Goal: Task Accomplishment & Management: Manage account settings

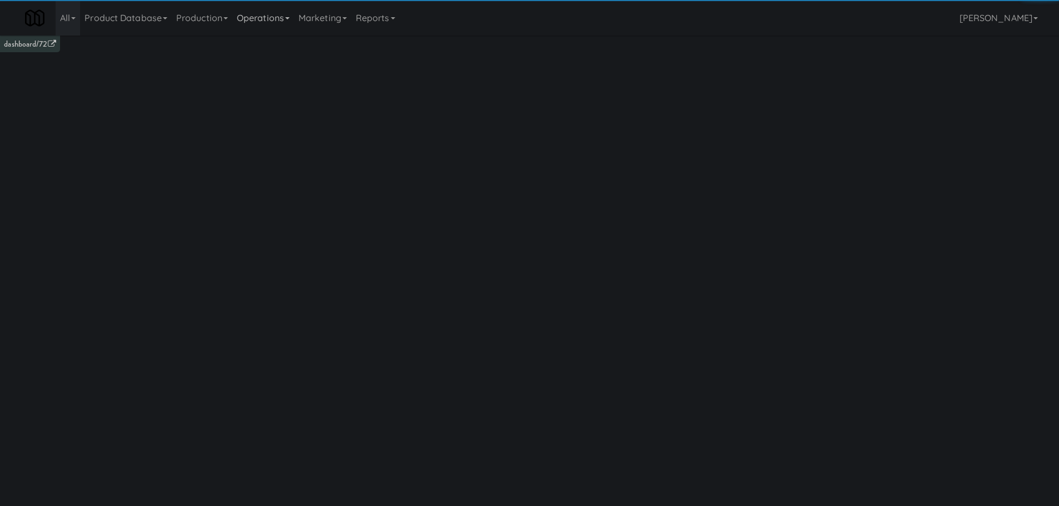
click at [285, 22] on link "Operations" at bounding box center [263, 18] width 62 height 36
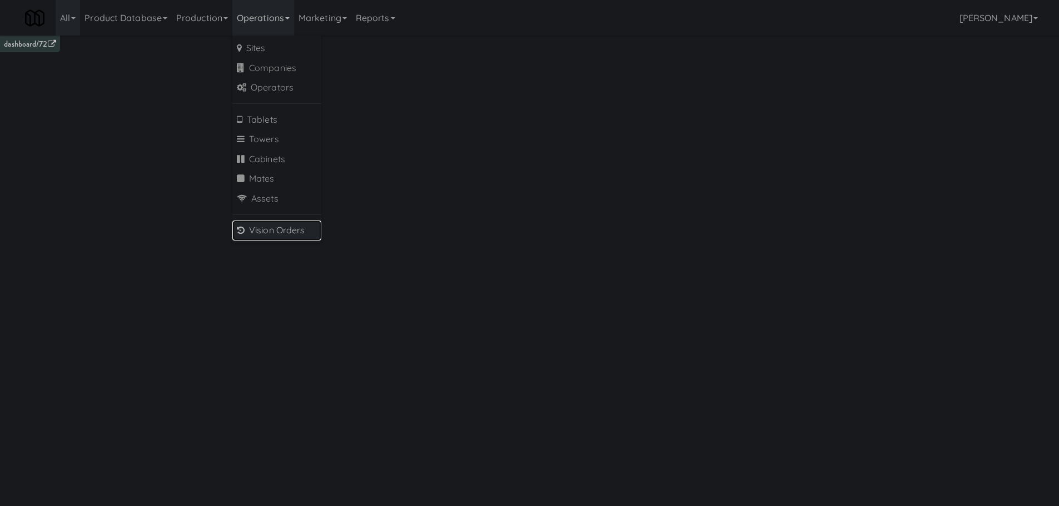
click at [286, 226] on link "Vision Orders" at bounding box center [276, 231] width 89 height 20
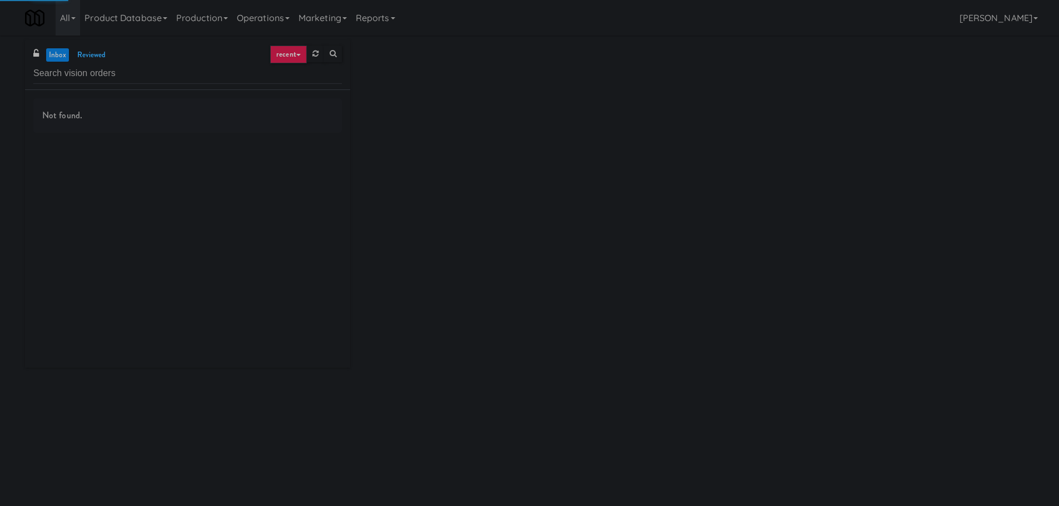
click at [148, 76] on input "text" at bounding box center [187, 73] width 308 height 21
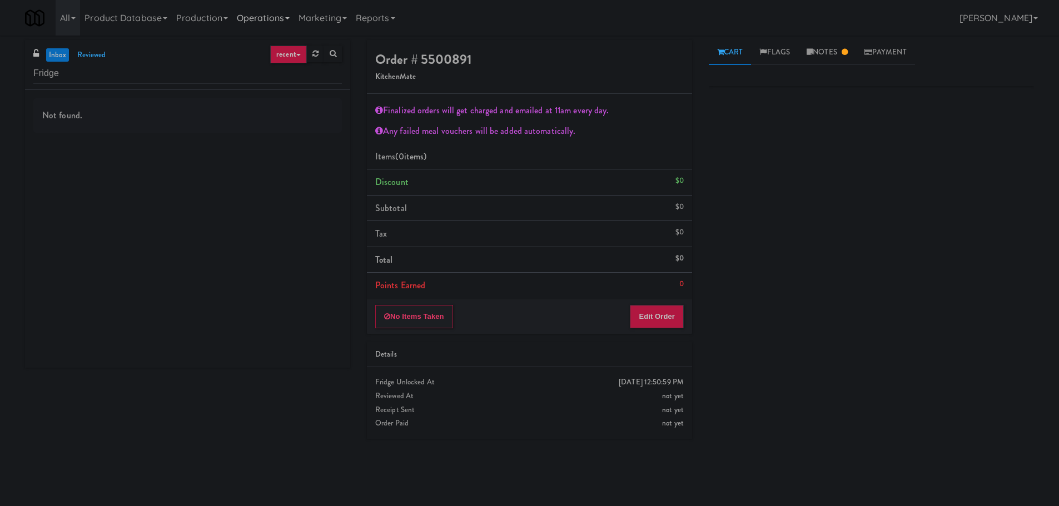
type input "Fridge"
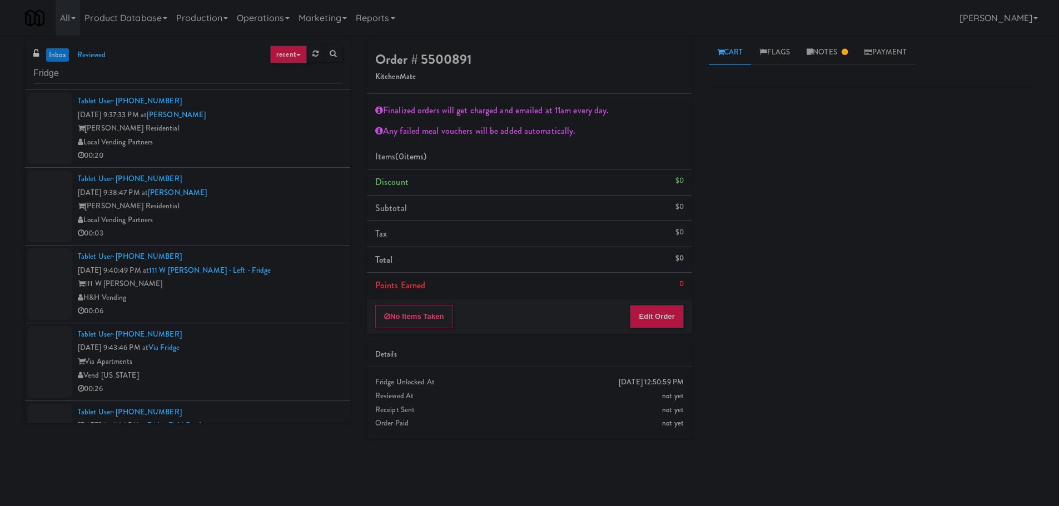
click at [260, 138] on div "Local Vending Partners" at bounding box center [210, 143] width 264 height 14
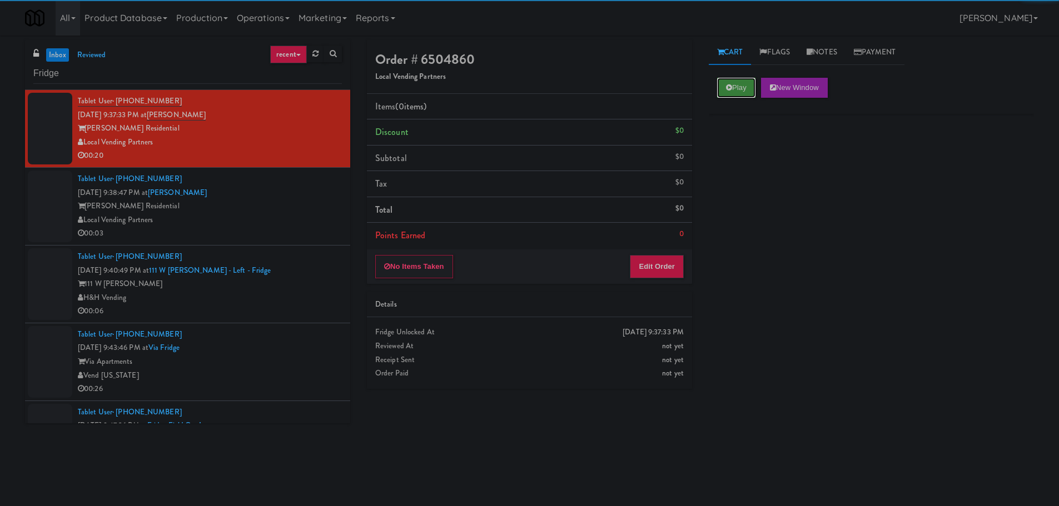
click at [728, 95] on button "Play" at bounding box center [736, 88] width 38 height 20
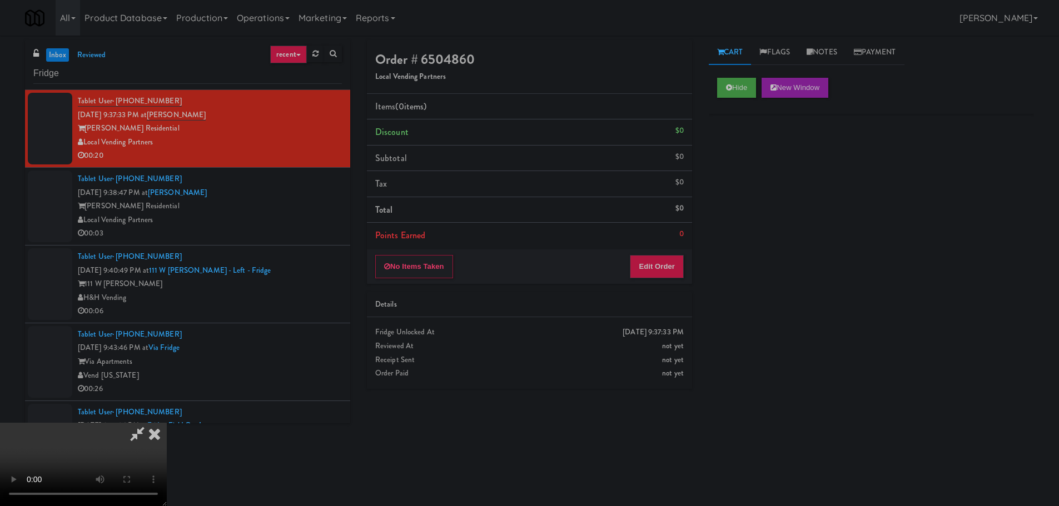
click at [660, 247] on li "Points Earned 0" at bounding box center [529, 236] width 325 height 26
click at [664, 271] on button "Edit Order" at bounding box center [657, 266] width 54 height 23
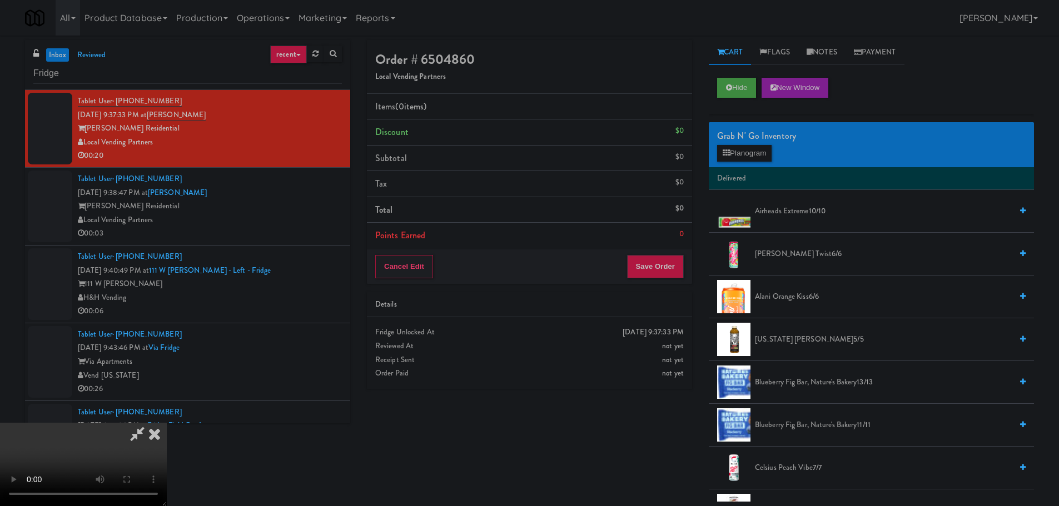
click at [167, 423] on video at bounding box center [83, 464] width 167 height 83
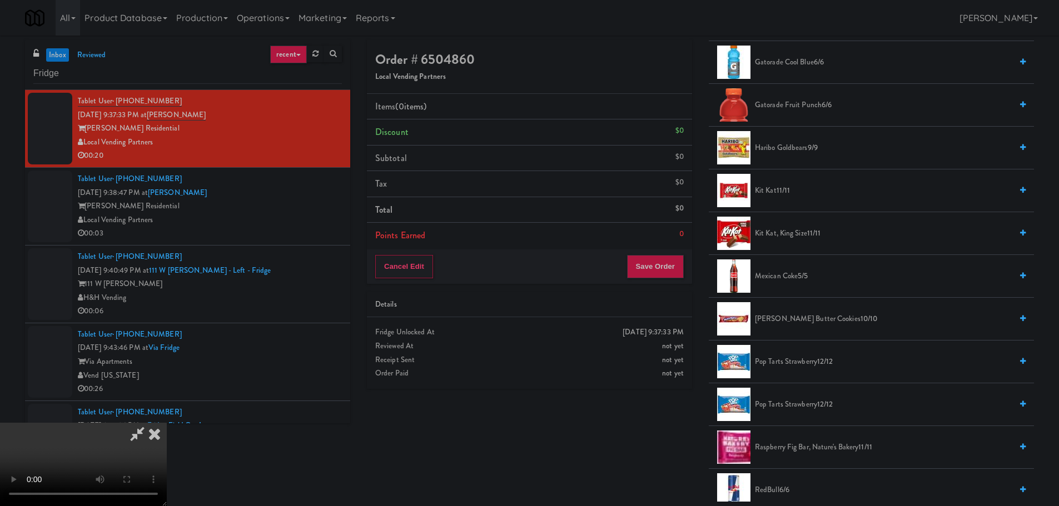
scroll to position [1167, 0]
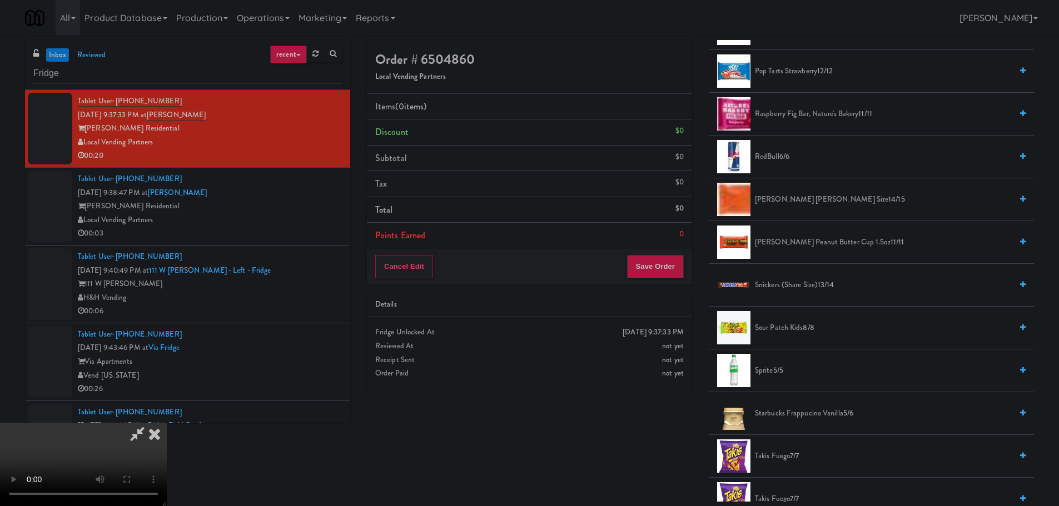
click at [772, 367] on span "Sprite 5/5" at bounding box center [883, 371] width 257 height 14
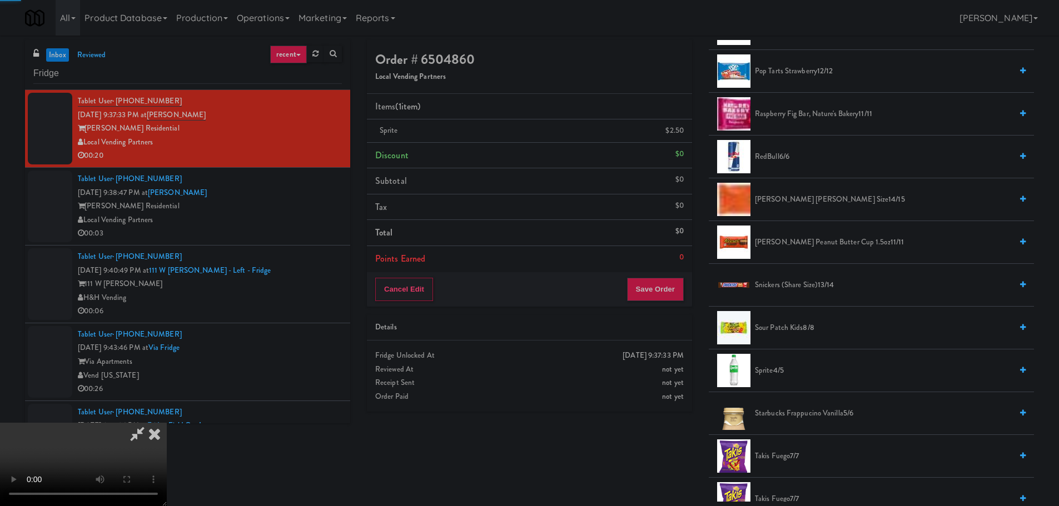
drag, startPoint x: 498, startPoint y: 364, endPoint x: 507, endPoint y: 363, distance: 9.5
click at [167, 423] on video at bounding box center [83, 464] width 167 height 83
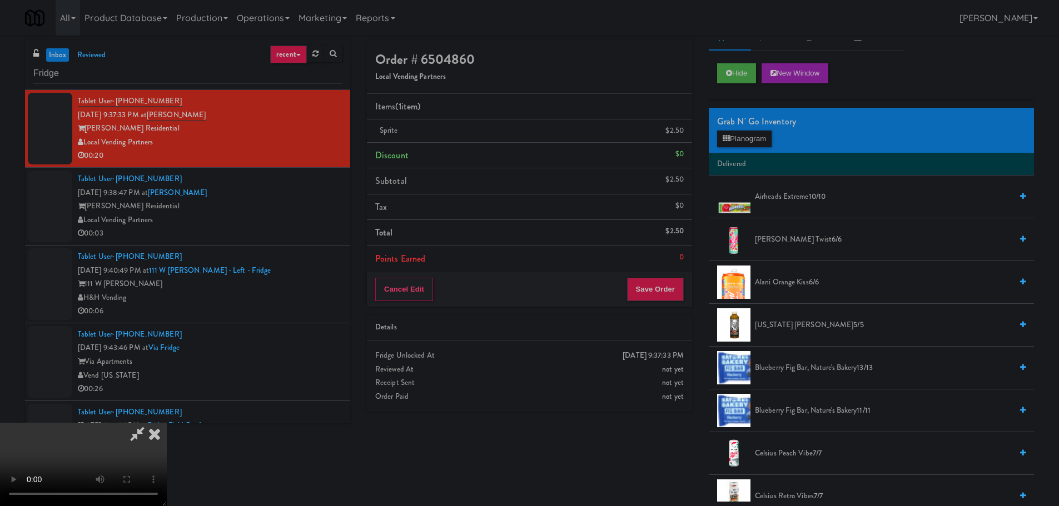
scroll to position [0, 0]
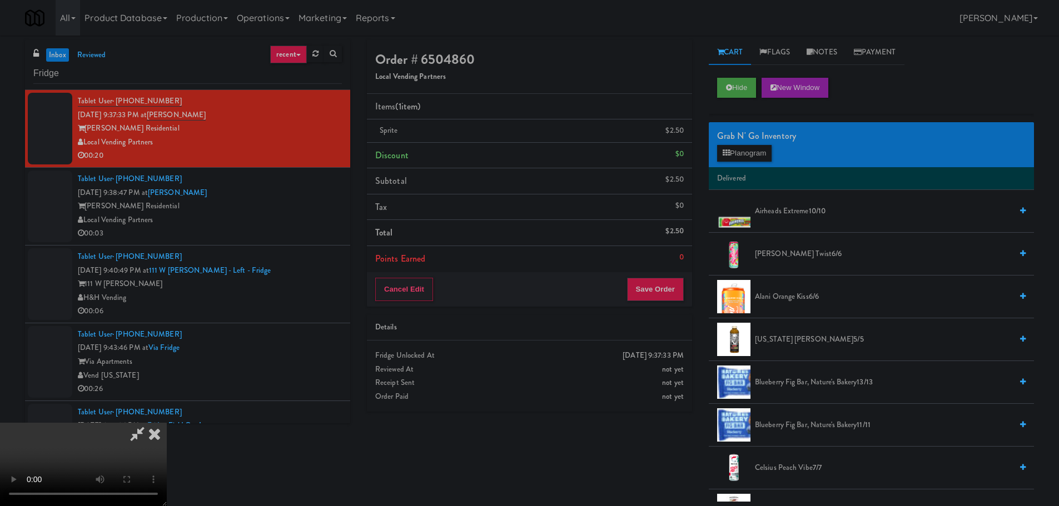
click at [745, 143] on div "Grab N' Go Inventory" at bounding box center [871, 136] width 308 height 17
click at [748, 154] on button "Planogram" at bounding box center [744, 153] width 54 height 17
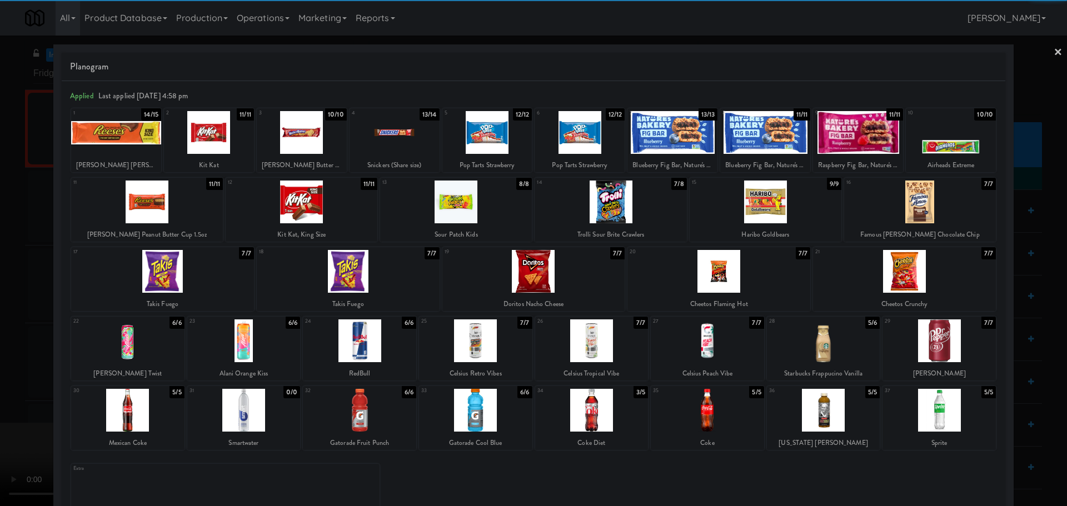
click at [365, 265] on div at bounding box center [348, 271] width 183 height 43
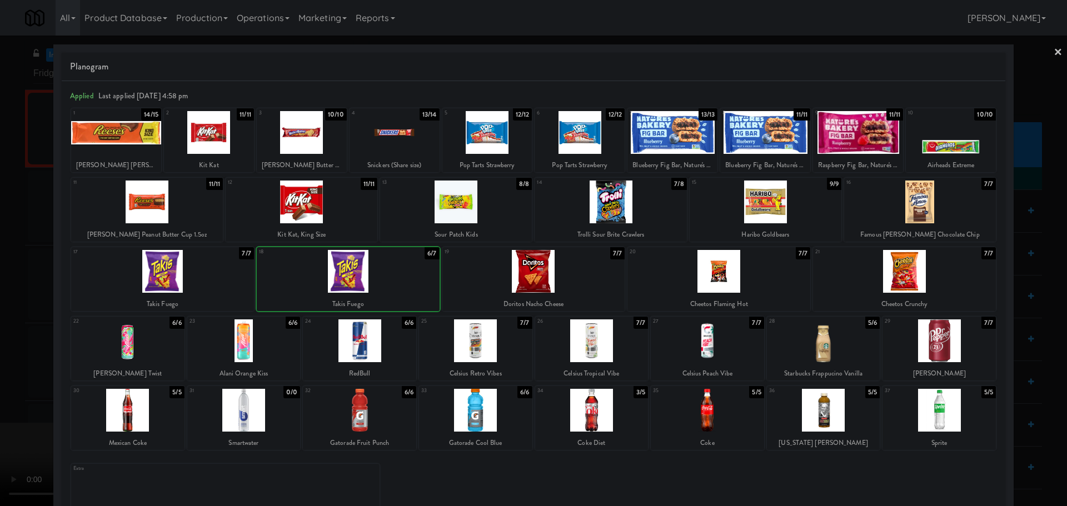
click at [0, 301] on div at bounding box center [533, 253] width 1067 height 506
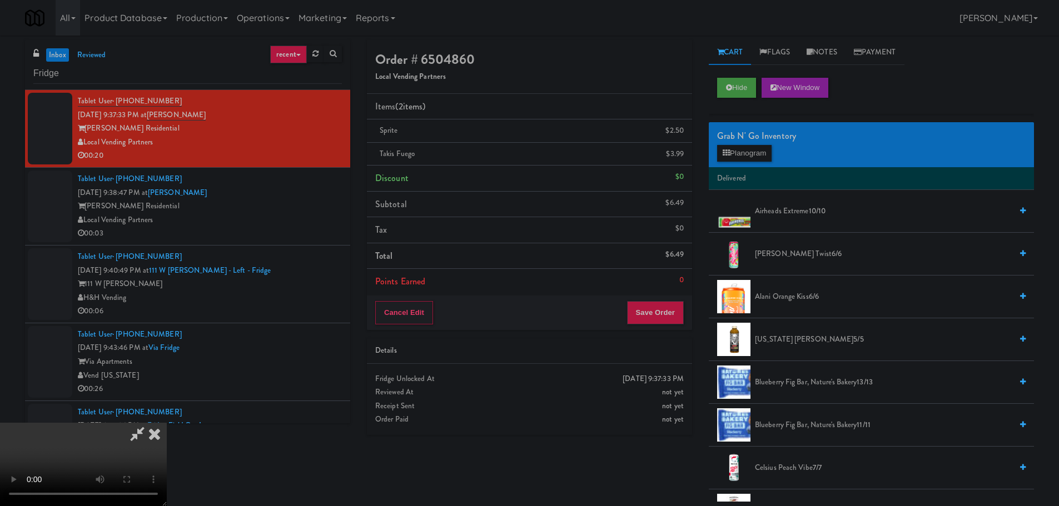
click at [93, 423] on video at bounding box center [83, 464] width 167 height 83
click at [659, 311] on button "Save Order" at bounding box center [655, 312] width 57 height 23
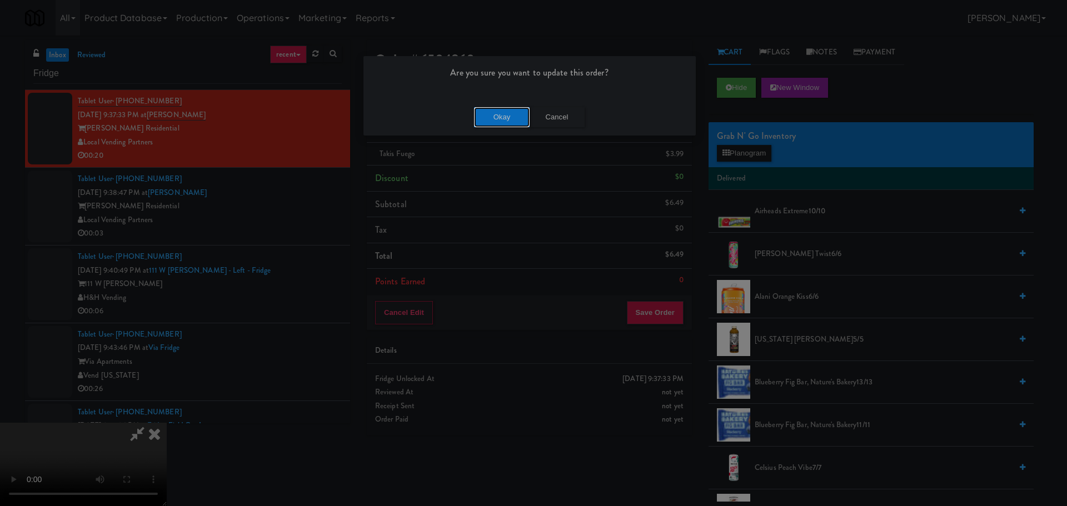
click at [510, 126] on button "Okay" at bounding box center [502, 117] width 56 height 20
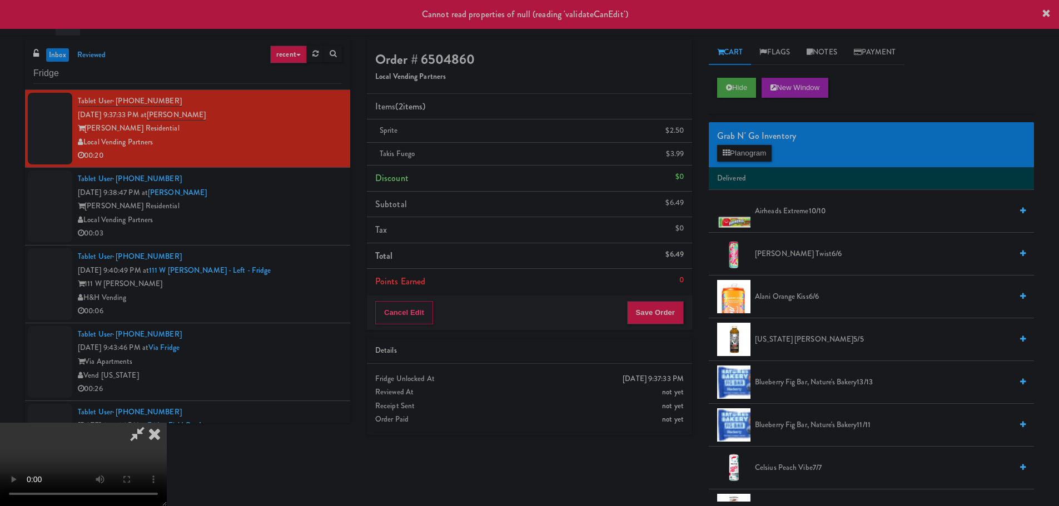
click at [167, 423] on icon at bounding box center [154, 434] width 24 height 22
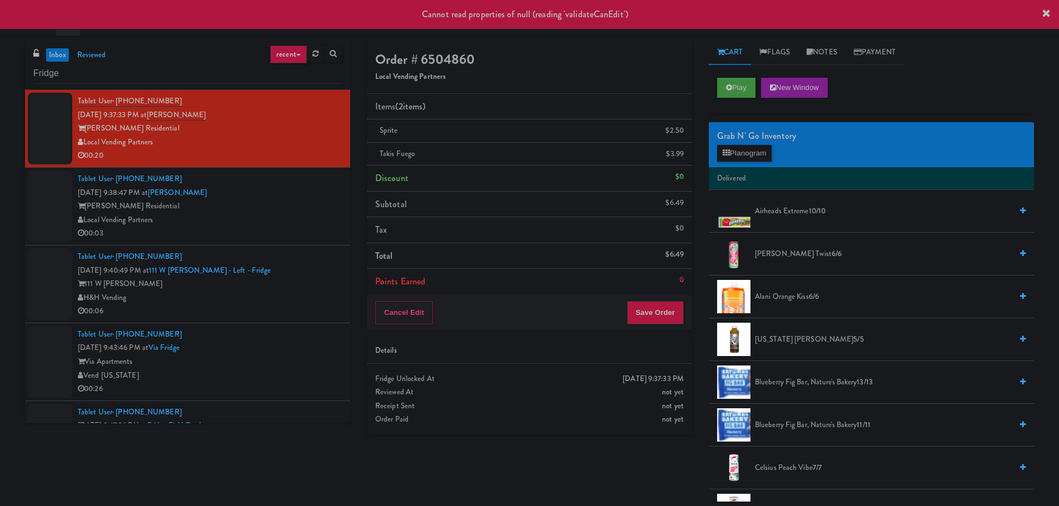
click at [301, 195] on div "Tablet User · (312) 619-7472 [DATE] 9:38:47 PM at [PERSON_NAME] - Fridge [PERSO…" at bounding box center [210, 206] width 264 height 68
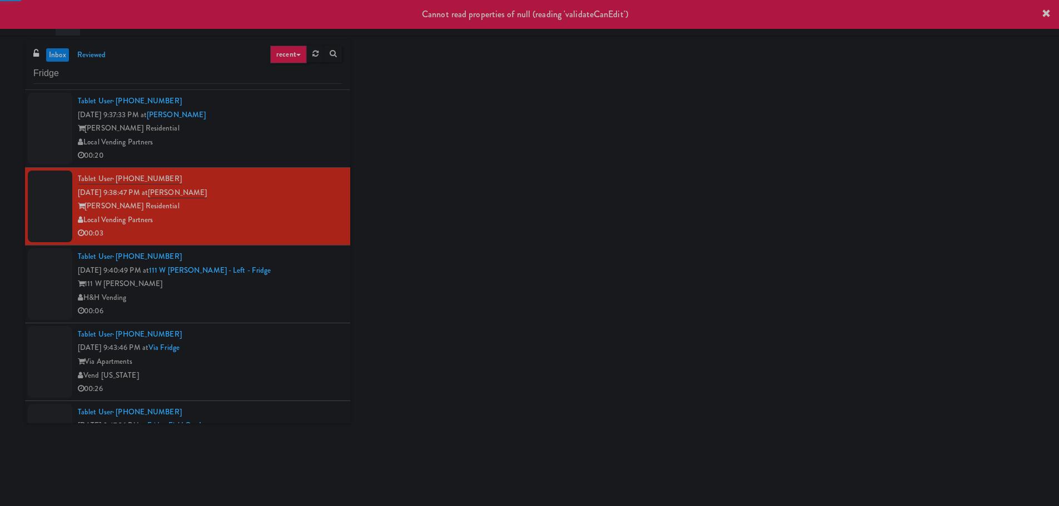
click at [301, 156] on div "00:20" at bounding box center [210, 156] width 264 height 14
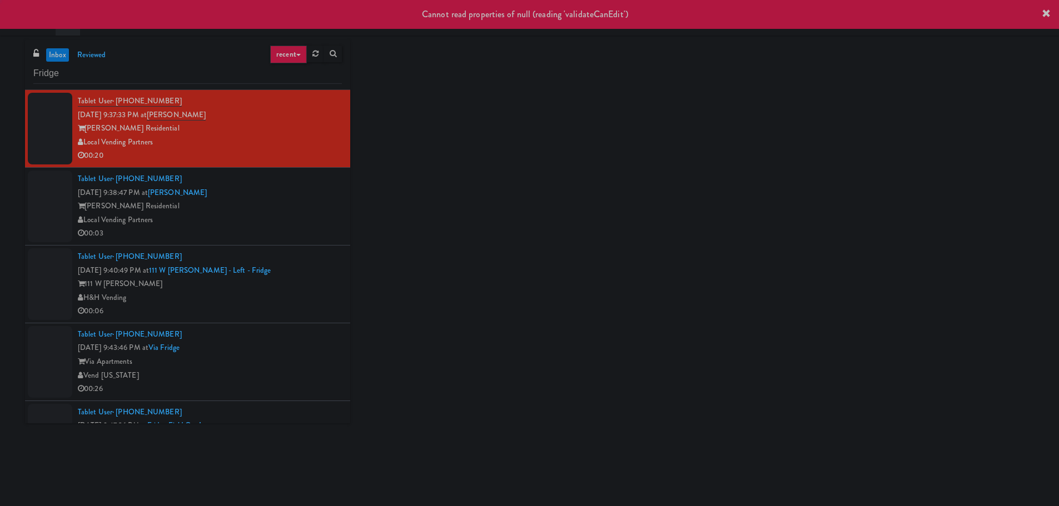
click at [299, 217] on div "Local Vending Partners" at bounding box center [210, 220] width 264 height 14
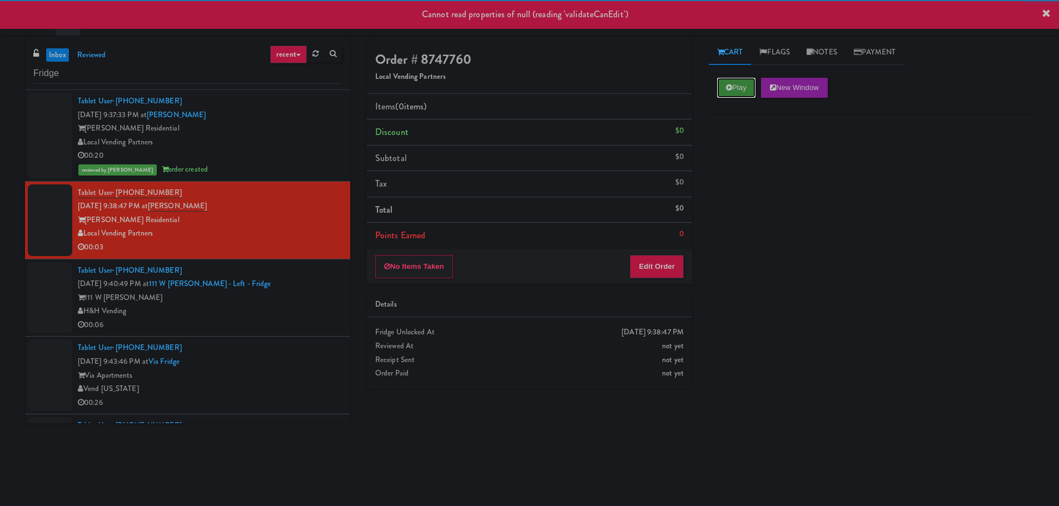
drag, startPoint x: 736, startPoint y: 84, endPoint x: 642, endPoint y: 251, distance: 191.8
click at [736, 84] on button "Play" at bounding box center [736, 88] width 38 height 20
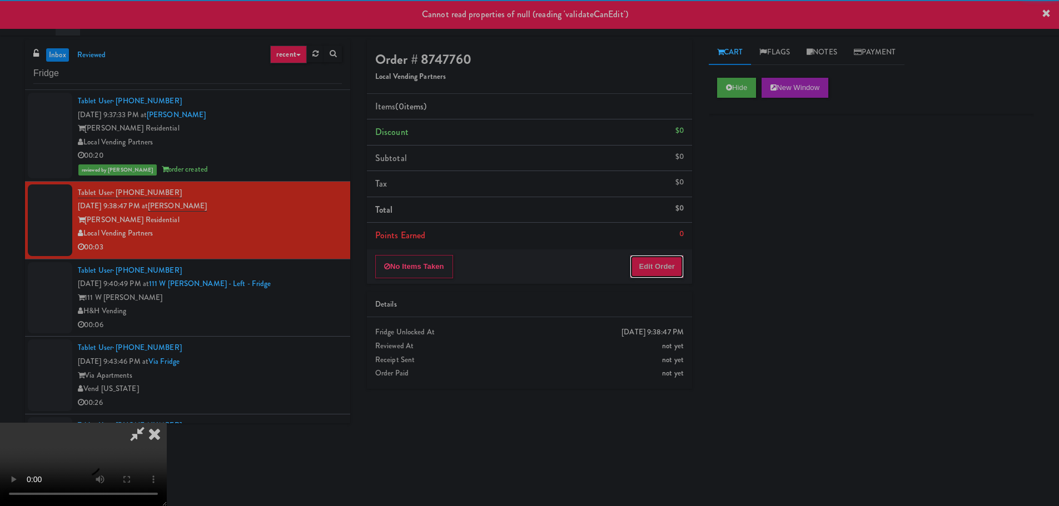
click at [652, 258] on button "Edit Order" at bounding box center [657, 266] width 54 height 23
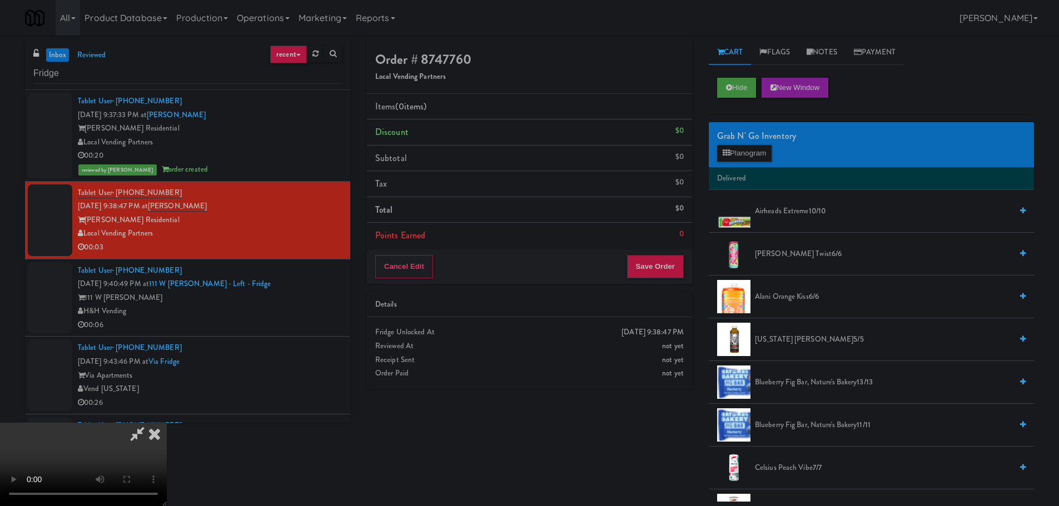
click at [167, 423] on video at bounding box center [83, 464] width 167 height 83
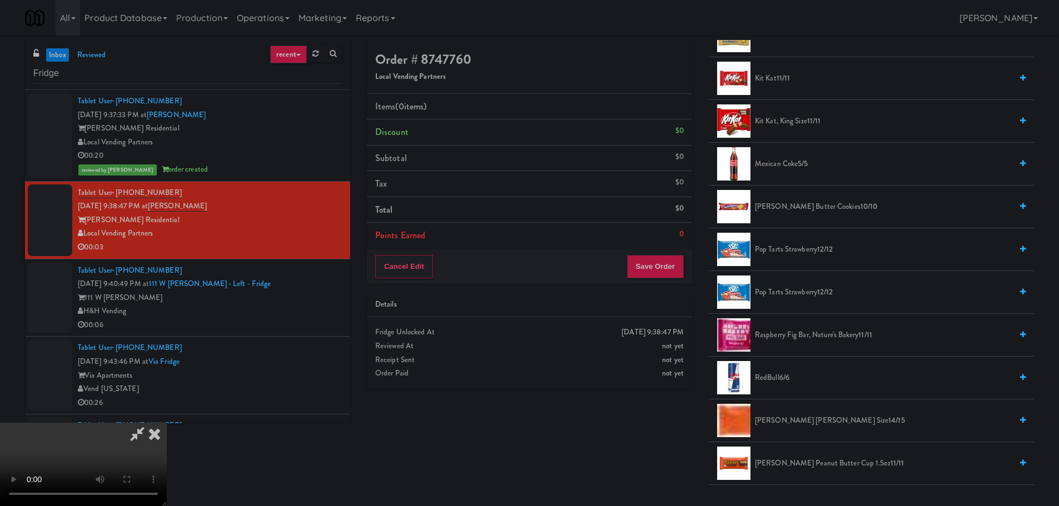
scroll to position [1056, 0]
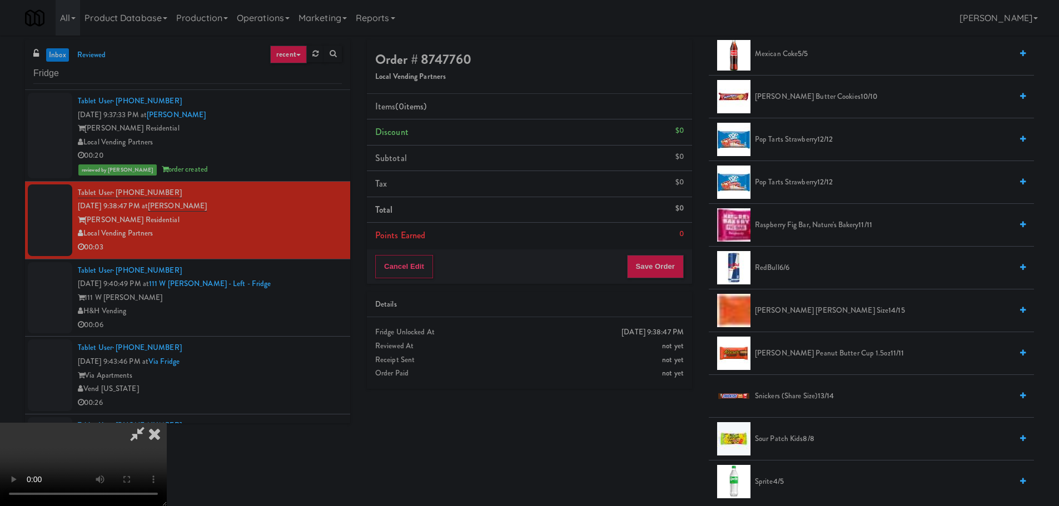
click at [771, 274] on span "RedBull 6/6" at bounding box center [883, 268] width 257 height 14
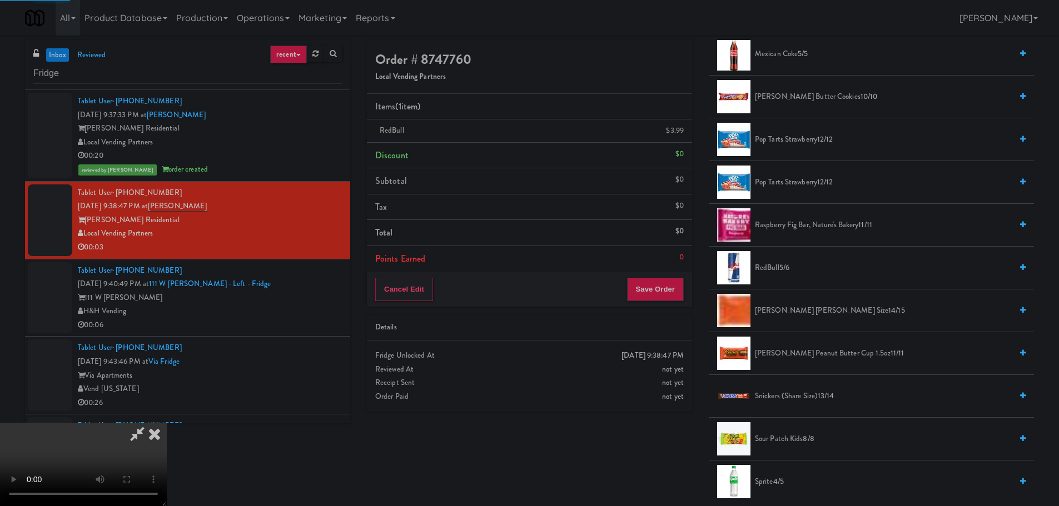
click at [167, 423] on video at bounding box center [83, 464] width 167 height 83
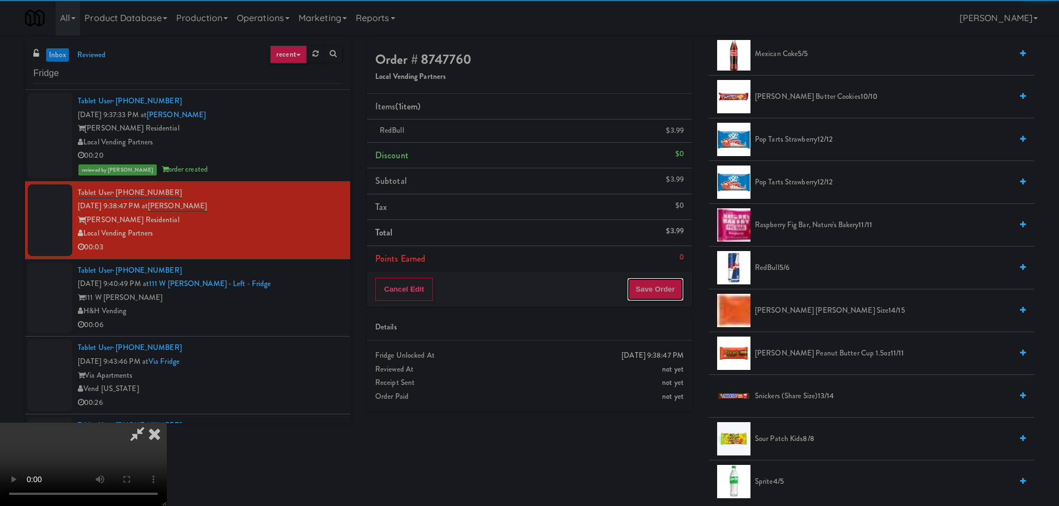
click at [665, 290] on button "Save Order" at bounding box center [655, 289] width 57 height 23
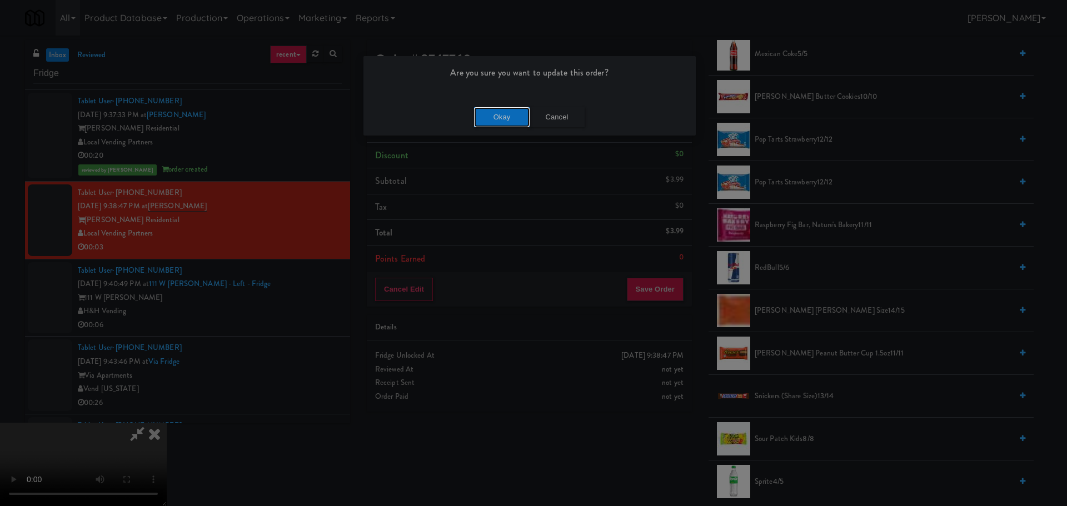
click at [499, 122] on button "Okay" at bounding box center [502, 117] width 56 height 20
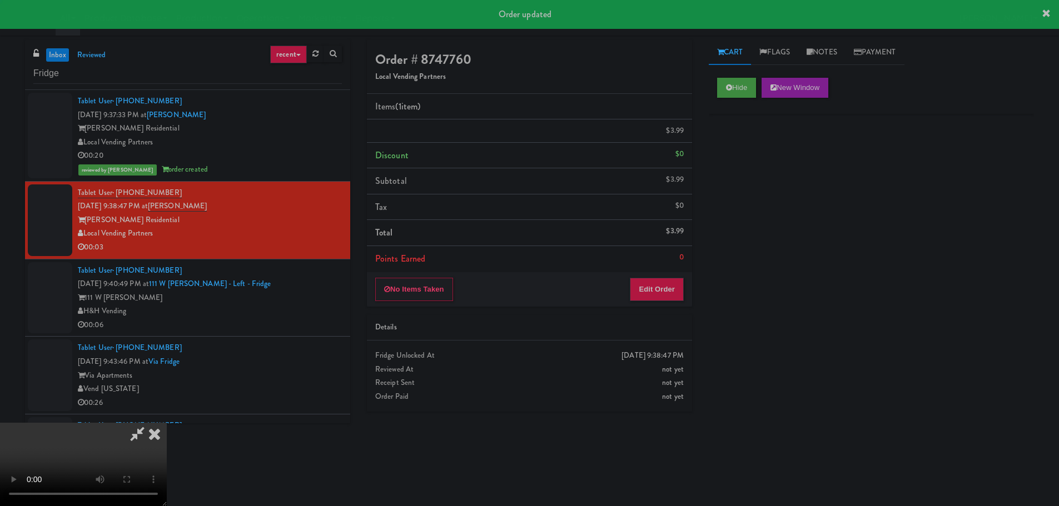
scroll to position [0, 0]
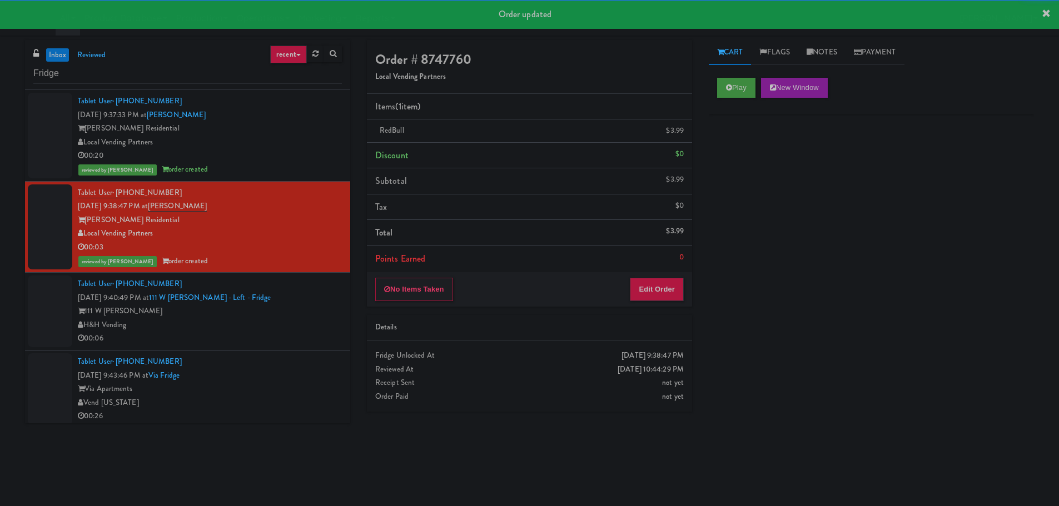
click at [300, 307] on div "111 W [PERSON_NAME]" at bounding box center [210, 312] width 264 height 14
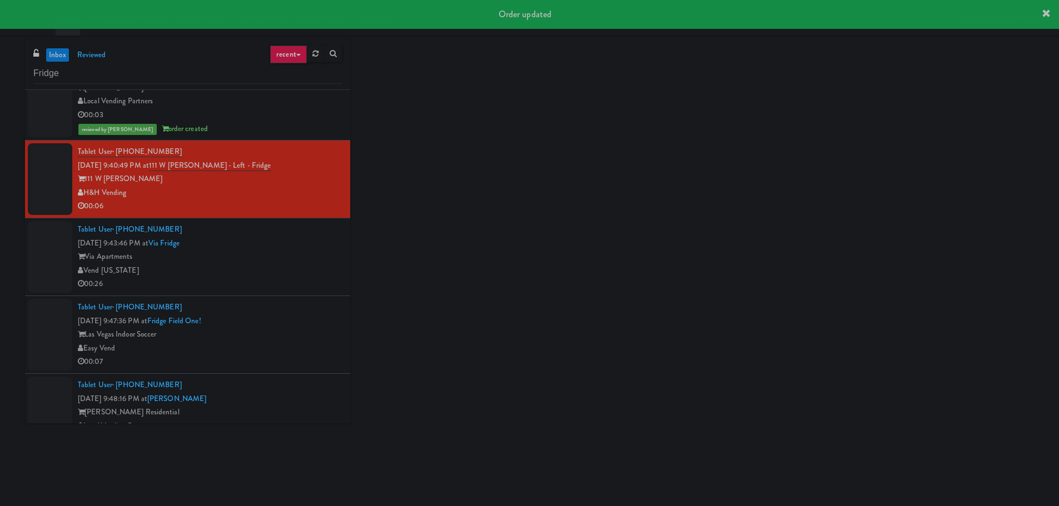
scroll to position [167, 0]
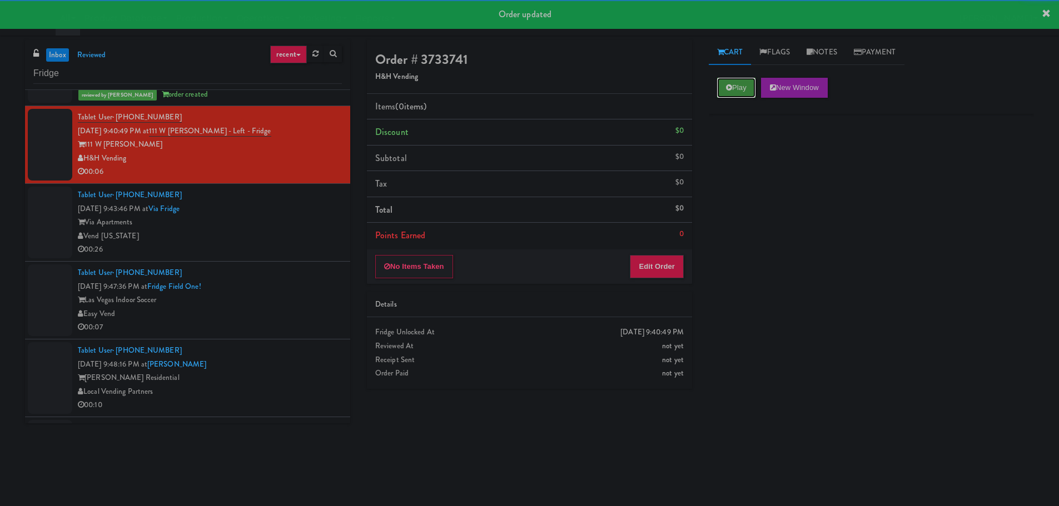
click at [726, 97] on button "Play" at bounding box center [736, 88] width 38 height 20
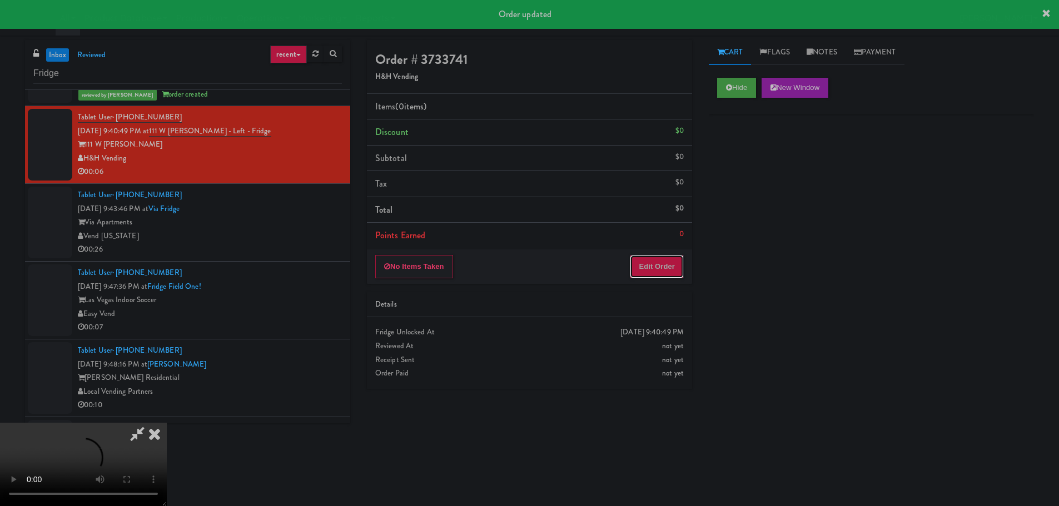
click at [678, 258] on button "Edit Order" at bounding box center [657, 266] width 54 height 23
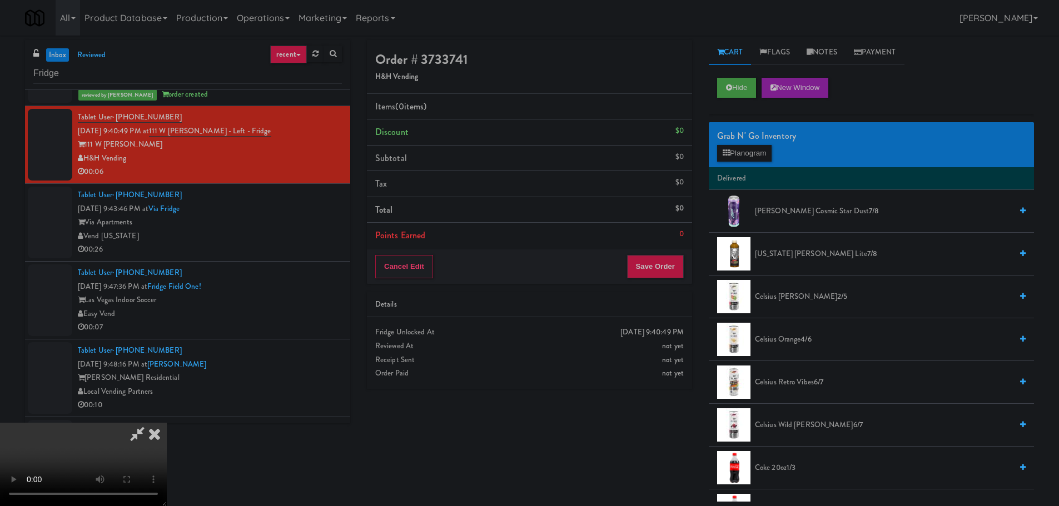
scroll to position [191, 0]
click at [167, 423] on video at bounding box center [83, 464] width 167 height 83
click at [770, 148] on button "Planogram" at bounding box center [744, 153] width 54 height 17
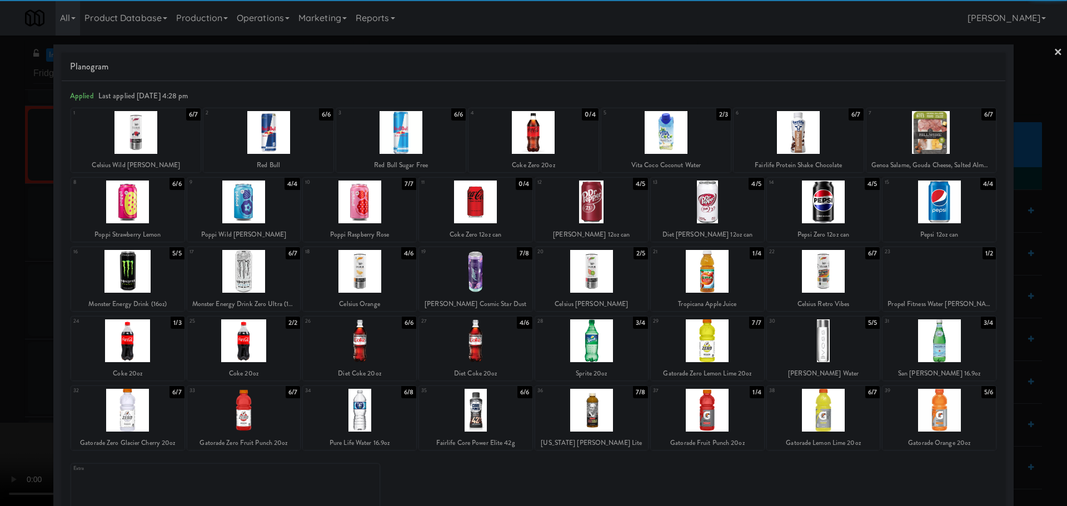
click at [270, 281] on div at bounding box center [243, 271] width 113 height 43
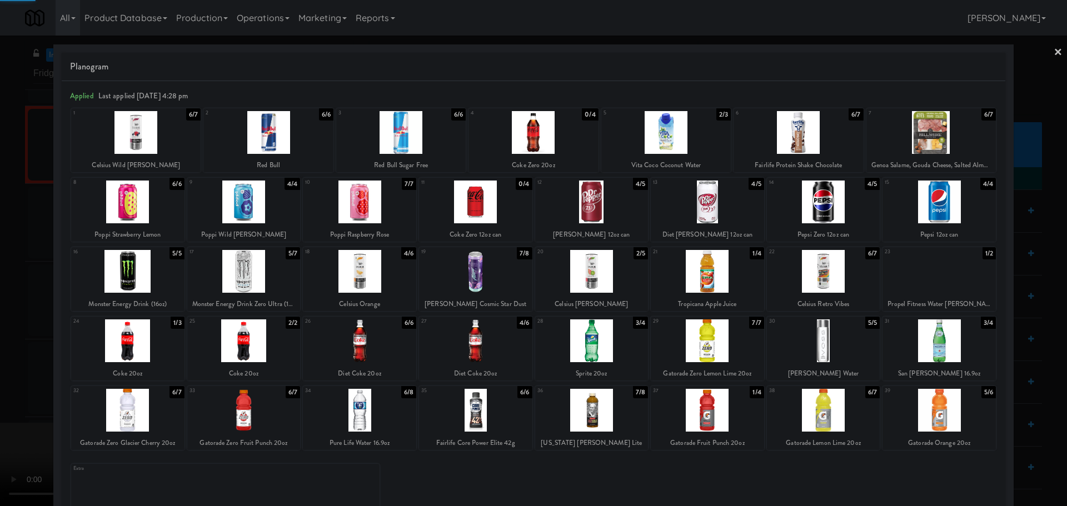
click at [0, 337] on div at bounding box center [533, 253] width 1067 height 506
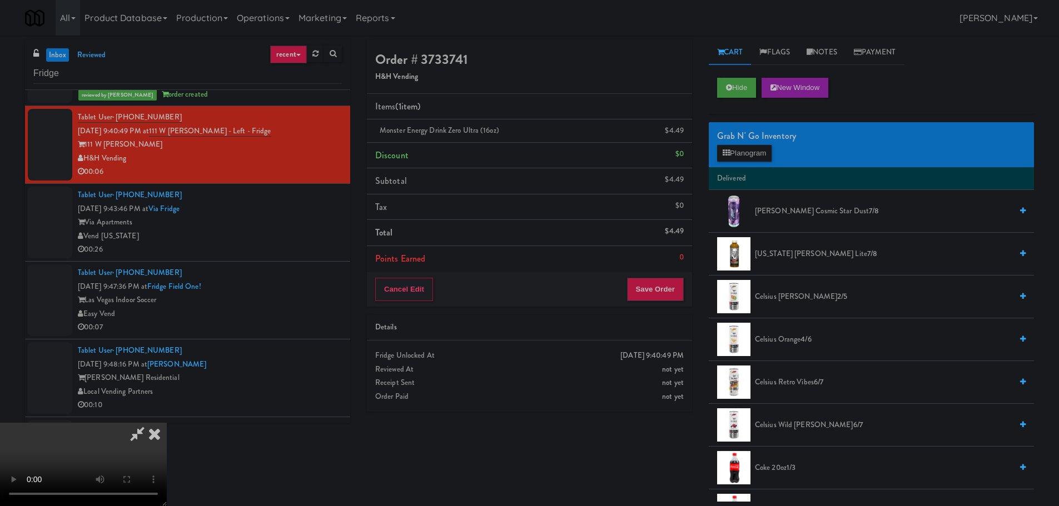
click at [167, 471] on video at bounding box center [83, 464] width 167 height 83
click at [167, 423] on video at bounding box center [83, 464] width 167 height 83
click at [644, 295] on button "Save Order" at bounding box center [655, 289] width 57 height 23
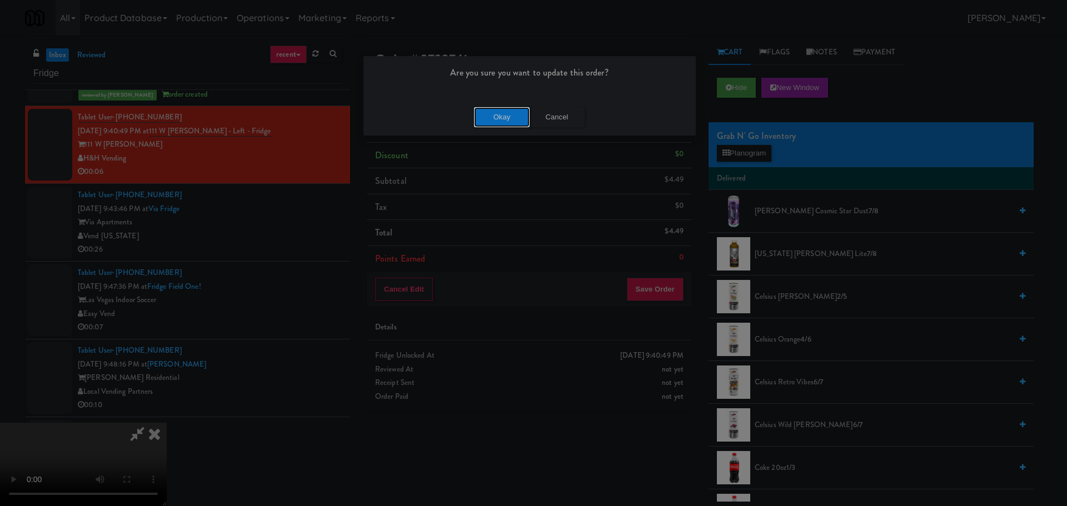
click at [493, 117] on button "Okay" at bounding box center [502, 117] width 56 height 20
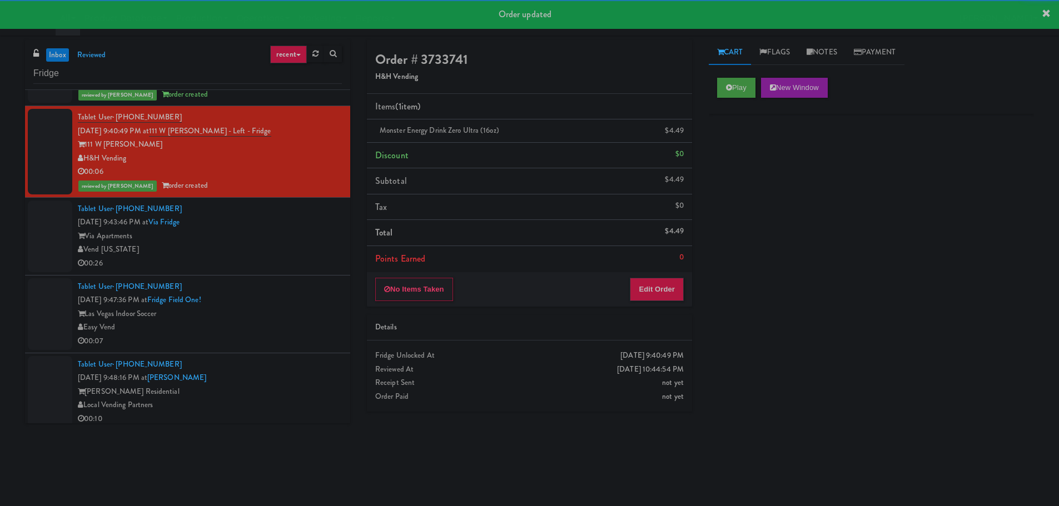
click at [281, 233] on div "Via Apartments" at bounding box center [210, 237] width 264 height 14
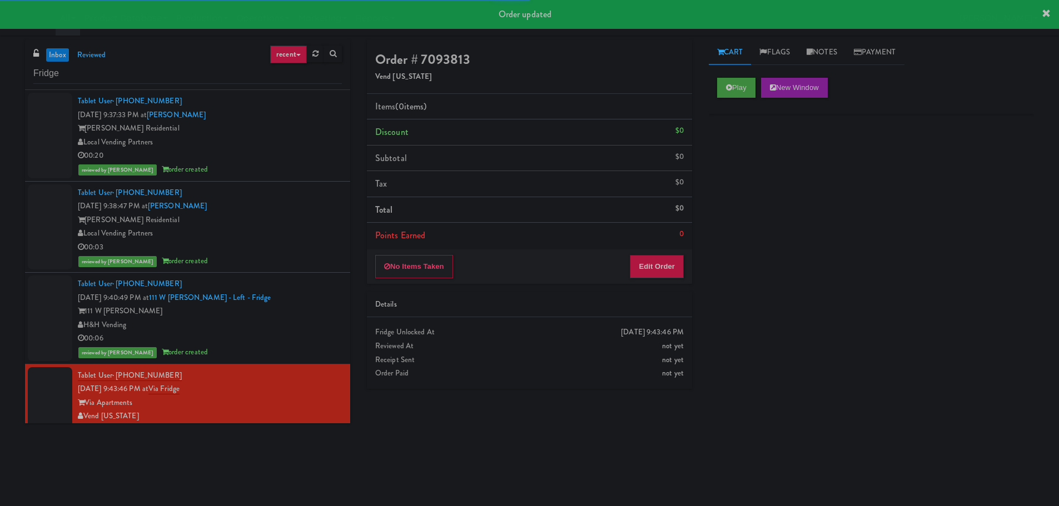
click at [302, 165] on div "reviewed by [PERSON_NAME] order created" at bounding box center [210, 170] width 264 height 14
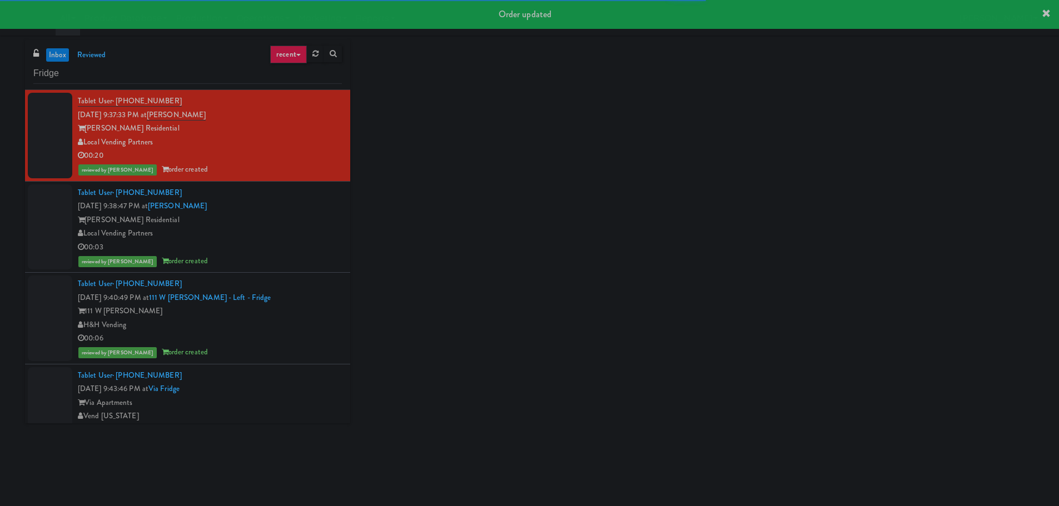
click at [293, 237] on div "Local Vending Partners" at bounding box center [210, 234] width 264 height 14
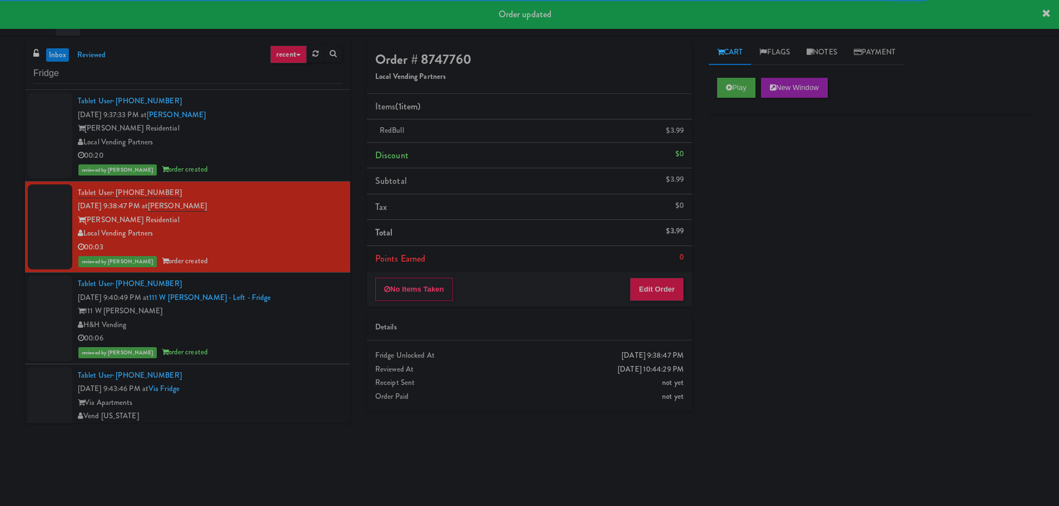
click at [738, 98] on div "Play New Window" at bounding box center [871, 91] width 325 height 44
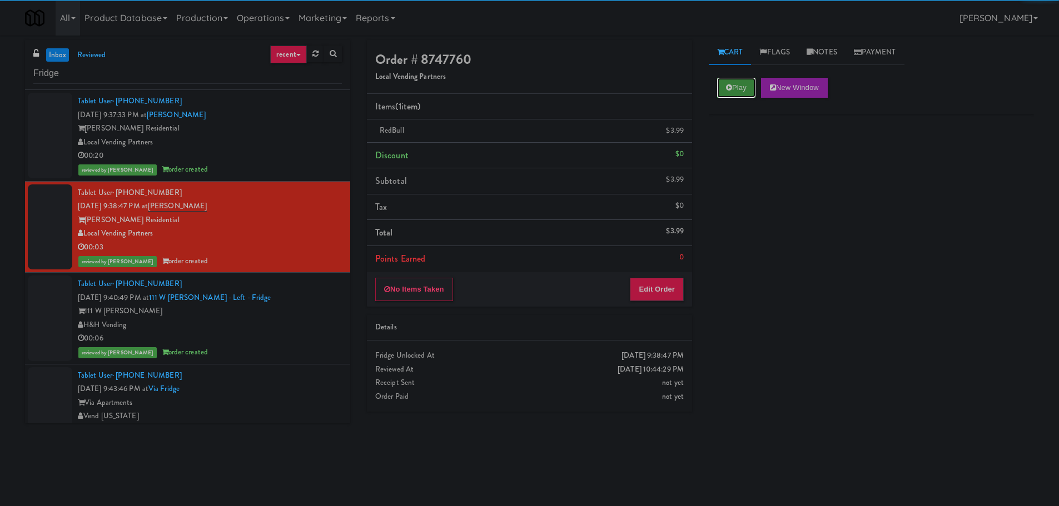
click at [740, 92] on button "Play" at bounding box center [736, 88] width 38 height 20
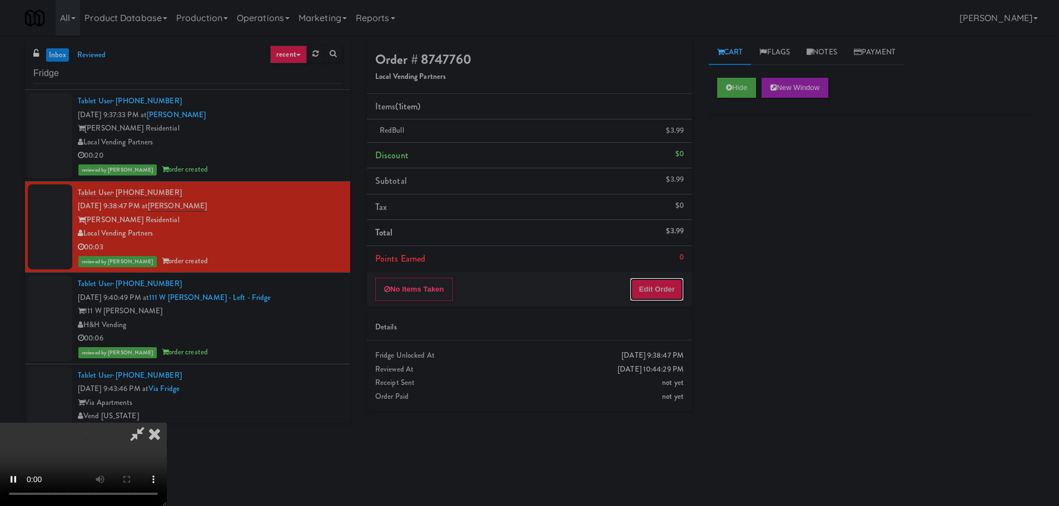
click at [652, 286] on button "Edit Order" at bounding box center [657, 289] width 54 height 23
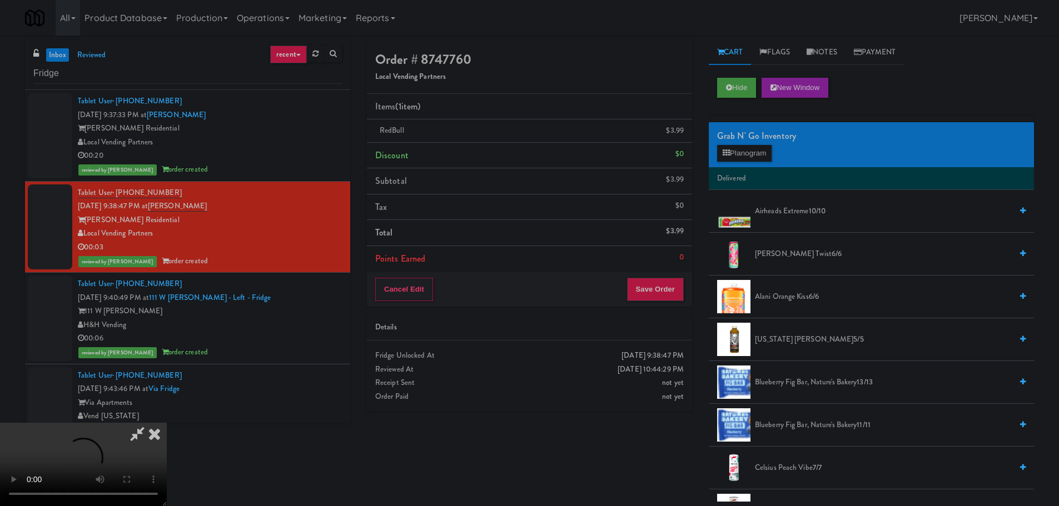
click at [167, 423] on video at bounding box center [83, 464] width 167 height 83
click at [754, 146] on button "Planogram" at bounding box center [744, 153] width 54 height 17
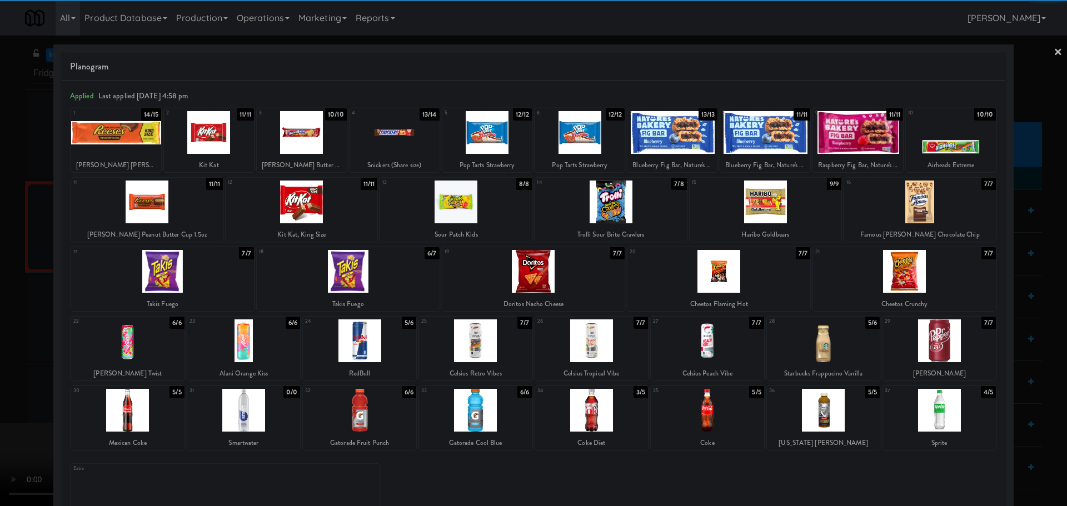
click at [0, 326] on div at bounding box center [533, 253] width 1067 height 506
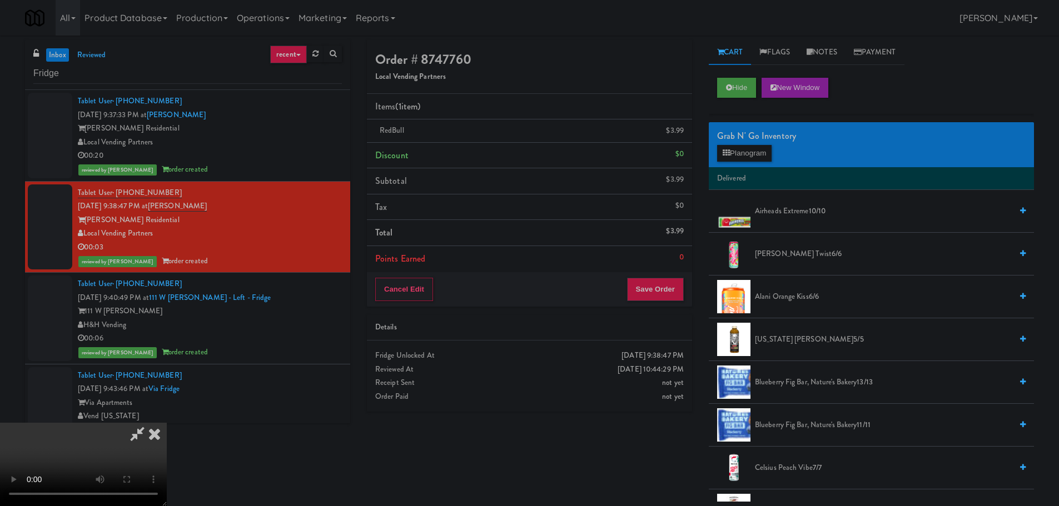
click at [167, 423] on icon at bounding box center [154, 434] width 24 height 22
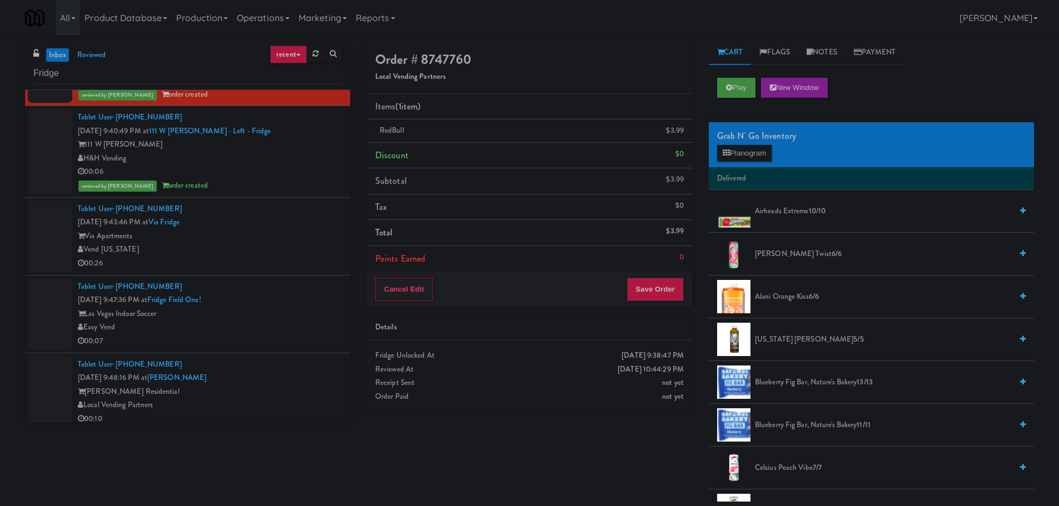
click at [278, 249] on div "Vend [US_STATE]" at bounding box center [210, 250] width 264 height 14
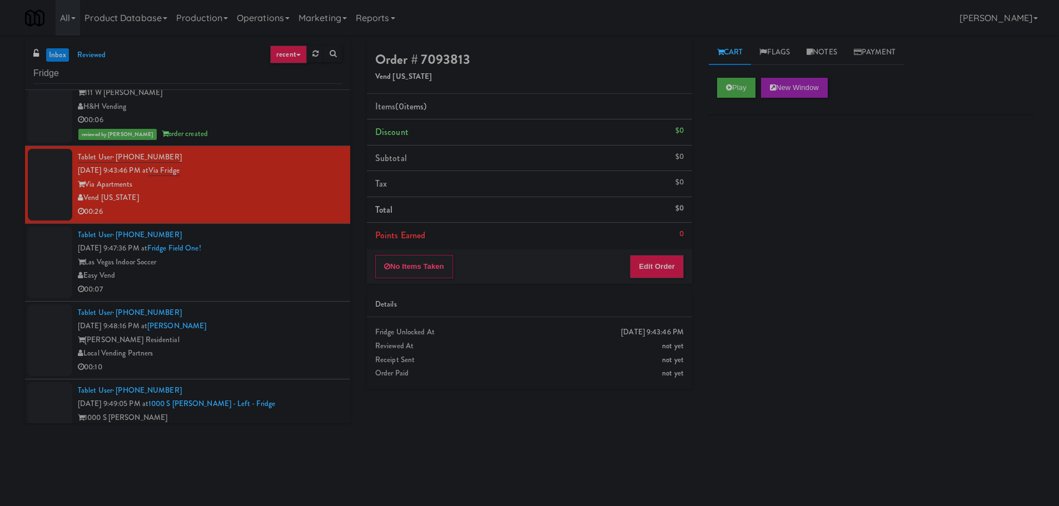
scroll to position [222, 0]
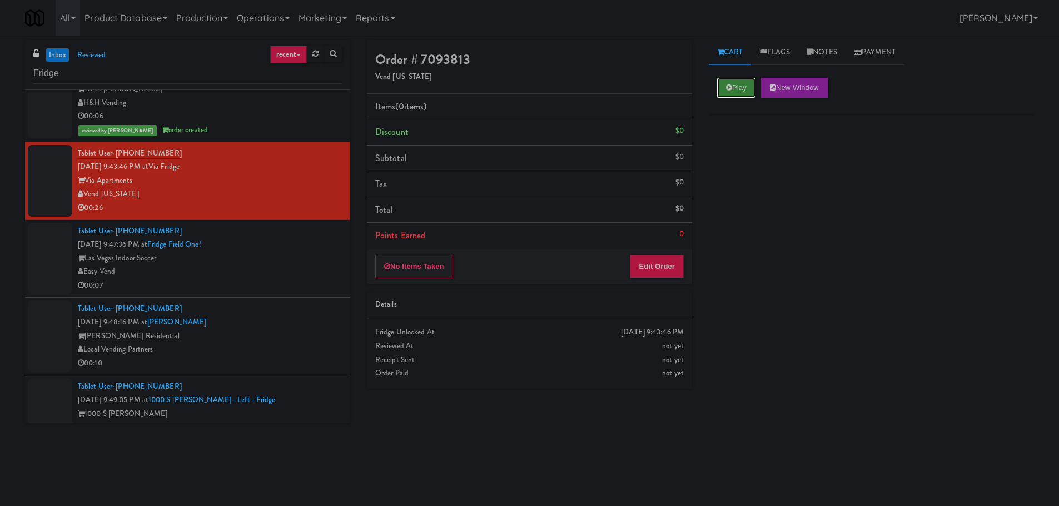
click at [751, 84] on button "Play" at bounding box center [736, 88] width 38 height 20
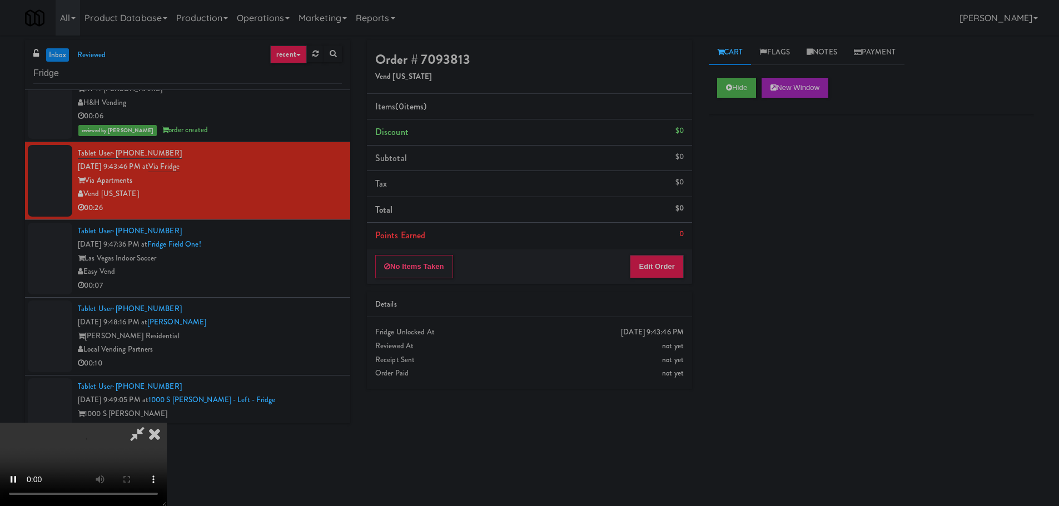
click at [651, 287] on div "Order # 7093813 Vend [US_STATE] Items (0 items ) Discount $0 Subtotal $0 Tax $0…" at bounding box center [529, 218] width 342 height 357
click at [652, 277] on button "Edit Order" at bounding box center [657, 266] width 54 height 23
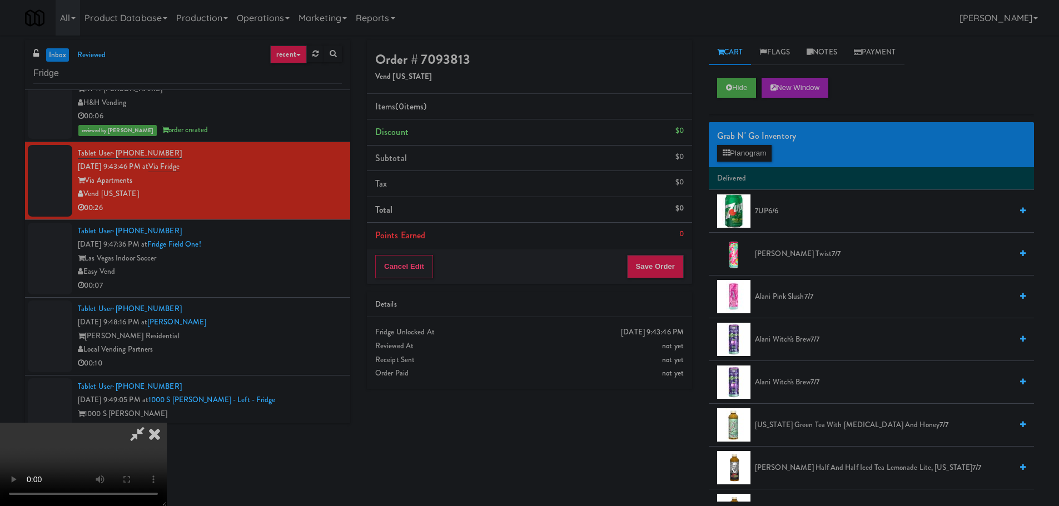
scroll to position [0, 0]
click at [167, 423] on video at bounding box center [83, 464] width 167 height 83
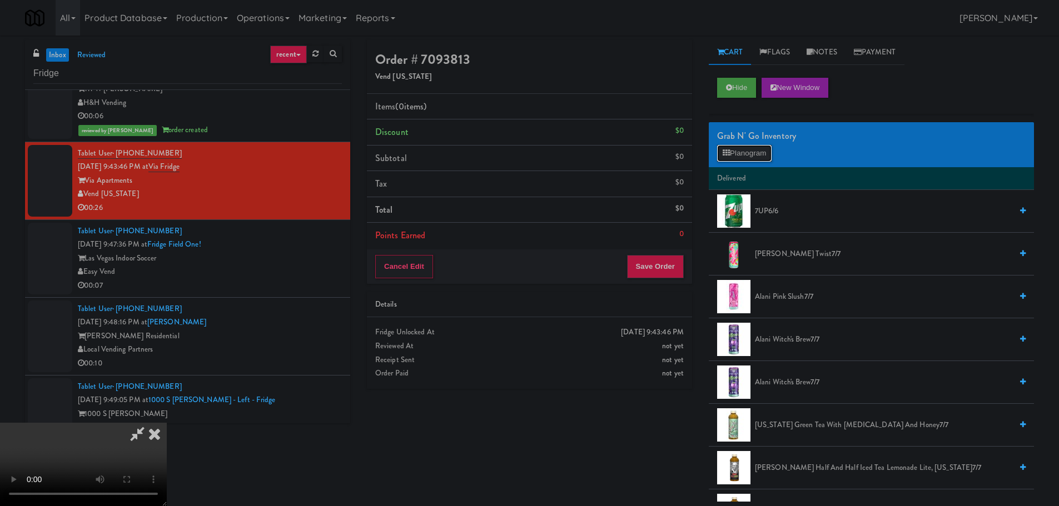
click at [756, 148] on button "Planogram" at bounding box center [744, 153] width 54 height 17
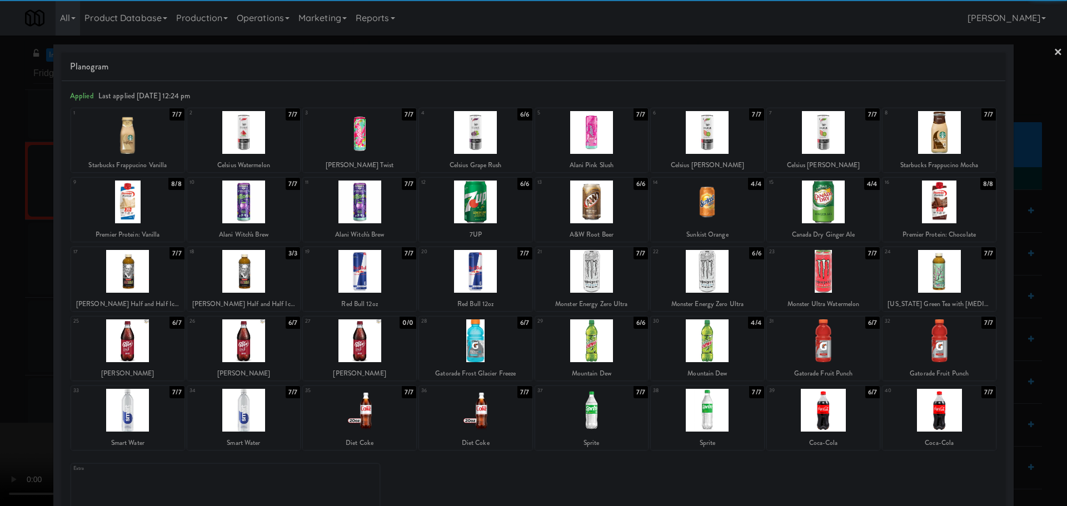
click at [686, 406] on div at bounding box center [707, 410] width 113 height 43
click at [2, 358] on div at bounding box center [533, 253] width 1067 height 506
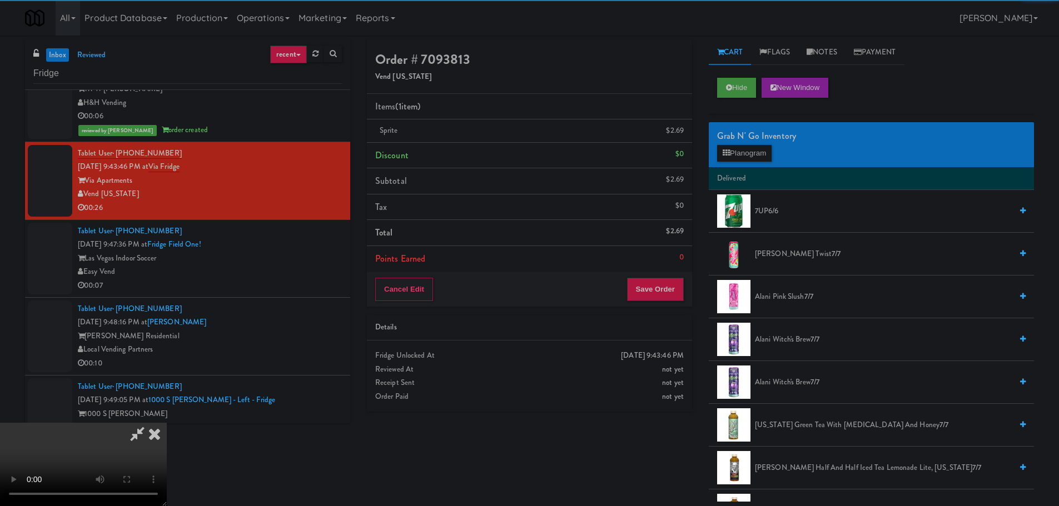
click at [128, 423] on video at bounding box center [83, 464] width 167 height 83
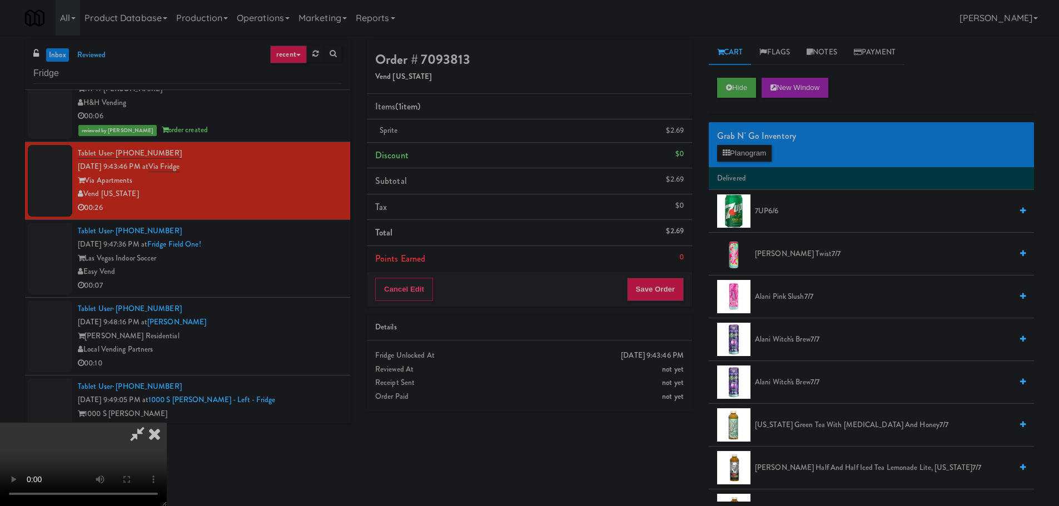
scroll to position [191, 0]
click at [649, 296] on button "Save Order" at bounding box center [655, 289] width 57 height 23
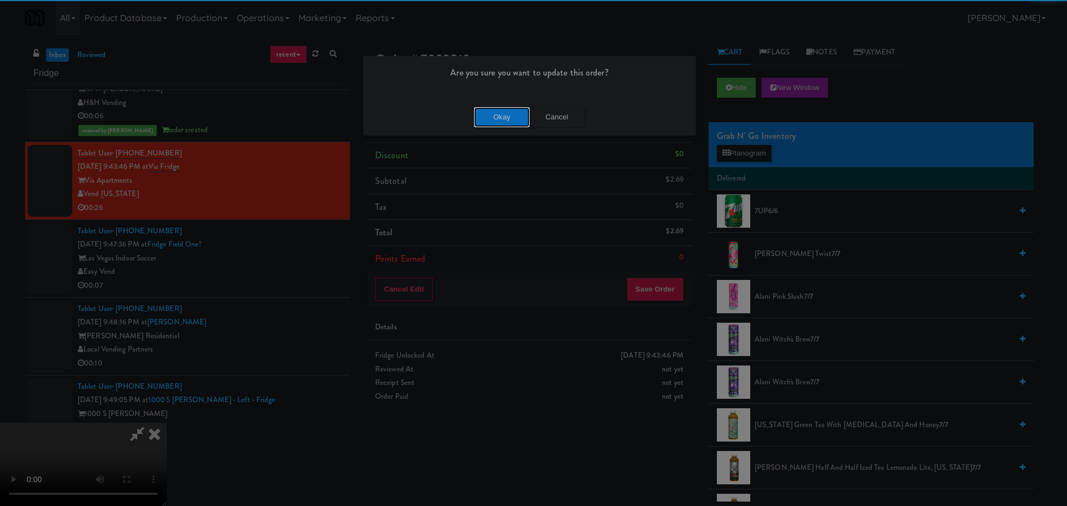
click at [519, 109] on button "Okay" at bounding box center [502, 117] width 56 height 20
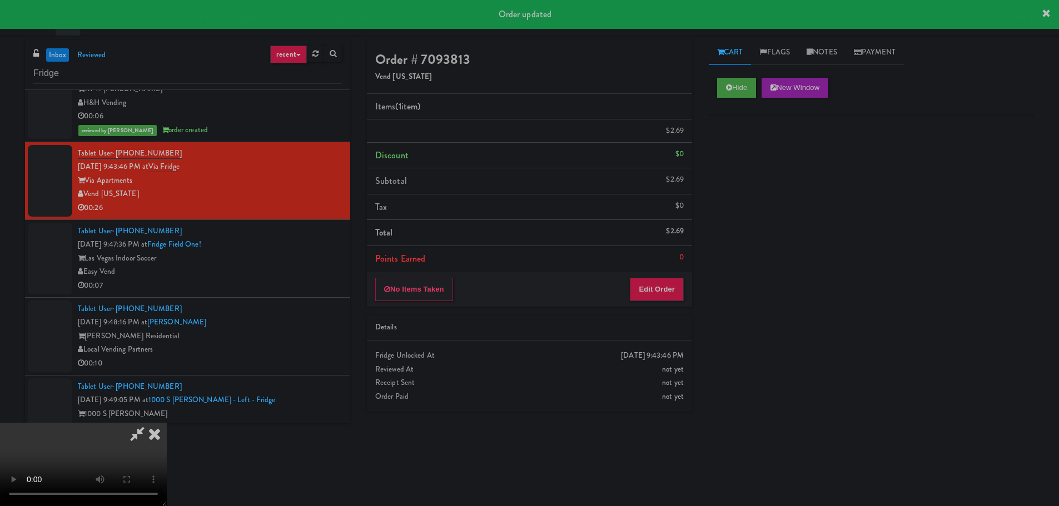
scroll to position [0, 0]
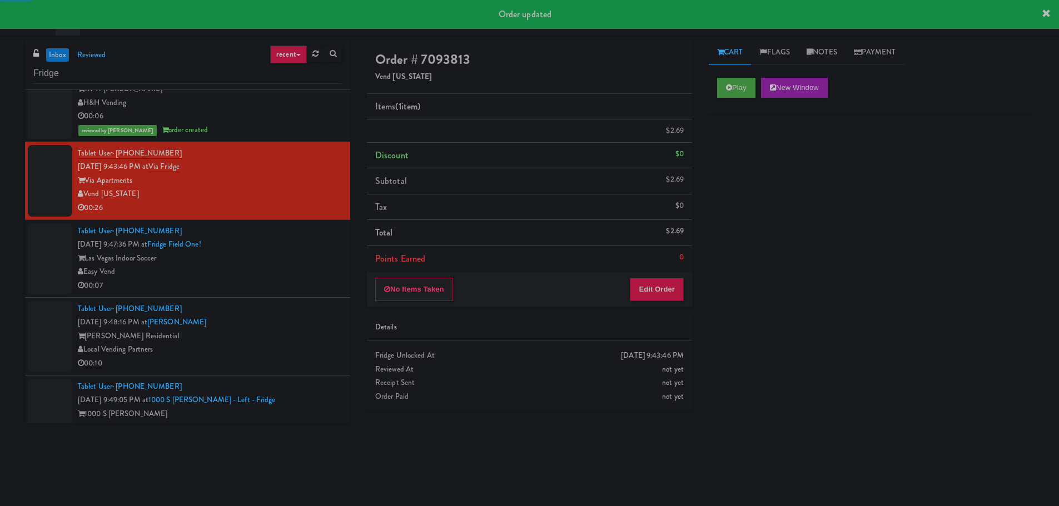
click at [274, 240] on div "Tablet User · (702) 528-5102 [DATE] 9:47:36 PM at [GEOGRAPHIC_DATA] One! Las Ve…" at bounding box center [210, 259] width 264 height 68
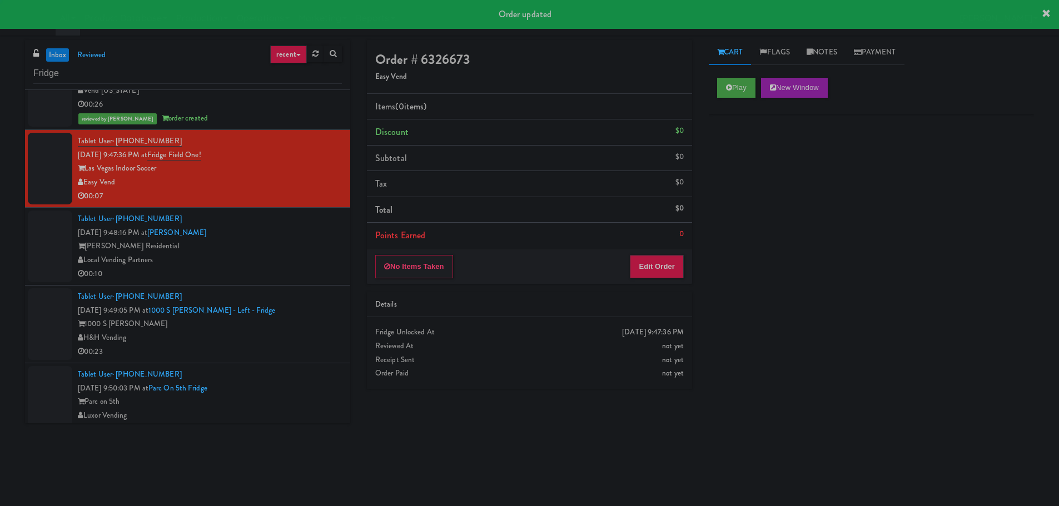
scroll to position [333, 0]
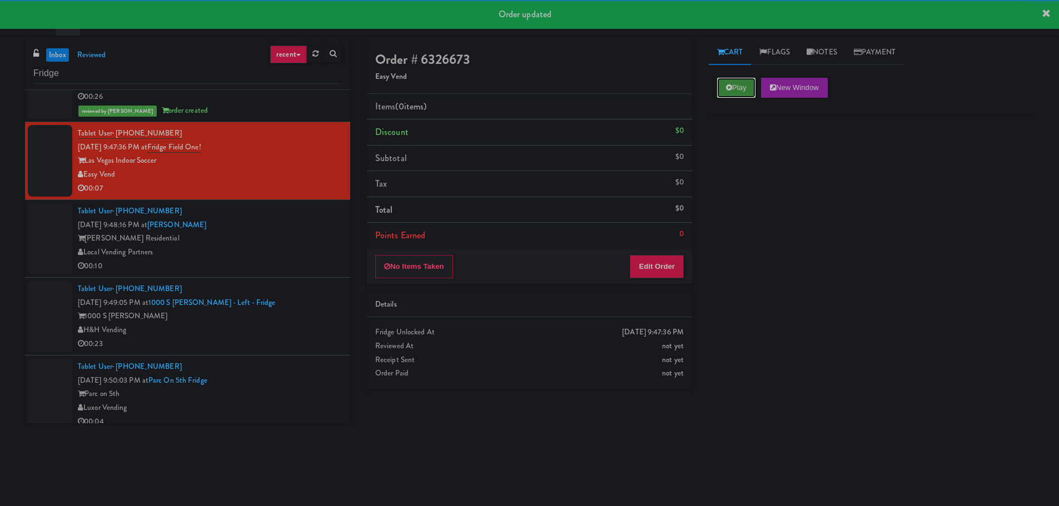
click at [737, 93] on button "Play" at bounding box center [736, 88] width 38 height 20
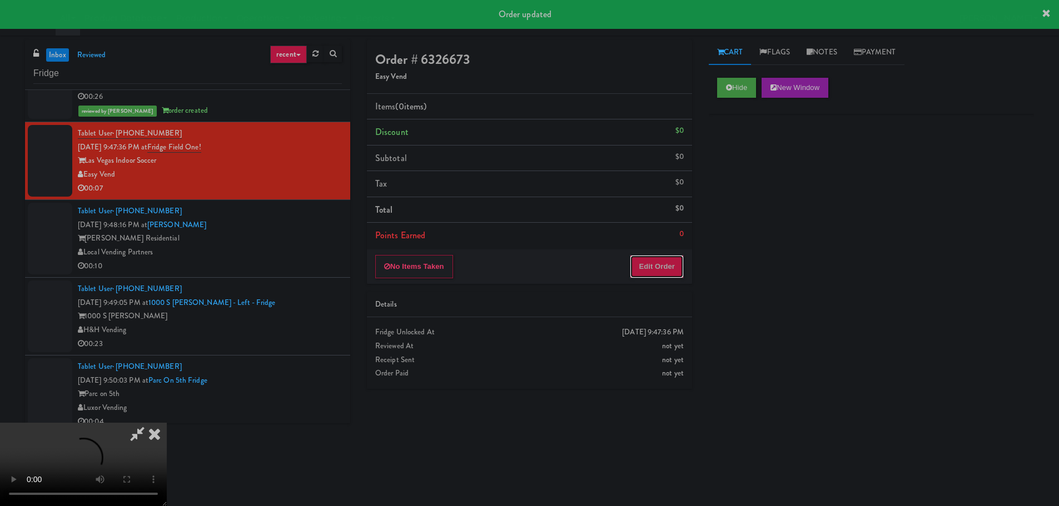
click at [672, 255] on button "Edit Order" at bounding box center [657, 266] width 54 height 23
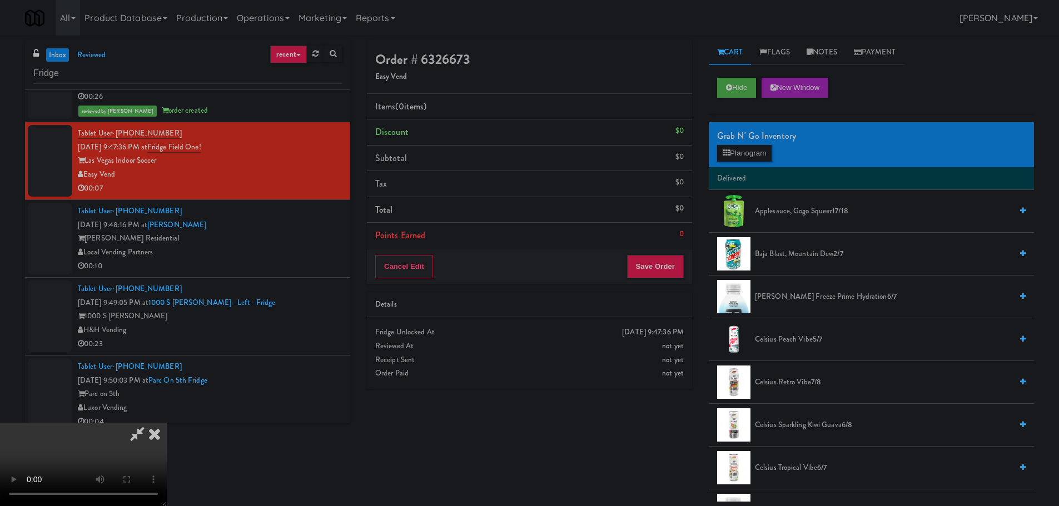
scroll to position [0, 0]
click at [167, 423] on video at bounding box center [83, 464] width 167 height 83
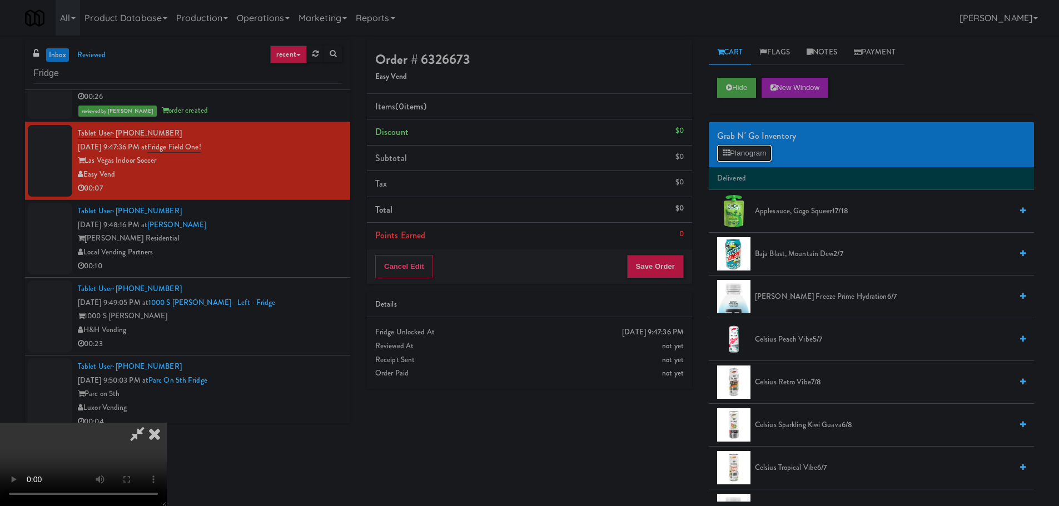
click at [748, 158] on button "Planogram" at bounding box center [744, 153] width 54 height 17
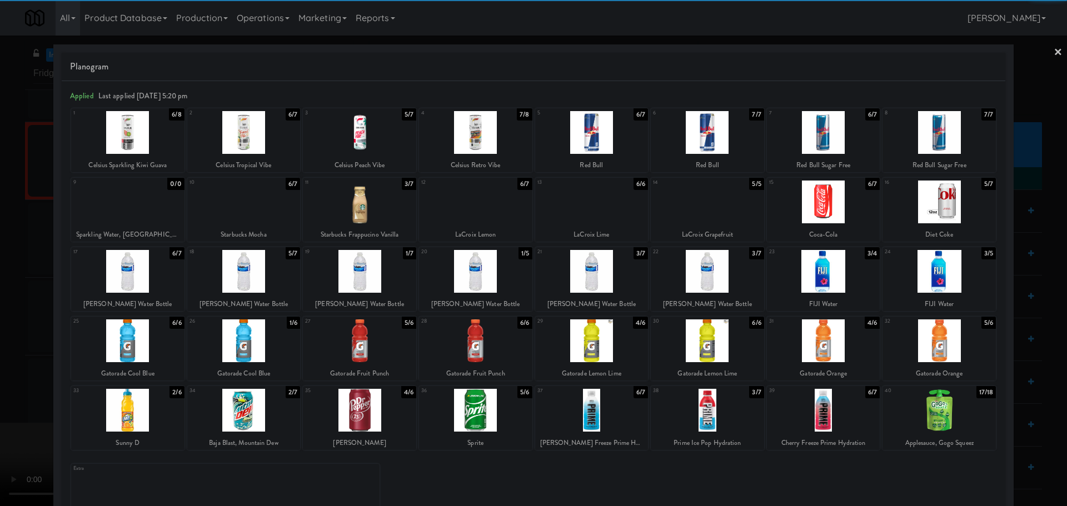
click at [366, 412] on div at bounding box center [359, 410] width 113 height 43
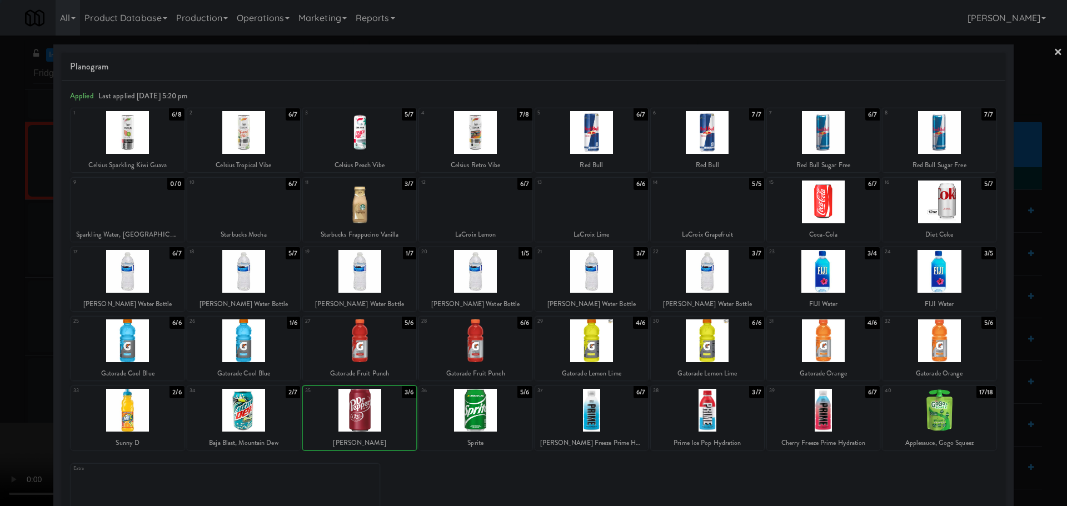
click at [12, 377] on div at bounding box center [533, 253] width 1067 height 506
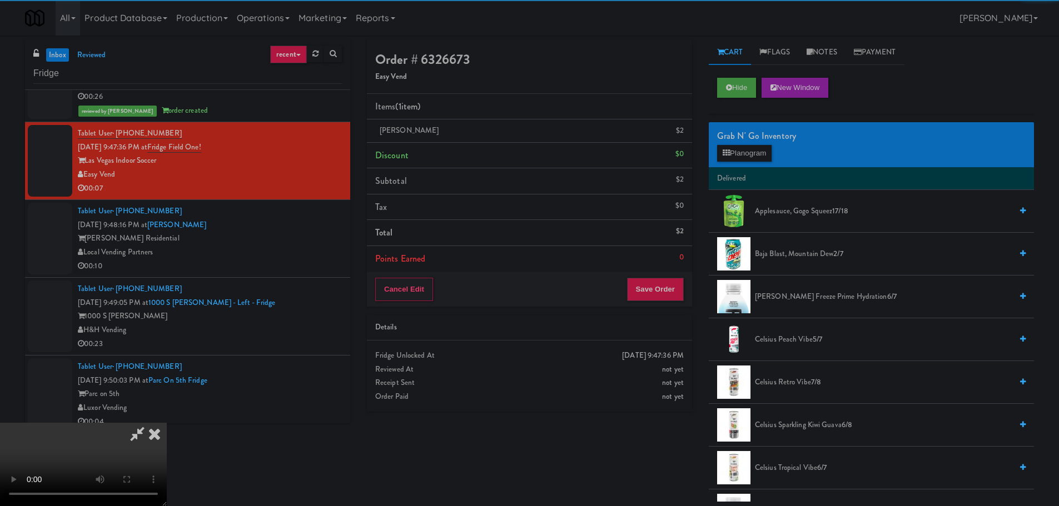
click at [160, 423] on video at bounding box center [83, 464] width 167 height 83
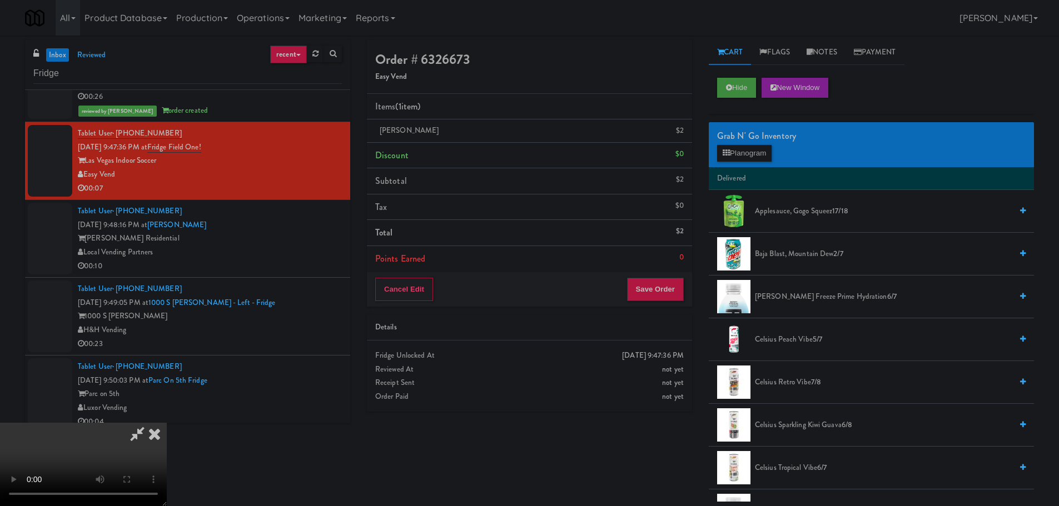
scroll to position [191, 0]
click at [663, 286] on button "Save Order" at bounding box center [655, 289] width 57 height 23
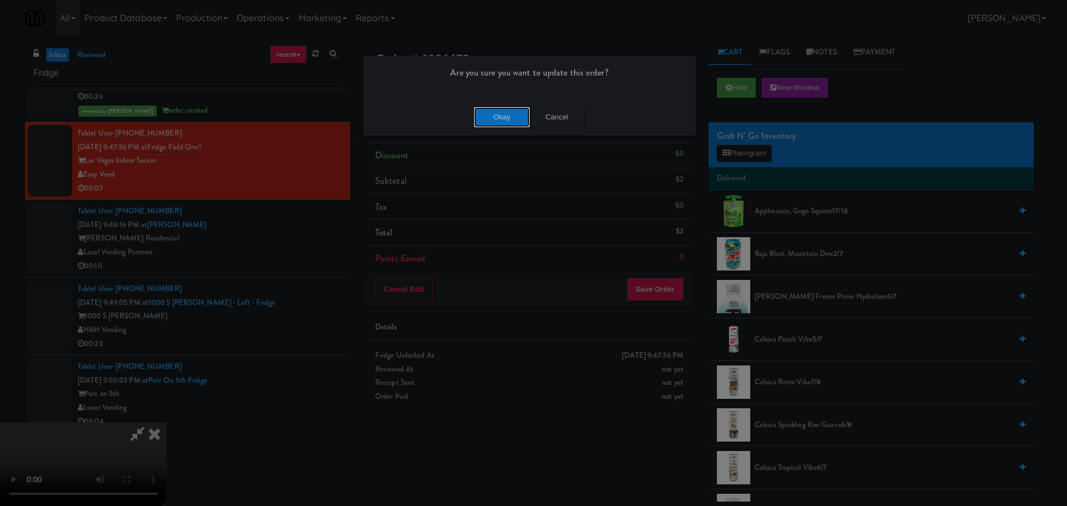
click at [501, 120] on button "Okay" at bounding box center [502, 117] width 56 height 20
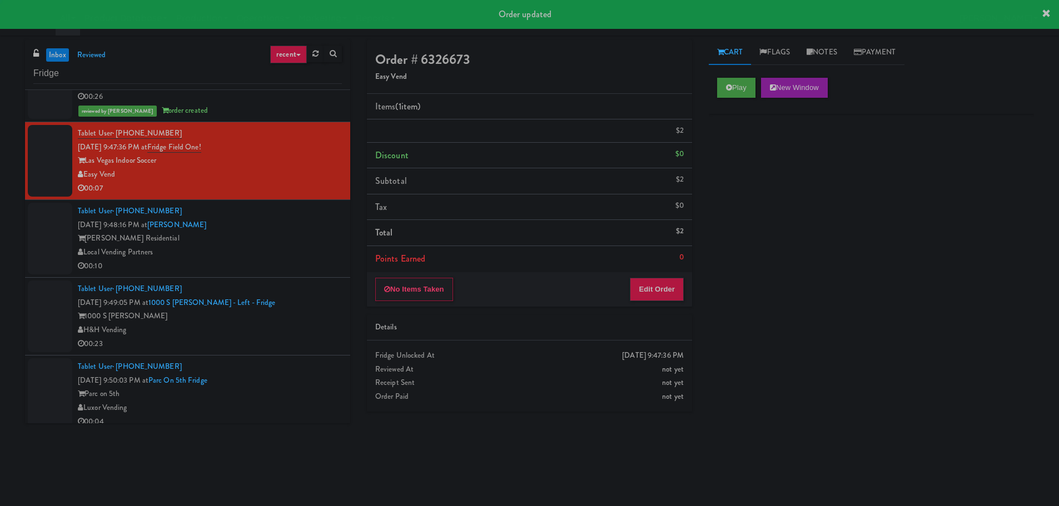
scroll to position [0, 0]
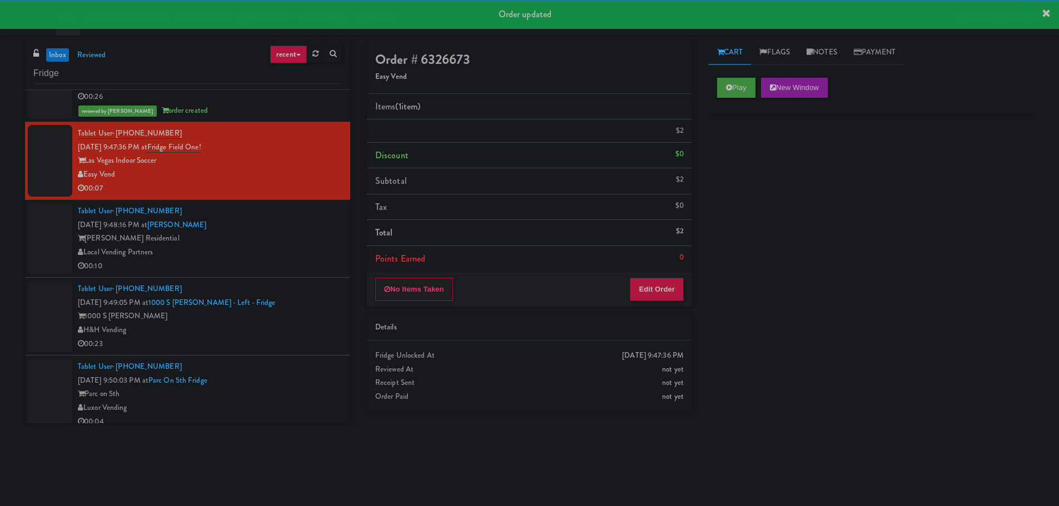
click at [310, 257] on div "Local Vending Partners" at bounding box center [210, 253] width 264 height 14
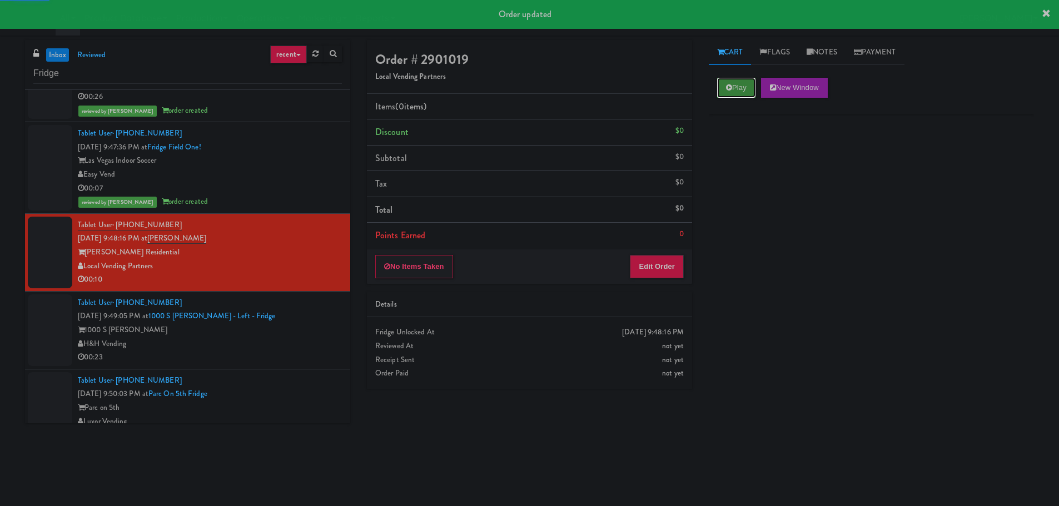
click at [728, 91] on icon at bounding box center [729, 87] width 6 height 7
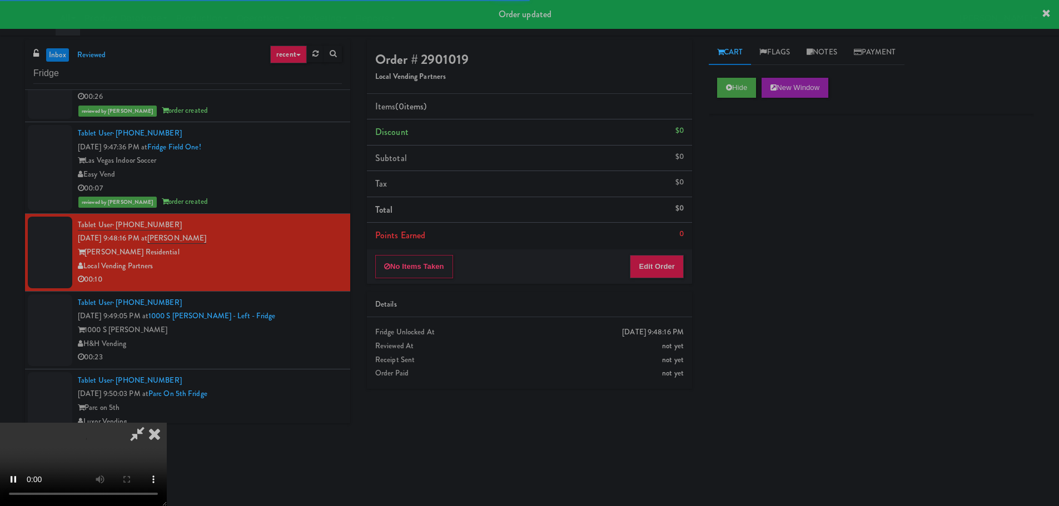
click at [675, 238] on li "Points Earned 0" at bounding box center [529, 236] width 325 height 26
click at [672, 262] on button "Edit Order" at bounding box center [657, 266] width 54 height 23
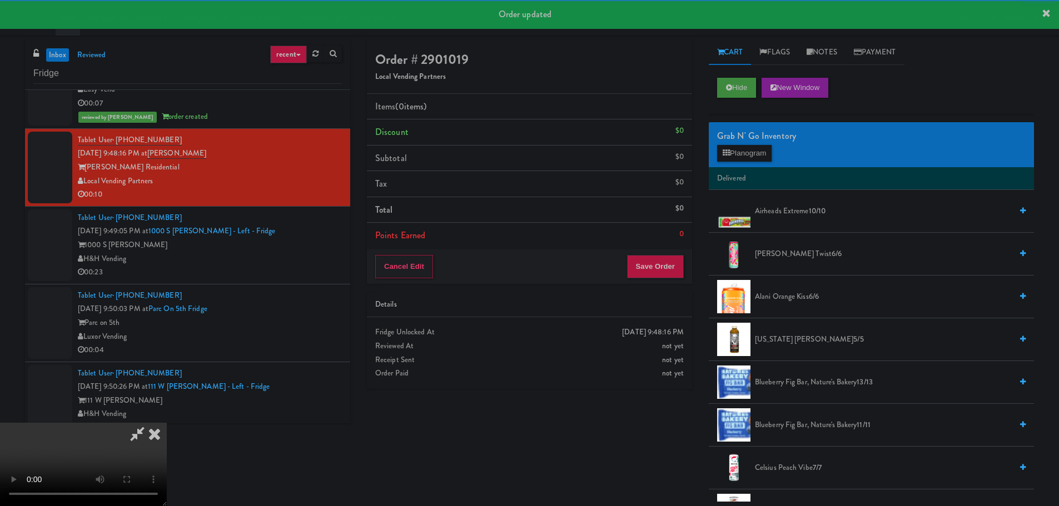
scroll to position [445, 0]
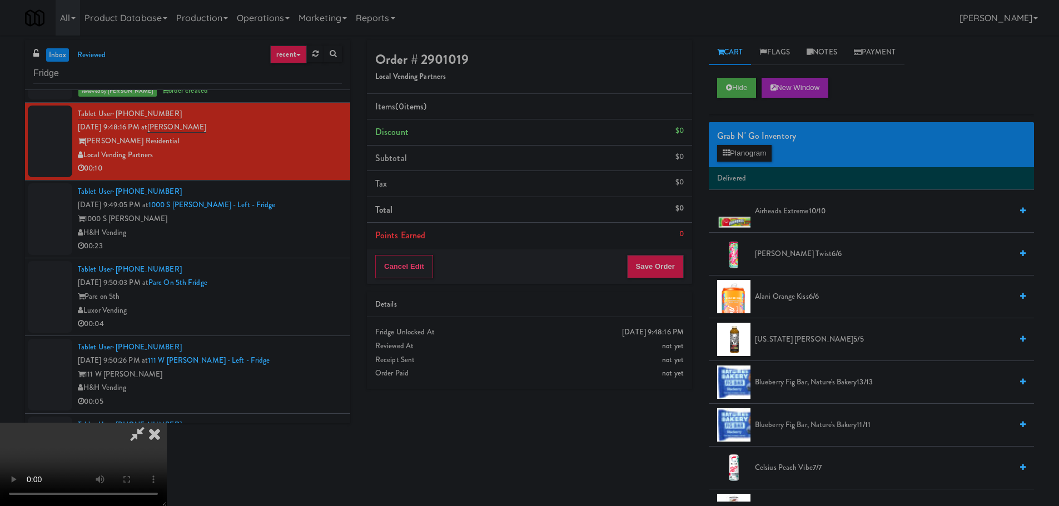
click at [167, 423] on video at bounding box center [83, 464] width 167 height 83
click at [725, 153] on icon at bounding box center [725, 152] width 7 height 7
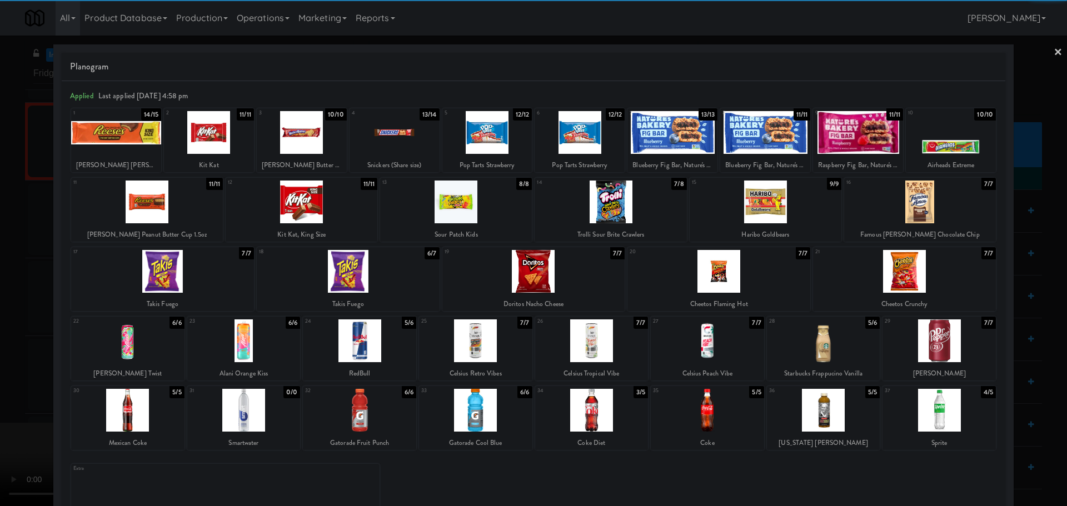
click at [602, 408] on div at bounding box center [591, 410] width 113 height 43
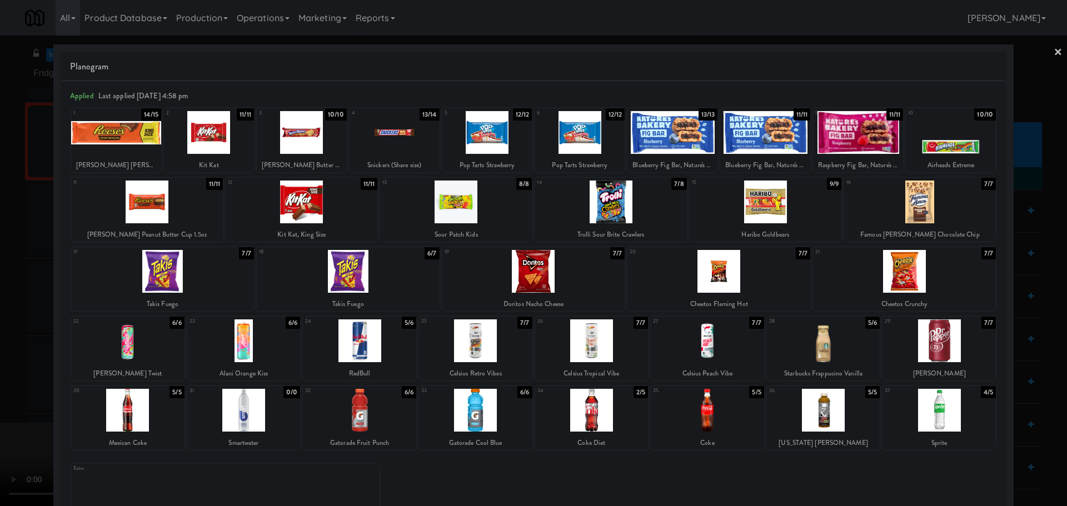
click at [8, 305] on div at bounding box center [533, 253] width 1067 height 506
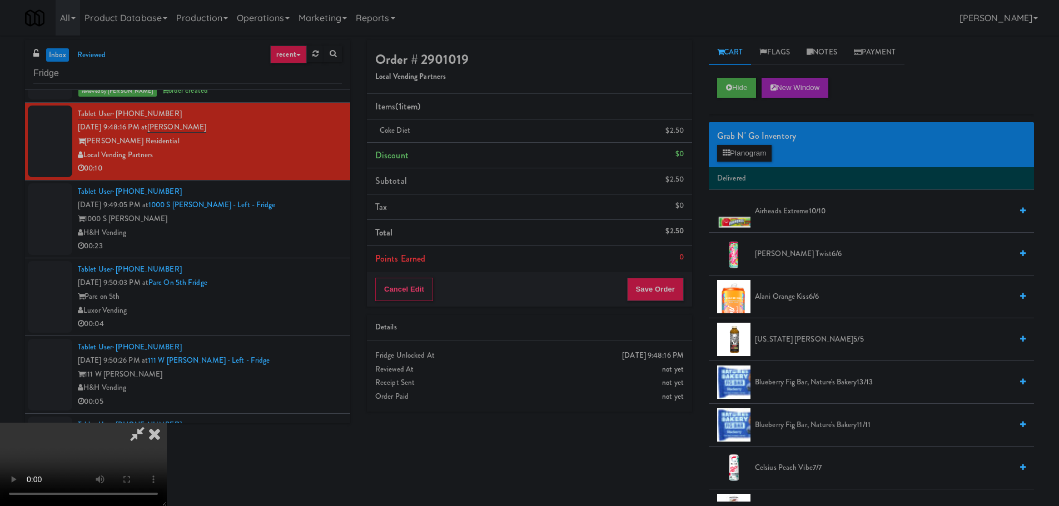
click at [167, 423] on video at bounding box center [83, 464] width 167 height 83
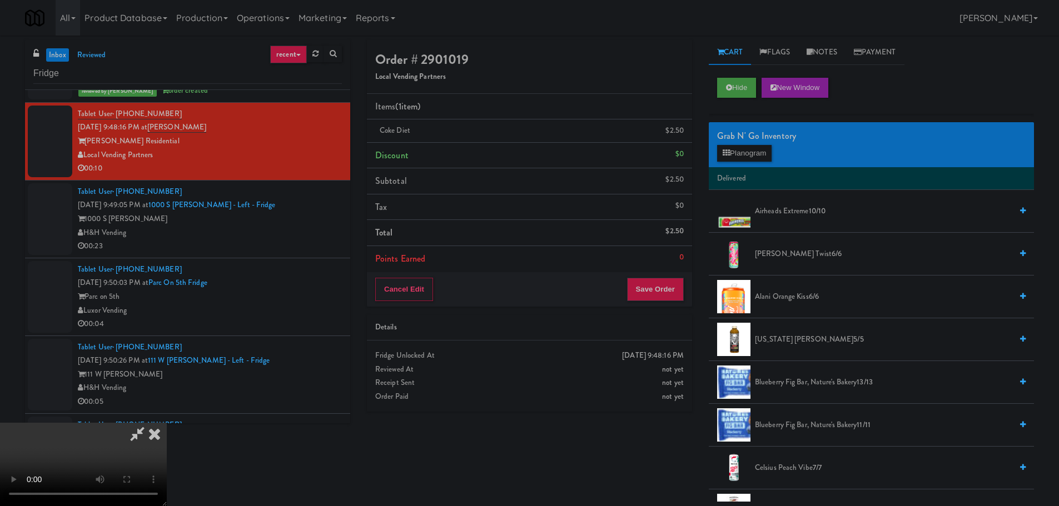
click at [167, 423] on video at bounding box center [83, 464] width 167 height 83
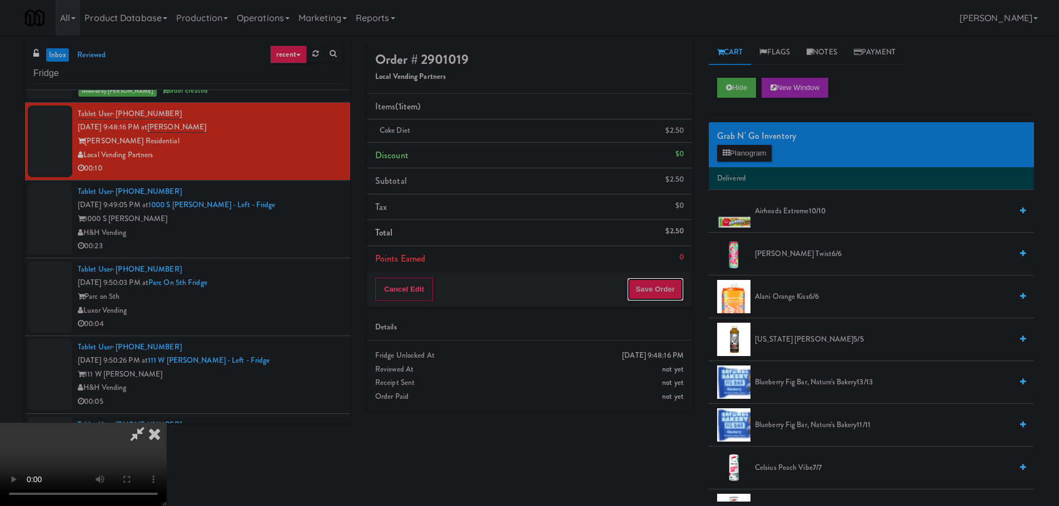
click at [638, 296] on button "Save Order" at bounding box center [655, 289] width 57 height 23
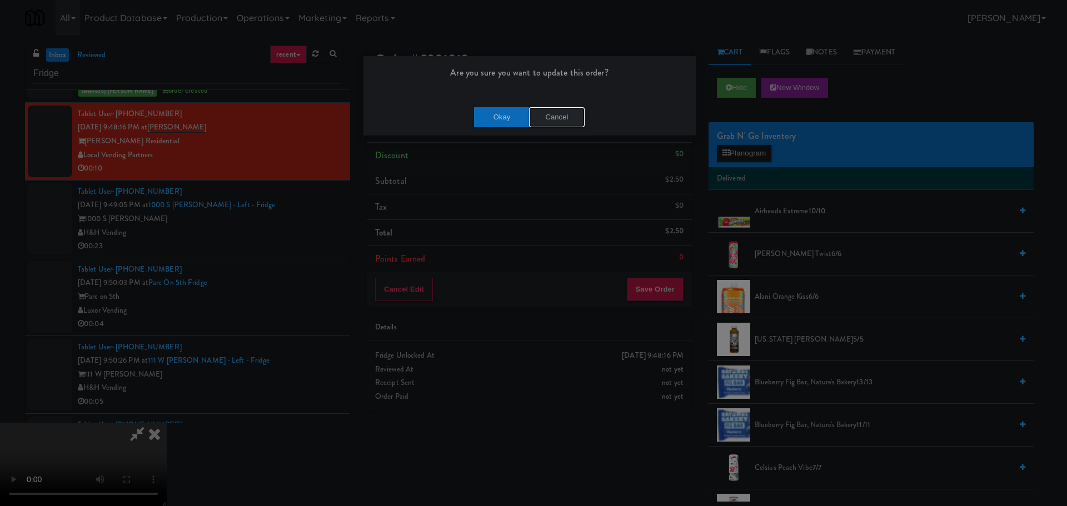
click at [554, 125] on button "Cancel" at bounding box center [557, 117] width 56 height 20
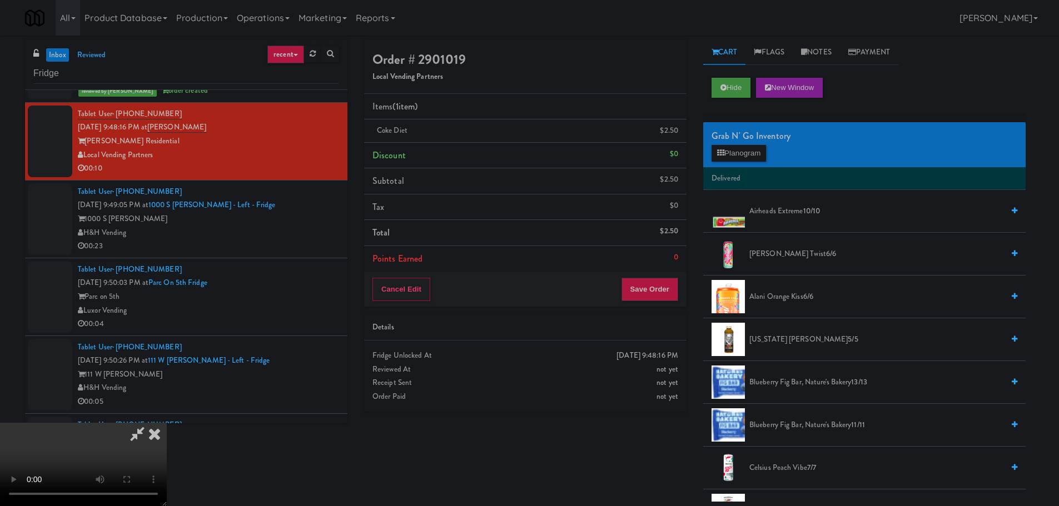
click at [167, 423] on video at bounding box center [83, 464] width 167 height 83
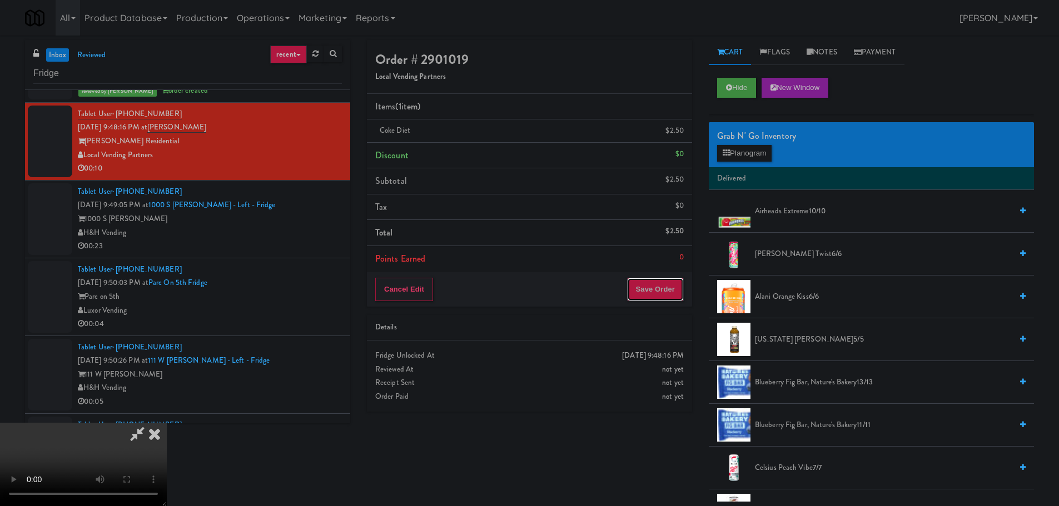
click at [664, 293] on button "Save Order" at bounding box center [655, 289] width 57 height 23
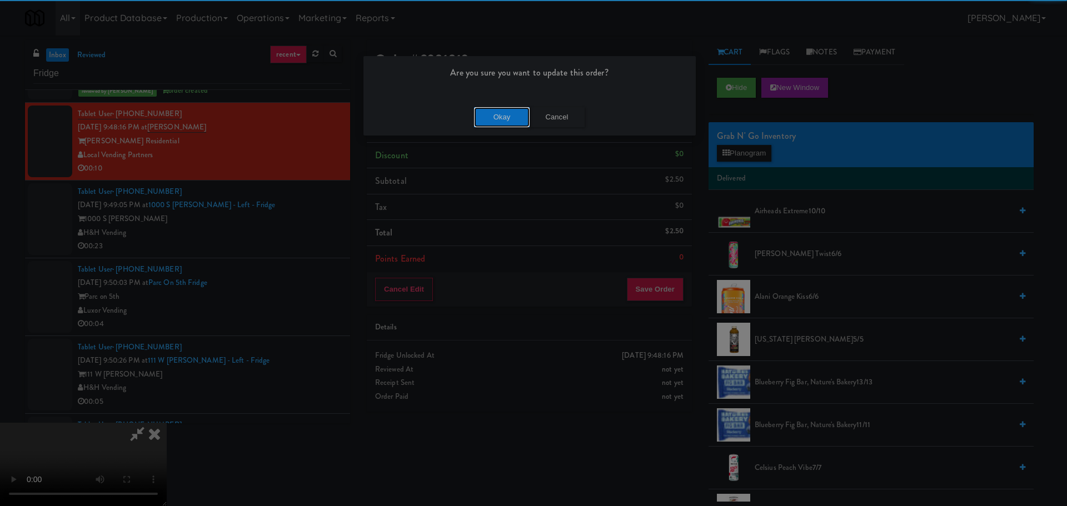
click at [505, 123] on button "Okay" at bounding box center [502, 117] width 56 height 20
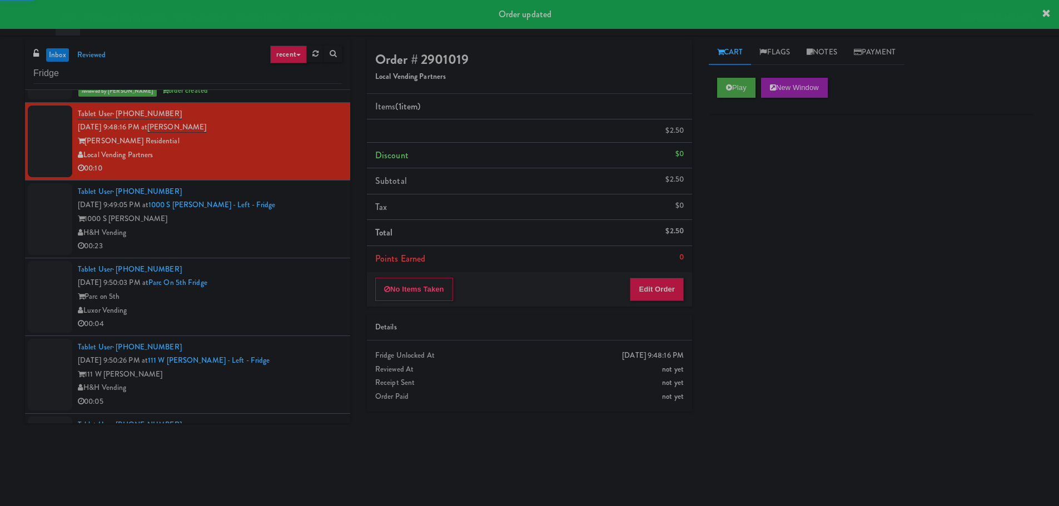
click at [307, 227] on div "H&H Vending" at bounding box center [210, 233] width 264 height 14
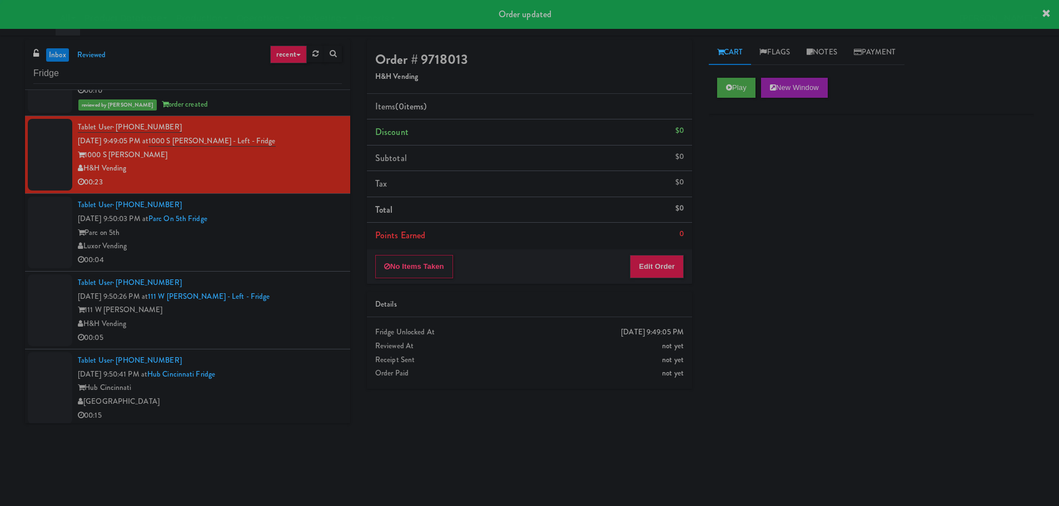
scroll to position [556, 0]
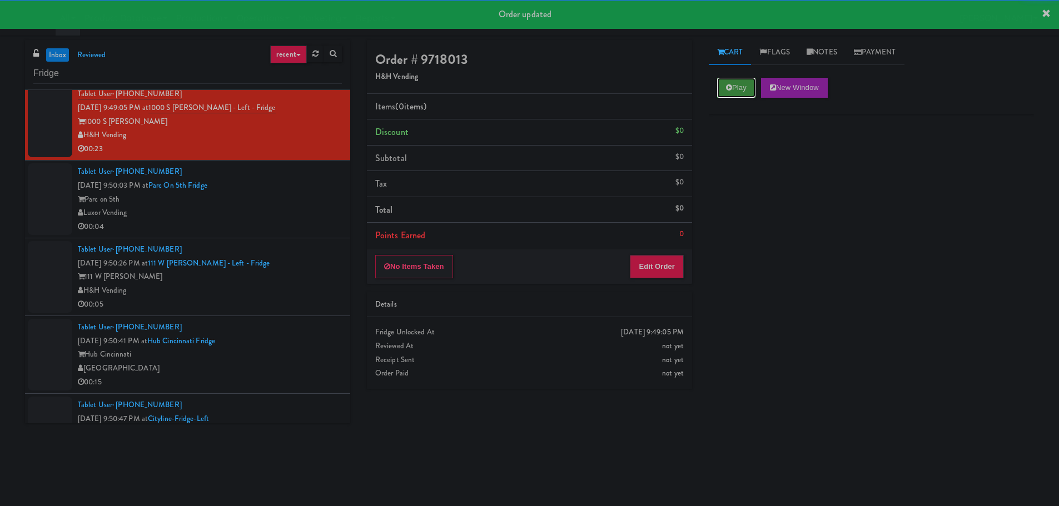
click at [735, 85] on button "Play" at bounding box center [736, 88] width 38 height 20
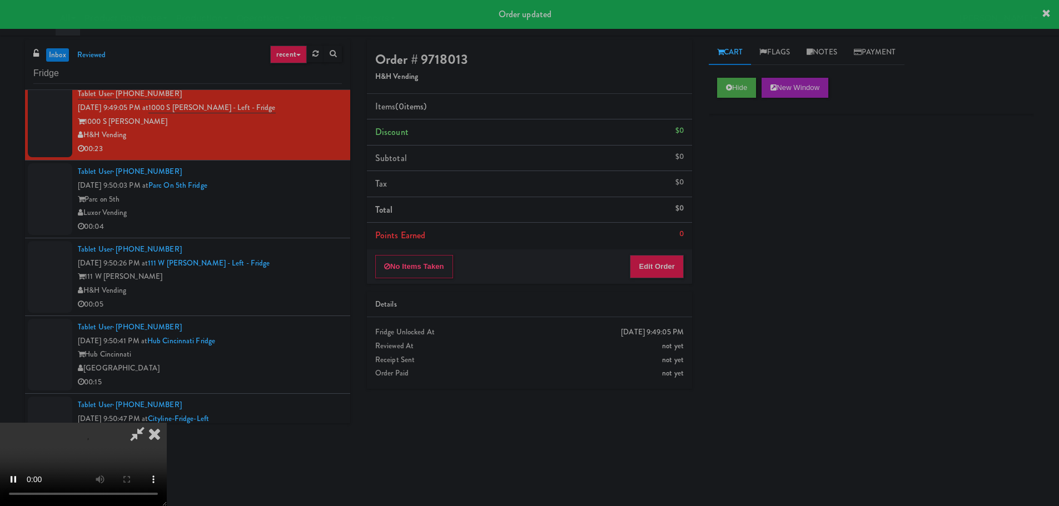
click at [627, 283] on div "No Items Taken Edit Order" at bounding box center [529, 267] width 325 height 34
click at [642, 273] on button "Edit Order" at bounding box center [657, 266] width 54 height 23
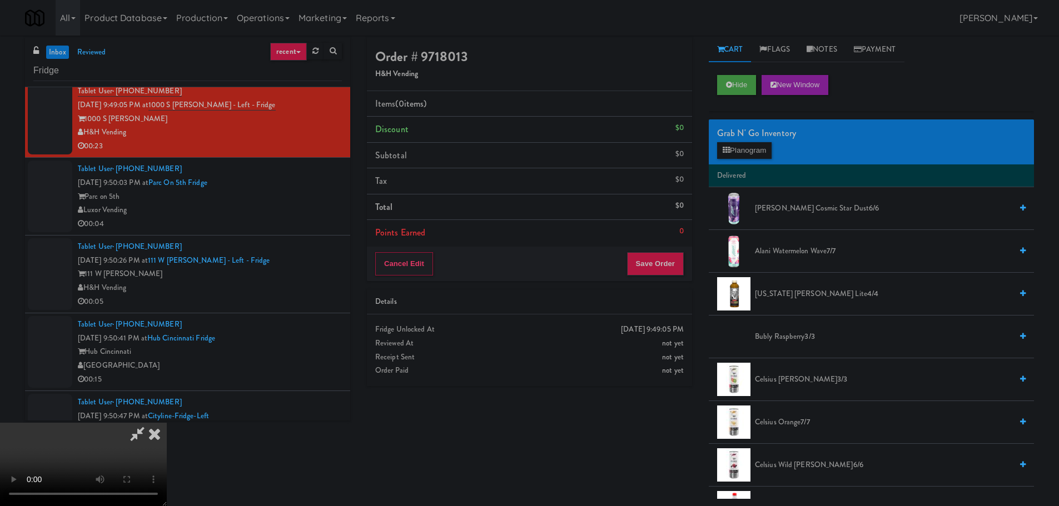
scroll to position [0, 0]
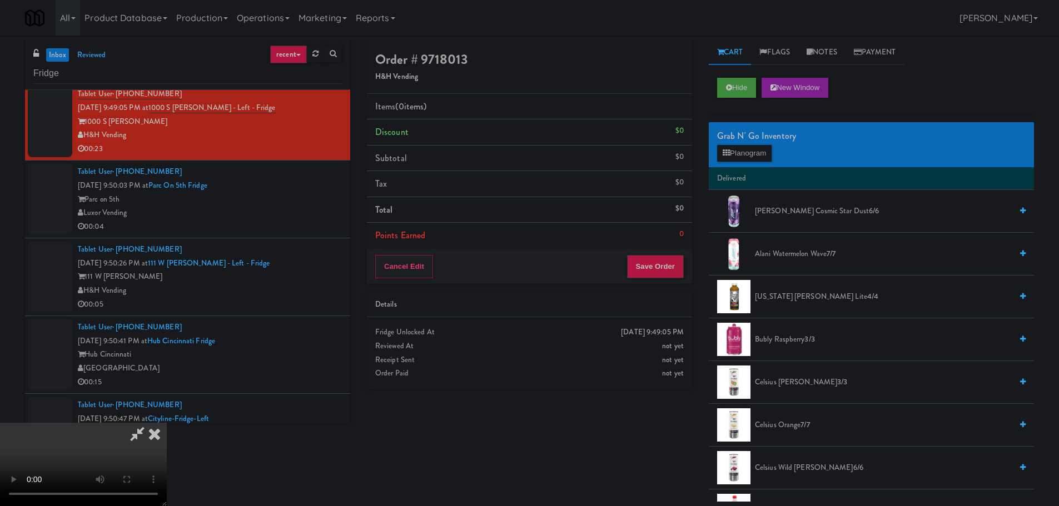
click at [167, 423] on video at bounding box center [83, 464] width 167 height 83
drag, startPoint x: 410, startPoint y: 293, endPoint x: 491, endPoint y: 285, distance: 82.1
click at [167, 423] on video at bounding box center [83, 464] width 167 height 83
click at [761, 152] on button "Planogram" at bounding box center [744, 153] width 54 height 17
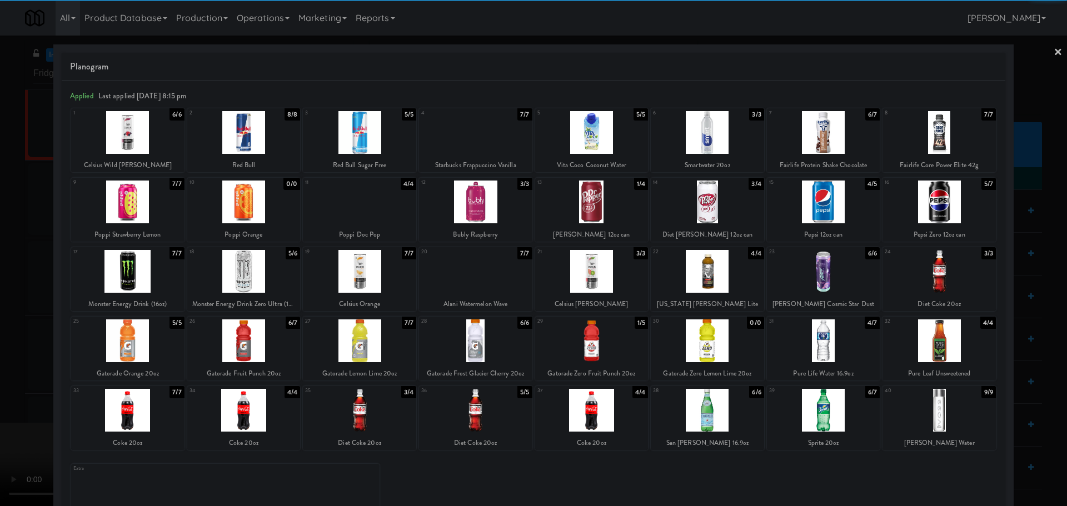
click at [823, 404] on div at bounding box center [823, 410] width 113 height 43
click at [26, 413] on div at bounding box center [533, 253] width 1067 height 506
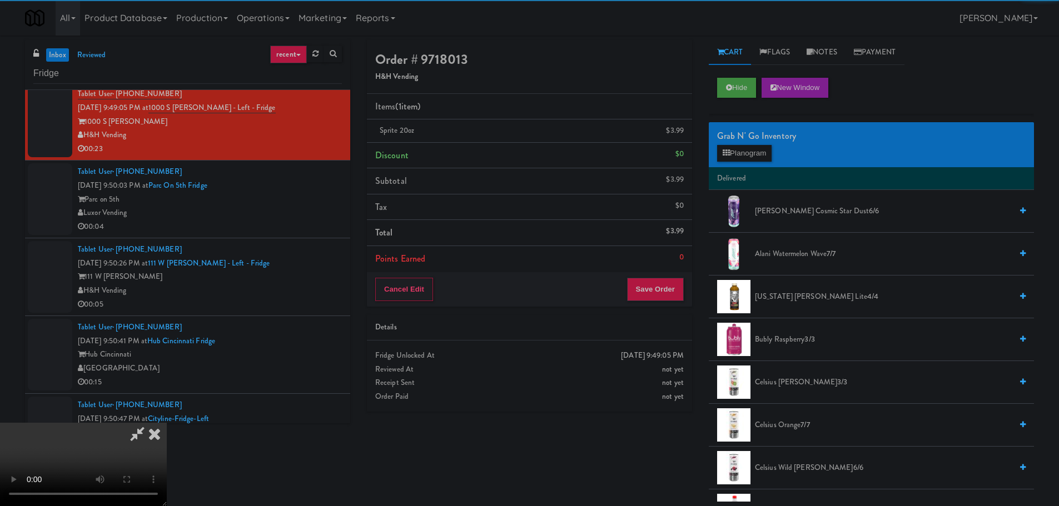
click at [167, 423] on video at bounding box center [83, 464] width 167 height 83
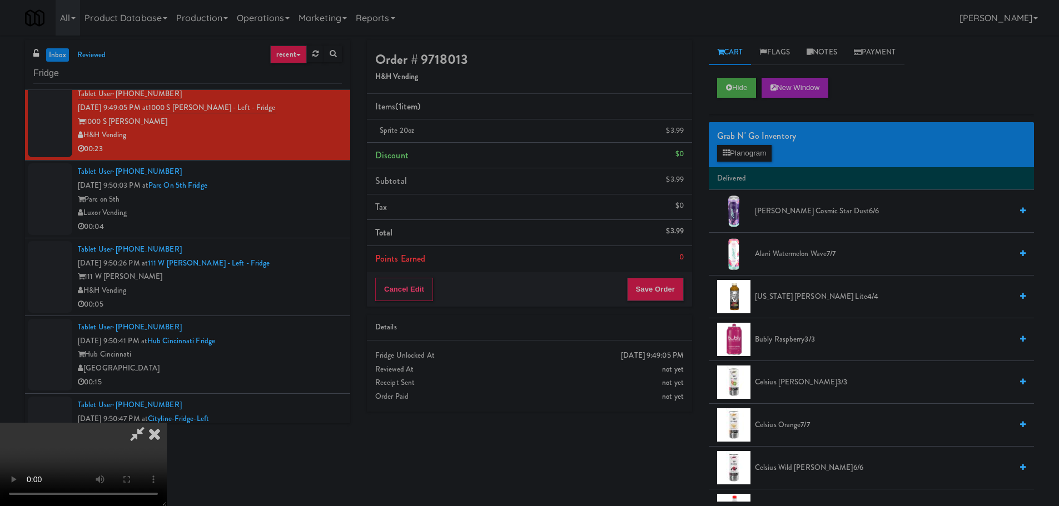
click at [167, 423] on video at bounding box center [83, 464] width 167 height 83
click at [739, 151] on button "Planogram" at bounding box center [744, 153] width 54 height 17
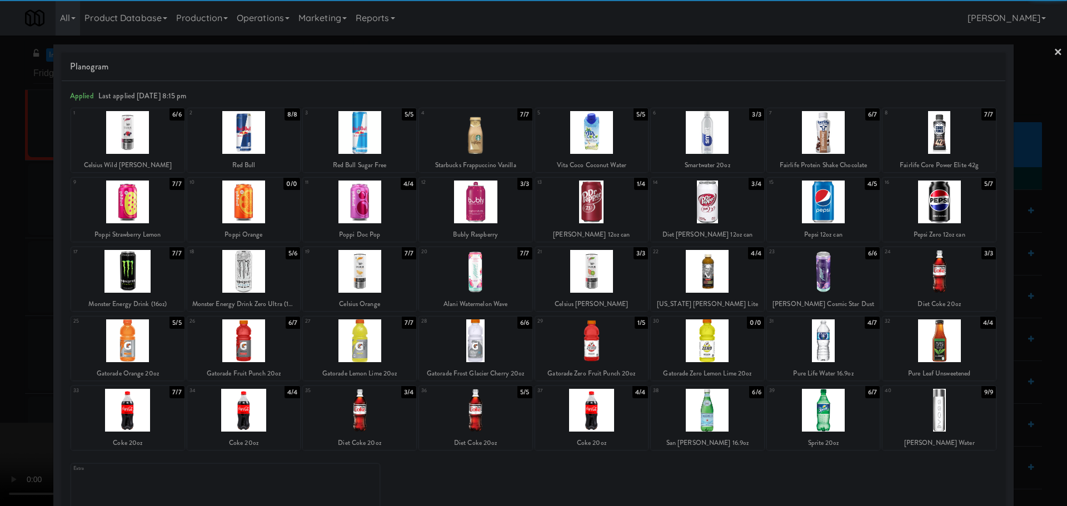
click at [616, 397] on div at bounding box center [591, 410] width 113 height 43
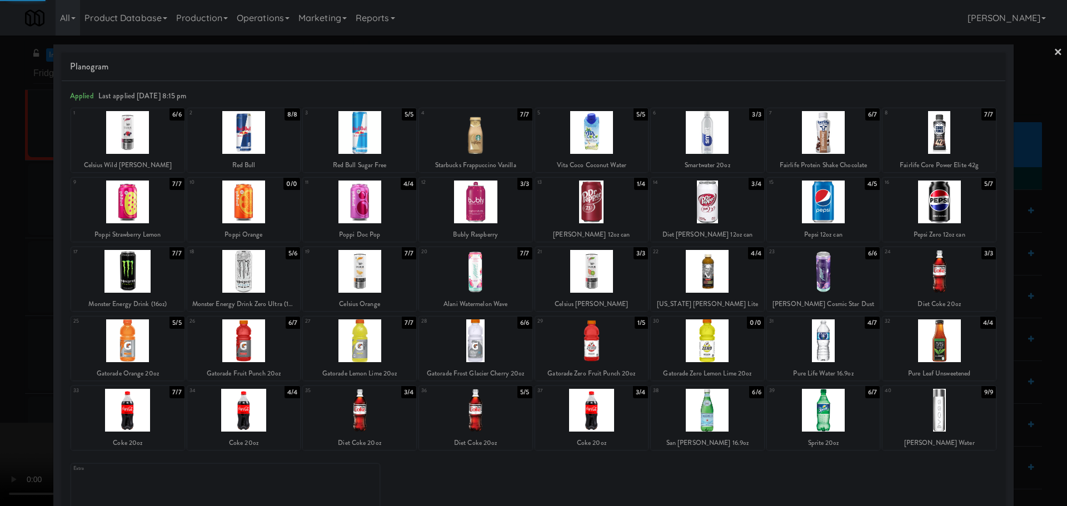
click at [0, 412] on div at bounding box center [533, 253] width 1067 height 506
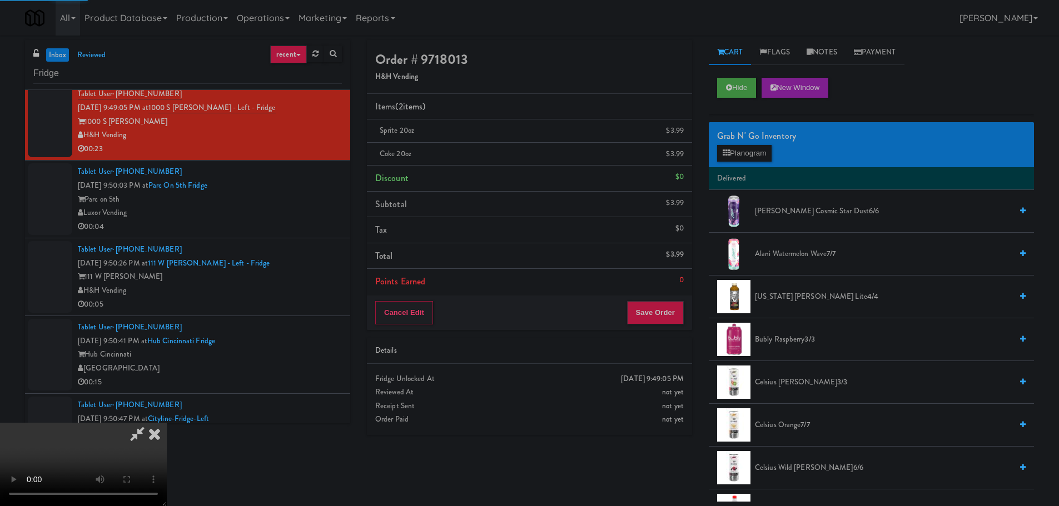
drag, startPoint x: 236, startPoint y: 367, endPoint x: 260, endPoint y: 366, distance: 23.9
click at [167, 423] on video at bounding box center [83, 464] width 167 height 83
click at [649, 310] on button "Save Order" at bounding box center [655, 312] width 57 height 23
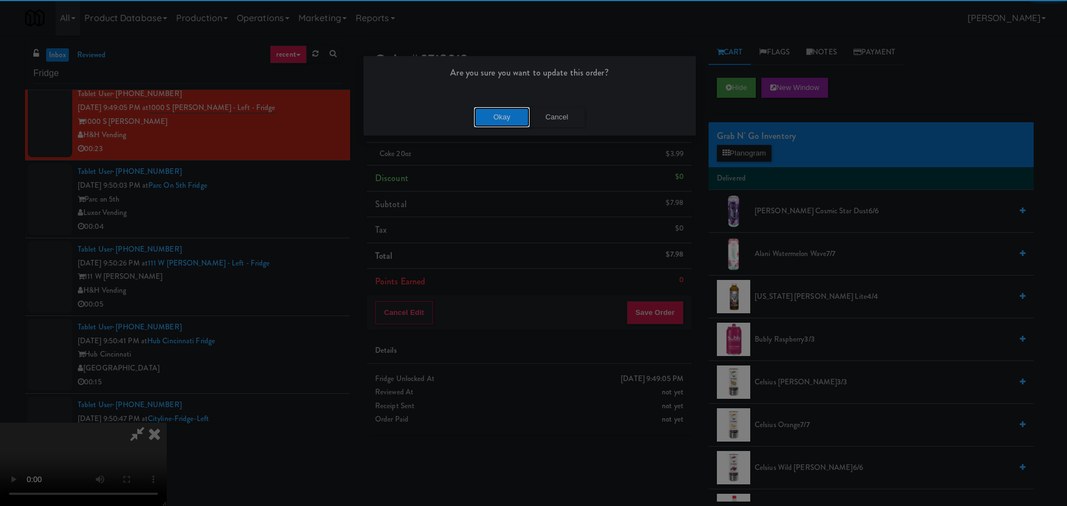
click at [521, 114] on button "Okay" at bounding box center [502, 117] width 56 height 20
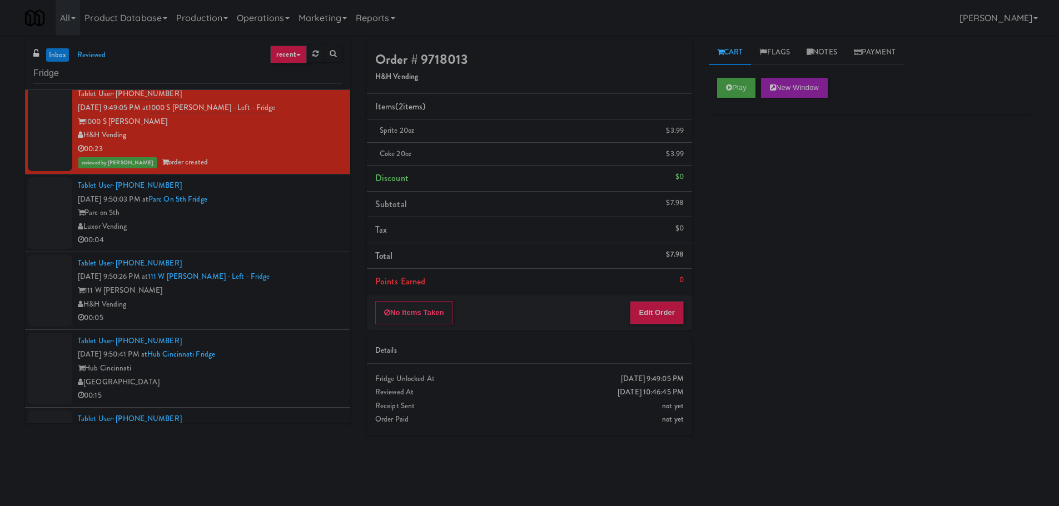
click at [238, 235] on div "00:04" at bounding box center [210, 240] width 264 height 14
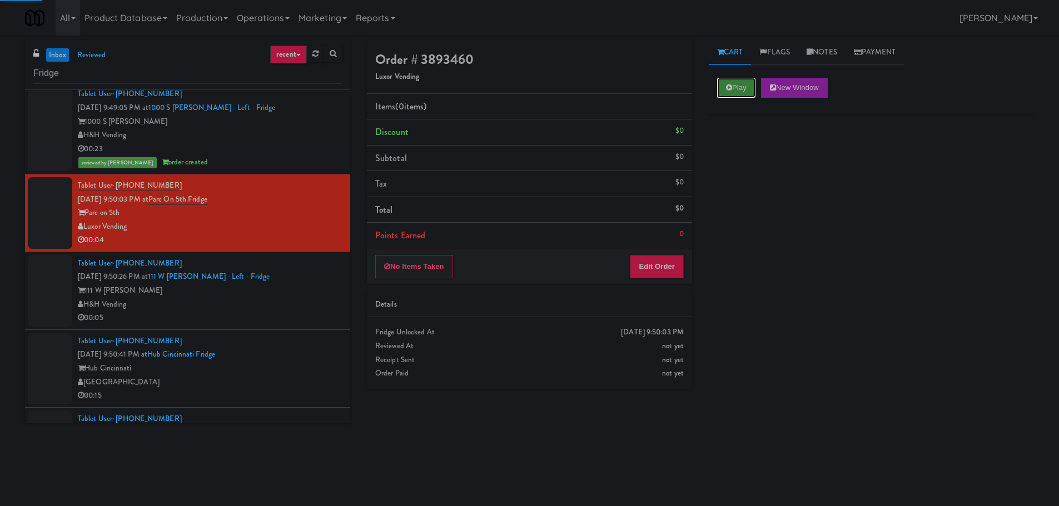
click at [730, 84] on icon at bounding box center [729, 87] width 6 height 7
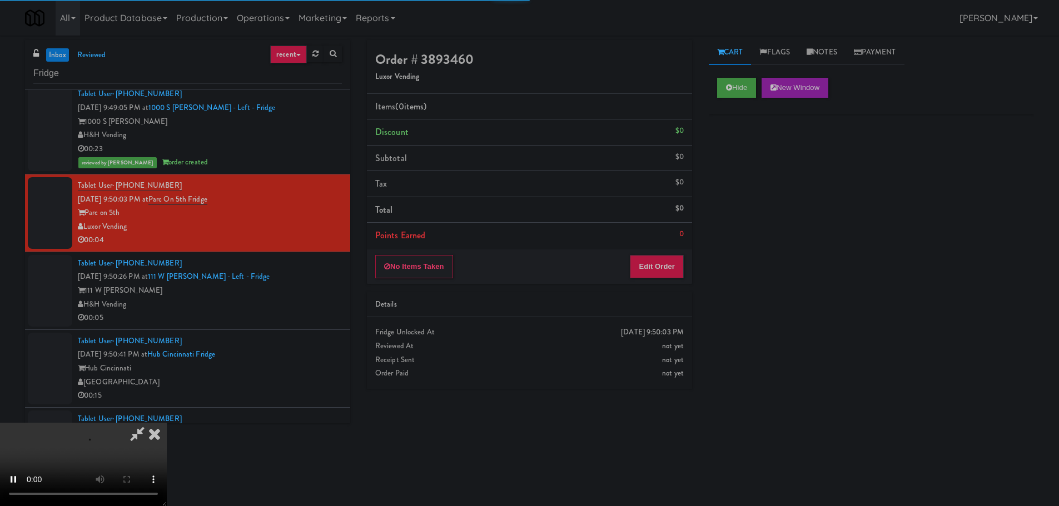
click at [626, 269] on div "No Items Taken Edit Order" at bounding box center [529, 267] width 325 height 34
click at [644, 264] on button "Edit Order" at bounding box center [657, 266] width 54 height 23
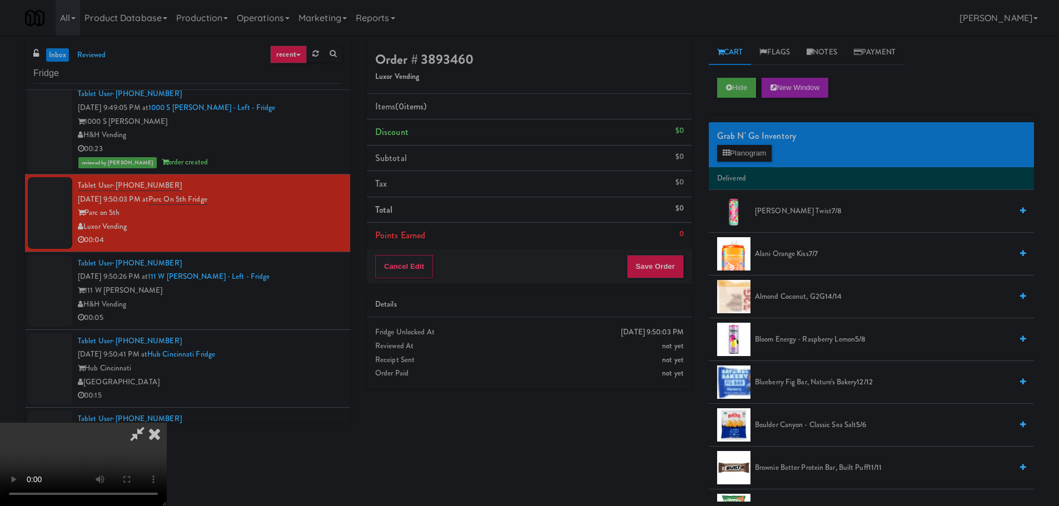
click at [167, 423] on video at bounding box center [83, 464] width 167 height 83
click at [733, 153] on button "Planogram" at bounding box center [744, 153] width 54 height 17
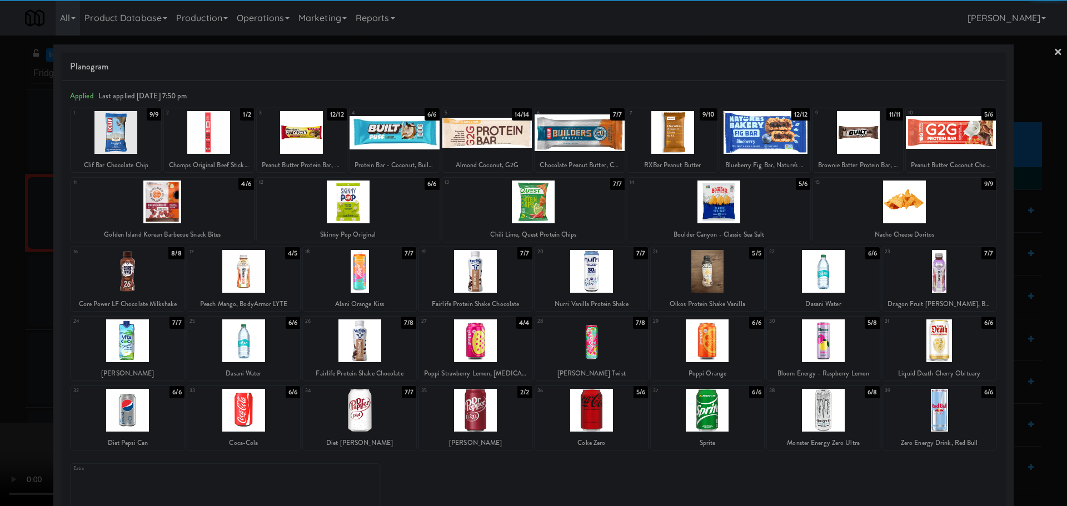
click at [255, 283] on div at bounding box center [243, 271] width 113 height 43
click at [3, 304] on div at bounding box center [533, 253] width 1067 height 506
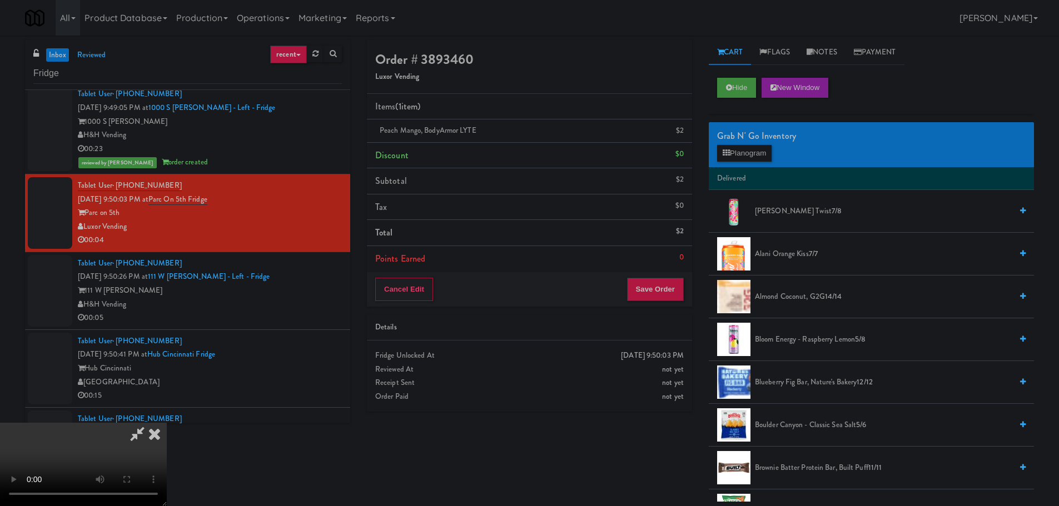
click at [167, 423] on video at bounding box center [83, 464] width 167 height 83
click at [736, 159] on button "Planogram" at bounding box center [744, 153] width 54 height 17
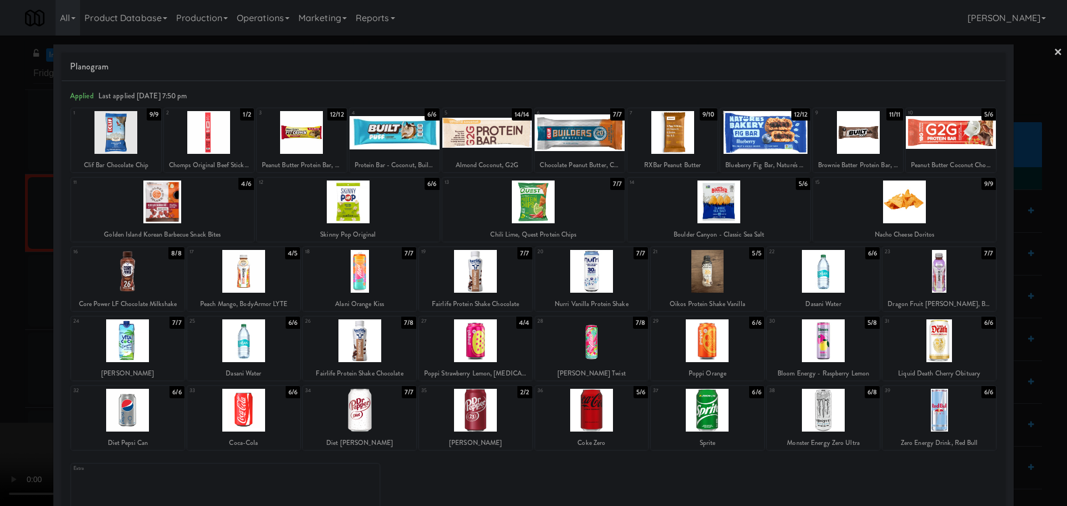
drag, startPoint x: 0, startPoint y: 294, endPoint x: 33, endPoint y: 292, distance: 32.9
click at [2, 294] on div at bounding box center [533, 253] width 1067 height 506
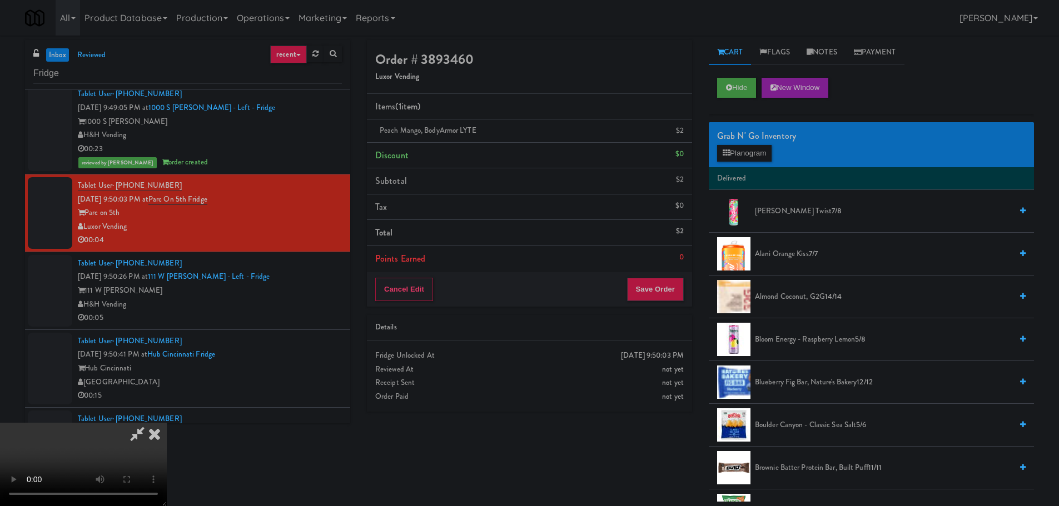
drag, startPoint x: 357, startPoint y: 272, endPoint x: 398, endPoint y: 278, distance: 41.5
click at [167, 423] on video at bounding box center [83, 464] width 167 height 83
click at [664, 295] on button "Save Order" at bounding box center [655, 289] width 57 height 23
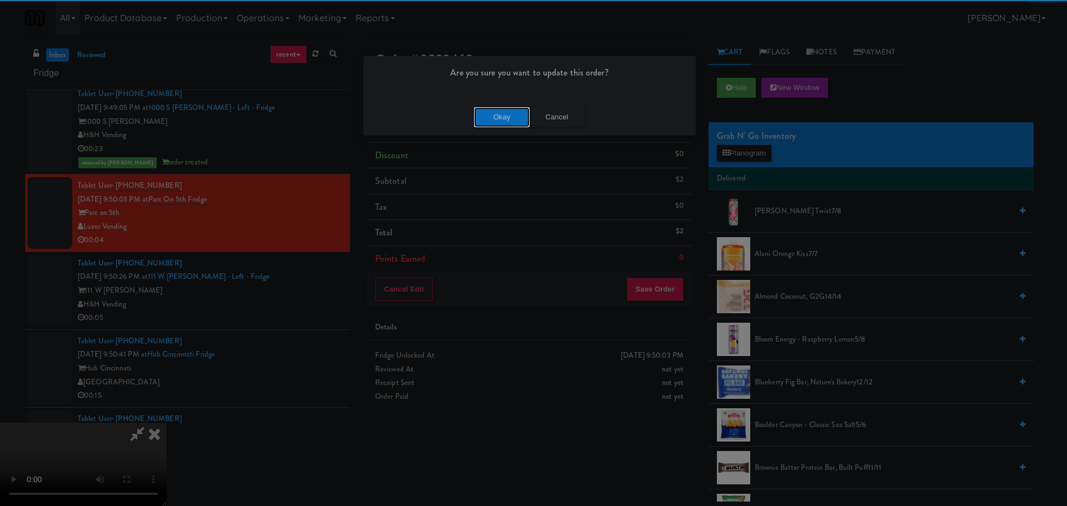
click at [497, 116] on button "Okay" at bounding box center [502, 117] width 56 height 20
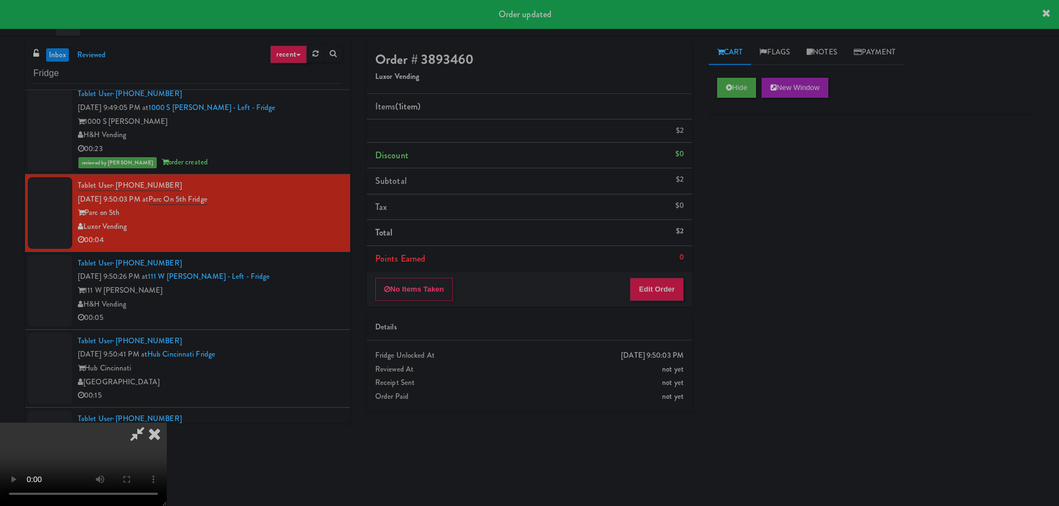
scroll to position [0, 0]
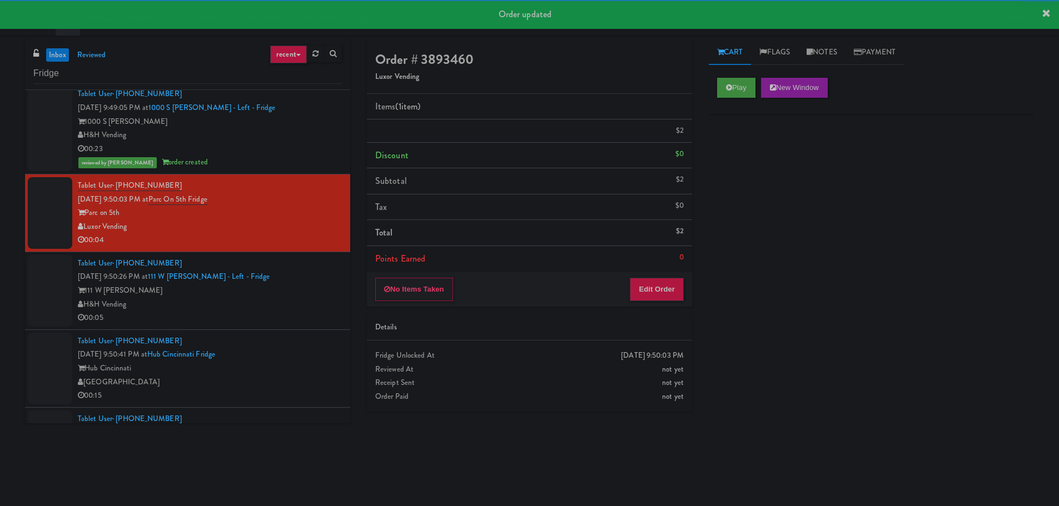
click at [296, 285] on div "111 W [PERSON_NAME]" at bounding box center [210, 291] width 264 height 14
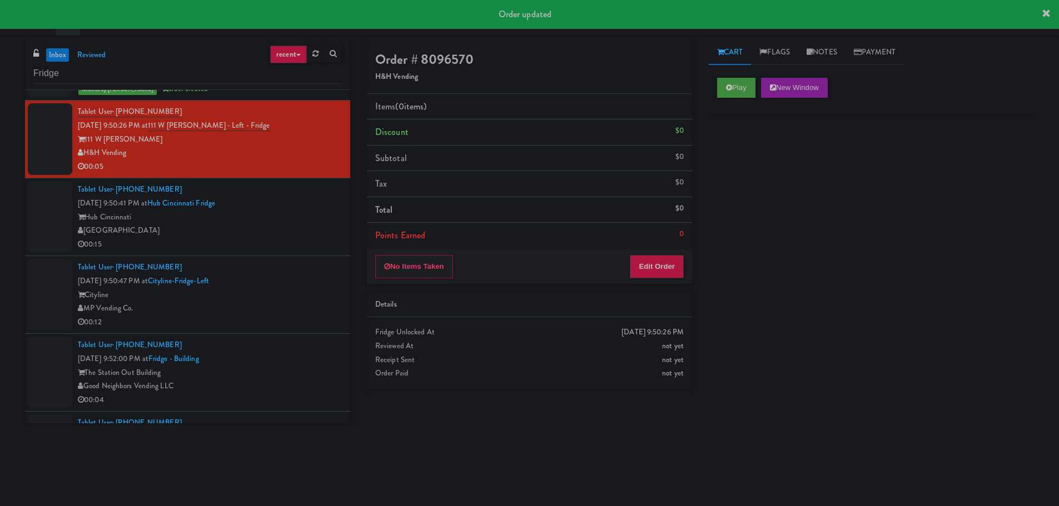
scroll to position [722, 0]
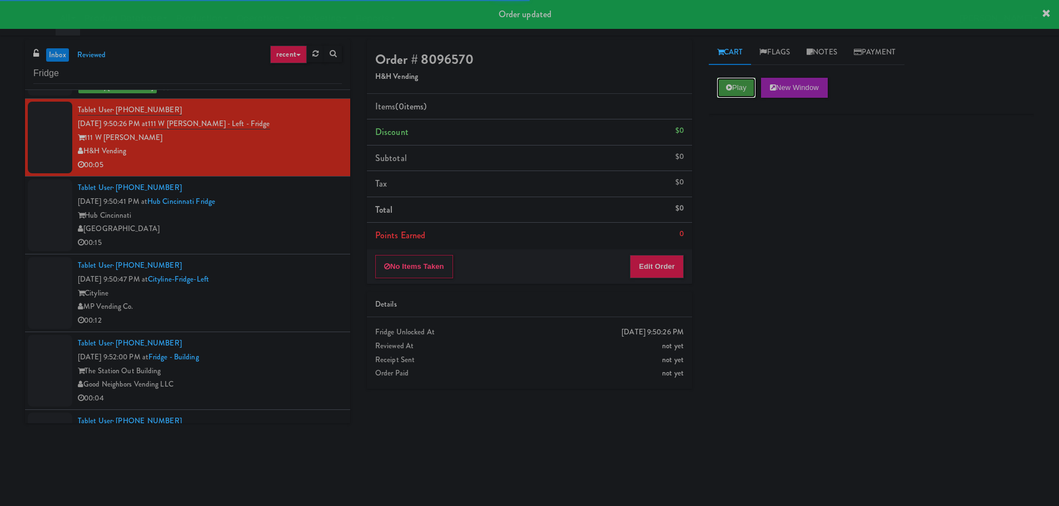
click at [724, 81] on button "Play" at bounding box center [736, 88] width 38 height 20
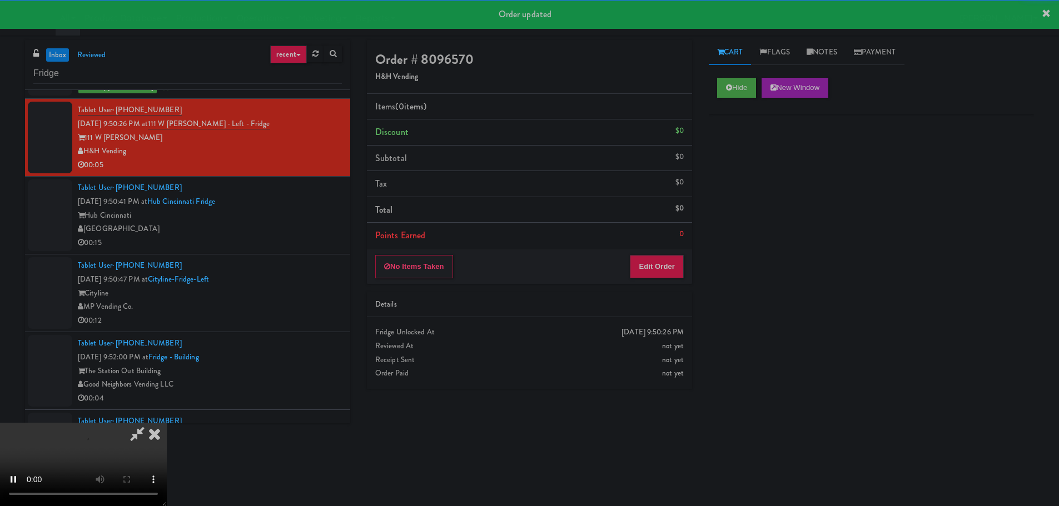
click at [655, 280] on div "No Items Taken Edit Order" at bounding box center [529, 267] width 325 height 34
click at [657, 269] on button "Edit Order" at bounding box center [657, 266] width 54 height 23
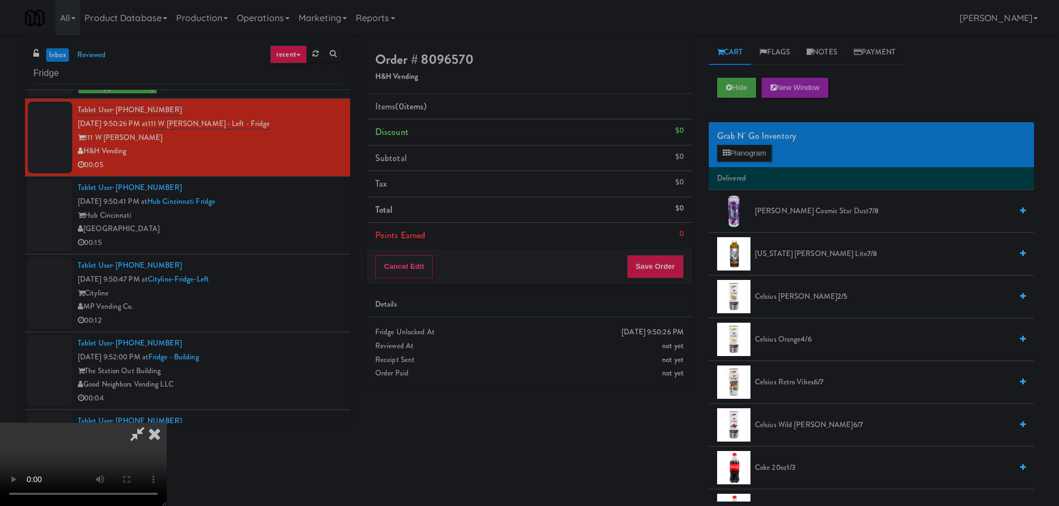
scroll to position [191, 0]
click at [167, 423] on video at bounding box center [83, 464] width 167 height 83
click at [749, 154] on button "Planogram" at bounding box center [744, 153] width 54 height 17
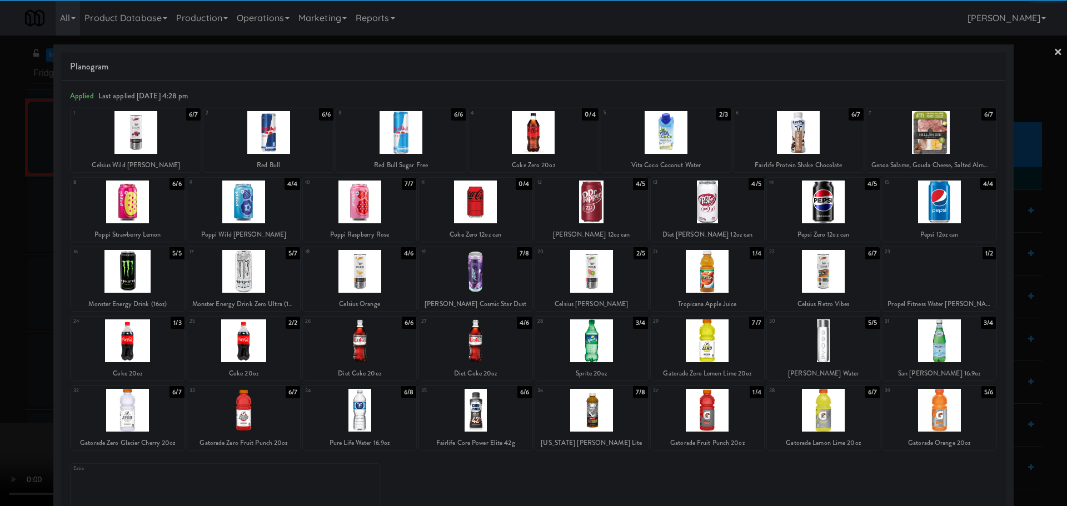
click at [154, 288] on div at bounding box center [127, 271] width 113 height 43
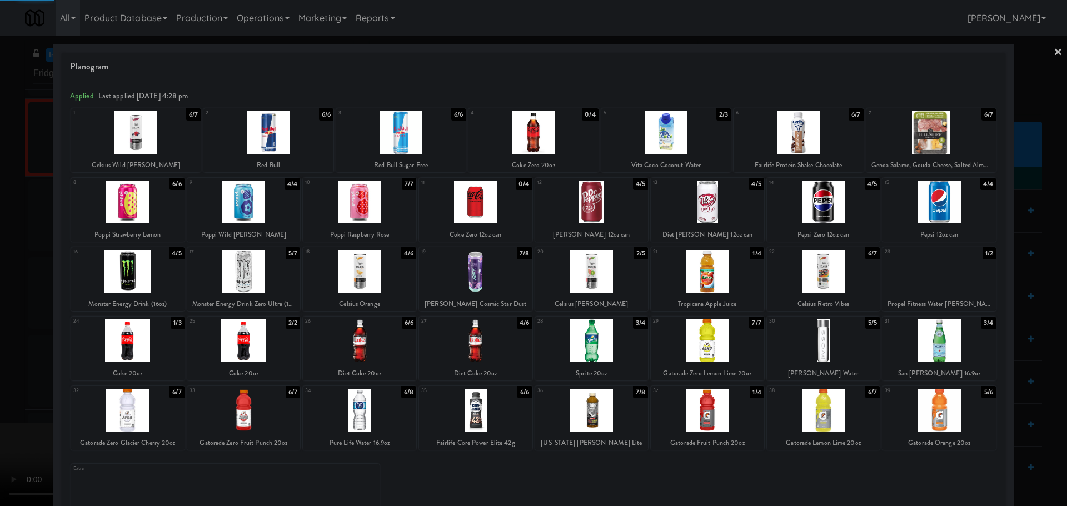
click at [54, 301] on div "Planogram Applied Last applied [DATE] 4:28 pm 1 6/7 Celsius Wild [PERSON_NAME] …" at bounding box center [533, 294] width 960 height 501
click at [3, 241] on div at bounding box center [533, 253] width 1067 height 506
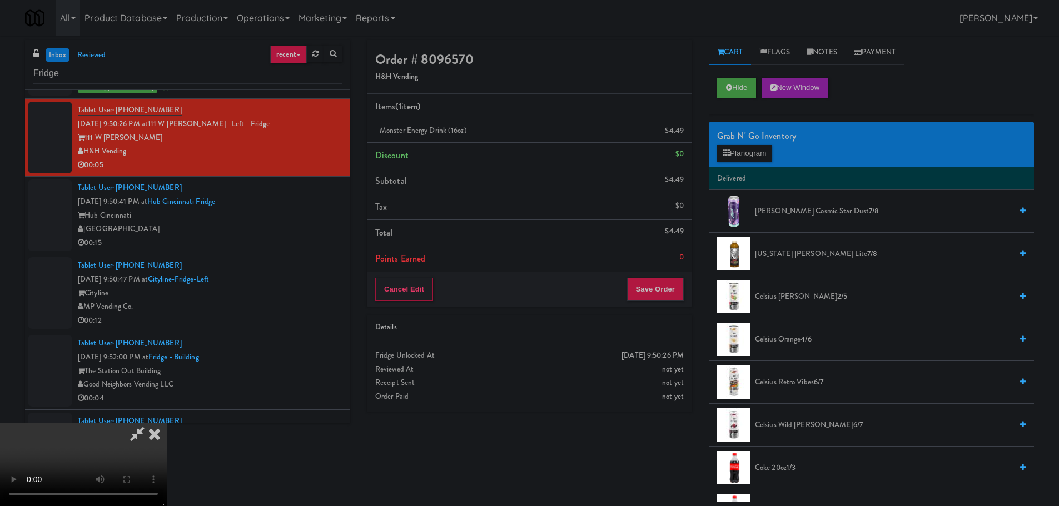
click at [150, 423] on icon at bounding box center [137, 434] width 26 height 22
click at [167, 423] on video at bounding box center [83, 464] width 167 height 83
click at [655, 288] on button "Save Order" at bounding box center [655, 289] width 57 height 23
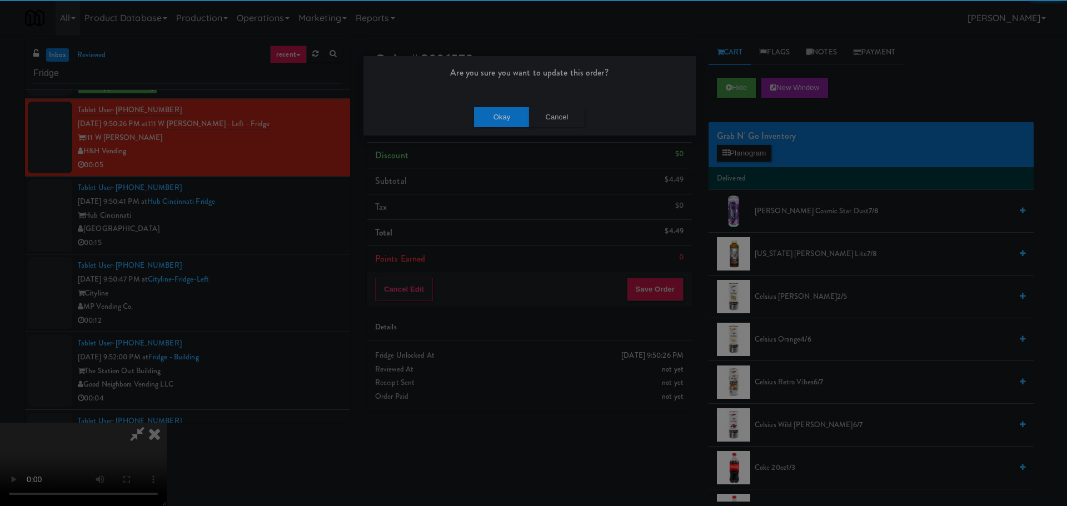
click at [487, 127] on div "Okay Cancel" at bounding box center [529, 116] width 332 height 37
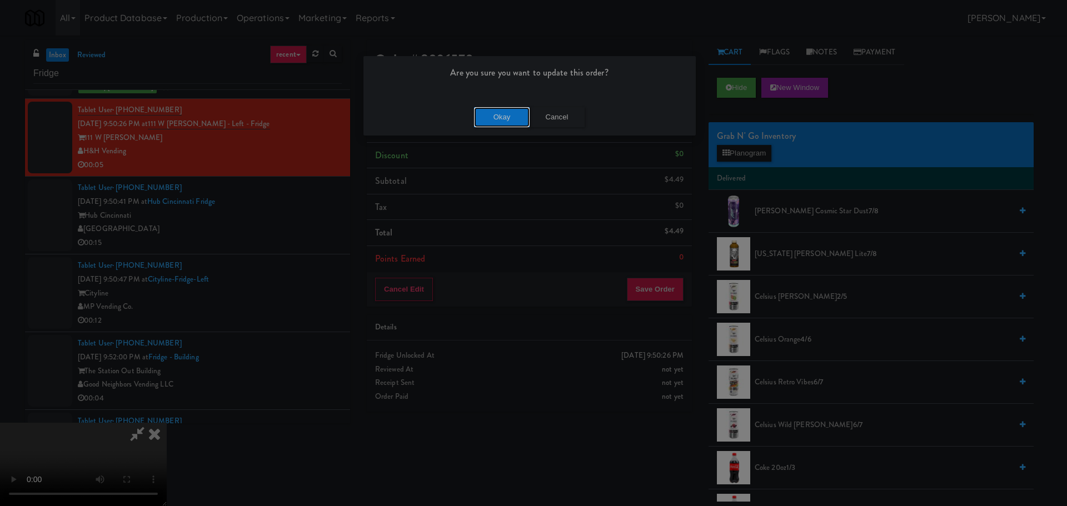
click at [490, 126] on button "Okay" at bounding box center [502, 117] width 56 height 20
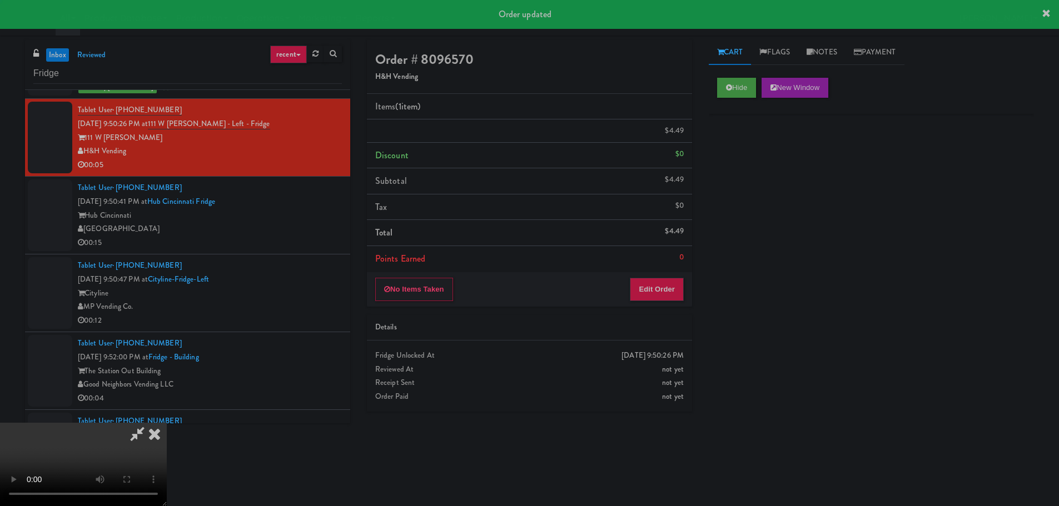
scroll to position [0, 0]
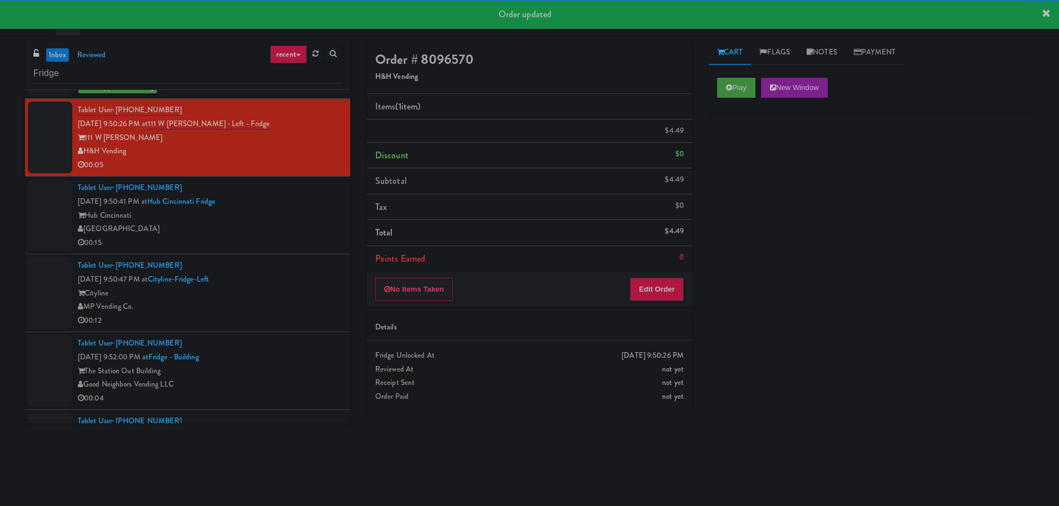
click at [295, 242] on div "00:15" at bounding box center [210, 243] width 264 height 14
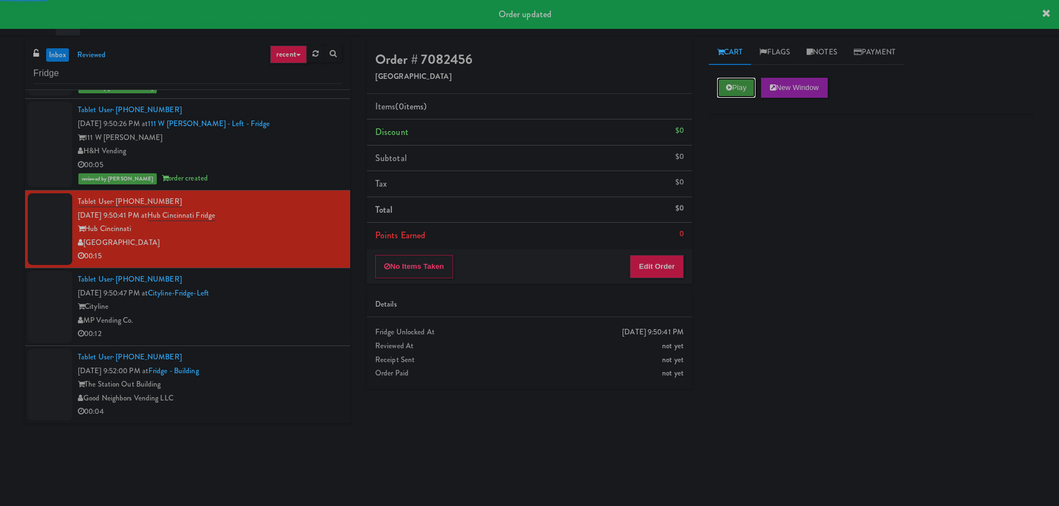
click at [741, 92] on button "Play" at bounding box center [736, 88] width 38 height 20
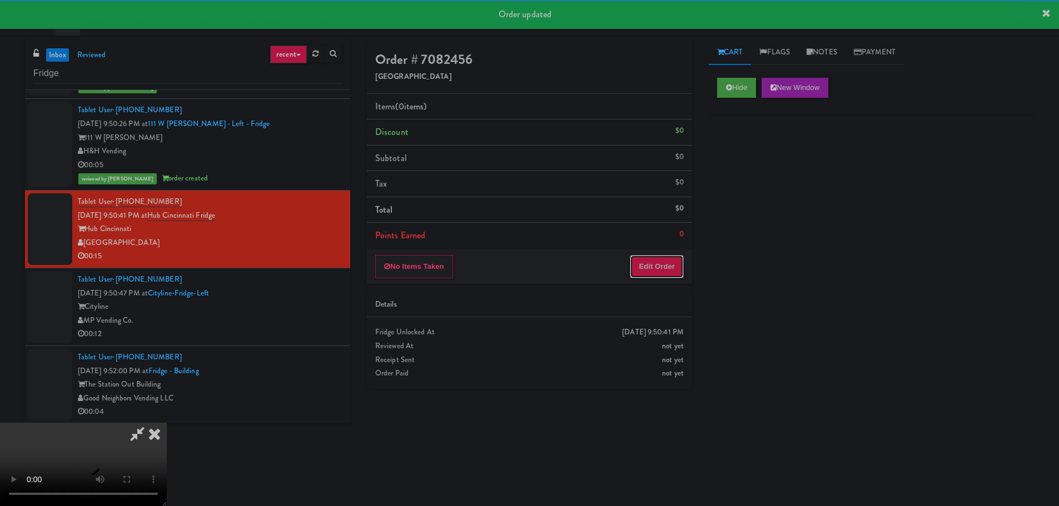
click at [667, 257] on button "Edit Order" at bounding box center [657, 266] width 54 height 23
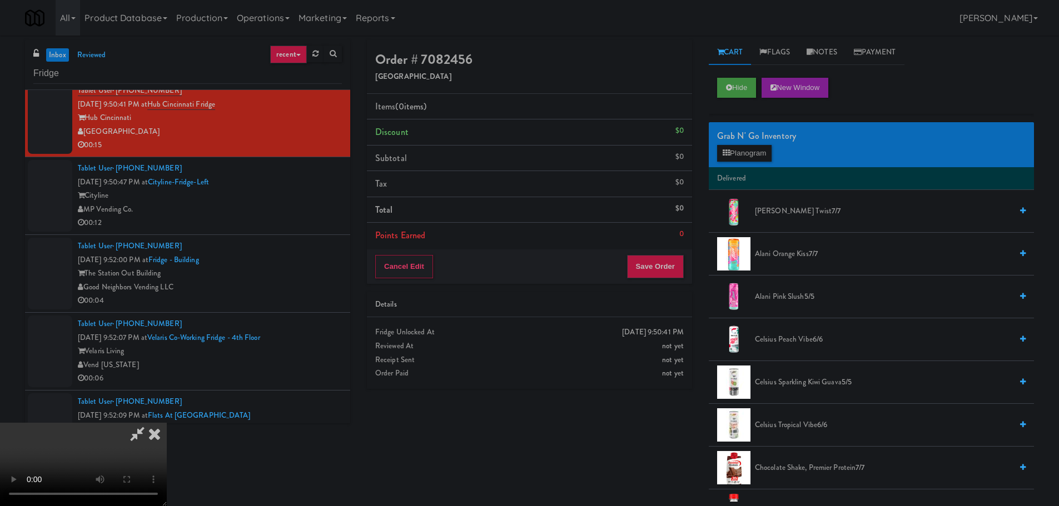
click at [167, 423] on video at bounding box center [83, 464] width 167 height 83
click at [759, 163] on div "Grab N' Go Inventory Planogram" at bounding box center [871, 144] width 325 height 45
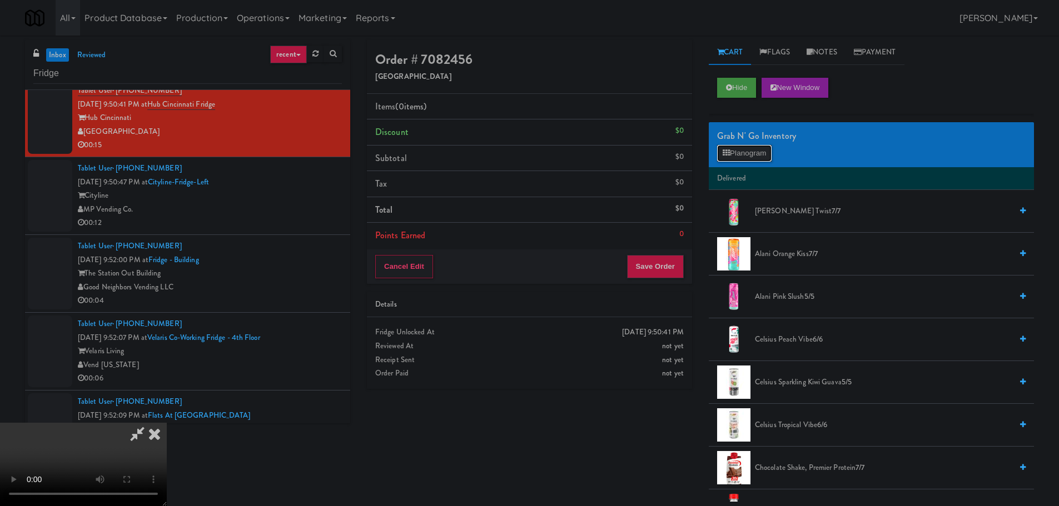
click at [760, 158] on button "Planogram" at bounding box center [744, 153] width 54 height 17
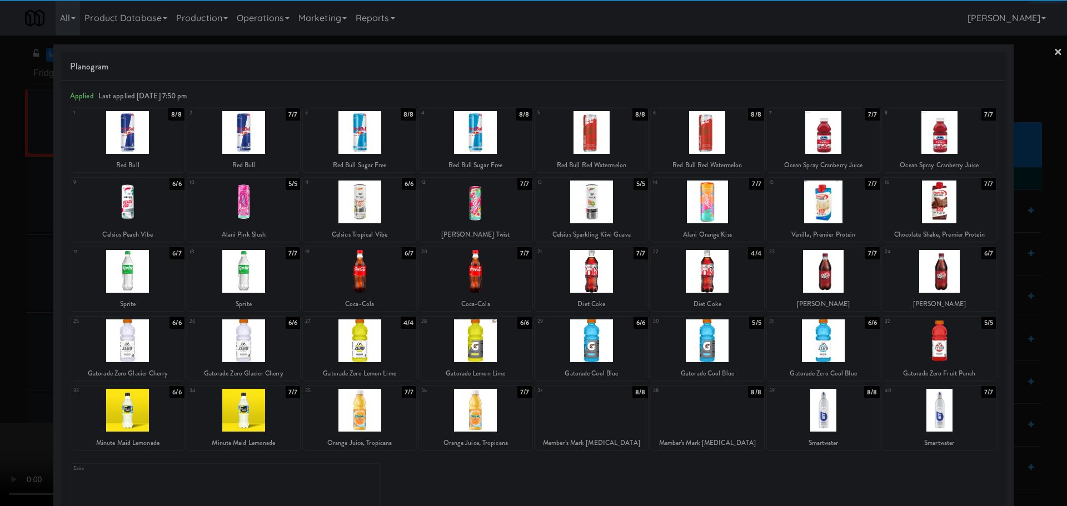
click at [474, 330] on div at bounding box center [475, 341] width 113 height 43
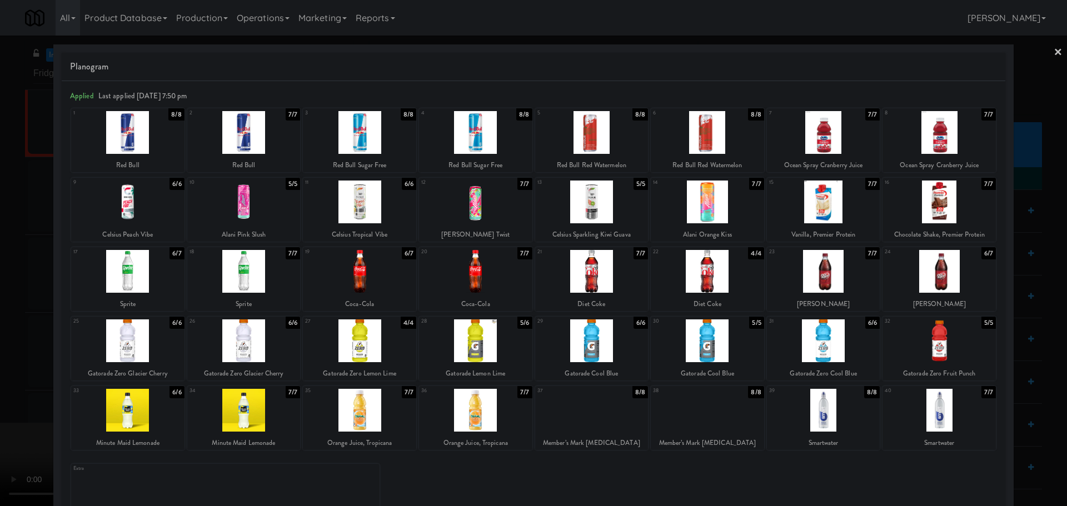
click at [13, 158] on div at bounding box center [533, 253] width 1067 height 506
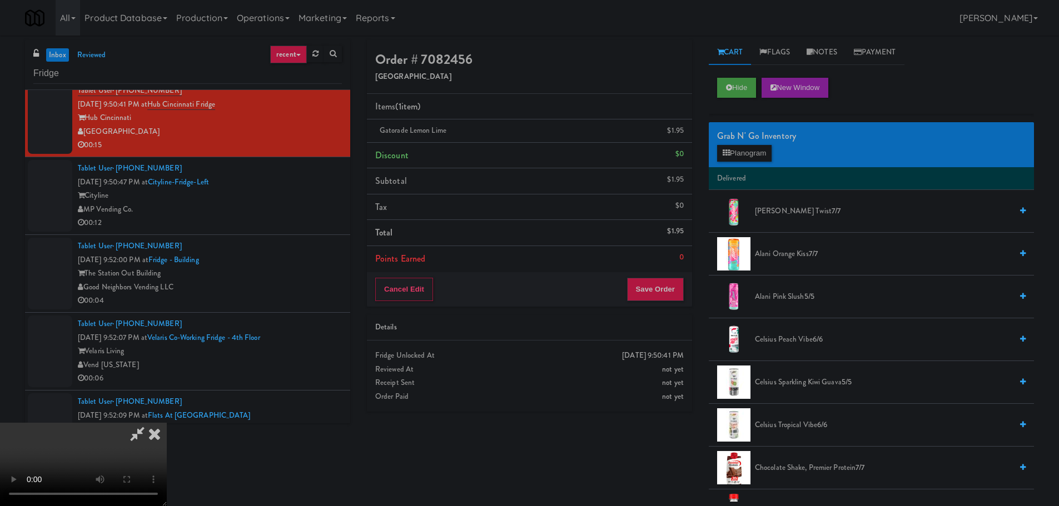
click at [167, 423] on video at bounding box center [83, 464] width 167 height 83
click at [741, 148] on button "Planogram" at bounding box center [744, 153] width 54 height 17
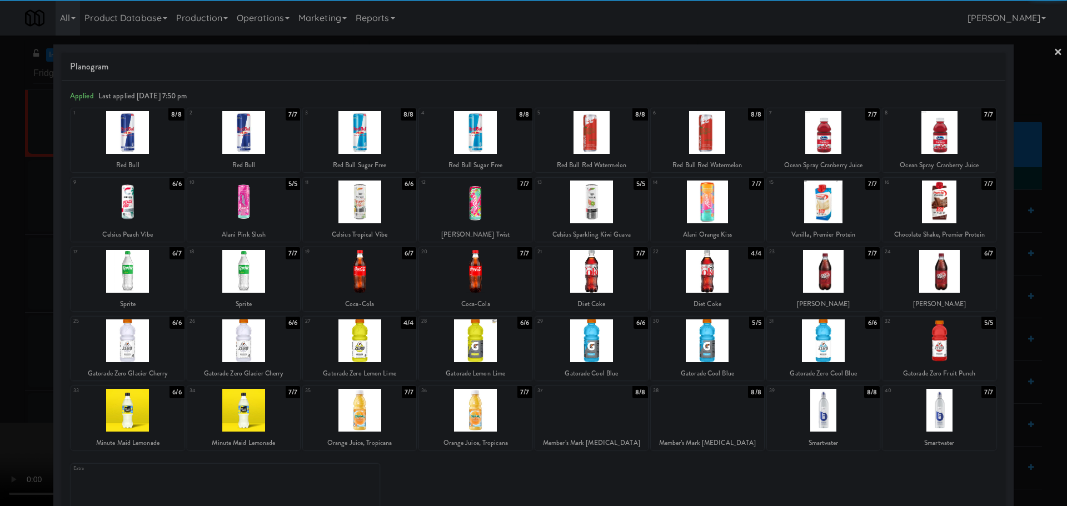
click at [143, 408] on div at bounding box center [127, 410] width 113 height 43
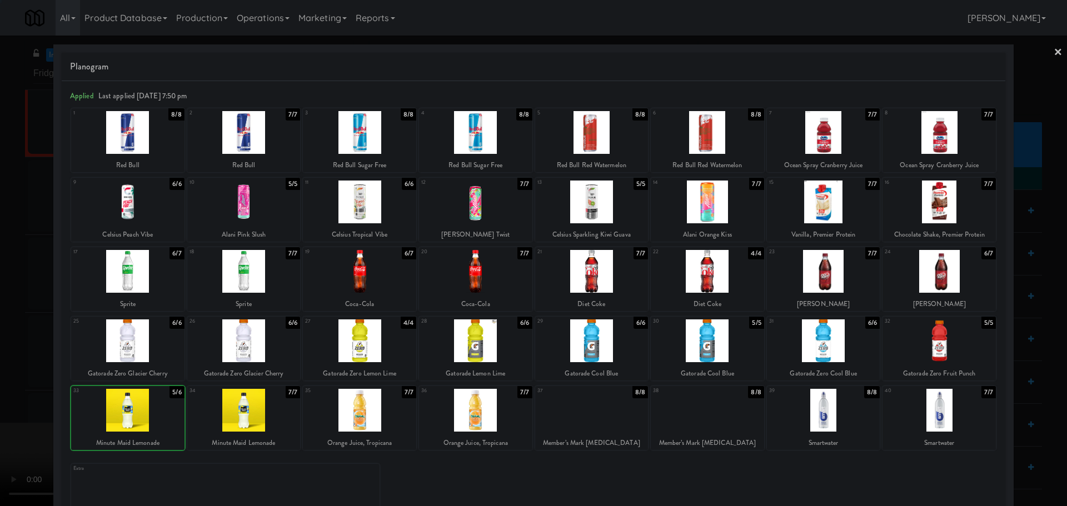
click at [0, 391] on div at bounding box center [533, 253] width 1067 height 506
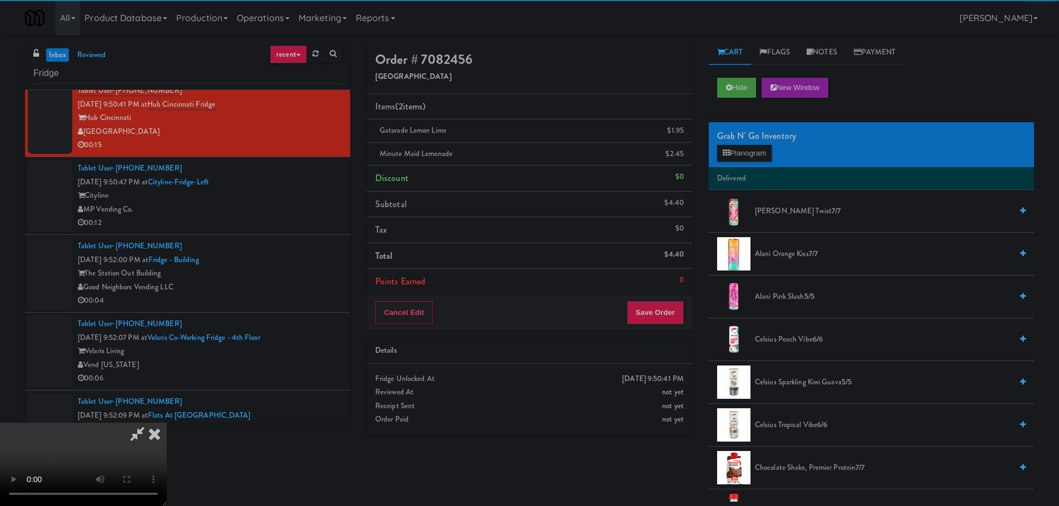
click at [137, 423] on video at bounding box center [83, 464] width 167 height 83
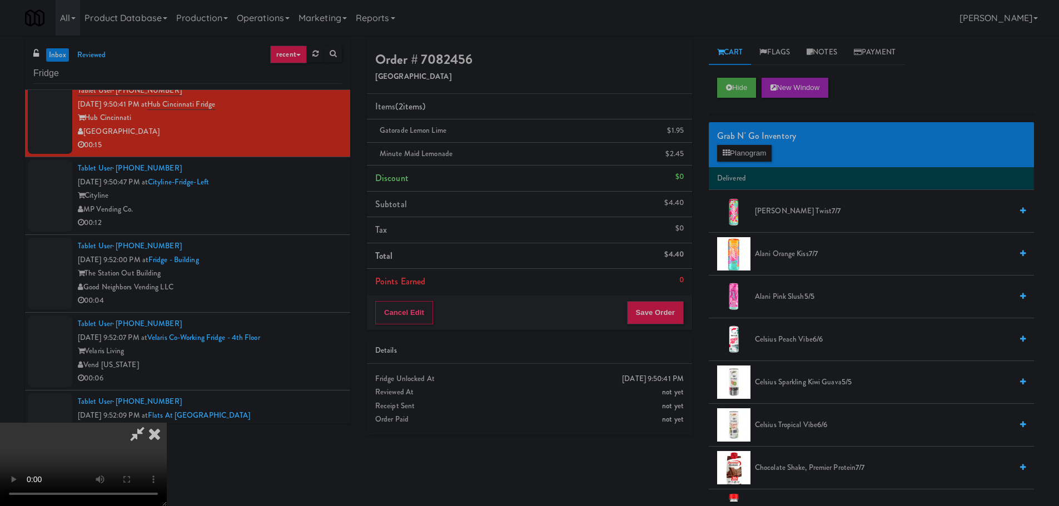
click at [167, 423] on video at bounding box center [83, 464] width 167 height 83
drag, startPoint x: 355, startPoint y: 228, endPoint x: 362, endPoint y: 226, distance: 7.6
click at [167, 423] on video at bounding box center [83, 464] width 167 height 83
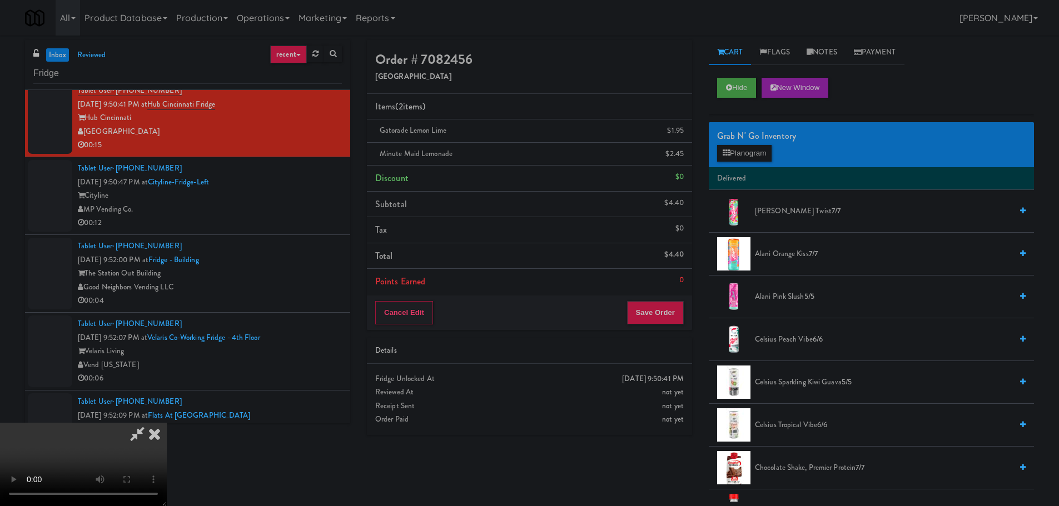
click at [167, 423] on video at bounding box center [83, 464] width 167 height 83
click at [742, 149] on button "Planogram" at bounding box center [744, 153] width 54 height 17
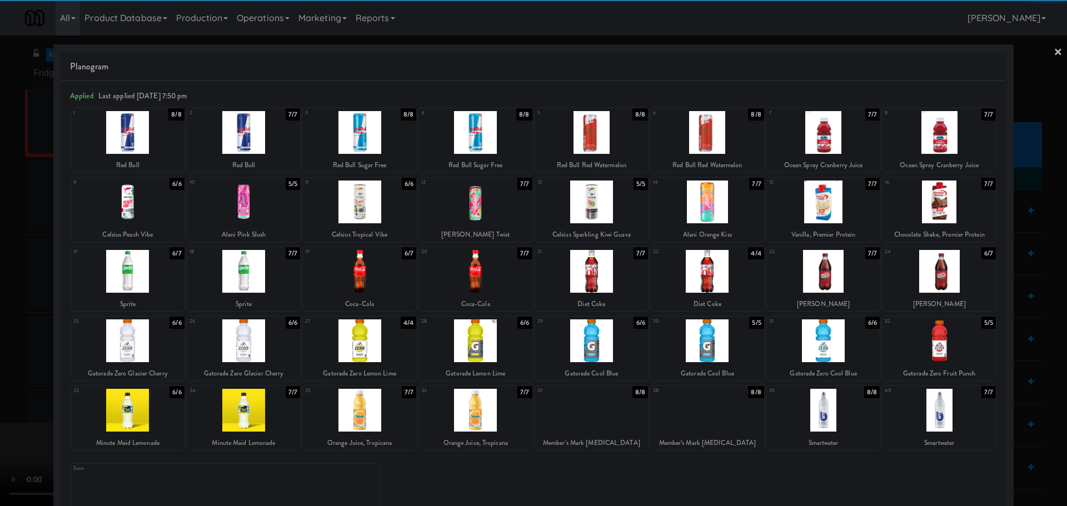
click at [142, 337] on div at bounding box center [127, 341] width 113 height 43
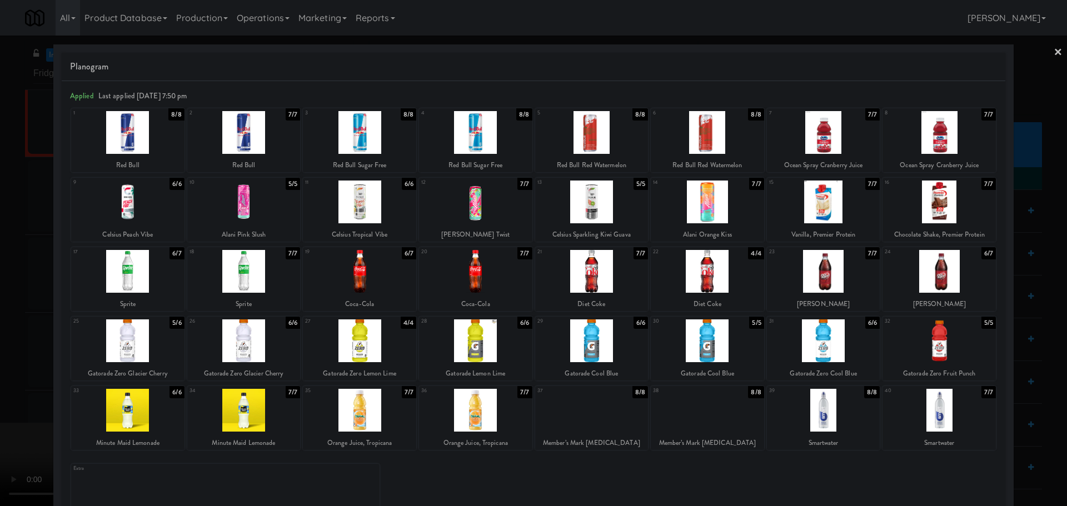
click at [1, 332] on div at bounding box center [533, 253] width 1067 height 506
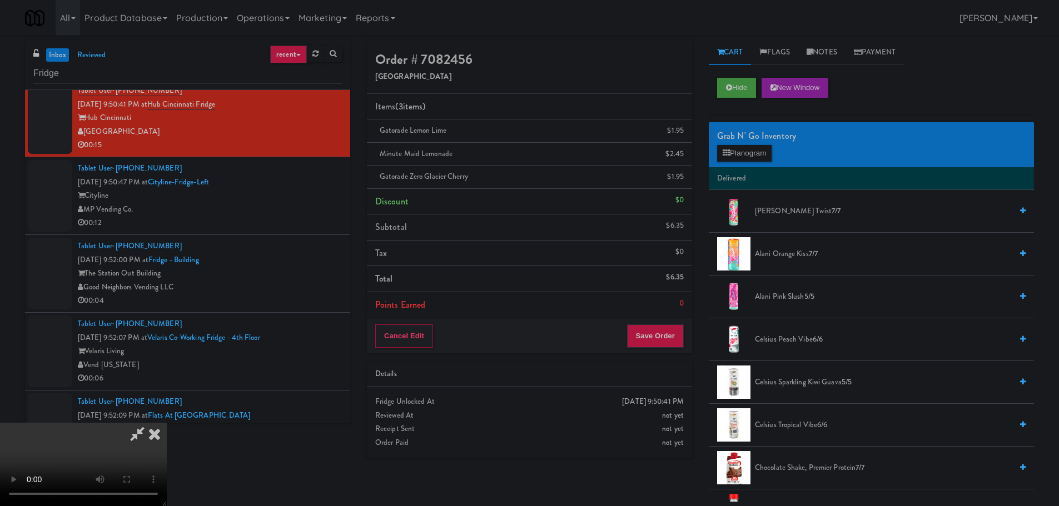
drag, startPoint x: 354, startPoint y: 251, endPoint x: 361, endPoint y: 263, distance: 13.9
click at [167, 423] on video at bounding box center [83, 464] width 167 height 83
click at [665, 339] on button "Save Order" at bounding box center [655, 336] width 57 height 23
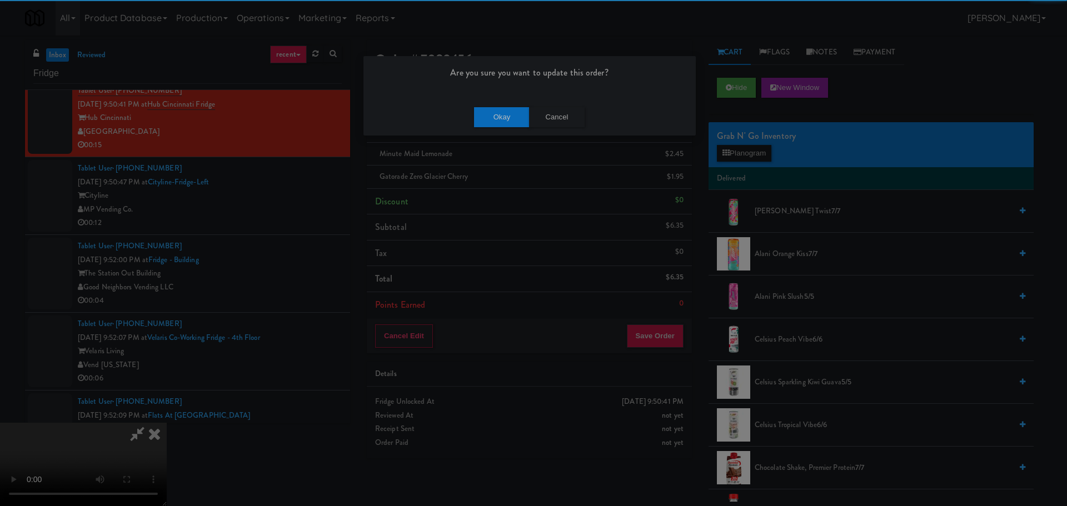
click at [516, 128] on div "Okay Cancel" at bounding box center [529, 116] width 332 height 37
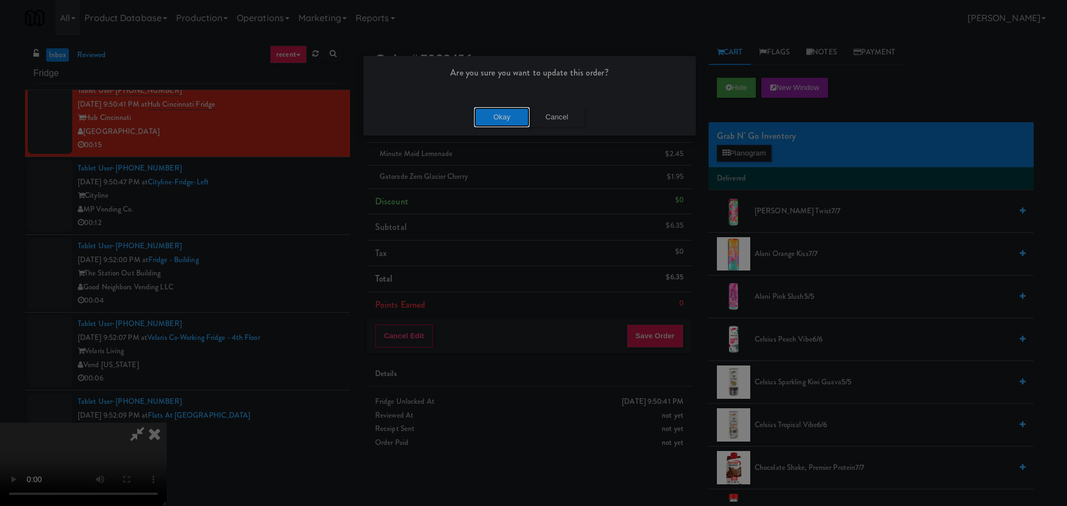
click at [513, 120] on button "Okay" at bounding box center [502, 117] width 56 height 20
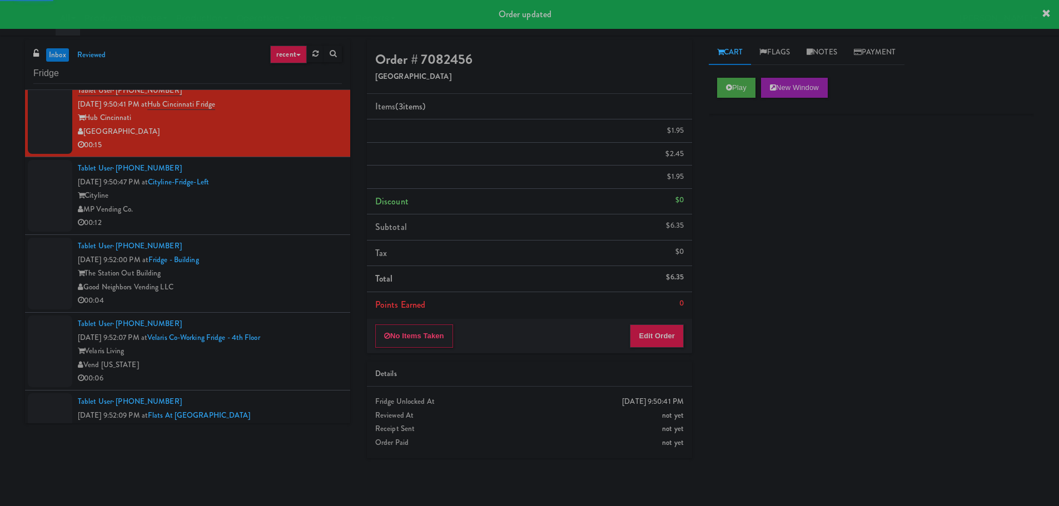
click at [292, 230] on li "Tablet User · (206) 261-0061 [DATE] 9:50:47 PM at [GEOGRAPHIC_DATA]-Left Cityli…" at bounding box center [187, 196] width 325 height 78
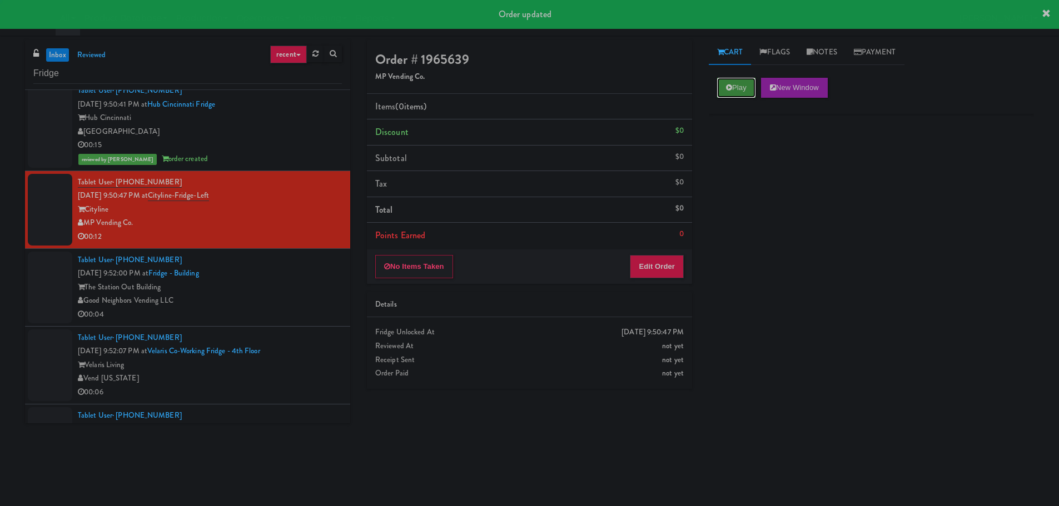
click at [741, 83] on button "Play" at bounding box center [736, 88] width 38 height 20
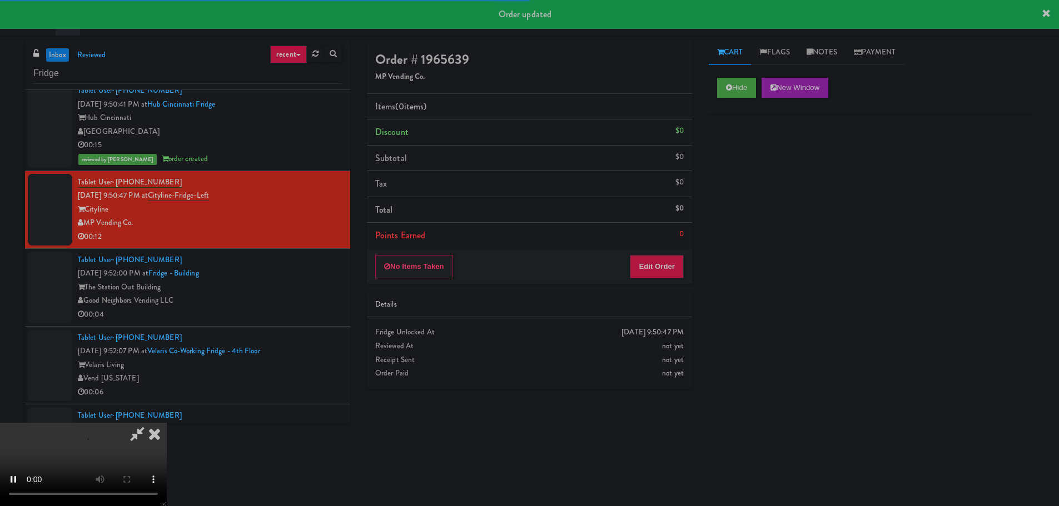
click at [686, 263] on div "No Items Taken Edit Order" at bounding box center [529, 267] width 325 height 34
click at [671, 269] on button "Edit Order" at bounding box center [657, 266] width 54 height 23
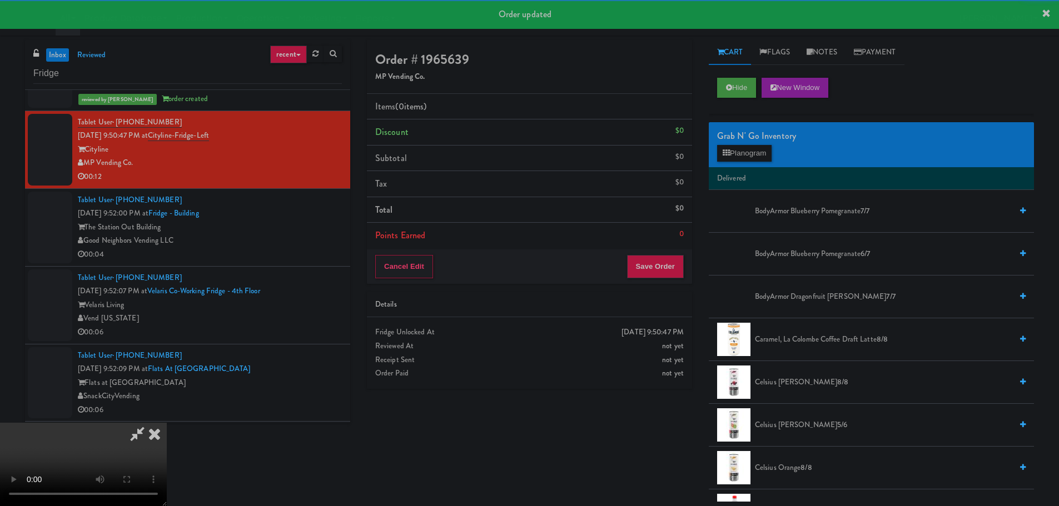
scroll to position [889, 0]
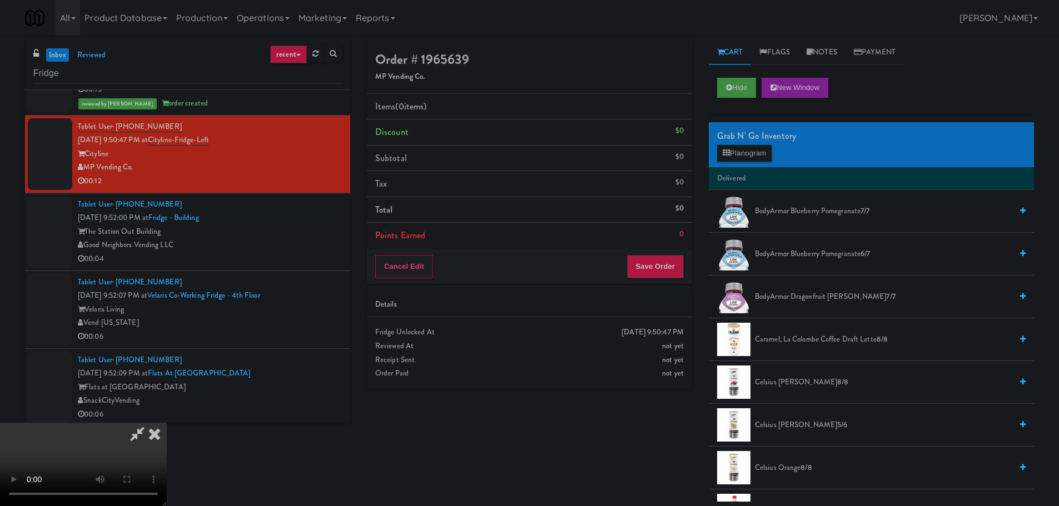
click at [167, 423] on video at bounding box center [83, 464] width 167 height 83
click at [741, 153] on button "Planogram" at bounding box center [744, 153] width 54 height 17
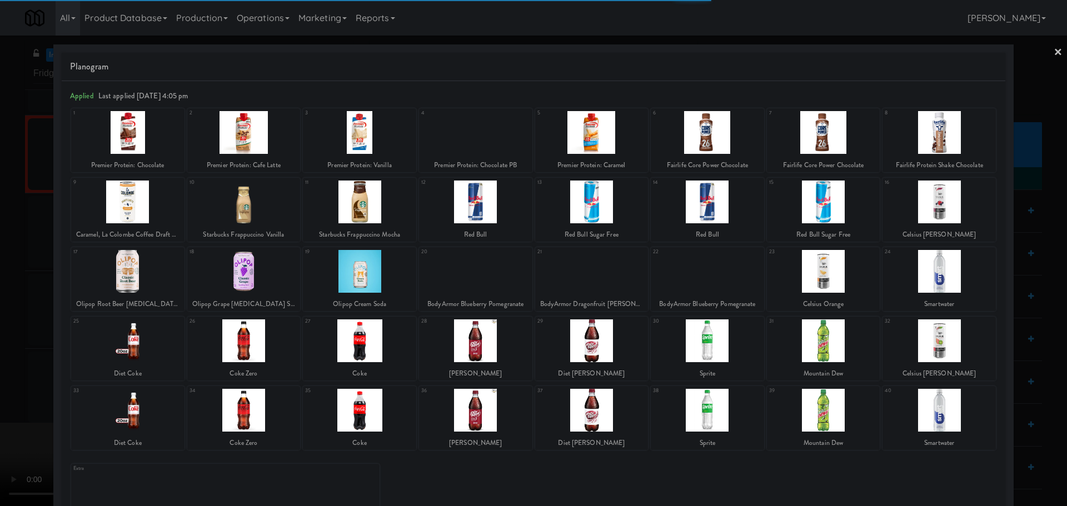
click at [141, 347] on div at bounding box center [127, 341] width 113 height 43
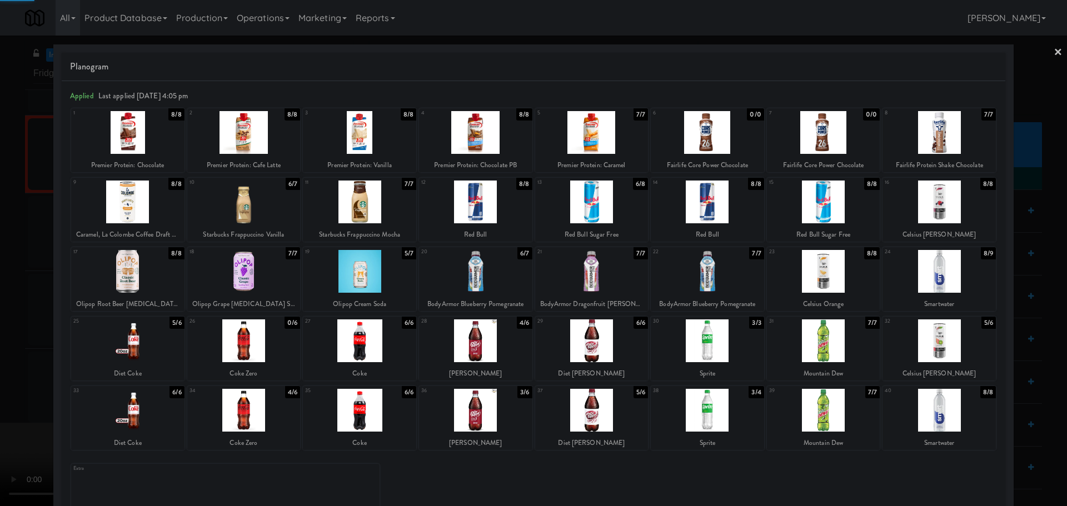
click at [0, 352] on div at bounding box center [533, 253] width 1067 height 506
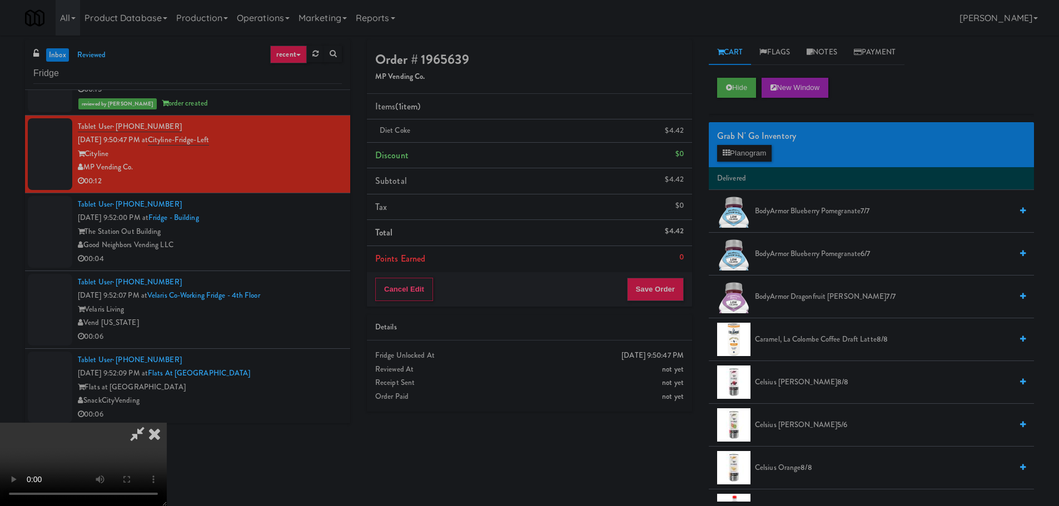
click at [167, 423] on video at bounding box center [83, 464] width 167 height 83
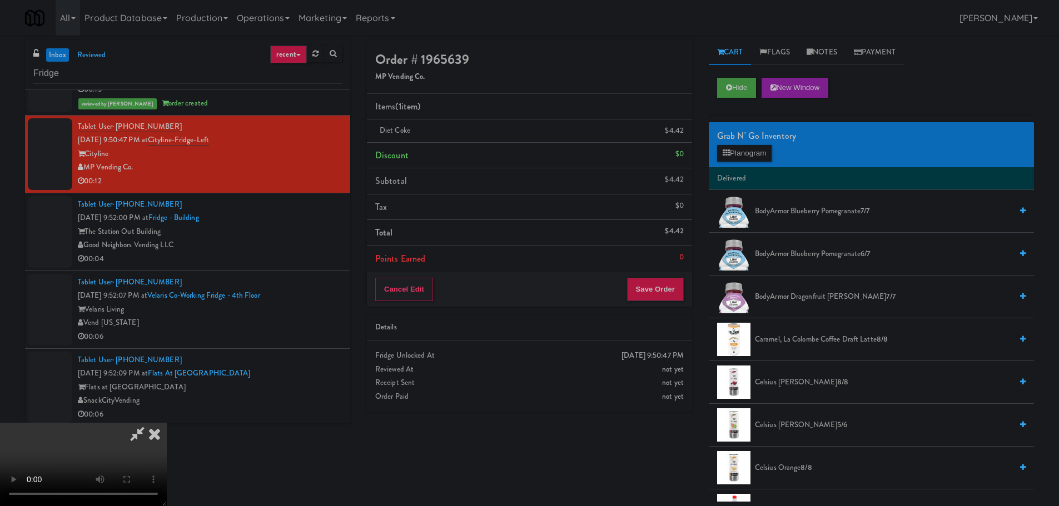
click at [167, 423] on video at bounding box center [83, 464] width 167 height 83
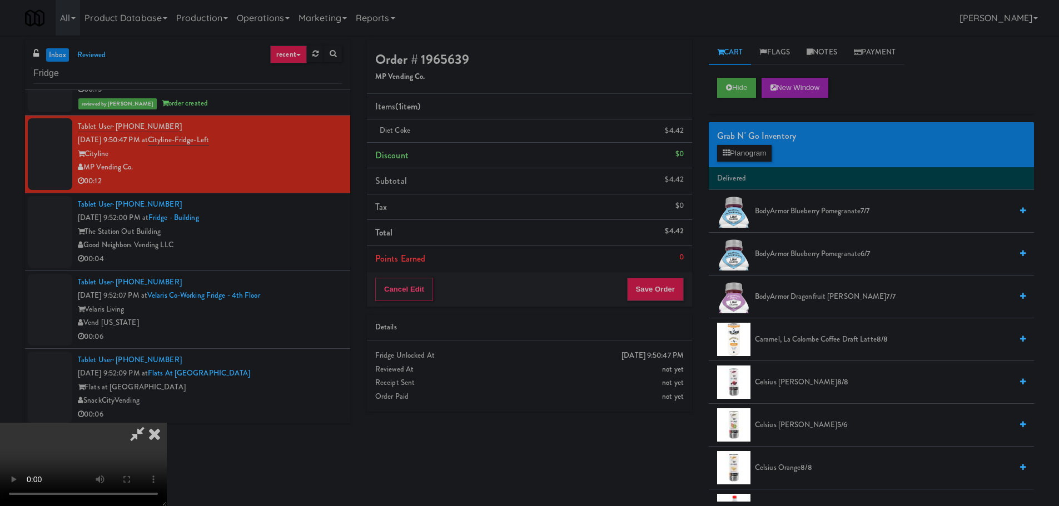
click at [167, 423] on video at bounding box center [83, 464] width 167 height 83
click at [739, 153] on button "Planogram" at bounding box center [744, 153] width 54 height 17
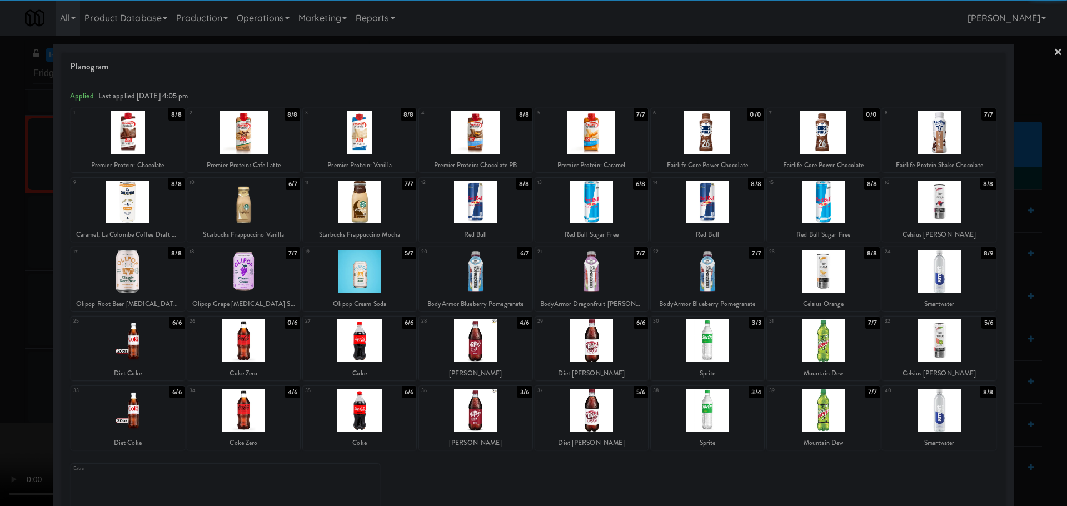
click at [455, 270] on div at bounding box center [475, 271] width 113 height 43
click at [21, 293] on div at bounding box center [533, 253] width 1067 height 506
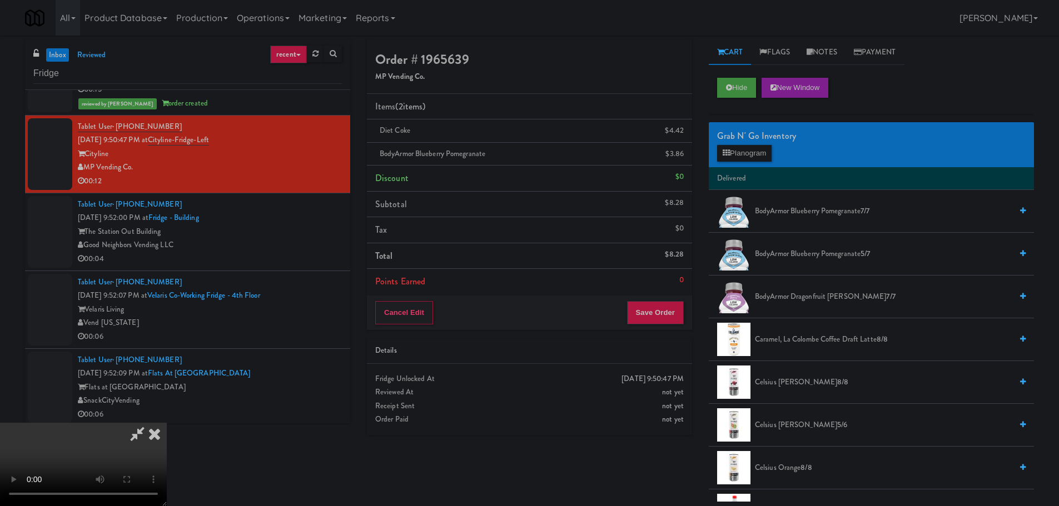
drag, startPoint x: 252, startPoint y: 258, endPoint x: 280, endPoint y: 260, distance: 27.8
click at [167, 423] on video at bounding box center [83, 464] width 167 height 83
click at [649, 314] on button "Save Order" at bounding box center [655, 312] width 57 height 23
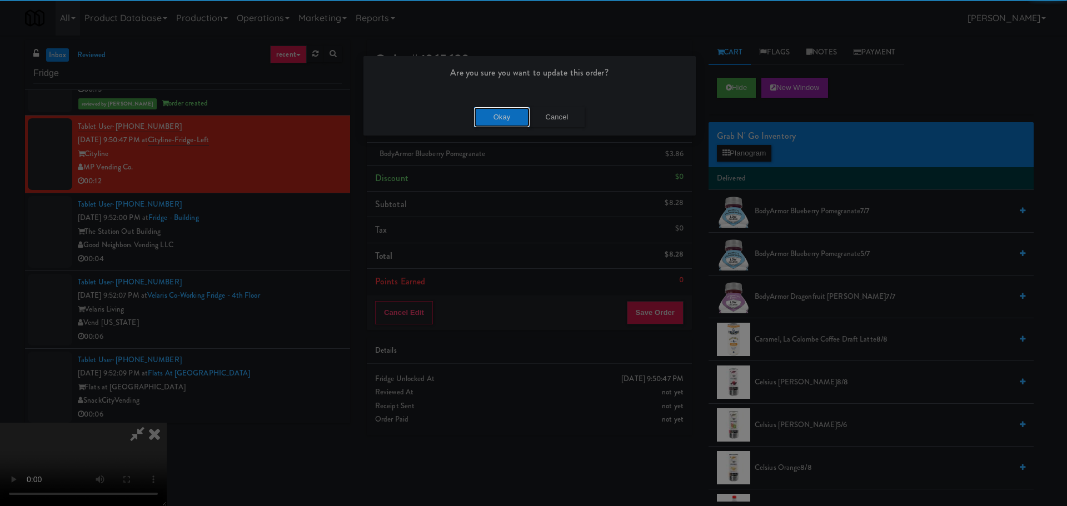
click at [501, 118] on button "Okay" at bounding box center [502, 117] width 56 height 20
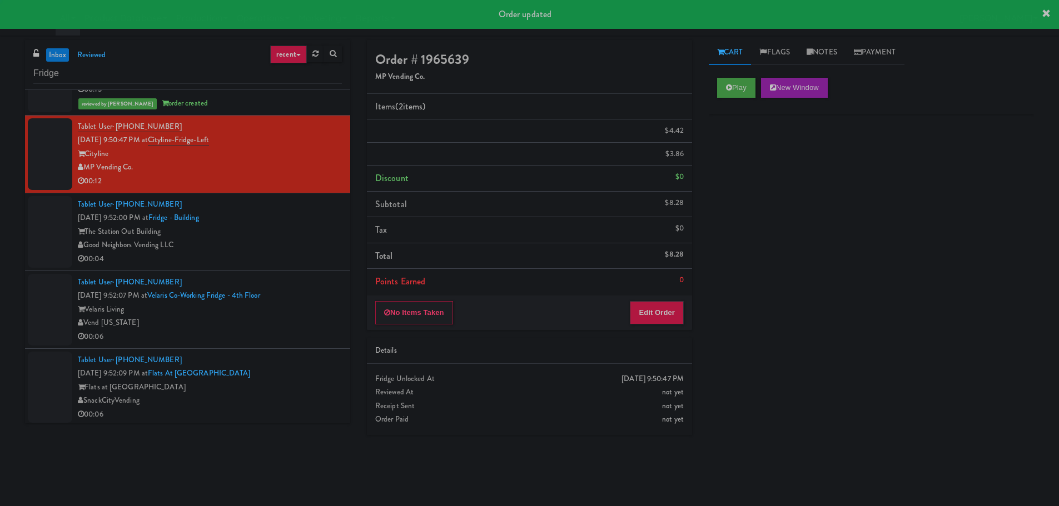
click at [321, 225] on div "The Station Out Building" at bounding box center [210, 232] width 264 height 14
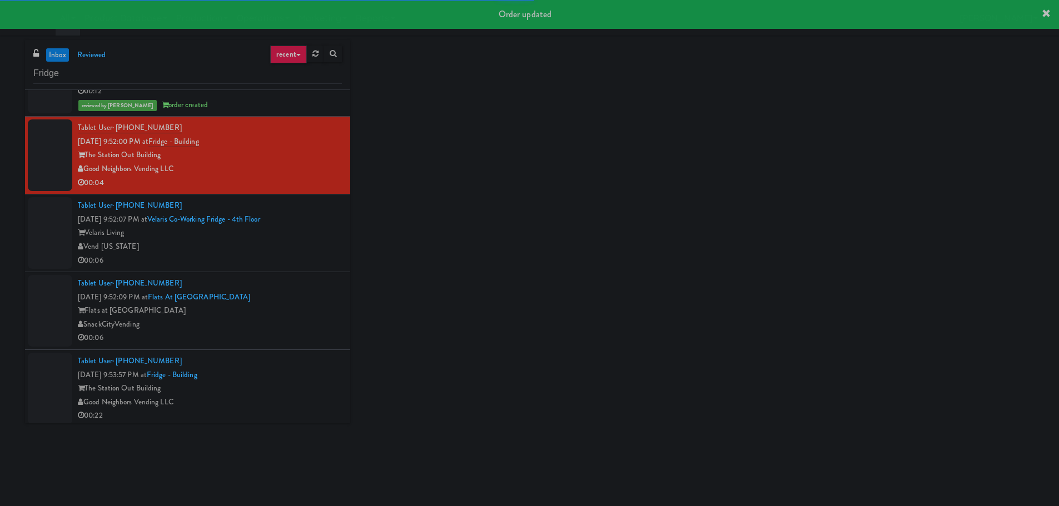
scroll to position [1000, 0]
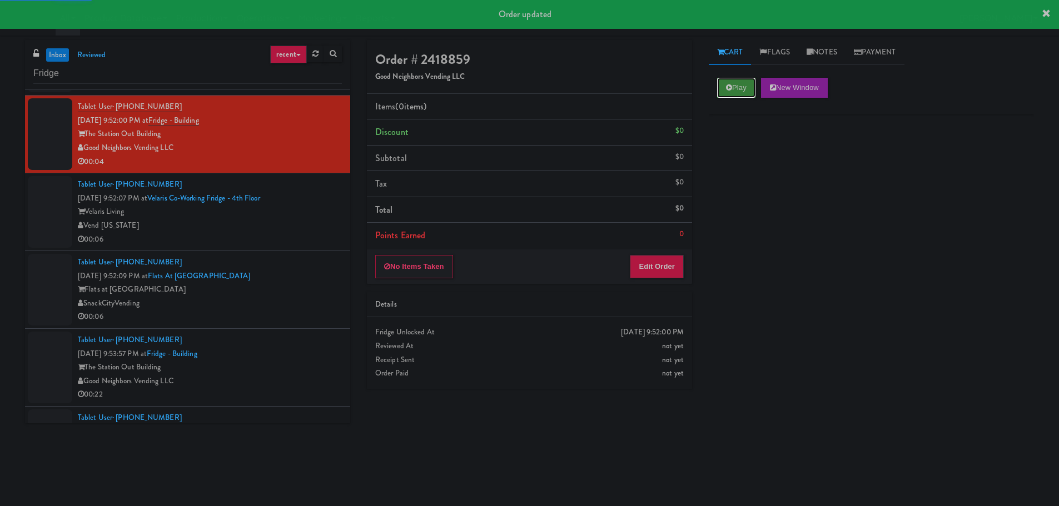
click at [737, 95] on button "Play" at bounding box center [736, 88] width 38 height 20
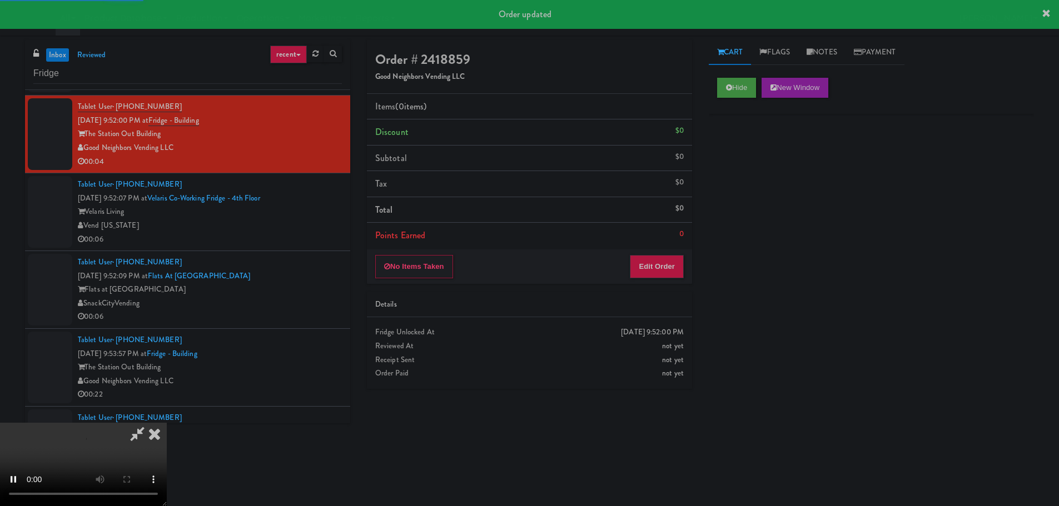
click at [658, 286] on div "Order # 2418859 Good Neighbors Vending LLC Items (0 items ) Discount $0 Subtota…" at bounding box center [529, 218] width 342 height 357
click at [662, 268] on button "Edit Order" at bounding box center [657, 266] width 54 height 23
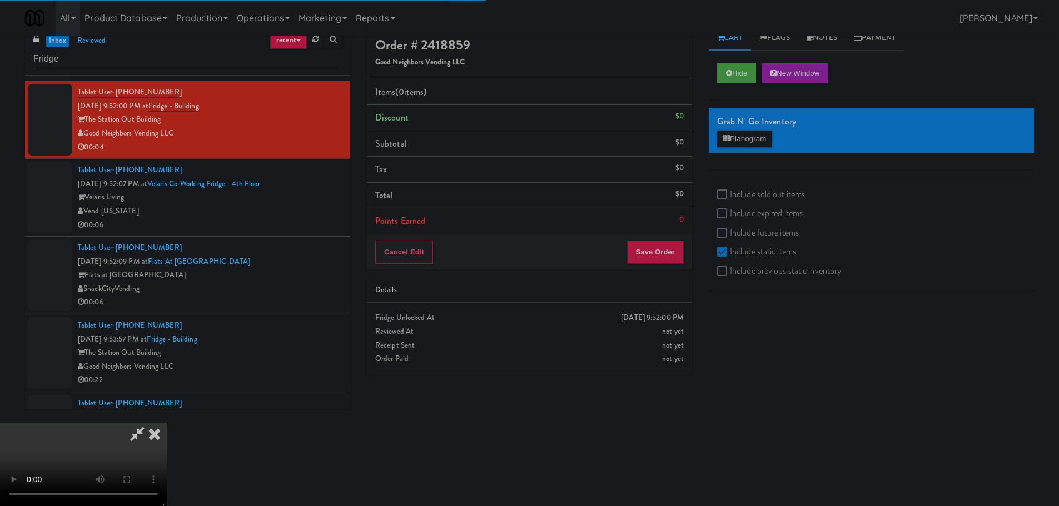
scroll to position [0, 0]
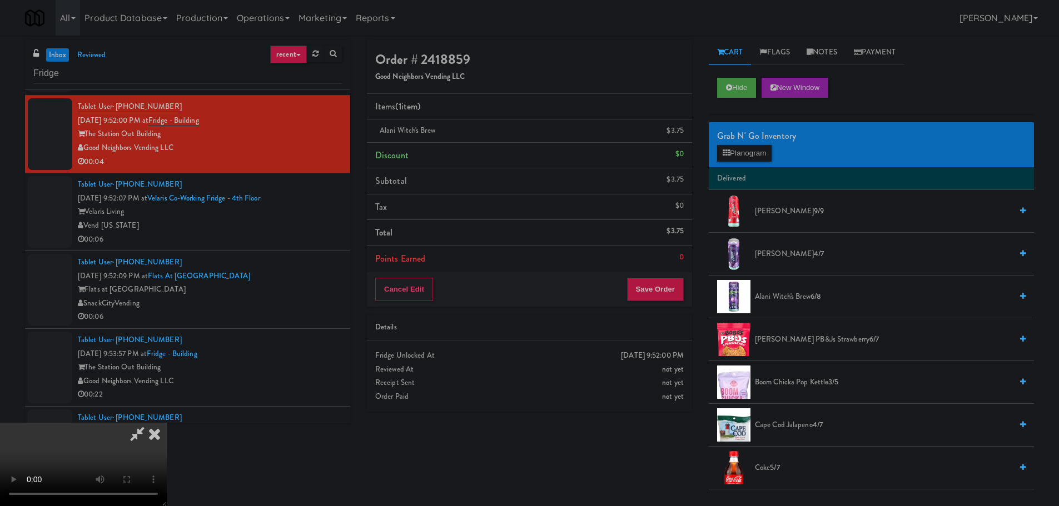
drag, startPoint x: 686, startPoint y: 137, endPoint x: 645, endPoint y: 178, distance: 57.8
click at [686, 137] on icon at bounding box center [685, 134] width 6 height 7
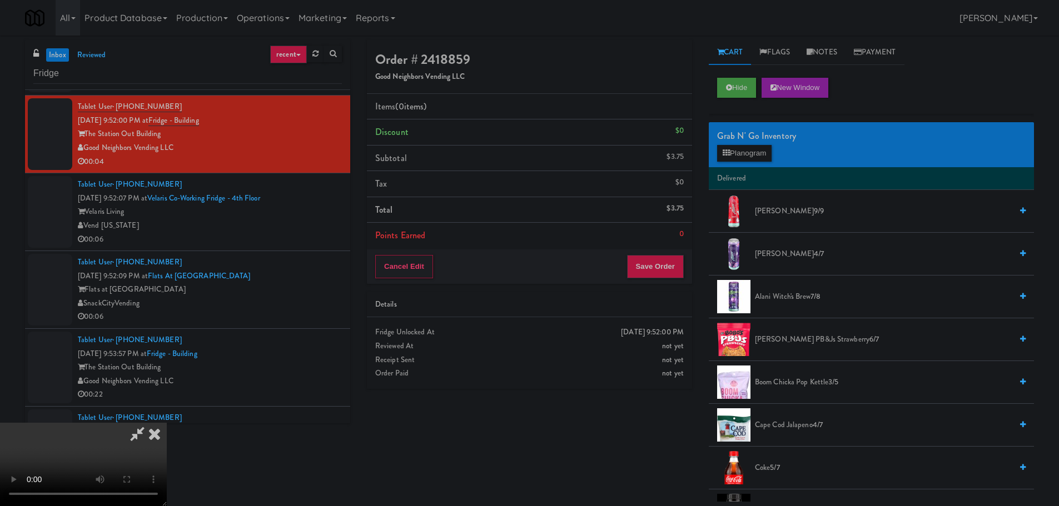
click at [167, 423] on video at bounding box center [83, 464] width 167 height 83
click at [750, 158] on button "Planogram" at bounding box center [744, 153] width 54 height 17
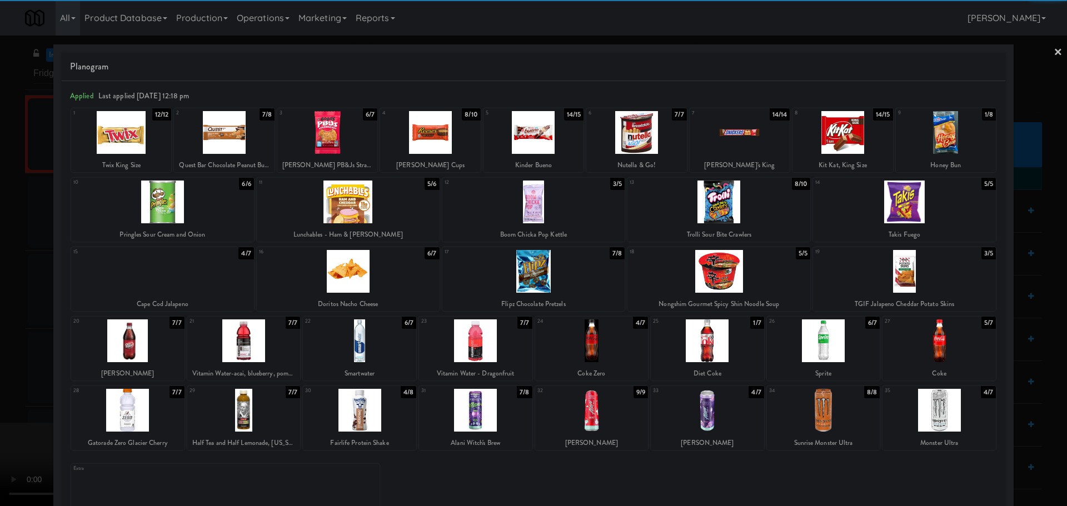
click at [362, 347] on div at bounding box center [359, 341] width 113 height 43
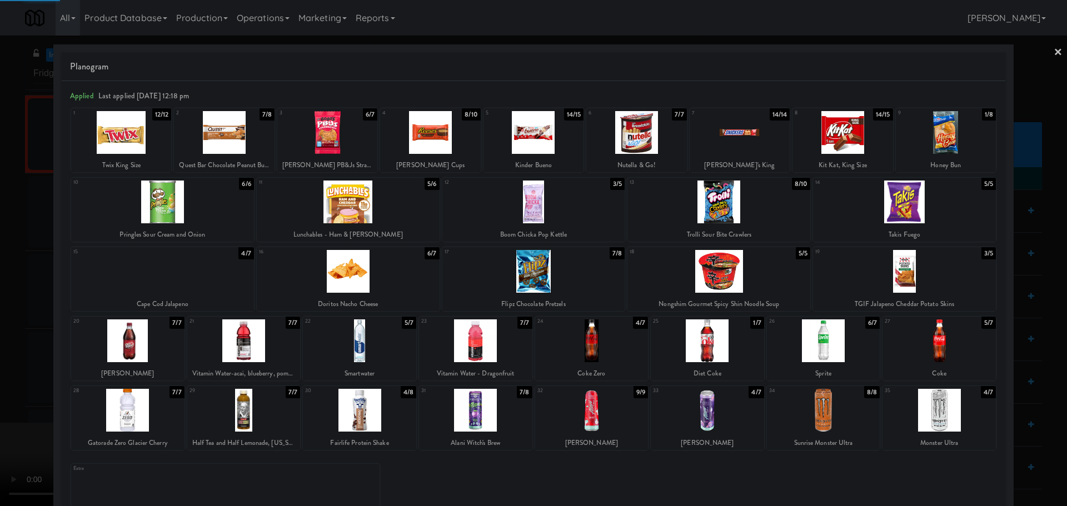
click at [13, 345] on div at bounding box center [533, 253] width 1067 height 506
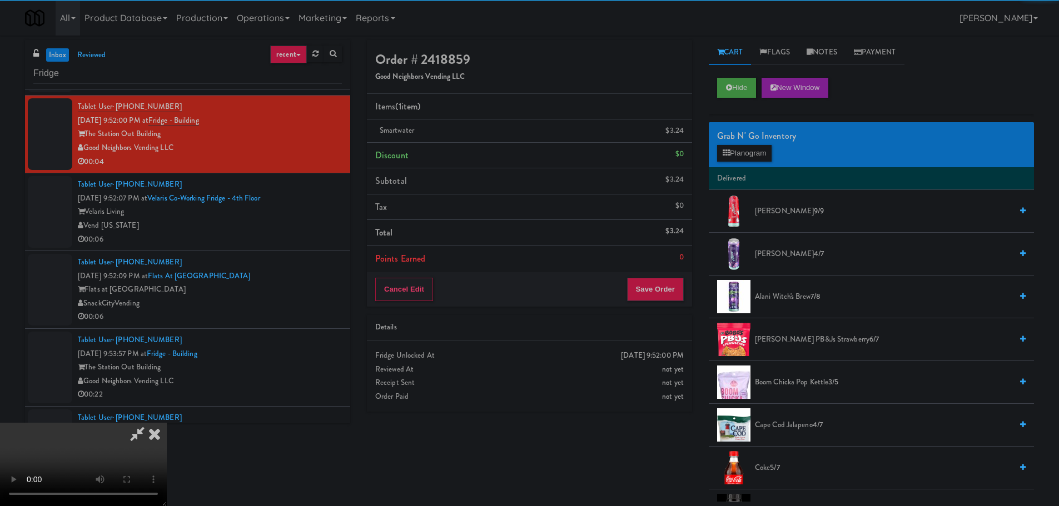
drag, startPoint x: 279, startPoint y: 285, endPoint x: 285, endPoint y: 285, distance: 5.6
click at [167, 423] on video at bounding box center [83, 464] width 167 height 83
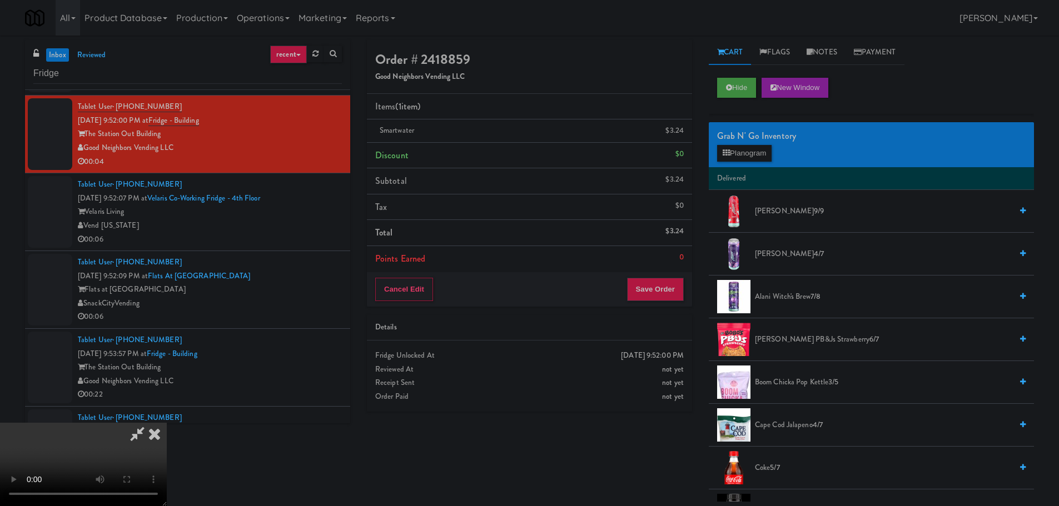
click at [649, 274] on div "Cancel Edit Save Order" at bounding box center [529, 289] width 325 height 34
click at [654, 286] on button "Save Order" at bounding box center [655, 289] width 57 height 23
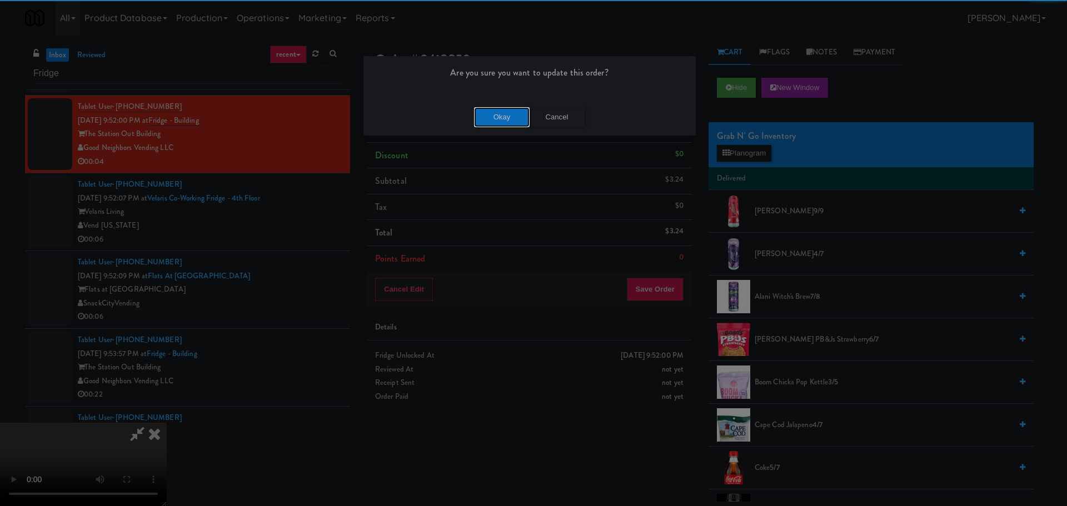
click at [506, 109] on button "Okay" at bounding box center [502, 117] width 56 height 20
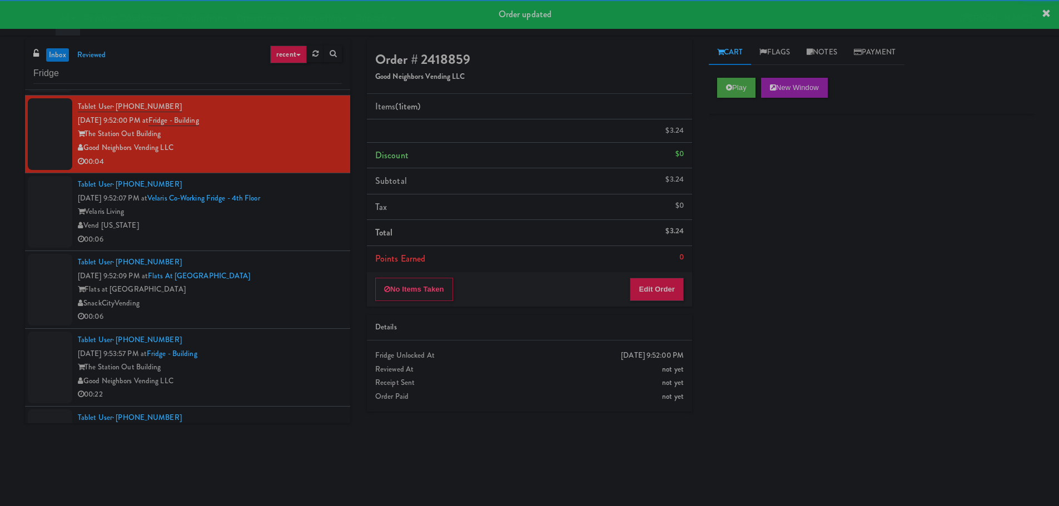
click at [306, 251] on li "Tablet User · (480) 643-9254 [DATE] 9:52:09 PM at Flats at [GEOGRAPHIC_DATA] at…" at bounding box center [187, 290] width 325 height 78
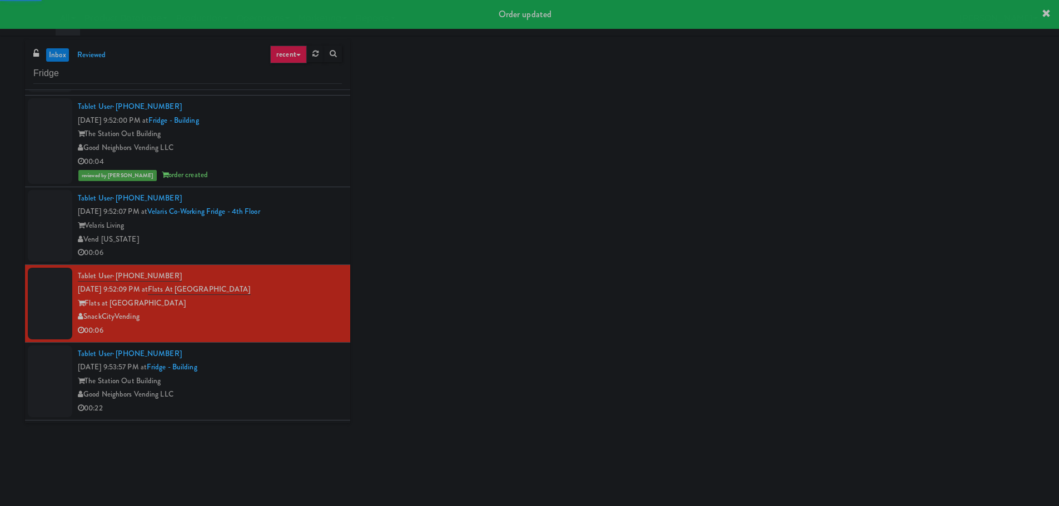
click at [306, 251] on div "00:06" at bounding box center [210, 253] width 264 height 14
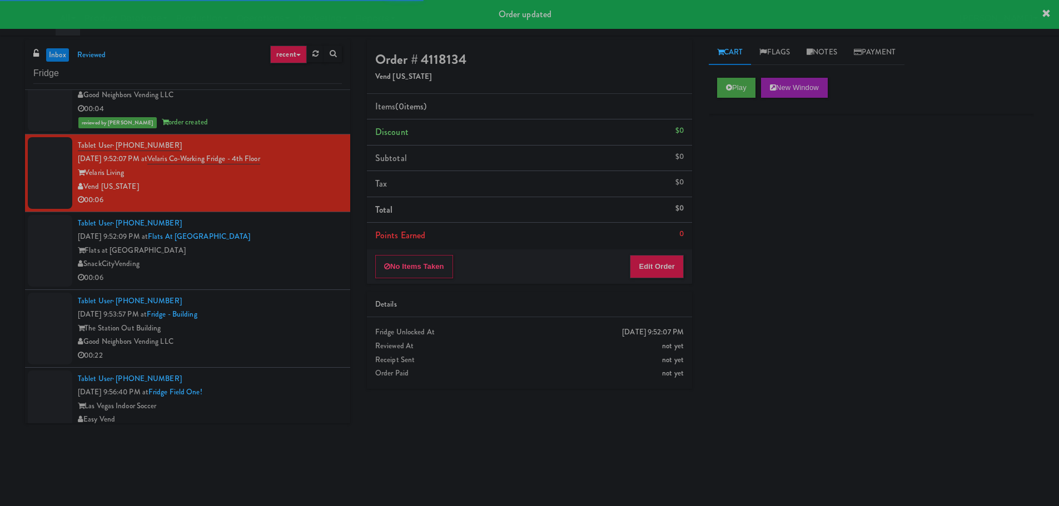
scroll to position [1056, 0]
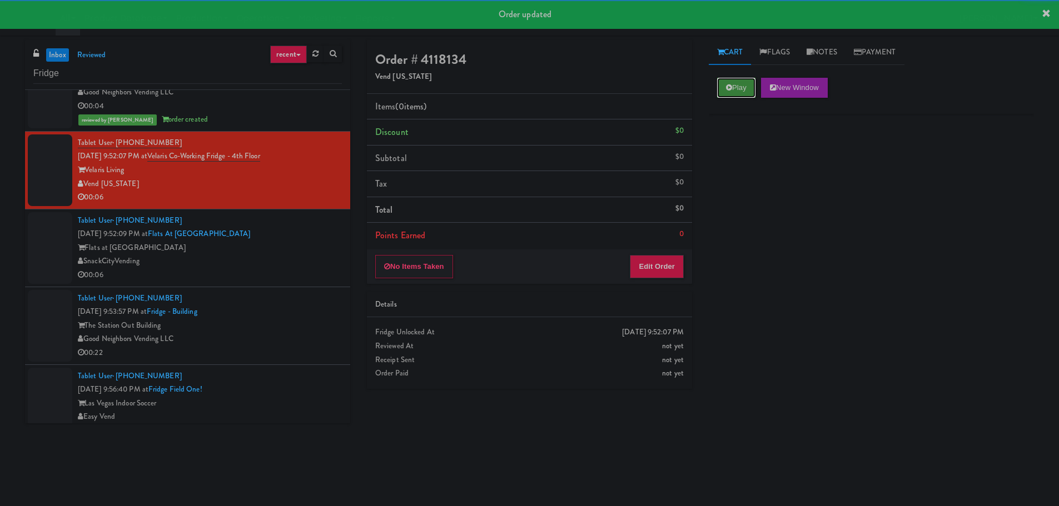
click at [727, 96] on button "Play" at bounding box center [736, 88] width 38 height 20
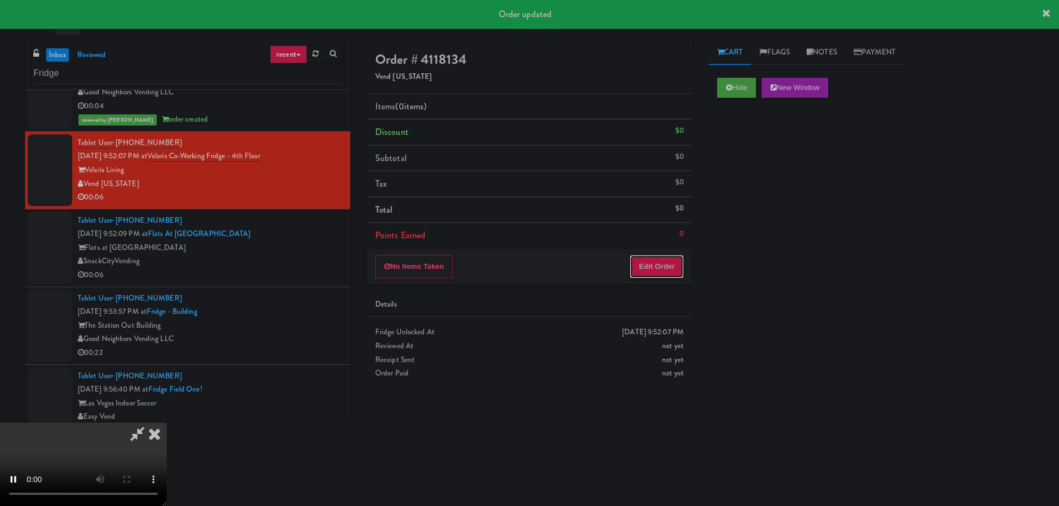
click at [638, 258] on button "Edit Order" at bounding box center [657, 266] width 54 height 23
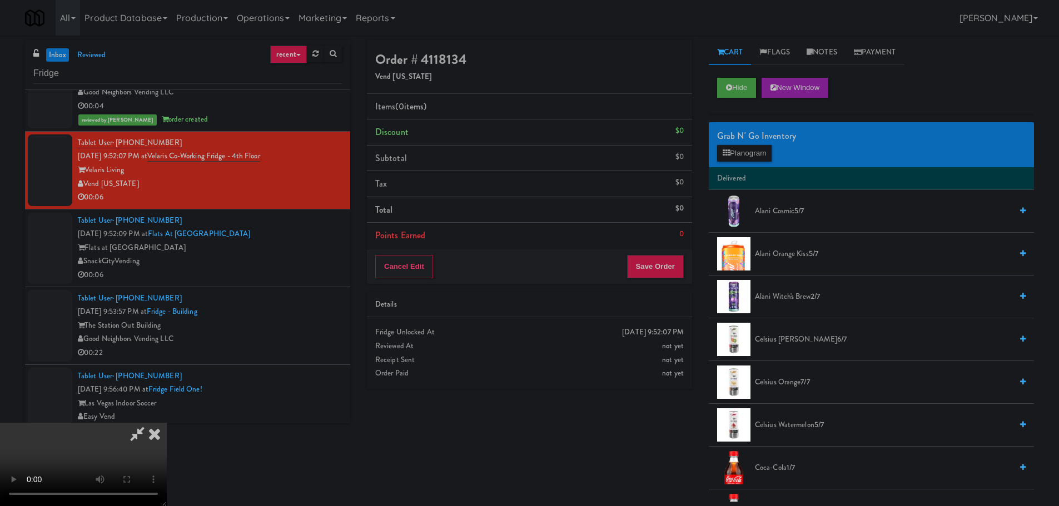
scroll to position [0, 0]
click at [167, 423] on video at bounding box center [83, 464] width 167 height 83
click at [741, 151] on button "Planogram" at bounding box center [744, 153] width 54 height 17
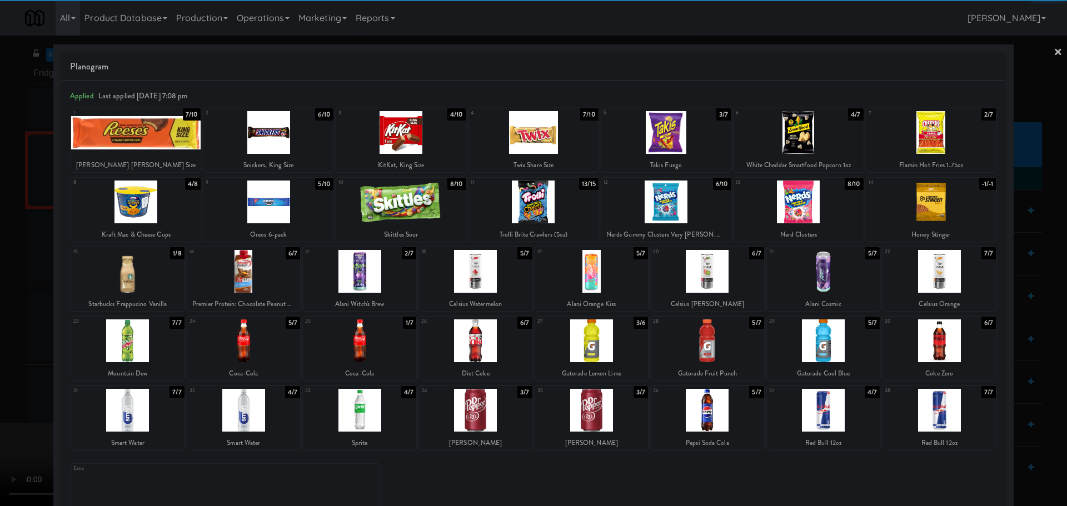
click at [485, 280] on div at bounding box center [475, 271] width 113 height 43
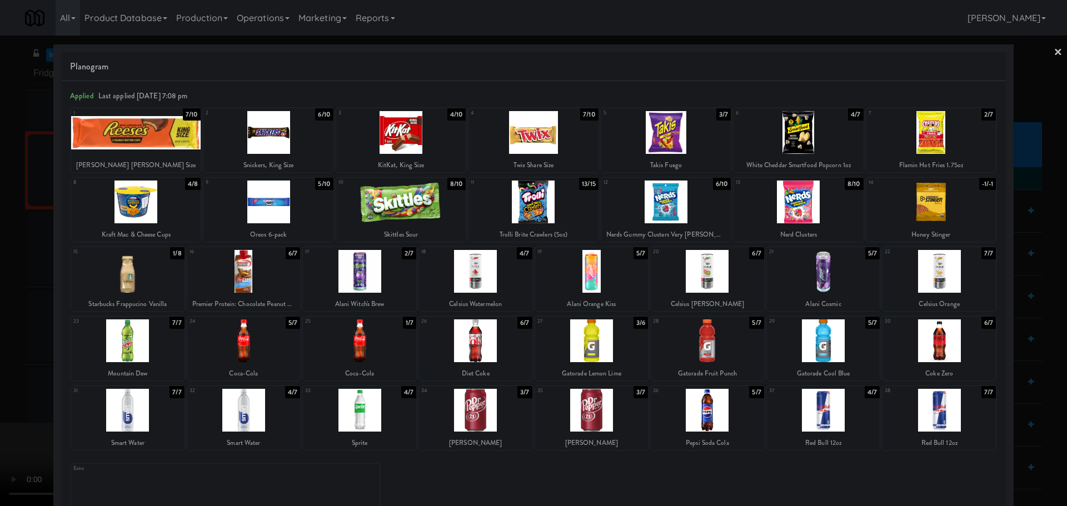
click at [16, 273] on div at bounding box center [533, 253] width 1067 height 506
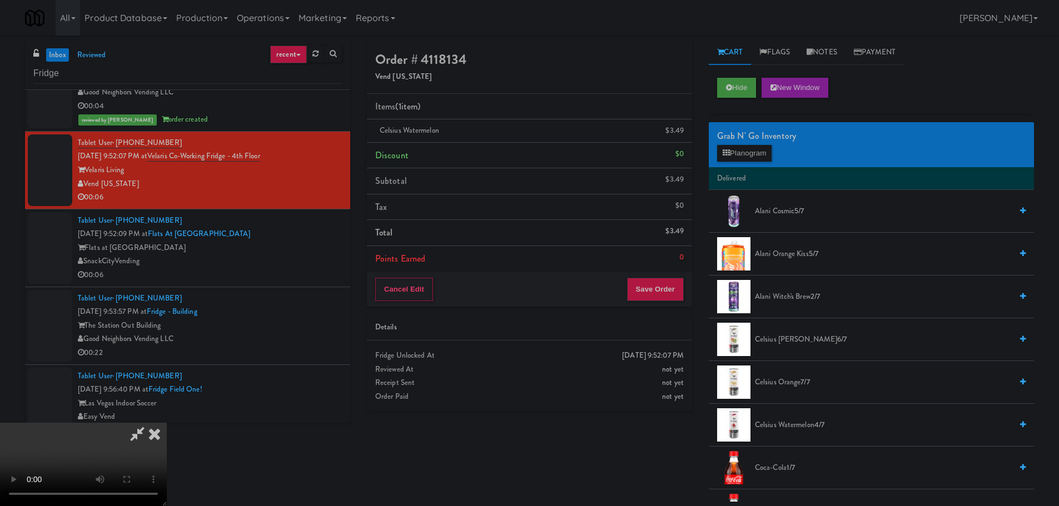
click at [167, 423] on video at bounding box center [83, 464] width 167 height 83
click at [652, 281] on button "Save Order" at bounding box center [655, 289] width 57 height 23
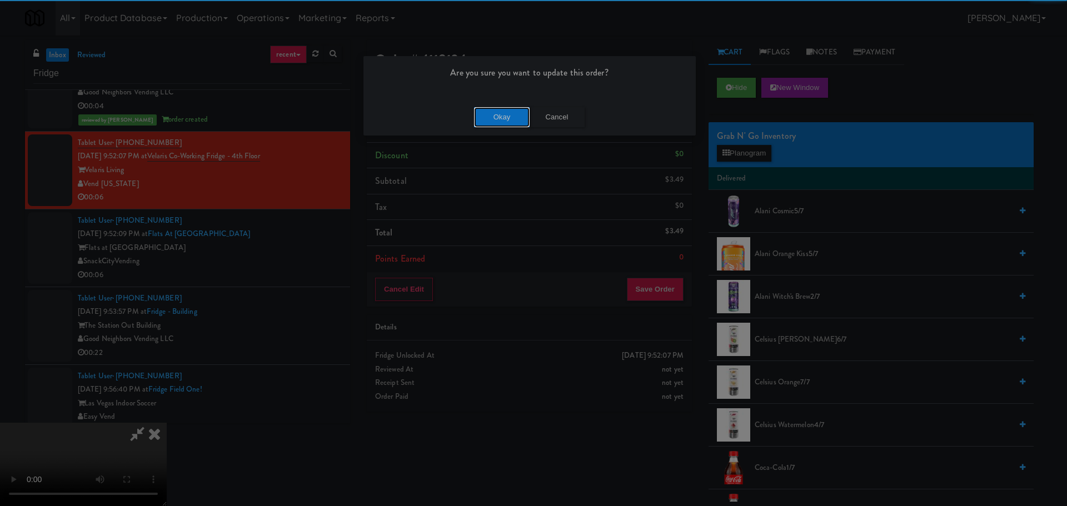
click at [493, 110] on button "Okay" at bounding box center [502, 117] width 56 height 20
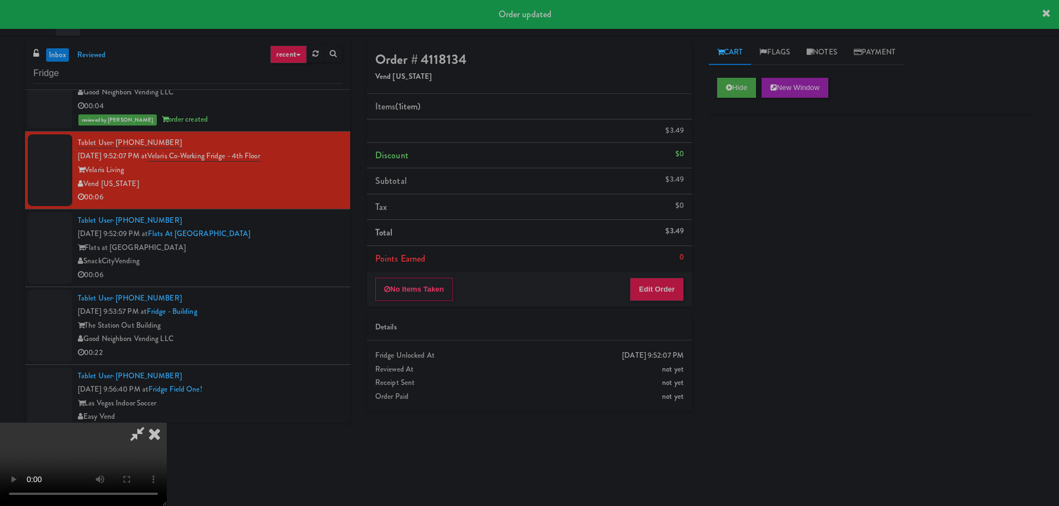
scroll to position [0, 0]
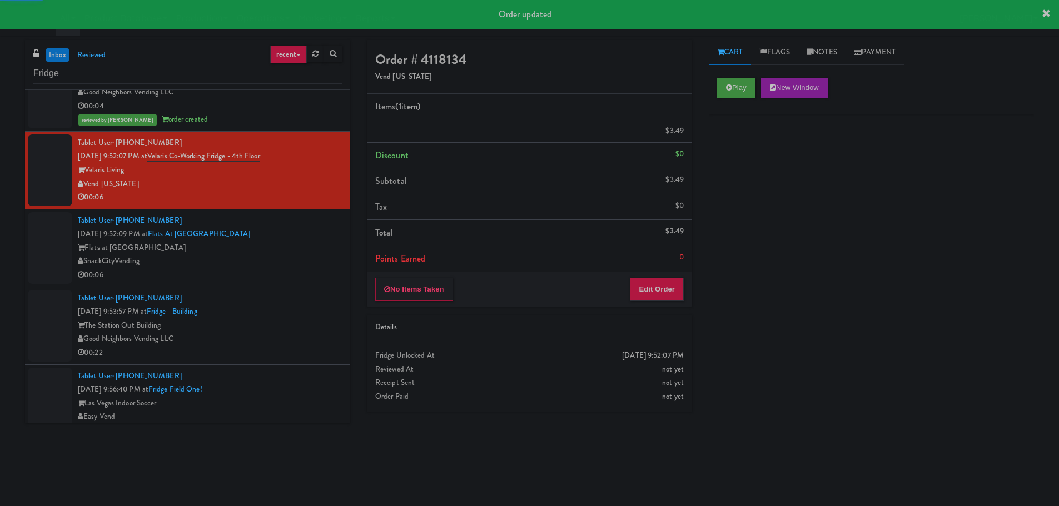
click at [321, 251] on div "Flats at [GEOGRAPHIC_DATA]" at bounding box center [210, 248] width 264 height 14
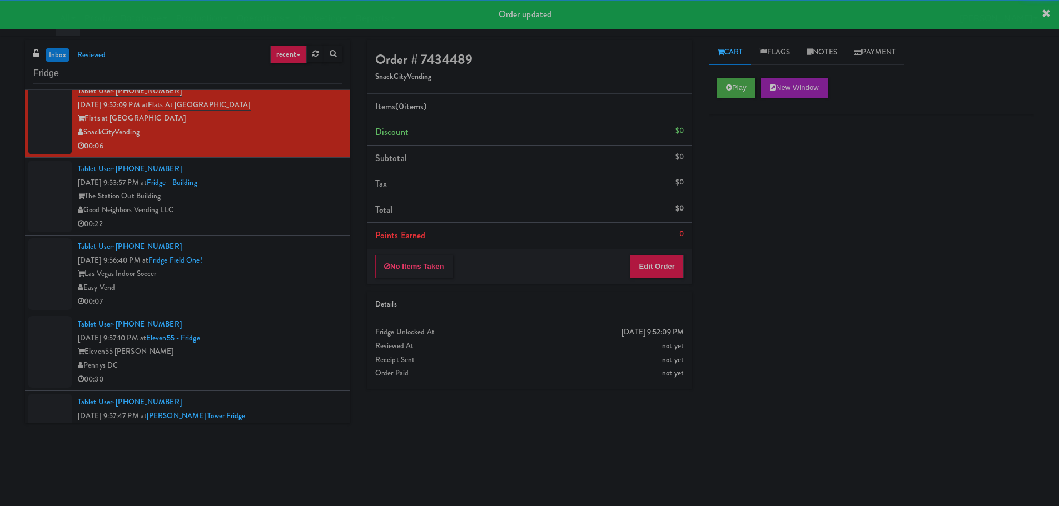
scroll to position [1167, 0]
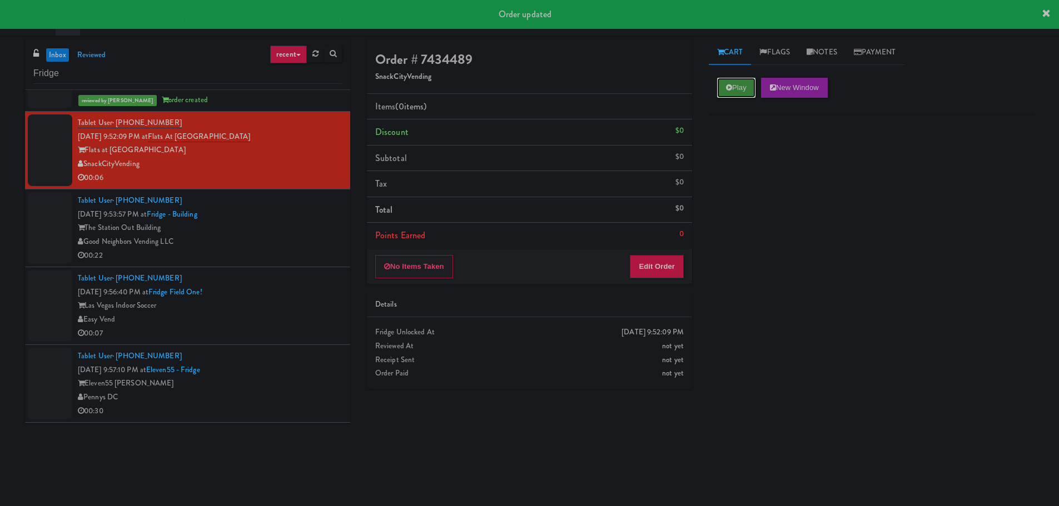
click at [730, 85] on icon at bounding box center [729, 87] width 6 height 7
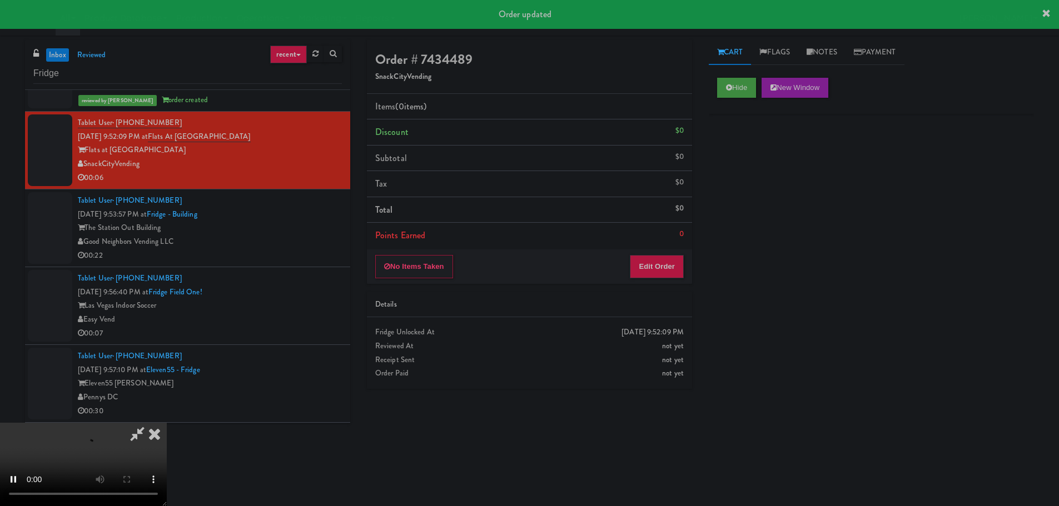
click at [640, 246] on li "Points Earned 0" at bounding box center [529, 236] width 325 height 26
click at [639, 257] on button "Edit Order" at bounding box center [657, 266] width 54 height 23
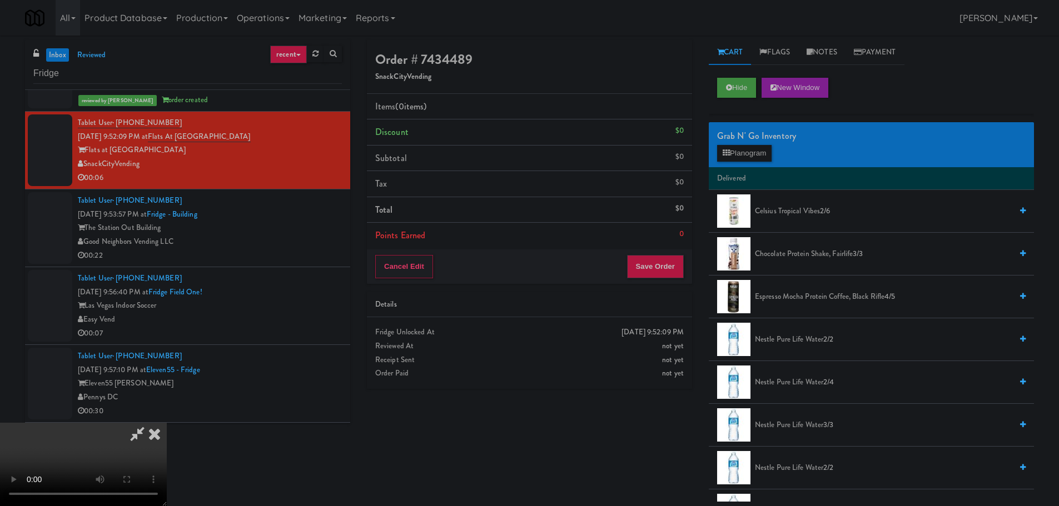
scroll to position [0, 0]
click at [167, 423] on video at bounding box center [83, 464] width 167 height 83
click at [759, 147] on button "Planogram" at bounding box center [744, 153] width 54 height 17
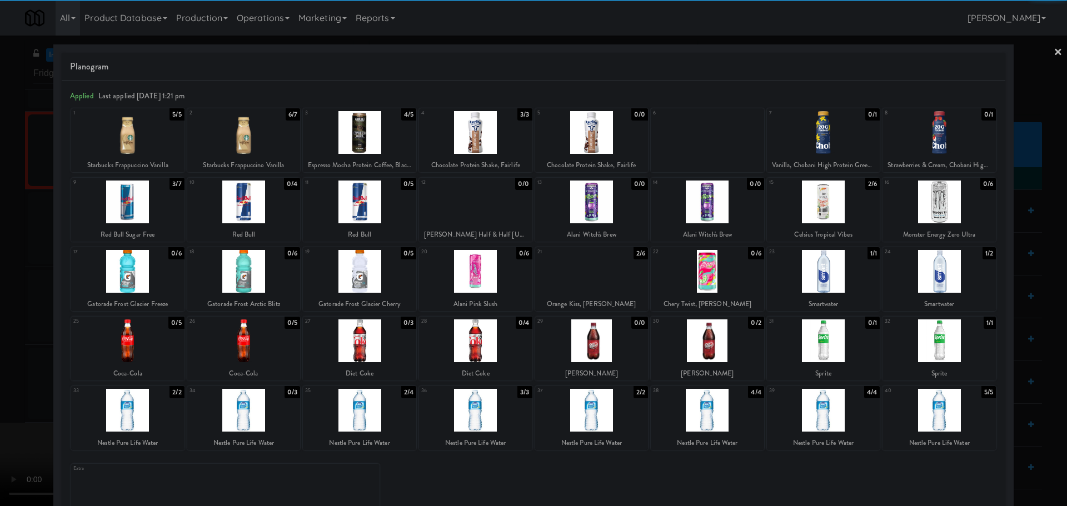
click at [712, 211] on div at bounding box center [707, 202] width 113 height 43
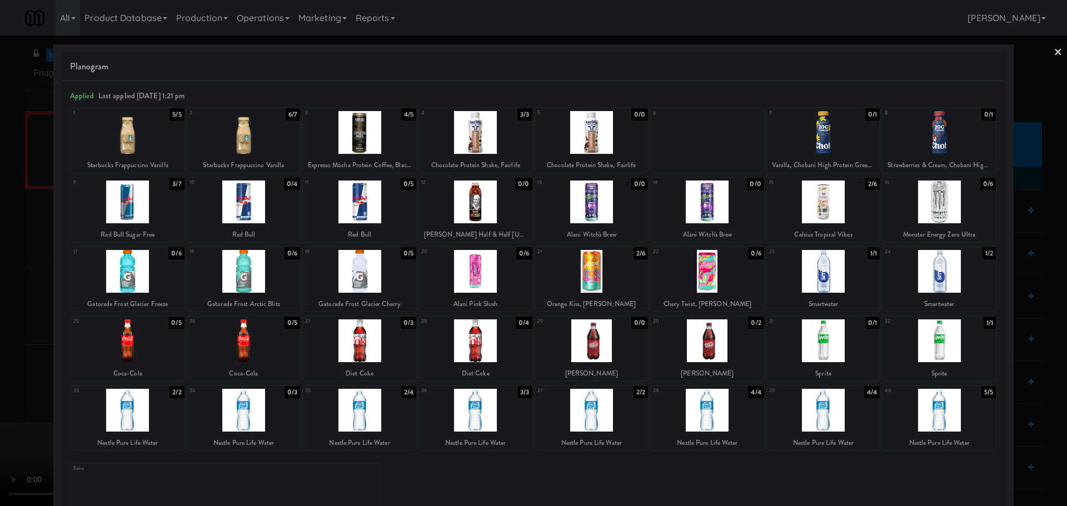
click at [0, 247] on div at bounding box center [533, 253] width 1067 height 506
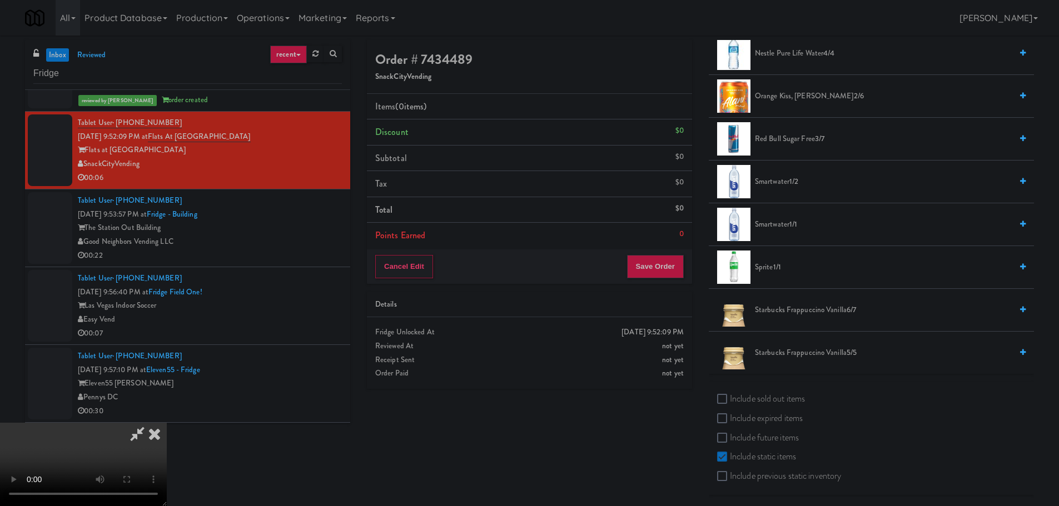
scroll to position [545, 0]
click at [752, 393] on label "Include sold out items" at bounding box center [761, 397] width 88 height 17
click at [754, 399] on label "Include sold out items" at bounding box center [761, 397] width 88 height 17
click at [730, 399] on input "Include sold out items" at bounding box center [723, 397] width 13 height 9
checkbox input "true"
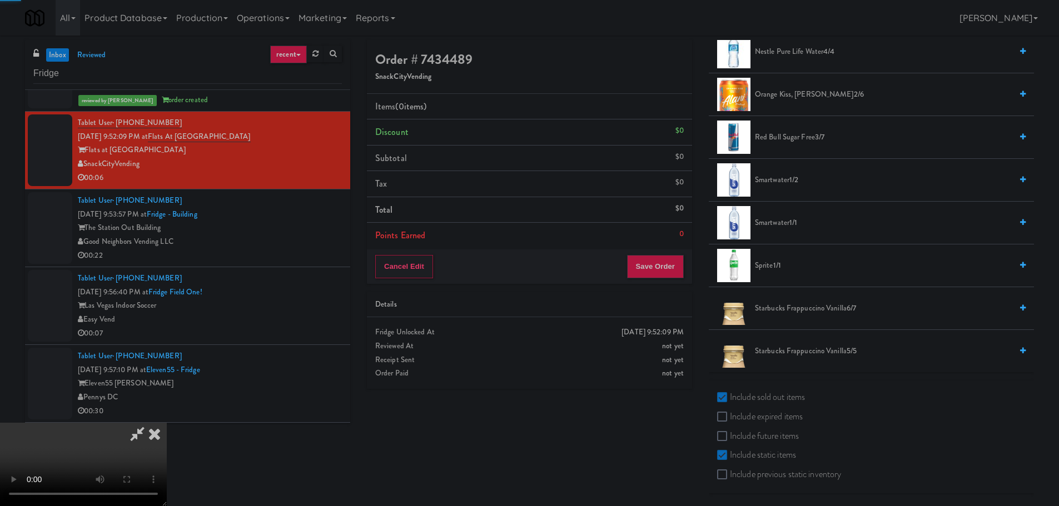
click at [645, 436] on div "Order # 7434489 SnackCityVending Items (0 items ) Discount $0 Subtotal $0 Tax $…" at bounding box center [700, 271] width 684 height 462
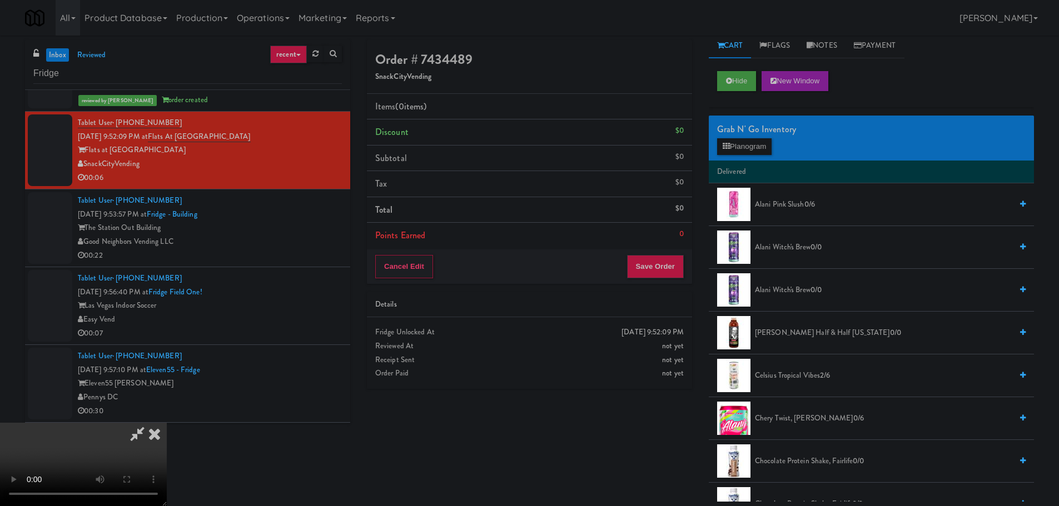
scroll to position [0, 0]
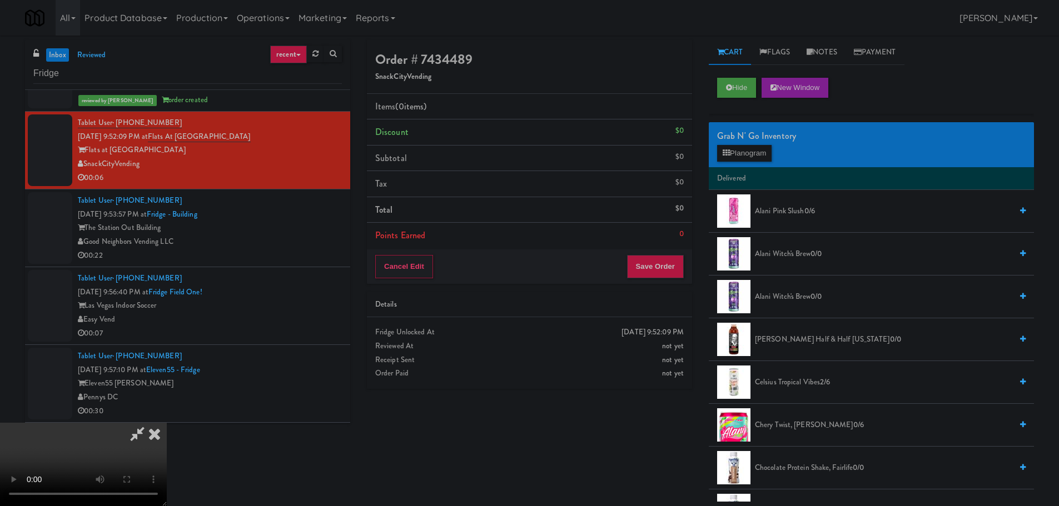
click at [794, 297] on span "Alani Witch's Brew 0/0" at bounding box center [883, 297] width 257 height 14
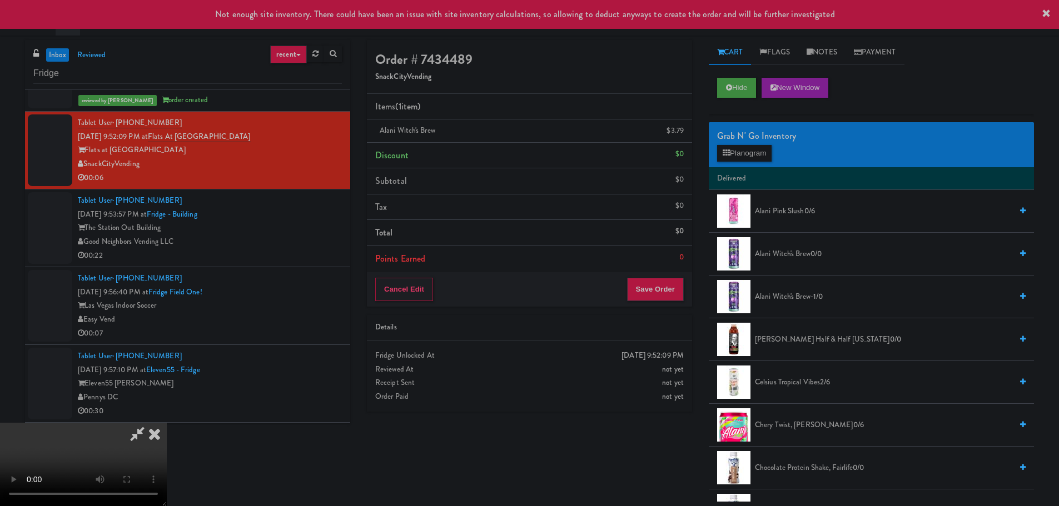
click at [167, 423] on video at bounding box center [83, 464] width 167 height 83
click at [648, 290] on button "Save Order" at bounding box center [655, 289] width 57 height 23
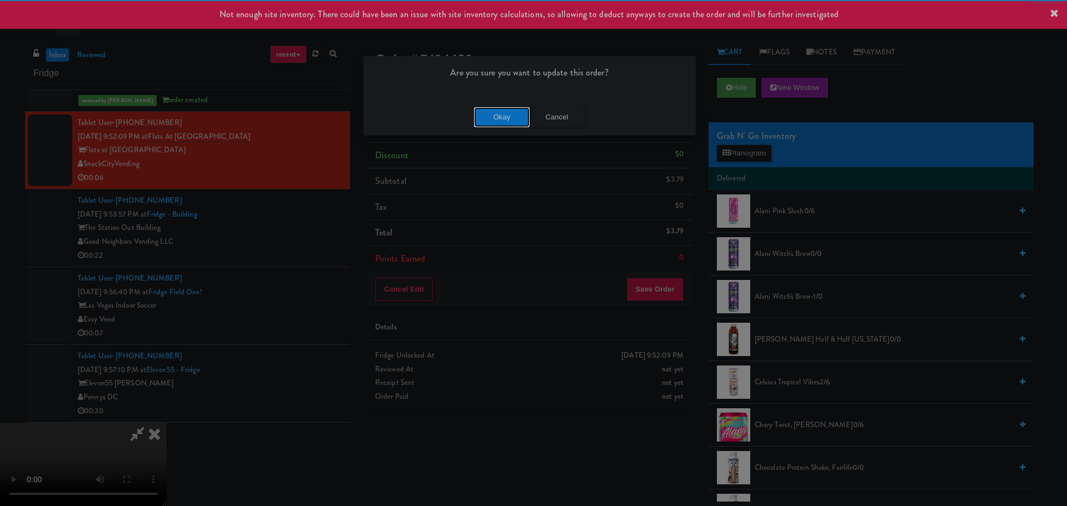
click at [477, 111] on button "Okay" at bounding box center [502, 117] width 56 height 20
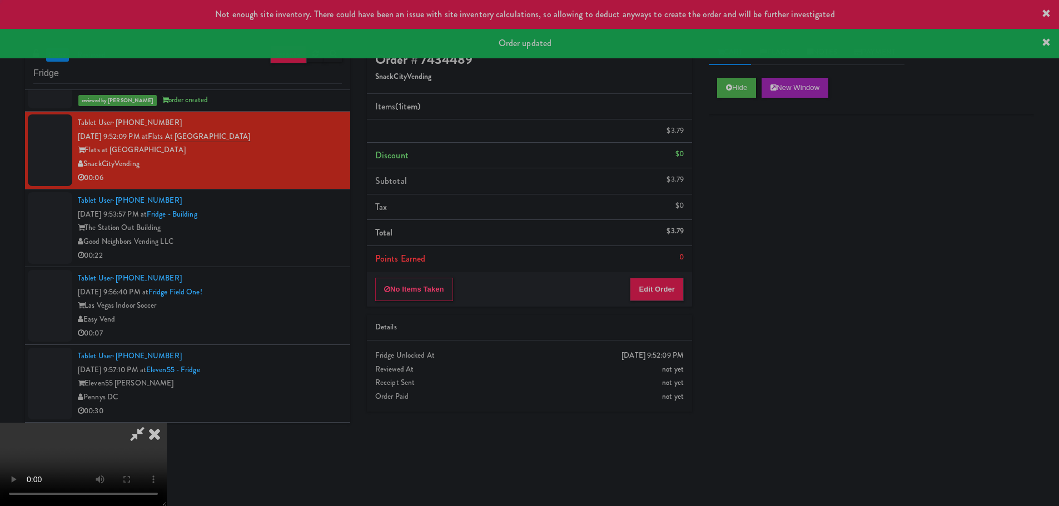
scroll to position [0, 0]
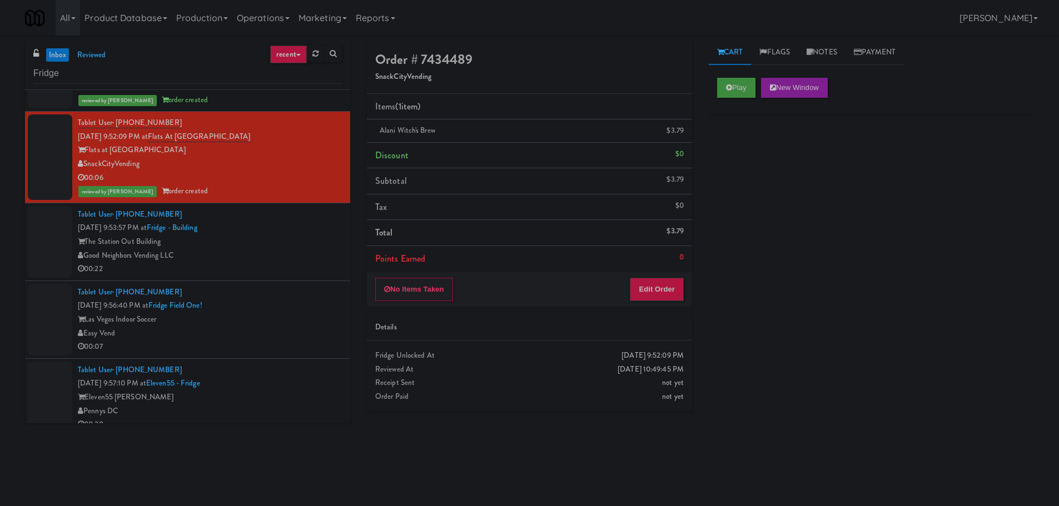
click at [317, 226] on div "Tablet User · (315) 269-7445 [DATE] 9:53:57 PM at [GEOGRAPHIC_DATA] [GEOGRAPHIC…" at bounding box center [210, 242] width 264 height 68
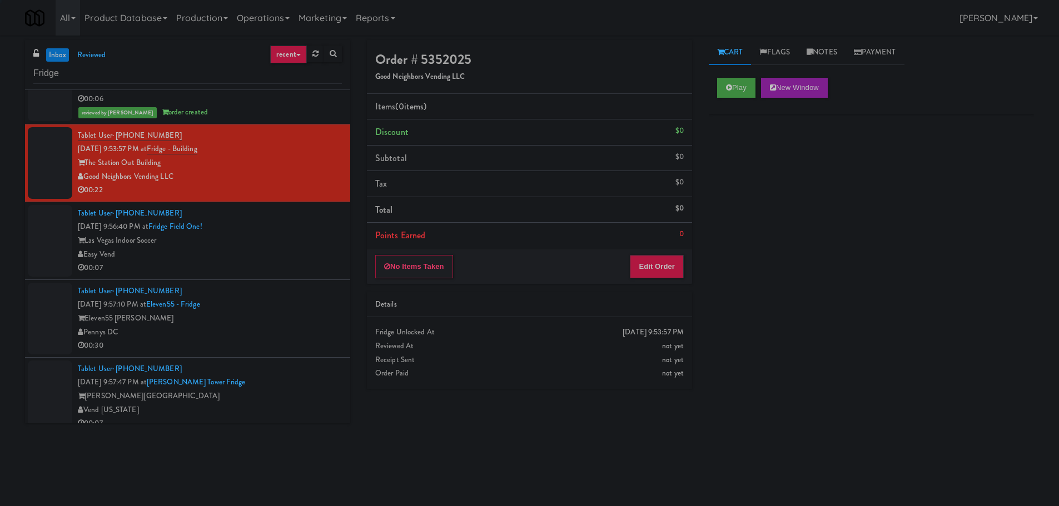
scroll to position [1278, 0]
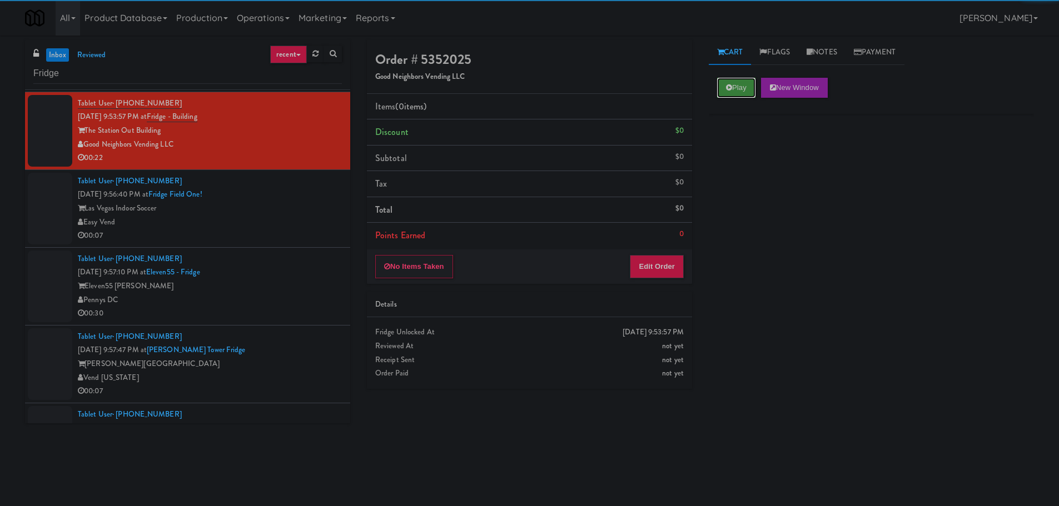
click at [739, 84] on button "Play" at bounding box center [736, 88] width 38 height 20
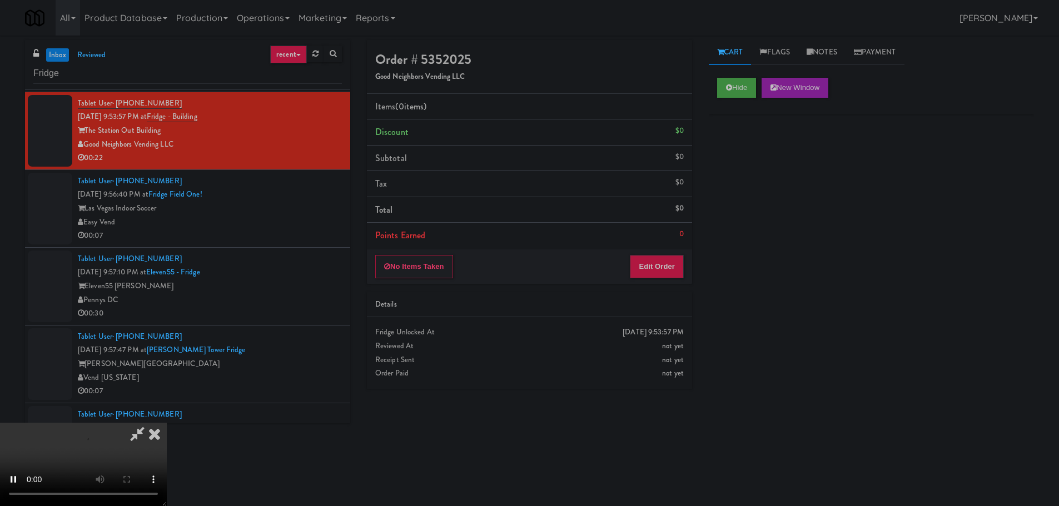
click at [655, 288] on div "Order # 5352025 Good Neighbors Vending LLC Items (0 items ) Discount $0 Subtota…" at bounding box center [529, 218] width 342 height 357
click at [653, 266] on button "Edit Order" at bounding box center [657, 266] width 54 height 23
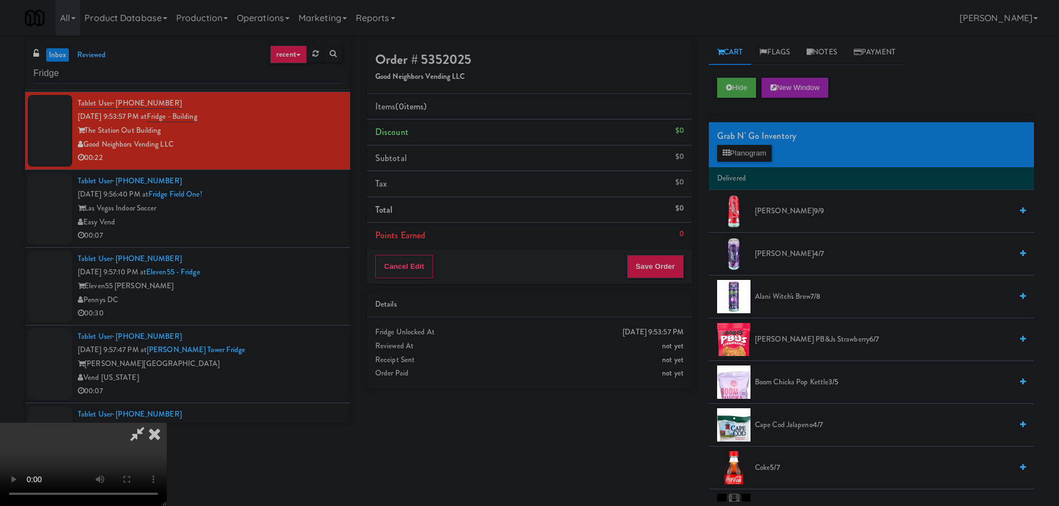
click at [167, 423] on video at bounding box center [83, 464] width 167 height 83
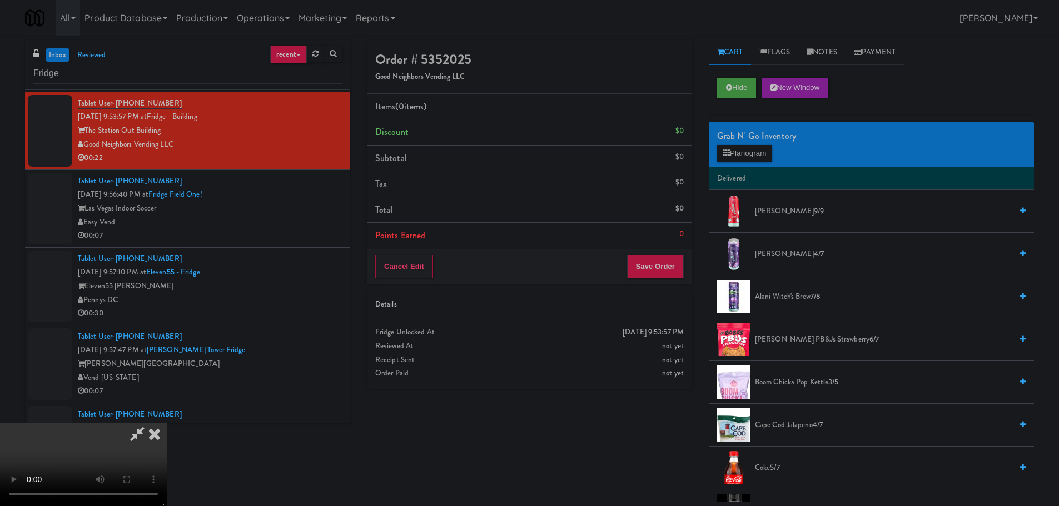
click at [167, 423] on video at bounding box center [83, 464] width 167 height 83
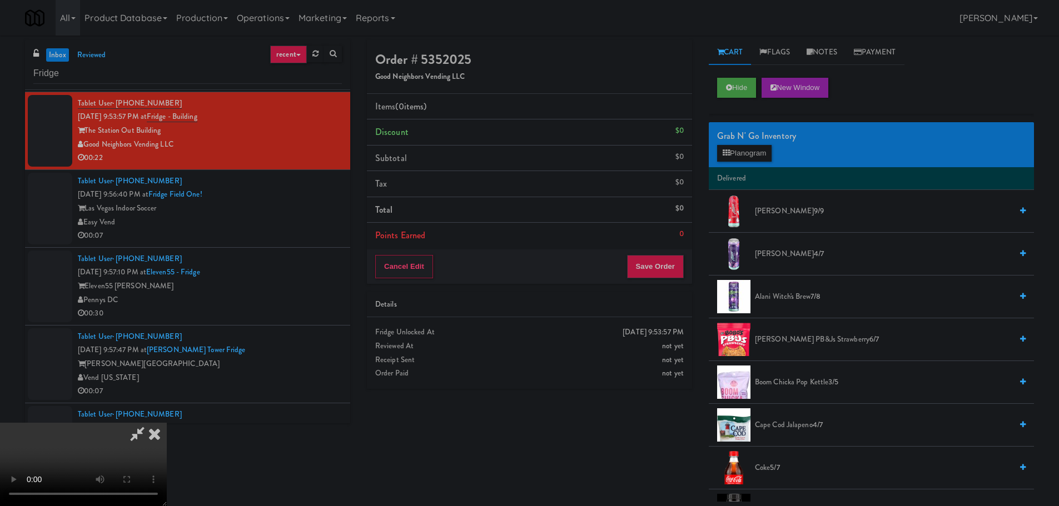
click at [167, 423] on video at bounding box center [83, 464] width 167 height 83
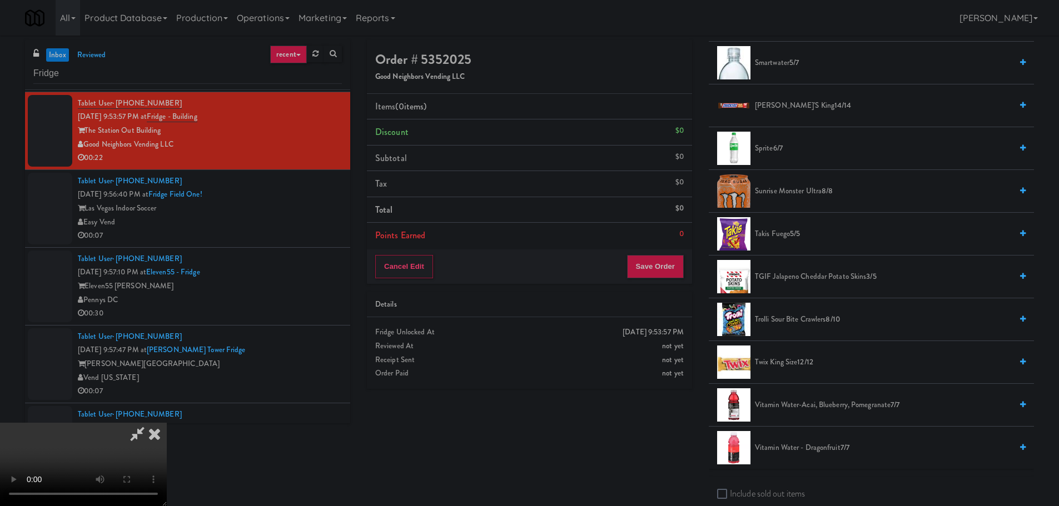
scroll to position [1315, 0]
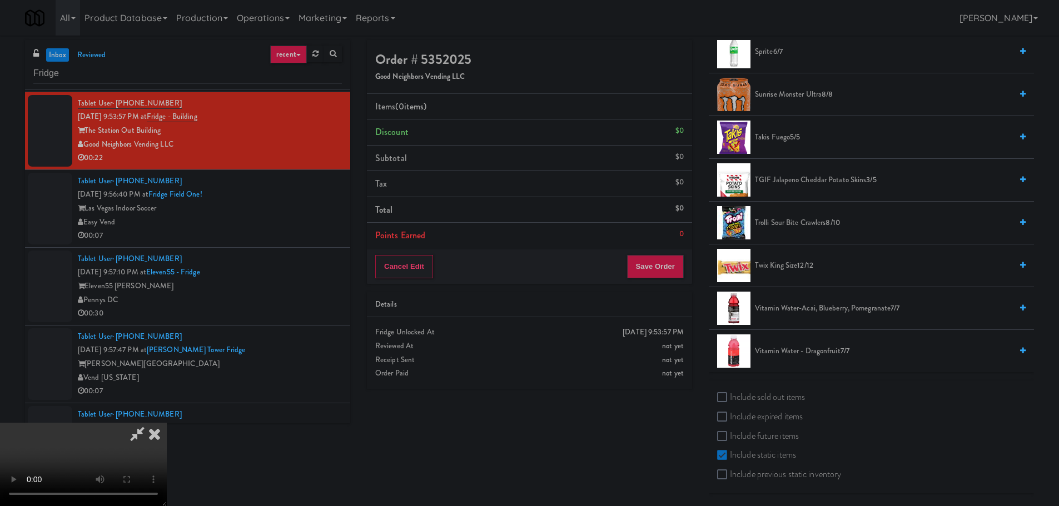
click at [790, 271] on span "Twix King Size 12/12" at bounding box center [883, 266] width 257 height 14
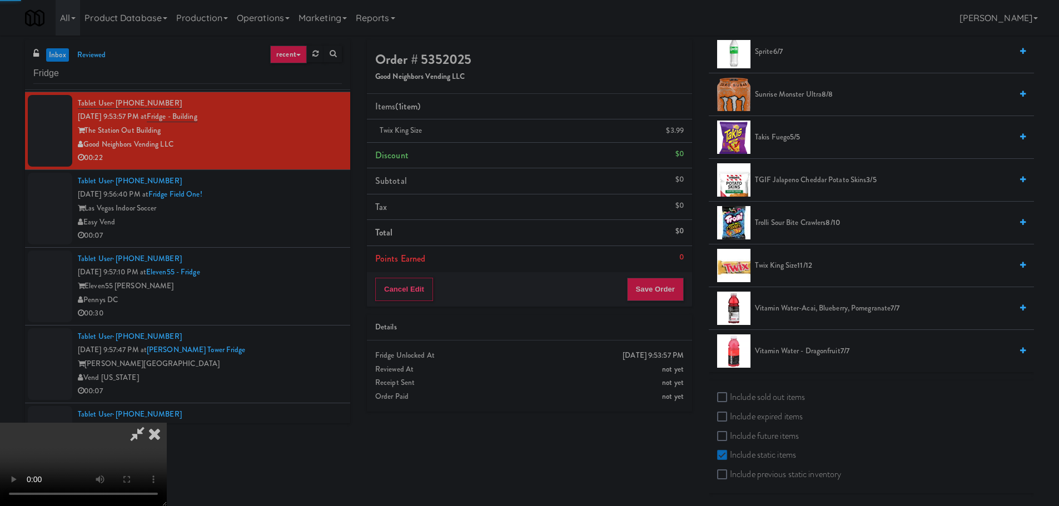
click at [167, 423] on video at bounding box center [83, 464] width 167 height 83
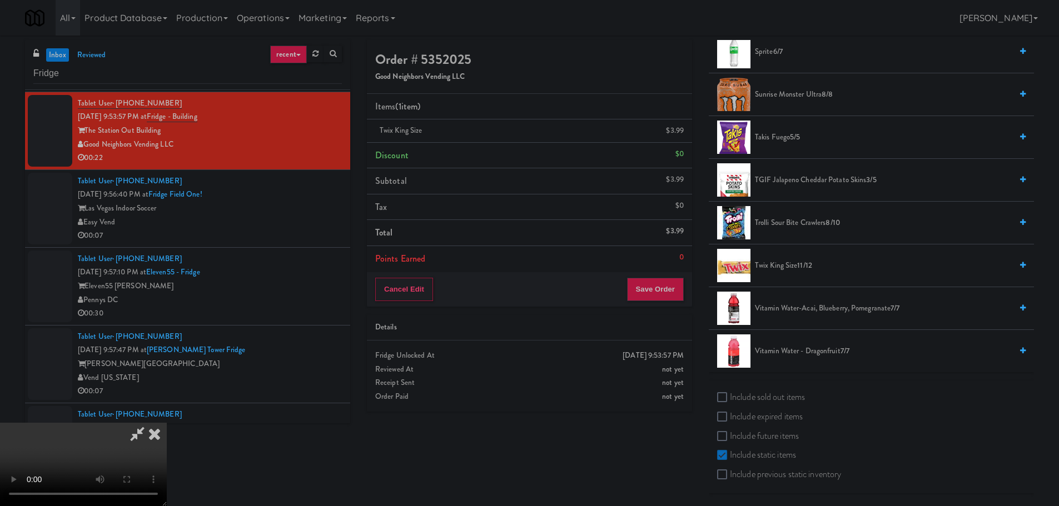
click at [167, 423] on video at bounding box center [83, 464] width 167 height 83
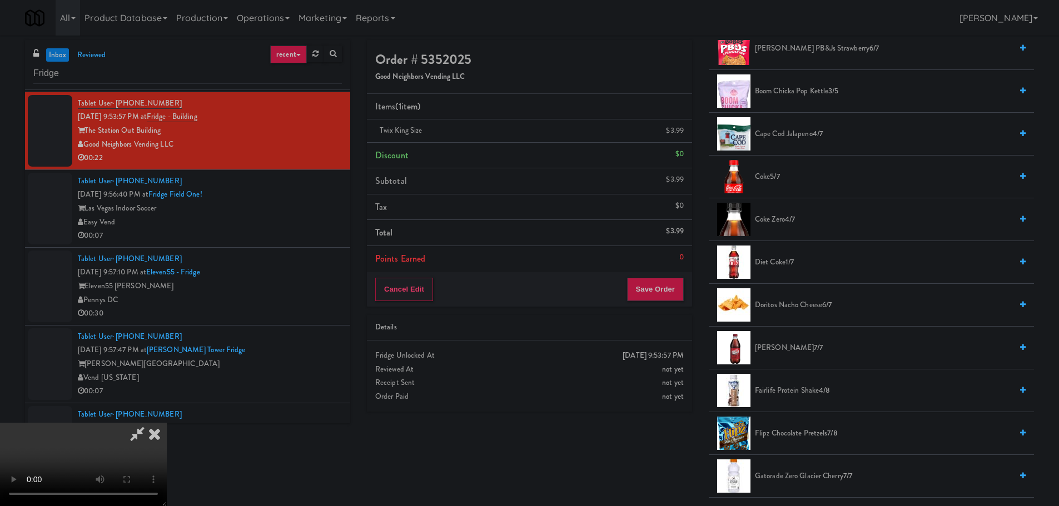
scroll to position [259, 0]
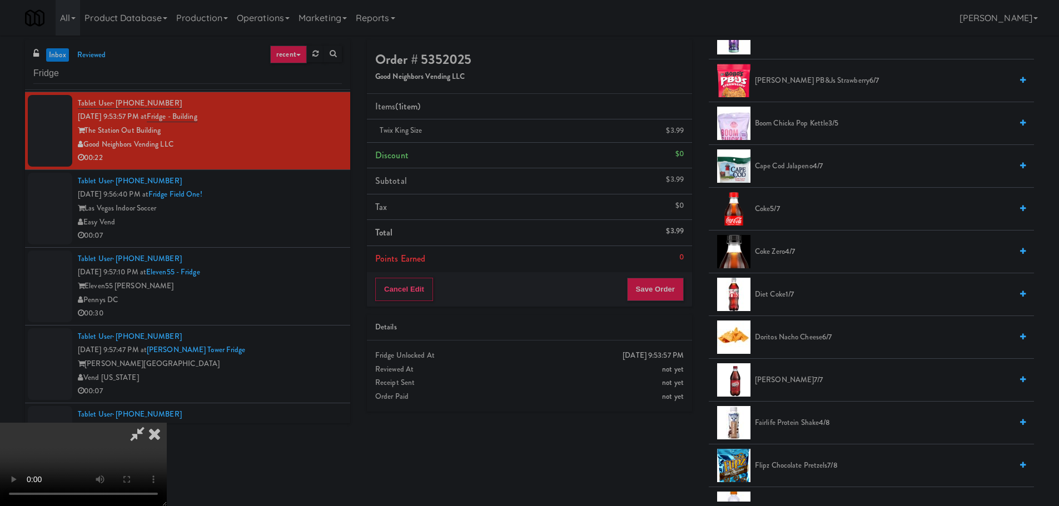
click at [790, 417] on span "Fairlife Protein Shake 4/8" at bounding box center [883, 423] width 257 height 14
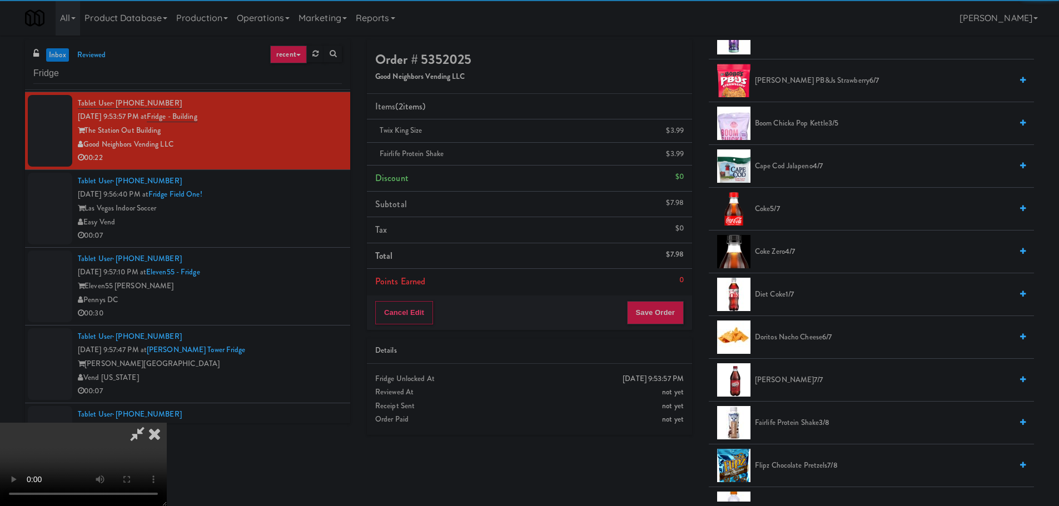
drag, startPoint x: 376, startPoint y: 312, endPoint x: 373, endPoint y: 302, distance: 10.5
click at [167, 423] on video at bounding box center [83, 464] width 167 height 83
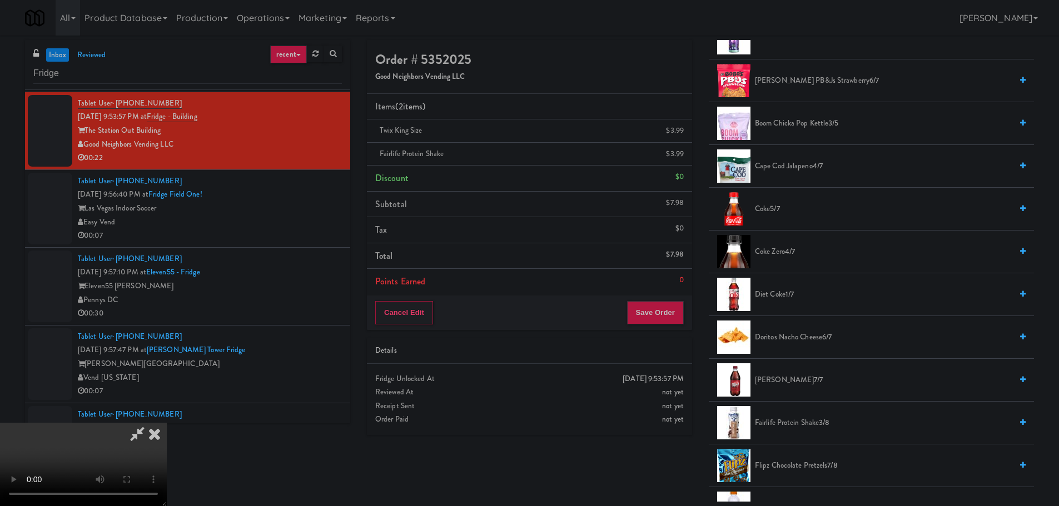
click at [167, 423] on video at bounding box center [83, 464] width 167 height 83
click at [654, 314] on button "Save Order" at bounding box center [655, 312] width 57 height 23
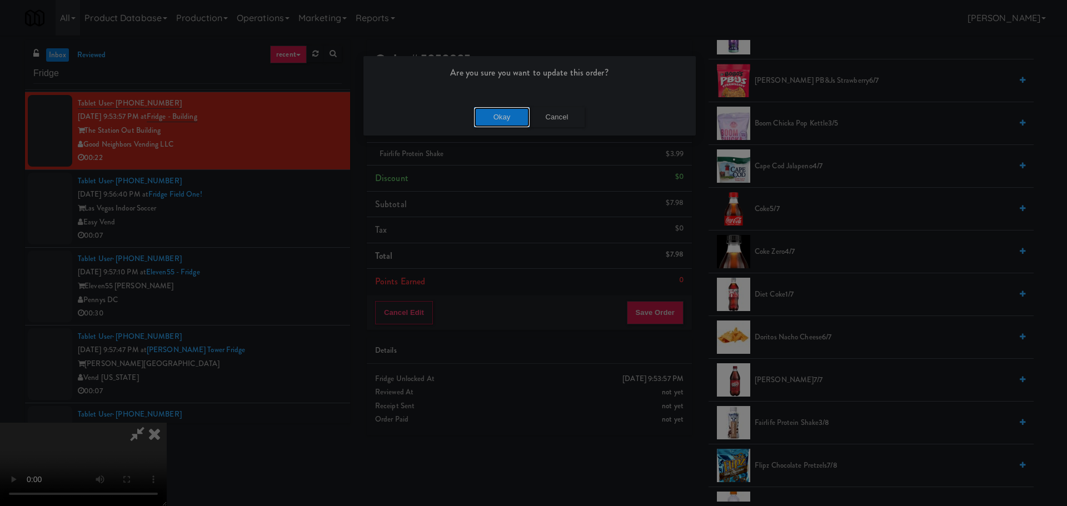
click at [488, 111] on button "Okay" at bounding box center [502, 117] width 56 height 20
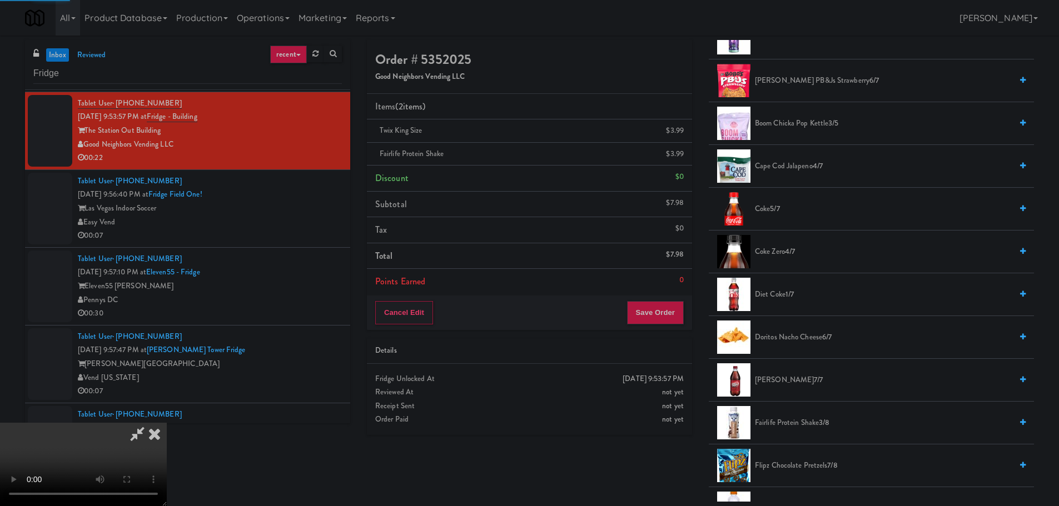
scroll to position [0, 0]
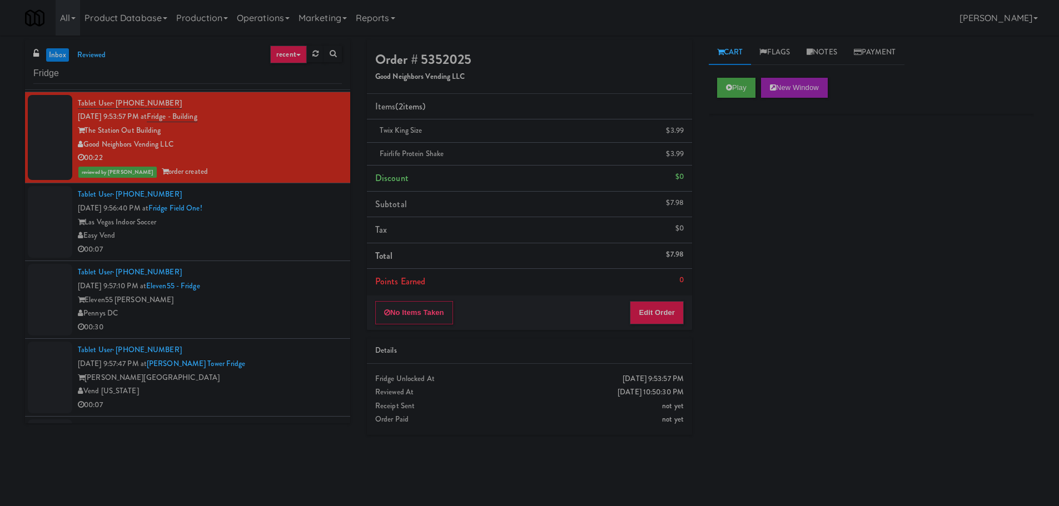
click at [296, 223] on div "Las Vegas Indoor Soccer" at bounding box center [210, 223] width 264 height 14
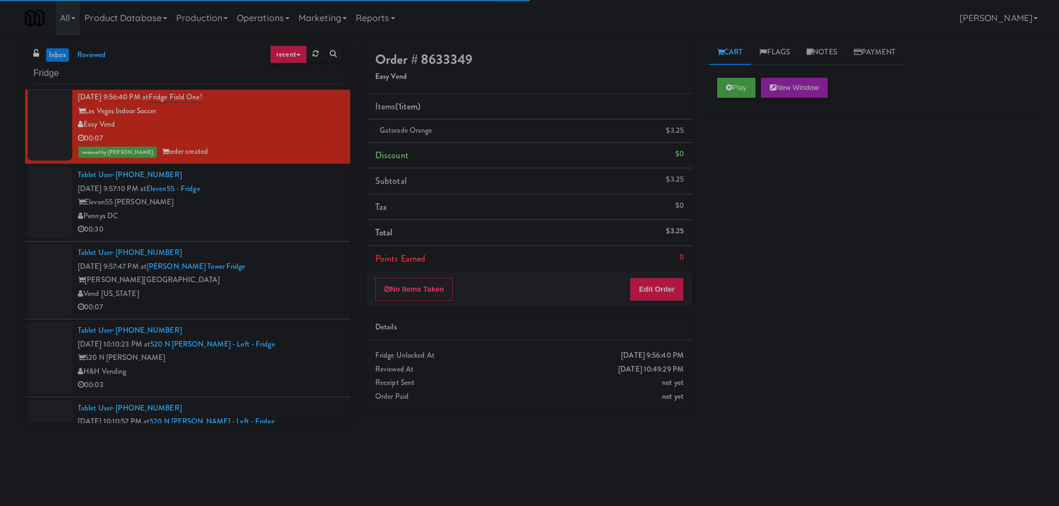
click at [296, 223] on div "00:30" at bounding box center [210, 230] width 264 height 14
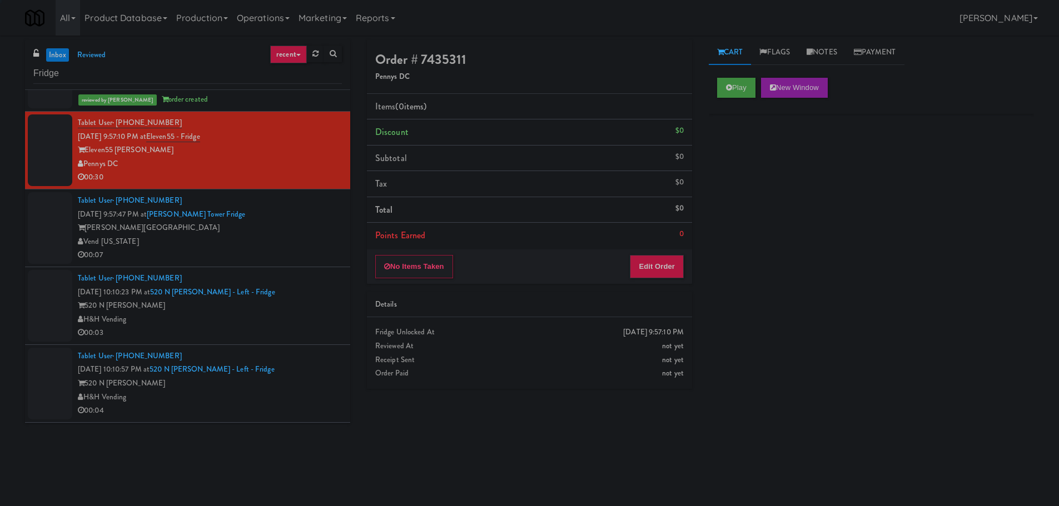
scroll to position [1445, 0]
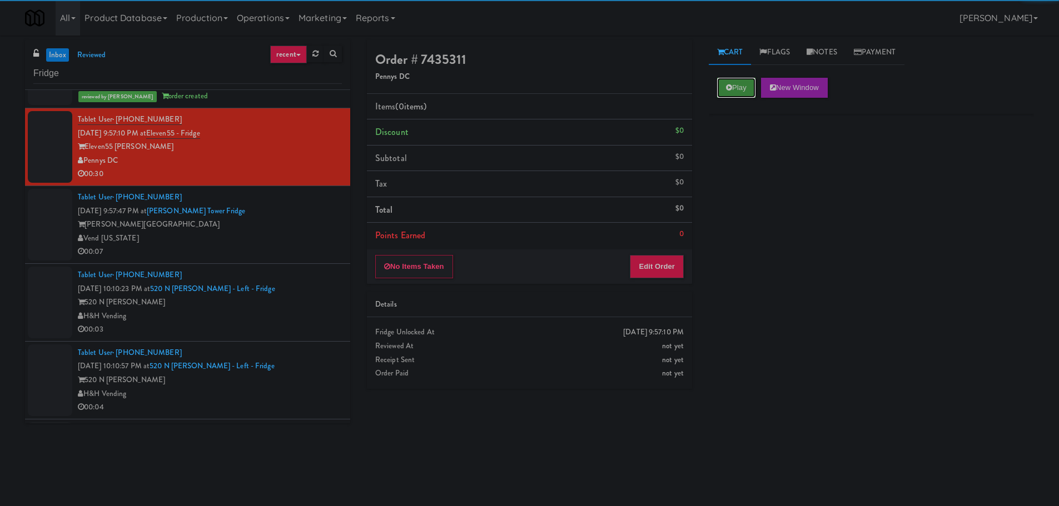
click at [745, 91] on button "Play" at bounding box center [736, 88] width 38 height 20
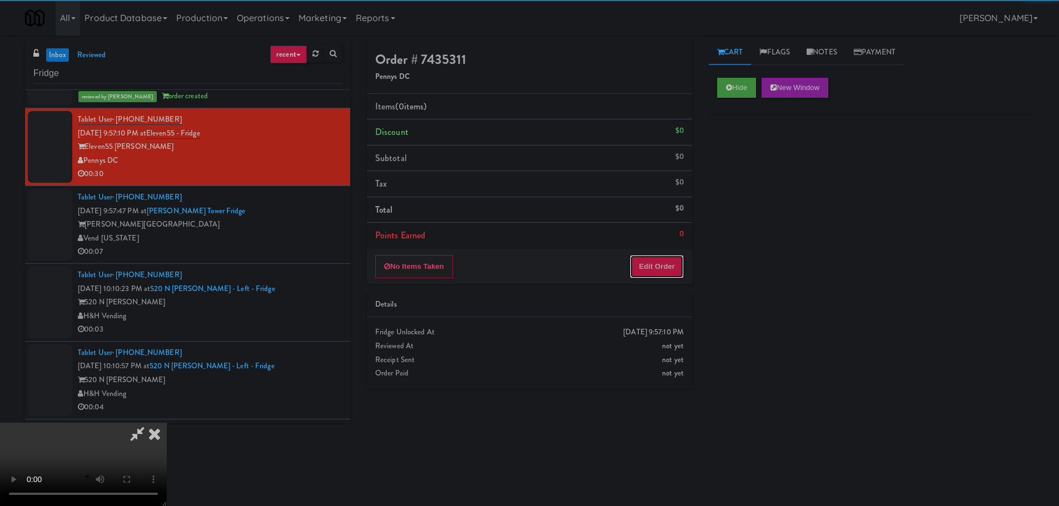
click at [661, 270] on button "Edit Order" at bounding box center [657, 266] width 54 height 23
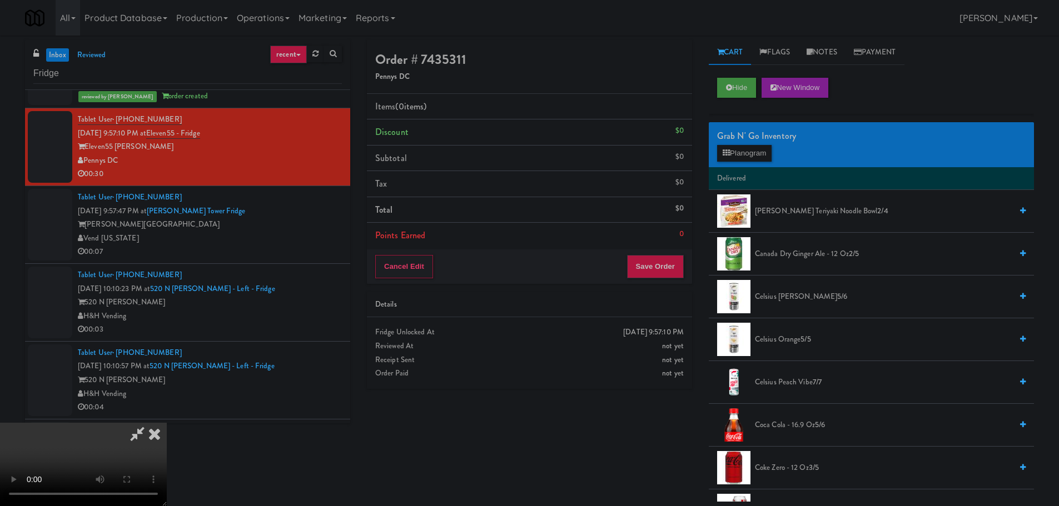
scroll to position [80, 0]
drag, startPoint x: 411, startPoint y: 267, endPoint x: 433, endPoint y: 246, distance: 30.7
click at [167, 423] on video at bounding box center [83, 464] width 167 height 83
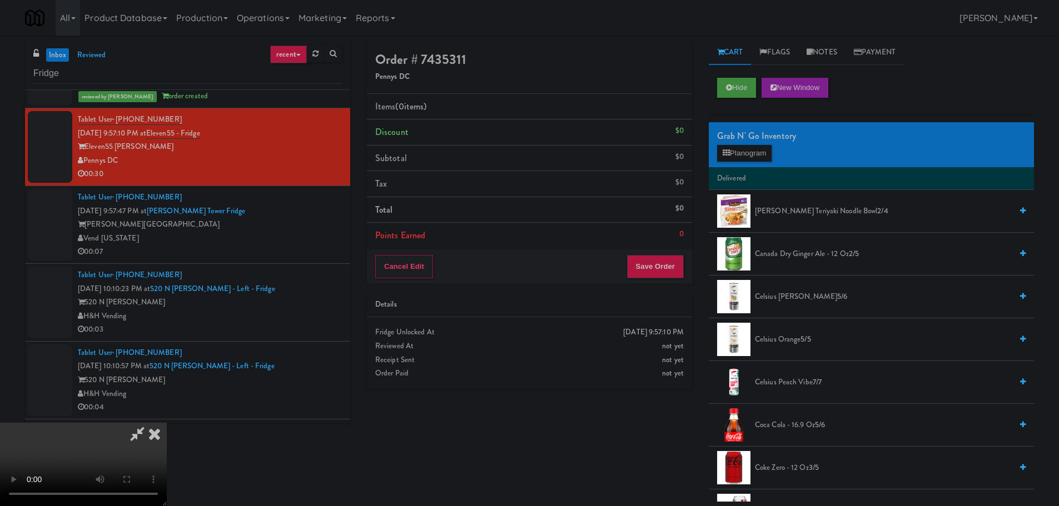
click at [167, 423] on video at bounding box center [83, 464] width 167 height 83
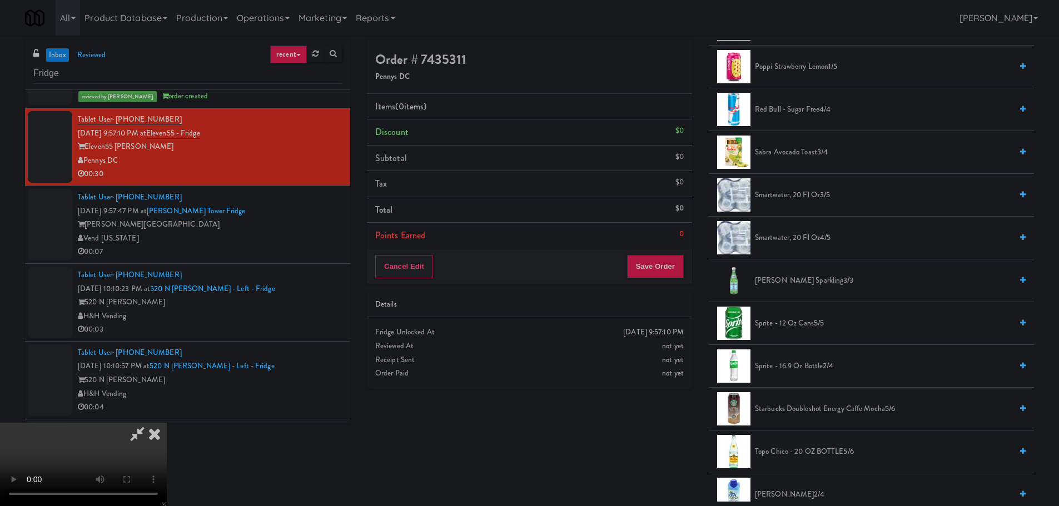
scroll to position [1223, 0]
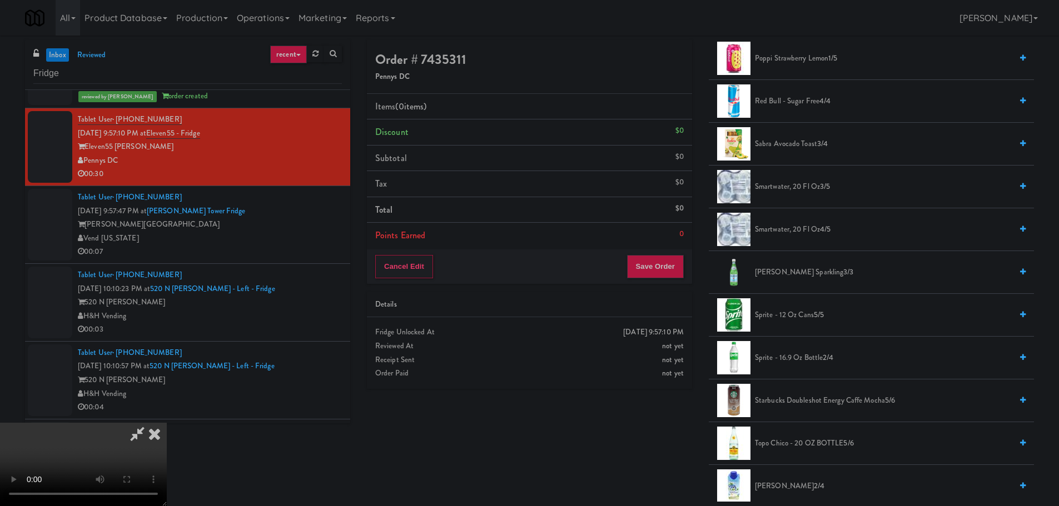
click at [785, 359] on span "Sprite - 16.9 oz Bottle 2/4" at bounding box center [883, 358] width 257 height 14
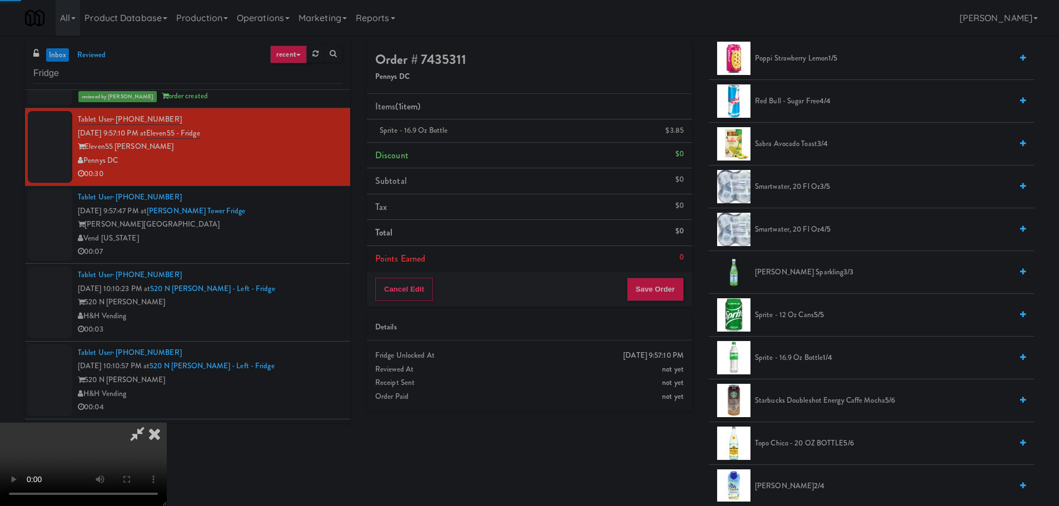
click at [167, 423] on video at bounding box center [83, 464] width 167 height 83
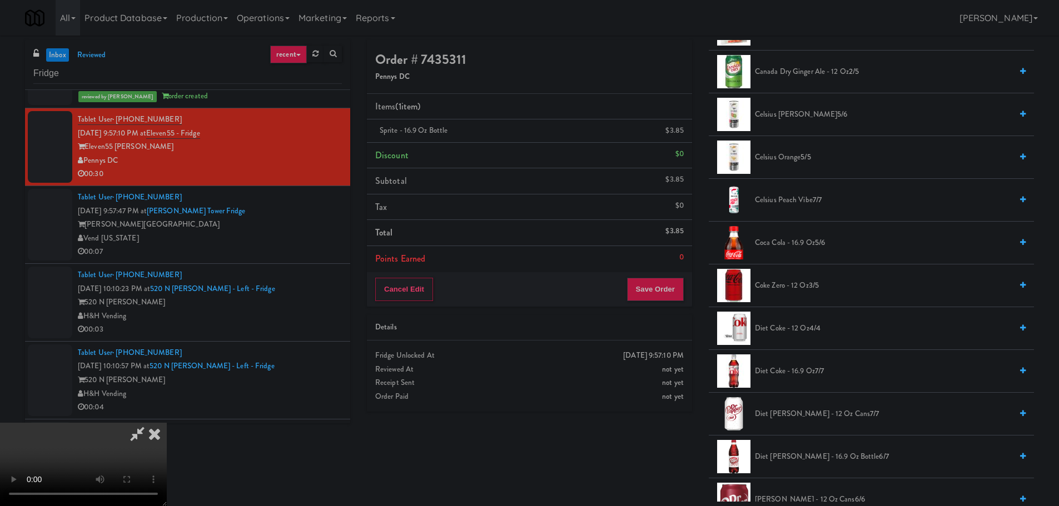
scroll to position [167, 0]
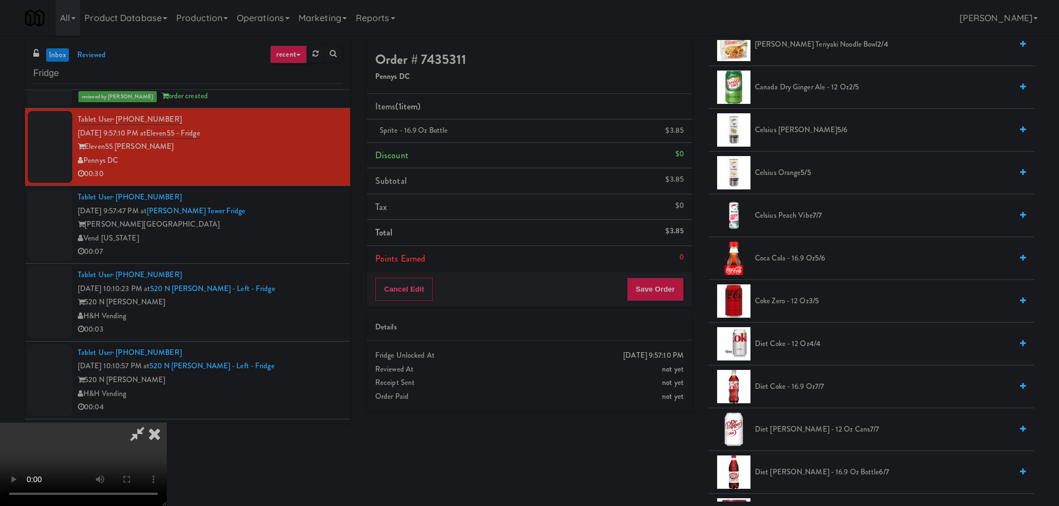
click at [786, 264] on span "Coca Cola - 16.9 oz 5/6" at bounding box center [883, 259] width 257 height 14
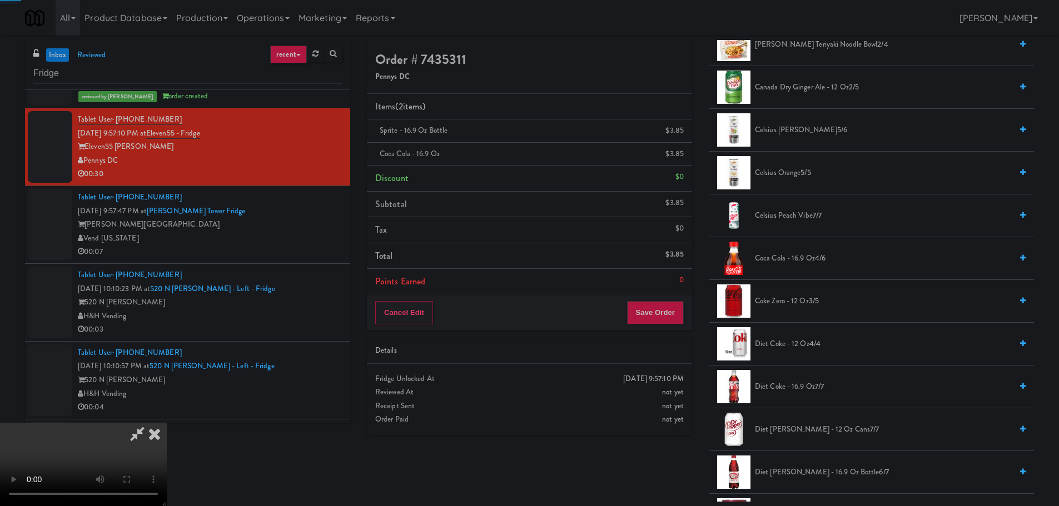
click at [167, 423] on video at bounding box center [83, 464] width 167 height 83
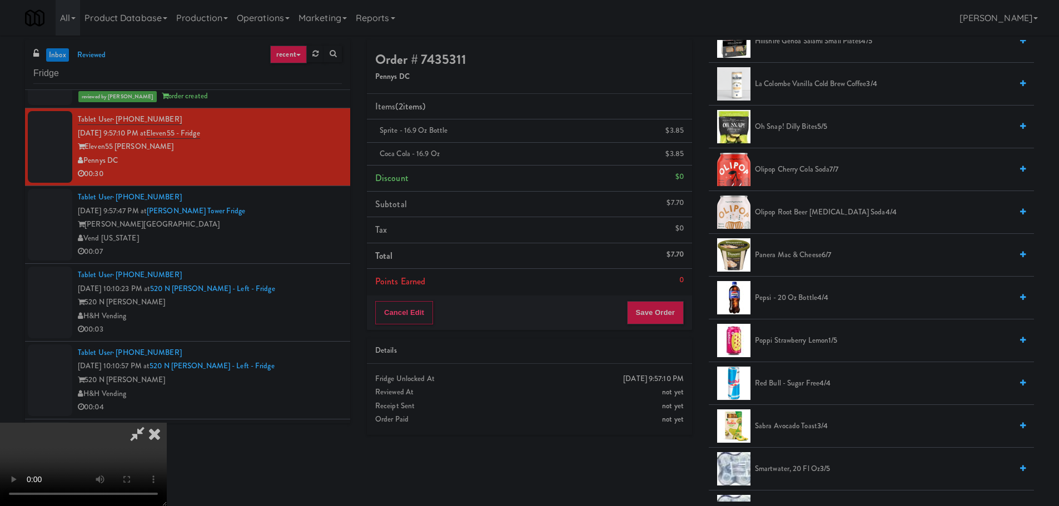
scroll to position [945, 0]
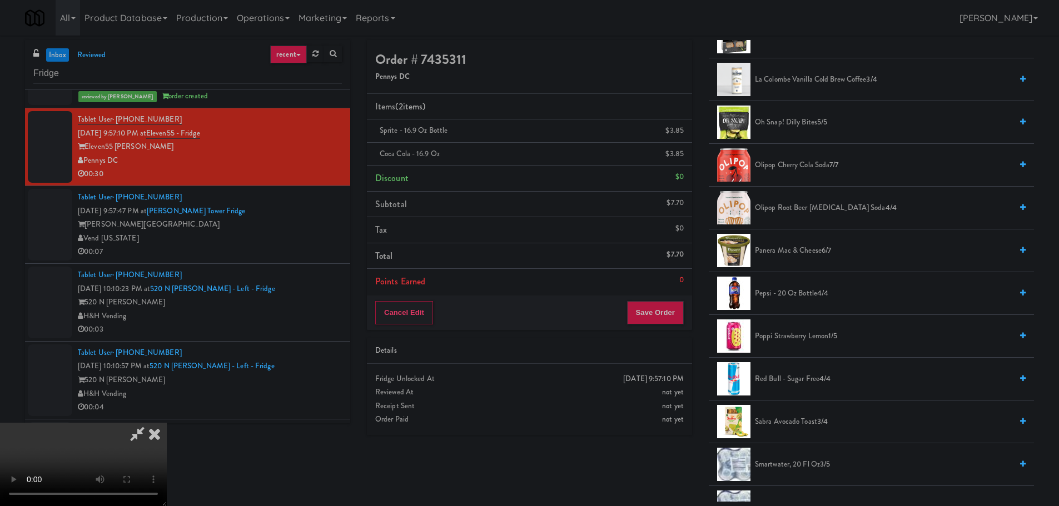
click at [777, 291] on span "Pepsi - 20 oz bottle 4/4" at bounding box center [883, 294] width 257 height 14
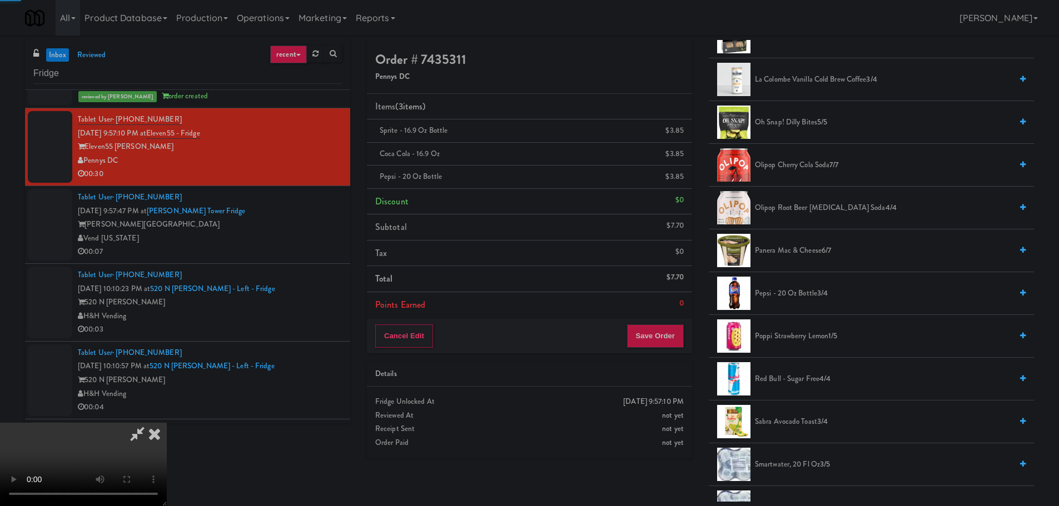
click at [167, 423] on video at bounding box center [83, 464] width 167 height 83
click at [656, 327] on button "Save Order" at bounding box center [655, 336] width 57 height 23
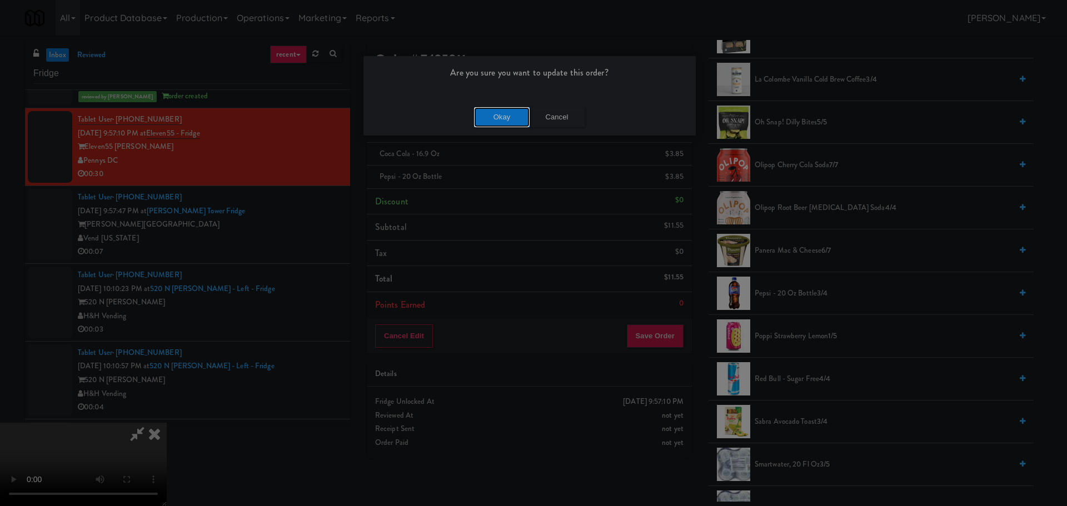
click at [505, 127] on button "Okay" at bounding box center [502, 117] width 56 height 20
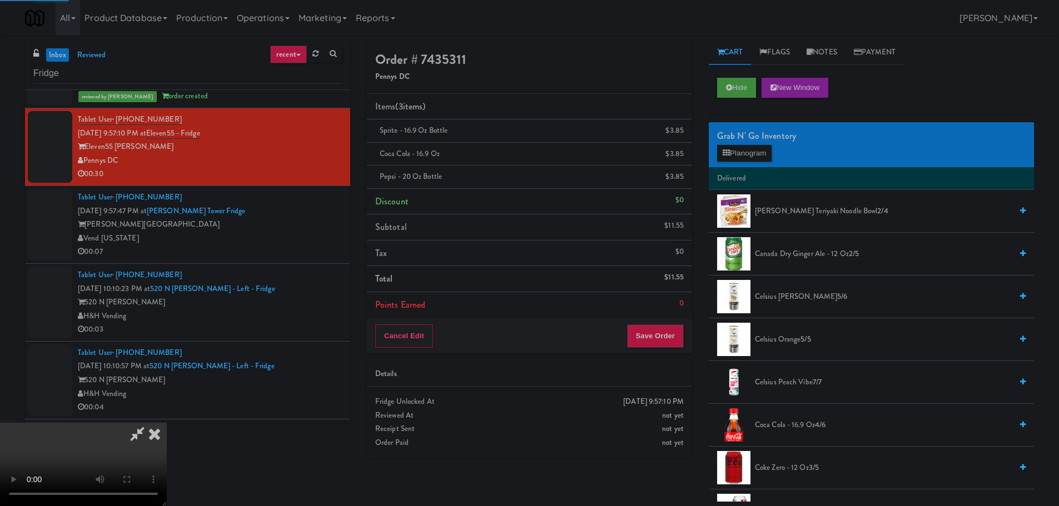
scroll to position [0, 0]
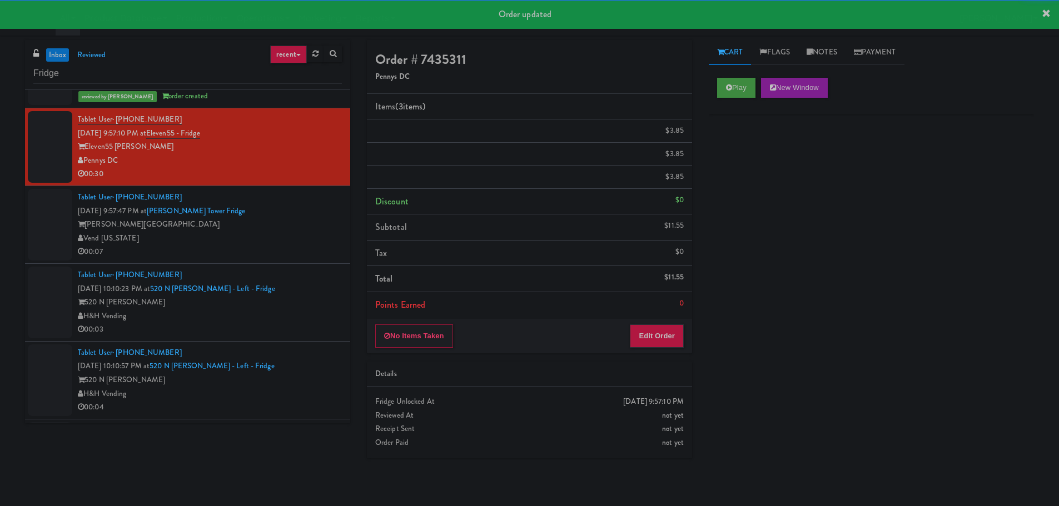
click at [291, 246] on div "00:07" at bounding box center [210, 252] width 264 height 14
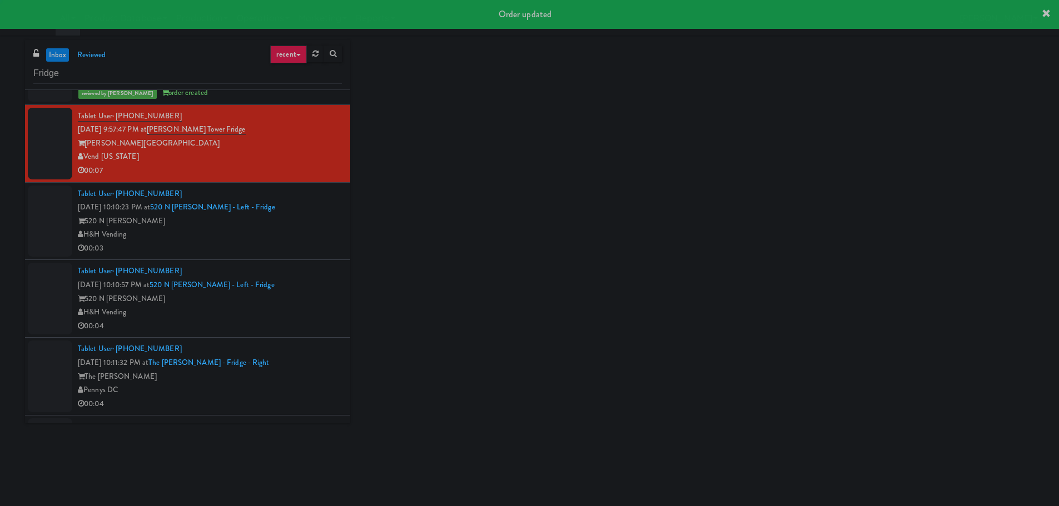
scroll to position [1556, 0]
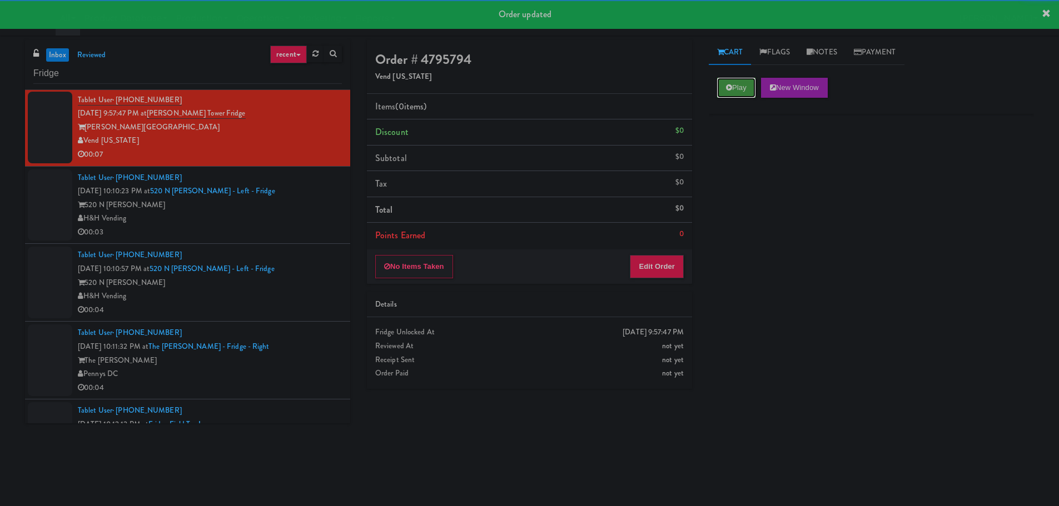
click at [725, 89] on button "Play" at bounding box center [736, 88] width 38 height 20
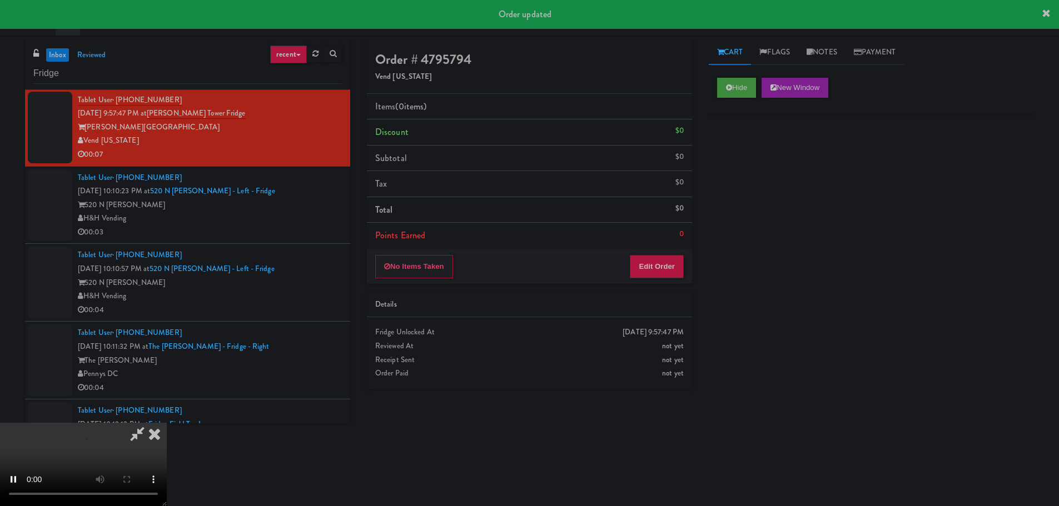
click at [642, 285] on div "Order # 4795794 Vend [US_STATE] Items (0 items ) Discount $0 Subtotal $0 Tax $0…" at bounding box center [529, 218] width 342 height 357
click at [643, 266] on button "Edit Order" at bounding box center [657, 266] width 54 height 23
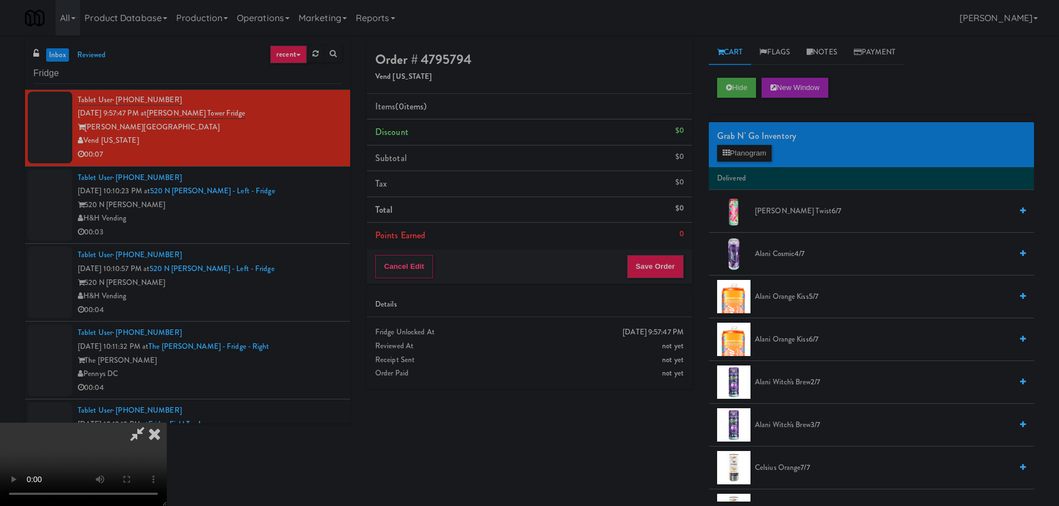
scroll to position [0, 0]
click at [167, 423] on video at bounding box center [83, 464] width 167 height 83
click at [730, 155] on button "Planogram" at bounding box center [744, 153] width 54 height 17
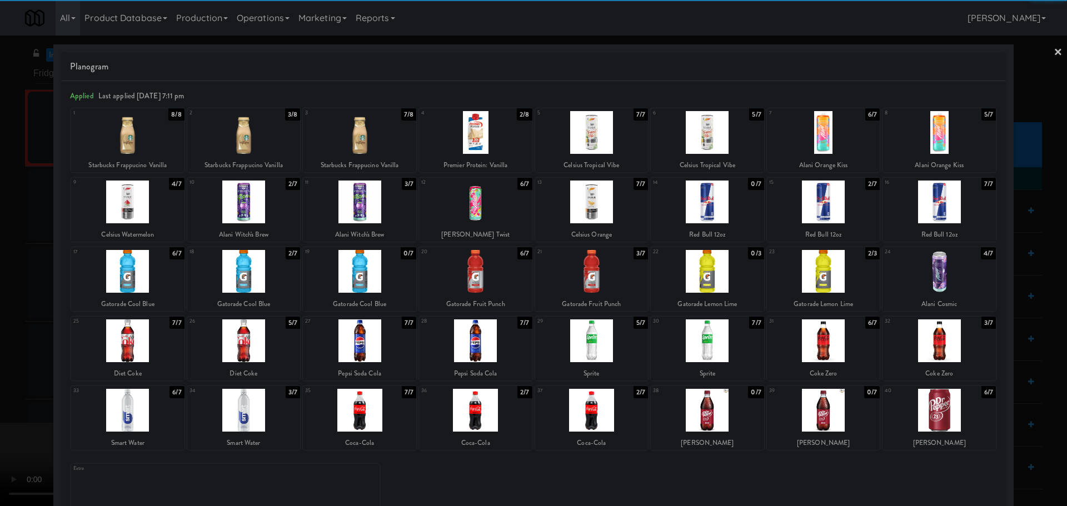
click at [151, 213] on div at bounding box center [127, 202] width 113 height 43
click at [17, 260] on div at bounding box center [533, 253] width 1067 height 506
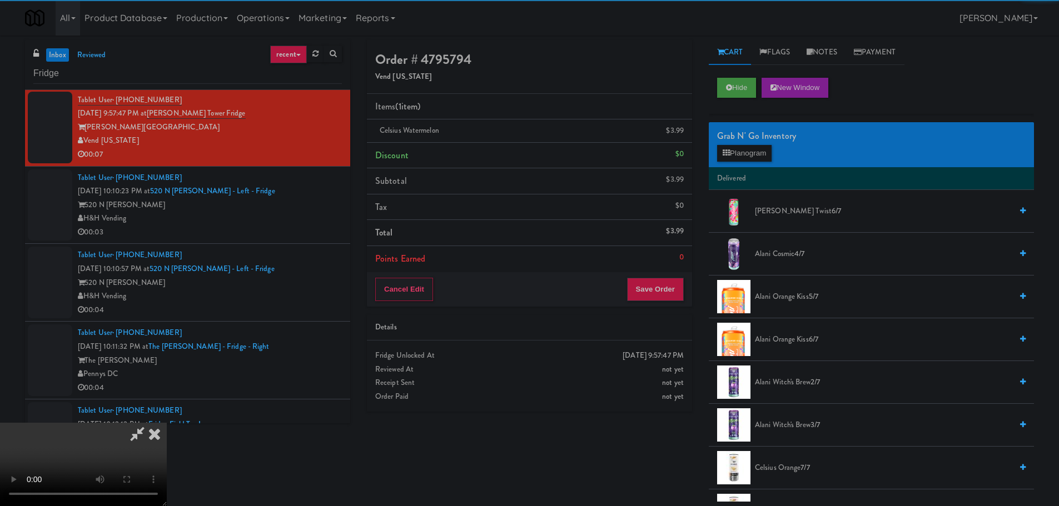
click at [157, 423] on video at bounding box center [83, 464] width 167 height 83
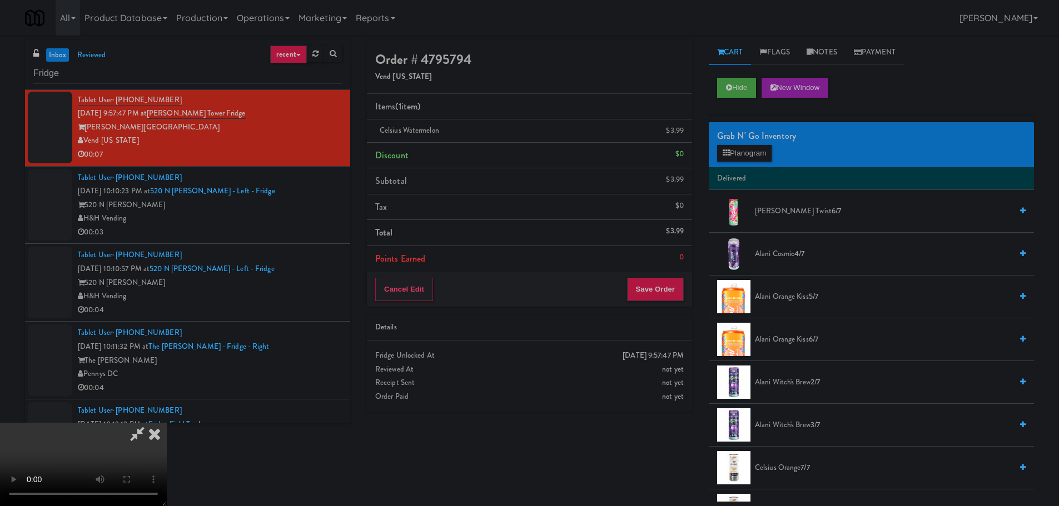
click at [167, 423] on video at bounding box center [83, 464] width 167 height 83
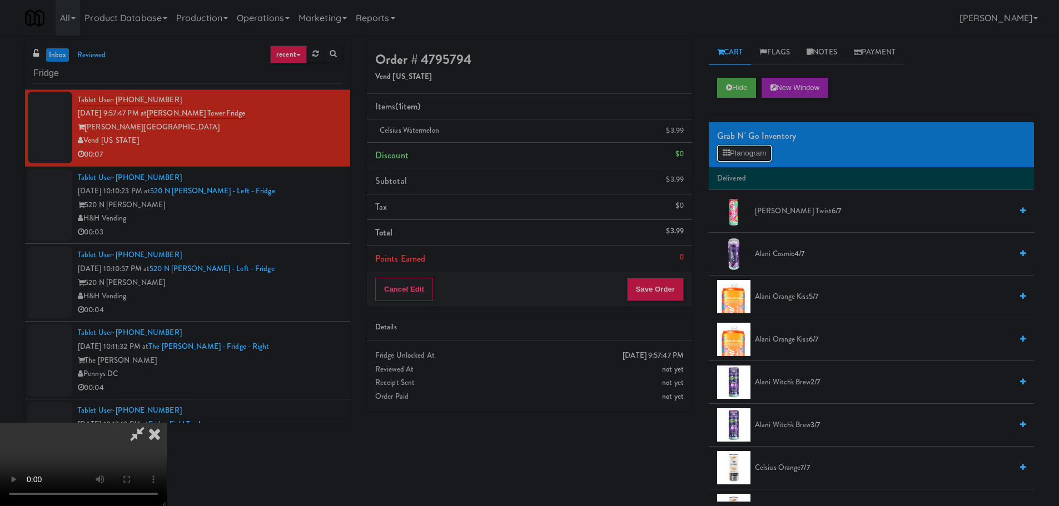
click at [723, 151] on icon at bounding box center [725, 152] width 7 height 7
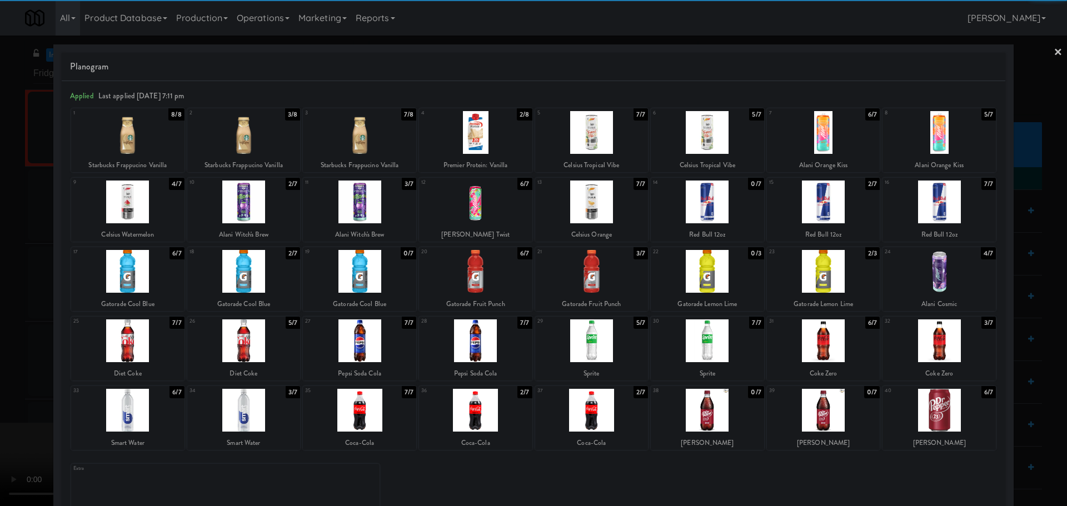
click at [155, 206] on div at bounding box center [127, 202] width 113 height 43
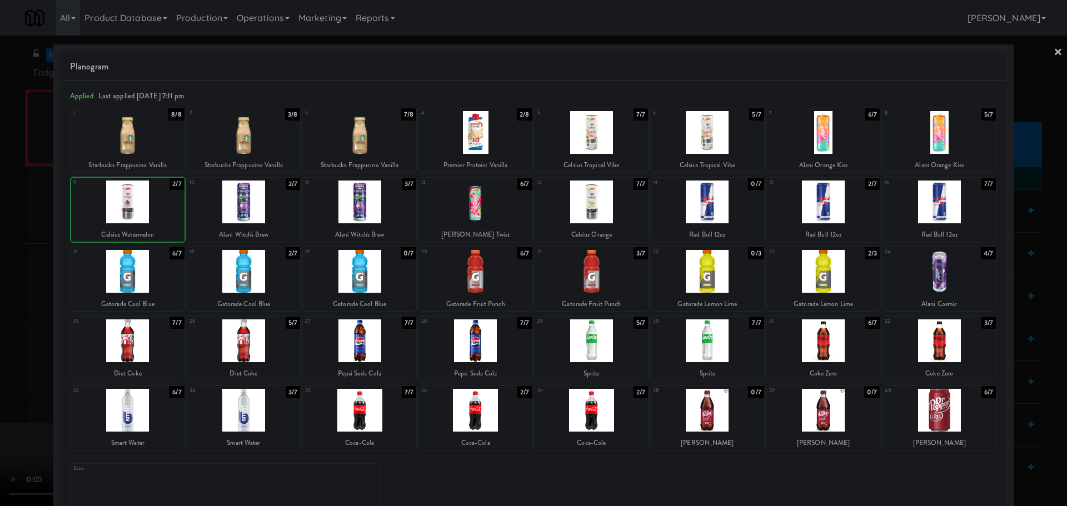
click at [31, 248] on div at bounding box center [533, 253] width 1067 height 506
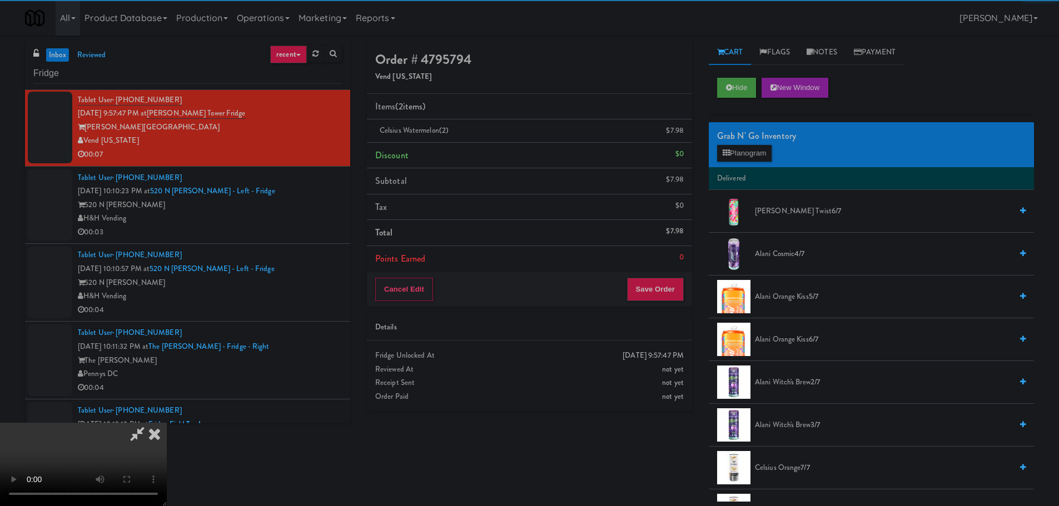
click at [106, 423] on video at bounding box center [83, 464] width 167 height 83
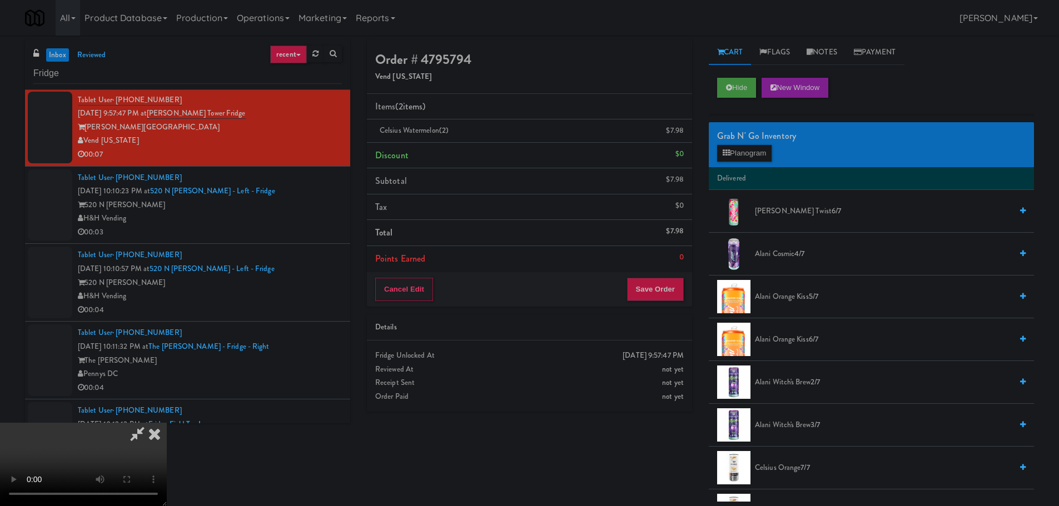
scroll to position [191, 0]
click at [651, 296] on button "Save Order" at bounding box center [655, 289] width 57 height 23
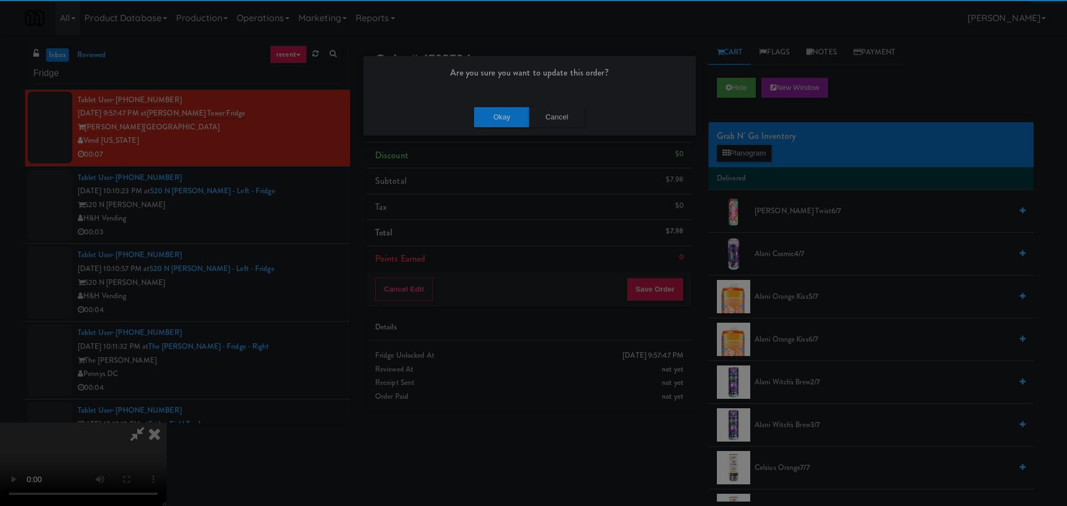
click at [470, 113] on div "Okay Cancel" at bounding box center [529, 116] width 332 height 37
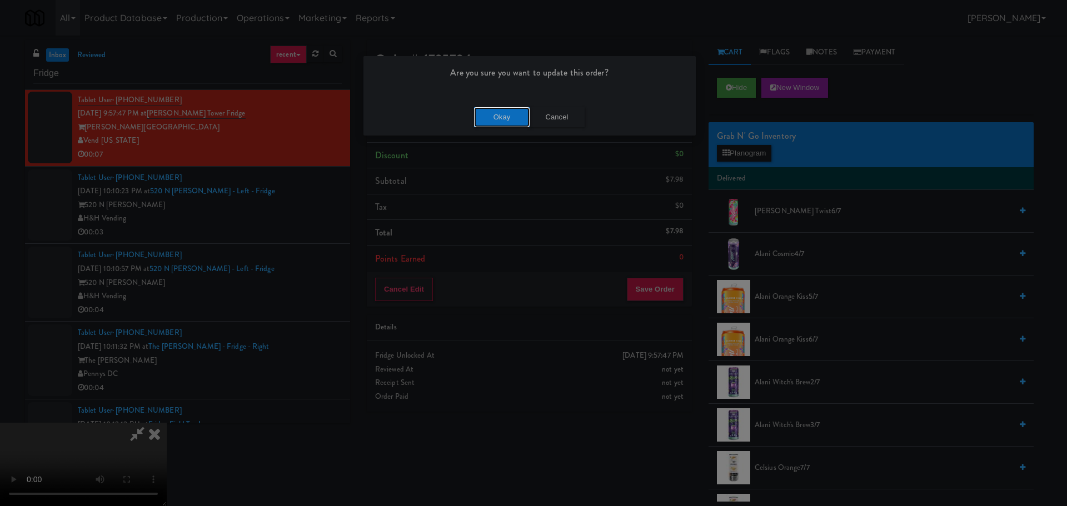
click at [481, 118] on button "Okay" at bounding box center [502, 117] width 56 height 20
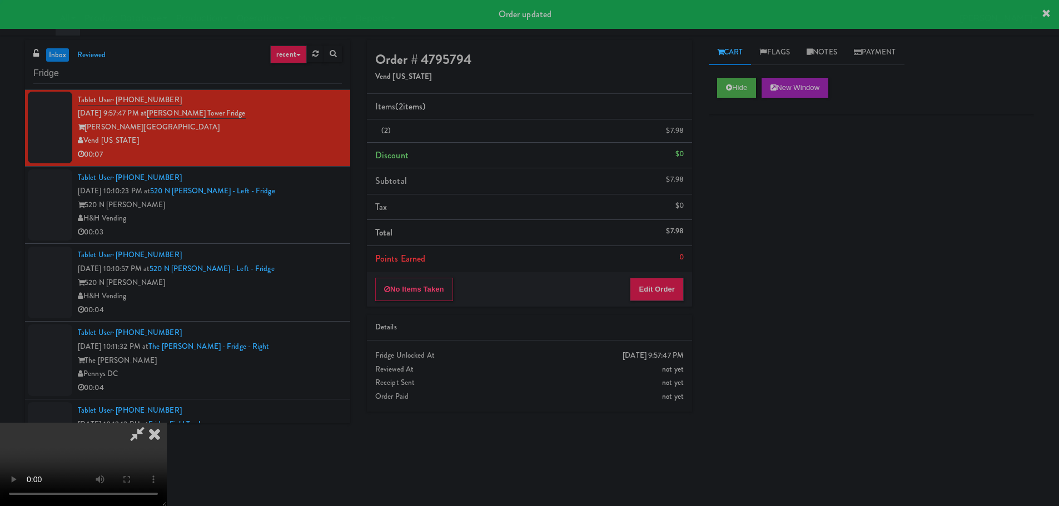
scroll to position [0, 0]
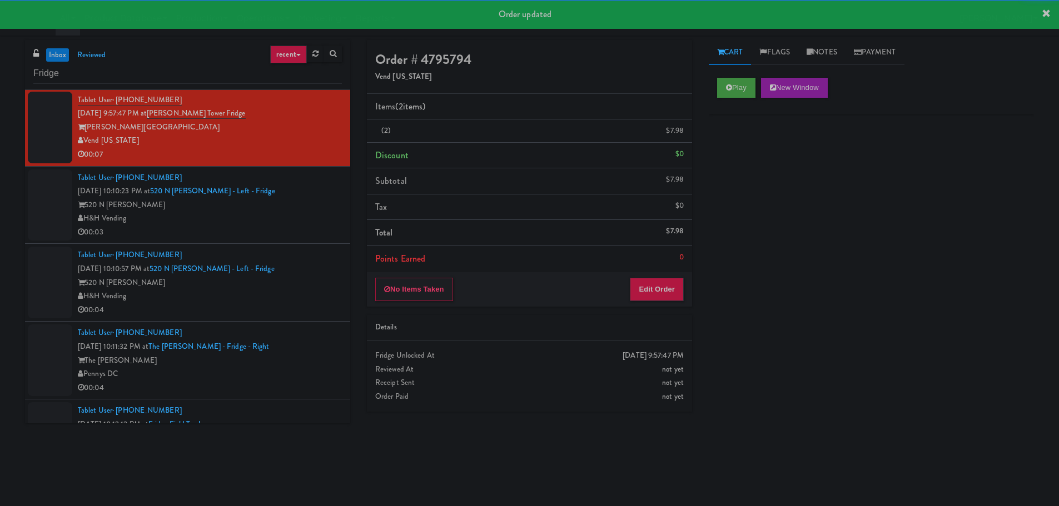
click at [310, 225] on div "H&H Vending" at bounding box center [210, 219] width 264 height 14
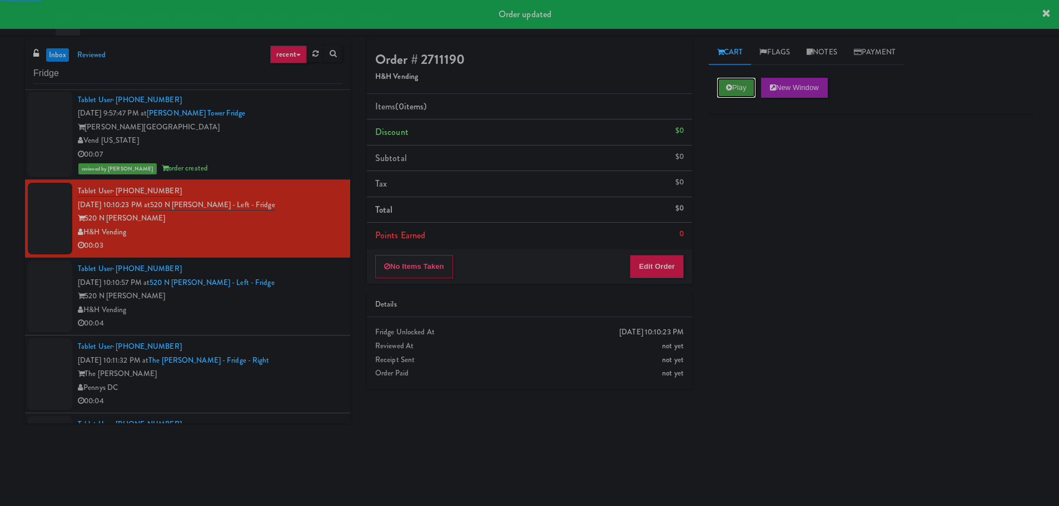
click at [725, 85] on button "Play" at bounding box center [736, 88] width 38 height 20
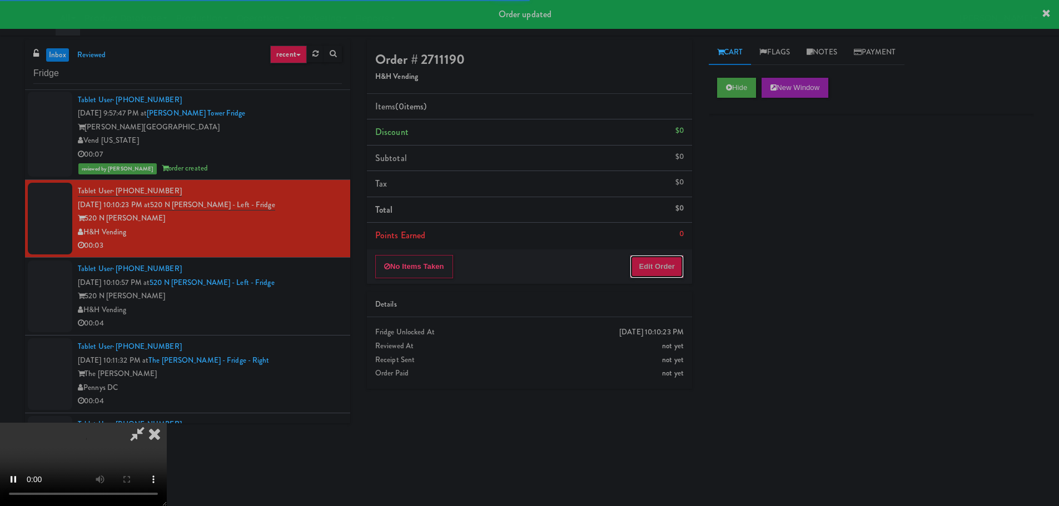
click at [638, 268] on button "Edit Order" at bounding box center [657, 266] width 54 height 23
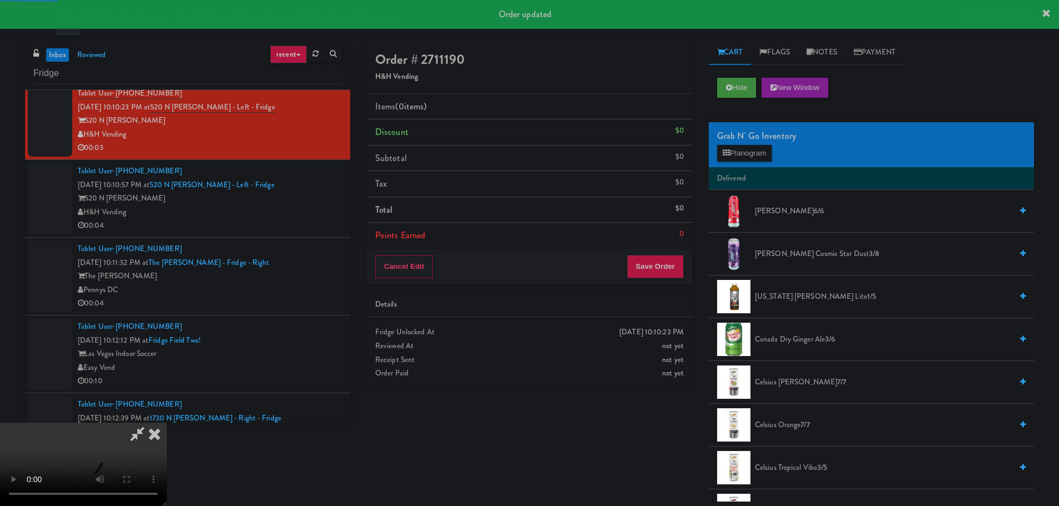
scroll to position [1667, 0]
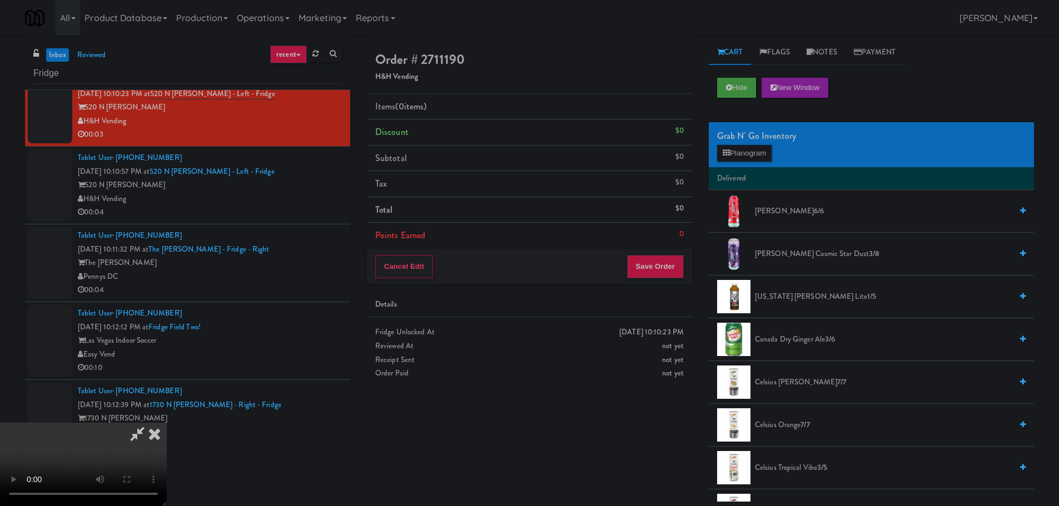
click at [167, 423] on video at bounding box center [83, 464] width 167 height 83
drag, startPoint x: 431, startPoint y: 288, endPoint x: 429, endPoint y: 301, distance: 13.0
click at [167, 423] on video at bounding box center [83, 464] width 167 height 83
click at [750, 153] on button "Planogram" at bounding box center [744, 153] width 54 height 17
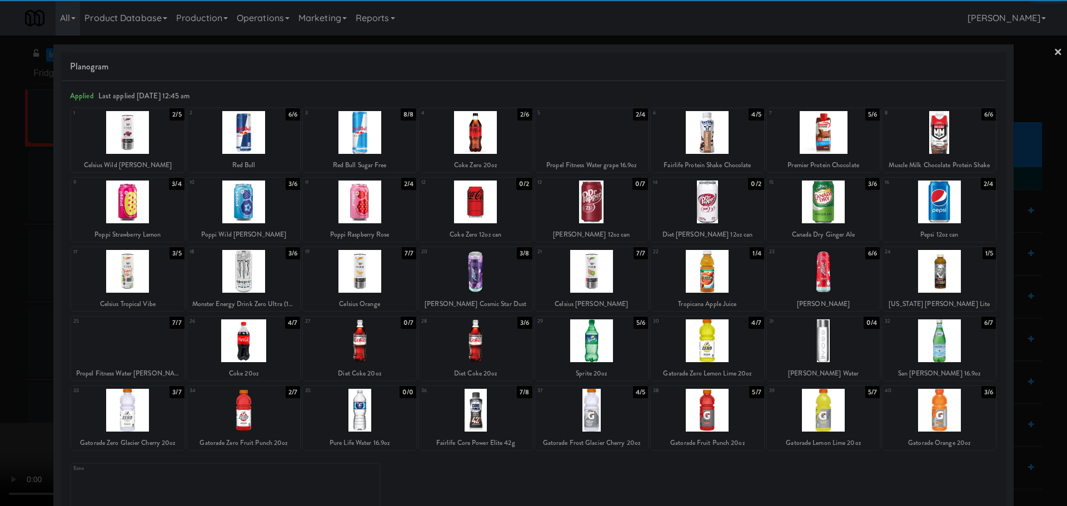
click at [359, 347] on div at bounding box center [359, 341] width 113 height 43
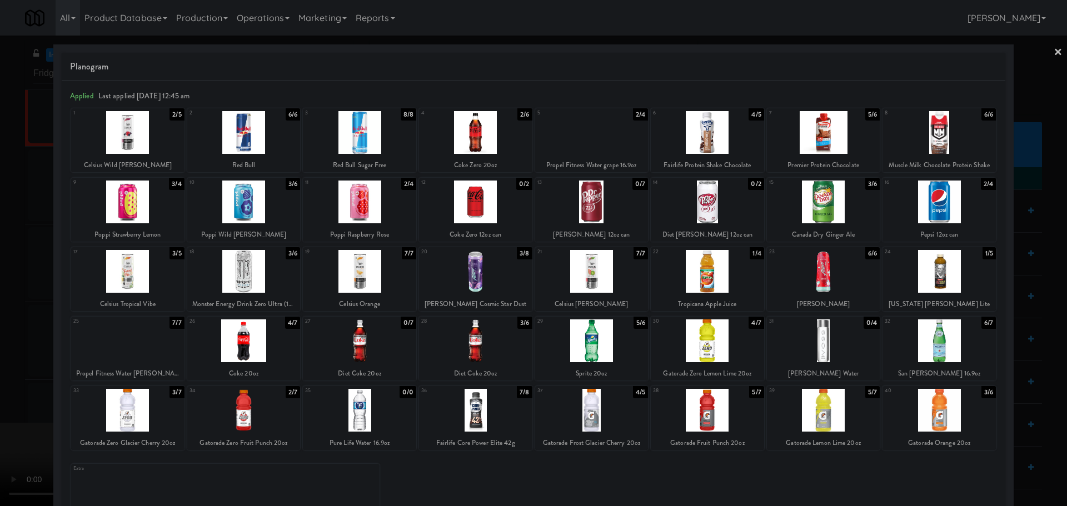
click at [448, 343] on div at bounding box center [475, 341] width 113 height 43
click at [0, 337] on div at bounding box center [533, 253] width 1067 height 506
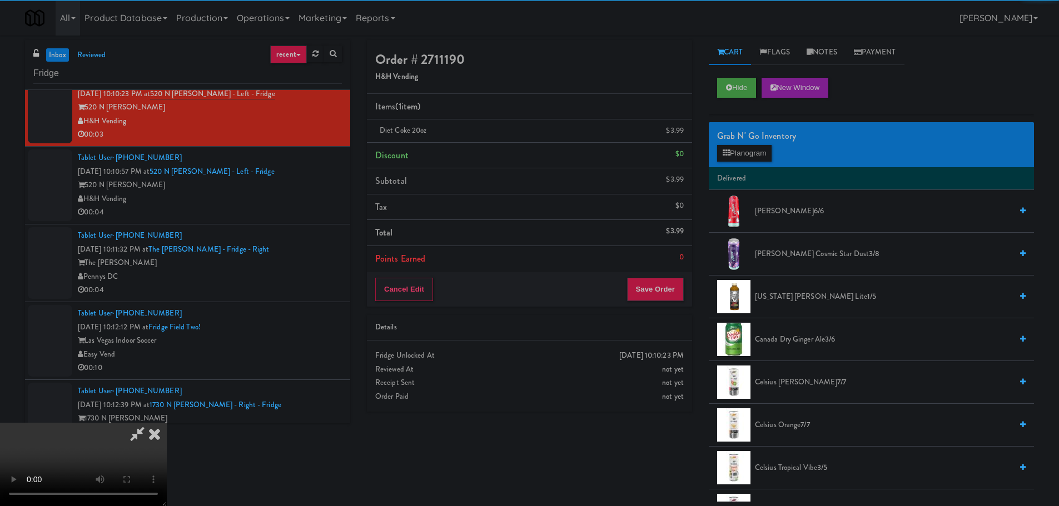
click at [167, 423] on video at bounding box center [83, 464] width 167 height 83
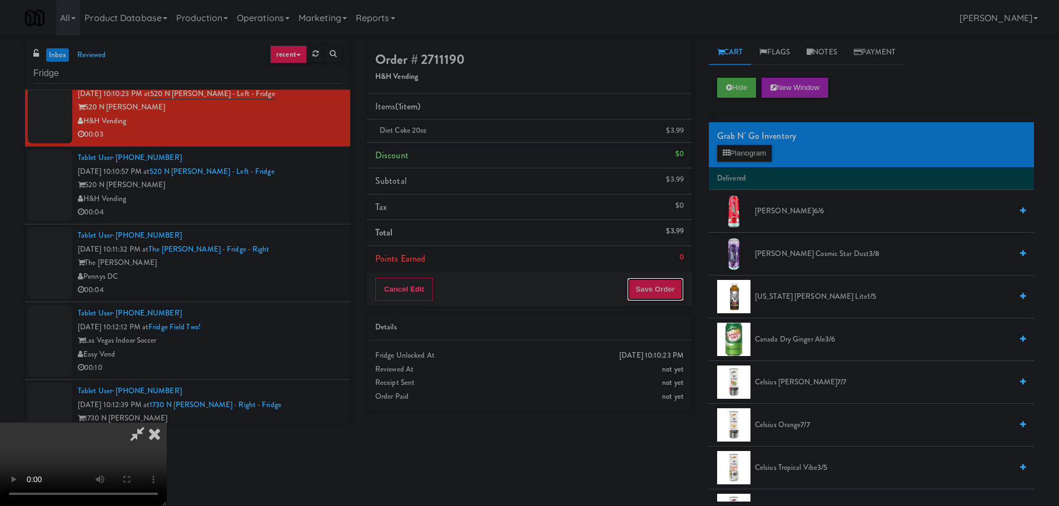
click at [673, 288] on button "Save Order" at bounding box center [655, 289] width 57 height 23
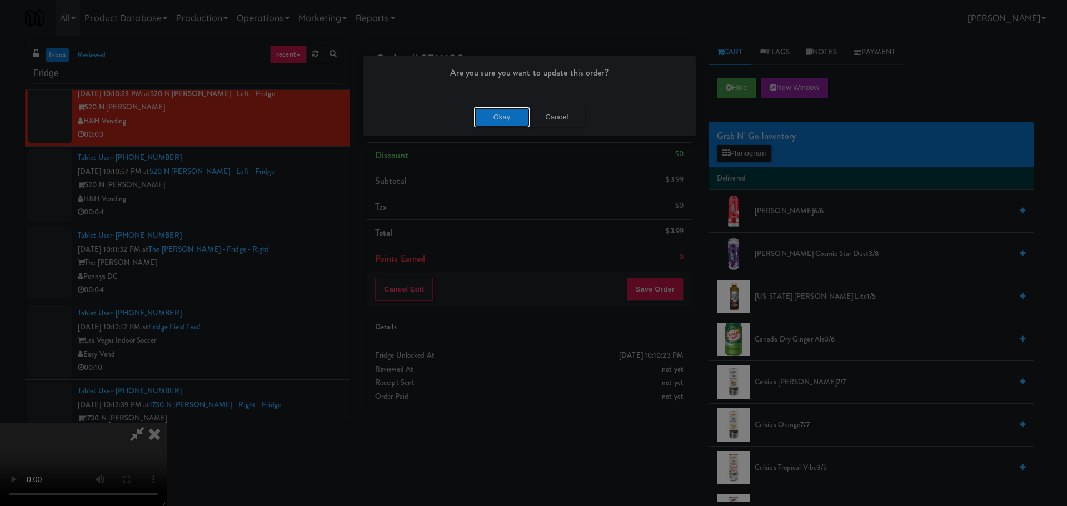
click at [499, 116] on button "Okay" at bounding box center [502, 117] width 56 height 20
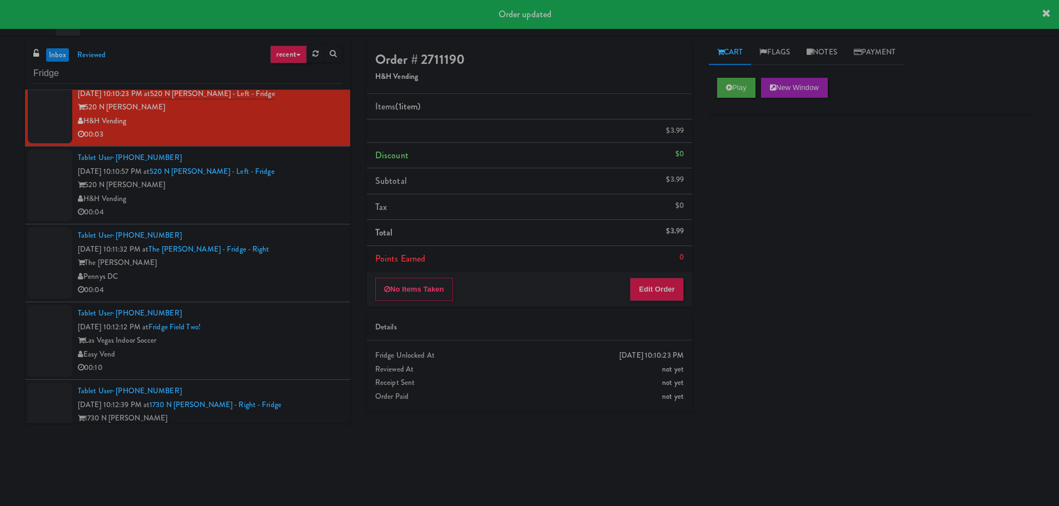
click at [306, 208] on div "00:04" at bounding box center [210, 213] width 264 height 14
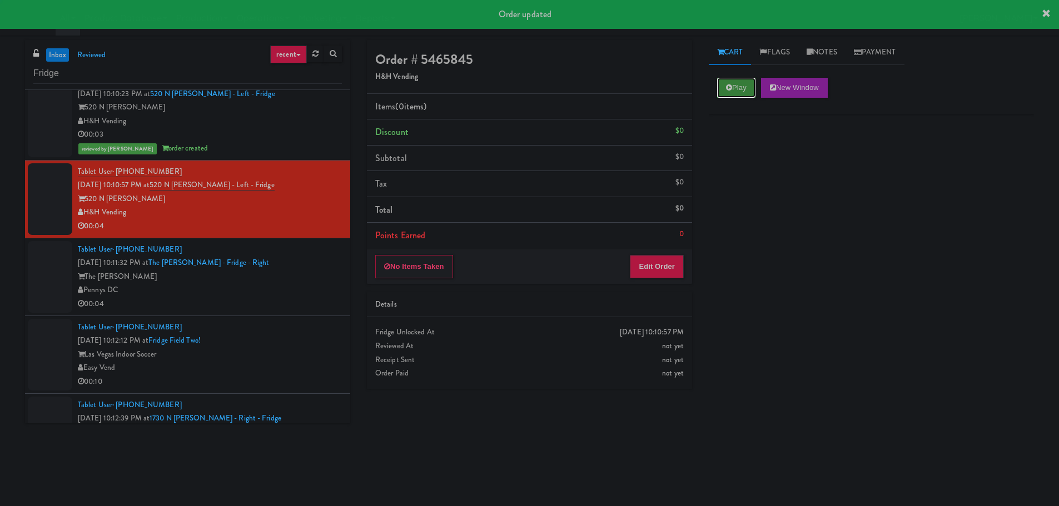
click at [737, 89] on button "Play" at bounding box center [736, 88] width 38 height 20
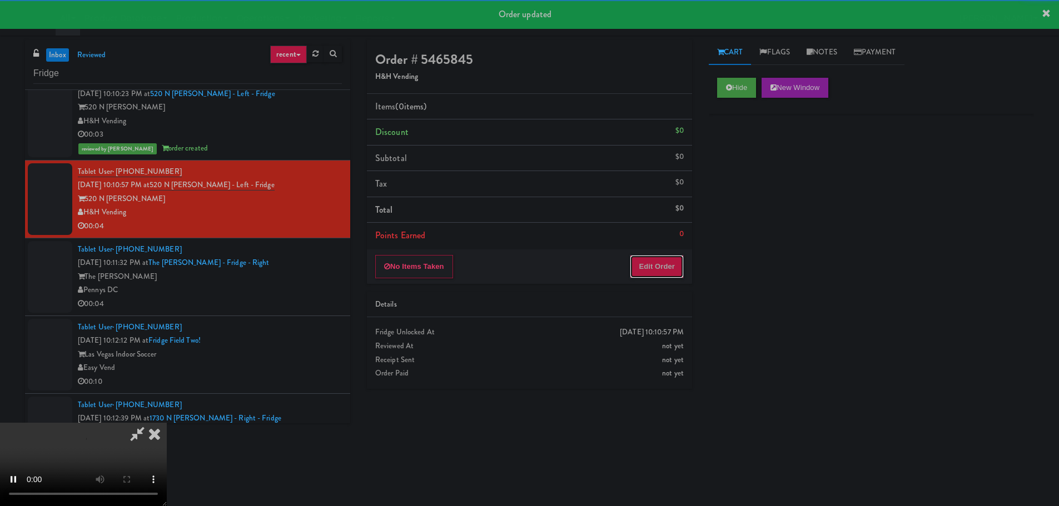
click at [671, 276] on button "Edit Order" at bounding box center [657, 266] width 54 height 23
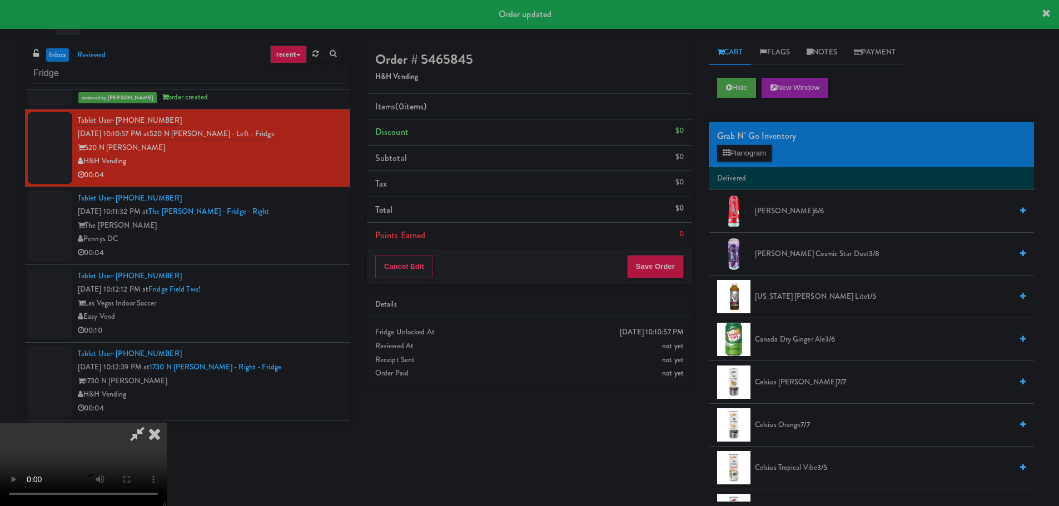
scroll to position [1723, 0]
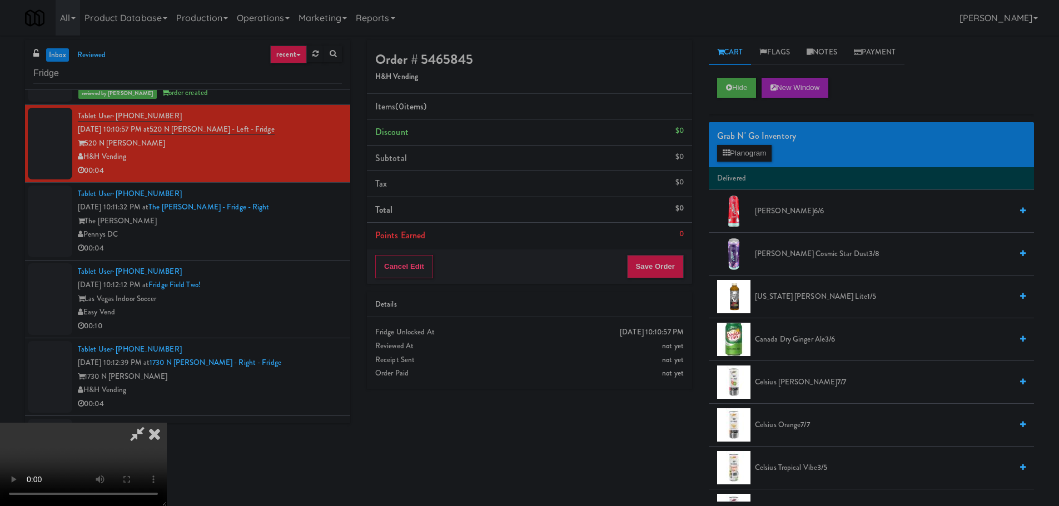
click at [167, 423] on video at bounding box center [83, 464] width 167 height 83
click at [752, 148] on button "Planogram" at bounding box center [744, 153] width 54 height 17
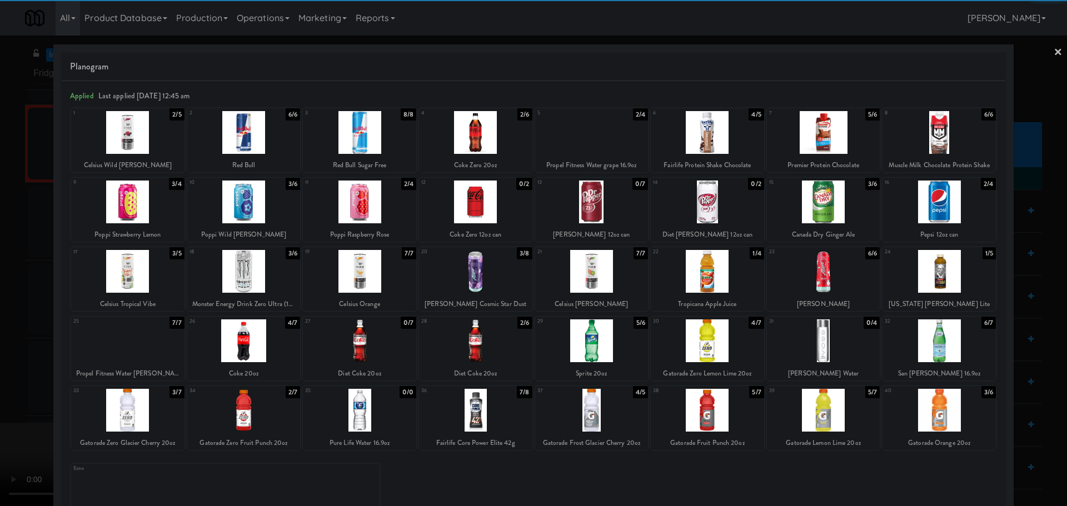
click at [468, 348] on div at bounding box center [475, 341] width 113 height 43
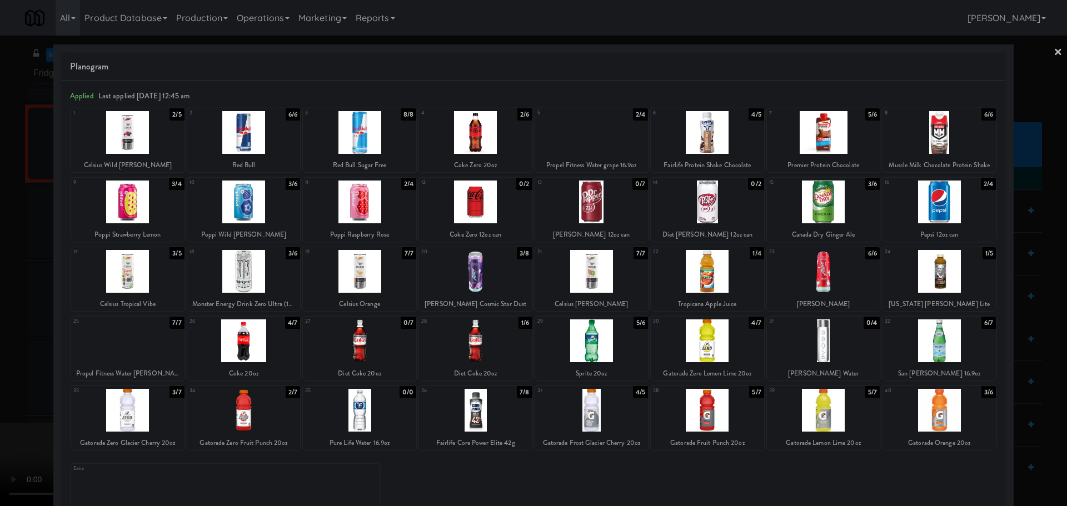
drag, startPoint x: 0, startPoint y: 337, endPoint x: 352, endPoint y: 217, distance: 371.7
click at [1, 337] on div at bounding box center [533, 253] width 1067 height 506
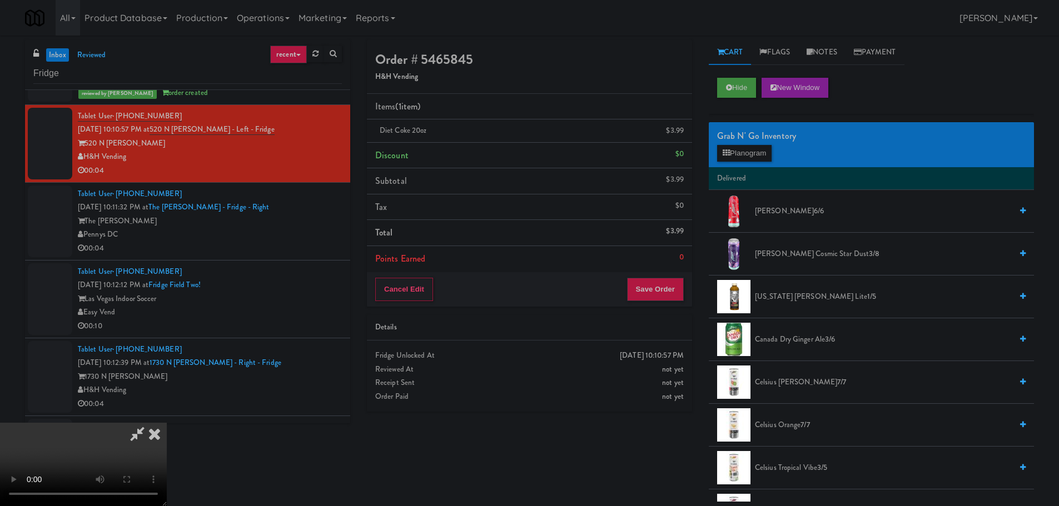
click at [167, 423] on video at bounding box center [83, 464] width 167 height 83
click at [660, 296] on button "Save Order" at bounding box center [655, 289] width 57 height 23
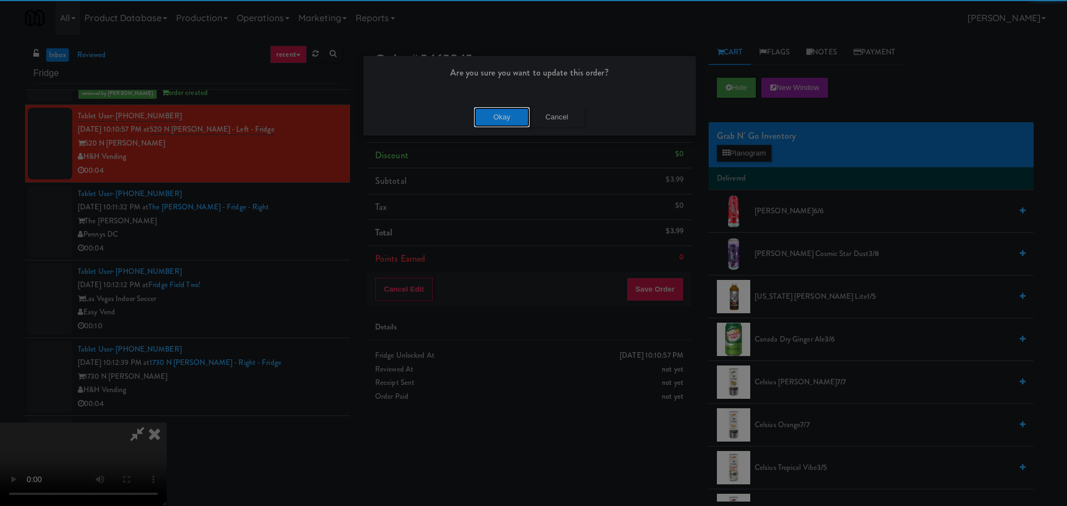
click at [518, 123] on button "Okay" at bounding box center [502, 117] width 56 height 20
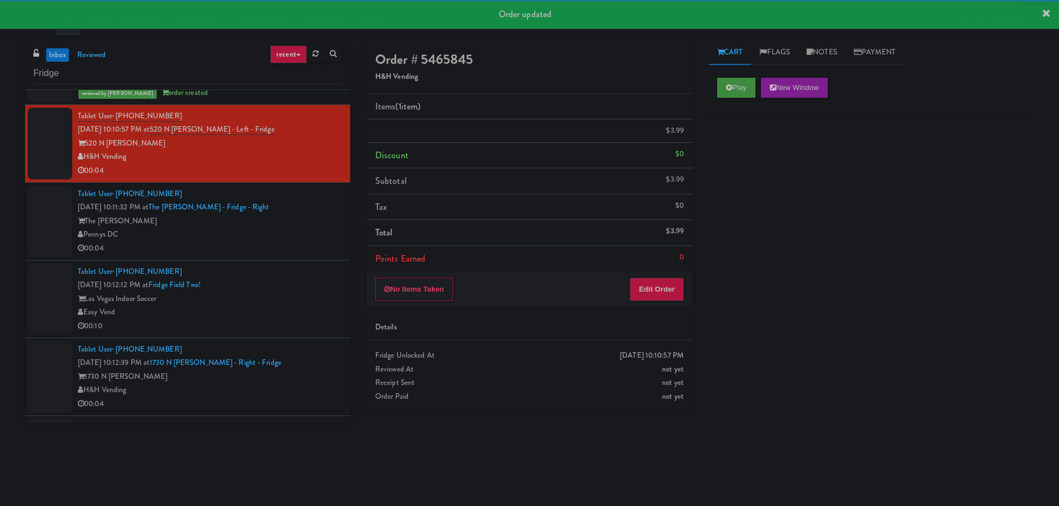
click at [295, 232] on div "Pennys DC" at bounding box center [210, 235] width 264 height 14
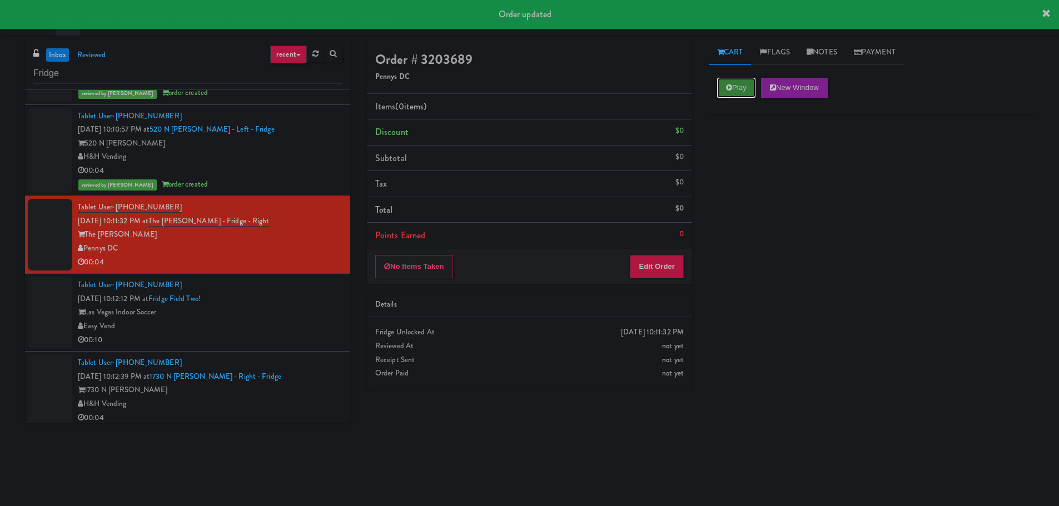
click at [746, 84] on button "Play" at bounding box center [736, 88] width 38 height 20
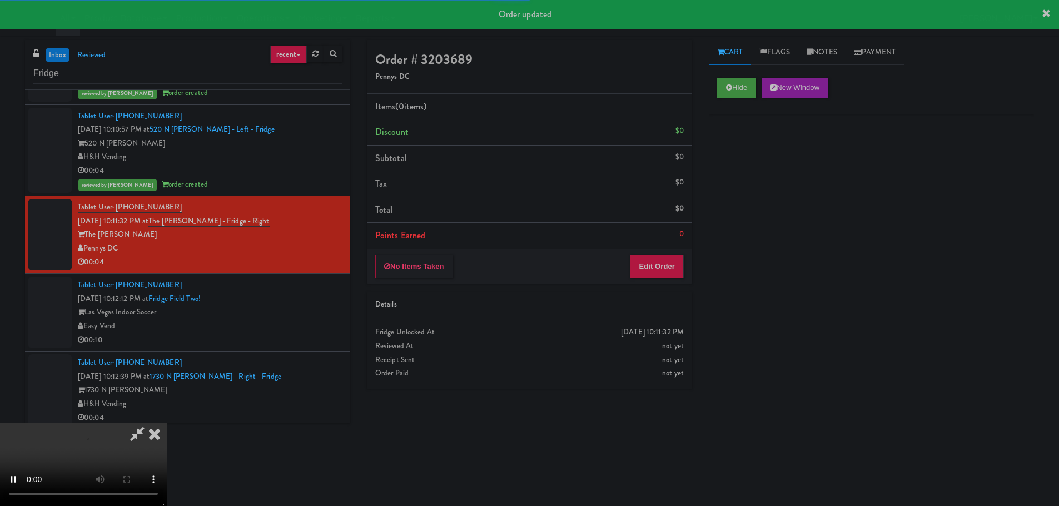
click at [642, 252] on div "No Items Taken Edit Order" at bounding box center [529, 267] width 325 height 34
click at [644, 260] on button "Edit Order" at bounding box center [657, 266] width 54 height 23
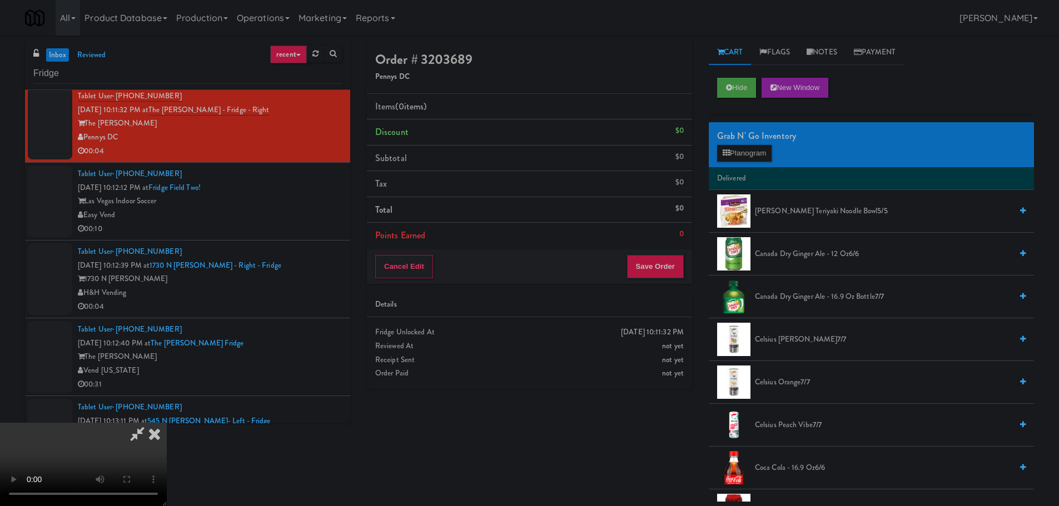
click at [167, 423] on video at bounding box center [83, 464] width 167 height 83
click at [749, 157] on button "Planogram" at bounding box center [744, 153] width 54 height 17
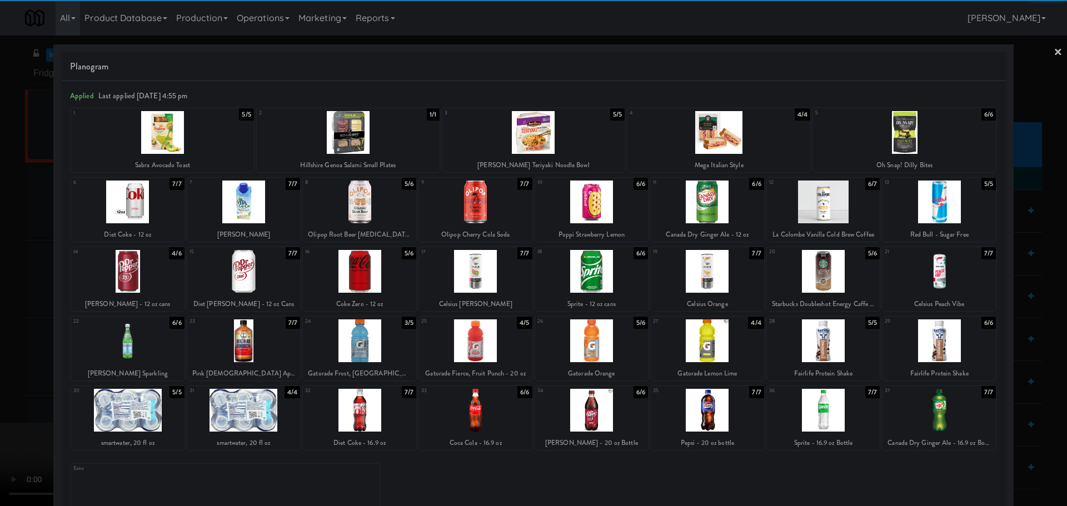
click at [368, 351] on div at bounding box center [359, 341] width 113 height 43
click at [0, 342] on div at bounding box center [533, 253] width 1067 height 506
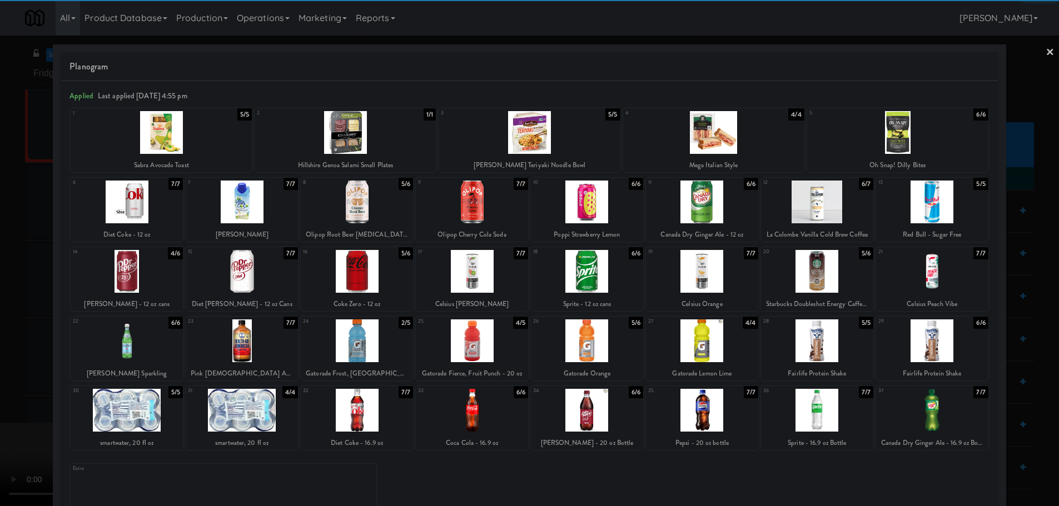
click at [167, 423] on video at bounding box center [83, 464] width 167 height 83
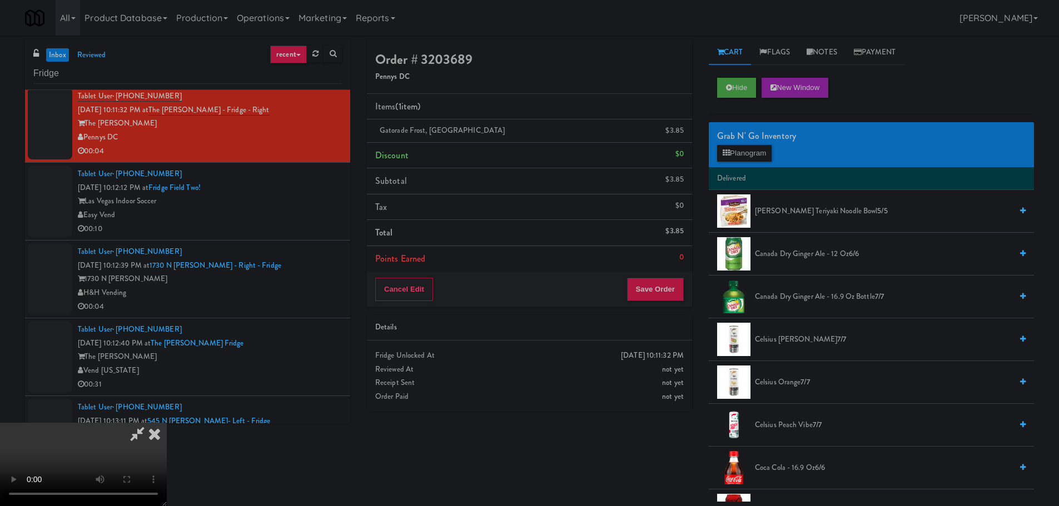
scroll to position [191, 0]
click at [660, 281] on button "Save Order" at bounding box center [655, 289] width 57 height 23
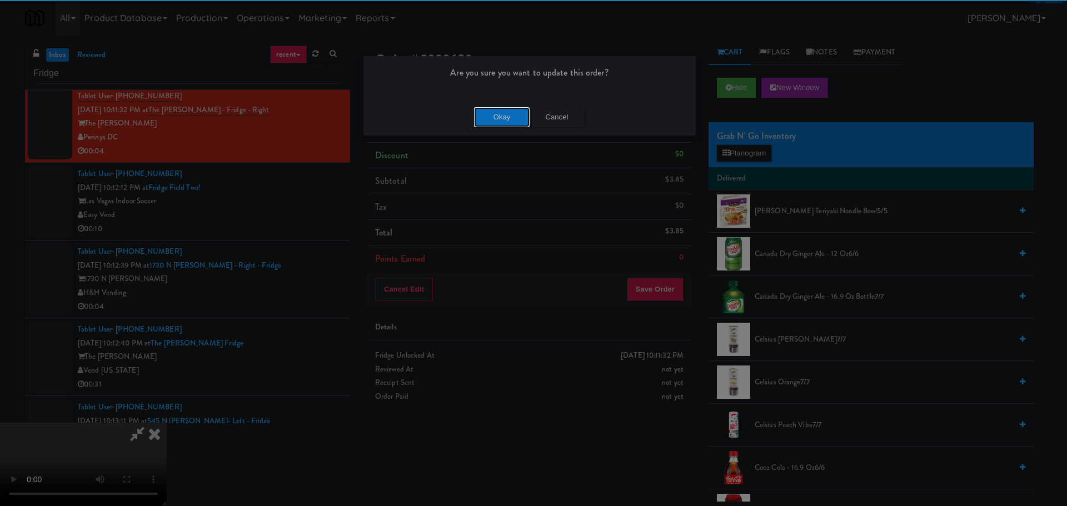
click at [504, 110] on button "Okay" at bounding box center [502, 117] width 56 height 20
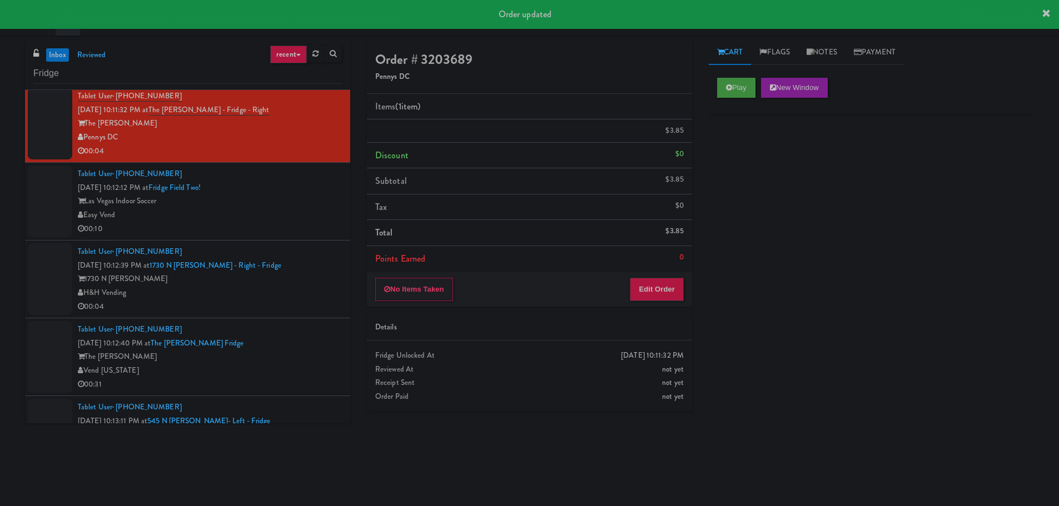
scroll to position [0, 0]
click at [306, 257] on div "Tablet User · (773) 750-5541 [DATE] 10:12:39 PM at 1730 N [PERSON_NAME] - Right…" at bounding box center [210, 279] width 264 height 68
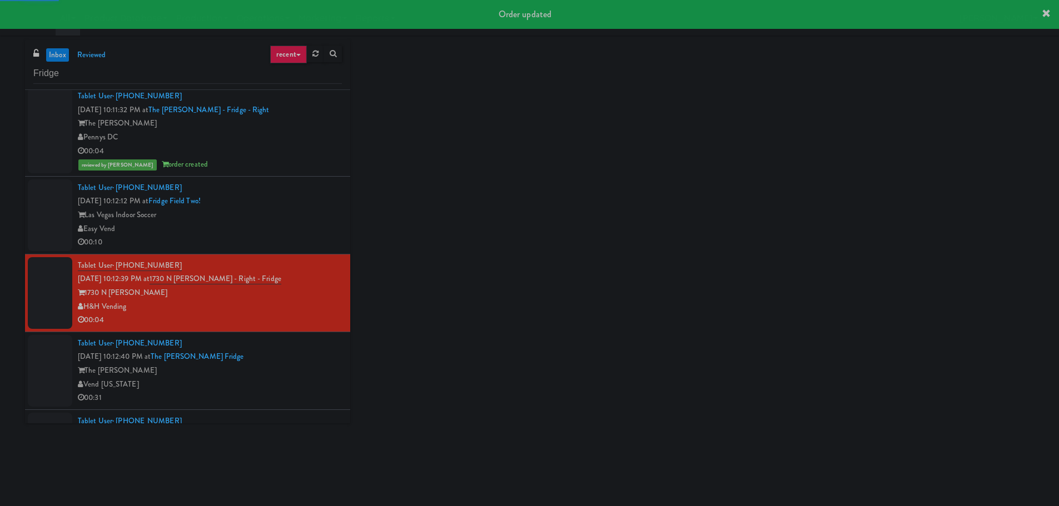
click at [316, 235] on div "Easy Vend" at bounding box center [210, 229] width 264 height 14
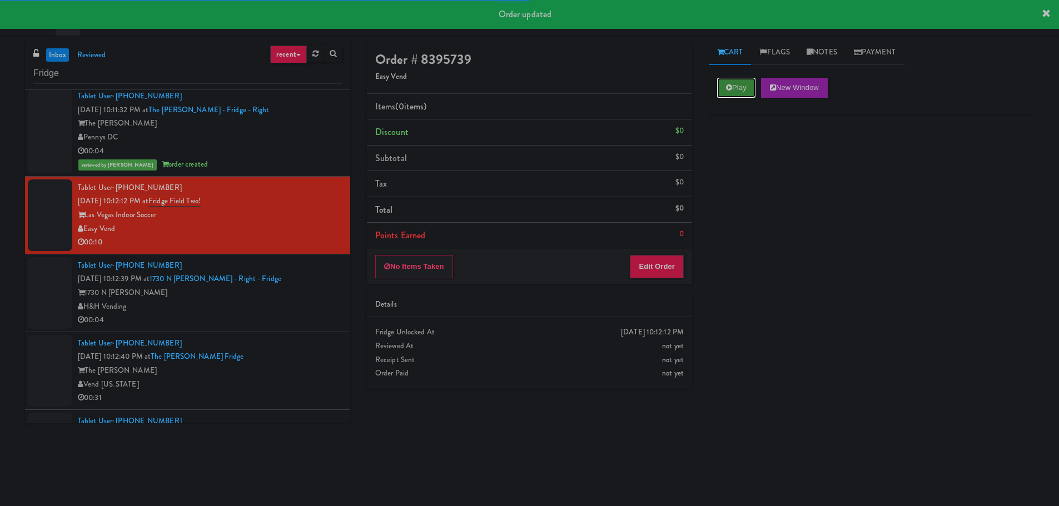
click at [731, 78] on button "Play" at bounding box center [736, 88] width 38 height 20
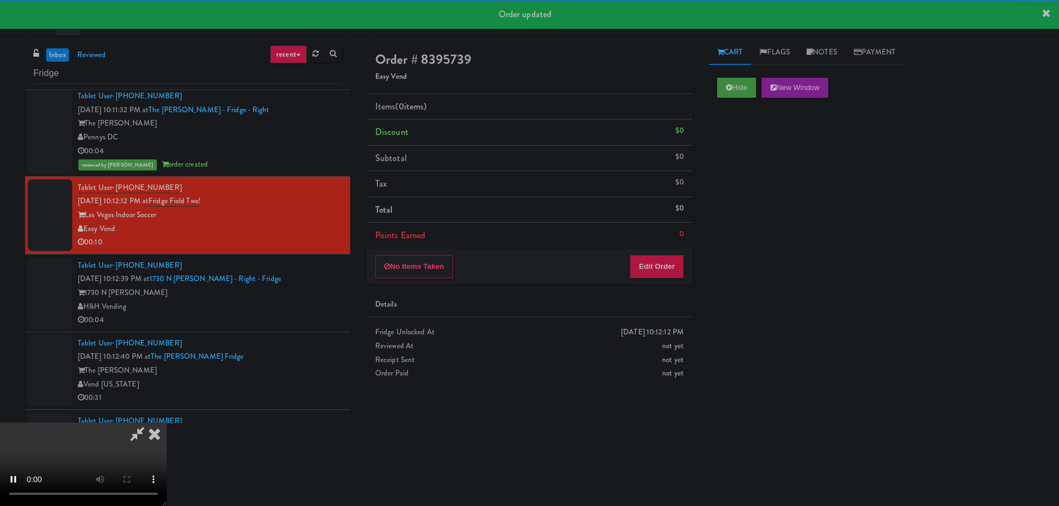
click at [629, 280] on div "No Items Taken Edit Order" at bounding box center [529, 267] width 325 height 34
click at [648, 269] on button "Edit Order" at bounding box center [657, 266] width 54 height 23
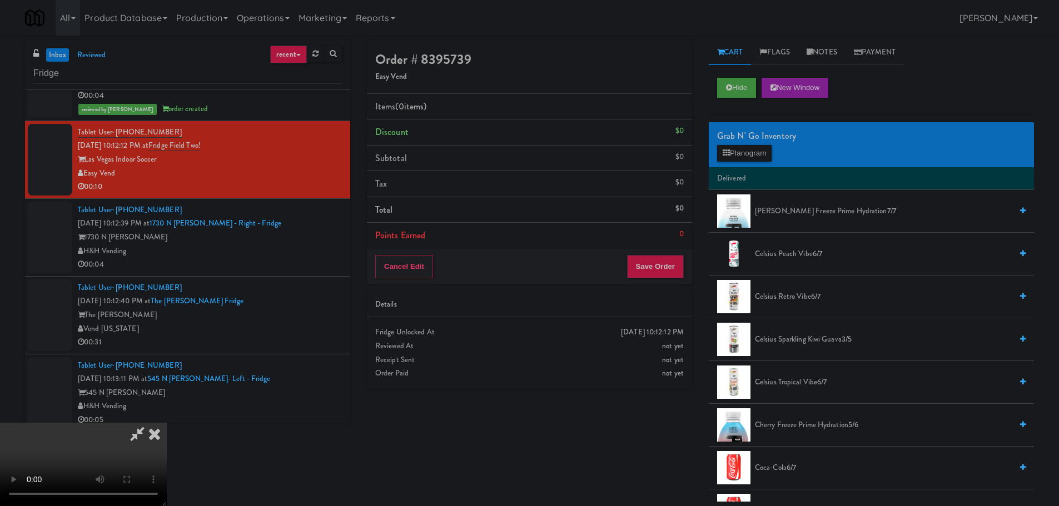
click at [167, 423] on video at bounding box center [83, 464] width 167 height 83
click at [731, 155] on button "Planogram" at bounding box center [744, 153] width 54 height 17
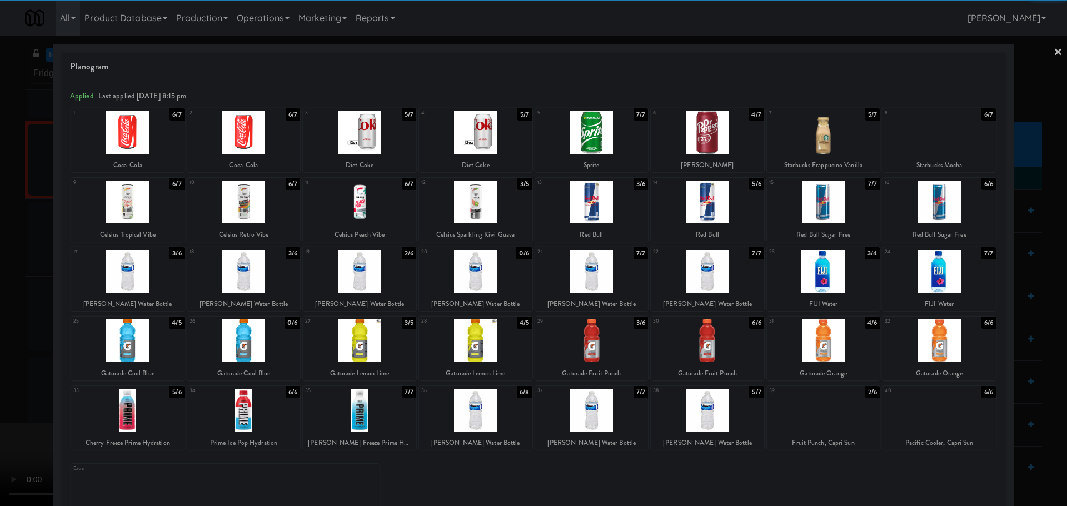
click at [809, 149] on div at bounding box center [823, 132] width 113 height 43
click at [19, 239] on div at bounding box center [533, 253] width 1067 height 506
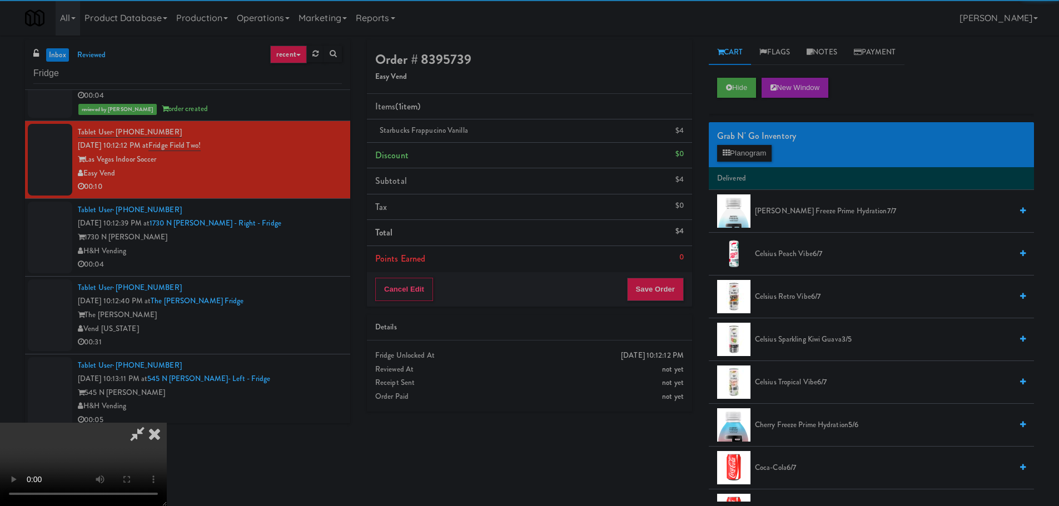
drag, startPoint x: 241, startPoint y: 233, endPoint x: 337, endPoint y: 237, distance: 96.2
click at [167, 423] on video at bounding box center [83, 464] width 167 height 83
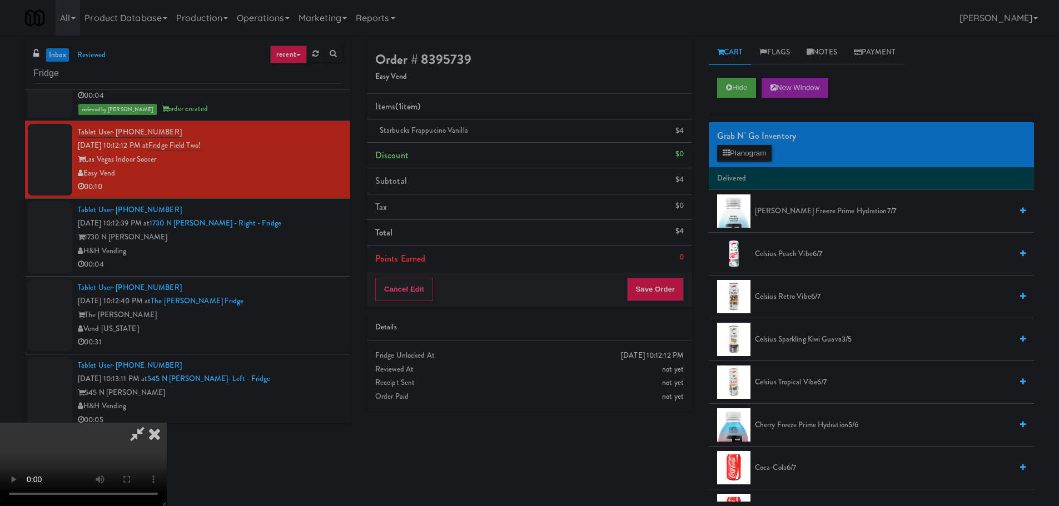
scroll to position [191, 0]
click at [664, 288] on button "Save Order" at bounding box center [655, 289] width 57 height 23
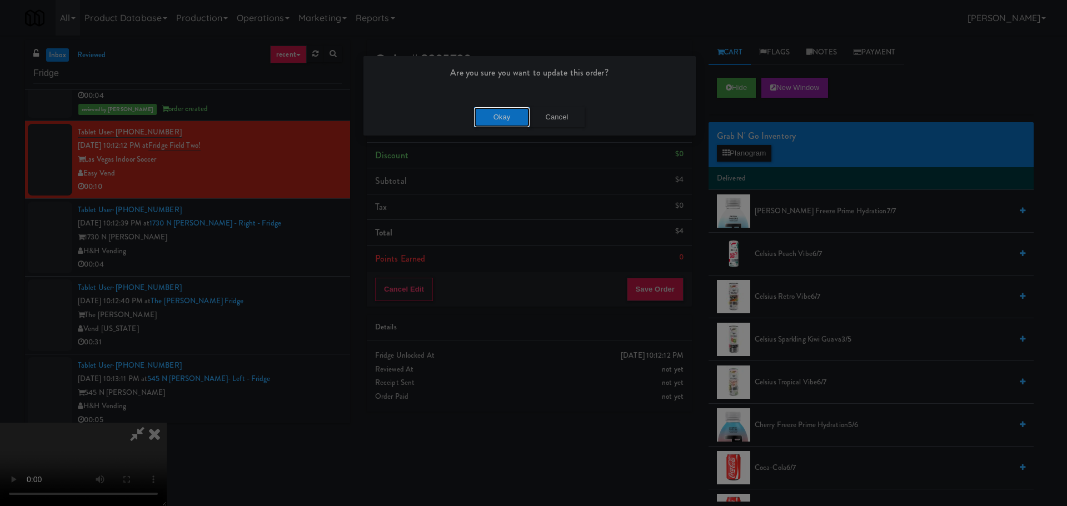
click at [501, 122] on button "Okay" at bounding box center [502, 117] width 56 height 20
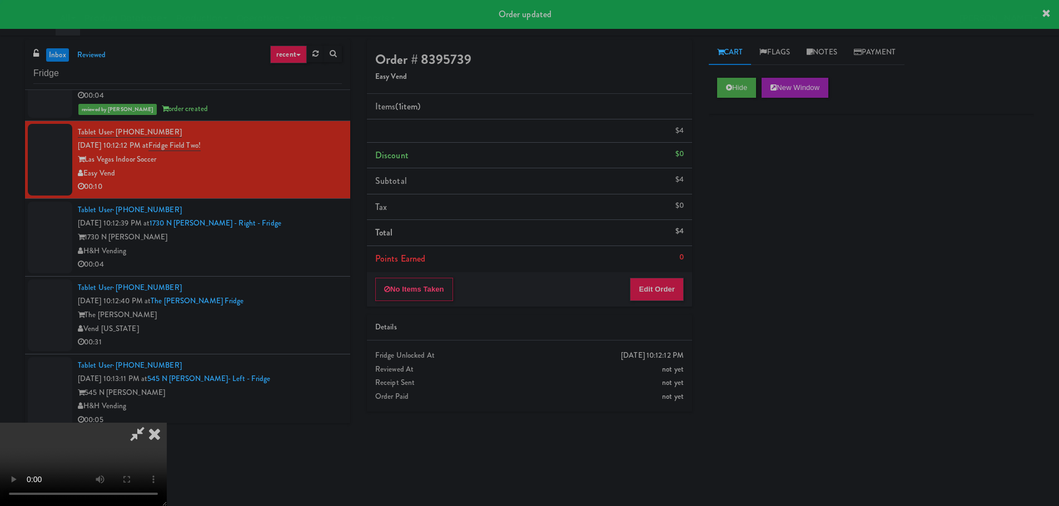
scroll to position [0, 0]
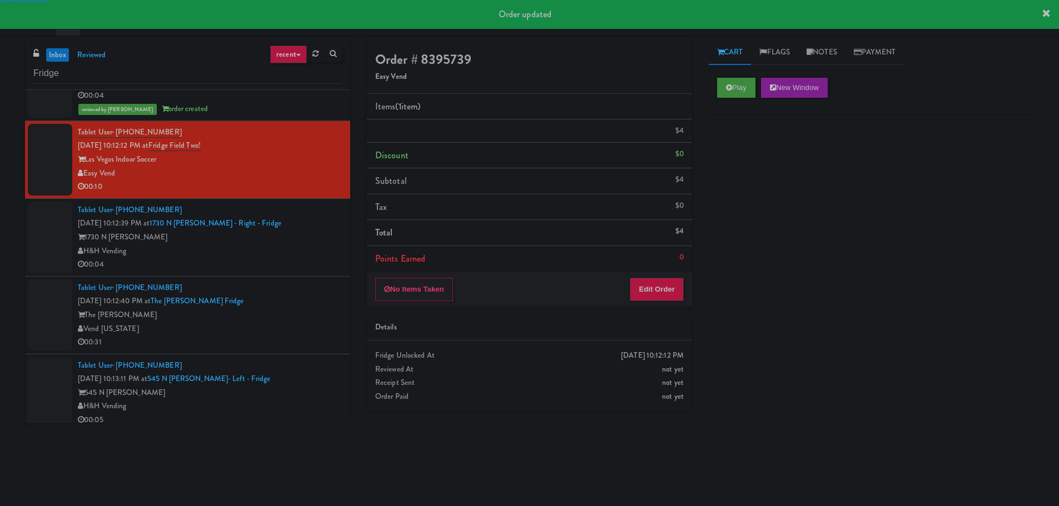
click at [301, 248] on div "H&H Vending" at bounding box center [210, 252] width 264 height 14
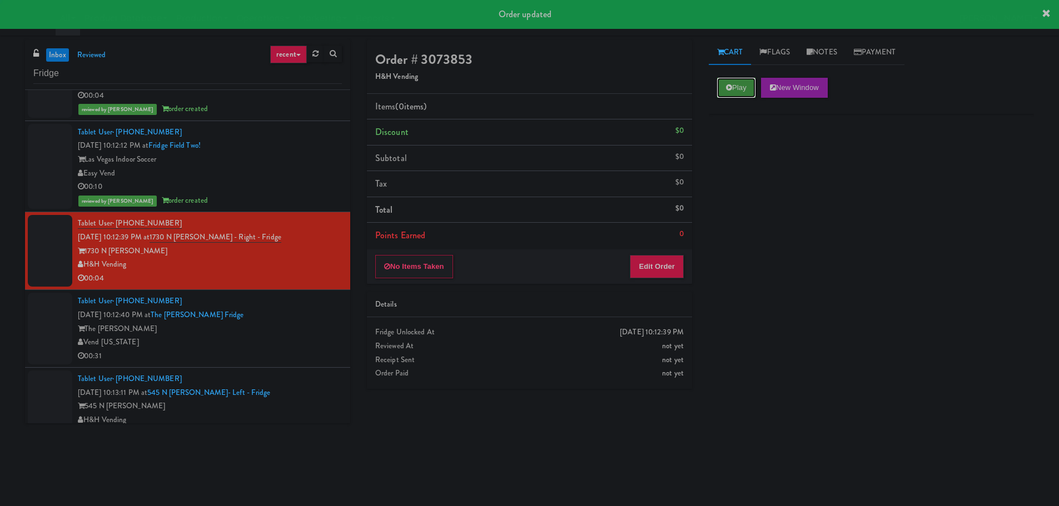
click at [734, 91] on button "Play" at bounding box center [736, 88] width 38 height 20
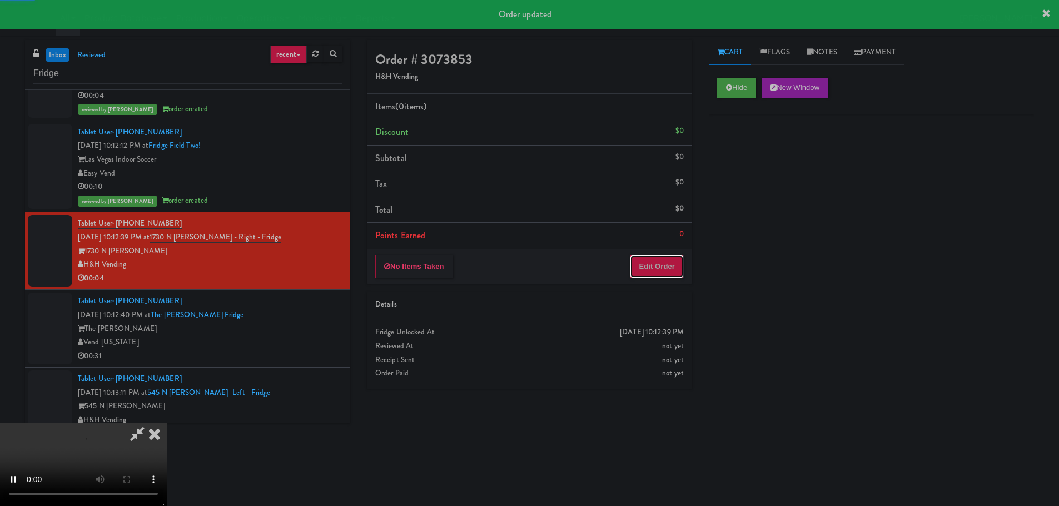
click at [665, 272] on button "Edit Order" at bounding box center [657, 266] width 54 height 23
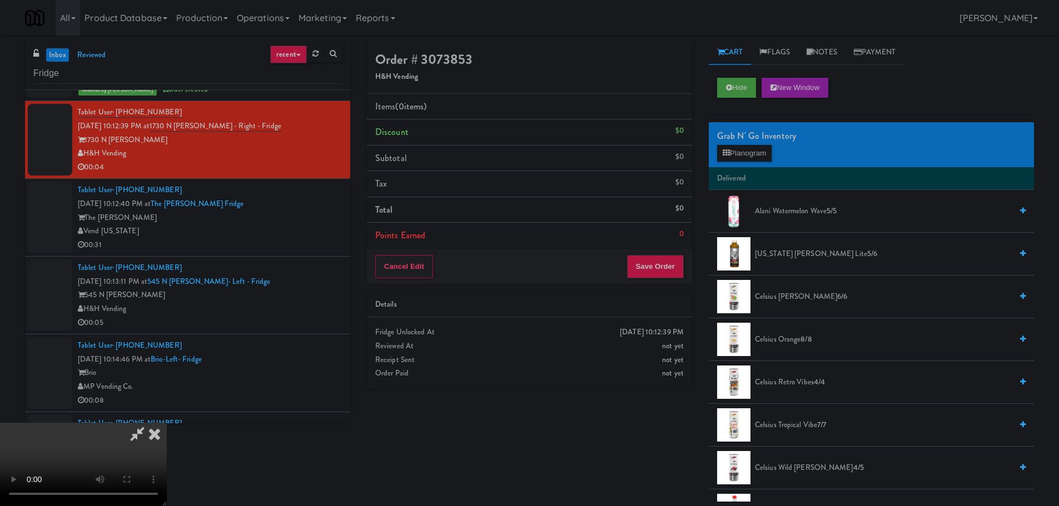
click at [167, 423] on video at bounding box center [83, 464] width 167 height 83
click at [762, 156] on button "Planogram" at bounding box center [744, 153] width 54 height 17
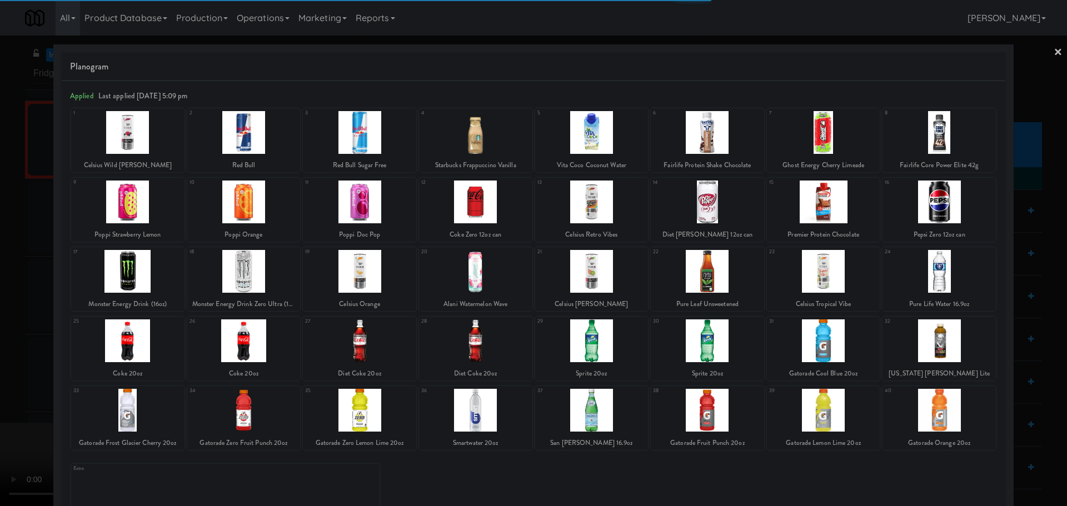
click at [235, 342] on div at bounding box center [243, 341] width 113 height 43
click at [6, 338] on div at bounding box center [533, 253] width 1067 height 506
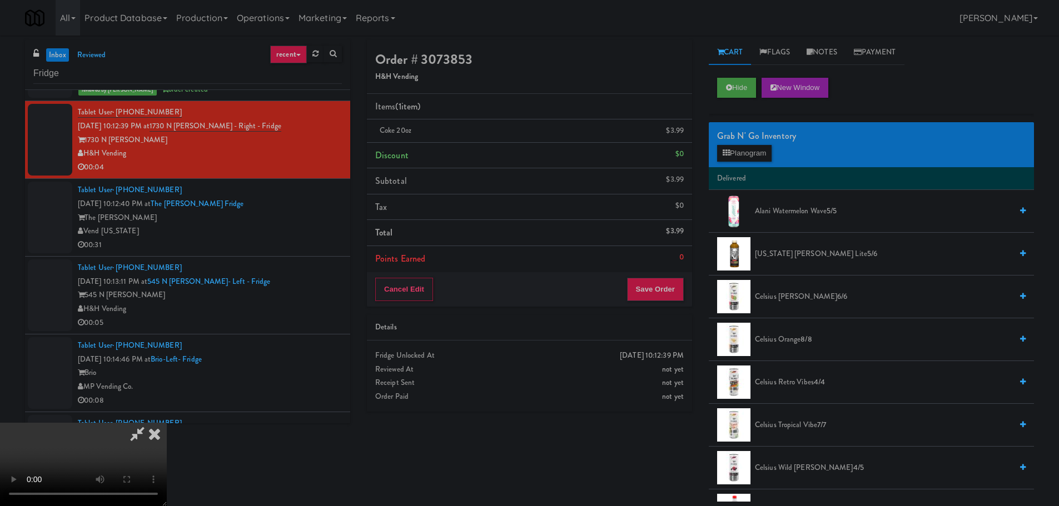
click at [167, 423] on video at bounding box center [83, 464] width 167 height 83
click at [657, 290] on button "Save Order" at bounding box center [655, 289] width 57 height 23
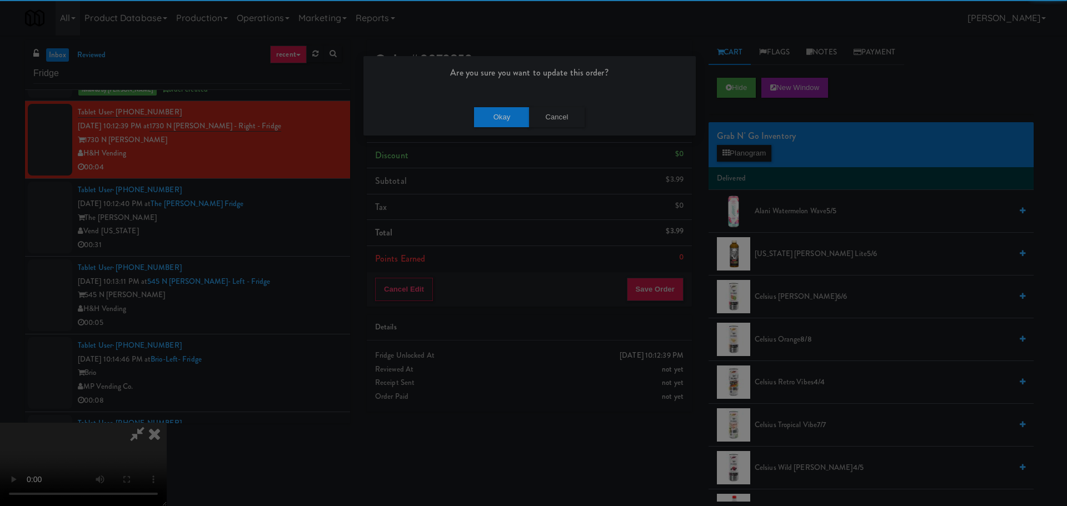
click at [506, 130] on div "Okay Cancel" at bounding box center [529, 116] width 332 height 37
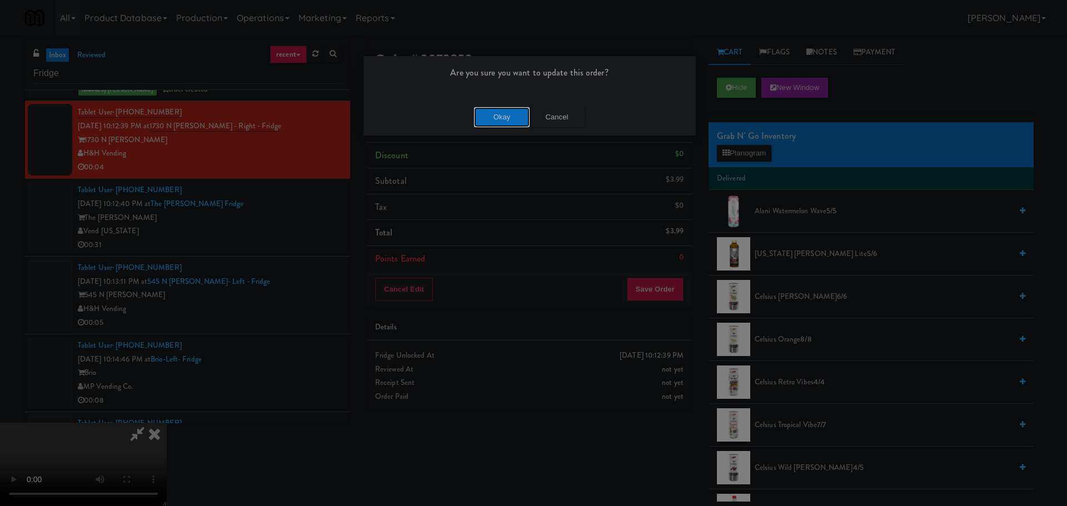
click at [506, 124] on button "Okay" at bounding box center [502, 117] width 56 height 20
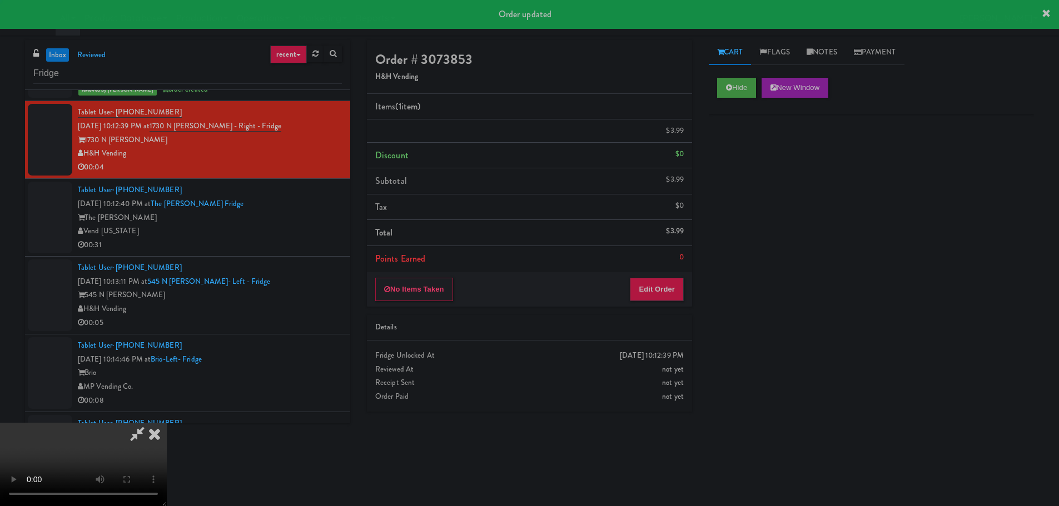
scroll to position [0, 0]
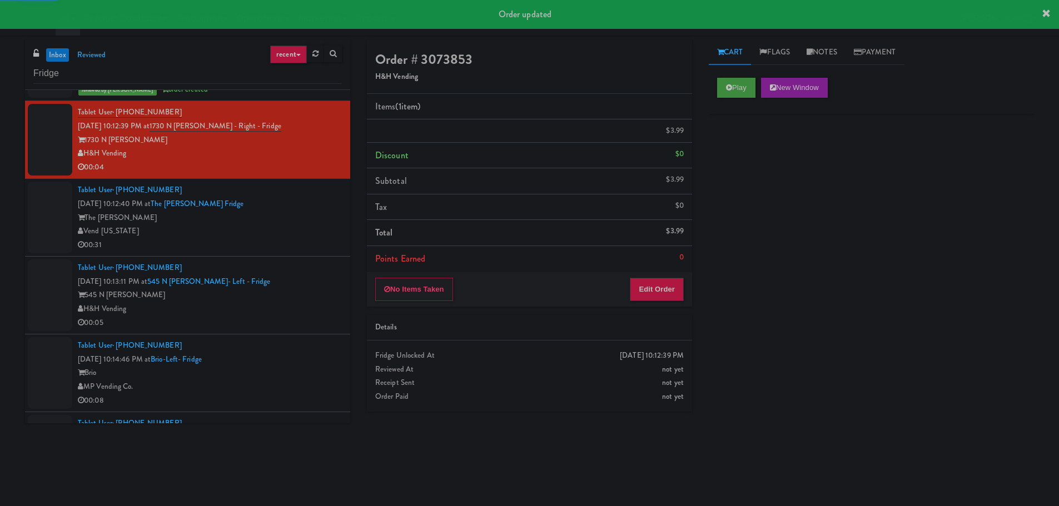
click at [299, 251] on div "00:31" at bounding box center [210, 245] width 264 height 14
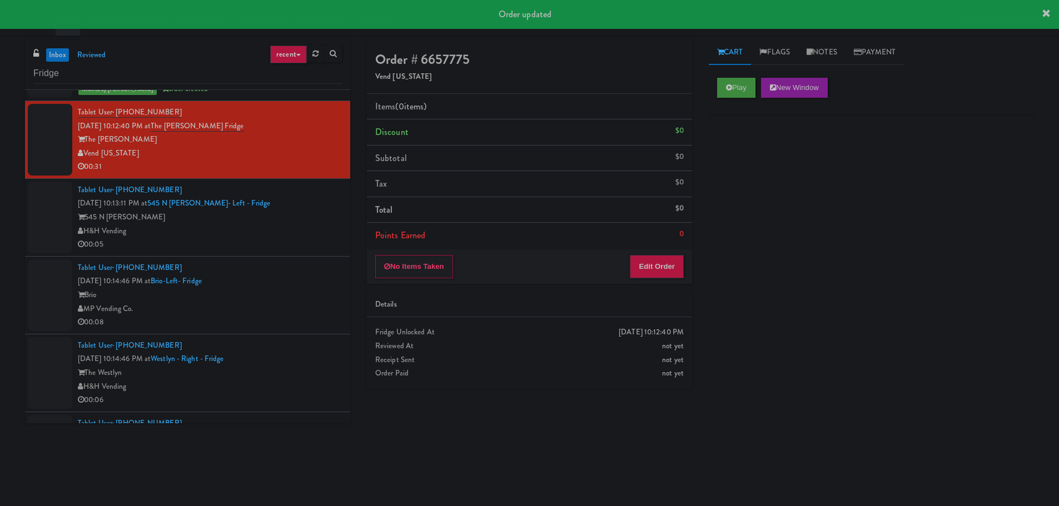
scroll to position [2112, 0]
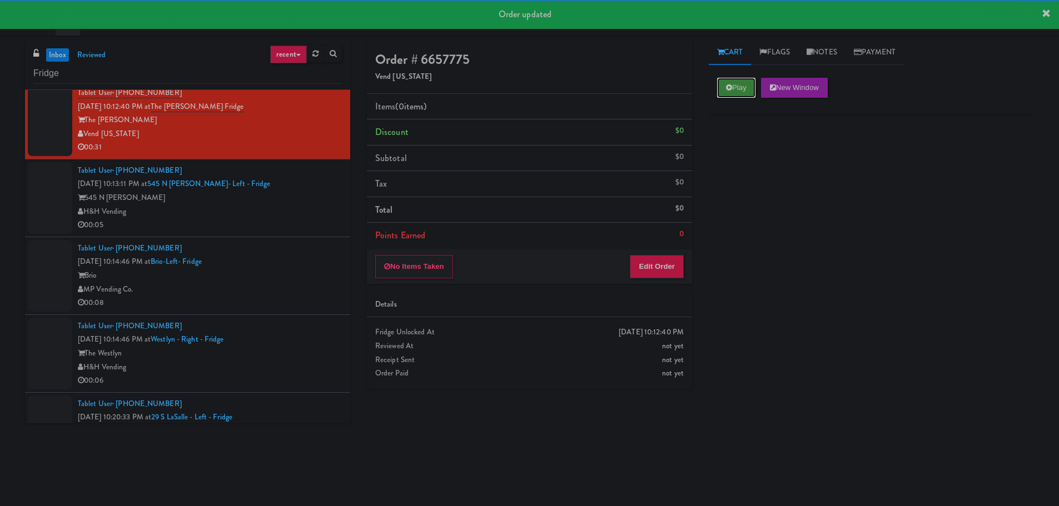
click at [754, 87] on button "Play" at bounding box center [736, 88] width 38 height 20
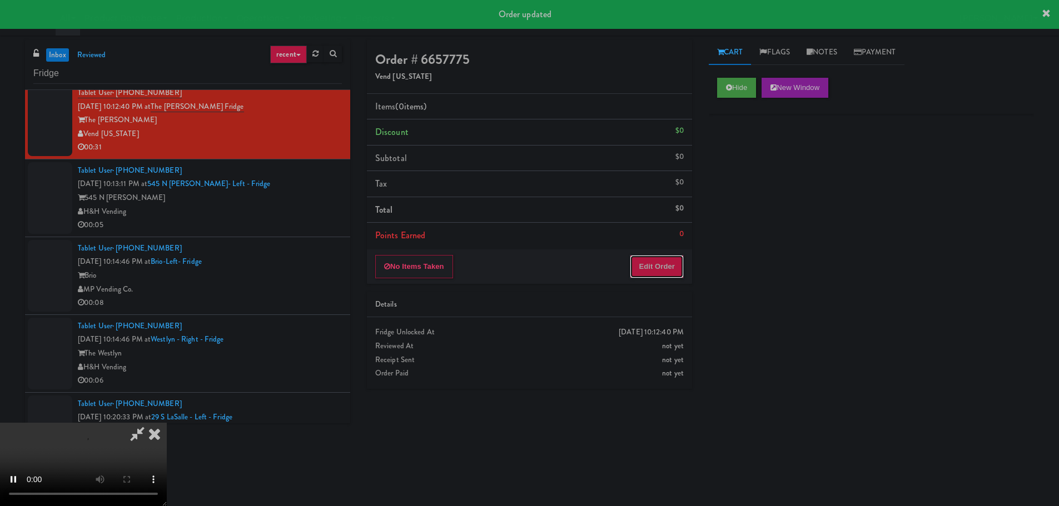
click at [683, 267] on button "Edit Order" at bounding box center [657, 266] width 54 height 23
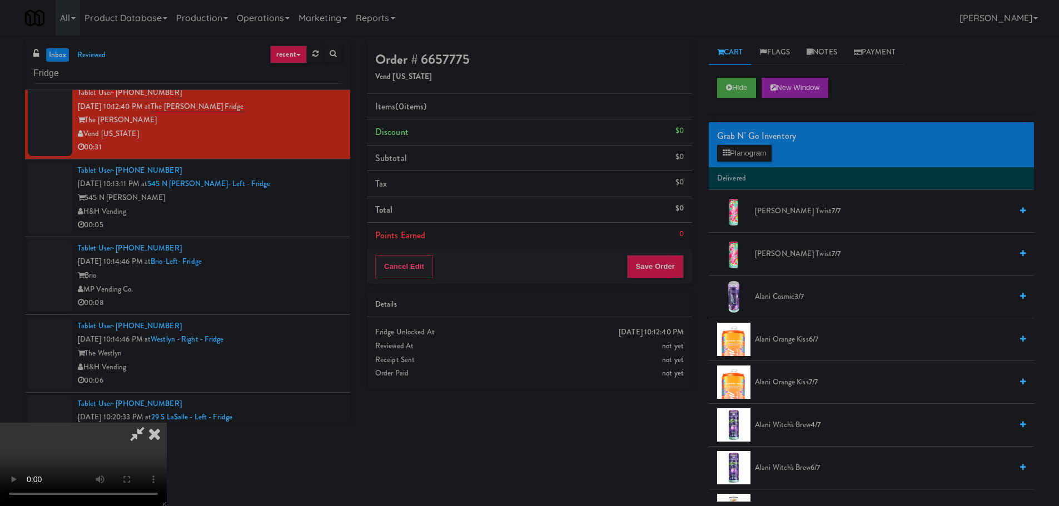
click at [167, 423] on video at bounding box center [83, 464] width 167 height 83
click at [729, 158] on button "Planogram" at bounding box center [744, 153] width 54 height 17
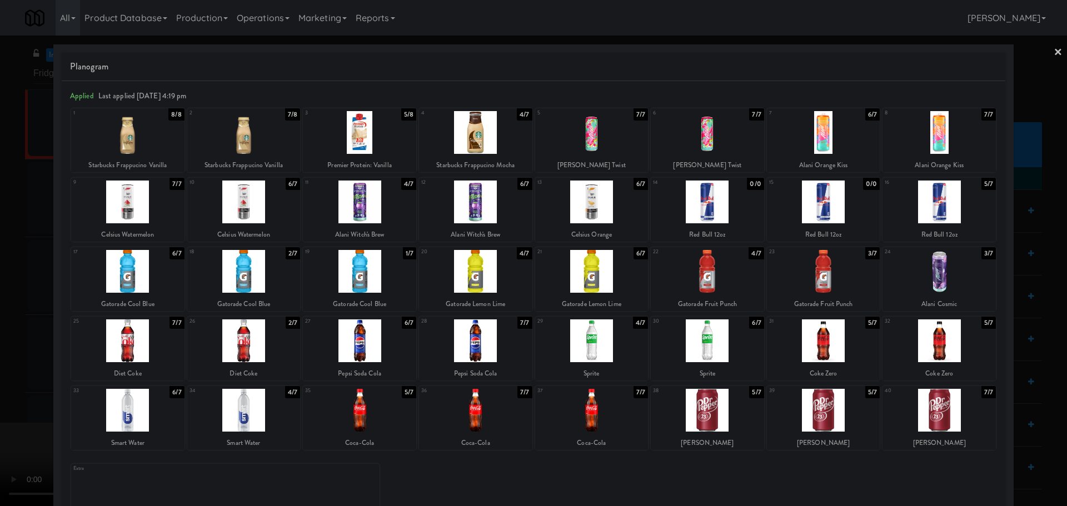
click at [269, 281] on div at bounding box center [243, 271] width 113 height 43
click at [0, 330] on div at bounding box center [533, 253] width 1067 height 506
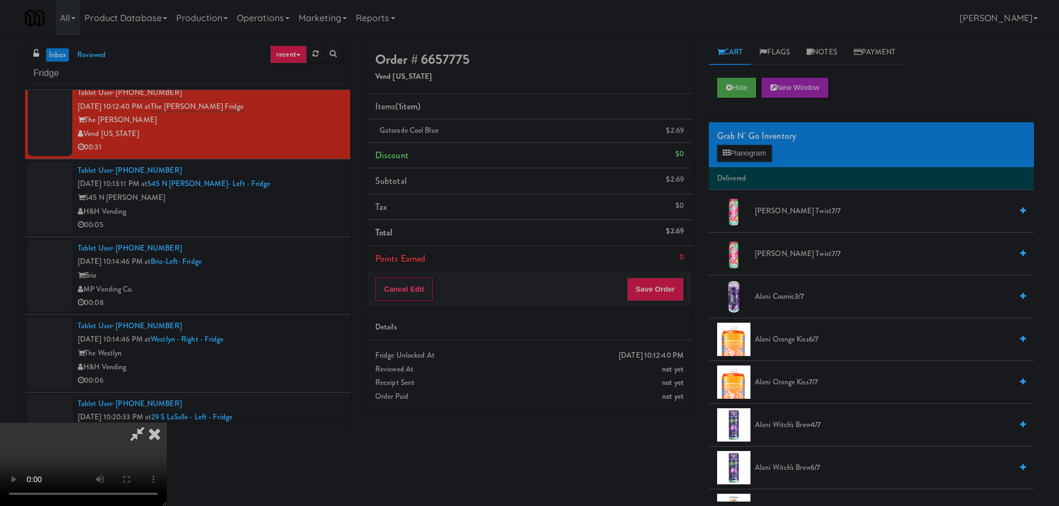
click at [167, 423] on video at bounding box center [83, 464] width 167 height 83
drag, startPoint x: 365, startPoint y: 366, endPoint x: 370, endPoint y: 371, distance: 7.5
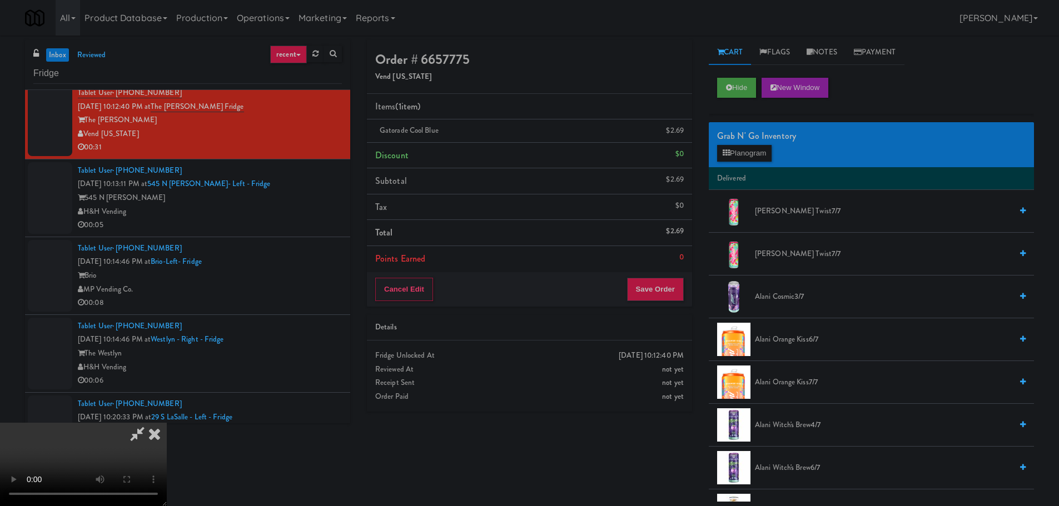
click at [167, 423] on video at bounding box center [83, 464] width 167 height 83
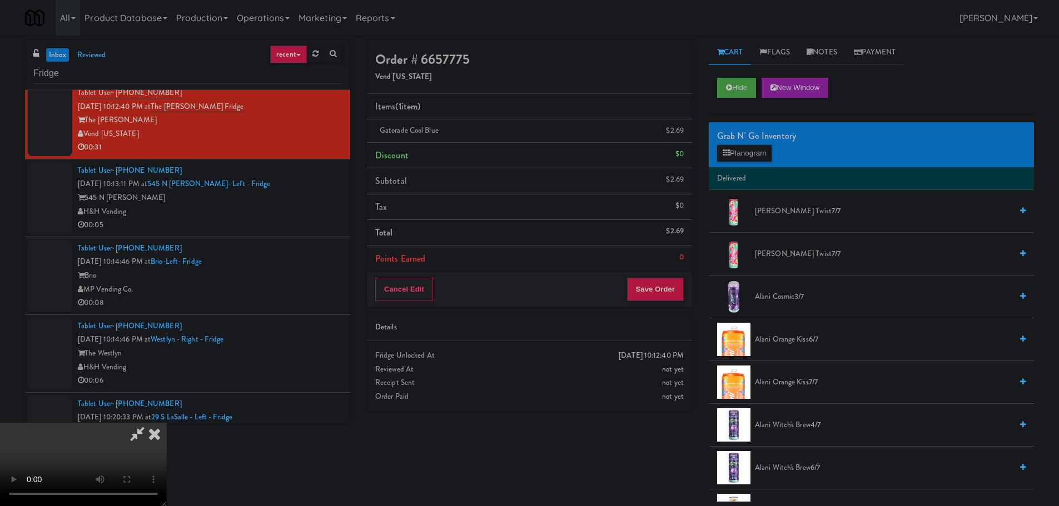
click at [167, 423] on video at bounding box center [83, 464] width 167 height 83
click at [757, 162] on div "Grab N' Go Inventory Planogram" at bounding box center [871, 144] width 325 height 45
click at [761, 147] on button "Planogram" at bounding box center [744, 153] width 54 height 17
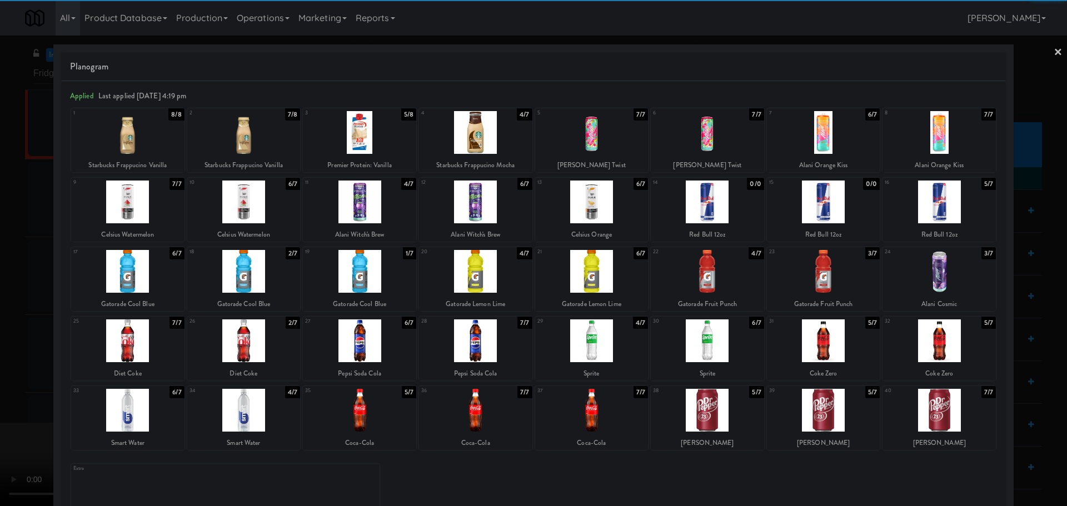
click at [263, 214] on div at bounding box center [243, 202] width 113 height 43
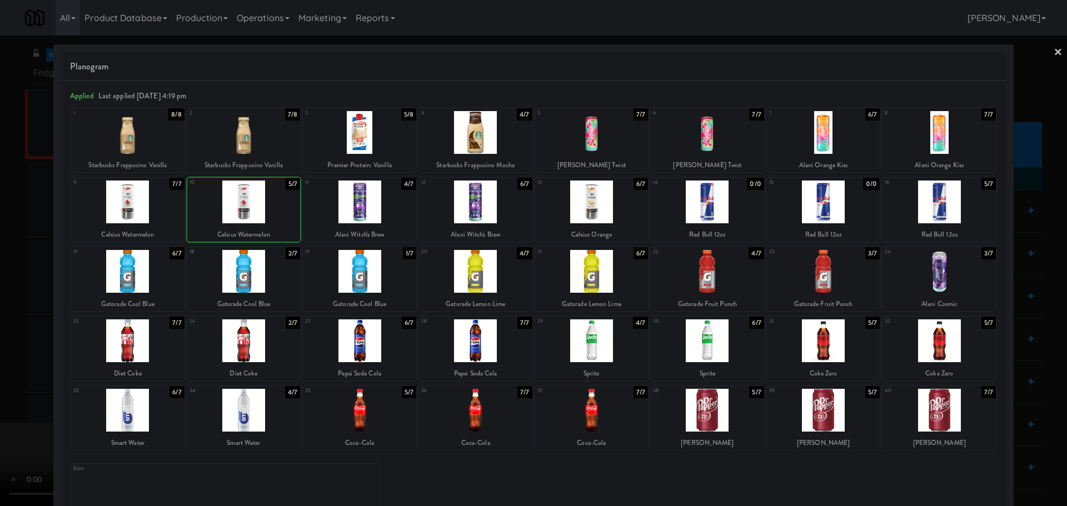
click at [0, 278] on div at bounding box center [533, 253] width 1067 height 506
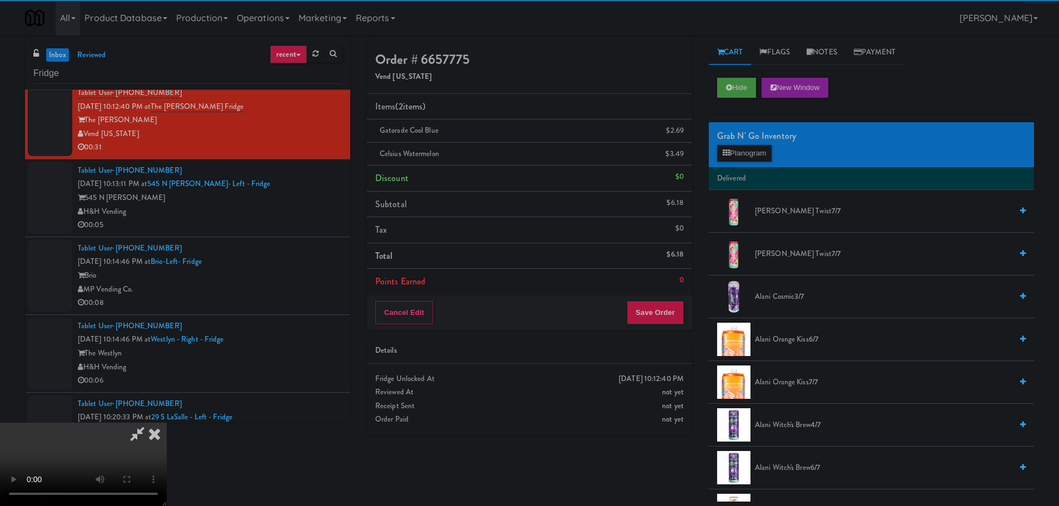
click at [167, 423] on video at bounding box center [83, 464] width 167 height 83
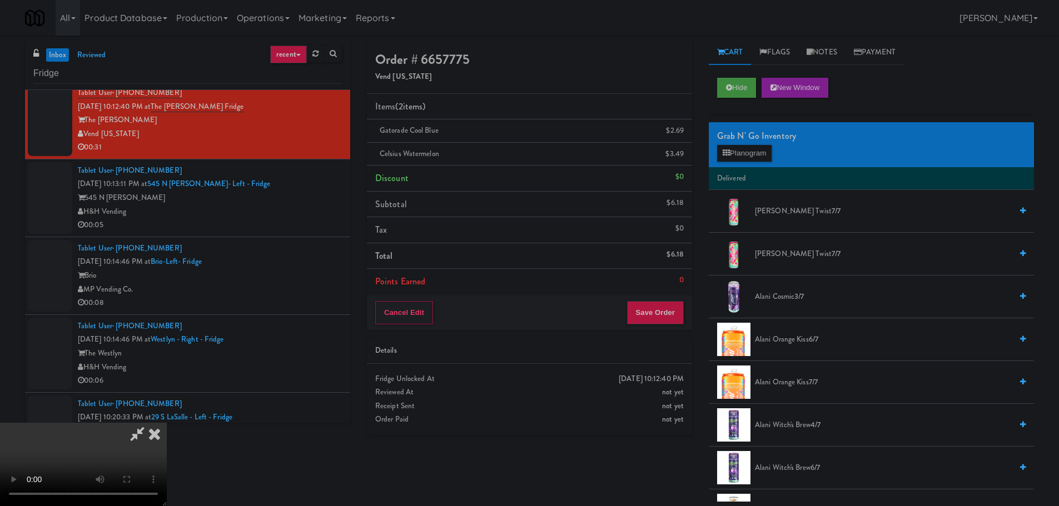
click at [167, 423] on video at bounding box center [83, 464] width 167 height 83
click at [765, 142] on div "Grab N' Go Inventory" at bounding box center [871, 136] width 308 height 17
click at [762, 148] on button "Planogram" at bounding box center [744, 153] width 54 height 17
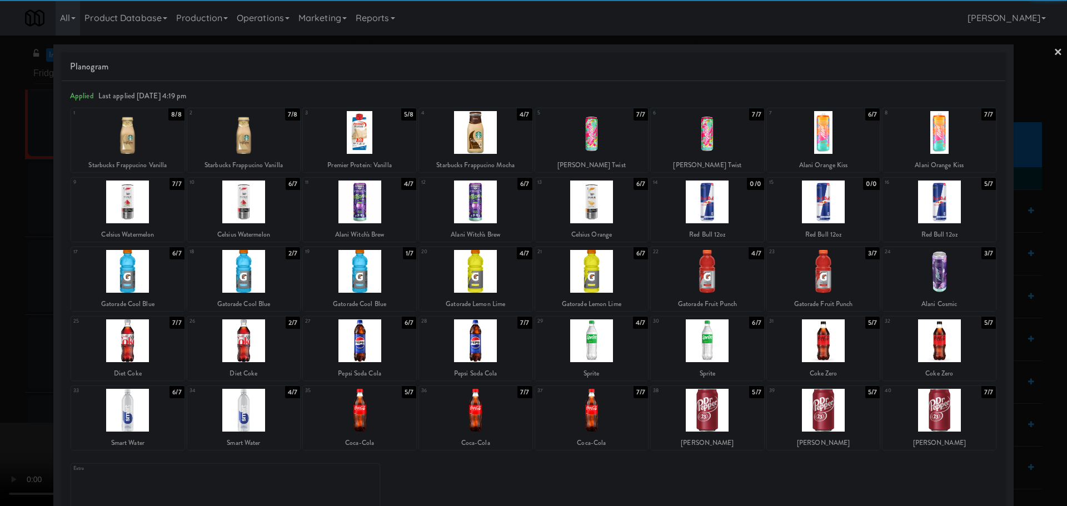
click at [494, 275] on div at bounding box center [475, 271] width 113 height 43
click at [15, 278] on div at bounding box center [533, 253] width 1067 height 506
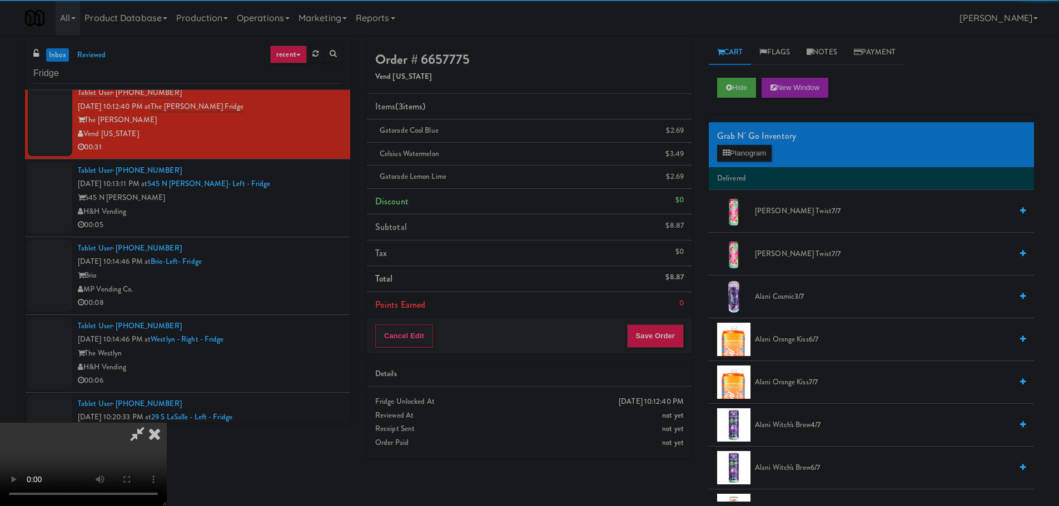
drag, startPoint x: 193, startPoint y: 275, endPoint x: 315, endPoint y: 281, distance: 121.9
click at [167, 423] on video at bounding box center [83, 464] width 167 height 83
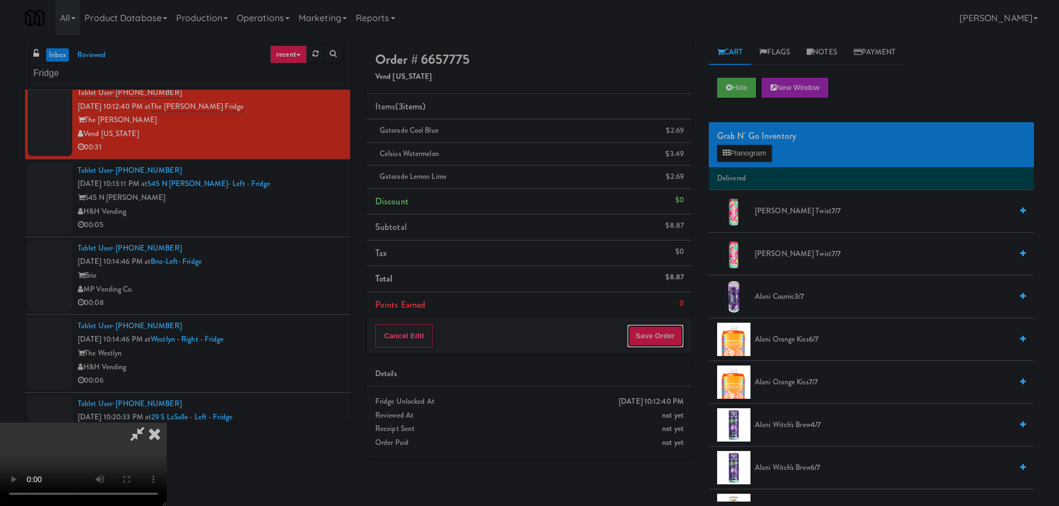
click at [656, 332] on button "Save Order" at bounding box center [655, 336] width 57 height 23
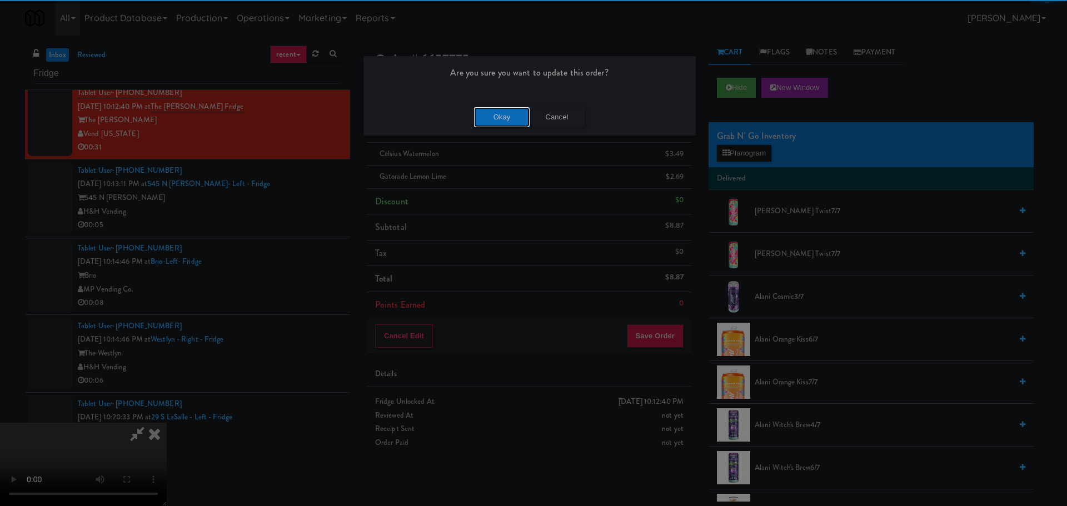
click at [510, 126] on button "Okay" at bounding box center [502, 117] width 56 height 20
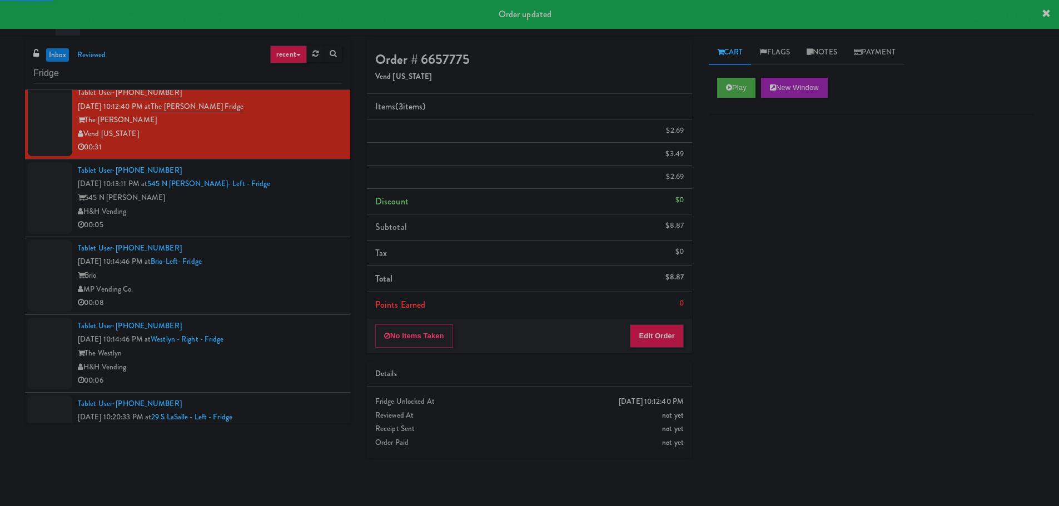
click at [329, 235] on li "Tablet User · (248) 525-2993 [DATE] 10:13:11 PM at [GEOGRAPHIC_DATA][PERSON_NAM…" at bounding box center [187, 199] width 325 height 78
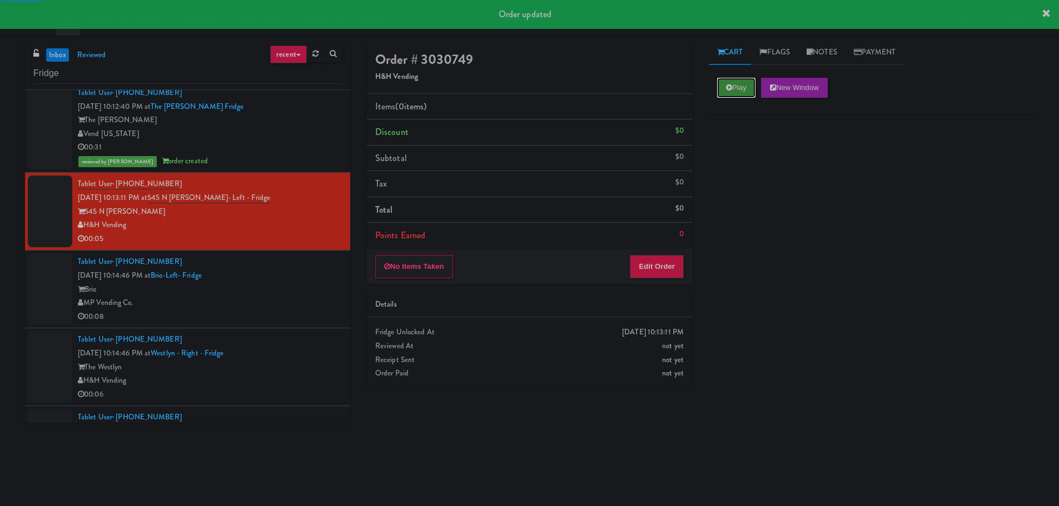
drag, startPoint x: 720, startPoint y: 81, endPoint x: 720, endPoint y: 89, distance: 8.9
click at [721, 80] on button "Play" at bounding box center [736, 88] width 38 height 20
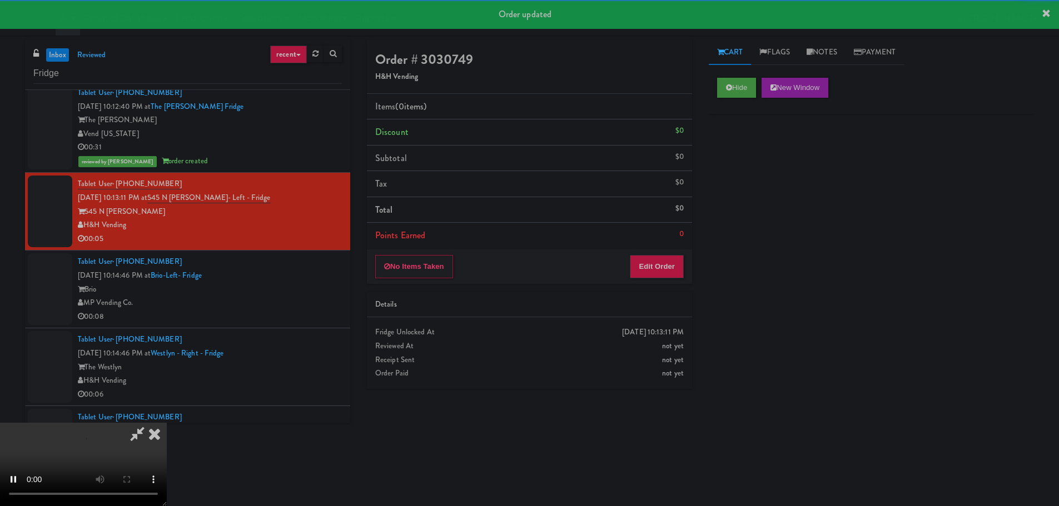
click at [622, 298] on div "Details" at bounding box center [529, 305] width 308 height 14
click at [645, 275] on button "Edit Order" at bounding box center [657, 266] width 54 height 23
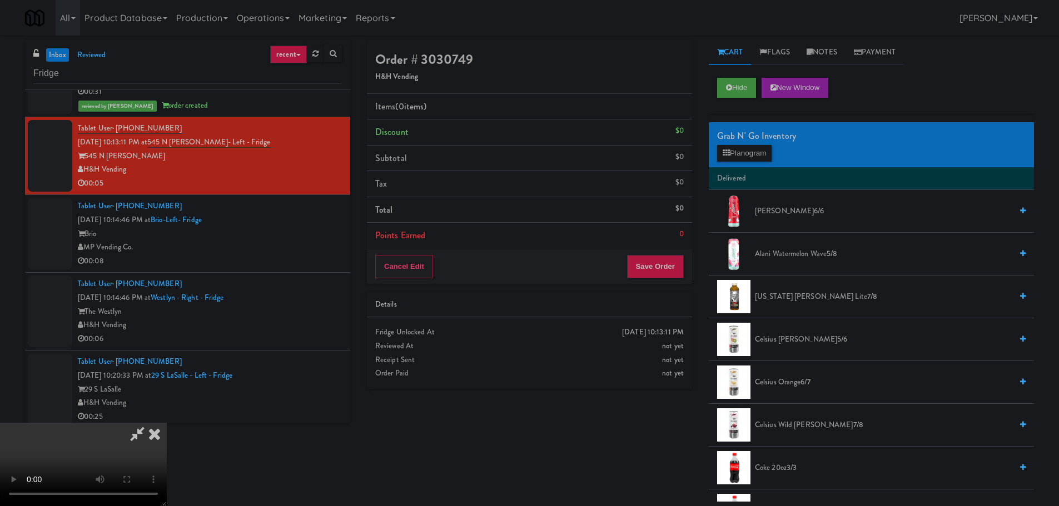
click at [167, 423] on video at bounding box center [83, 464] width 167 height 83
click at [720, 153] on button "Planogram" at bounding box center [744, 153] width 54 height 17
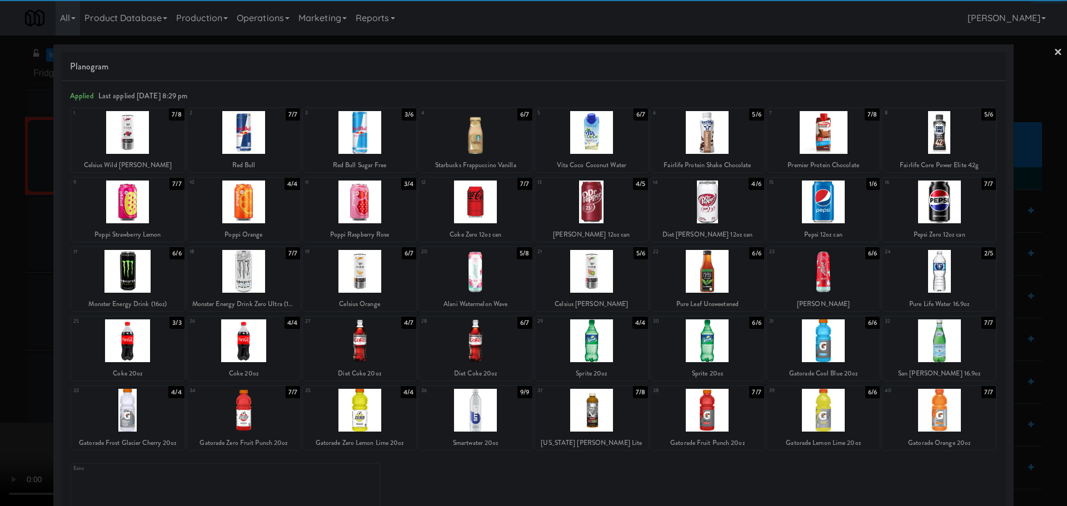
click at [930, 343] on div at bounding box center [939, 341] width 113 height 43
click at [14, 291] on div at bounding box center [533, 253] width 1067 height 506
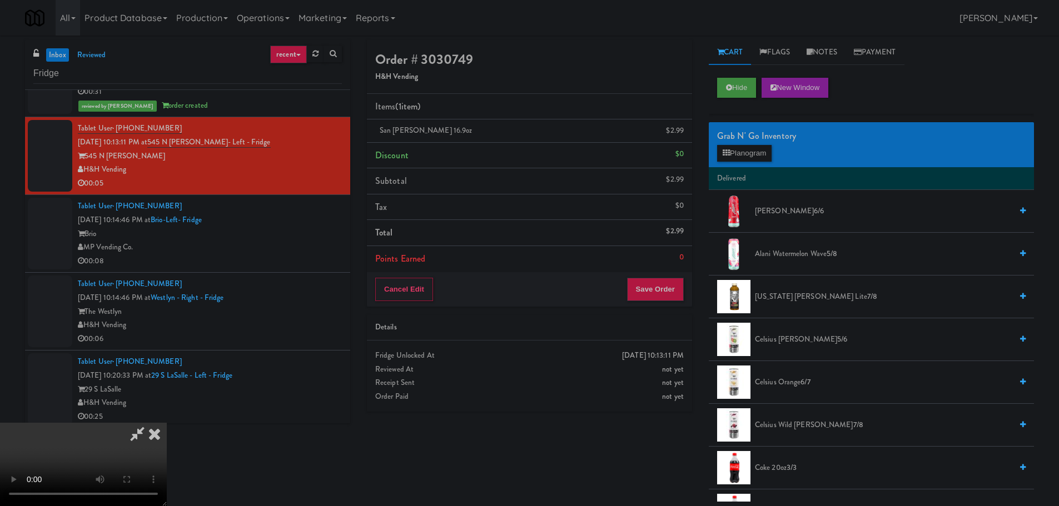
click at [167, 423] on video at bounding box center [83, 464] width 167 height 83
drag, startPoint x: 401, startPoint y: 295, endPoint x: 402, endPoint y: 362, distance: 67.2
click at [167, 423] on video at bounding box center [83, 464] width 167 height 83
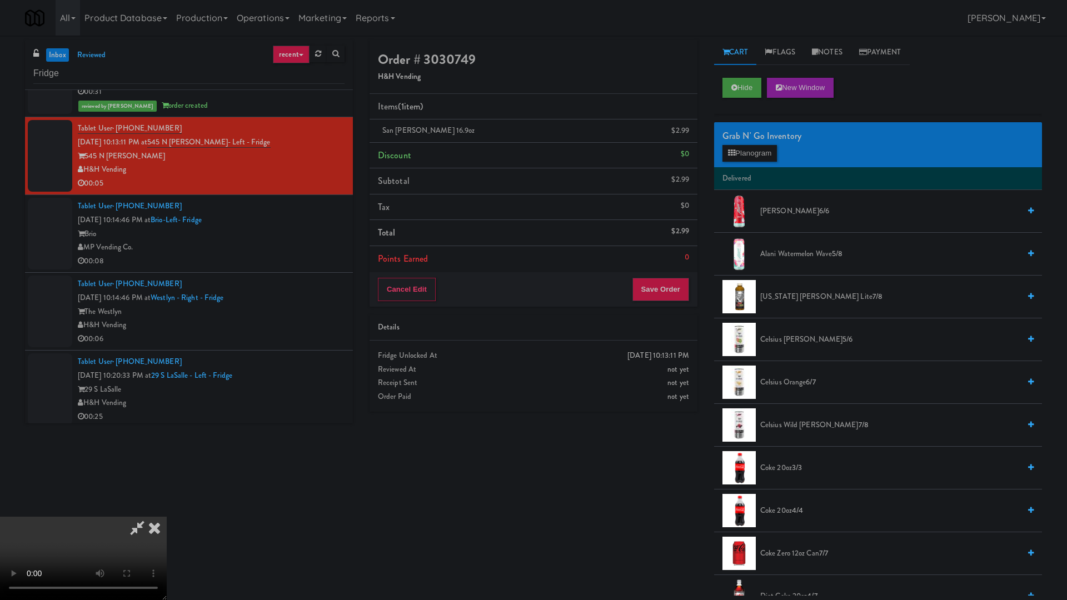
click at [167, 506] on video at bounding box center [83, 558] width 167 height 83
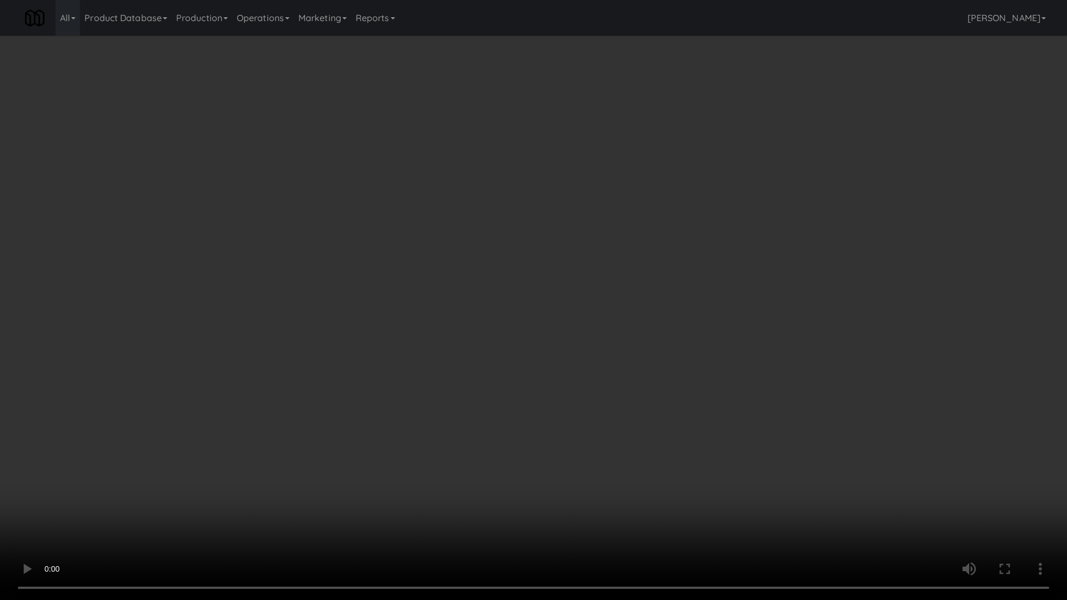
click at [419, 349] on video at bounding box center [533, 300] width 1067 height 600
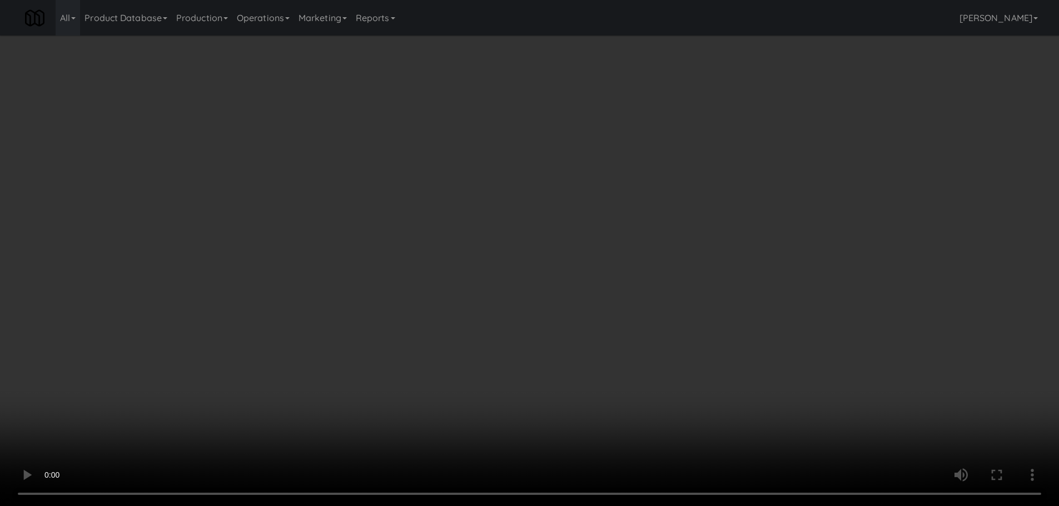
scroll to position [191, 0]
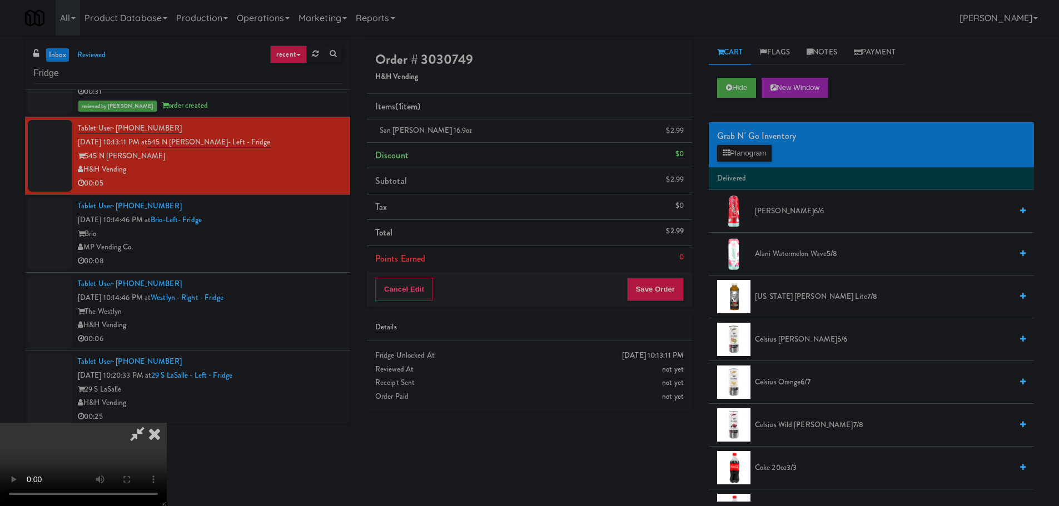
click at [167, 423] on video at bounding box center [83, 464] width 167 height 83
click at [669, 289] on button "Save Order" at bounding box center [655, 289] width 57 height 23
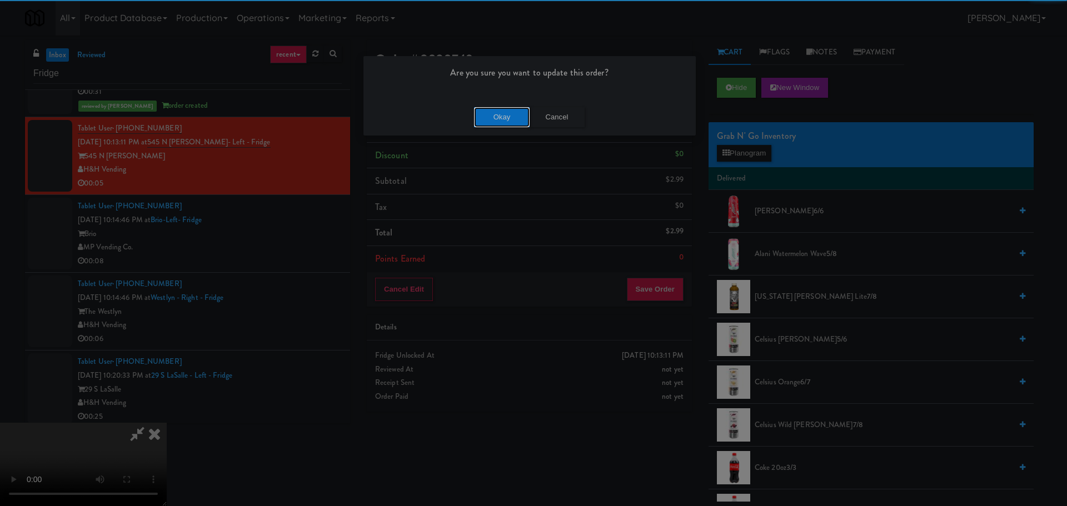
click at [507, 116] on button "Okay" at bounding box center [502, 117] width 56 height 20
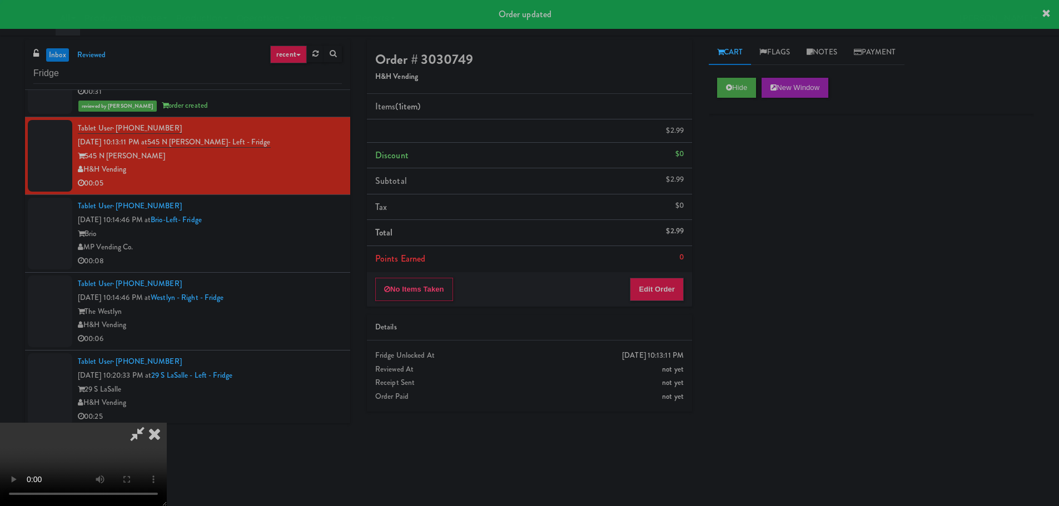
scroll to position [0, 0]
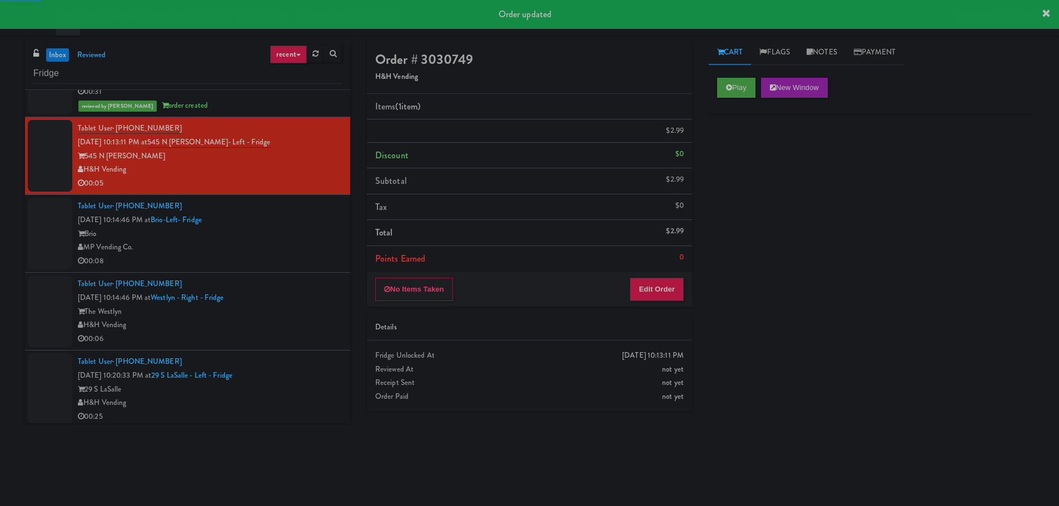
click at [291, 258] on div "00:08" at bounding box center [210, 262] width 264 height 14
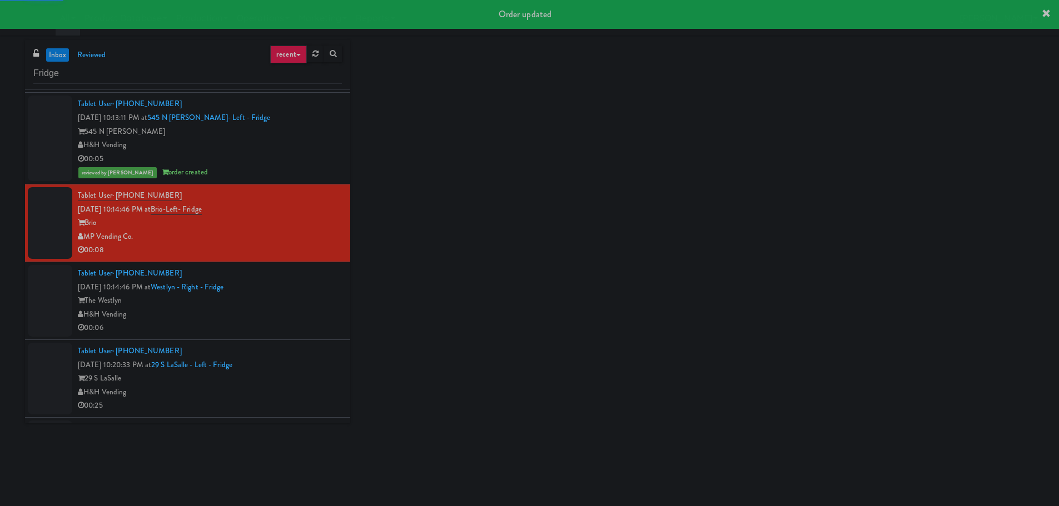
scroll to position [2279, 0]
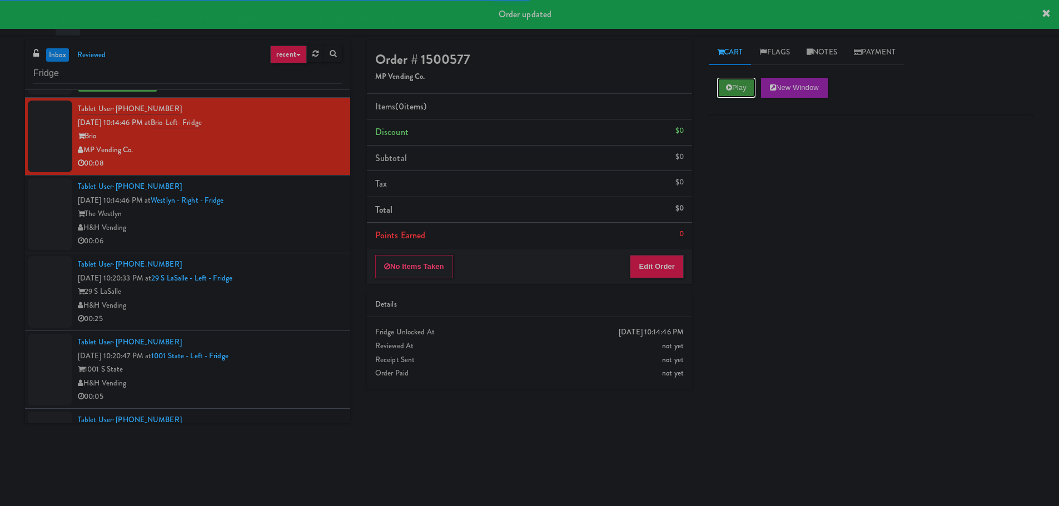
click at [737, 83] on button "Play" at bounding box center [736, 88] width 38 height 20
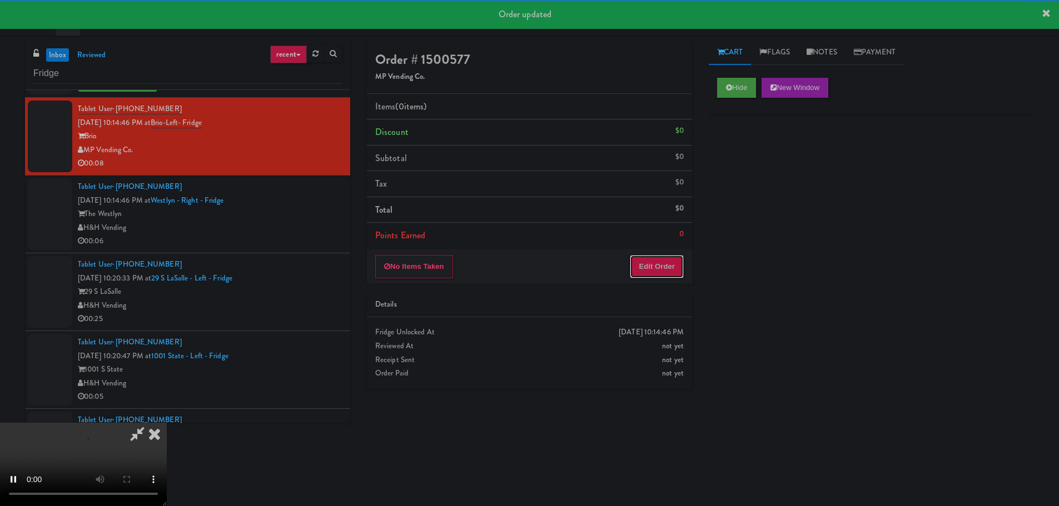
click at [671, 255] on button "Edit Order" at bounding box center [657, 266] width 54 height 23
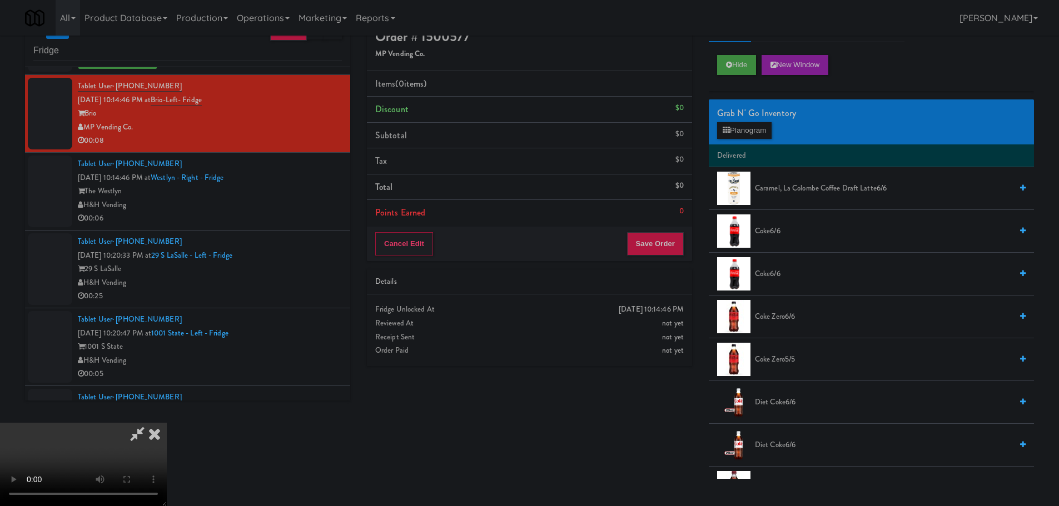
scroll to position [0, 0]
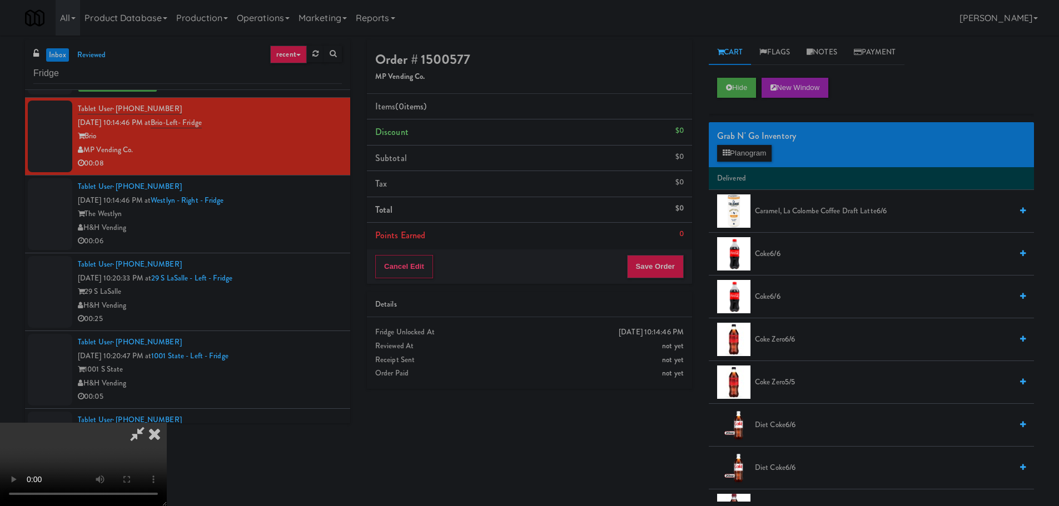
click at [167, 423] on video at bounding box center [83, 464] width 167 height 83
click at [740, 158] on button "Planogram" at bounding box center [744, 153] width 54 height 17
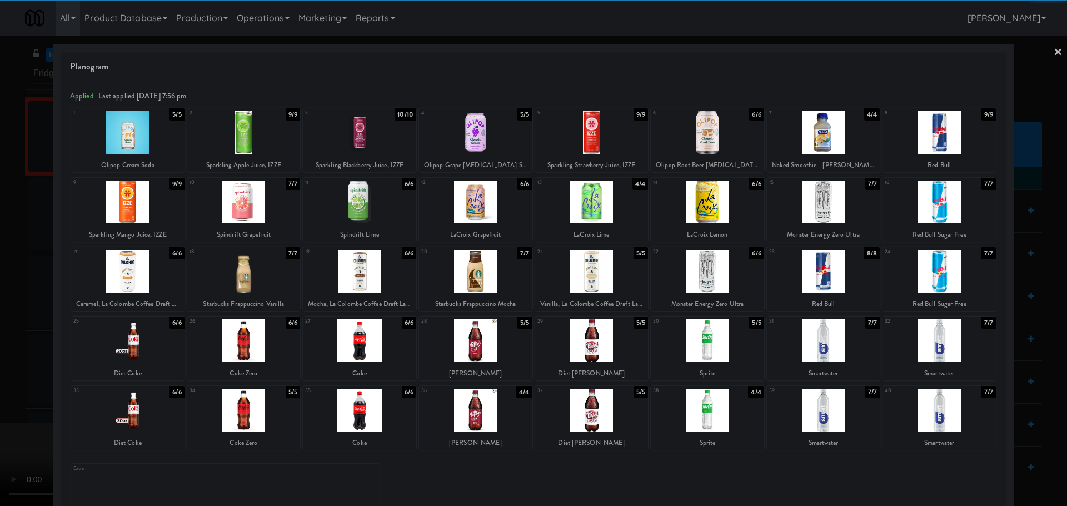
click at [252, 408] on div at bounding box center [243, 410] width 113 height 43
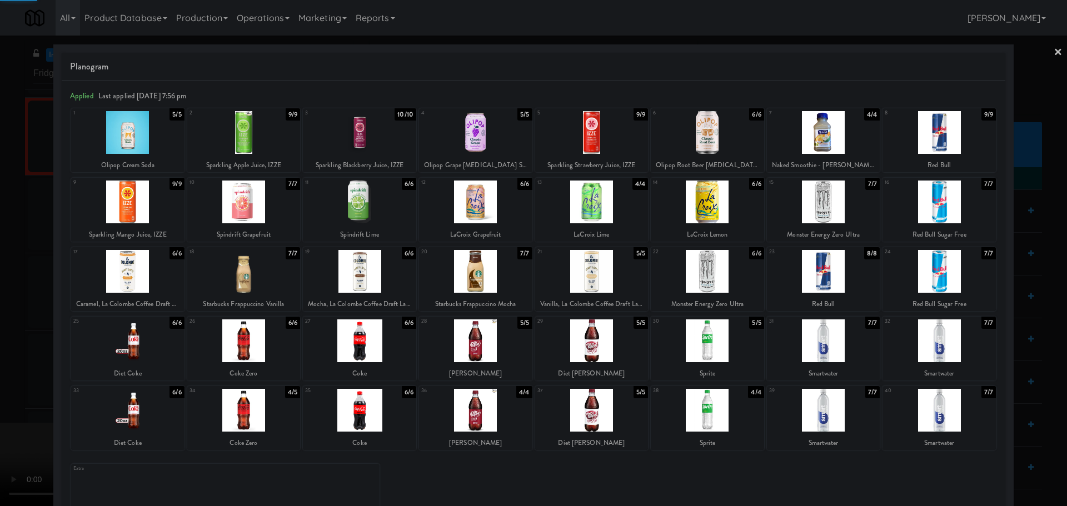
click at [11, 377] on div at bounding box center [533, 253] width 1067 height 506
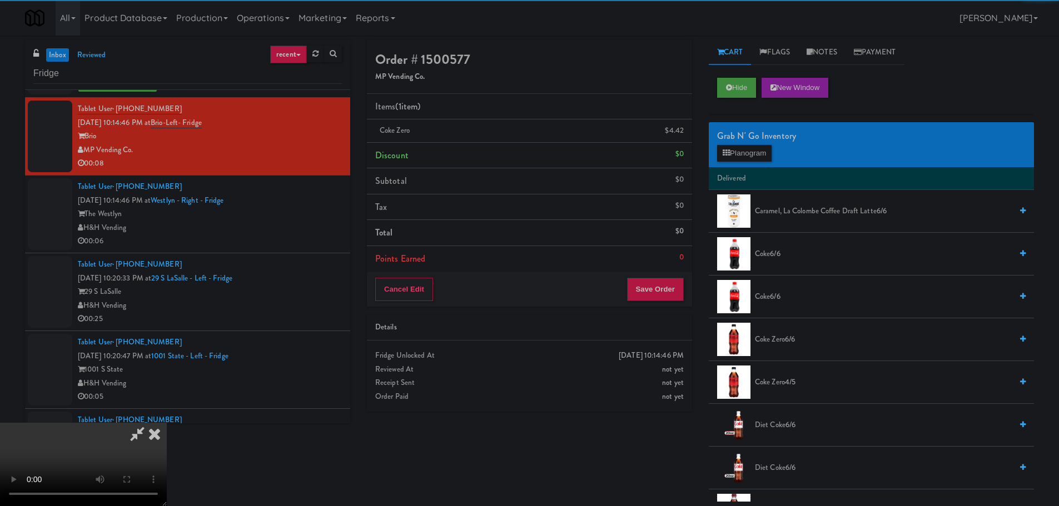
click at [167, 423] on video at bounding box center [83, 464] width 167 height 83
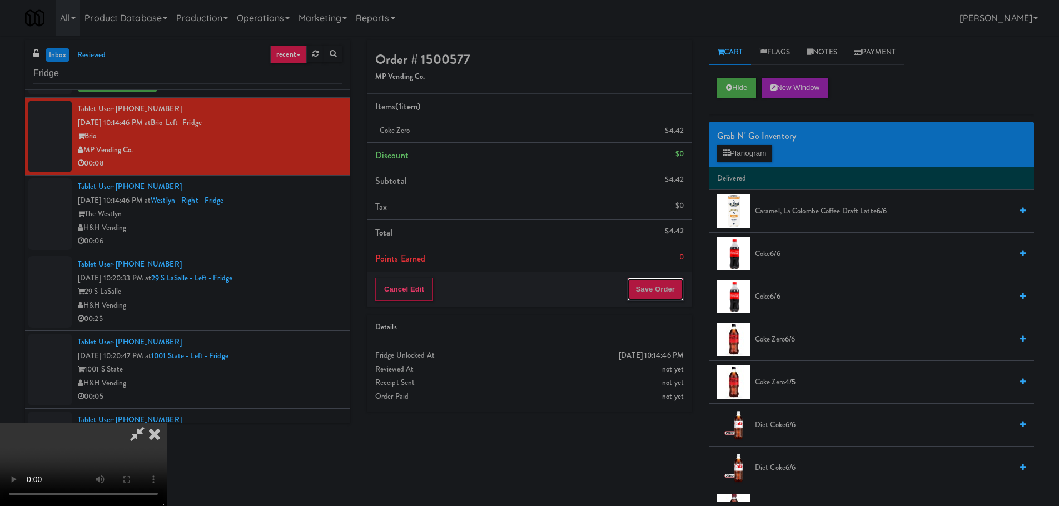
click at [659, 288] on button "Save Order" at bounding box center [655, 289] width 57 height 23
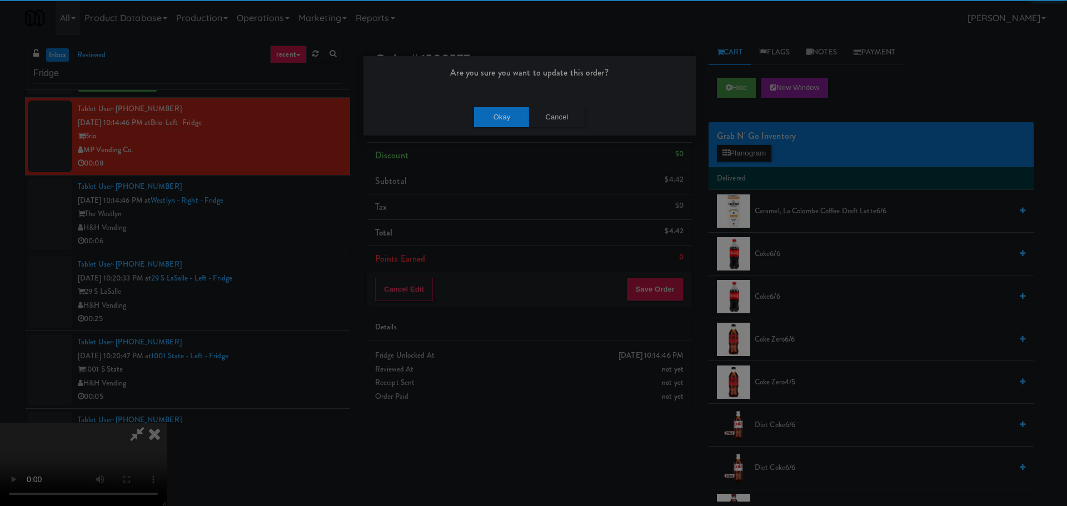
click at [516, 104] on div "Okay Cancel" at bounding box center [529, 116] width 332 height 37
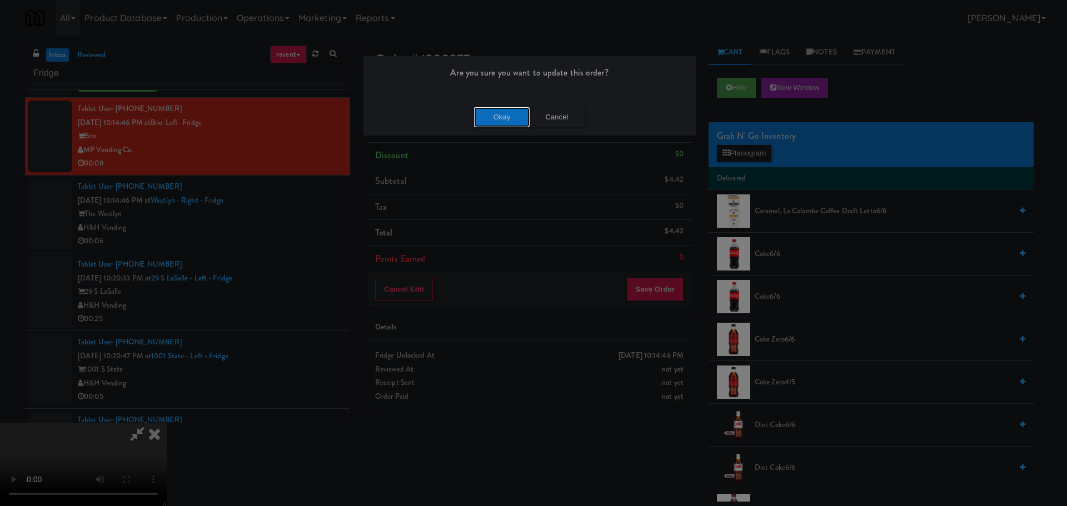
click at [514, 111] on button "Okay" at bounding box center [502, 117] width 56 height 20
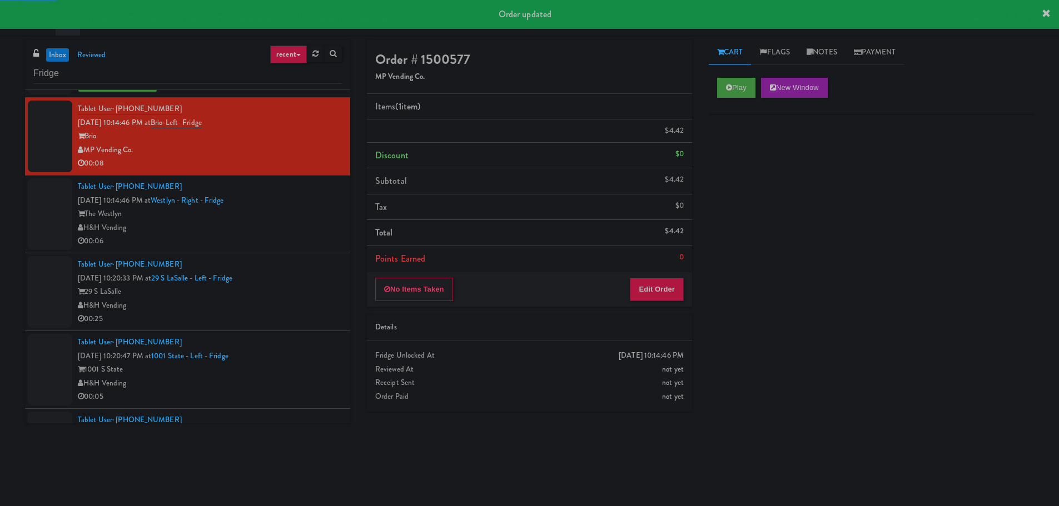
click at [314, 240] on div "00:06" at bounding box center [210, 242] width 264 height 14
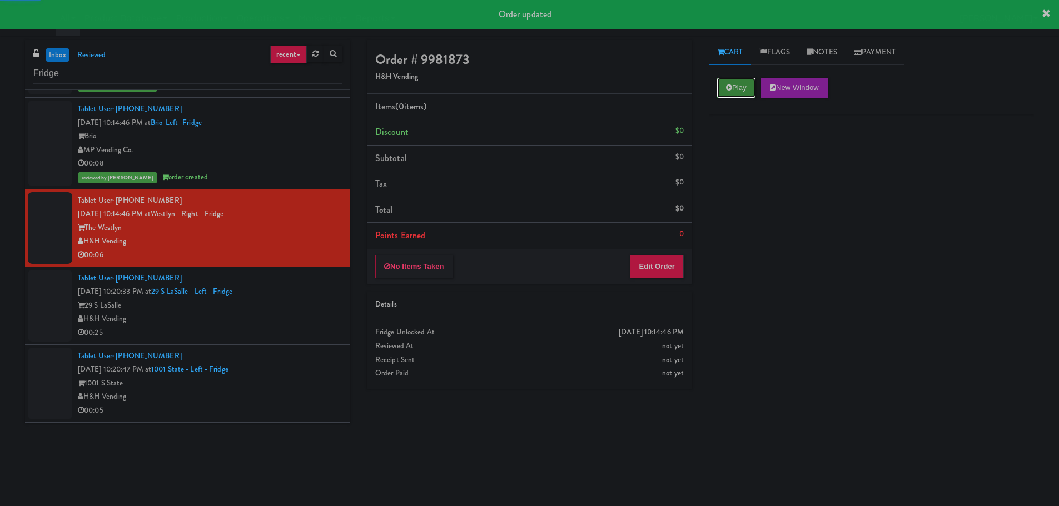
click at [738, 97] on button "Play" at bounding box center [736, 88] width 38 height 20
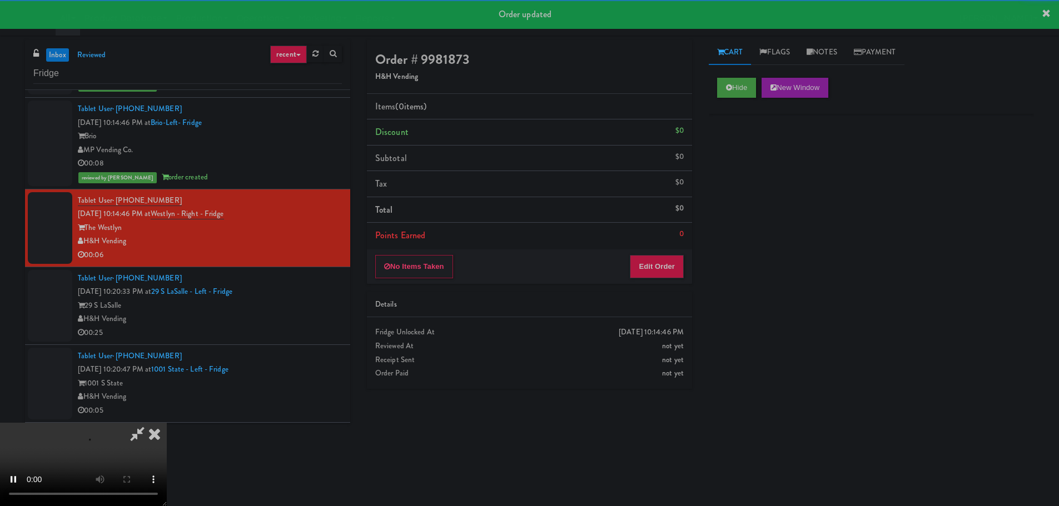
click at [654, 285] on div "Order # 9981873 H&H Vending Items (0 items ) Discount $0 Subtotal $0 Tax $0 Tot…" at bounding box center [529, 218] width 342 height 357
click at [664, 267] on button "Edit Order" at bounding box center [657, 266] width 54 height 23
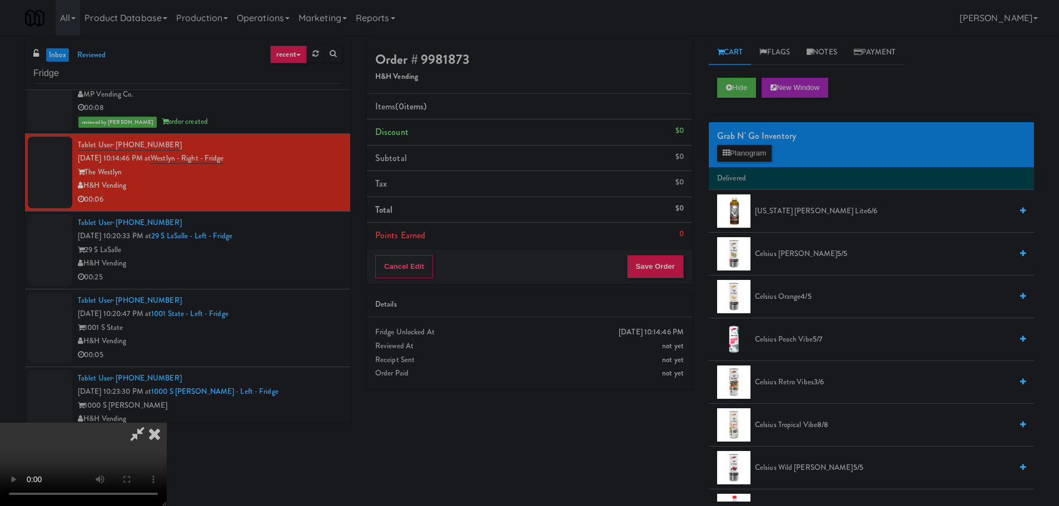
click at [167, 423] on video at bounding box center [83, 464] width 167 height 83
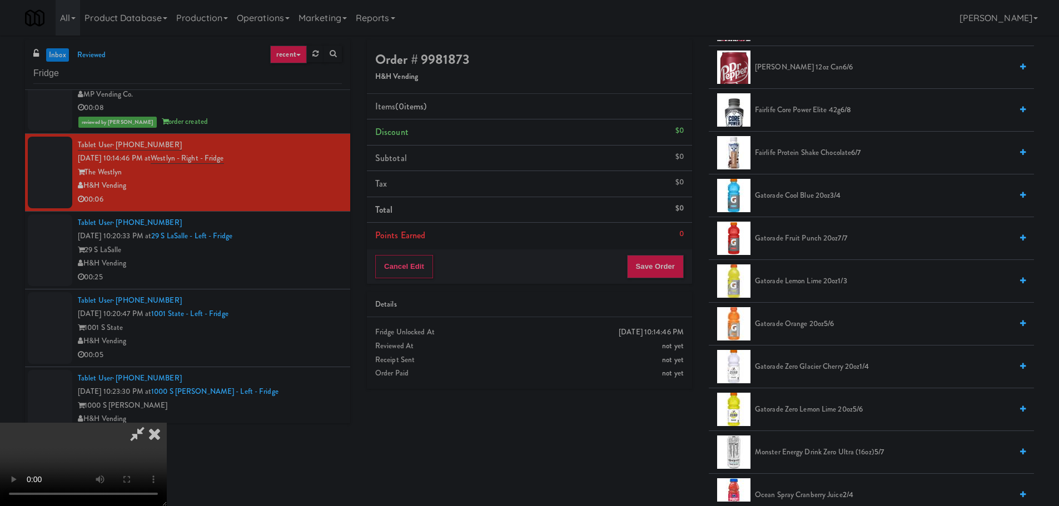
scroll to position [667, 0]
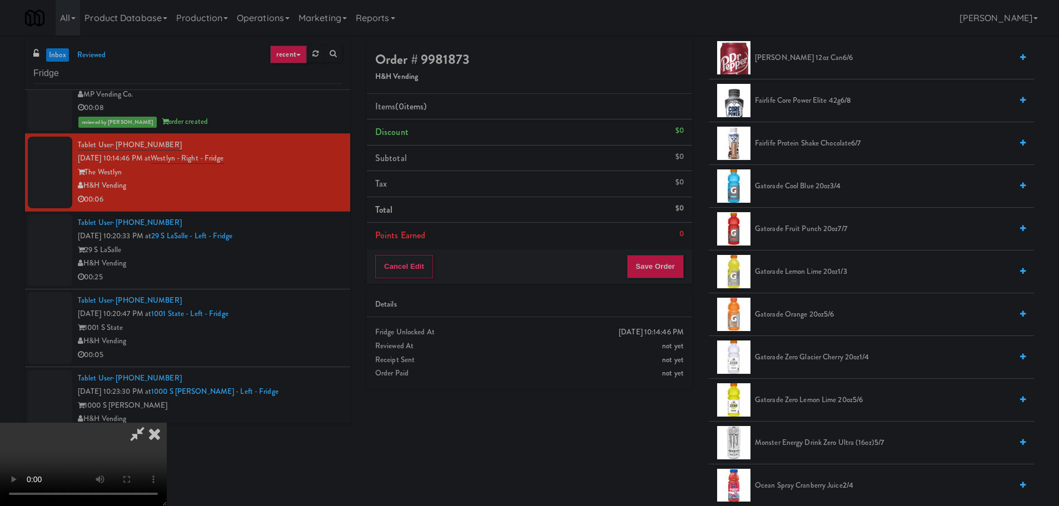
click at [811, 271] on span "Gatorade Lemon Lime 20oz 1/3" at bounding box center [883, 272] width 257 height 14
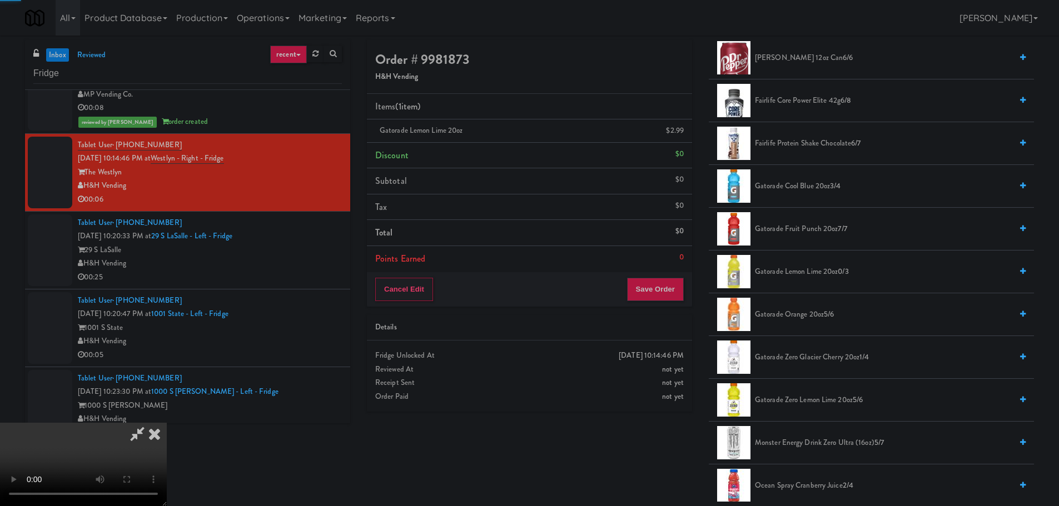
click at [167, 423] on video at bounding box center [83, 464] width 167 height 83
click at [810, 325] on li "Gatorade Orange 20oz 5/6" at bounding box center [871, 314] width 325 height 43
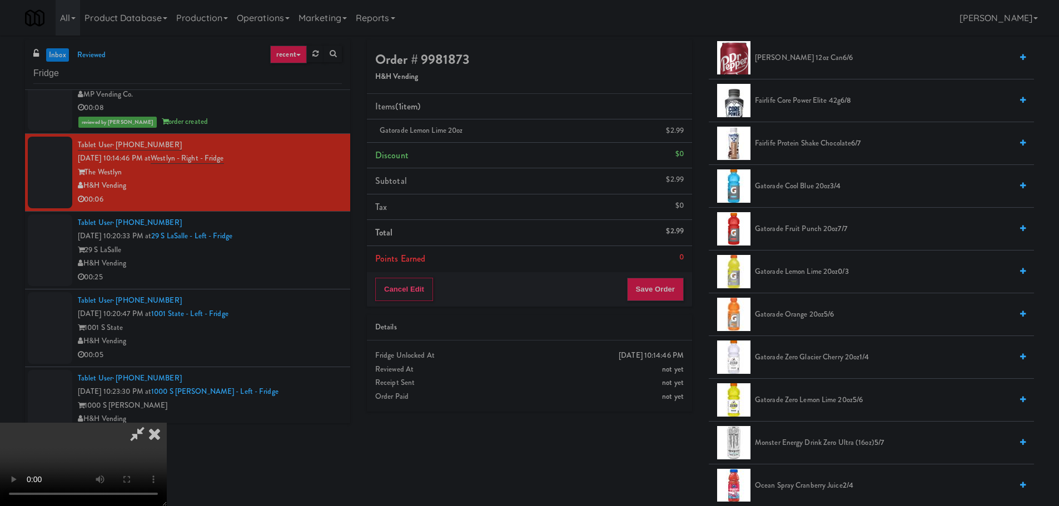
click at [811, 321] on span "Gatorade Orange 20oz 5/6" at bounding box center [883, 315] width 257 height 14
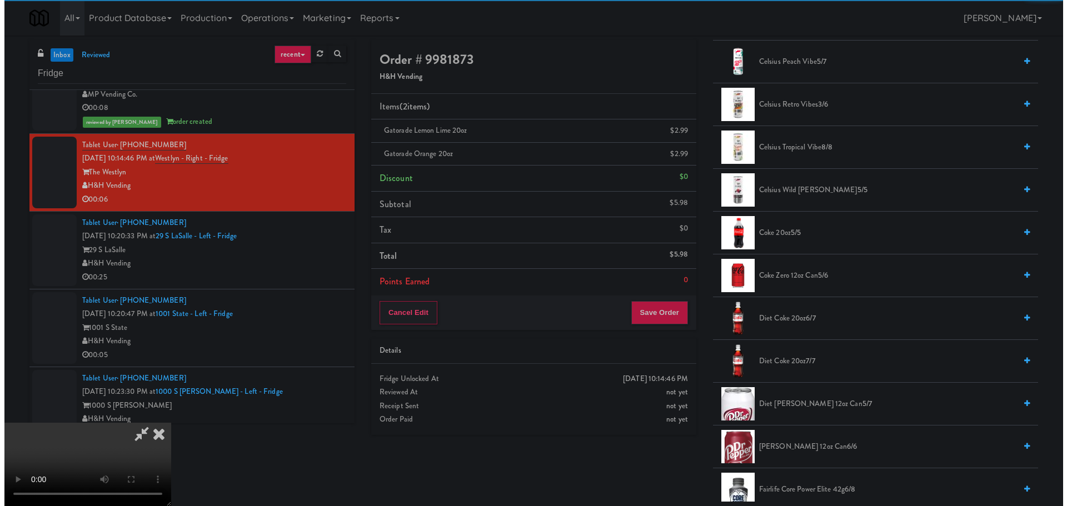
scroll to position [0, 0]
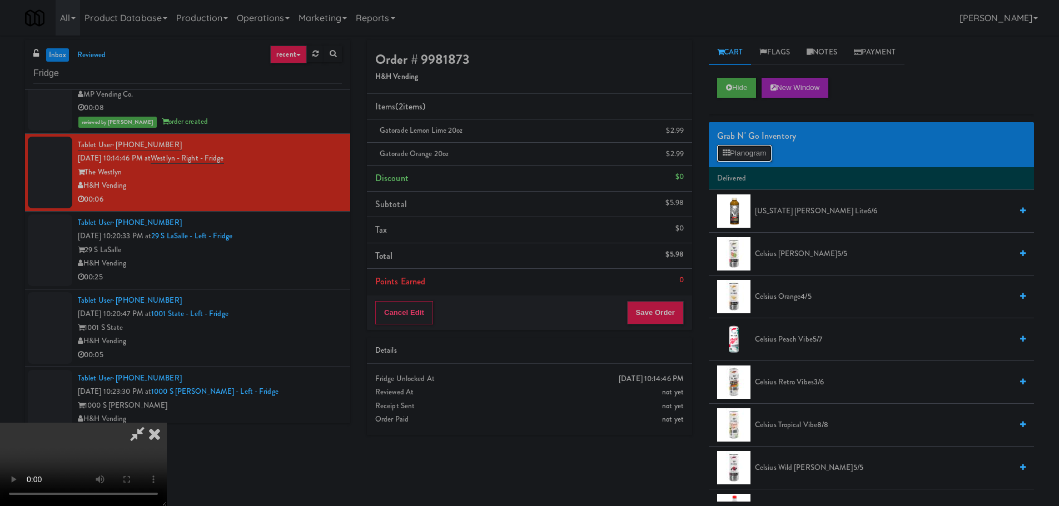
click at [749, 152] on button "Planogram" at bounding box center [744, 153] width 54 height 17
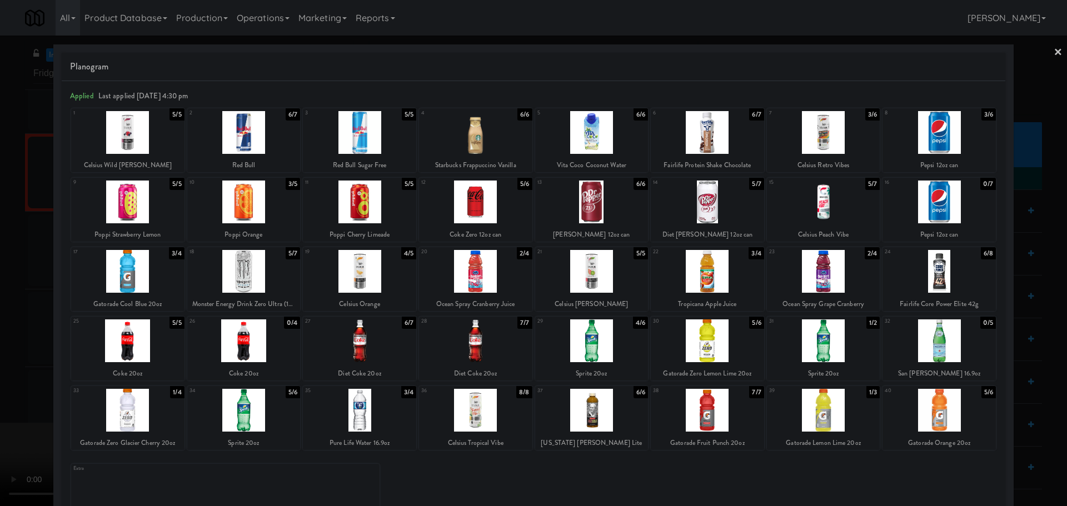
click at [288, 487] on div at bounding box center [225, 488] width 308 height 43
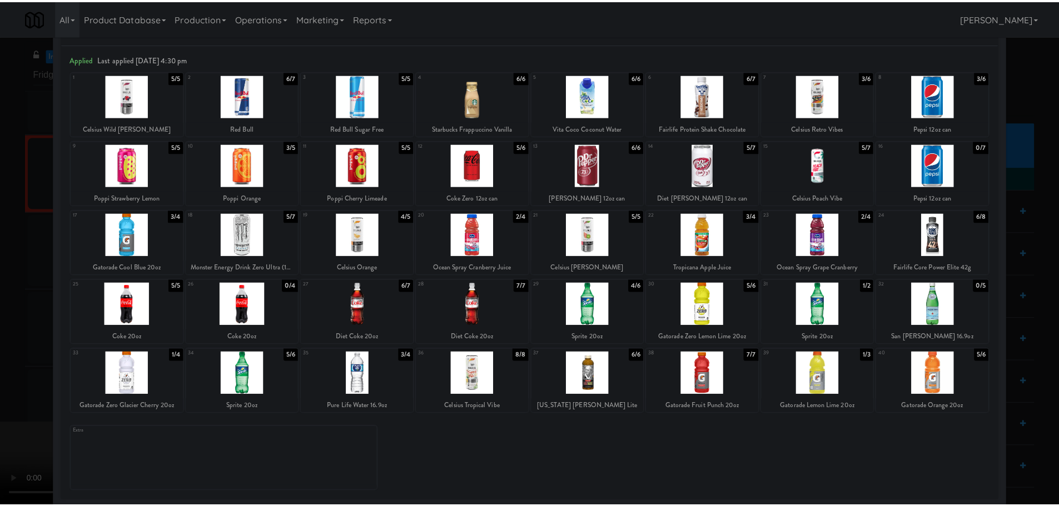
scroll to position [39, 0]
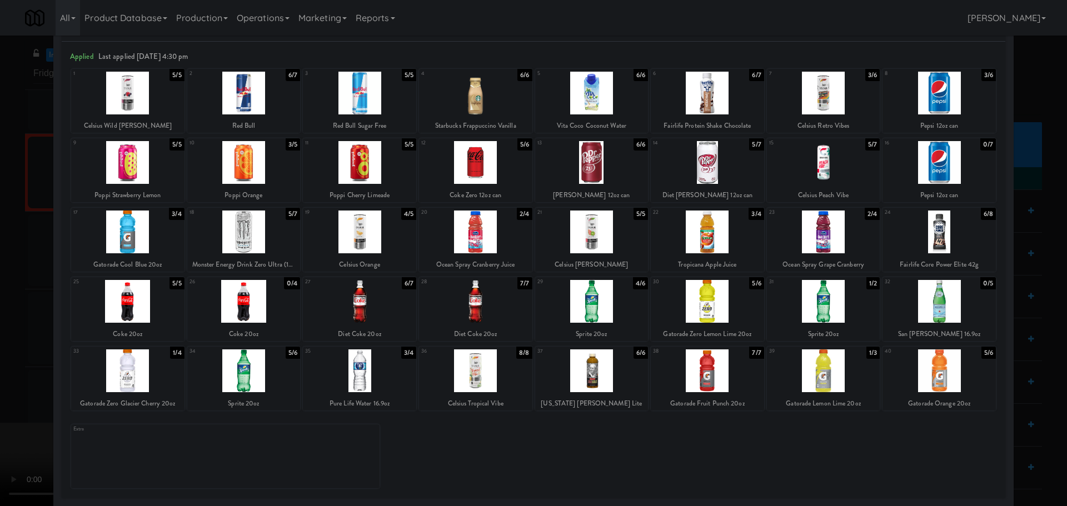
click at [401, 448] on div "Extra" at bounding box center [533, 452] width 925 height 72
click at [423, 446] on div "Extra" at bounding box center [533, 452] width 925 height 72
click at [1029, 48] on div at bounding box center [533, 253] width 1067 height 506
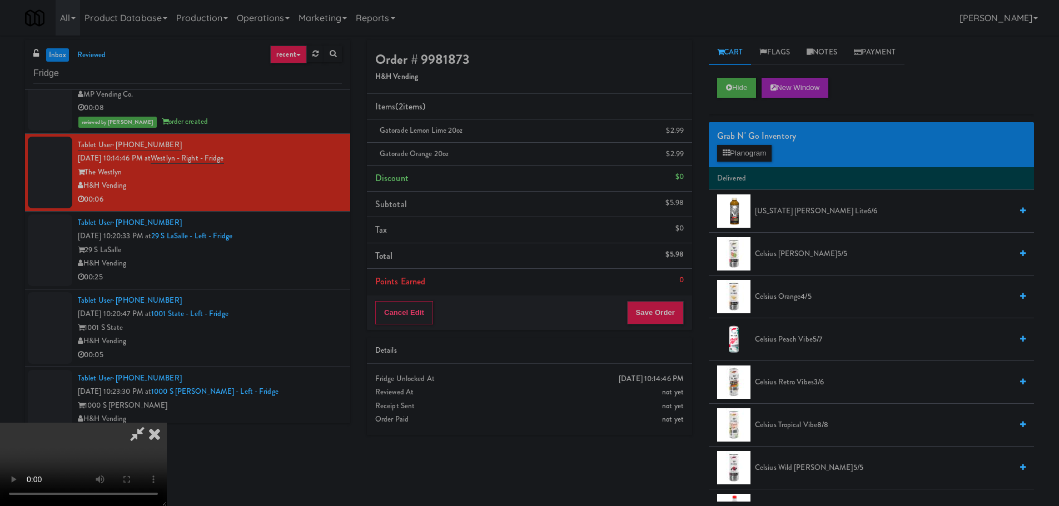
click at [150, 423] on icon at bounding box center [137, 434] width 26 height 22
click at [167, 423] on video at bounding box center [83, 464] width 167 height 83
click at [658, 317] on button "Save Order" at bounding box center [655, 312] width 57 height 23
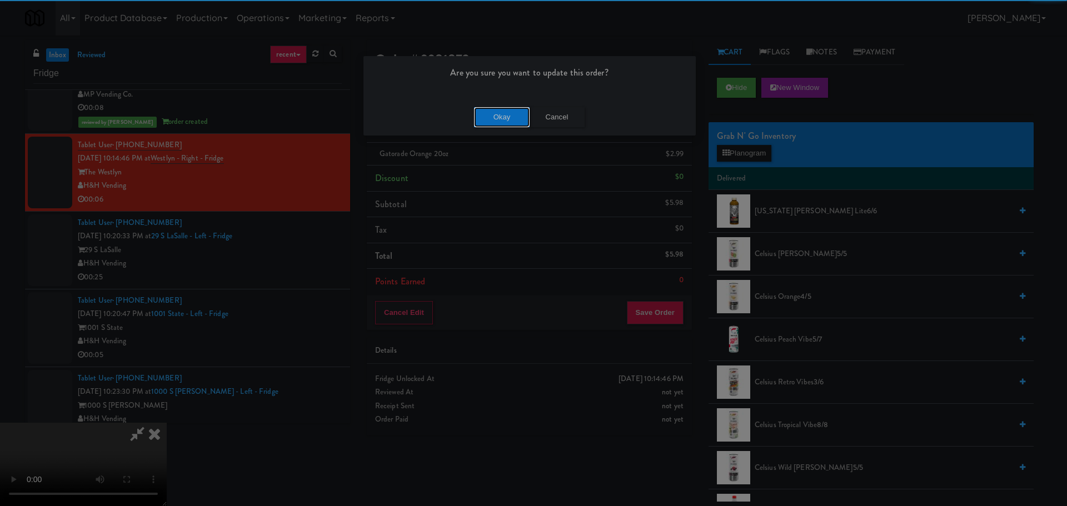
click at [501, 121] on button "Okay" at bounding box center [502, 117] width 56 height 20
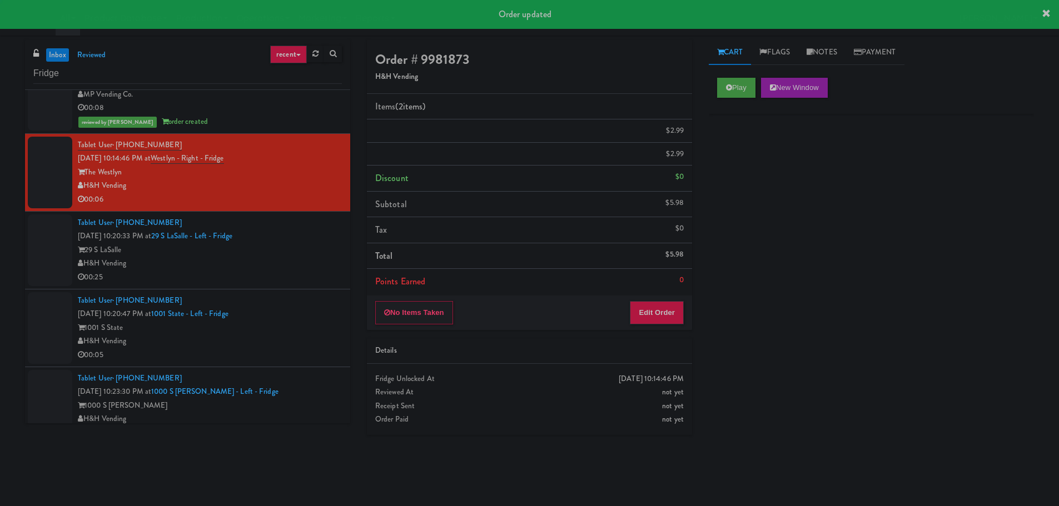
click at [290, 260] on div "H&H Vending" at bounding box center [210, 264] width 264 height 14
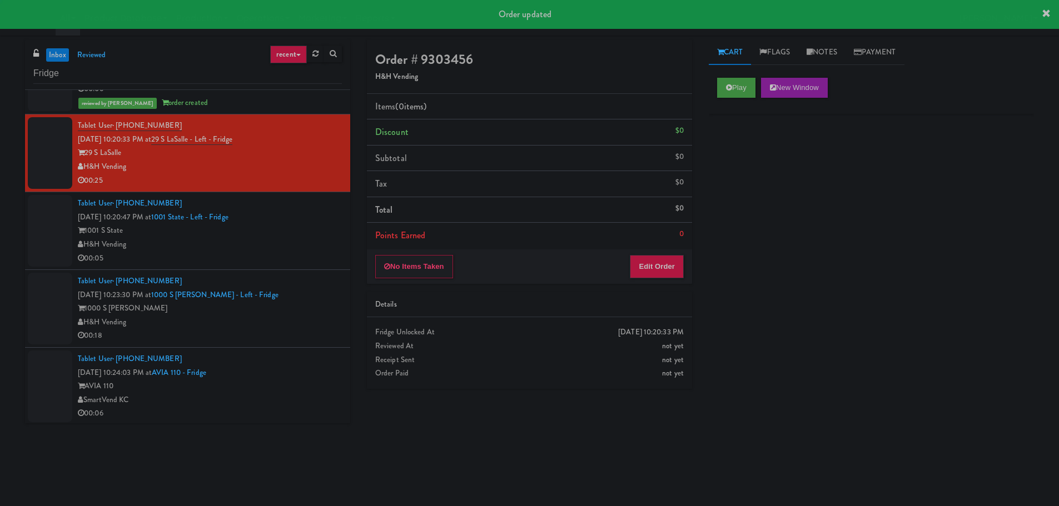
scroll to position [2445, 0]
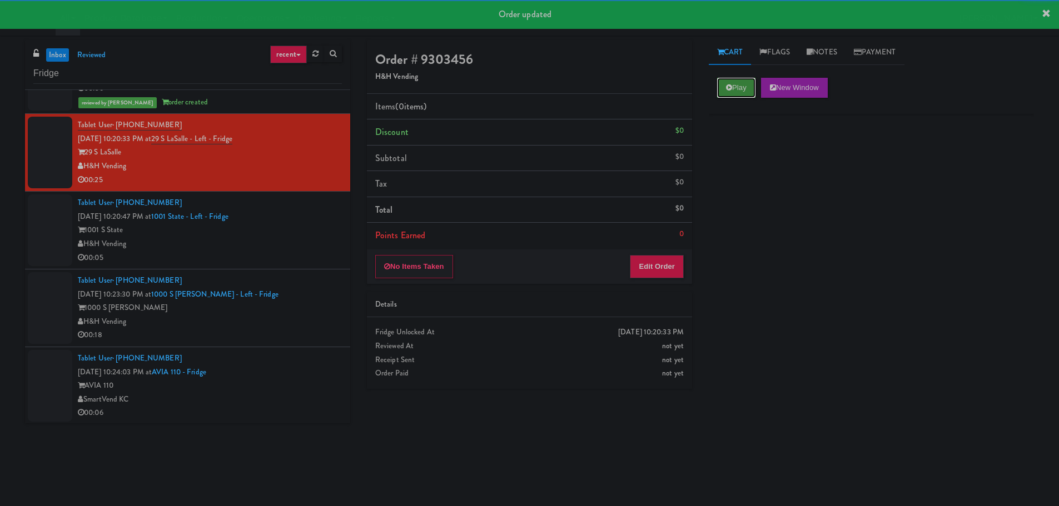
click at [742, 90] on button "Play" at bounding box center [736, 88] width 38 height 20
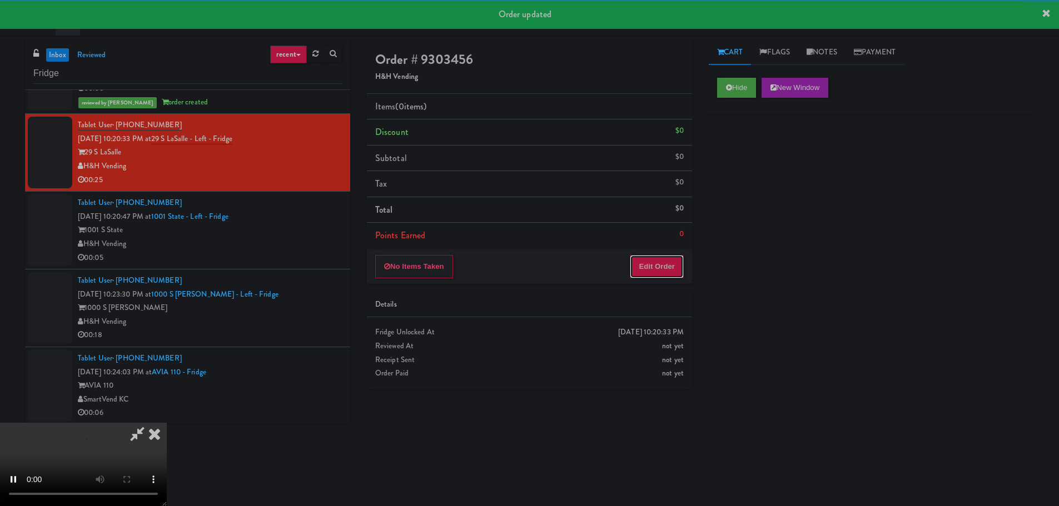
click at [680, 258] on button "Edit Order" at bounding box center [657, 266] width 54 height 23
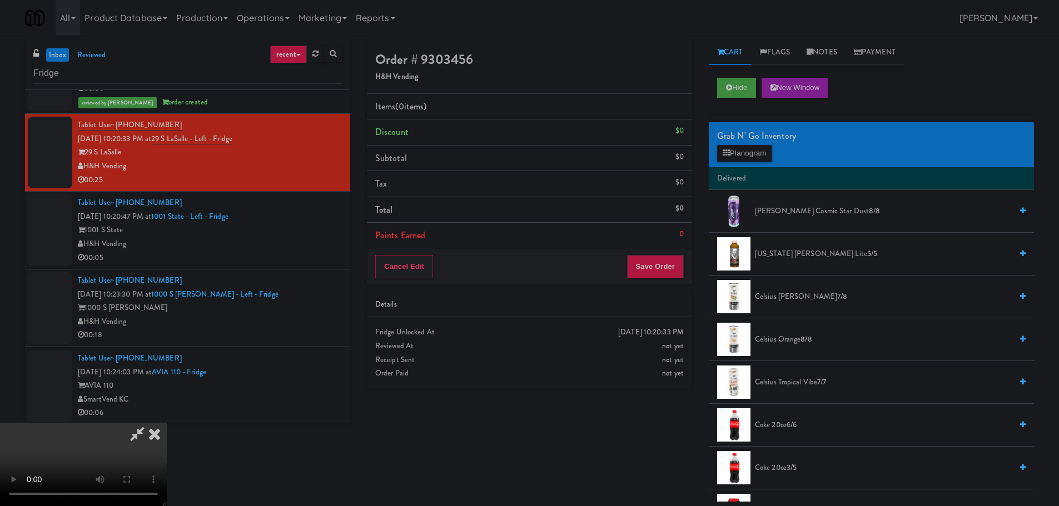
scroll to position [0, 0]
click at [167, 423] on video at bounding box center [83, 464] width 167 height 83
click at [780, 149] on div "Grab N' Go Inventory Planogram" at bounding box center [871, 144] width 325 height 45
click at [759, 153] on button "Planogram" at bounding box center [744, 153] width 54 height 17
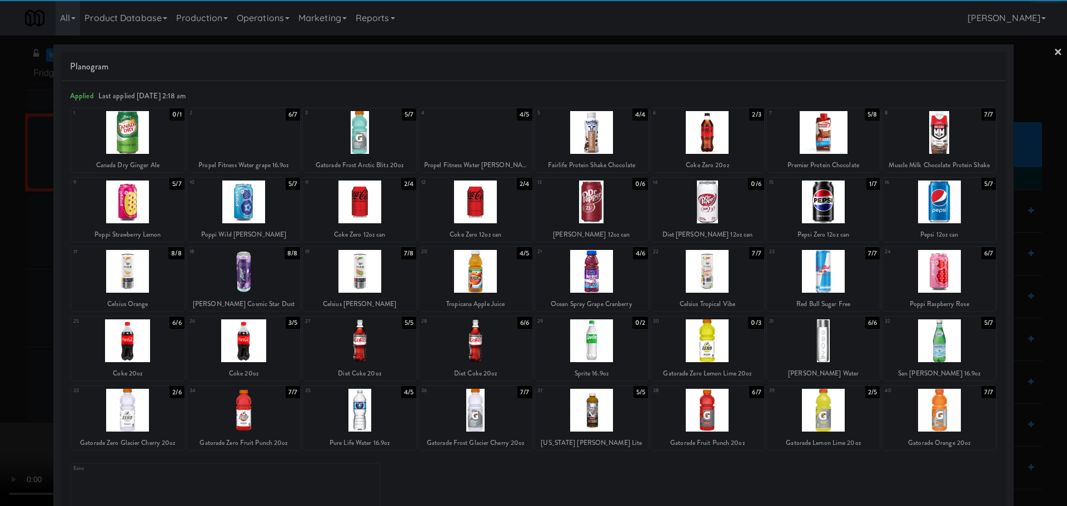
click at [144, 345] on div at bounding box center [127, 341] width 113 height 43
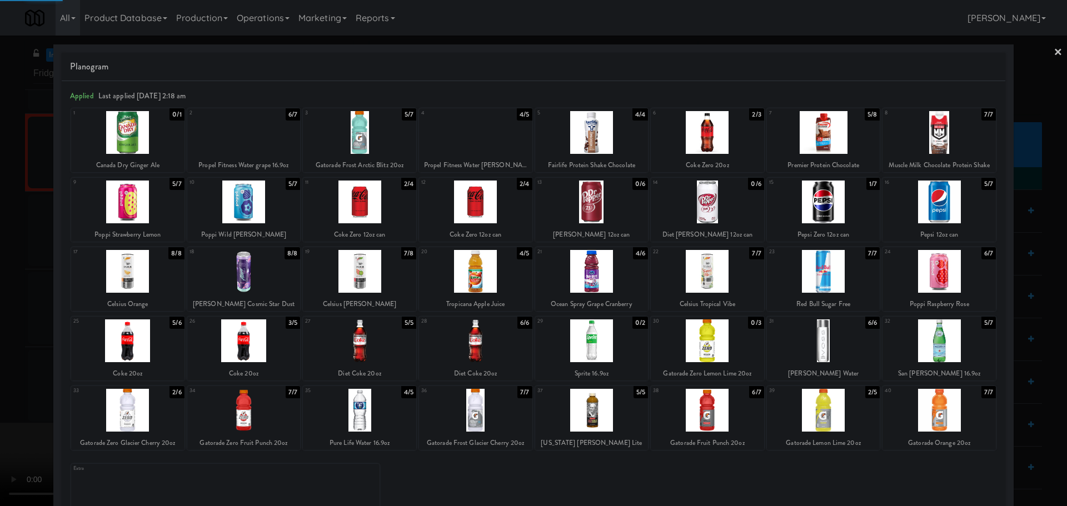
click at [7, 360] on div at bounding box center [533, 253] width 1067 height 506
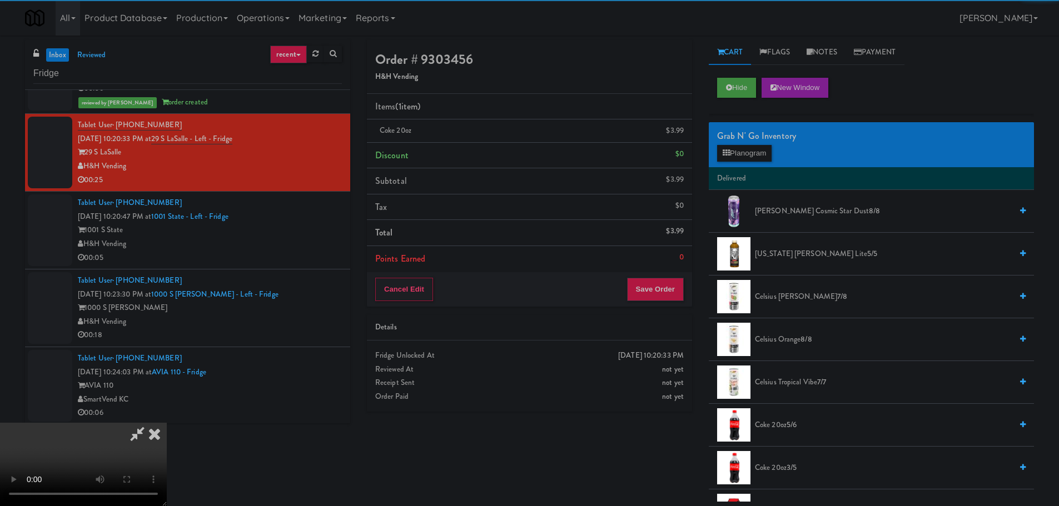
click at [167, 423] on video at bounding box center [83, 464] width 167 height 83
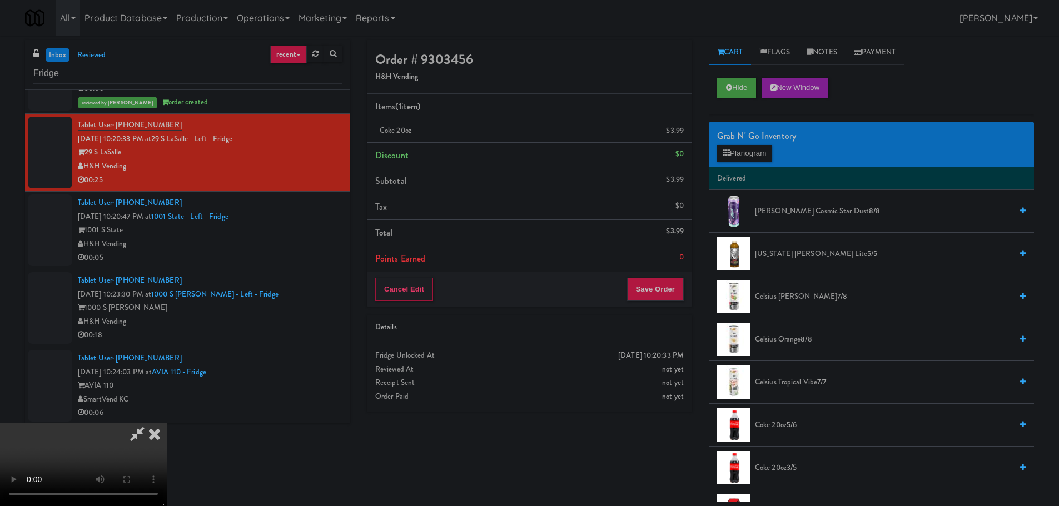
click at [167, 423] on video at bounding box center [83, 464] width 167 height 83
click at [760, 160] on button "Planogram" at bounding box center [744, 153] width 54 height 17
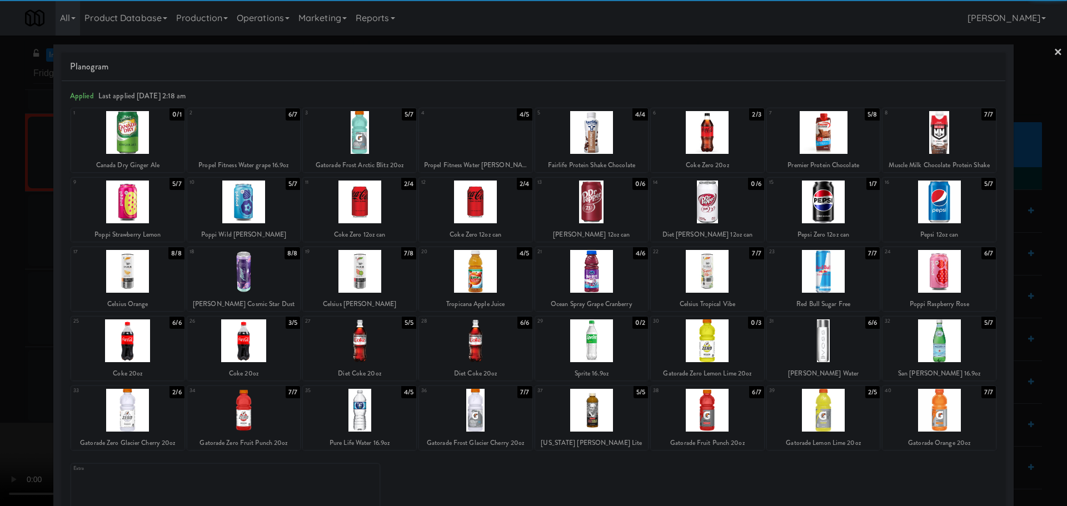
click at [267, 346] on div at bounding box center [243, 341] width 113 height 43
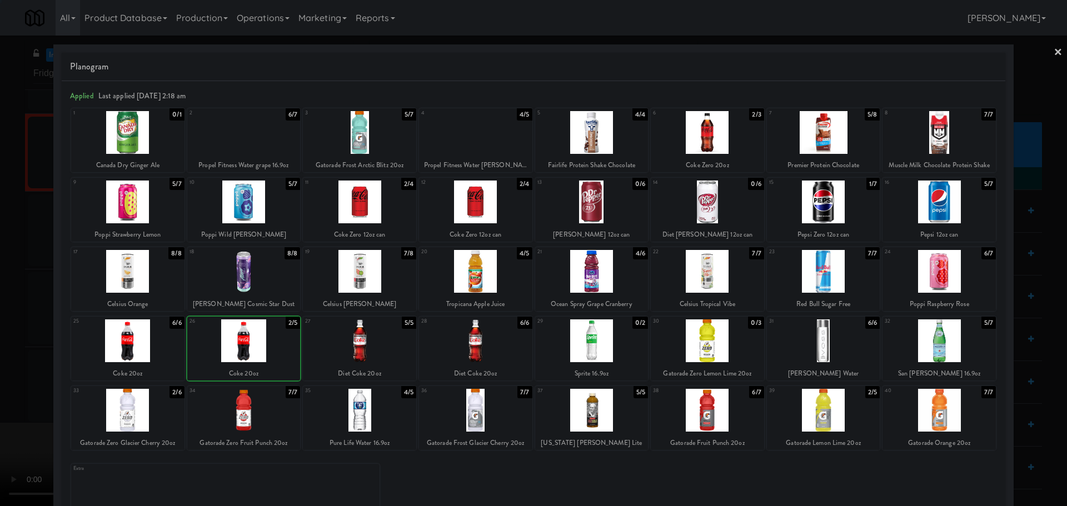
click at [19, 356] on div at bounding box center [533, 253] width 1067 height 506
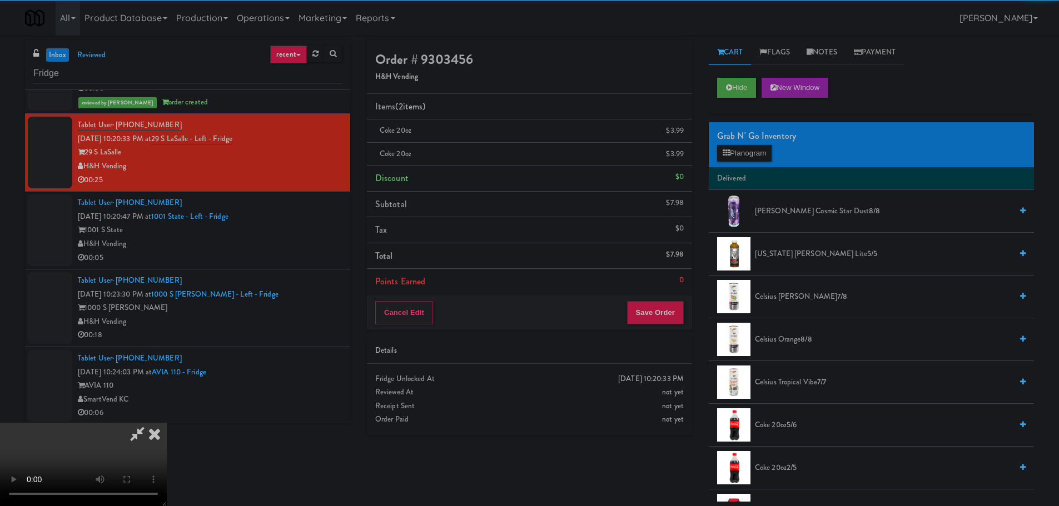
scroll to position [191, 0]
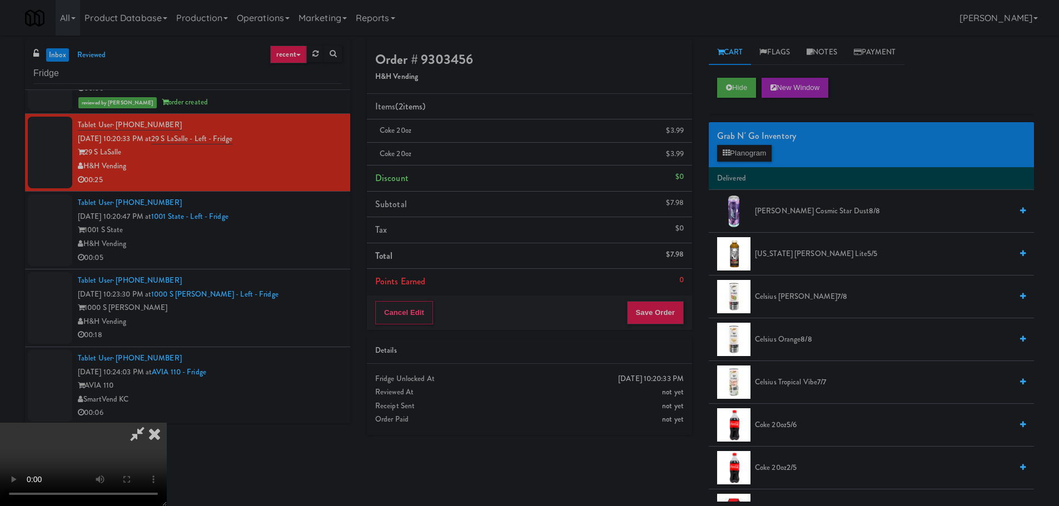
click at [167, 423] on video at bounding box center [83, 464] width 167 height 83
click at [642, 321] on button "Save Order" at bounding box center [655, 312] width 57 height 23
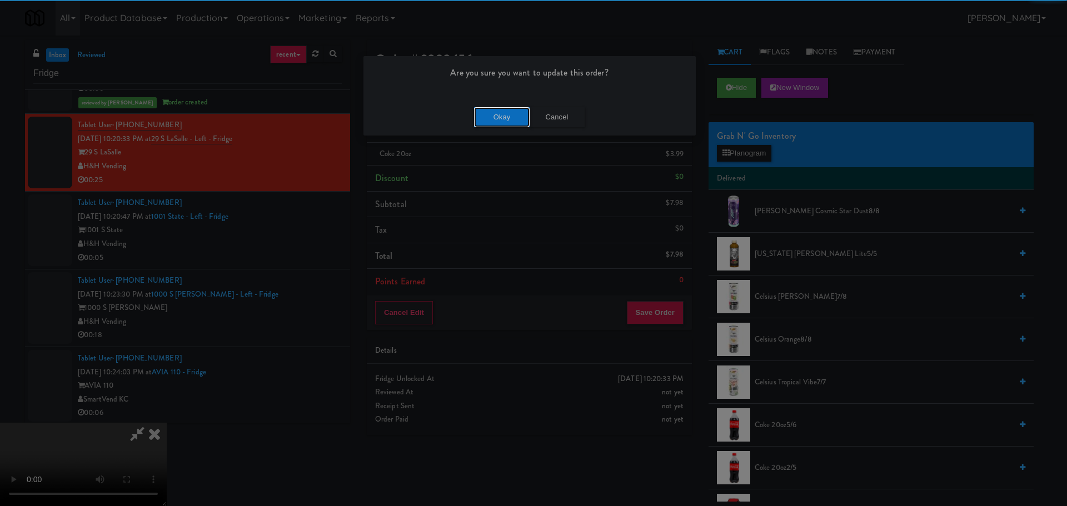
click at [519, 123] on button "Okay" at bounding box center [502, 117] width 56 height 20
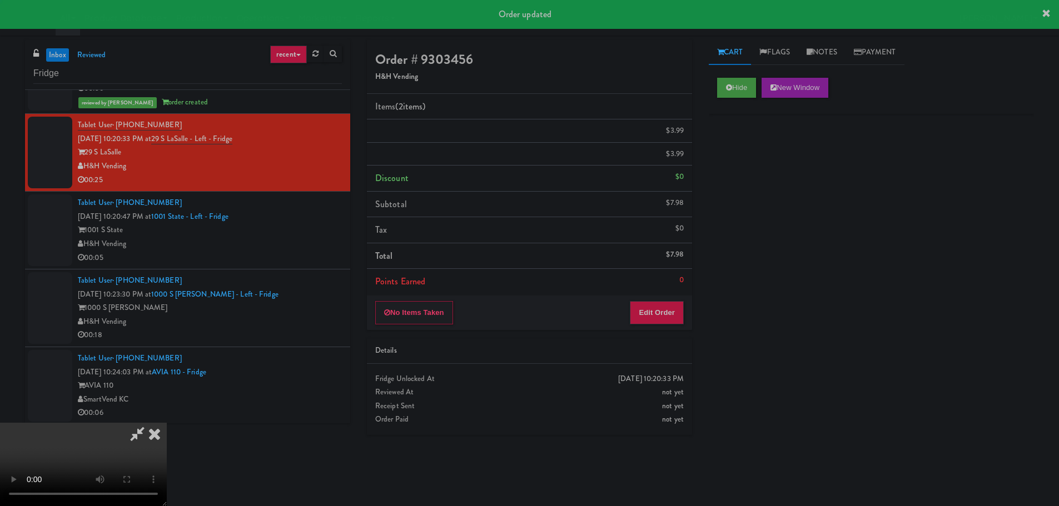
scroll to position [0, 0]
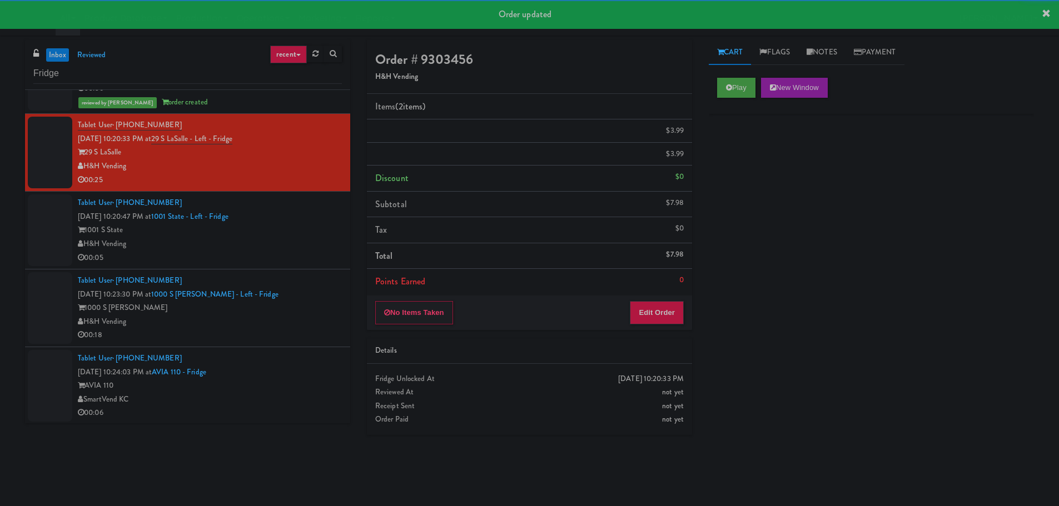
click at [297, 267] on li "Tablet User · (513) 550-9511 [DATE] 10:20:47 PM at 1001 State - Left - Fridge 1…" at bounding box center [187, 231] width 325 height 78
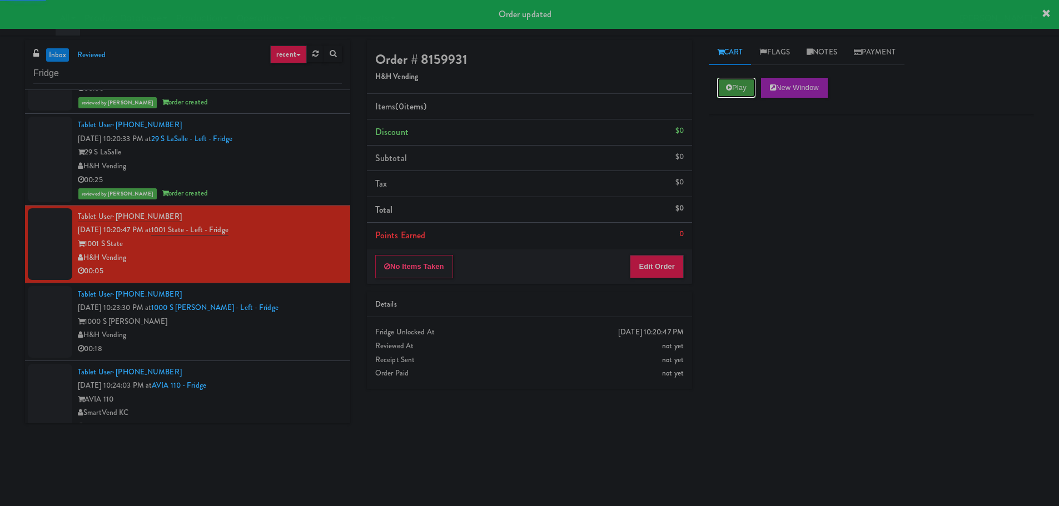
click at [736, 86] on button "Play" at bounding box center [736, 88] width 38 height 20
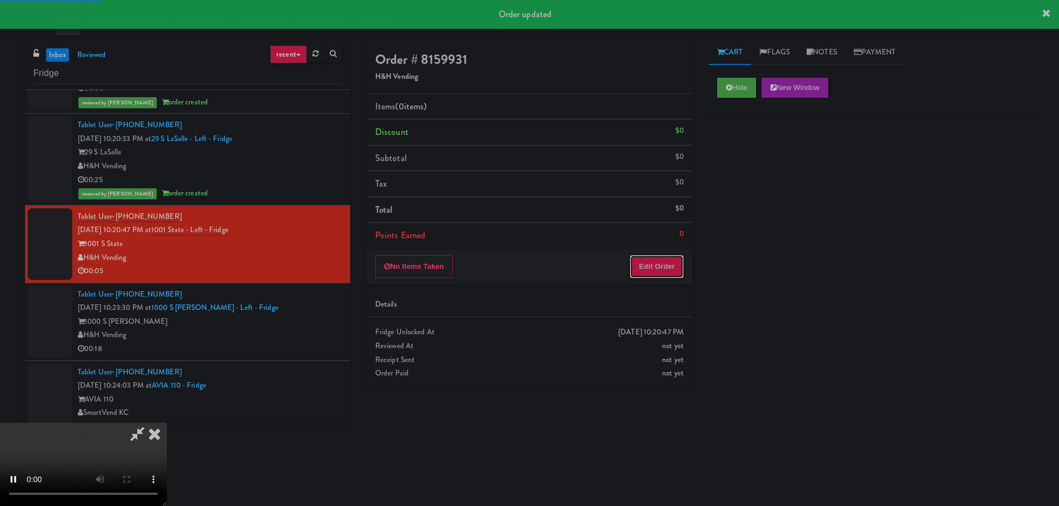
click at [661, 267] on button "Edit Order" at bounding box center [657, 266] width 54 height 23
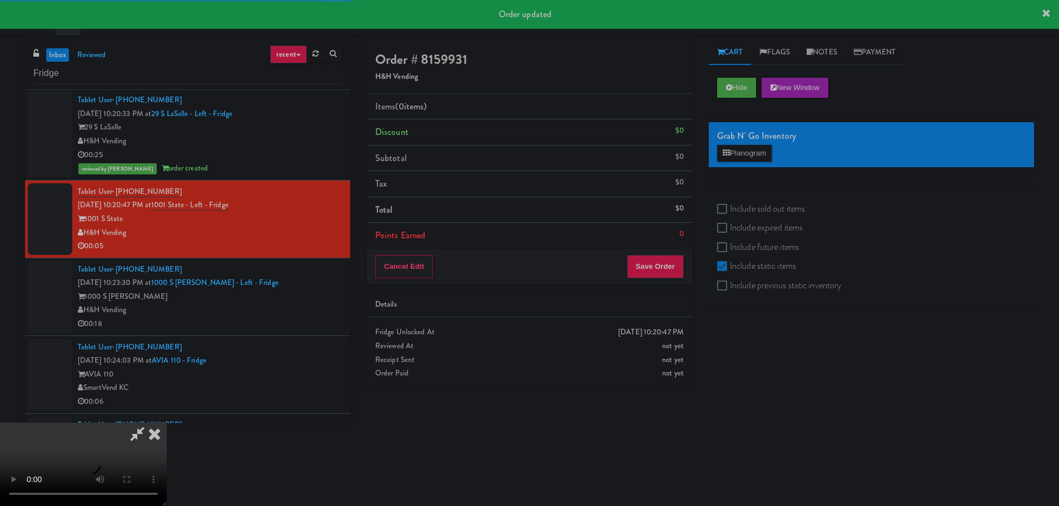
scroll to position [2556, 0]
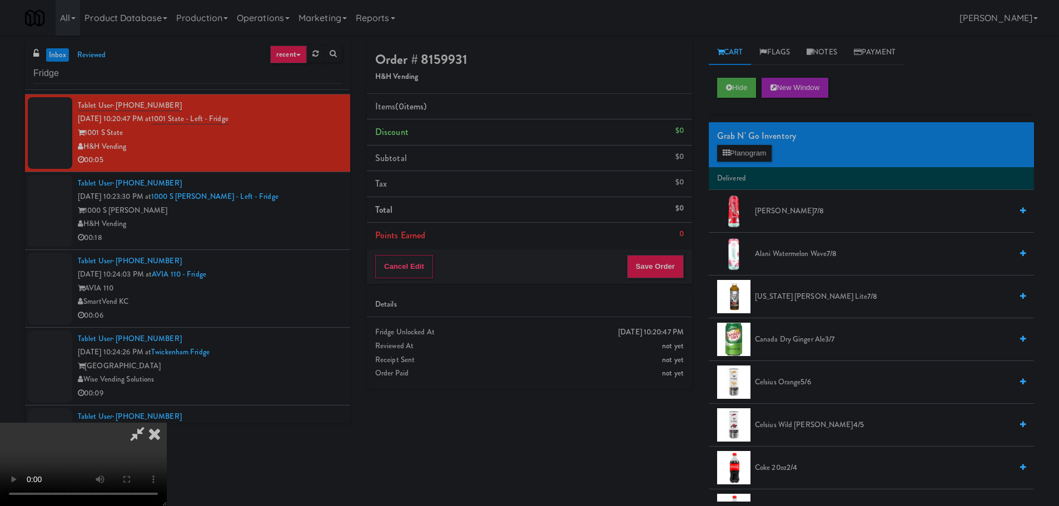
click at [167, 423] on video at bounding box center [83, 464] width 167 height 83
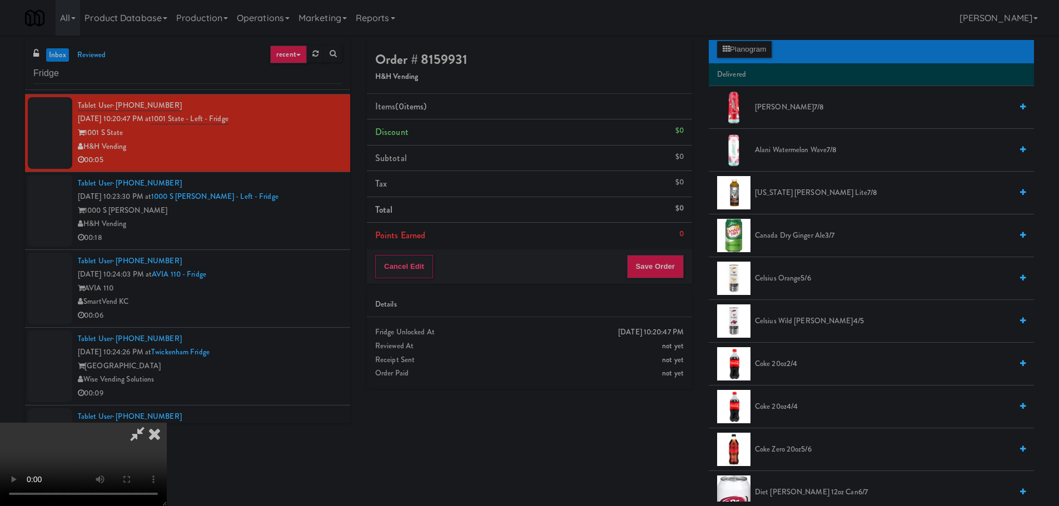
scroll to position [278, 0]
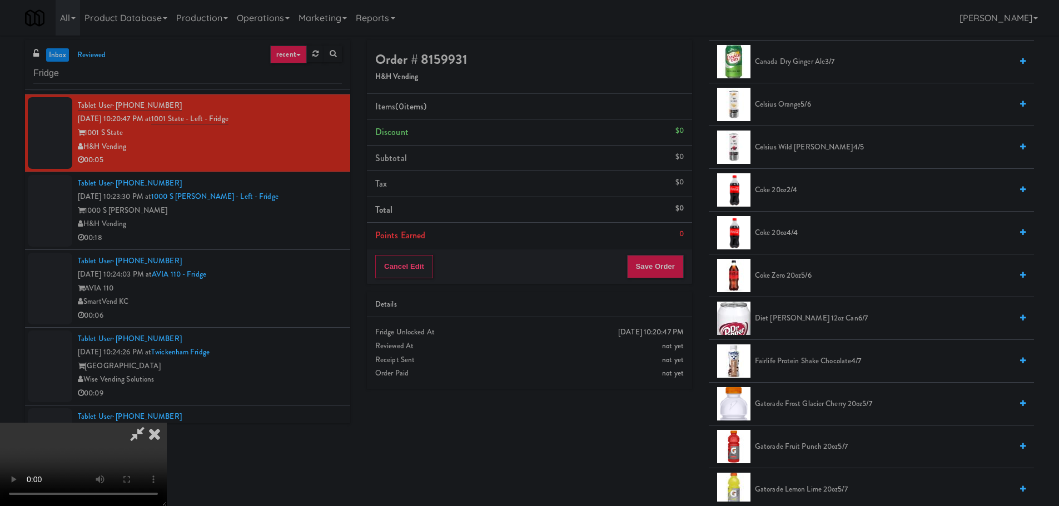
click at [808, 360] on span "Fairlife Protein Shake Chocolate 4/7" at bounding box center [883, 362] width 257 height 14
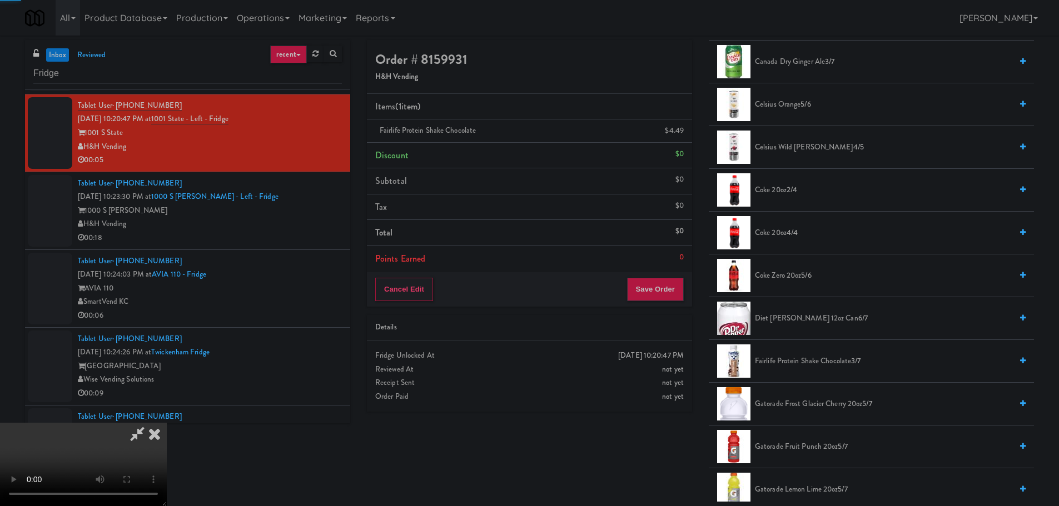
click at [167, 423] on video at bounding box center [83, 464] width 167 height 83
click at [653, 296] on button "Save Order" at bounding box center [655, 289] width 57 height 23
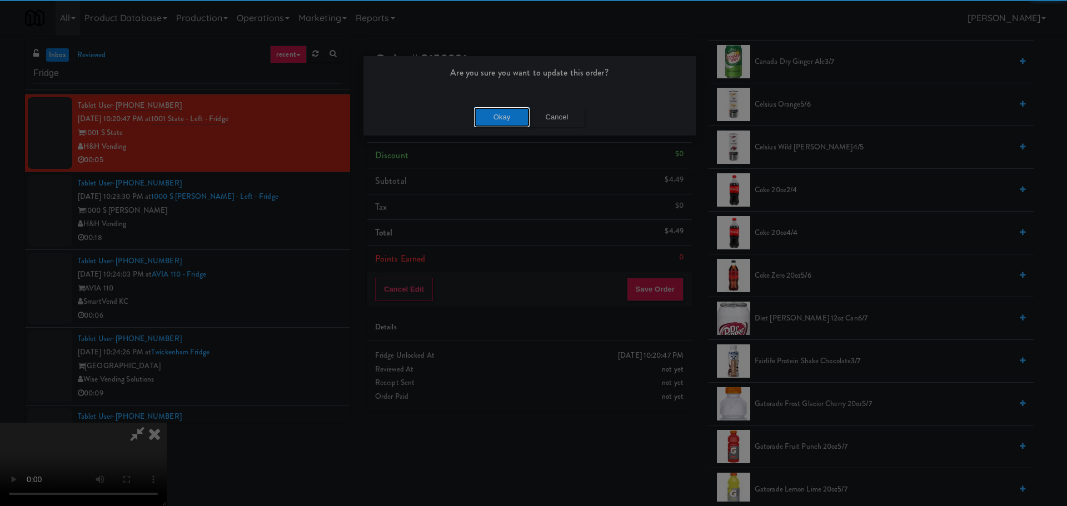
click at [489, 119] on button "Okay" at bounding box center [502, 117] width 56 height 20
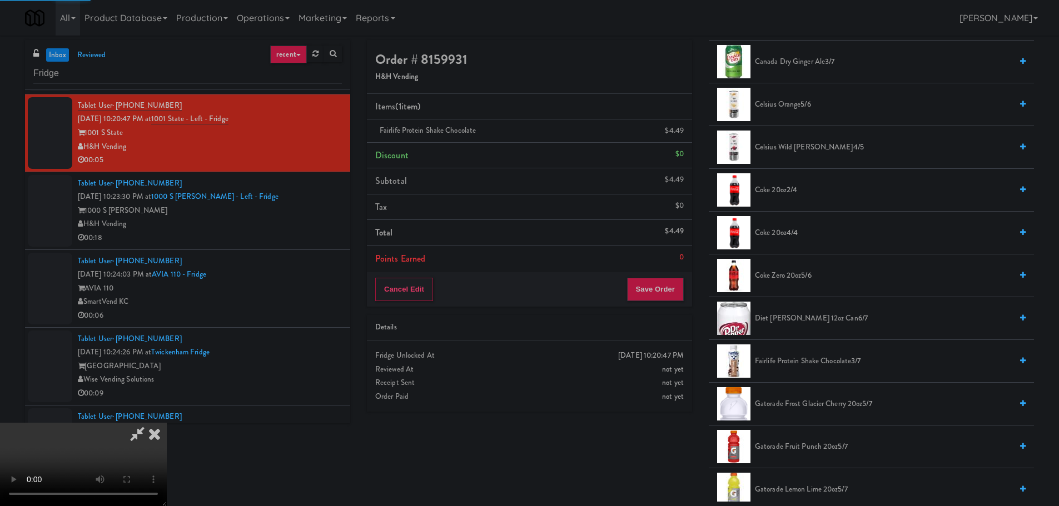
scroll to position [0, 0]
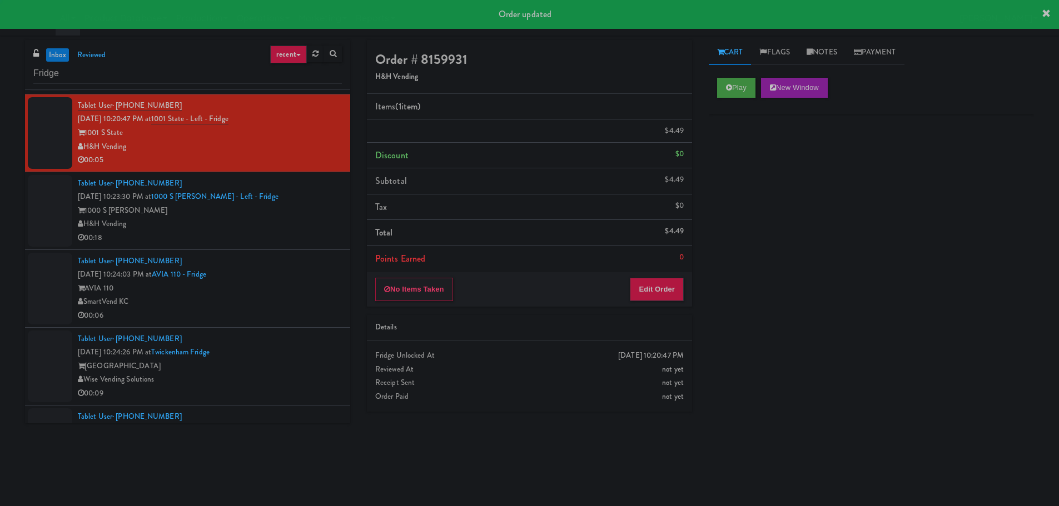
click at [311, 230] on div "H&H Vending" at bounding box center [210, 224] width 264 height 14
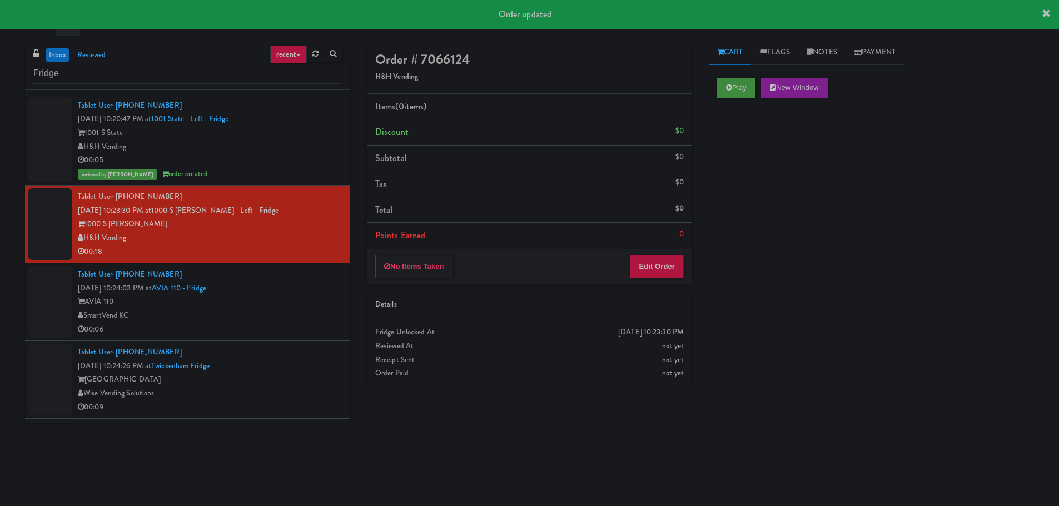
click at [700, 99] on div "Cart Flags Notes Payment Play New Window Primary Flag Clear Flag if unable to d…" at bounding box center [871, 263] width 342 height 446
drag, startPoint x: 722, startPoint y: 91, endPoint x: 721, endPoint y: 102, distance: 10.6
click at [723, 91] on button "Play" at bounding box center [736, 88] width 38 height 20
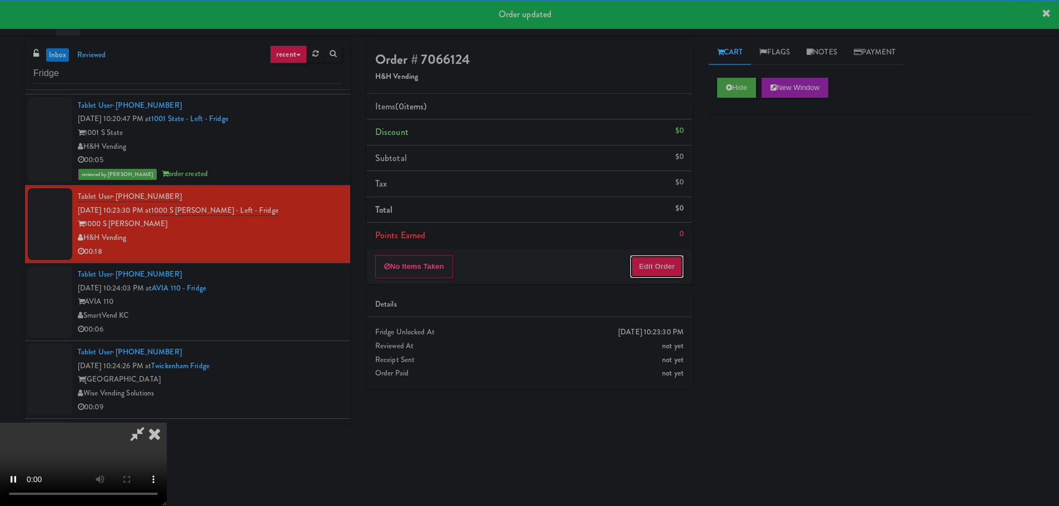
click at [673, 262] on button "Edit Order" at bounding box center [657, 266] width 54 height 23
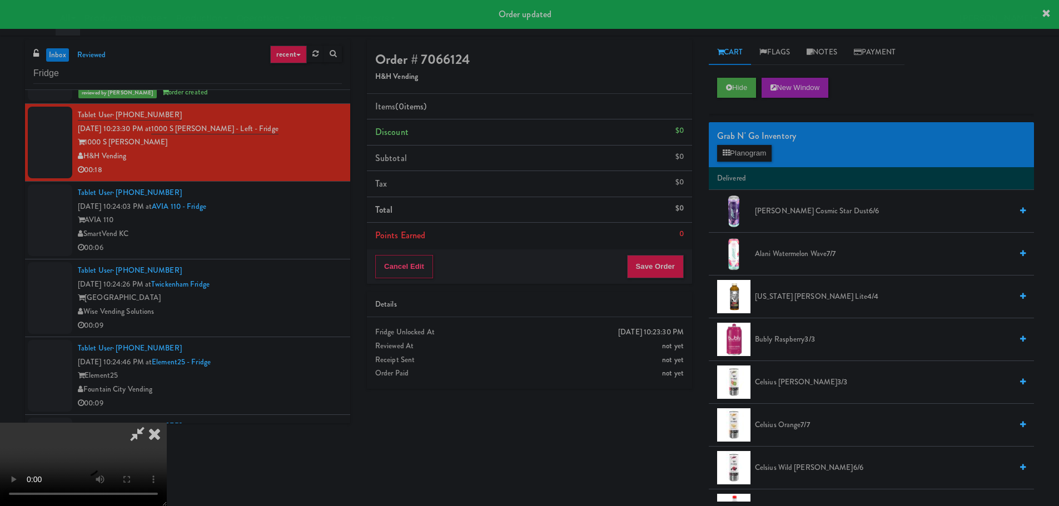
scroll to position [2668, 0]
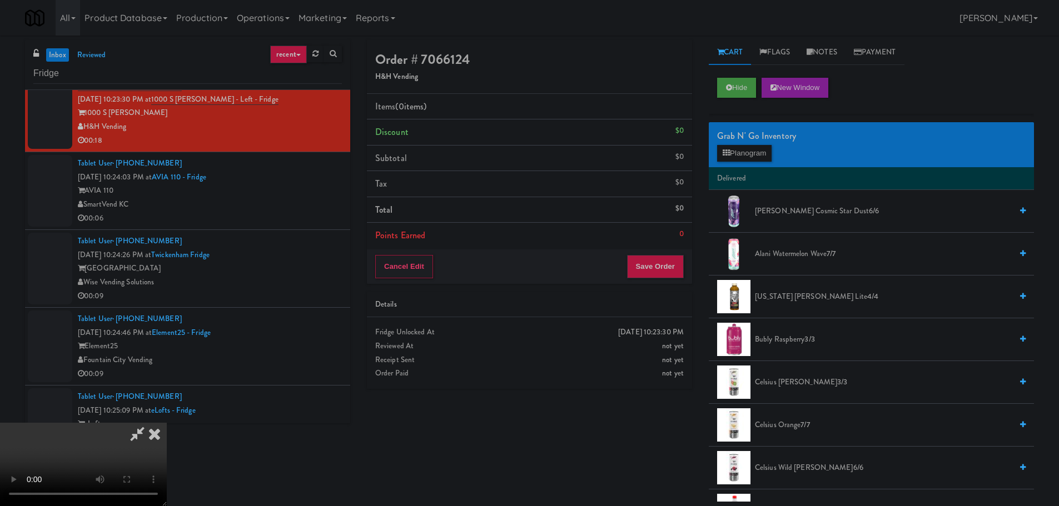
drag, startPoint x: 412, startPoint y: 305, endPoint x: 425, endPoint y: 300, distance: 13.2
click at [167, 423] on video at bounding box center [83, 464] width 167 height 83
click at [732, 166] on div "Grab N' Go Inventory Planogram" at bounding box center [871, 144] width 325 height 45
click at [735, 160] on button "Planogram" at bounding box center [744, 153] width 54 height 17
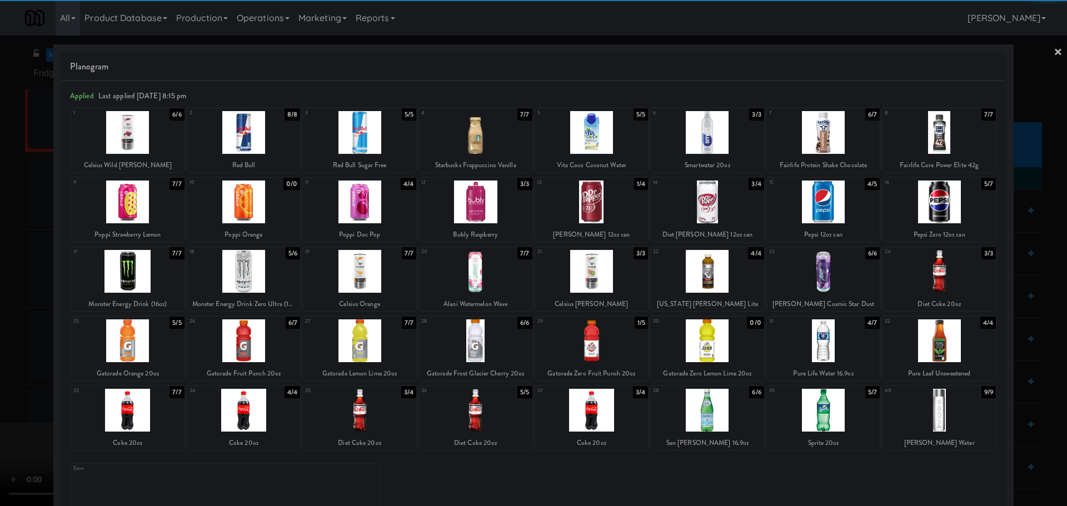
click at [717, 198] on div at bounding box center [707, 202] width 113 height 43
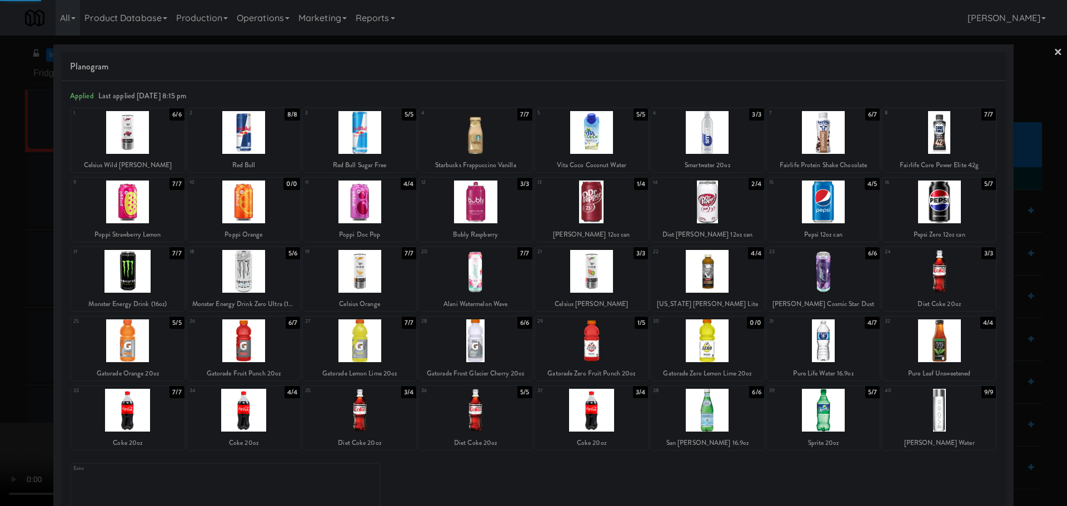
click at [28, 250] on div at bounding box center [533, 253] width 1067 height 506
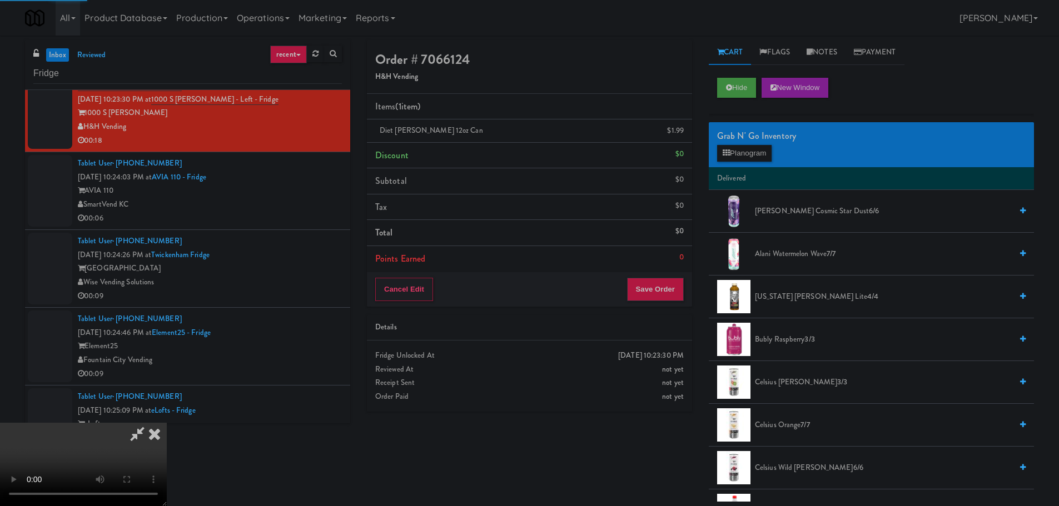
drag, startPoint x: 206, startPoint y: 239, endPoint x: 254, endPoint y: 246, distance: 48.3
click at [167, 423] on video at bounding box center [83, 464] width 167 height 83
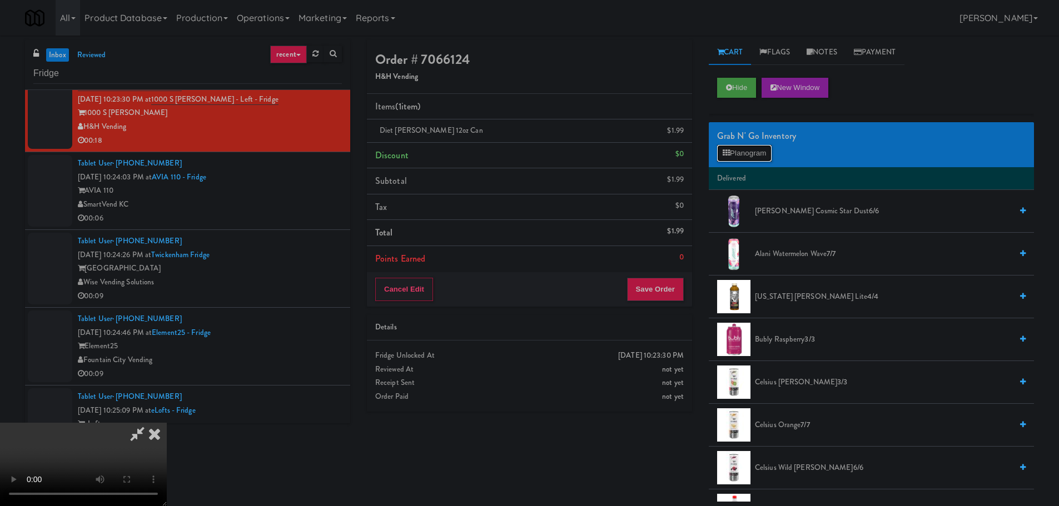
click at [747, 156] on button "Planogram" at bounding box center [744, 153] width 54 height 17
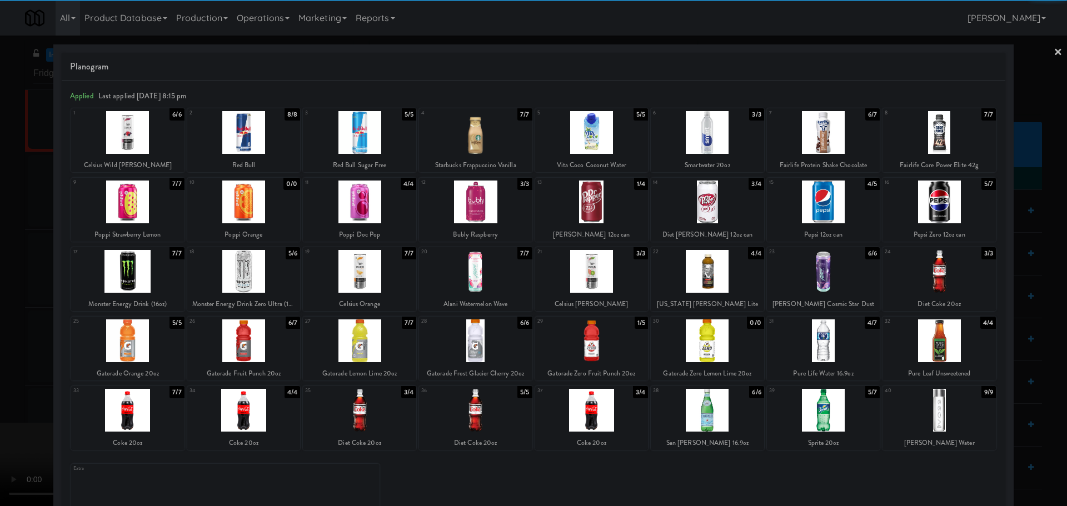
click at [138, 132] on div at bounding box center [127, 132] width 113 height 43
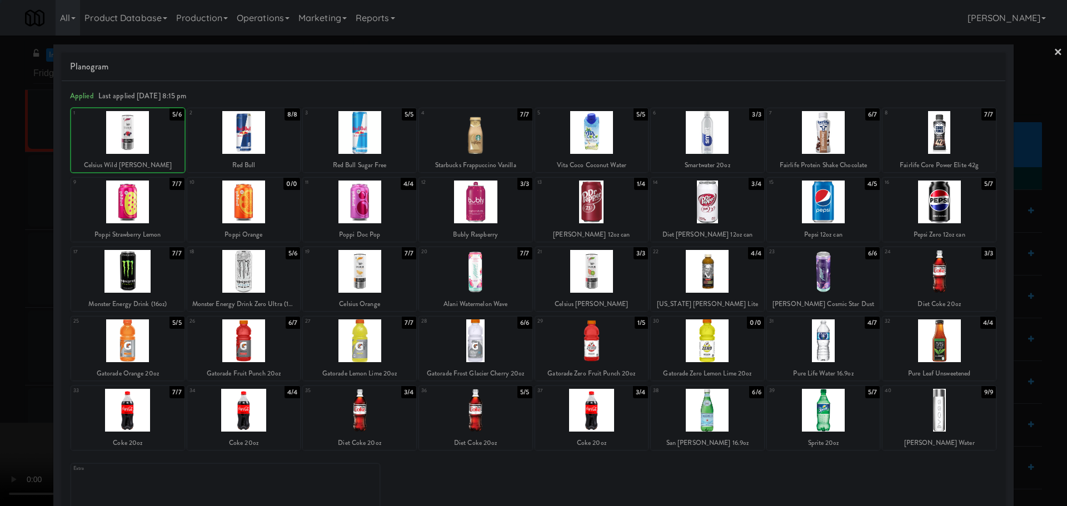
click at [0, 200] on div at bounding box center [533, 253] width 1067 height 506
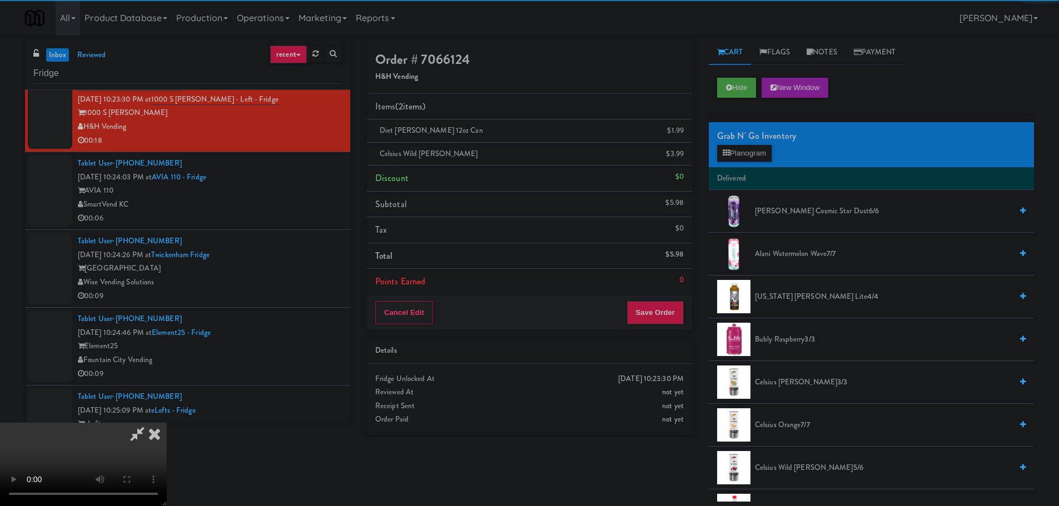
drag, startPoint x: 238, startPoint y: 215, endPoint x: 307, endPoint y: 230, distance: 70.6
click at [167, 423] on video at bounding box center [83, 464] width 167 height 83
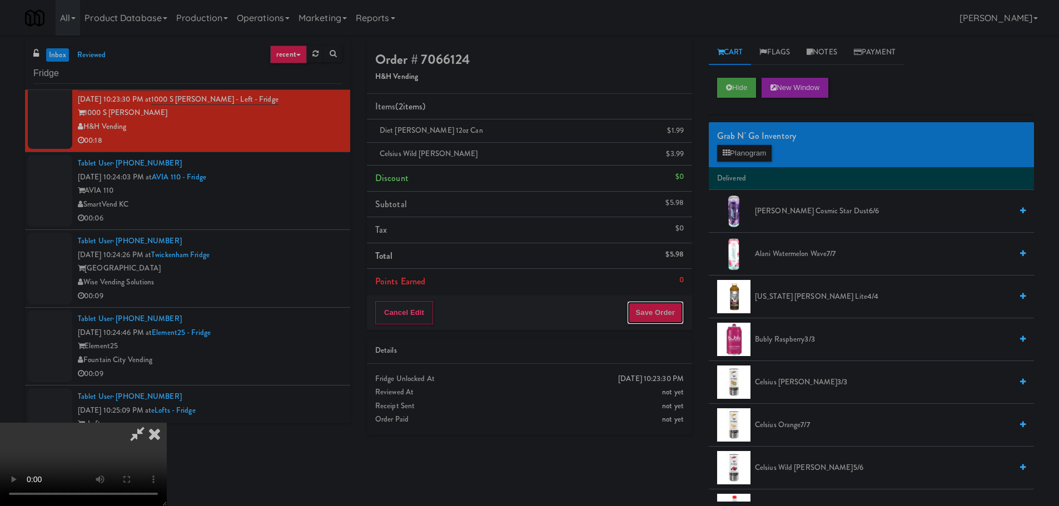
click at [655, 311] on button "Save Order" at bounding box center [655, 312] width 57 height 23
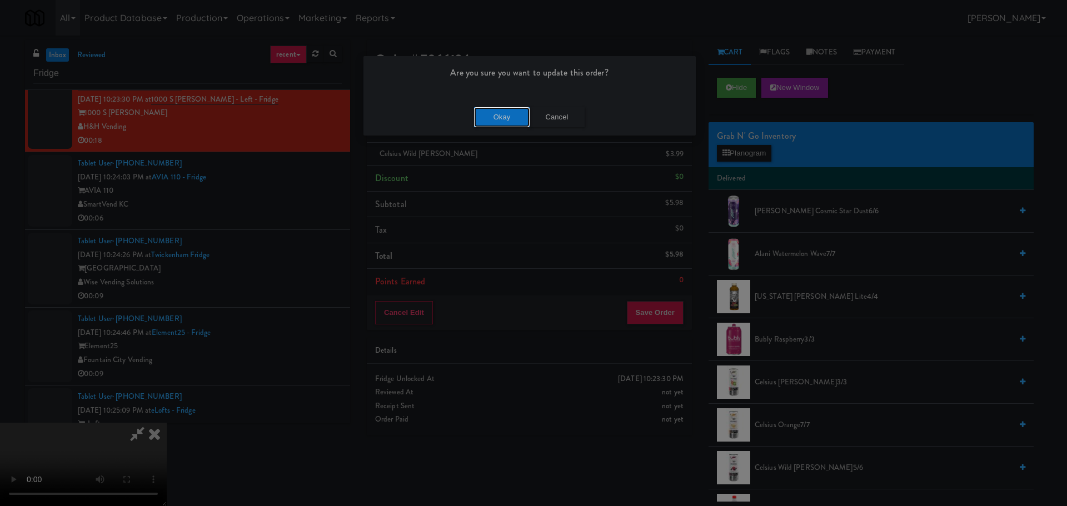
click at [497, 124] on button "Okay" at bounding box center [502, 117] width 56 height 20
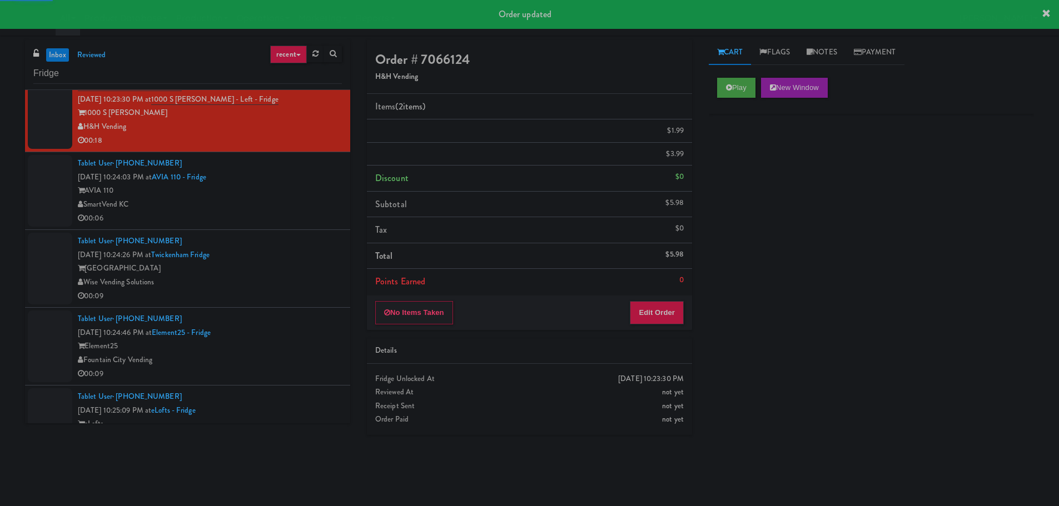
click at [285, 234] on li "Tablet User · (608) 772-5572 [DATE] 10:24:26 PM at [GEOGRAPHIC_DATA] Wise Vendi…" at bounding box center [187, 269] width 325 height 78
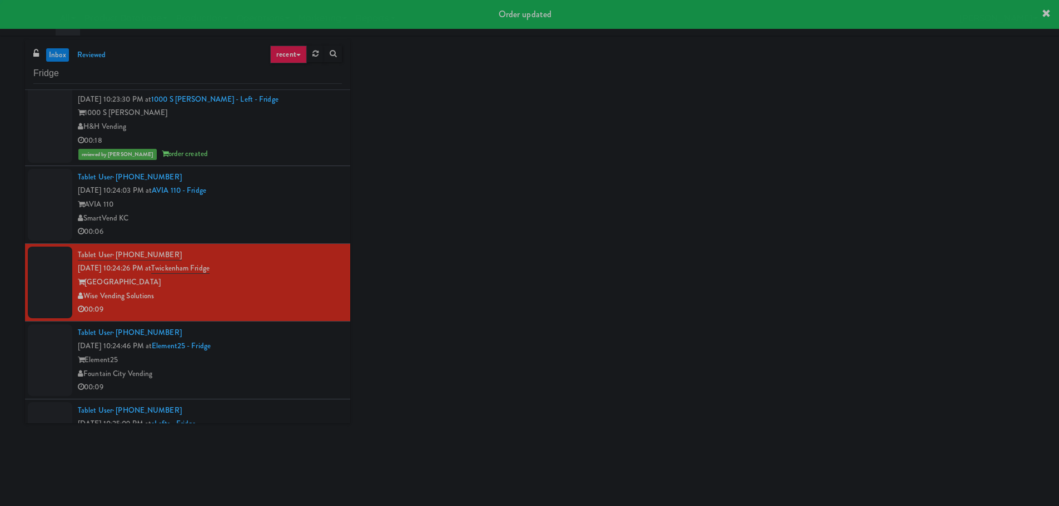
click at [285, 234] on div "00:06" at bounding box center [210, 232] width 264 height 14
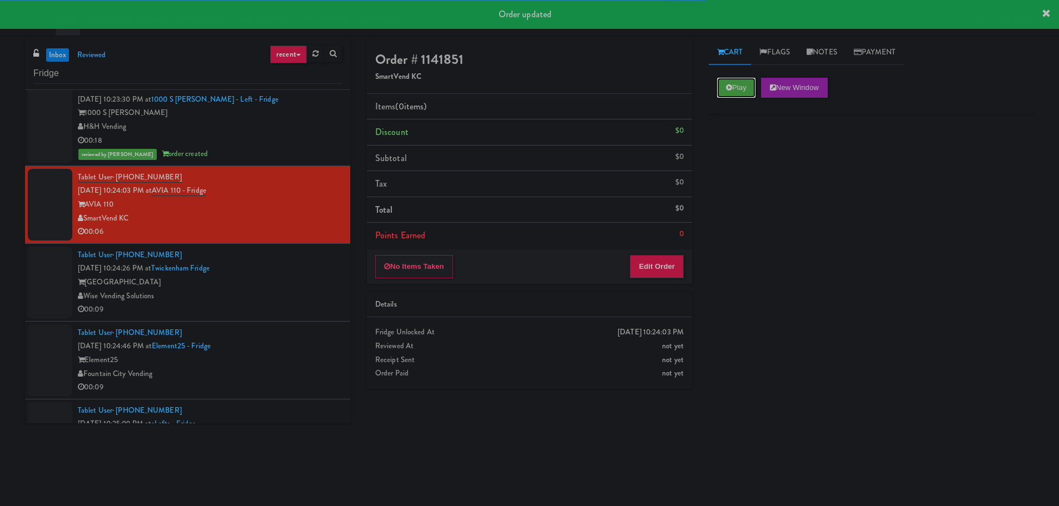
drag, startPoint x: 745, startPoint y: 91, endPoint x: 668, endPoint y: 241, distance: 168.3
click at [745, 91] on button "Play" at bounding box center [736, 88] width 38 height 20
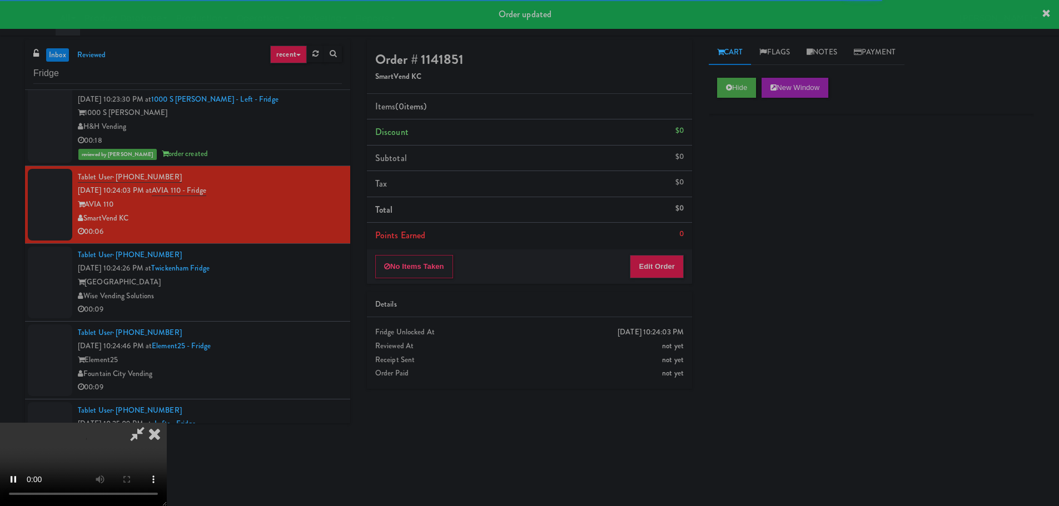
click at [656, 285] on div "Order # 1141851 SmartVend KC Items (0 items ) Discount $0 Subtotal $0 Tax $0 To…" at bounding box center [529, 218] width 342 height 357
click at [658, 268] on button "Edit Order" at bounding box center [657, 266] width 54 height 23
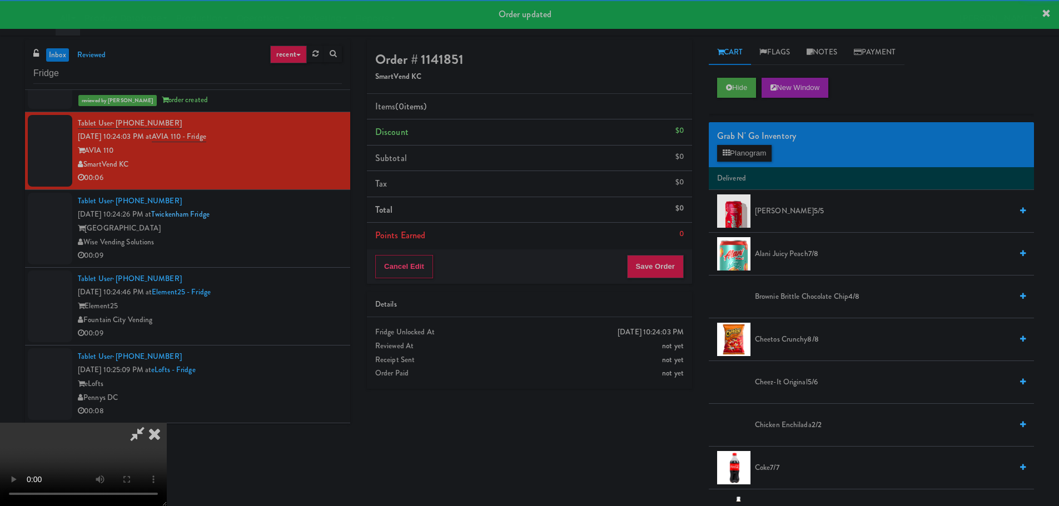
scroll to position [2723, 0]
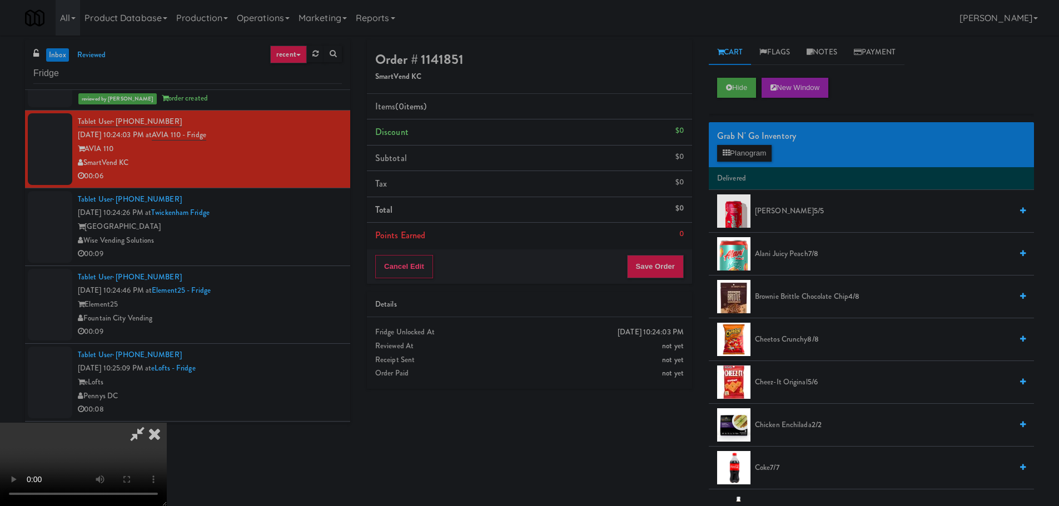
click at [639, 476] on div "Order # 1141851 SmartVend KC Items (0 items ) Discount $0 Subtotal $0 Tax $0 To…" at bounding box center [700, 271] width 684 height 462
click at [167, 423] on video at bounding box center [83, 464] width 167 height 83
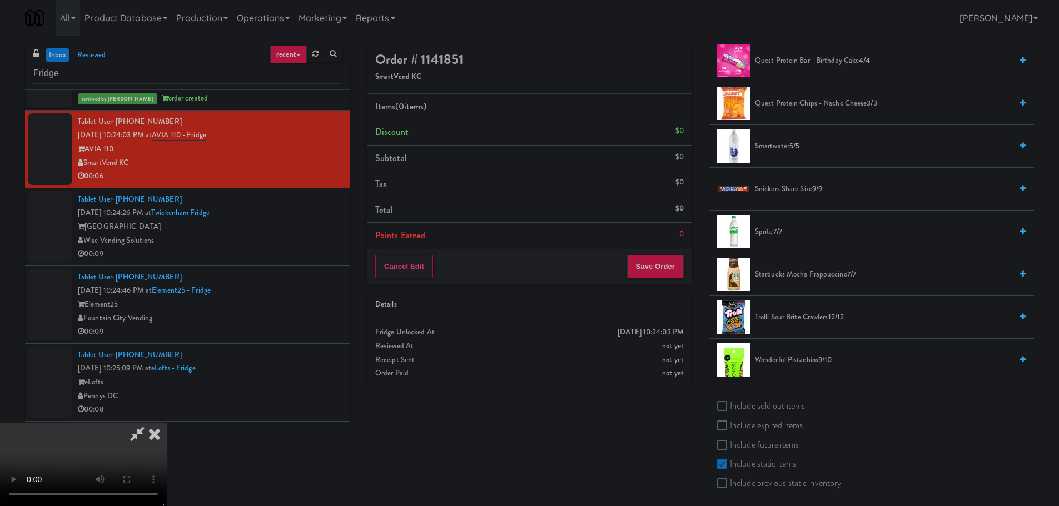
scroll to position [1144, 0]
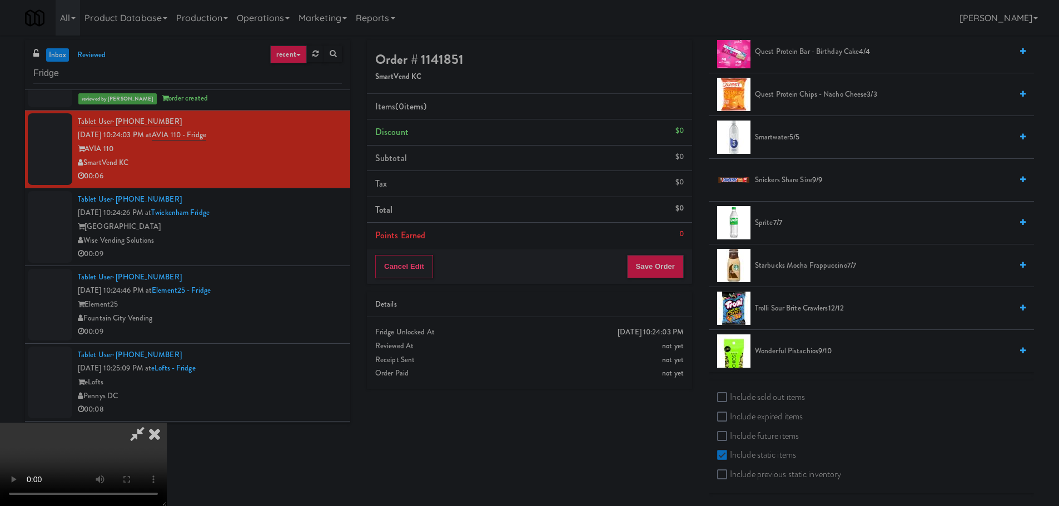
click at [786, 305] on span "Trolli Sour Brite Crawlers 12/12" at bounding box center [883, 309] width 257 height 14
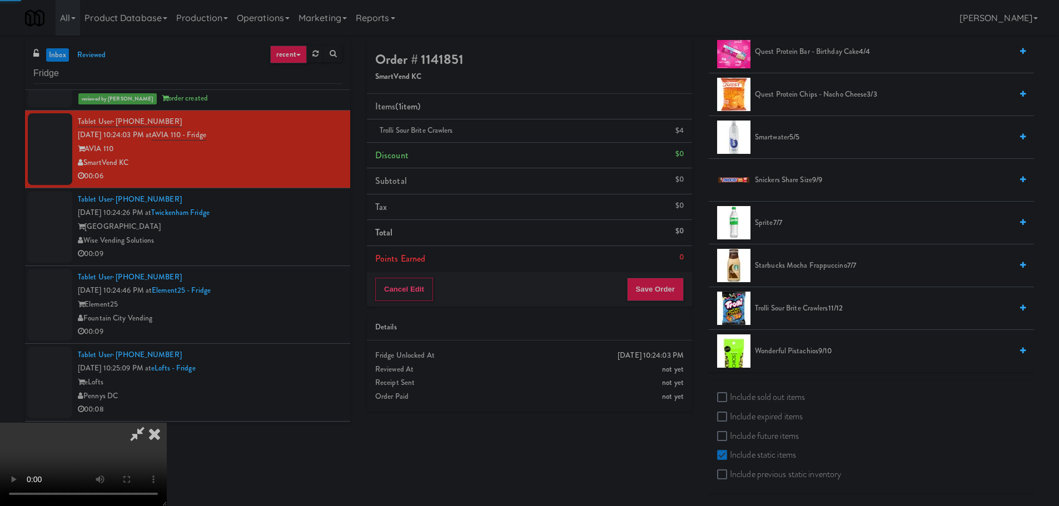
click at [167, 423] on video at bounding box center [83, 464] width 167 height 83
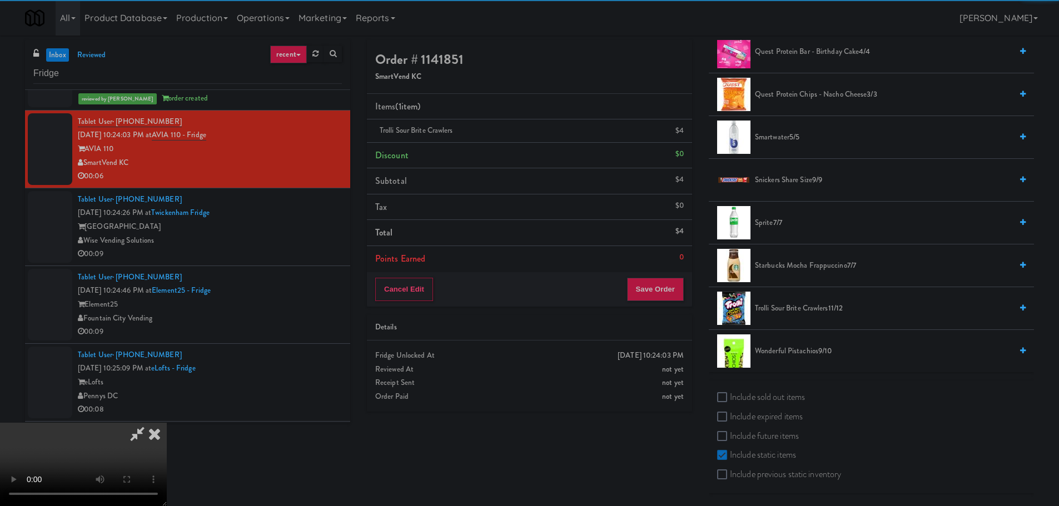
click at [167, 423] on video at bounding box center [83, 464] width 167 height 83
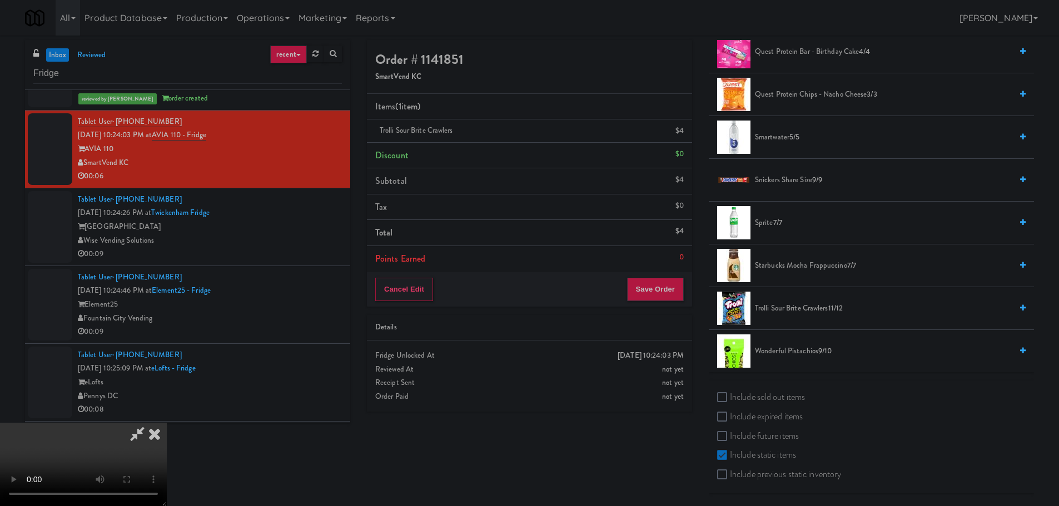
click at [167, 423] on video at bounding box center [83, 464] width 167 height 83
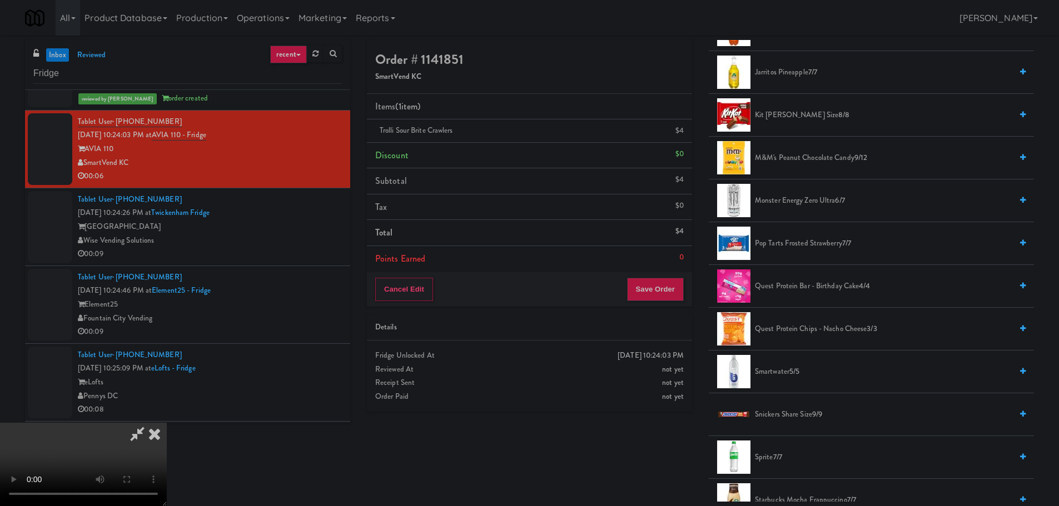
scroll to position [1088, 0]
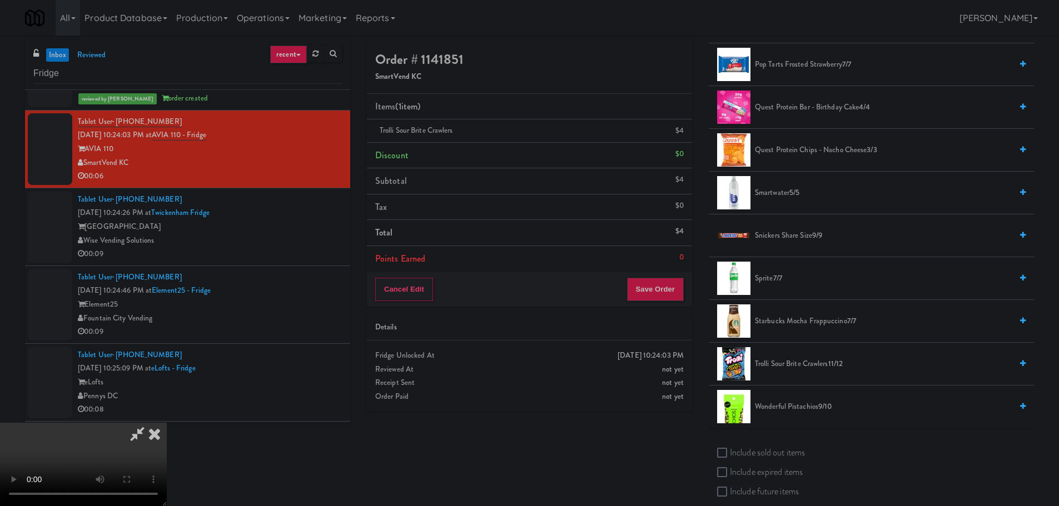
click at [785, 236] on span "Snickers Share Size 9/9" at bounding box center [883, 236] width 257 height 14
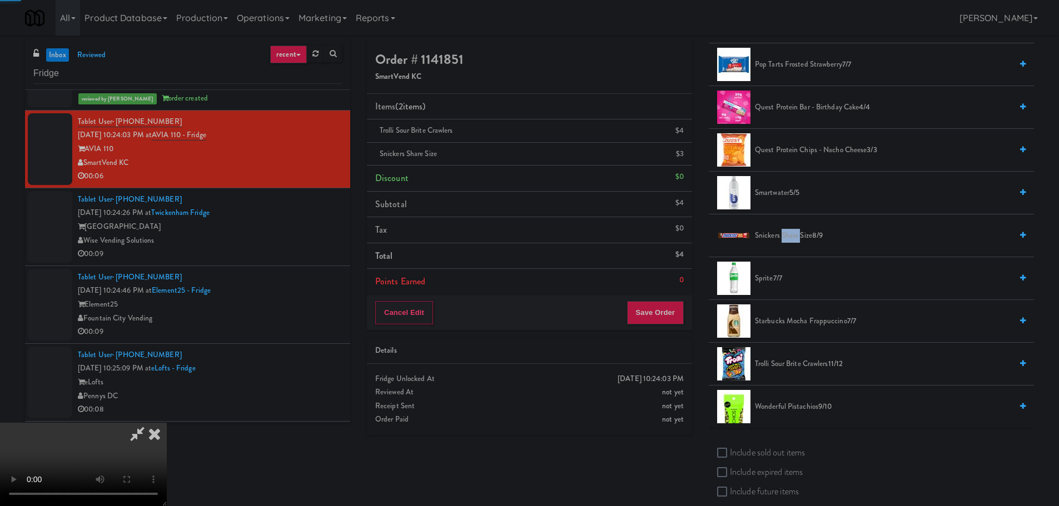
click at [785, 236] on span "Snickers Share Size 8/9" at bounding box center [883, 236] width 257 height 14
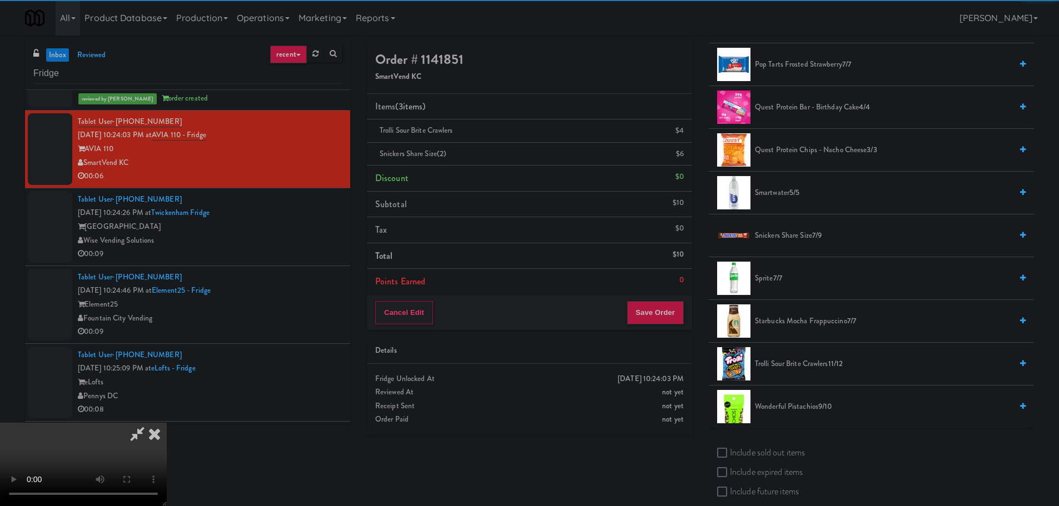
click at [684, 431] on div "[DATE] 10:24:03 PM Fridge Unlocked At not yet Reviewed At not yet Receipt Sent …" at bounding box center [529, 399] width 325 height 71
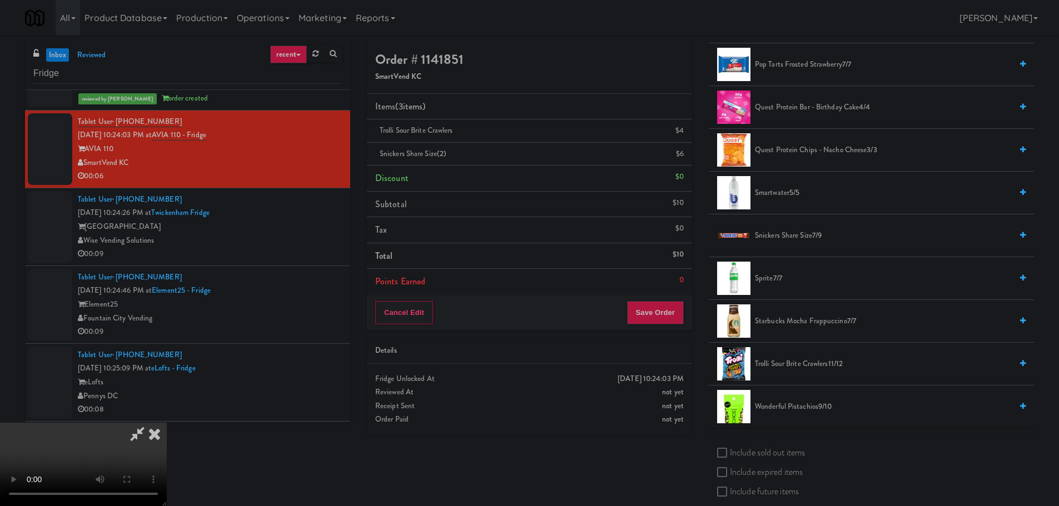
click at [167, 423] on video at bounding box center [83, 464] width 167 height 83
click at [661, 314] on button "Save Order" at bounding box center [655, 312] width 57 height 23
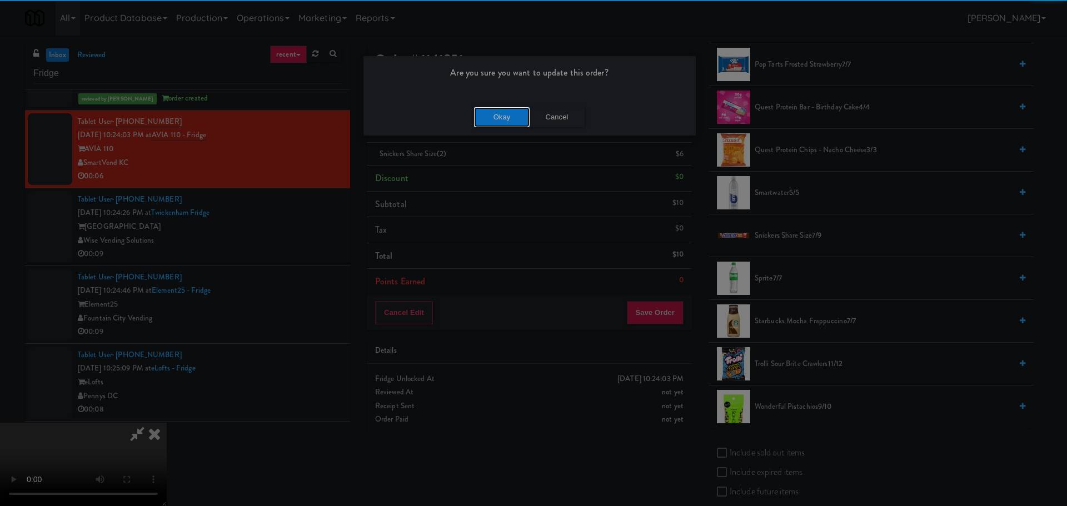
click at [496, 116] on button "Okay" at bounding box center [502, 117] width 56 height 20
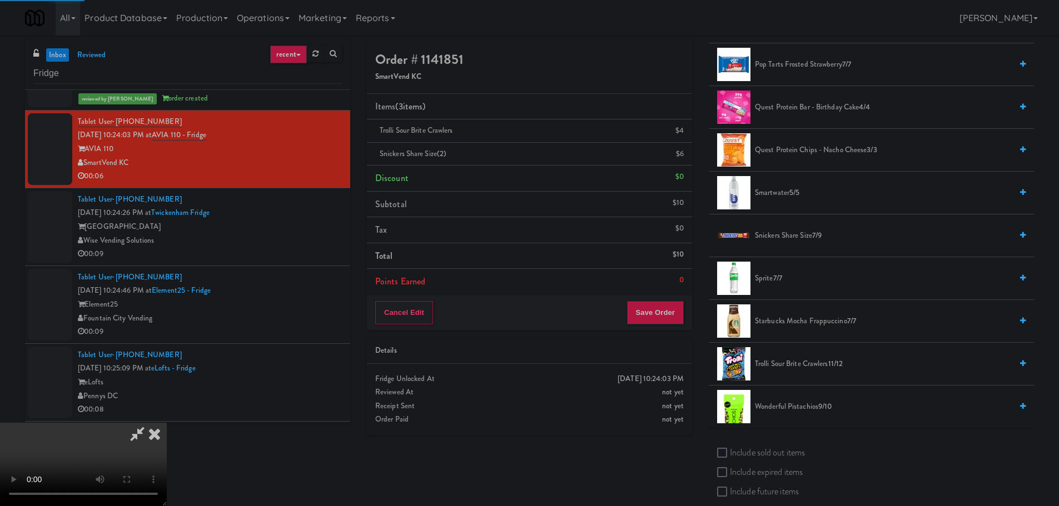
scroll to position [0, 0]
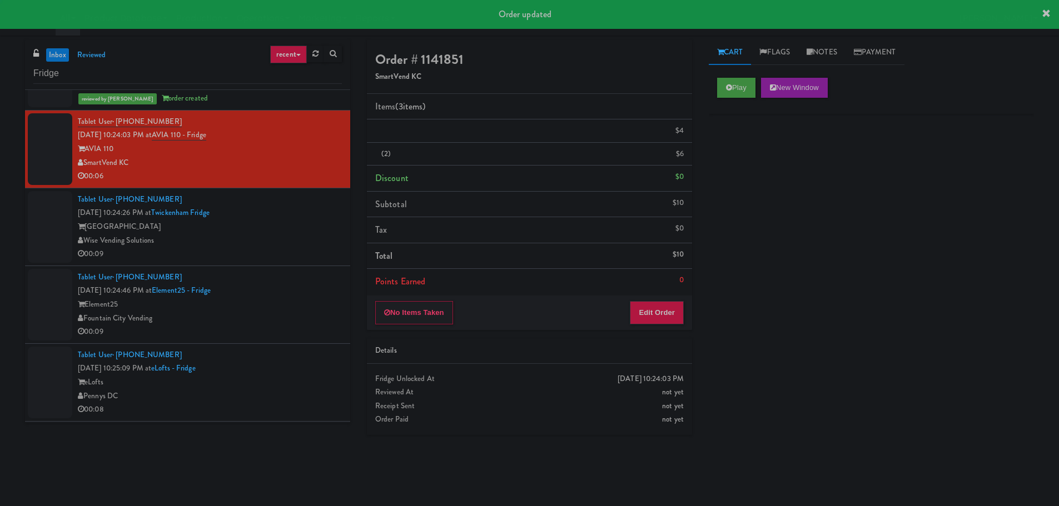
click at [308, 228] on div "[GEOGRAPHIC_DATA]" at bounding box center [210, 227] width 264 height 14
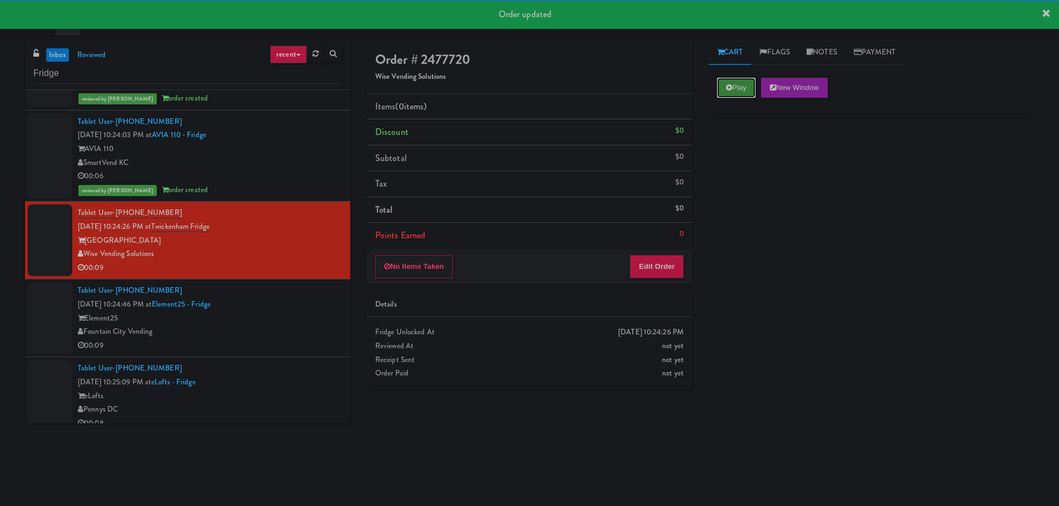
click at [734, 86] on button "Play" at bounding box center [736, 88] width 38 height 20
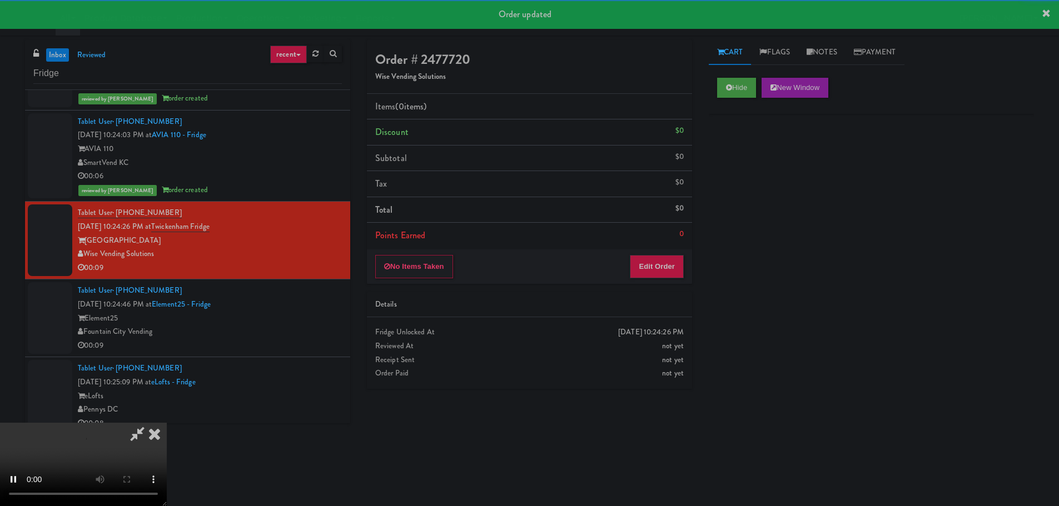
click at [694, 224] on div "Order # 2477720 Wise Vending Solutions Items (0 items ) Discount $0 Subtotal $0…" at bounding box center [529, 218] width 342 height 357
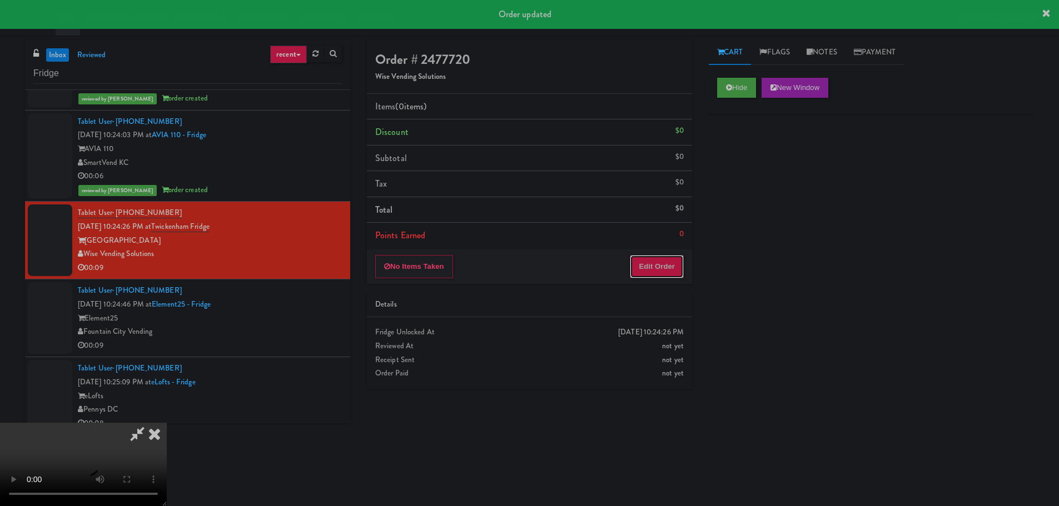
click at [665, 256] on button "Edit Order" at bounding box center [657, 266] width 54 height 23
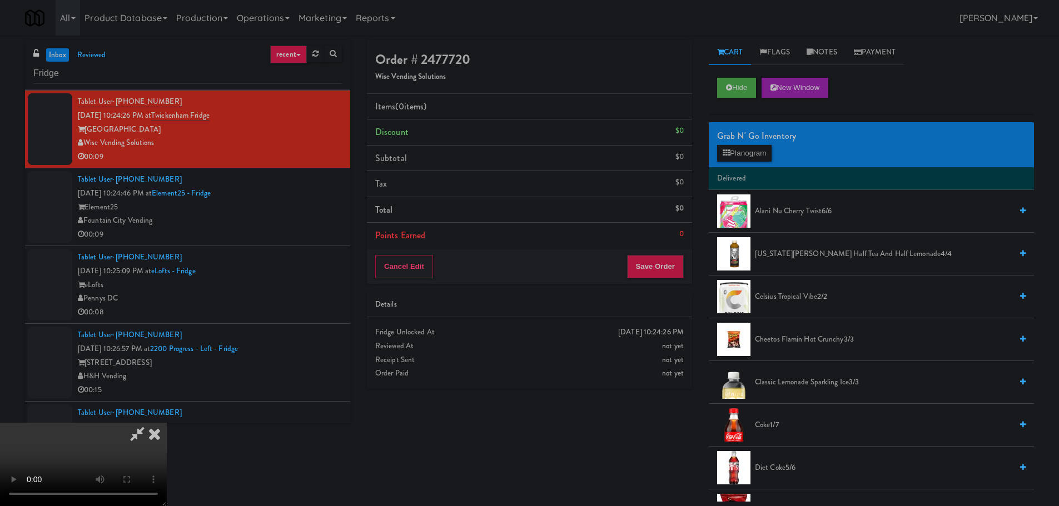
scroll to position [24, 0]
click at [167, 423] on video at bounding box center [83, 464] width 167 height 83
drag, startPoint x: 418, startPoint y: 292, endPoint x: 430, endPoint y: 288, distance: 12.3
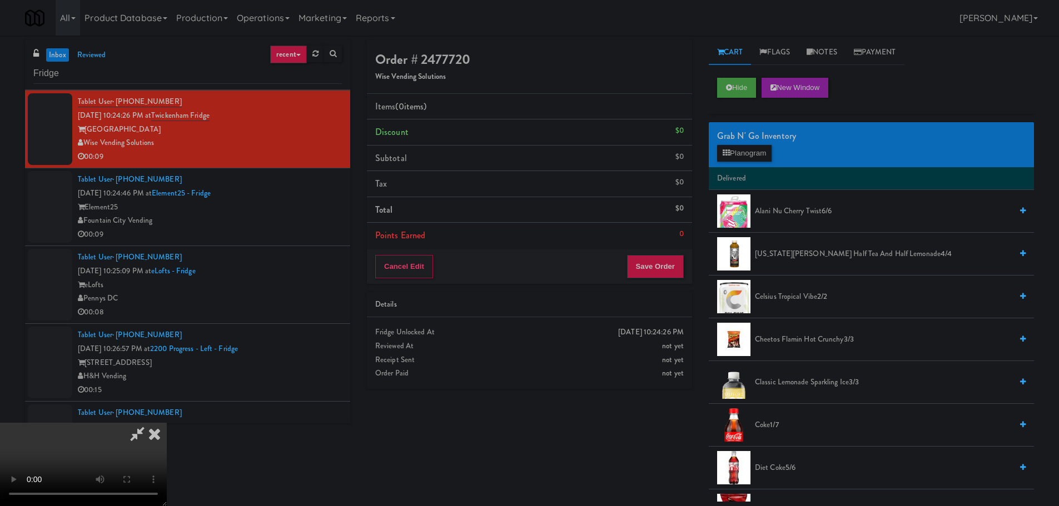
click at [167, 423] on video at bounding box center [83, 464] width 167 height 83
click at [772, 421] on span "1/7" at bounding box center [774, 425] width 8 height 11
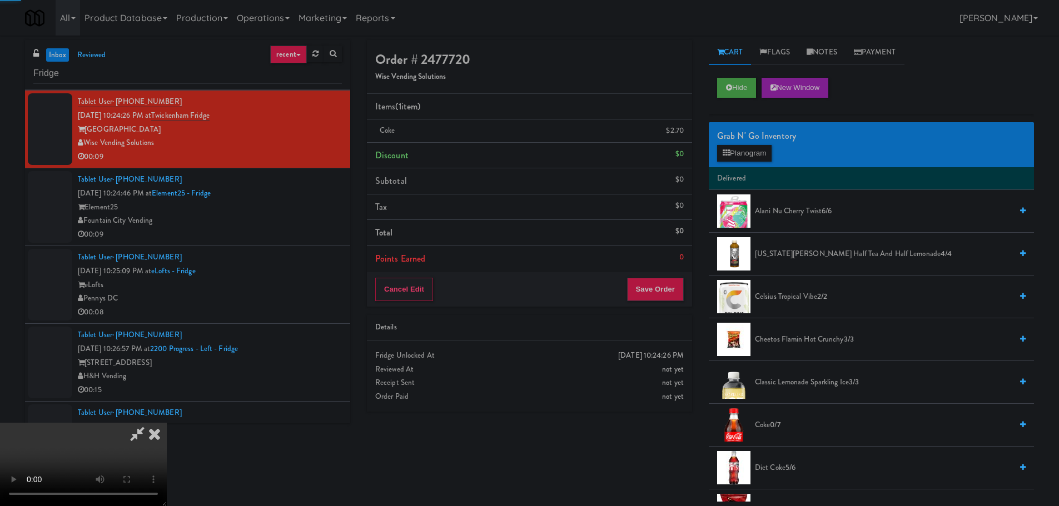
click at [167, 423] on video at bounding box center [83, 464] width 167 height 83
click at [658, 285] on button "Save Order" at bounding box center [655, 289] width 57 height 23
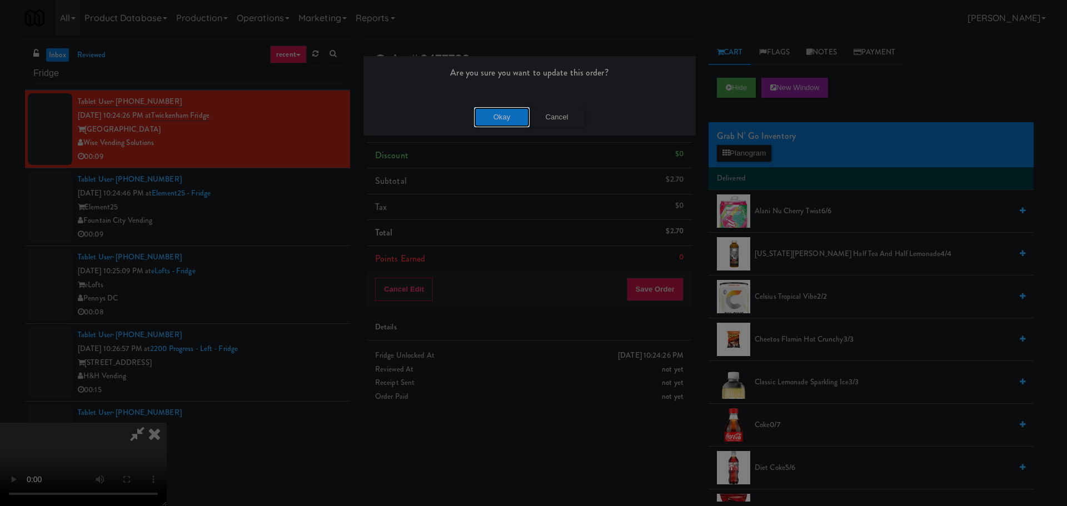
click at [498, 113] on button "Okay" at bounding box center [502, 117] width 56 height 20
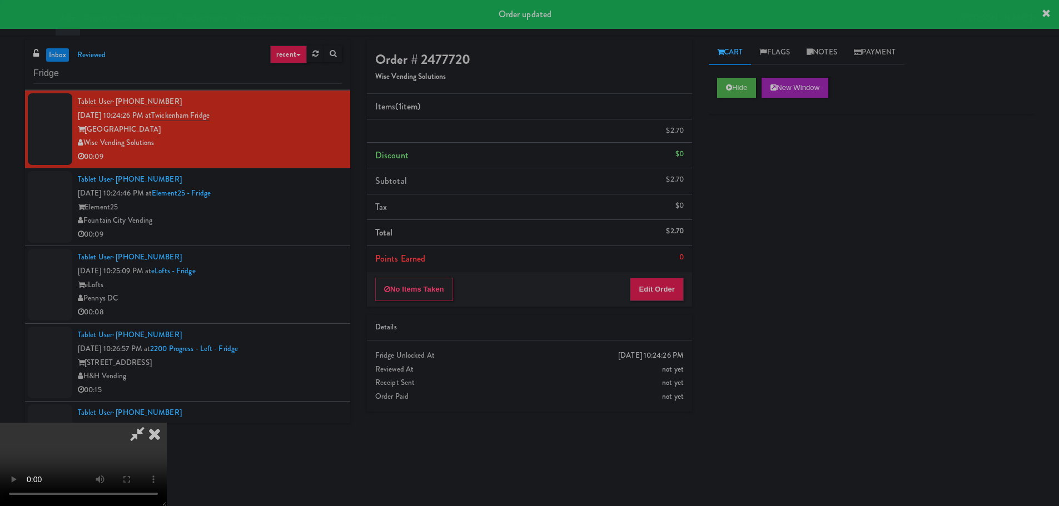
scroll to position [0, 0]
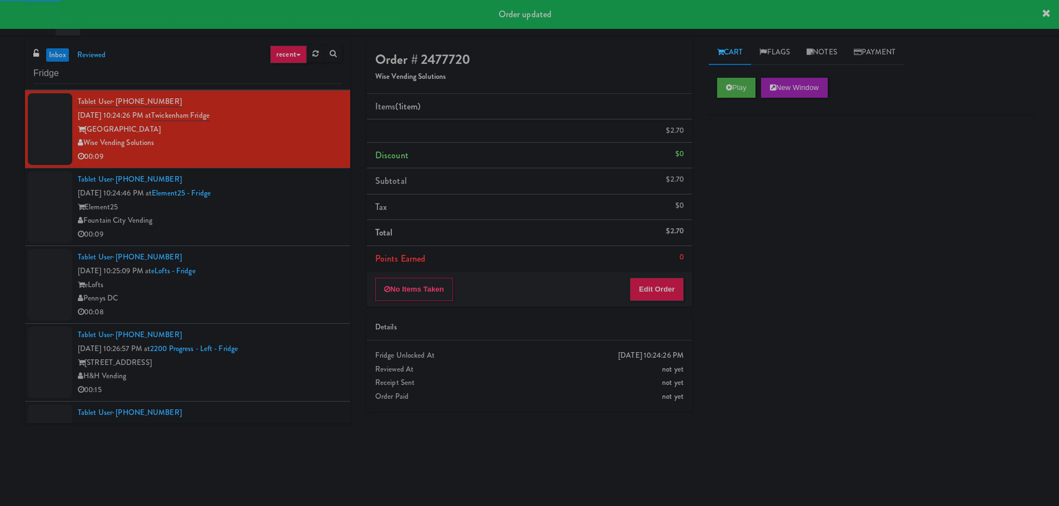
click at [316, 235] on div "00:09" at bounding box center [210, 235] width 264 height 14
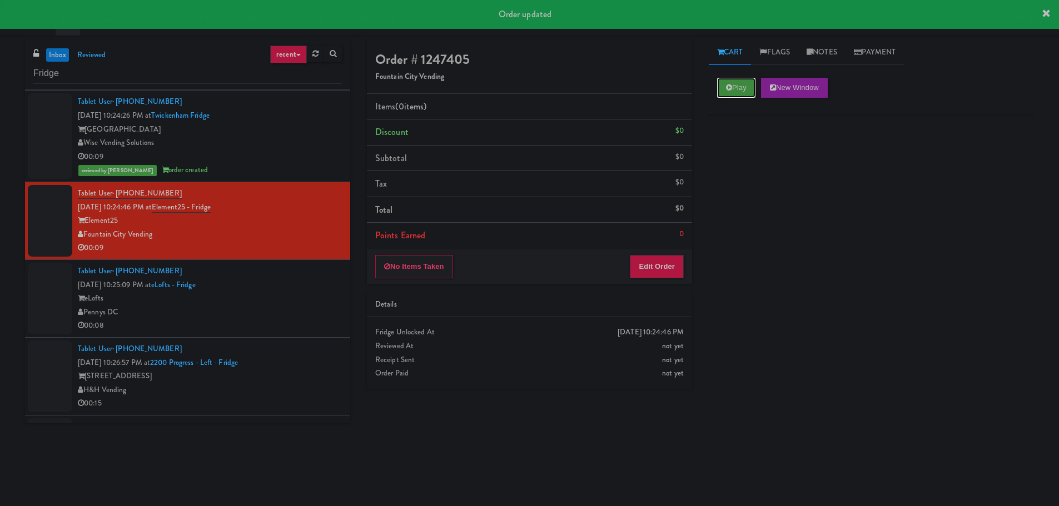
click at [722, 96] on button "Play" at bounding box center [736, 88] width 38 height 20
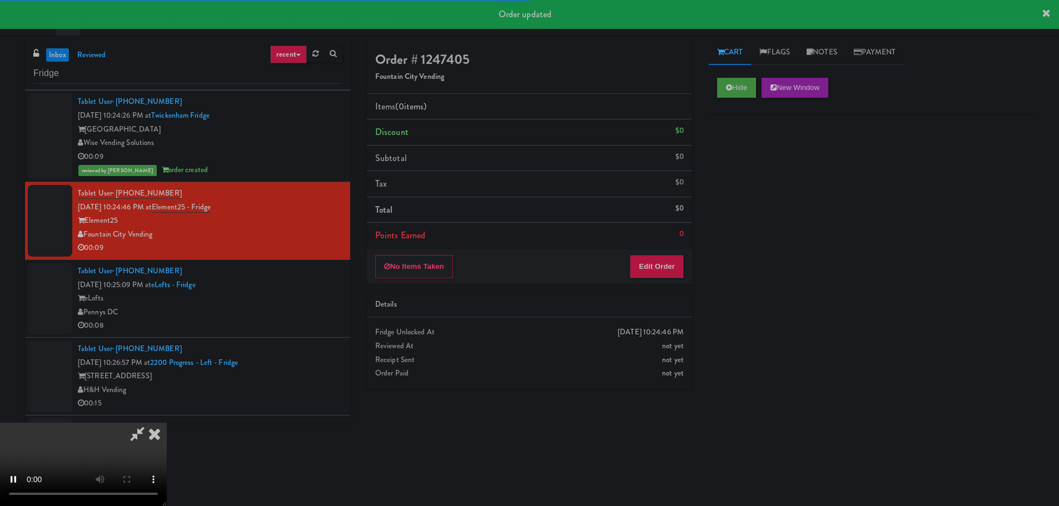
click at [679, 254] on div "No Items Taken Edit Order" at bounding box center [529, 267] width 325 height 34
click at [670, 266] on button "Edit Order" at bounding box center [657, 266] width 54 height 23
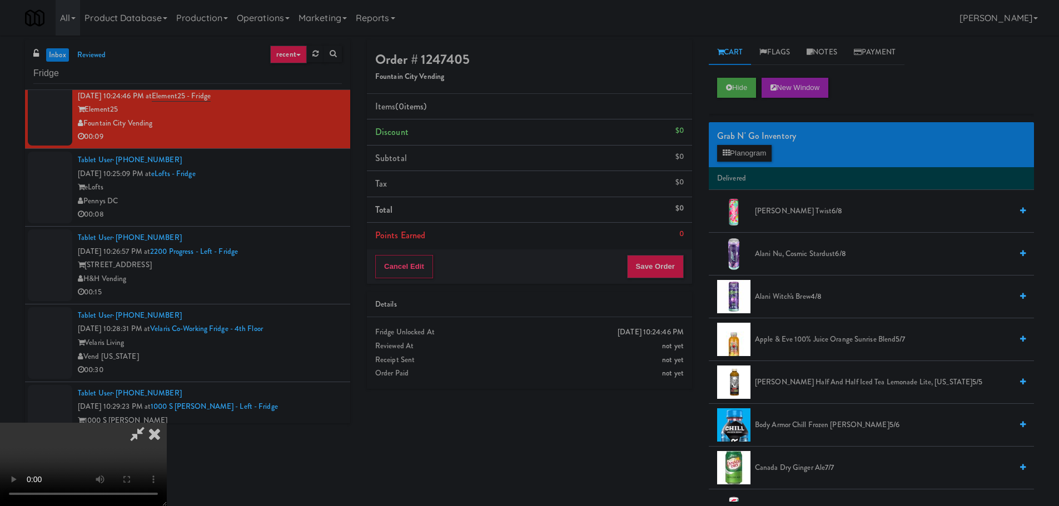
drag, startPoint x: 420, startPoint y: 292, endPoint x: 429, endPoint y: 289, distance: 9.3
click at [167, 423] on video at bounding box center [83, 464] width 167 height 83
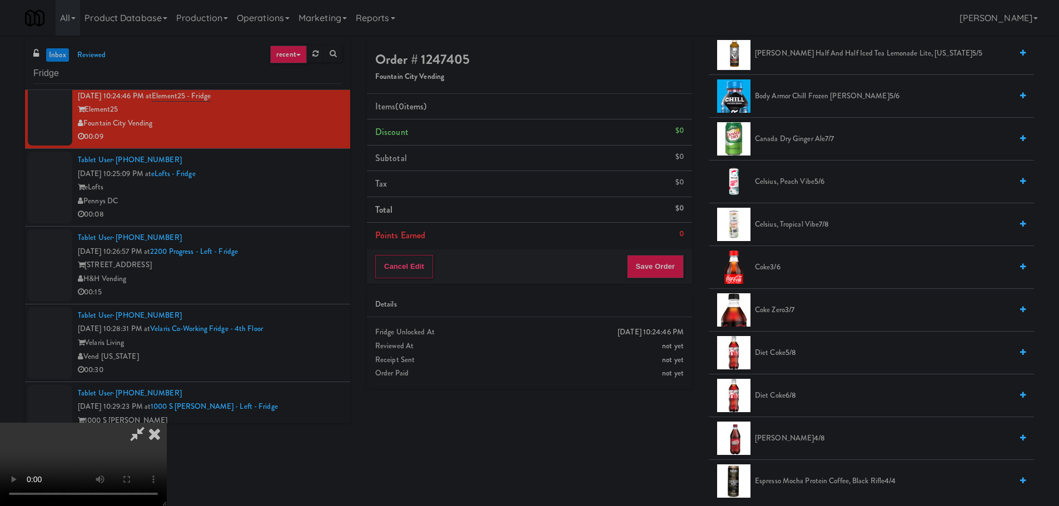
scroll to position [333, 0]
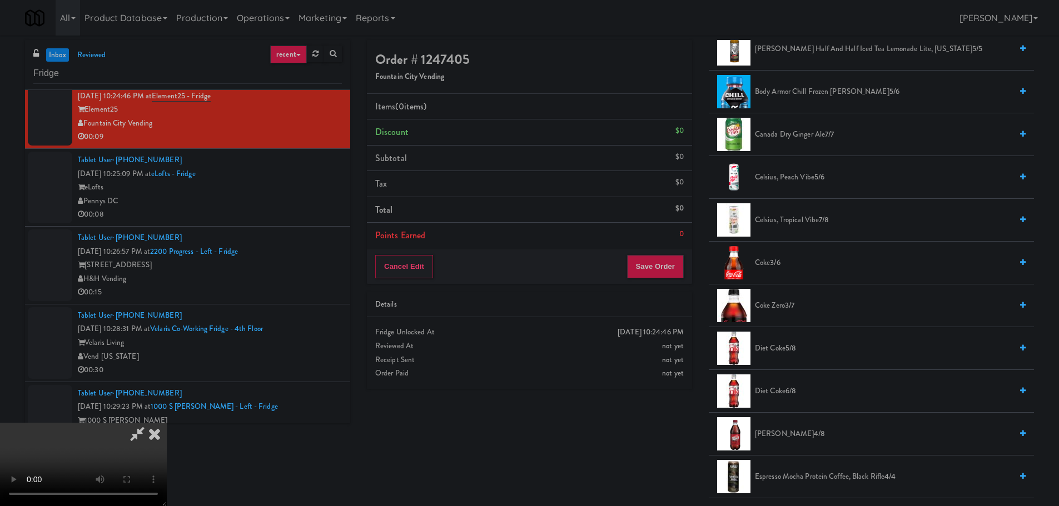
click at [781, 423] on li "[PERSON_NAME] 4/8" at bounding box center [871, 434] width 325 height 43
click at [778, 432] on span "[PERSON_NAME] 4/8" at bounding box center [883, 434] width 257 height 14
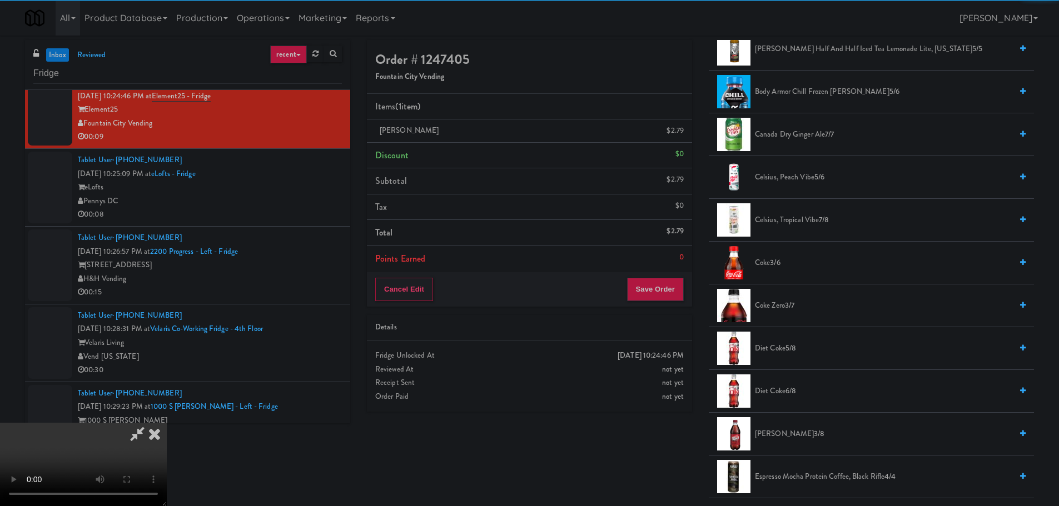
click at [167, 423] on video at bounding box center [83, 464] width 167 height 83
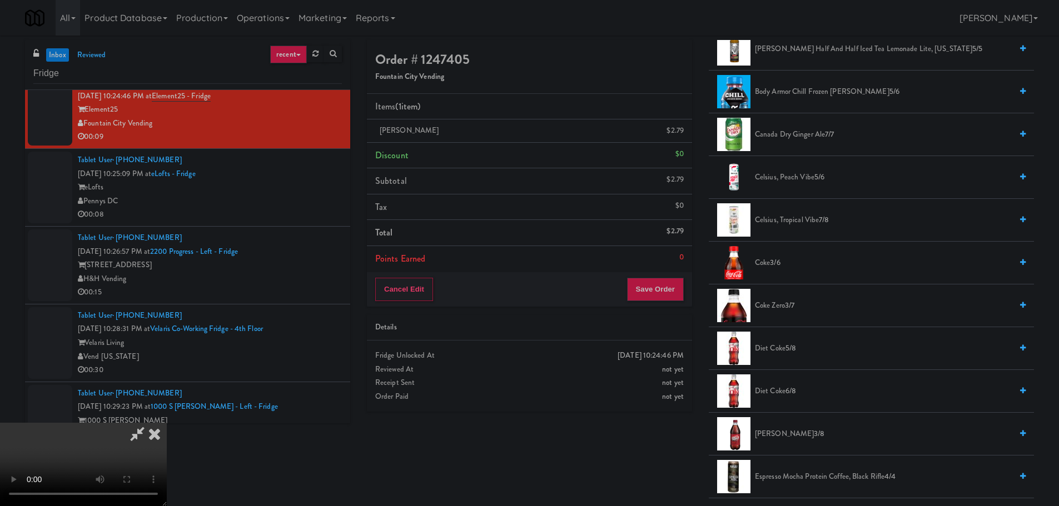
click at [167, 423] on video at bounding box center [83, 464] width 167 height 83
click at [774, 438] on span "[PERSON_NAME] 3/8" at bounding box center [883, 434] width 257 height 14
click at [167, 423] on video at bounding box center [83, 464] width 167 height 83
click at [666, 292] on button "Save Order" at bounding box center [655, 289] width 57 height 23
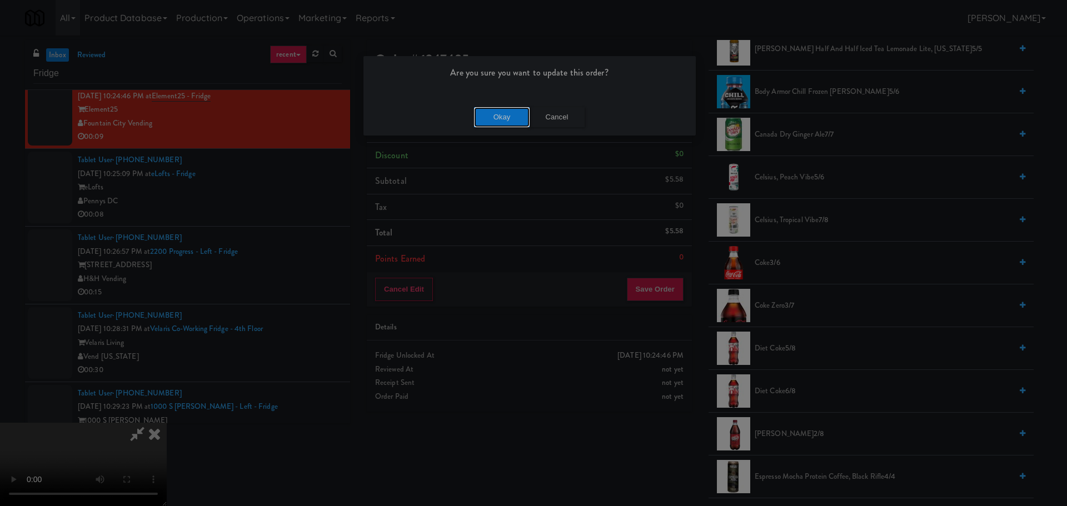
click at [485, 124] on button "Okay" at bounding box center [502, 117] width 56 height 20
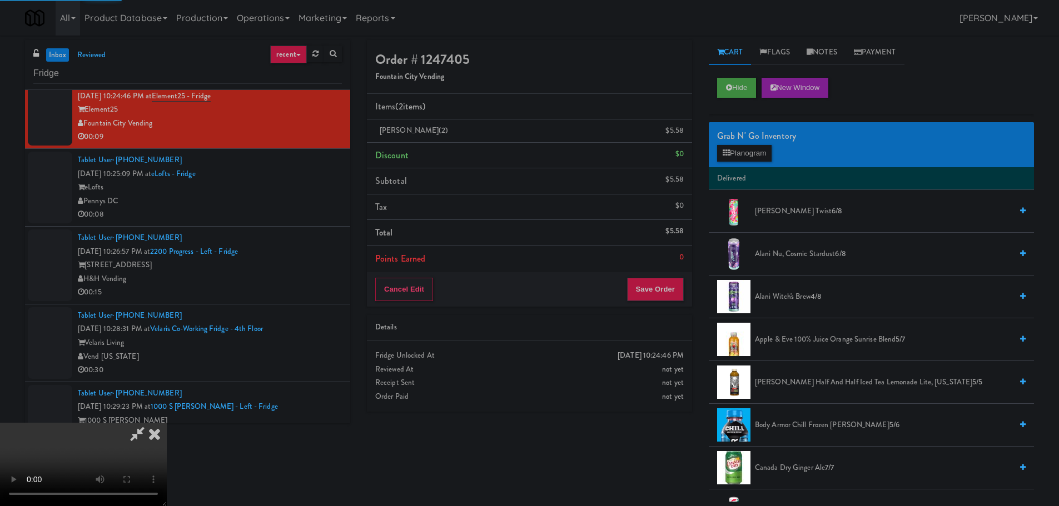
scroll to position [0, 0]
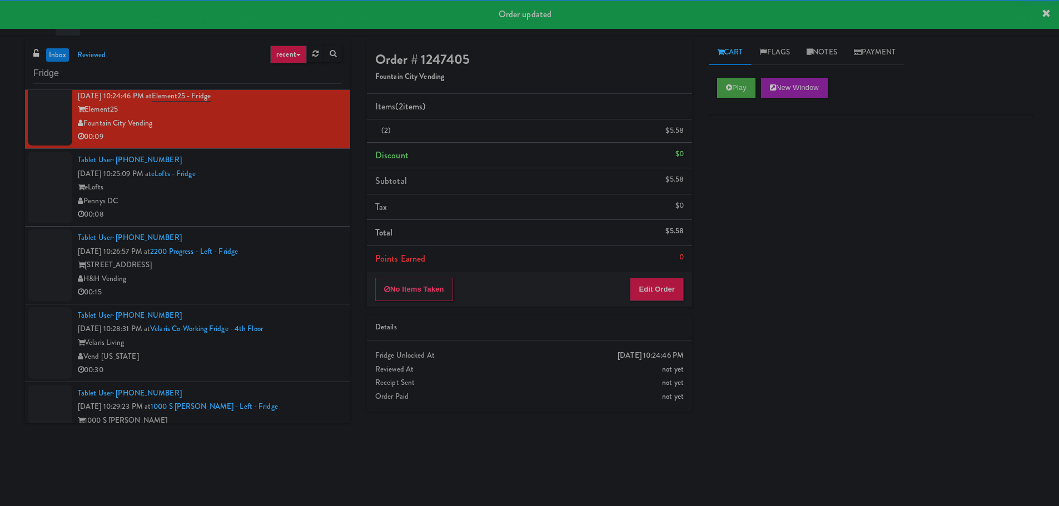
click at [300, 212] on div "00:08" at bounding box center [210, 215] width 264 height 14
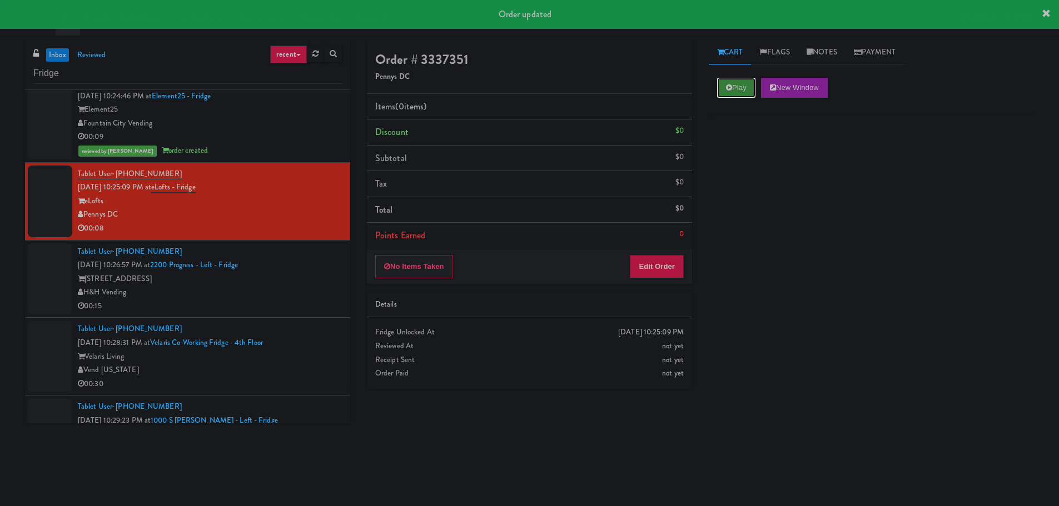
click at [744, 86] on button "Play" at bounding box center [736, 88] width 38 height 20
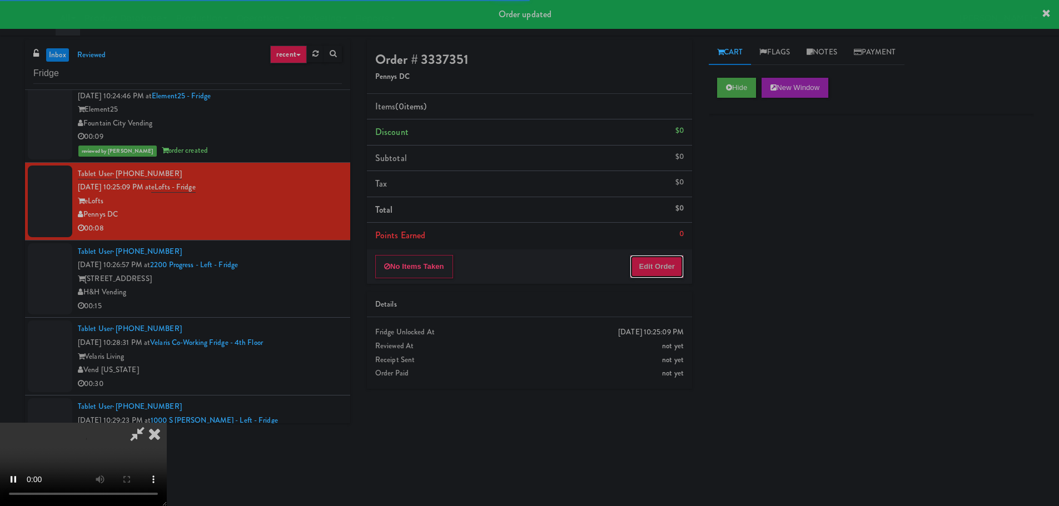
click at [665, 263] on button "Edit Order" at bounding box center [657, 266] width 54 height 23
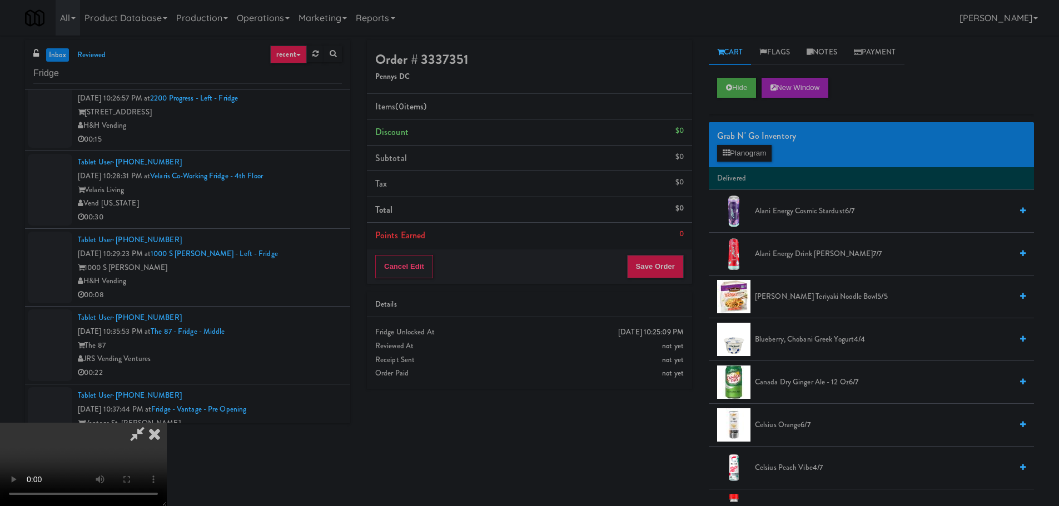
drag, startPoint x: 452, startPoint y: 316, endPoint x: 459, endPoint y: 316, distance: 6.7
click at [167, 423] on video at bounding box center [83, 464] width 167 height 83
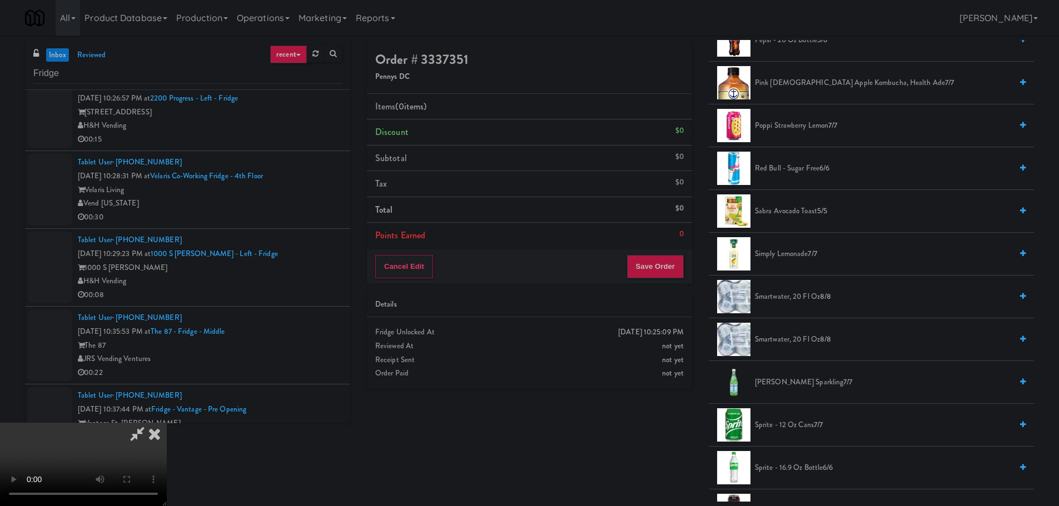
scroll to position [1278, 0]
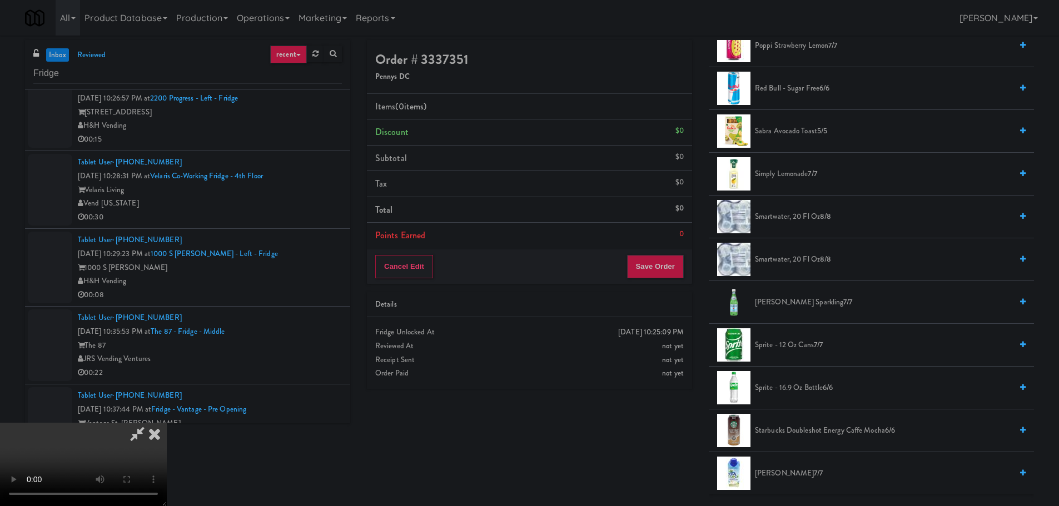
click at [786, 392] on span "Sprite - 16.9 oz Bottle 6/6" at bounding box center [883, 388] width 257 height 14
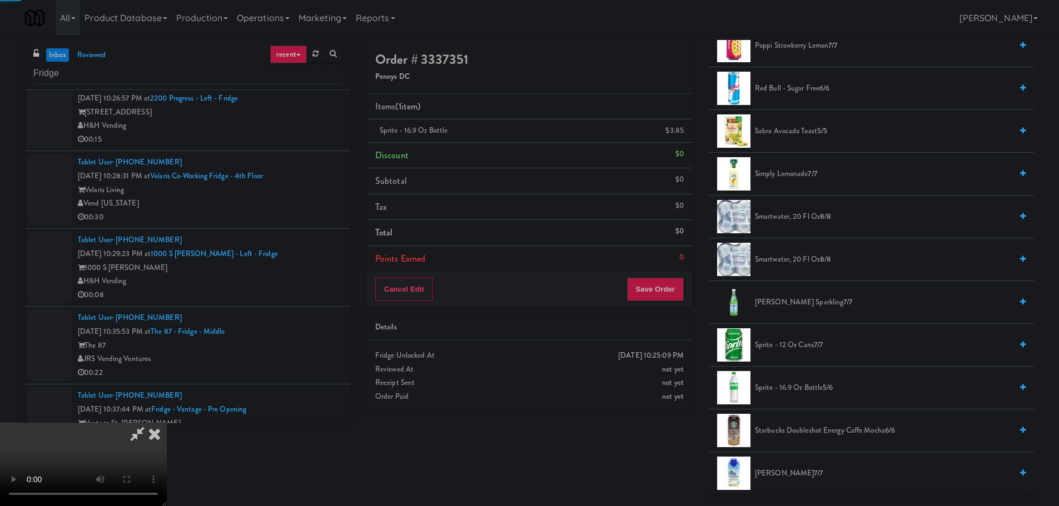
click at [167, 423] on video at bounding box center [83, 464] width 167 height 83
click at [790, 382] on span "Sprite - 16.9 oz Bottle 5/6" at bounding box center [883, 388] width 257 height 14
drag, startPoint x: 401, startPoint y: 376, endPoint x: 423, endPoint y: 375, distance: 22.8
click at [167, 423] on video at bounding box center [83, 464] width 167 height 83
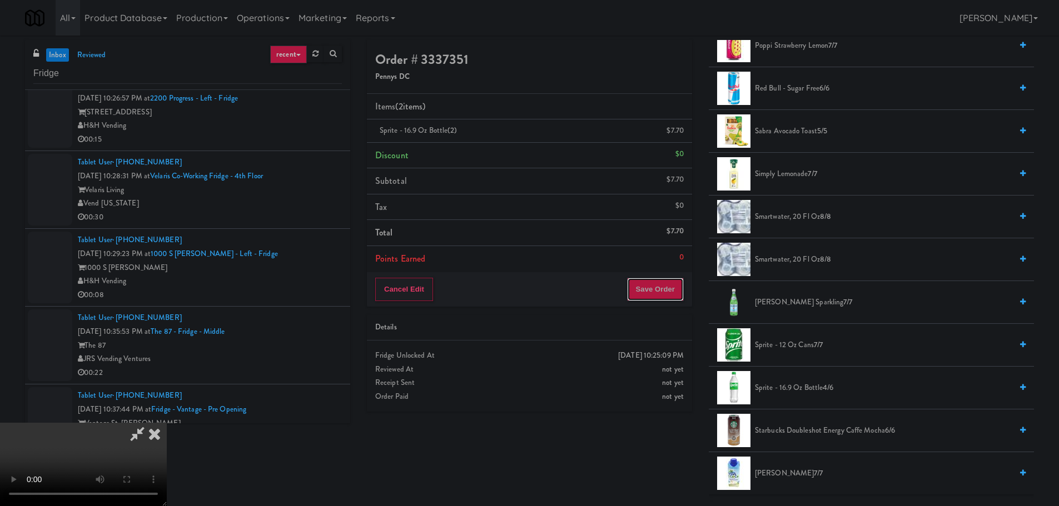
click at [647, 291] on button "Save Order" at bounding box center [655, 289] width 57 height 23
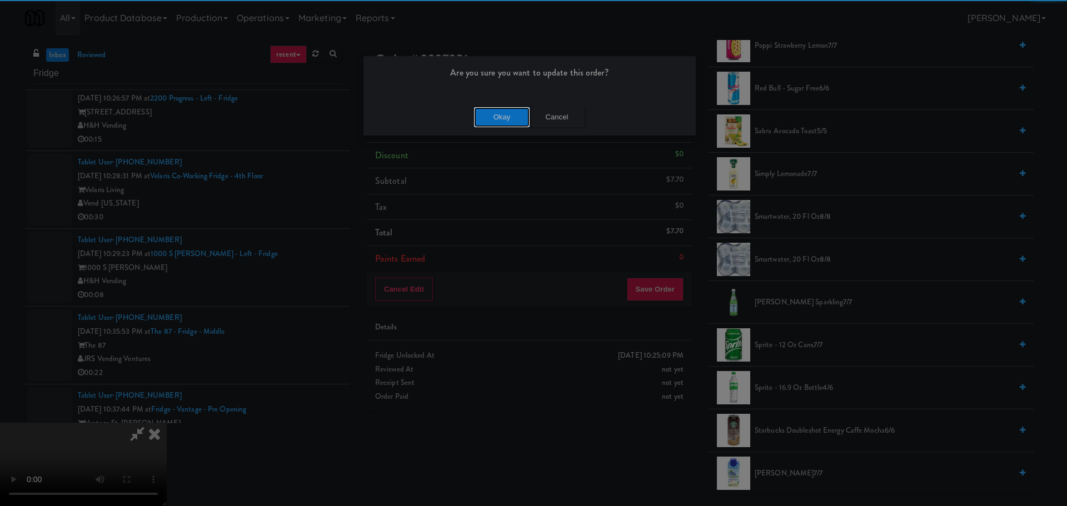
click at [486, 107] on button "Okay" at bounding box center [502, 117] width 56 height 20
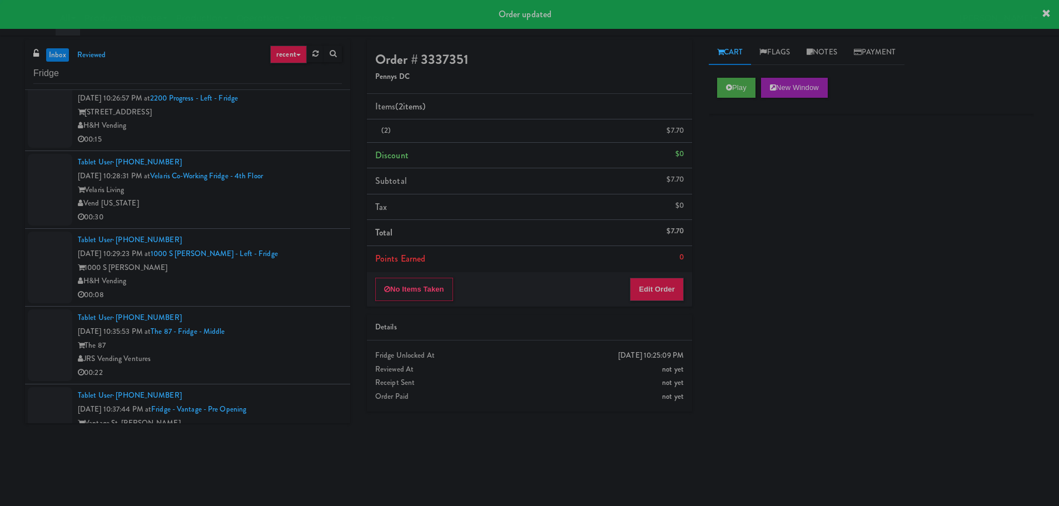
scroll to position [0, 0]
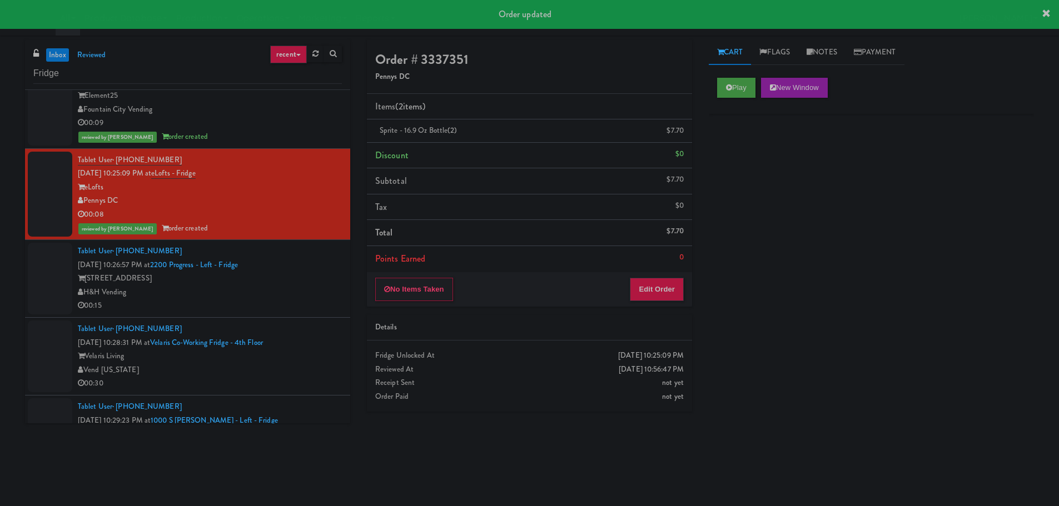
click at [310, 277] on div "[STREET_ADDRESS]" at bounding box center [210, 279] width 264 height 14
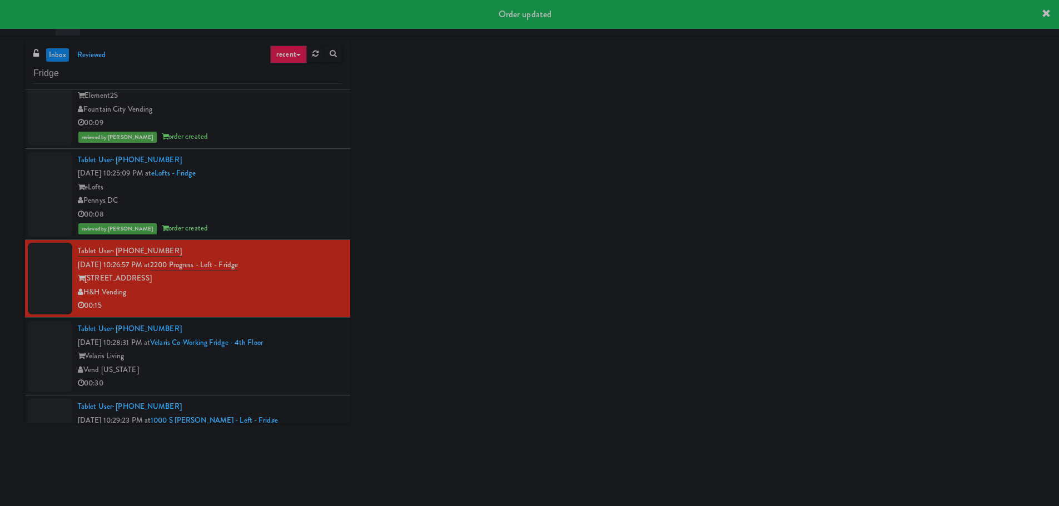
scroll to position [3237, 0]
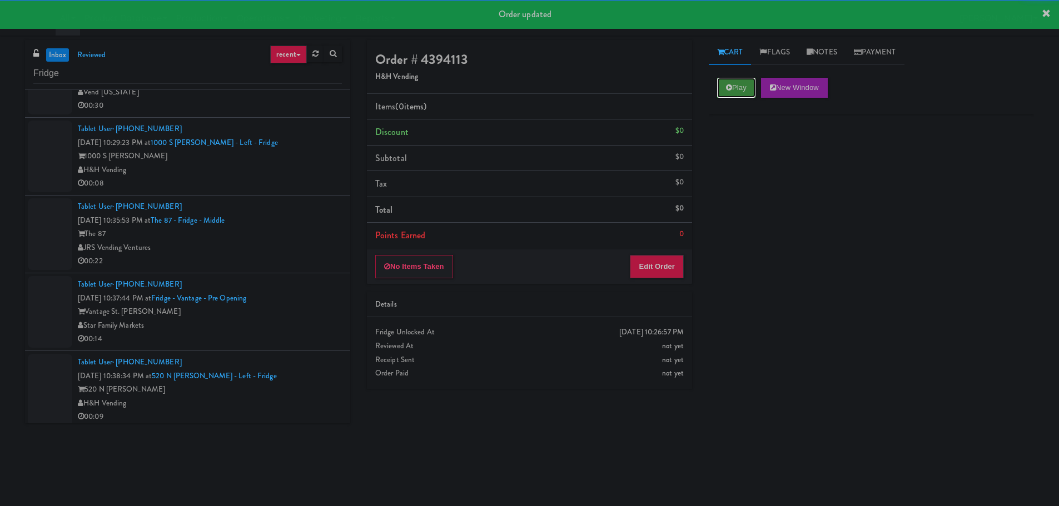
click at [726, 78] on button "Play" at bounding box center [736, 88] width 38 height 20
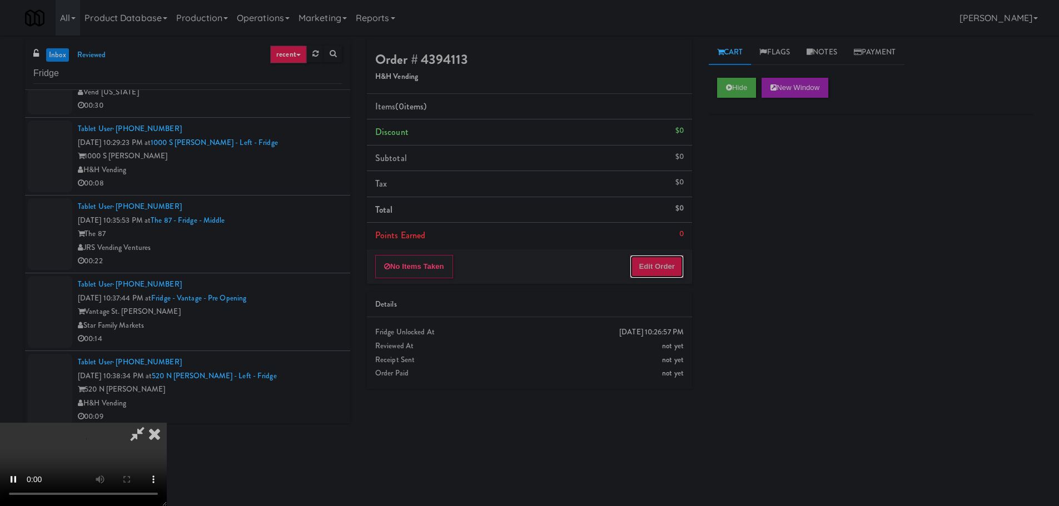
click at [681, 264] on button "Edit Order" at bounding box center [657, 266] width 54 height 23
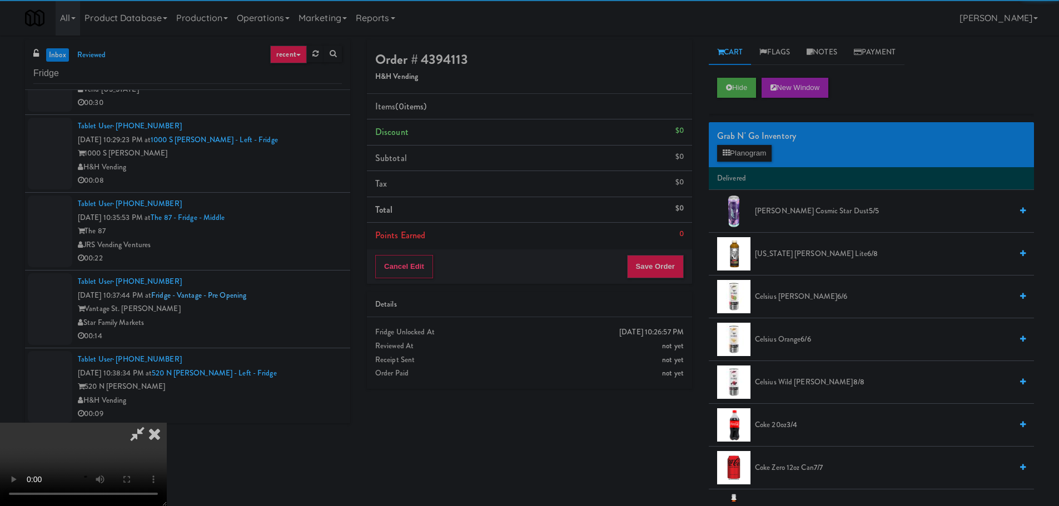
scroll to position [3242, 0]
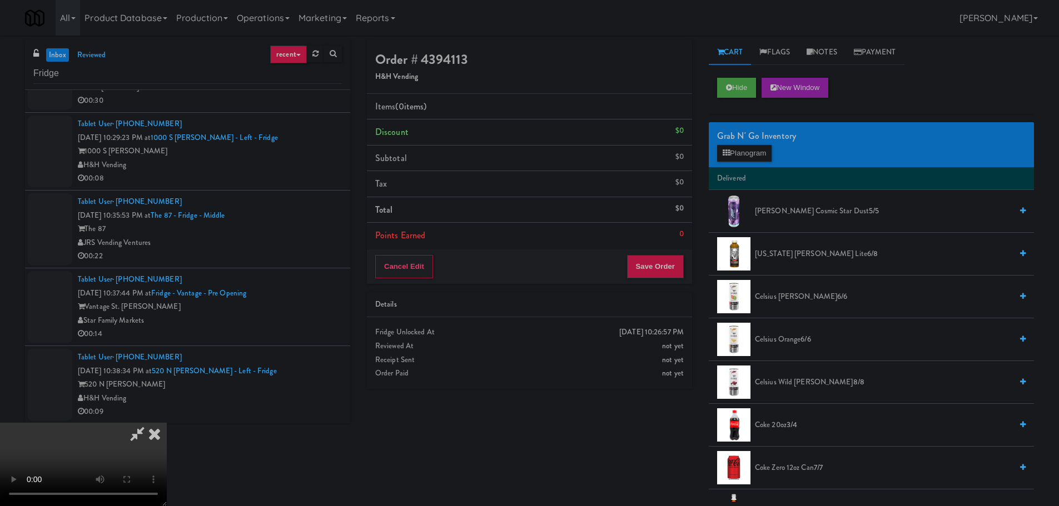
click at [636, 481] on div "Order # 4394113 H&H Vending Items (0 items ) Discount $0 Subtotal $0 Tax $0 Tot…" at bounding box center [700, 271] width 684 height 462
click at [167, 423] on video at bounding box center [83, 464] width 167 height 83
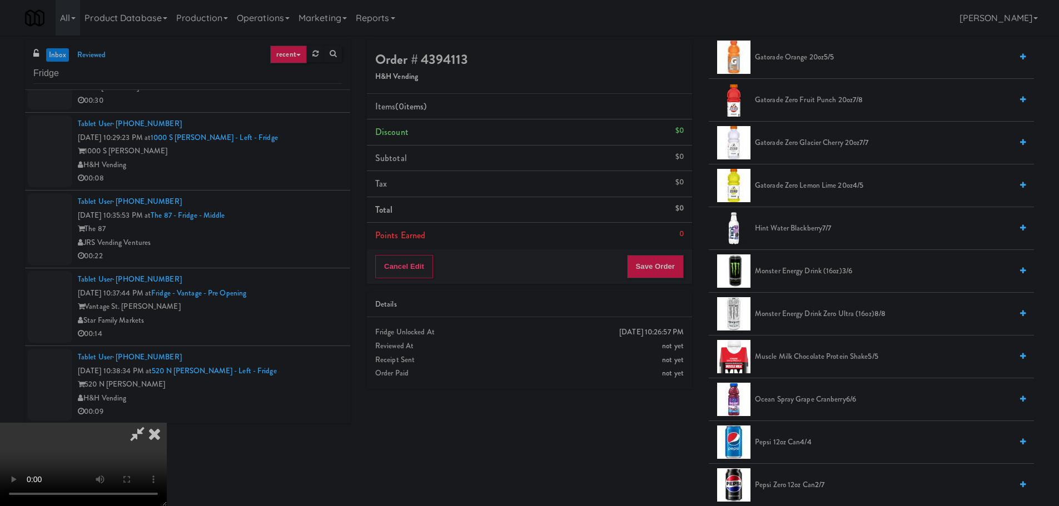
scroll to position [1000, 0]
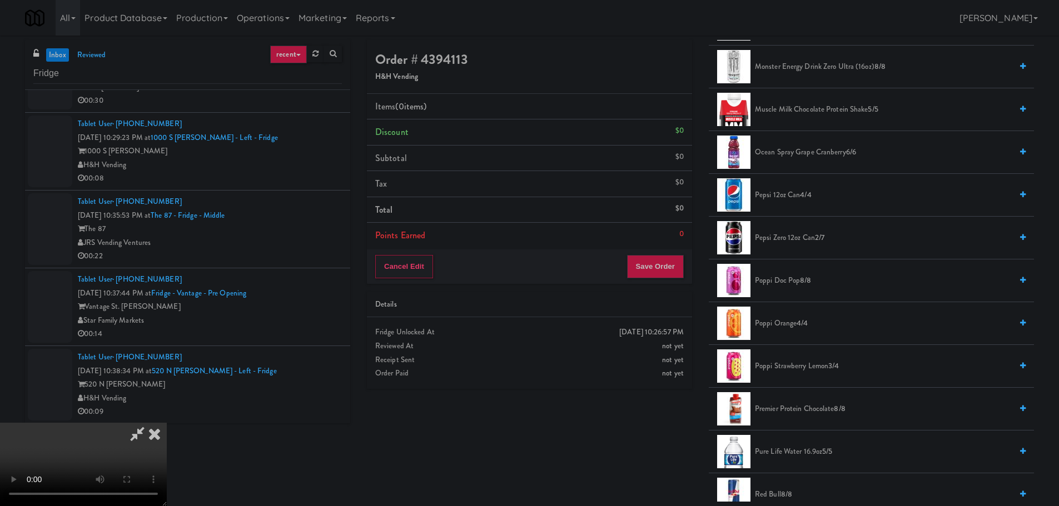
click at [790, 240] on span "Pepsi Zero 12oz can 2/7" at bounding box center [883, 238] width 257 height 14
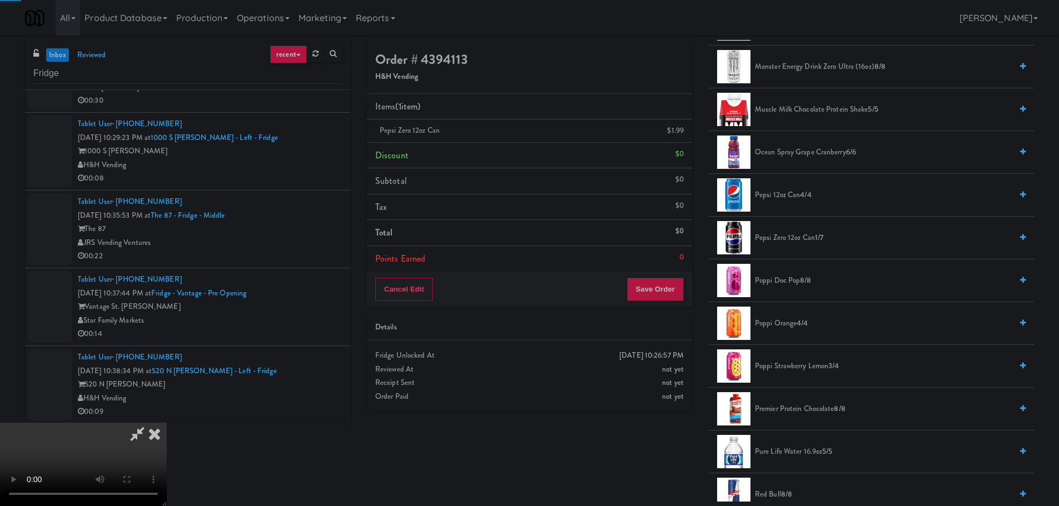
click at [167, 423] on video at bounding box center [83, 464] width 167 height 83
click at [785, 243] on span "Pepsi Zero 12oz can 1/7" at bounding box center [883, 238] width 257 height 14
click at [167, 423] on video at bounding box center [83, 464] width 167 height 83
click at [641, 285] on button "Save Order" at bounding box center [655, 289] width 57 height 23
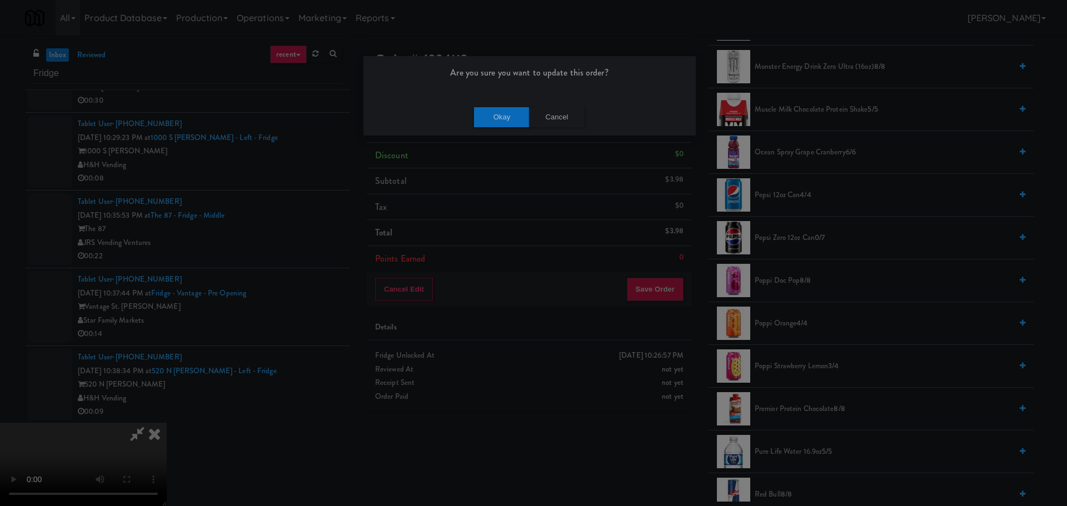
click at [488, 102] on div "Okay Cancel" at bounding box center [529, 116] width 332 height 37
click at [491, 117] on button "Okay" at bounding box center [502, 117] width 56 height 20
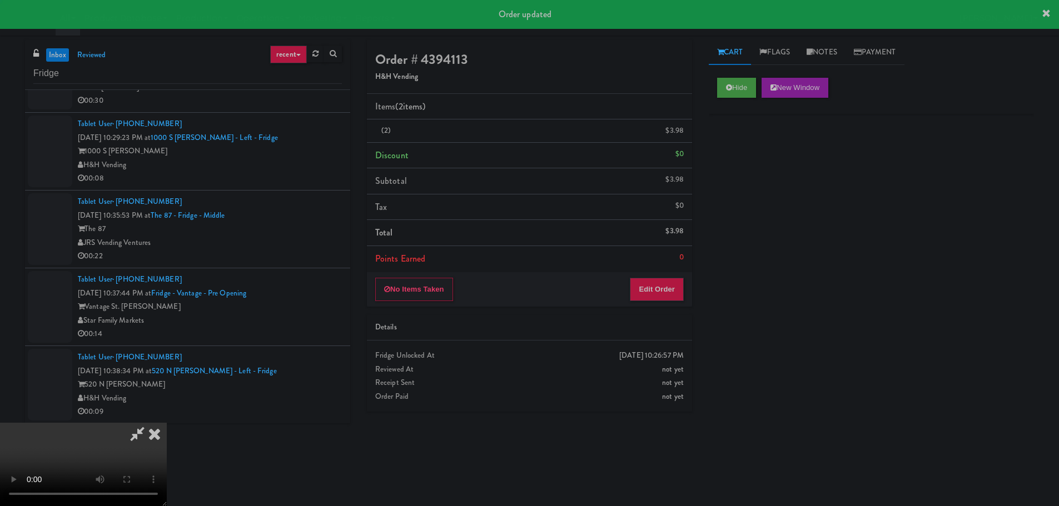
scroll to position [0, 0]
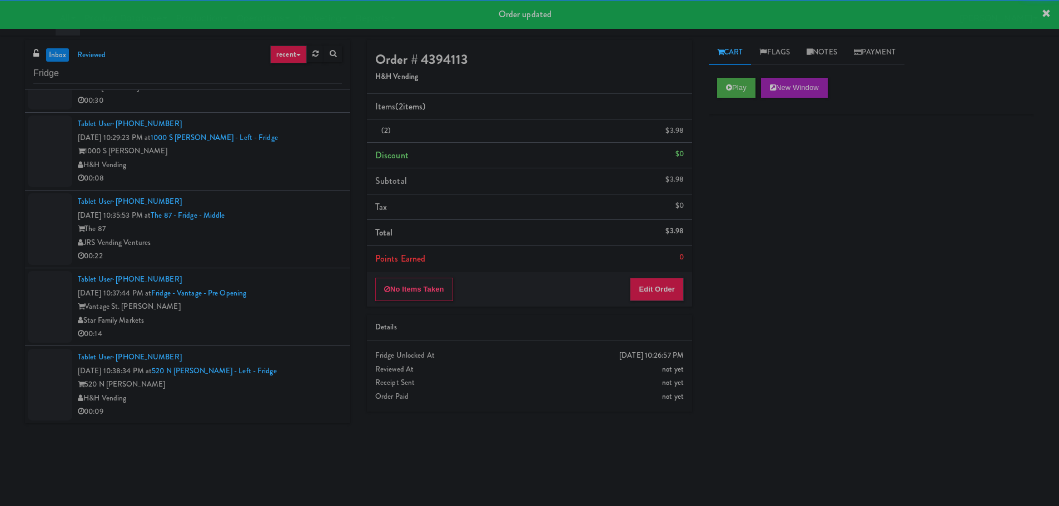
click at [284, 183] on div "00:08" at bounding box center [210, 179] width 264 height 14
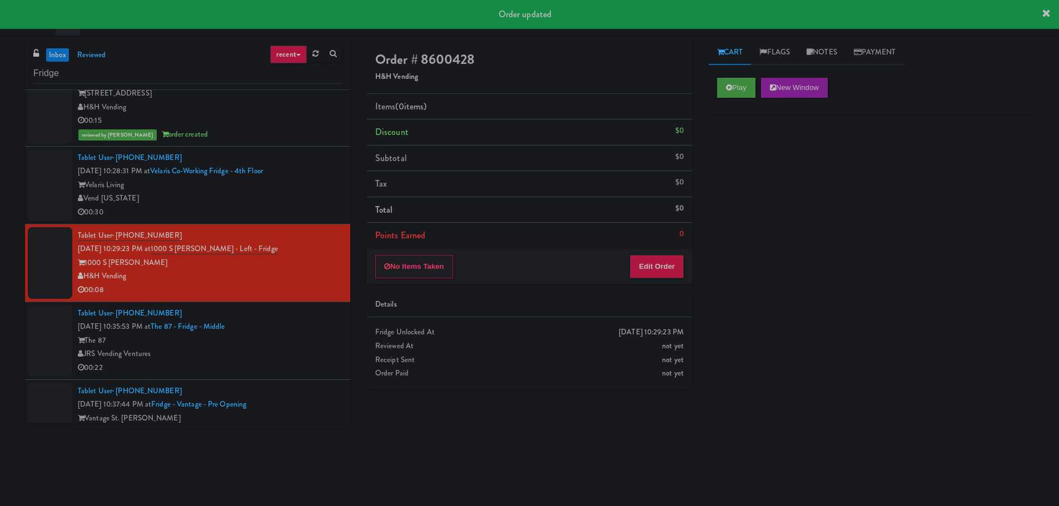
click at [313, 210] on div "00:30" at bounding box center [210, 213] width 264 height 14
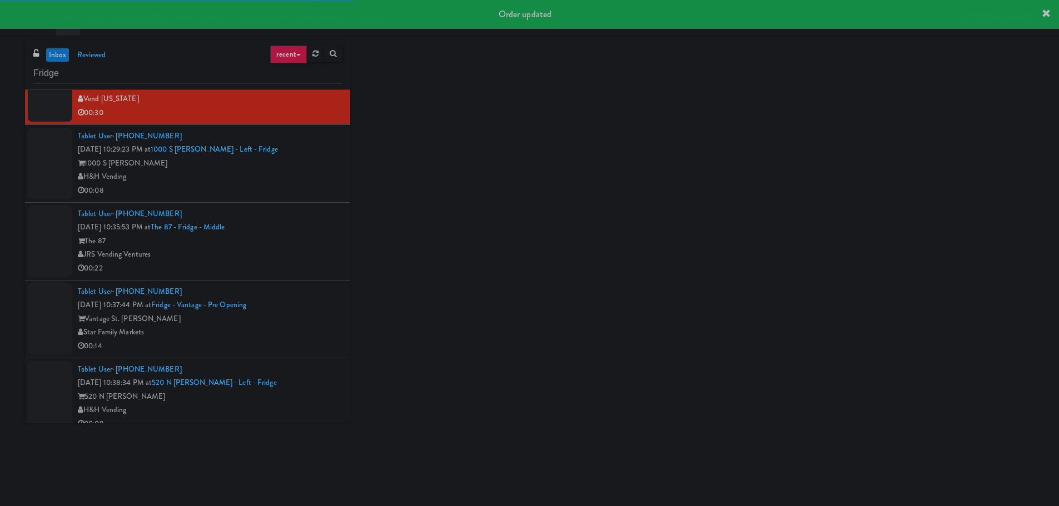
scroll to position [3256, 0]
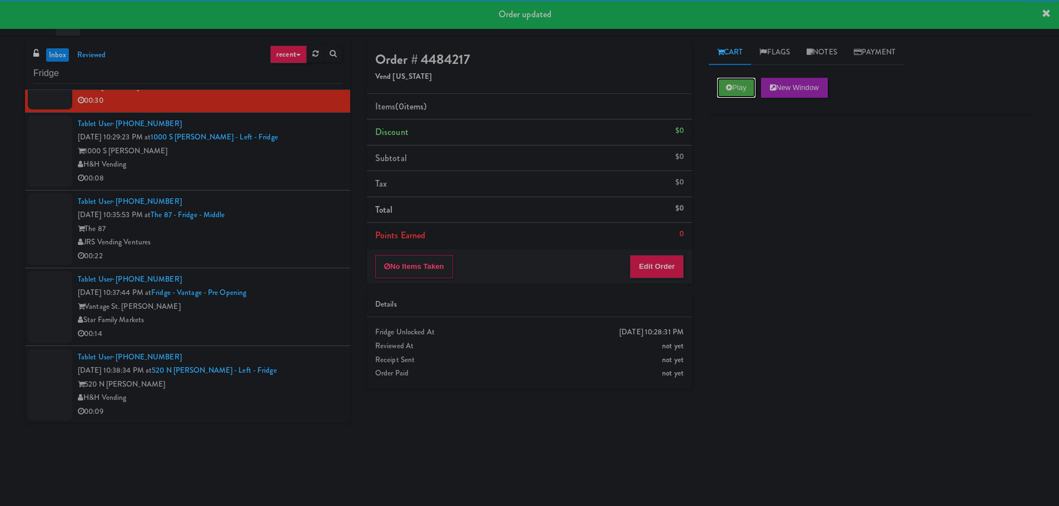
drag, startPoint x: 754, startPoint y: 87, endPoint x: 670, endPoint y: 187, distance: 130.6
click at [754, 88] on button "Play" at bounding box center [736, 88] width 38 height 20
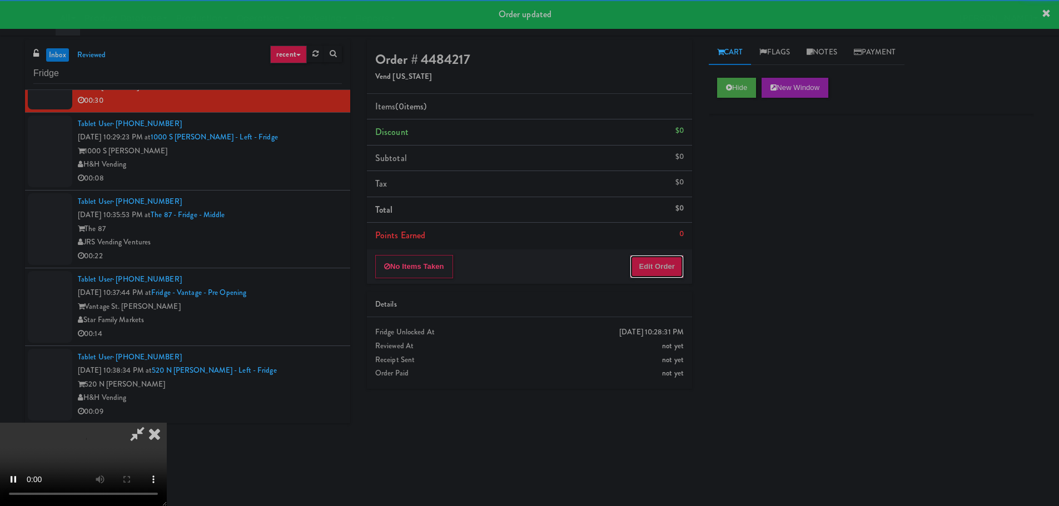
click at [656, 261] on button "Edit Order" at bounding box center [657, 266] width 54 height 23
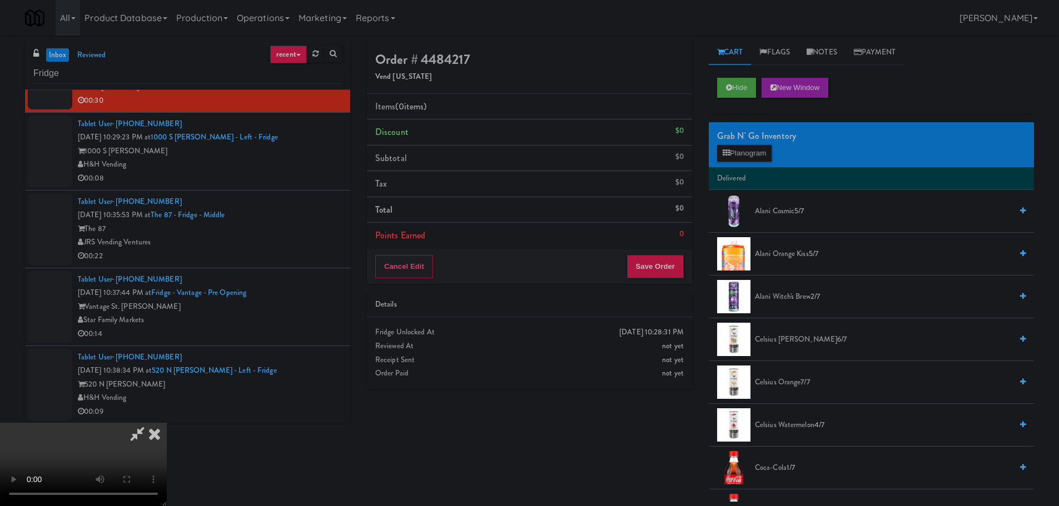
scroll to position [0, 0]
click at [167, 423] on video at bounding box center [83, 464] width 167 height 83
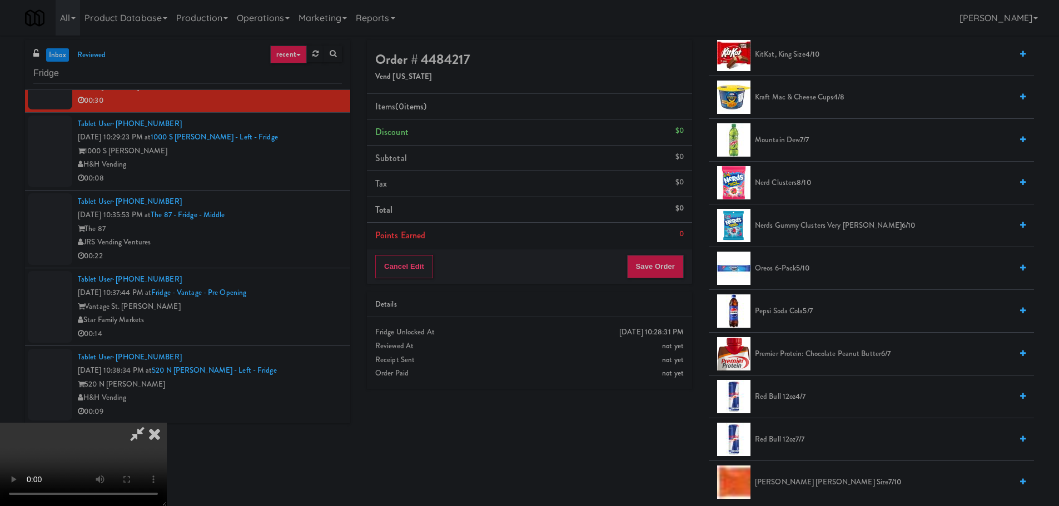
scroll to position [889, 0]
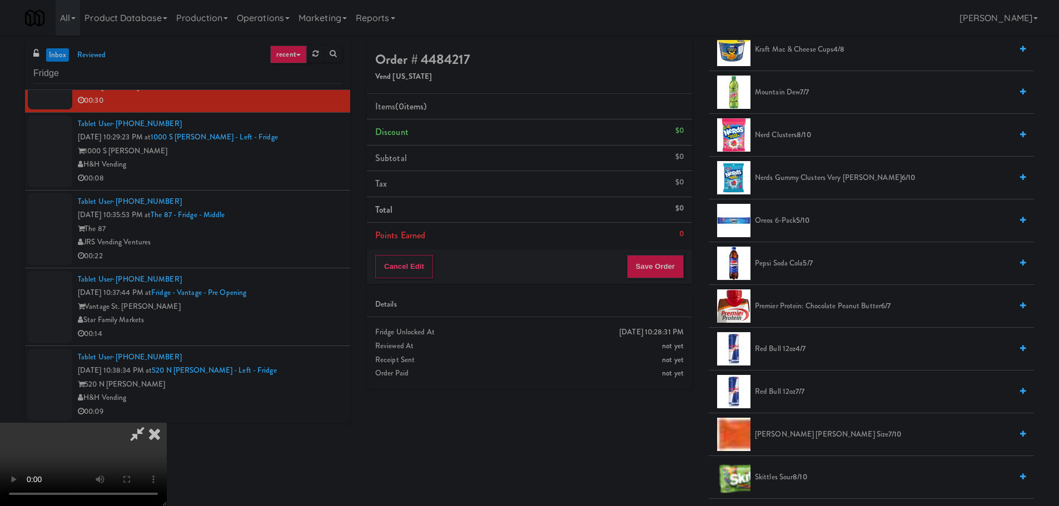
click at [780, 137] on span "Nerd Clusters 8/10" at bounding box center [883, 135] width 257 height 14
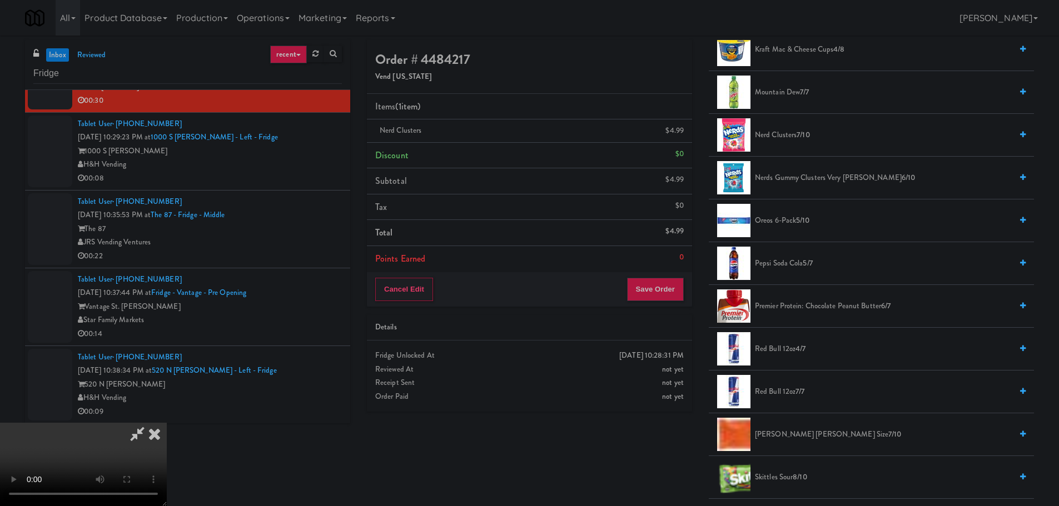
click at [167, 423] on video at bounding box center [83, 464] width 167 height 83
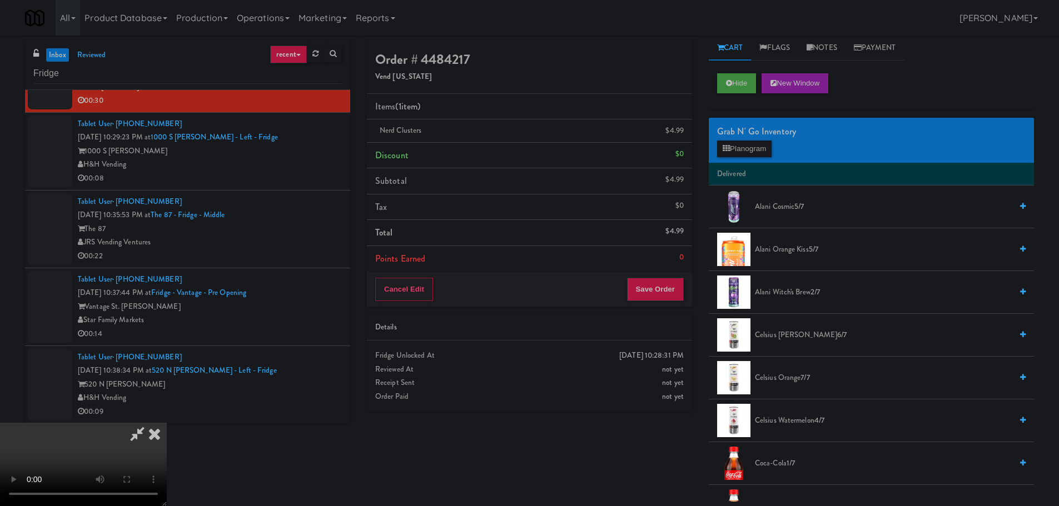
scroll to position [0, 0]
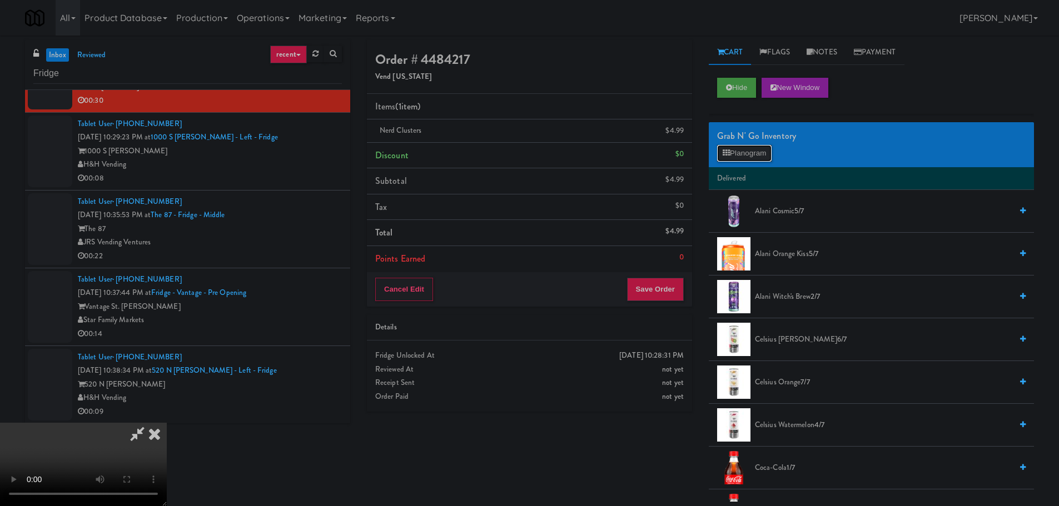
click at [736, 149] on button "Planogram" at bounding box center [744, 153] width 54 height 17
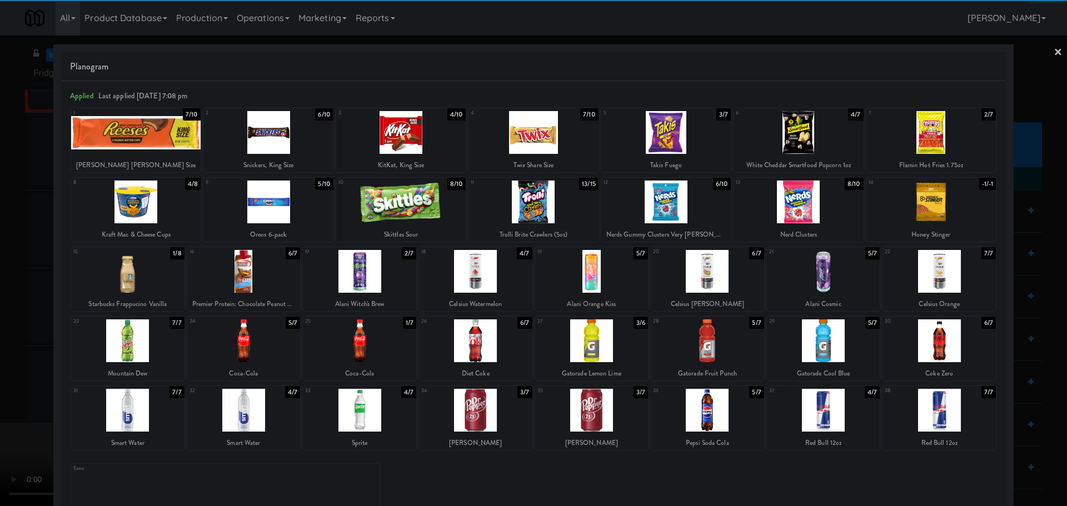
click at [0, 238] on div at bounding box center [533, 253] width 1067 height 506
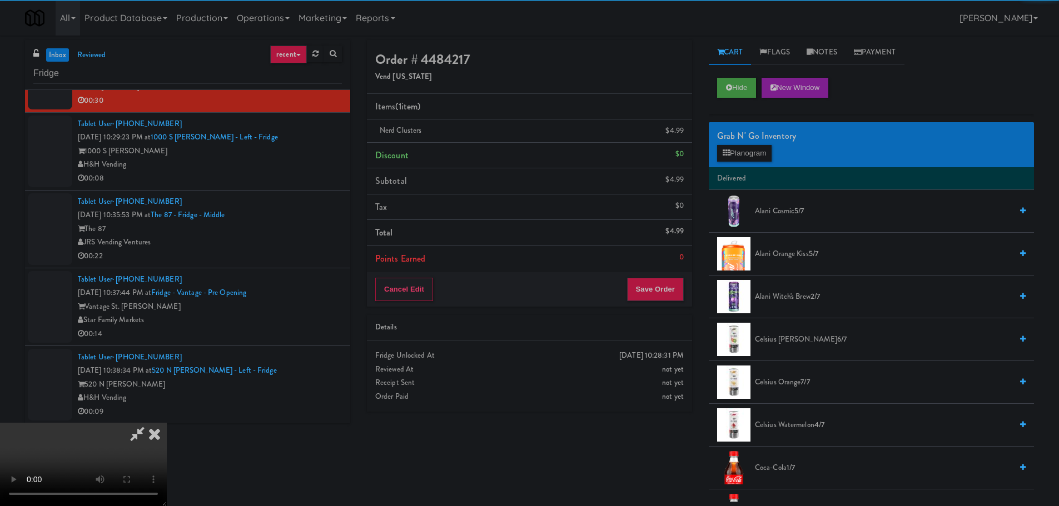
click at [167, 423] on video at bounding box center [83, 464] width 167 height 83
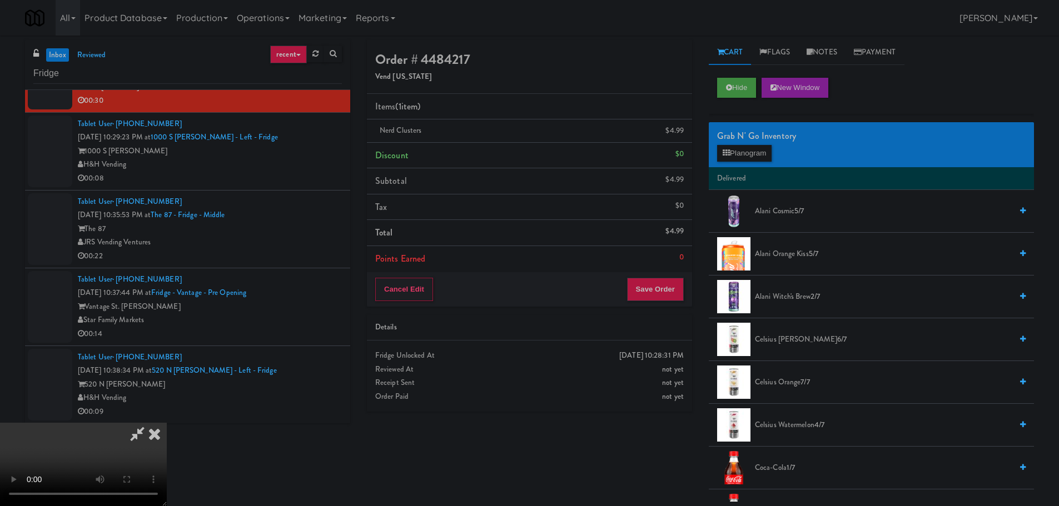
drag, startPoint x: 425, startPoint y: 293, endPoint x: 426, endPoint y: 307, distance: 13.9
click at [167, 423] on video at bounding box center [83, 464] width 167 height 83
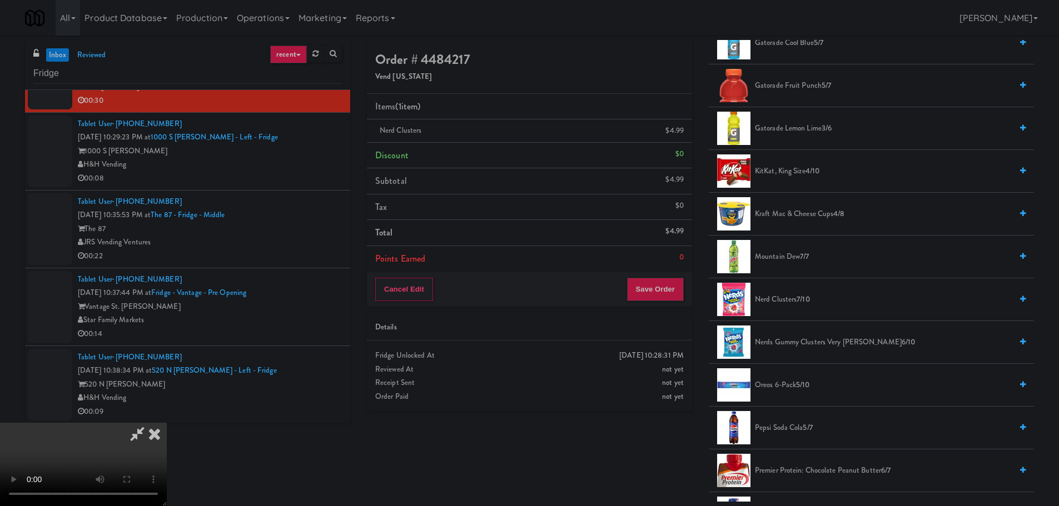
scroll to position [500, 0]
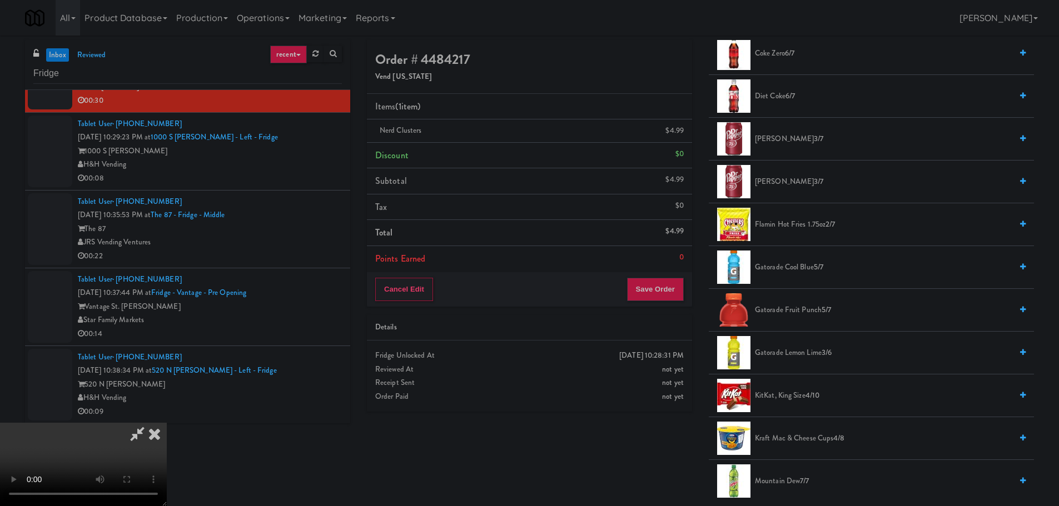
click at [781, 395] on span "KitKat, King Size 4/10" at bounding box center [883, 396] width 257 height 14
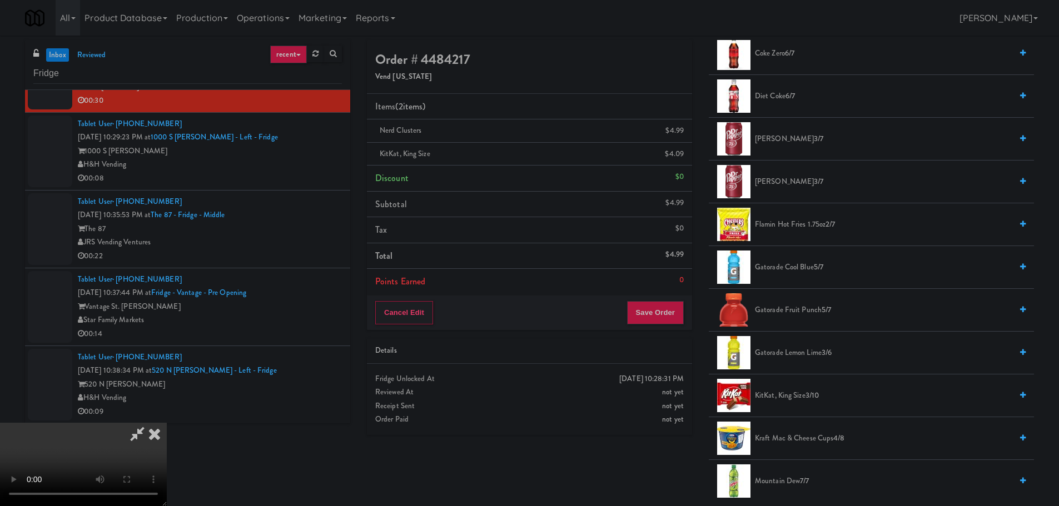
click at [167, 423] on video at bounding box center [83, 464] width 167 height 83
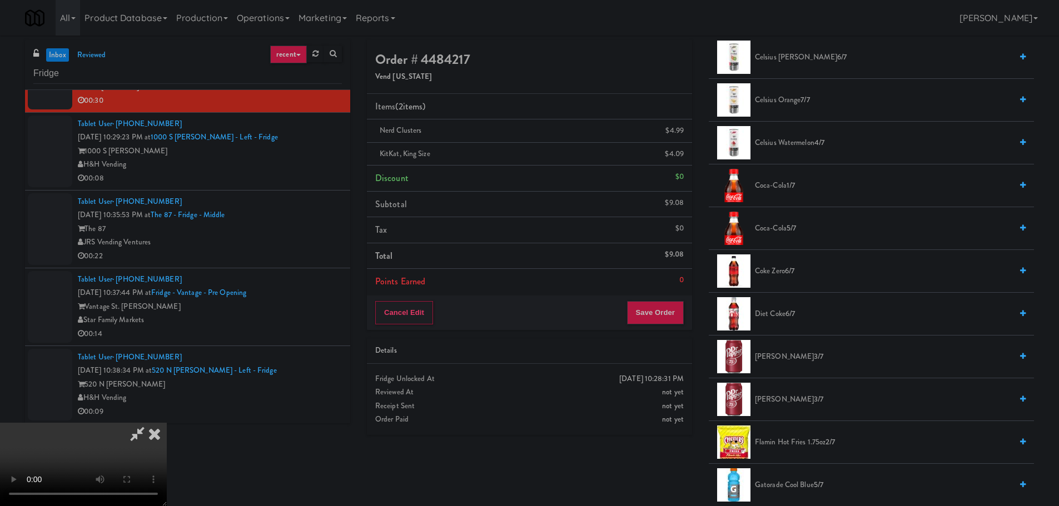
scroll to position [278, 0]
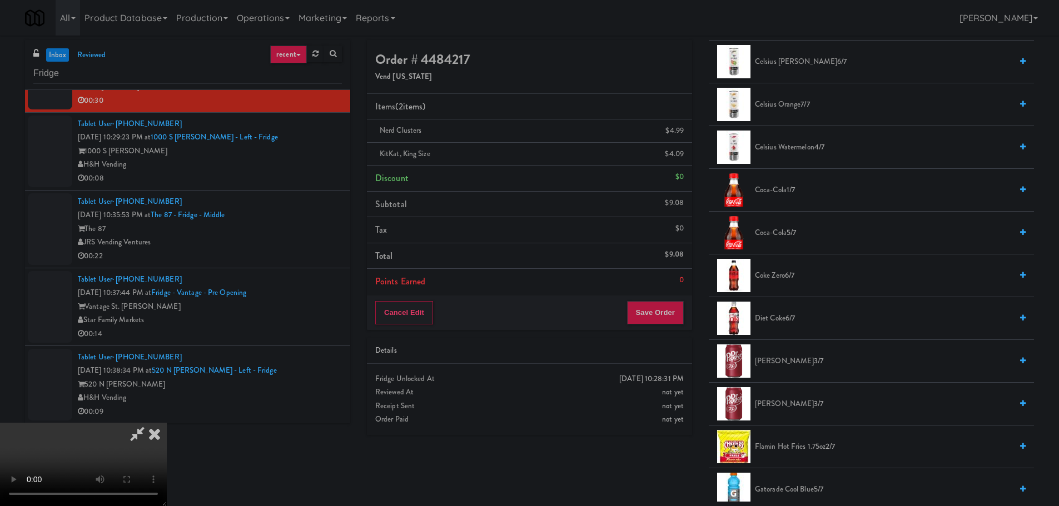
click at [167, 423] on video at bounding box center [83, 464] width 167 height 83
drag, startPoint x: 484, startPoint y: 361, endPoint x: 666, endPoint y: 303, distance: 191.4
click at [167, 423] on video at bounding box center [83, 464] width 167 height 83
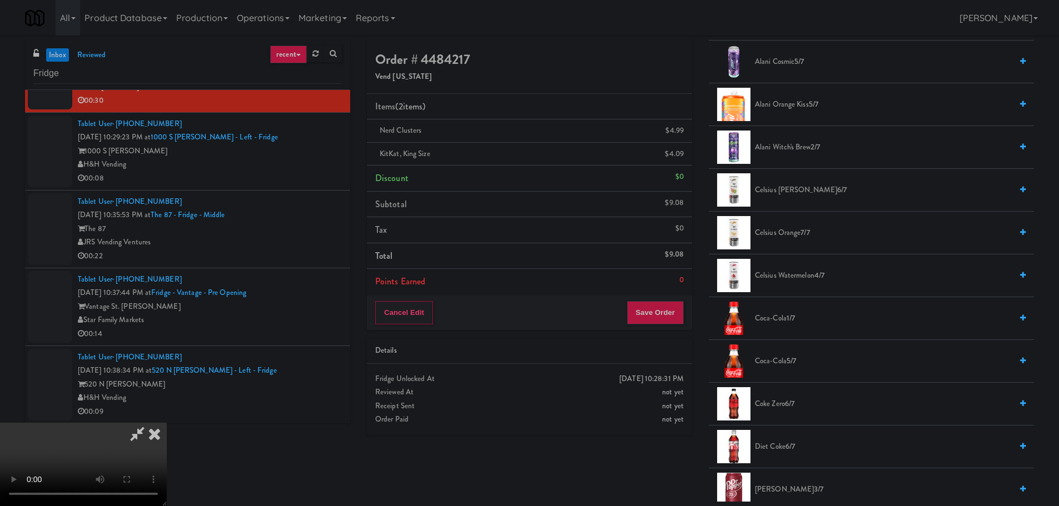
scroll to position [0, 0]
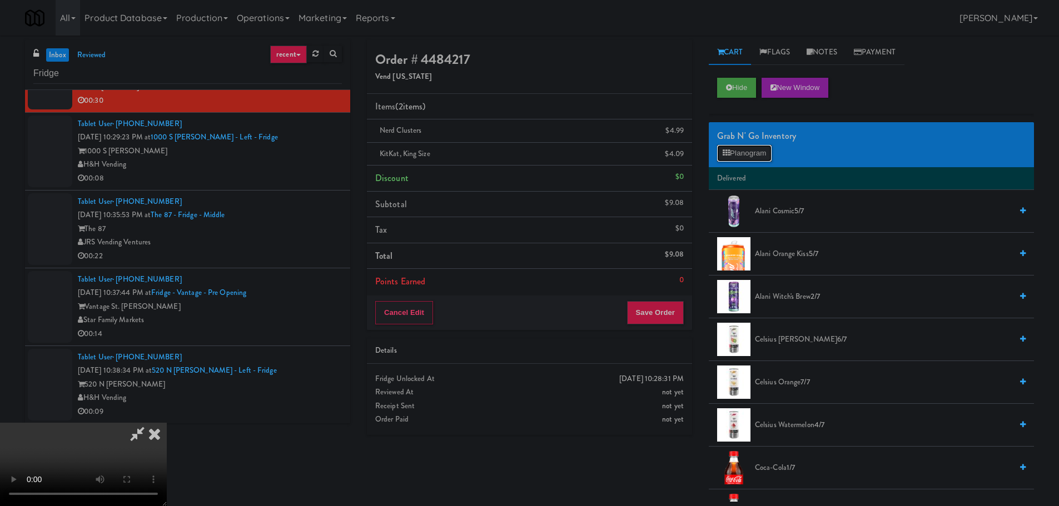
click at [722, 147] on button "Planogram" at bounding box center [744, 153] width 54 height 17
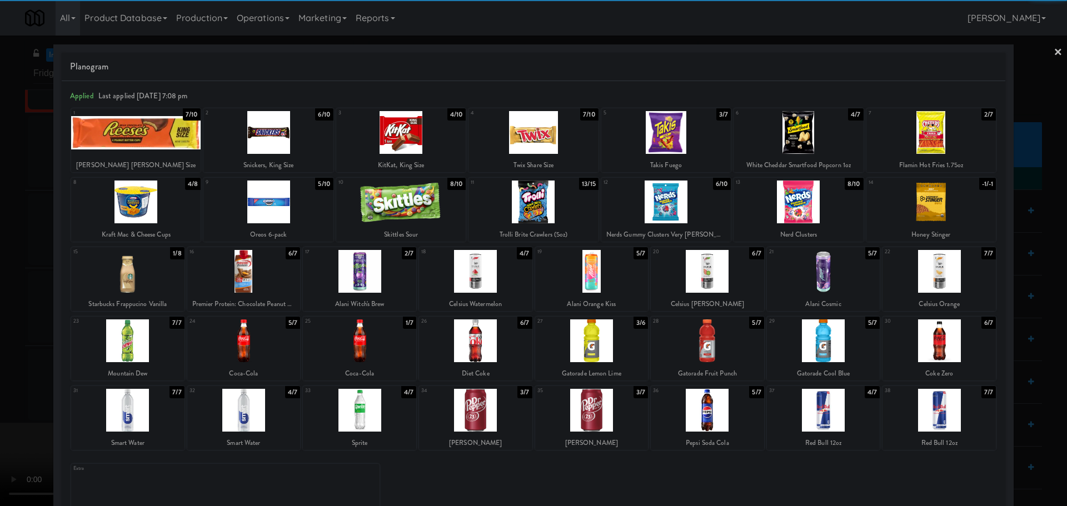
click at [368, 344] on div at bounding box center [359, 341] width 113 height 43
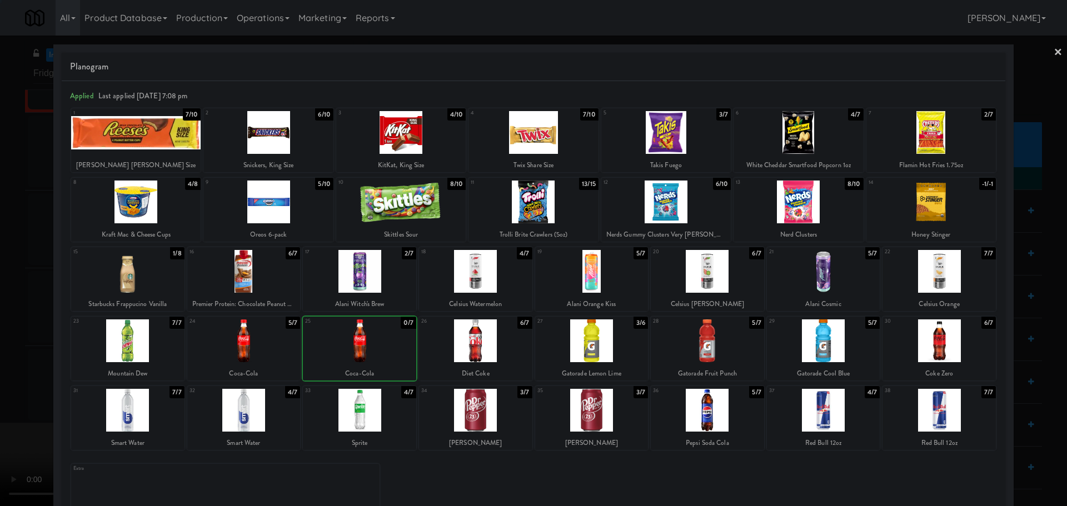
click at [1, 333] on div at bounding box center [533, 253] width 1067 height 506
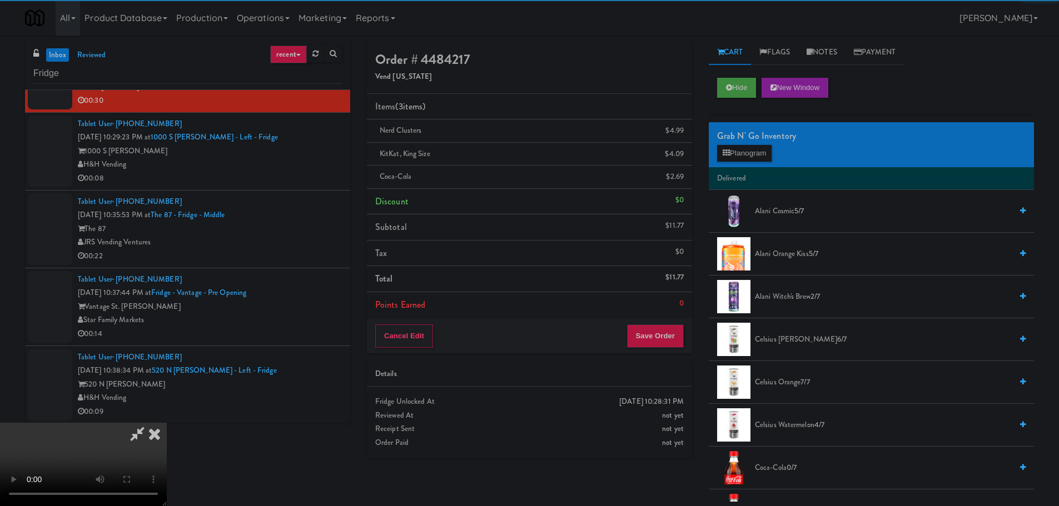
click at [167, 423] on video at bounding box center [83, 464] width 167 height 83
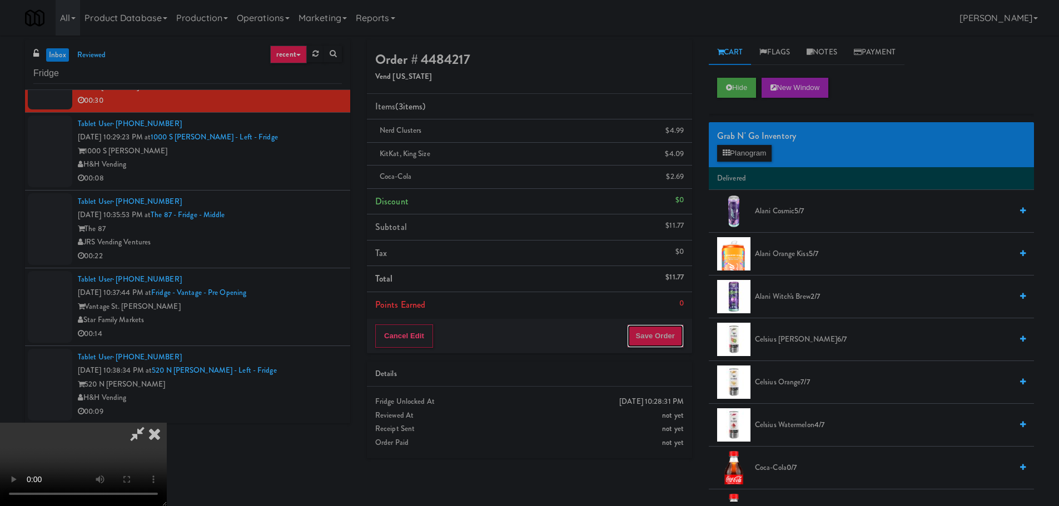
click at [657, 326] on button "Save Order" at bounding box center [655, 336] width 57 height 23
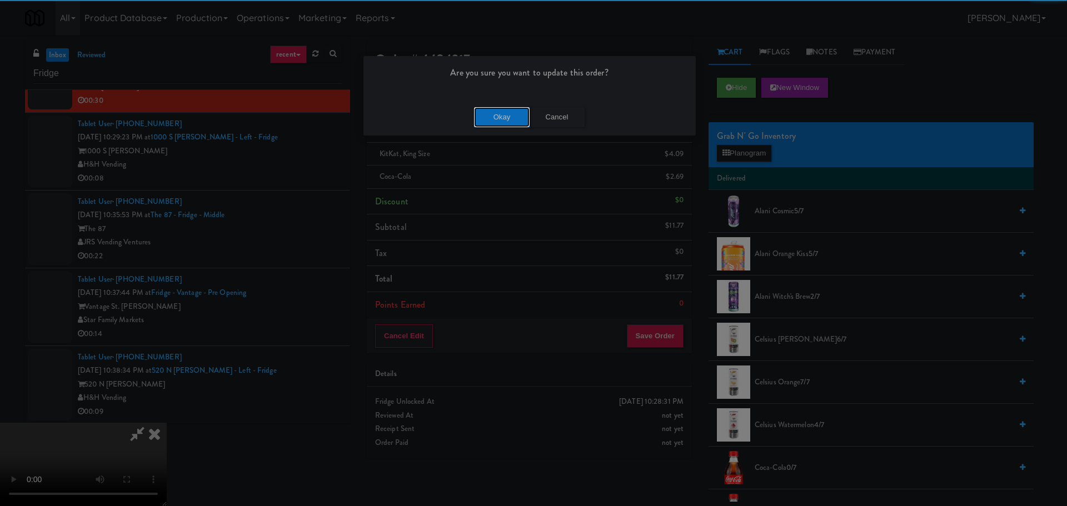
click at [474, 116] on button "Okay" at bounding box center [502, 117] width 56 height 20
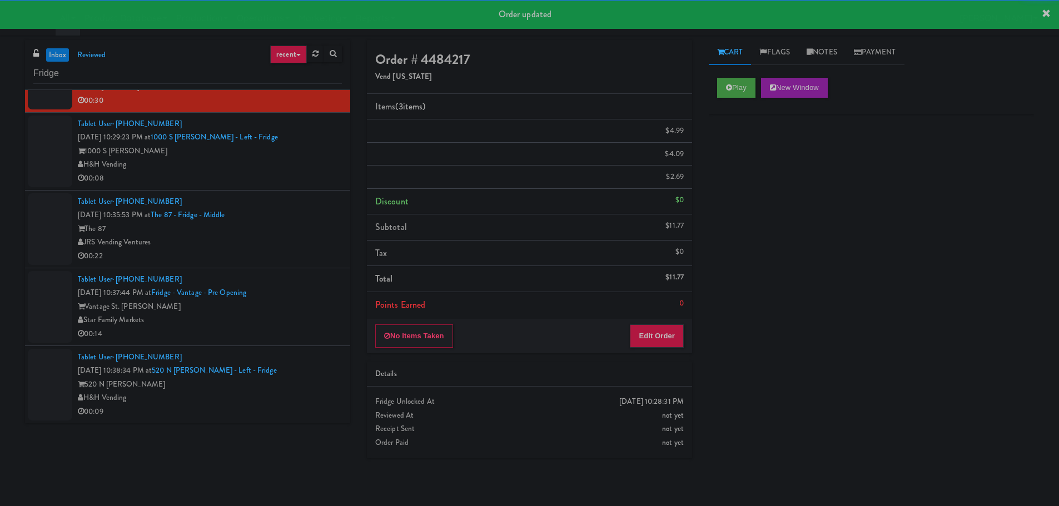
click at [303, 173] on div "00:08" at bounding box center [210, 179] width 264 height 14
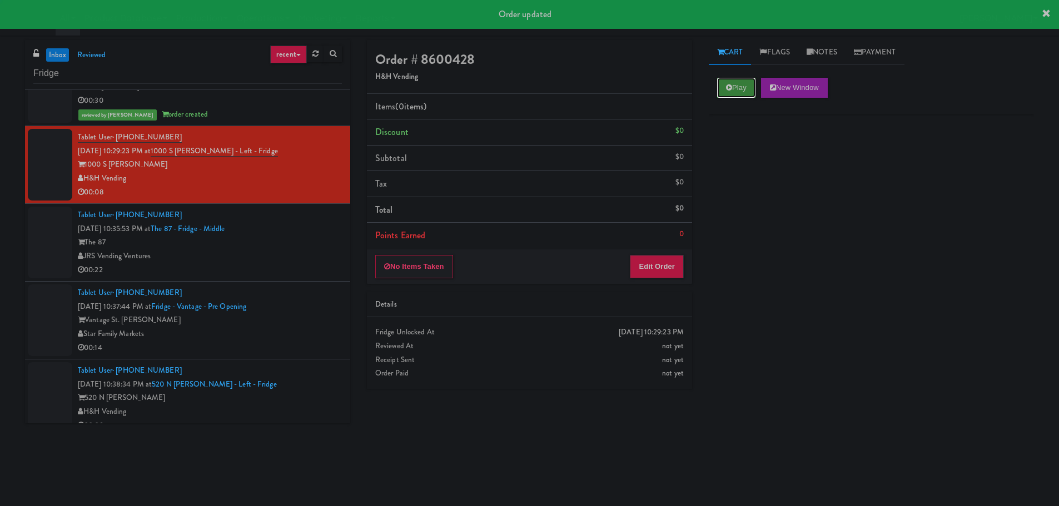
click at [752, 86] on button "Play" at bounding box center [736, 88] width 38 height 20
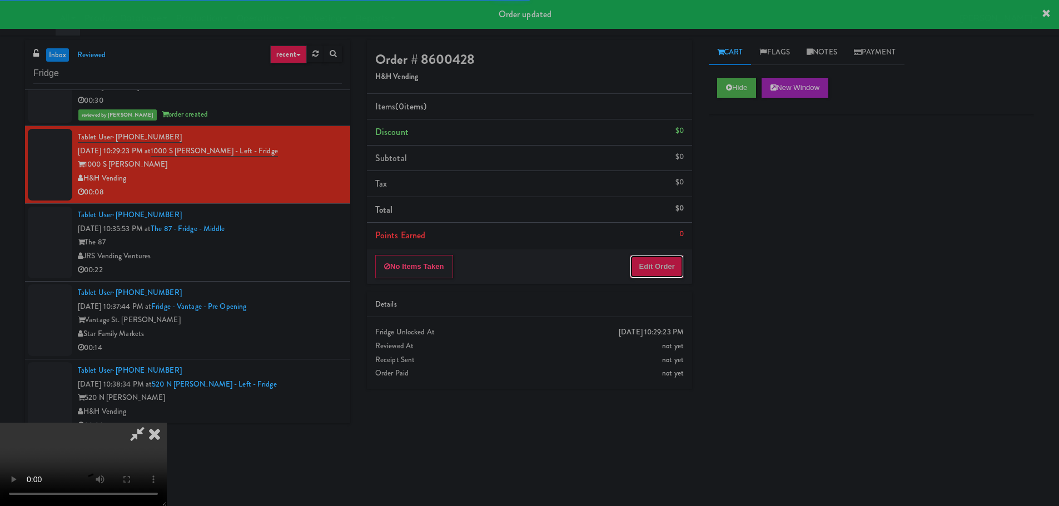
click at [648, 261] on button "Edit Order" at bounding box center [657, 266] width 54 height 23
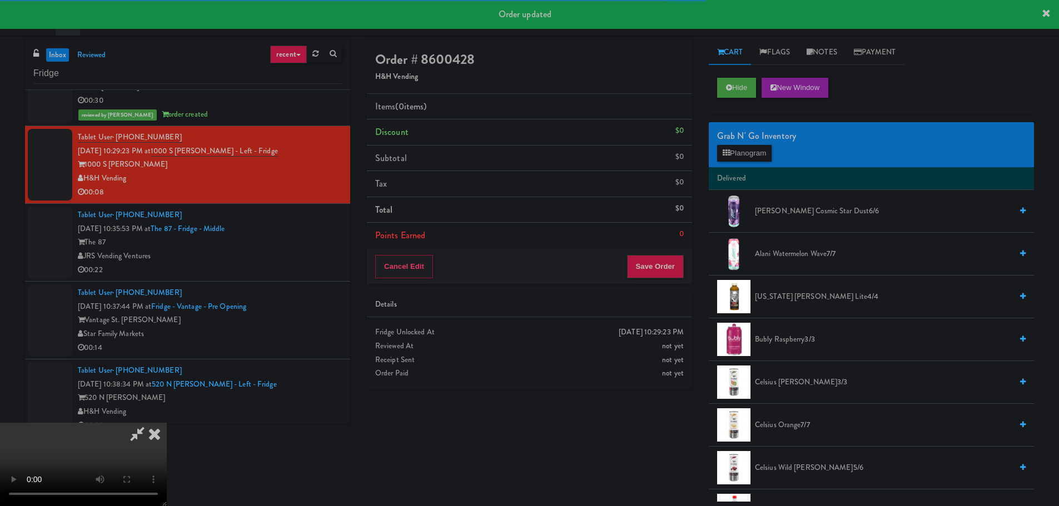
scroll to position [3270, 0]
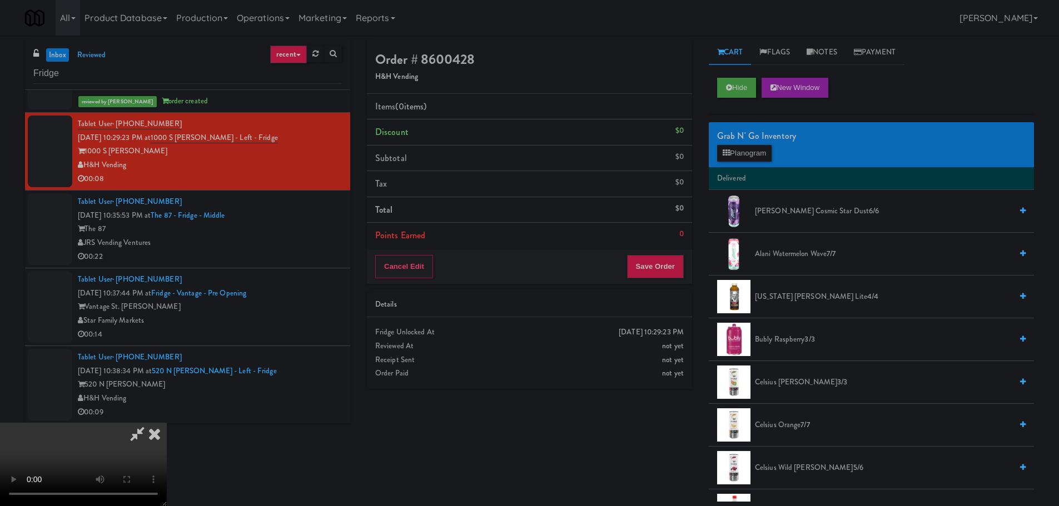
click at [167, 423] on video at bounding box center [83, 464] width 167 height 83
click at [728, 151] on icon at bounding box center [725, 152] width 7 height 7
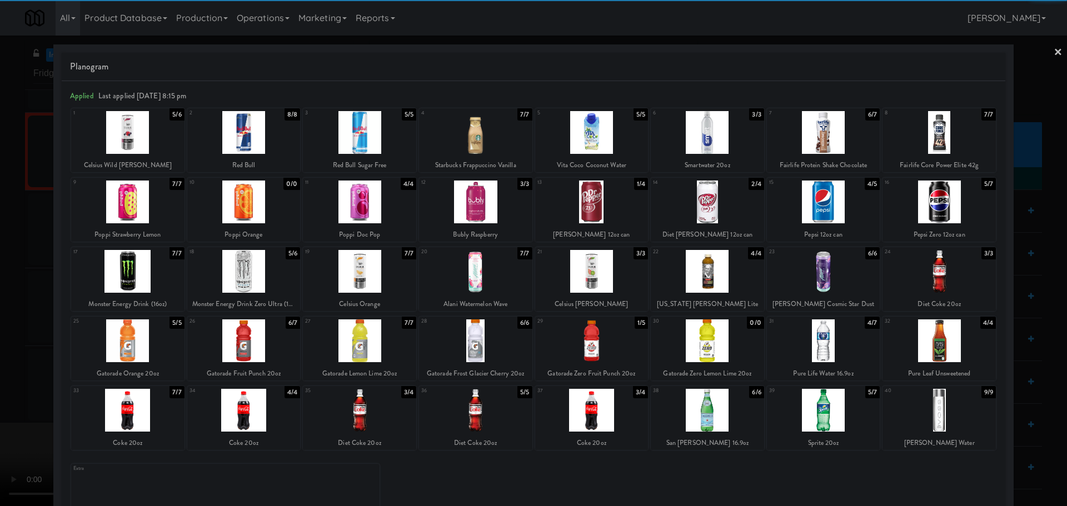
click at [155, 411] on div at bounding box center [127, 410] width 113 height 43
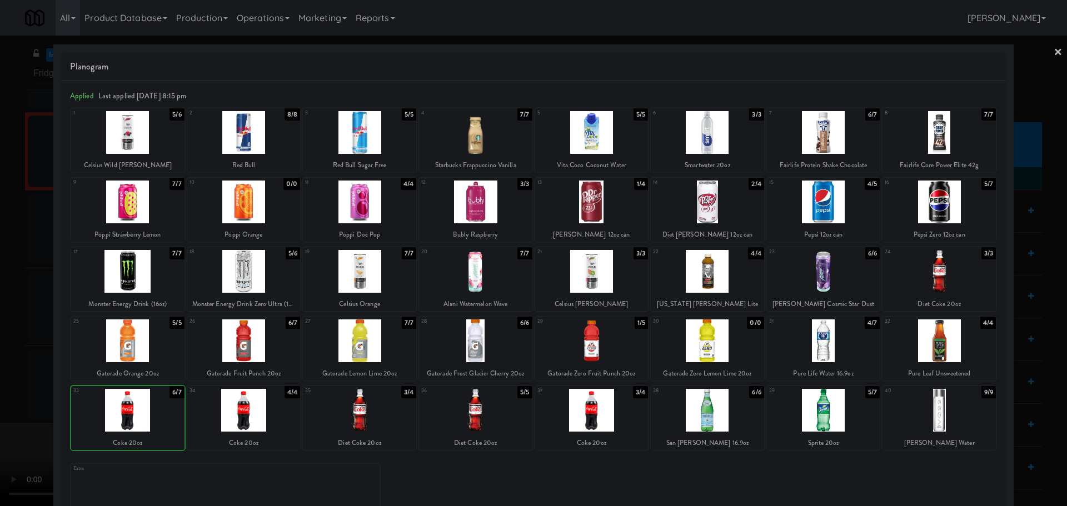
click at [0, 393] on div at bounding box center [533, 253] width 1067 height 506
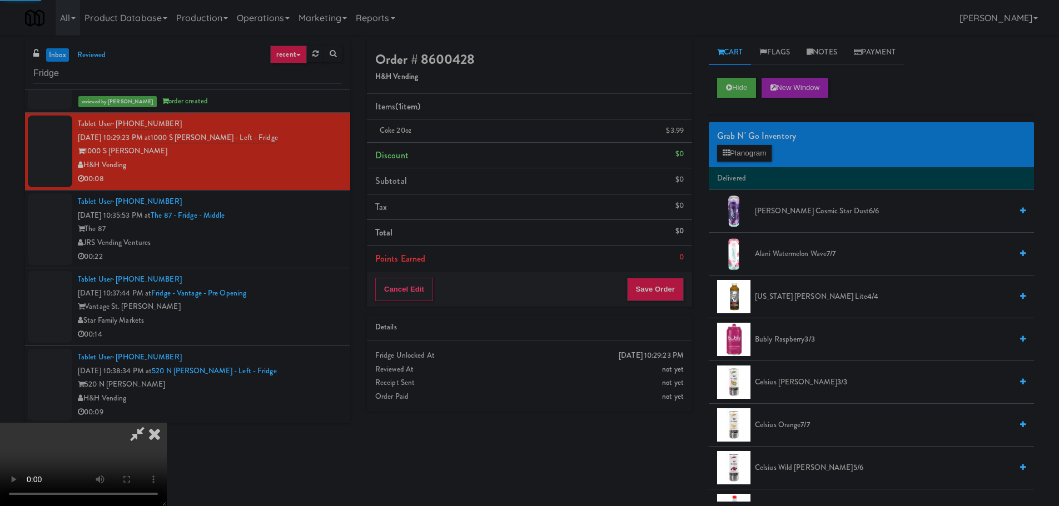
click at [167, 423] on video at bounding box center [83, 464] width 167 height 83
click at [639, 287] on button "Save Order" at bounding box center [655, 289] width 57 height 23
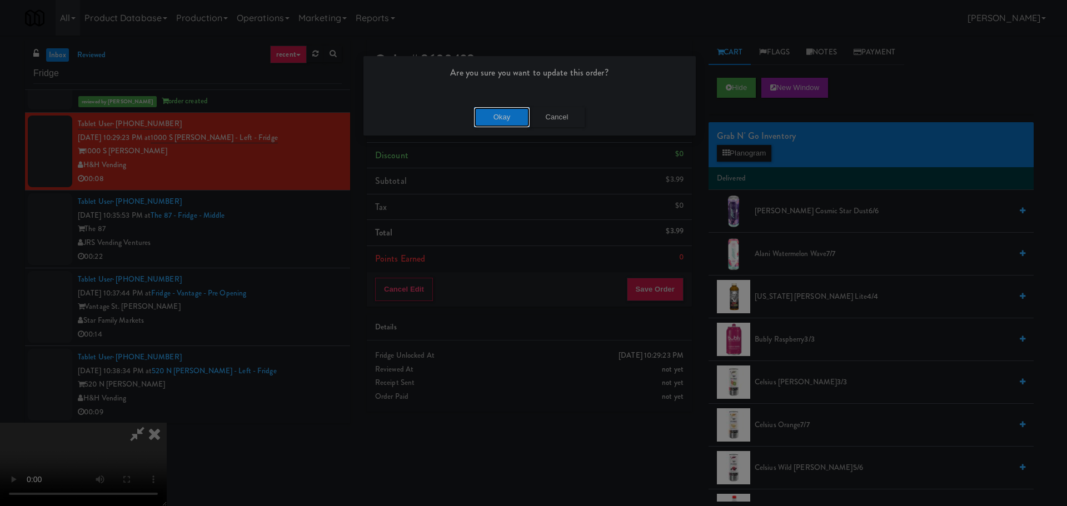
click at [514, 126] on button "Okay" at bounding box center [502, 117] width 56 height 20
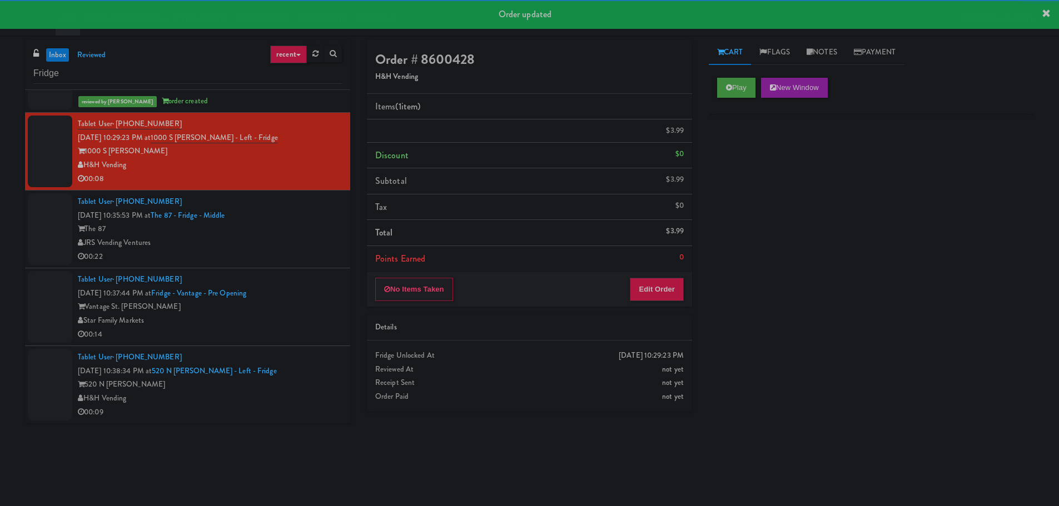
click at [292, 256] on div "00:22" at bounding box center [210, 257] width 264 height 14
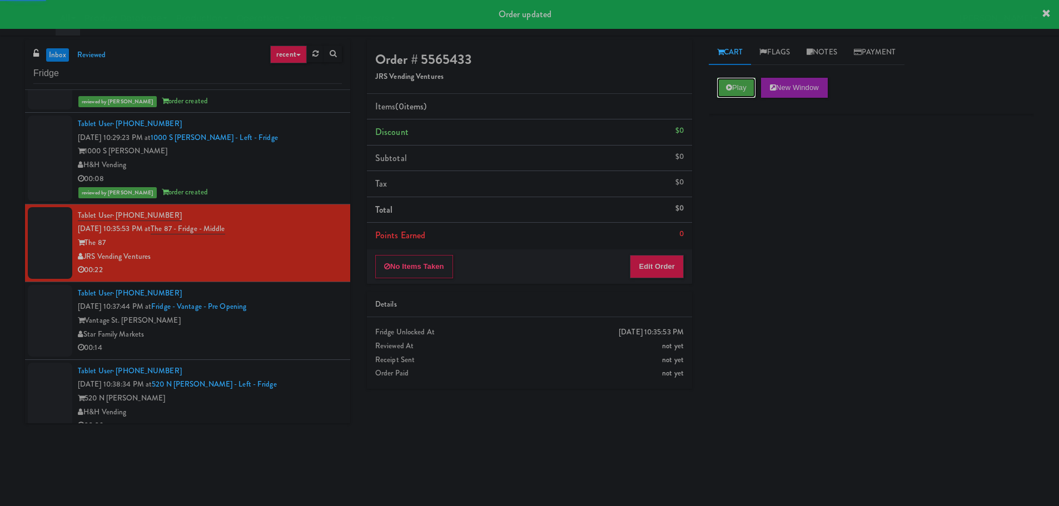
click at [732, 93] on button "Play" at bounding box center [736, 88] width 38 height 20
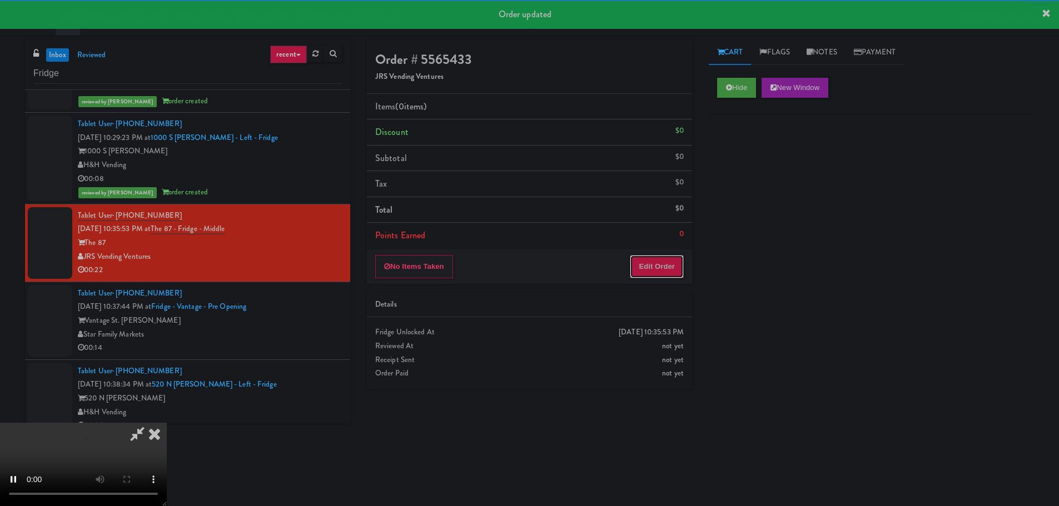
click at [641, 277] on button "Edit Order" at bounding box center [657, 266] width 54 height 23
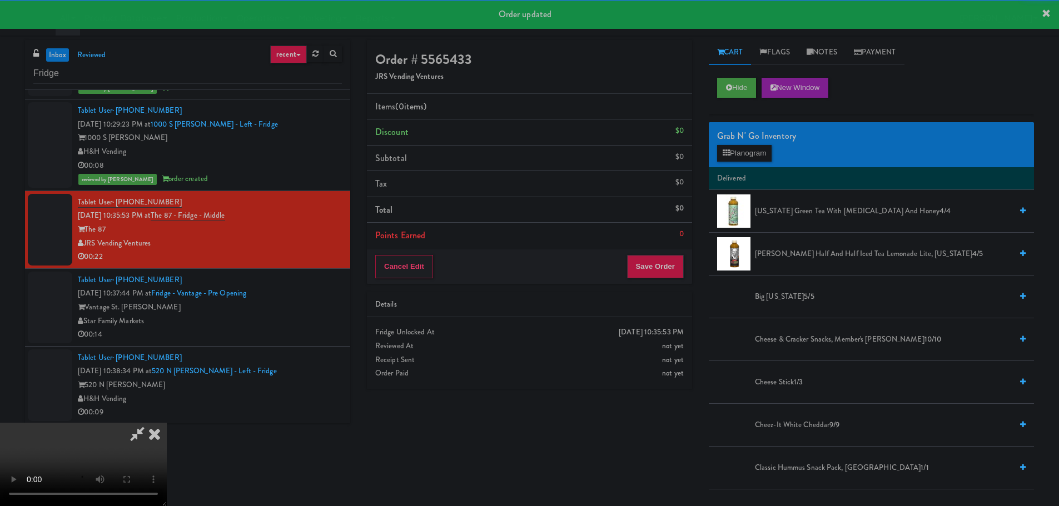
scroll to position [3283, 0]
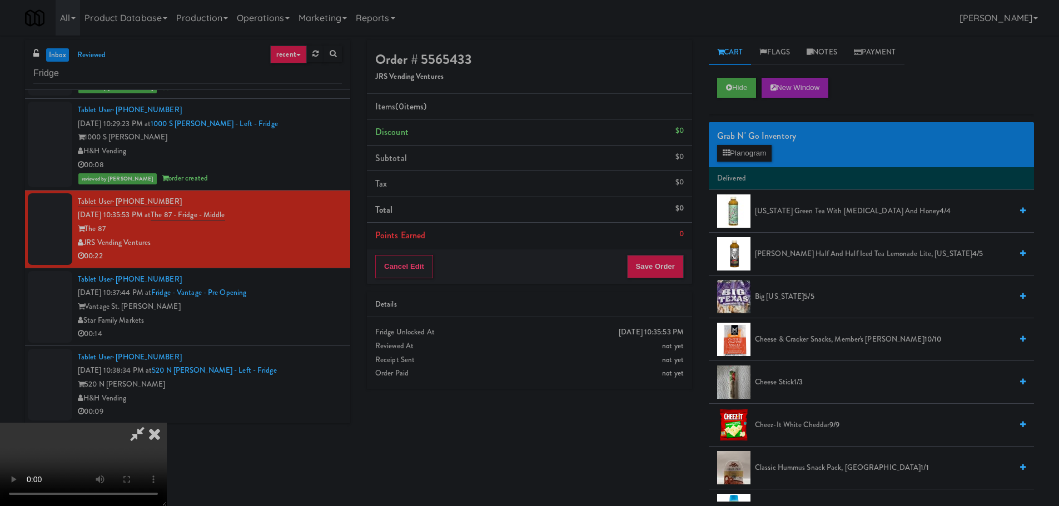
click at [167, 423] on video at bounding box center [83, 464] width 167 height 83
click at [735, 159] on button "Planogram" at bounding box center [744, 153] width 54 height 17
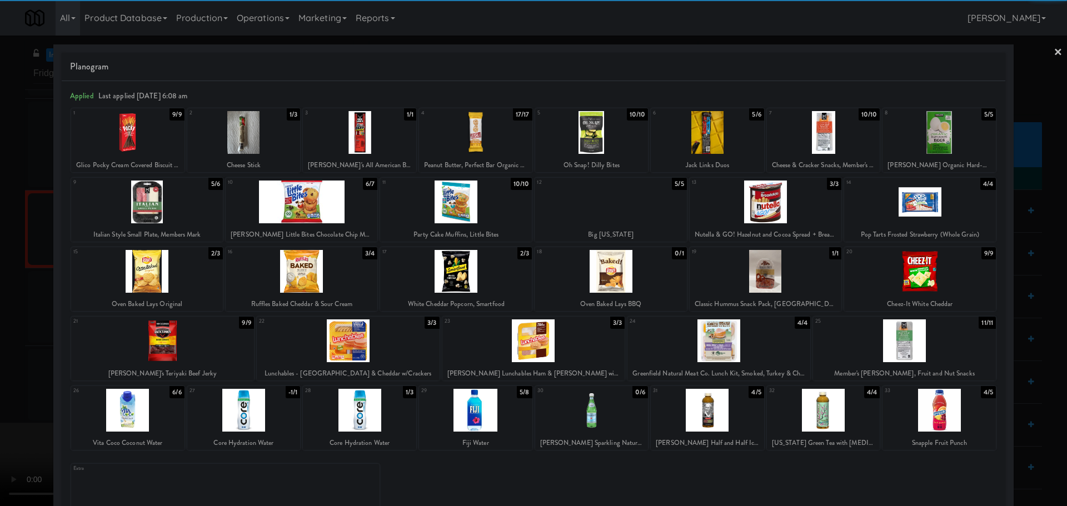
click at [459, 406] on div at bounding box center [475, 410] width 113 height 43
click at [33, 360] on div at bounding box center [533, 253] width 1067 height 506
click at [107, 423] on video at bounding box center [83, 464] width 167 height 83
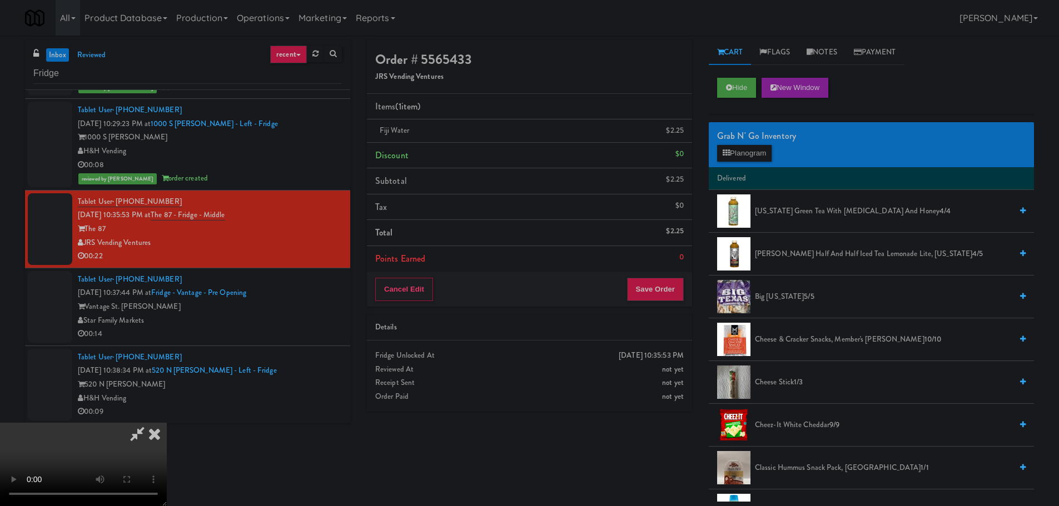
click at [167, 423] on video at bounding box center [83, 464] width 167 height 83
drag, startPoint x: 423, startPoint y: 333, endPoint x: 443, endPoint y: 333, distance: 20.6
click at [167, 423] on video at bounding box center [83, 464] width 167 height 83
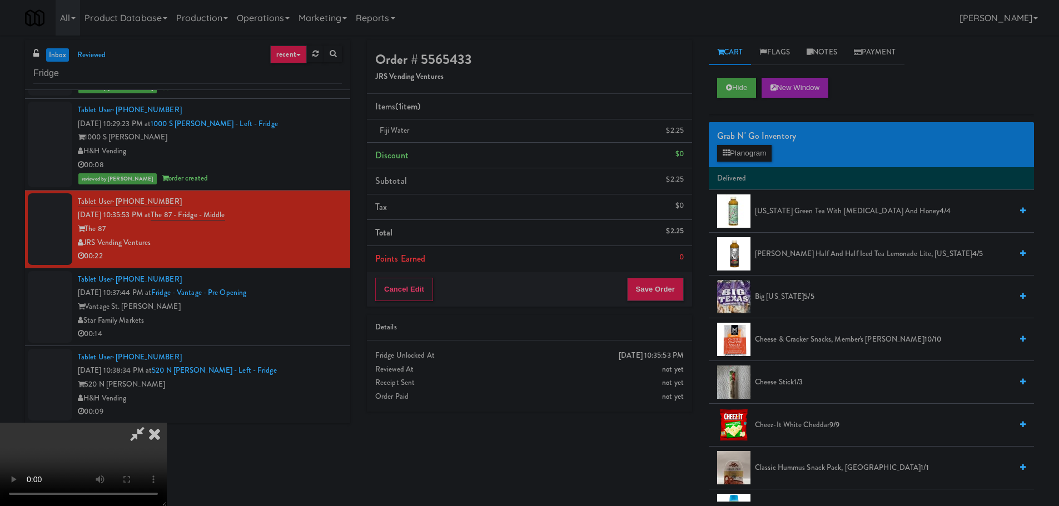
click at [167, 423] on video at bounding box center [83, 464] width 167 height 83
click at [735, 152] on button "Planogram" at bounding box center [744, 153] width 54 height 17
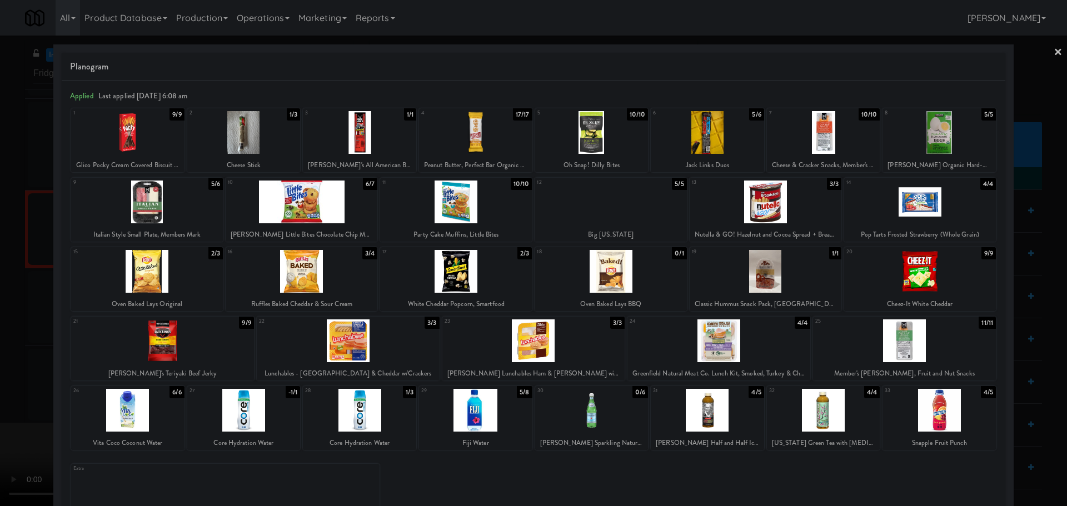
click at [153, 142] on div at bounding box center [127, 132] width 113 height 43
click at [28, 207] on div at bounding box center [533, 253] width 1067 height 506
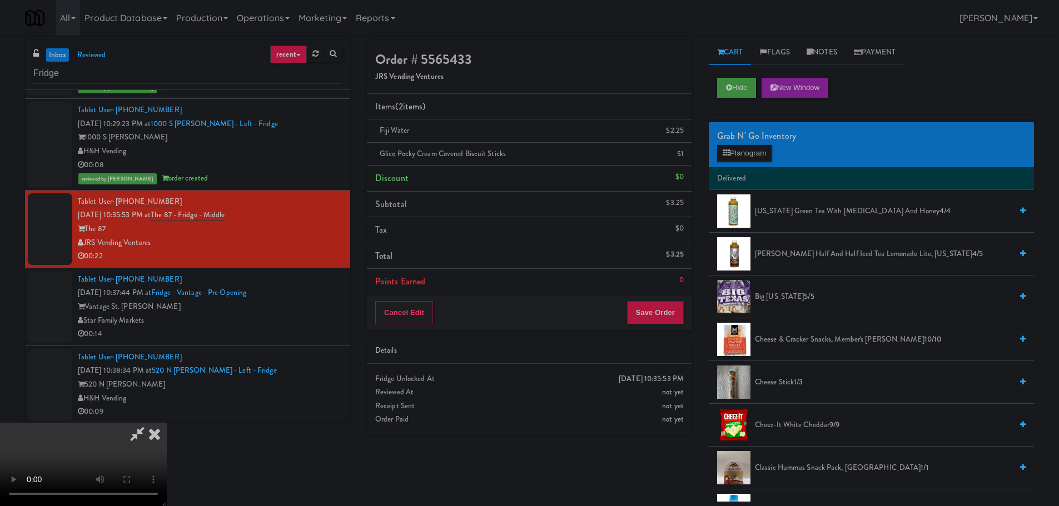
click at [167, 423] on video at bounding box center [83, 464] width 167 height 83
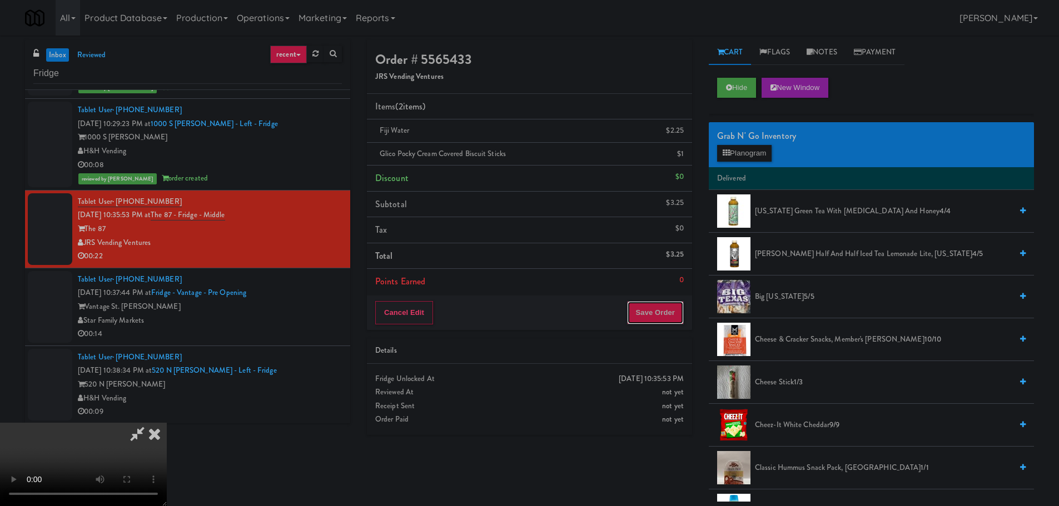
click at [647, 317] on button "Save Order" at bounding box center [655, 312] width 57 height 23
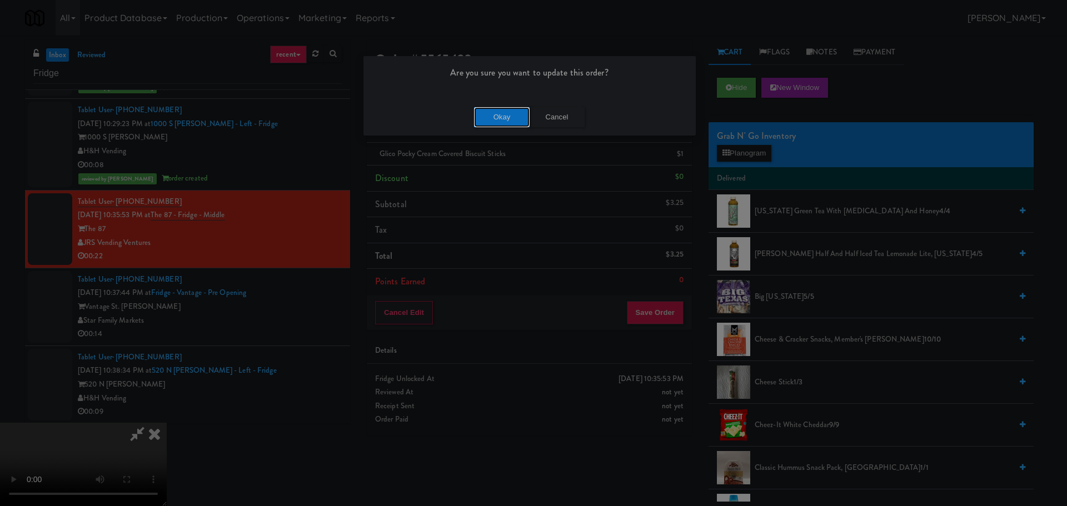
click at [487, 118] on button "Okay" at bounding box center [502, 117] width 56 height 20
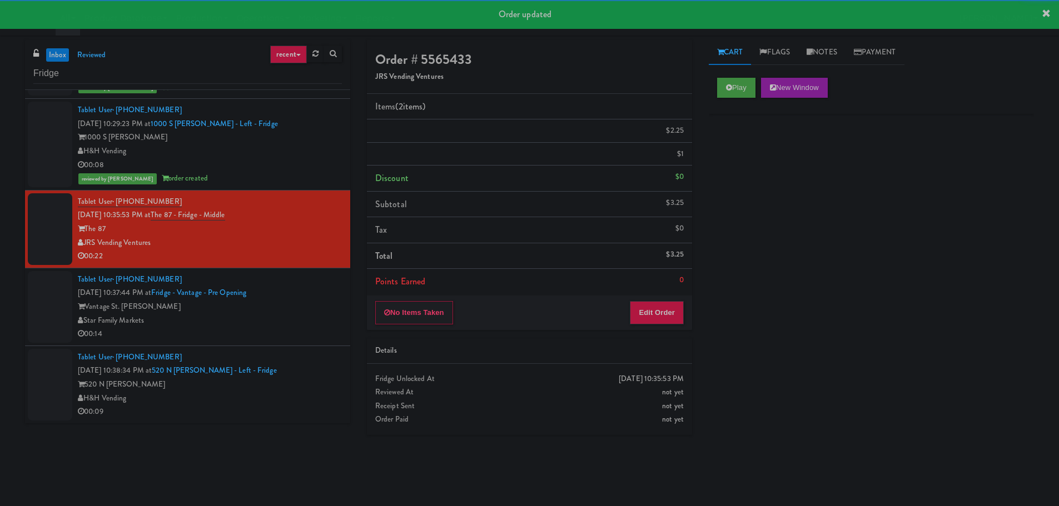
click at [306, 314] on div "Vantage St. [PERSON_NAME]" at bounding box center [210, 307] width 264 height 14
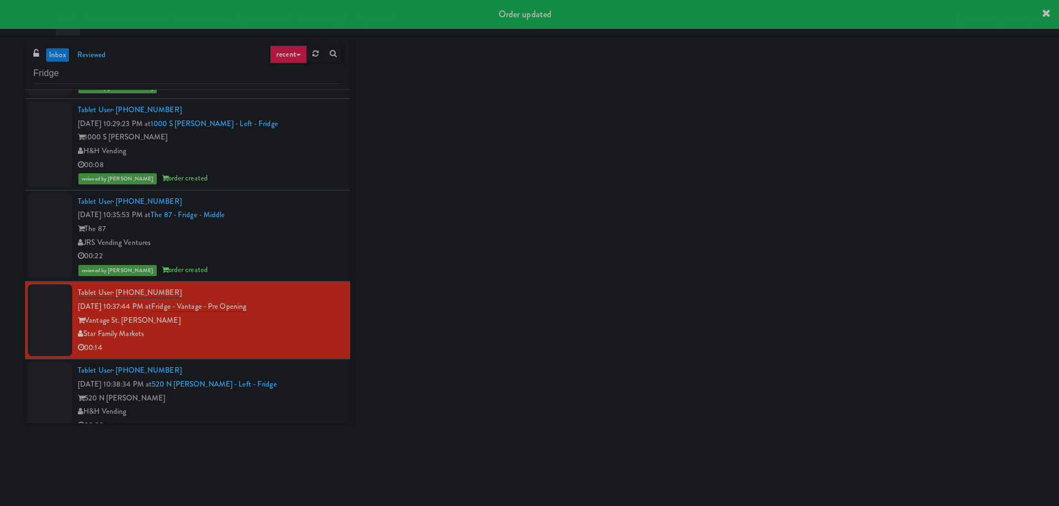
scroll to position [3297, 0]
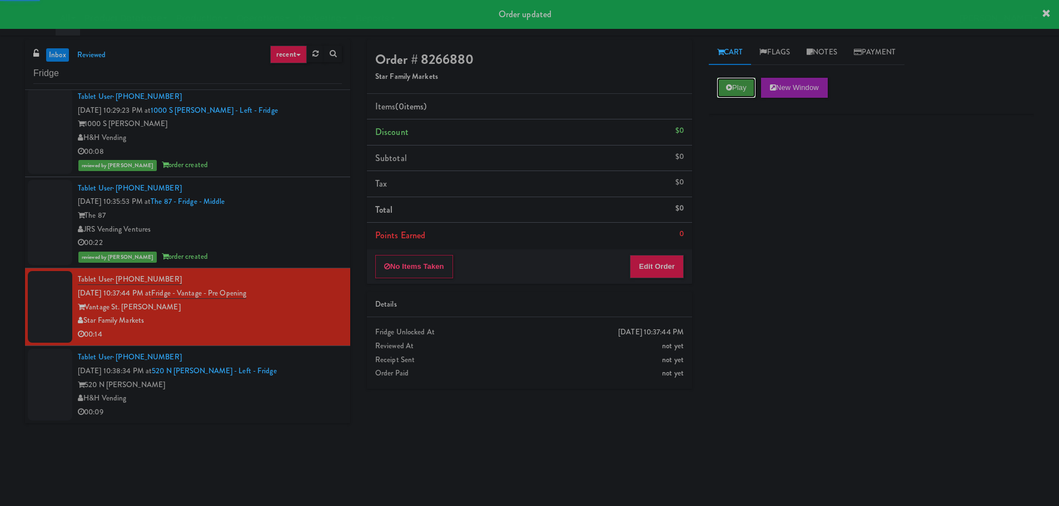
click at [731, 85] on icon at bounding box center [729, 87] width 6 height 7
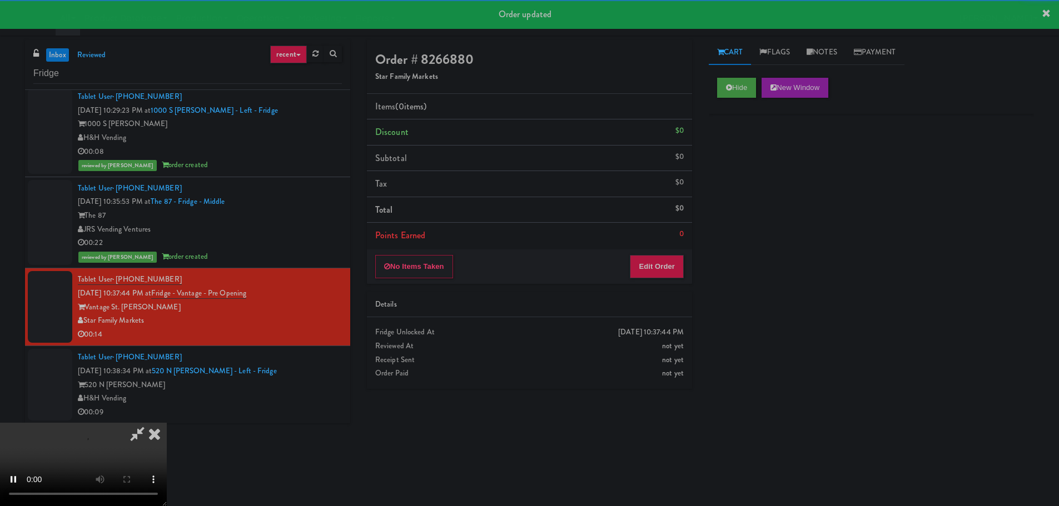
click at [666, 280] on div "No Items Taken Edit Order" at bounding box center [529, 267] width 325 height 34
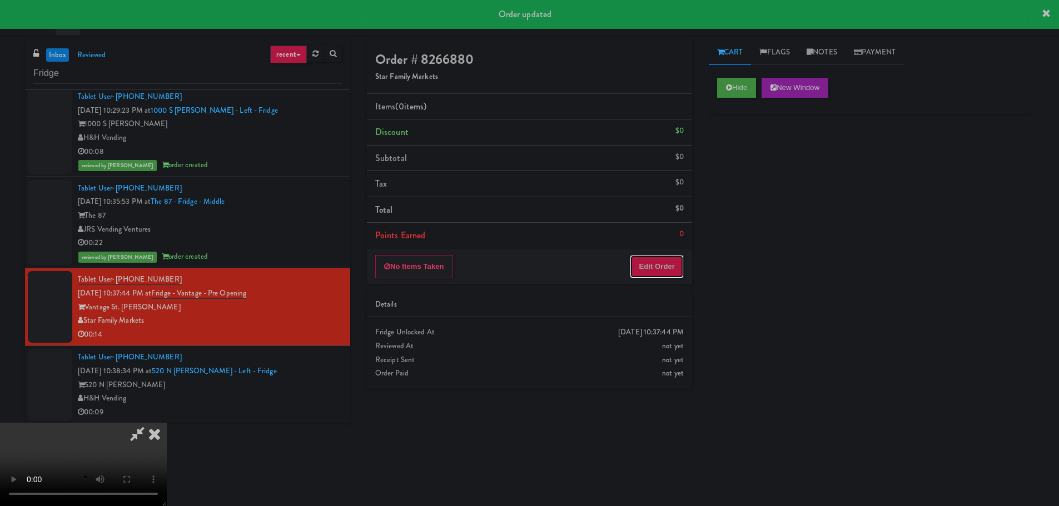
click at [669, 272] on button "Edit Order" at bounding box center [657, 266] width 54 height 23
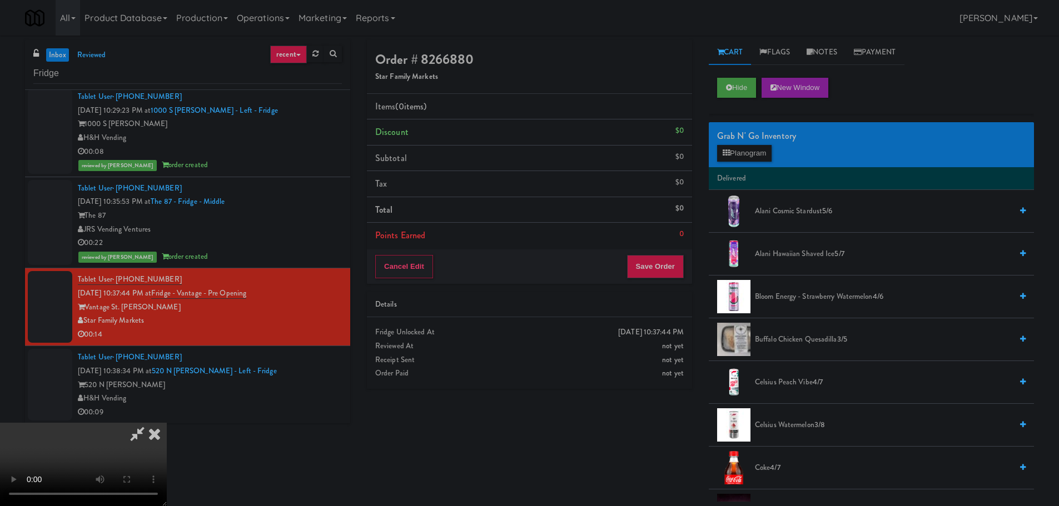
scroll to position [191, 0]
click at [167, 423] on video at bounding box center [83, 464] width 167 height 83
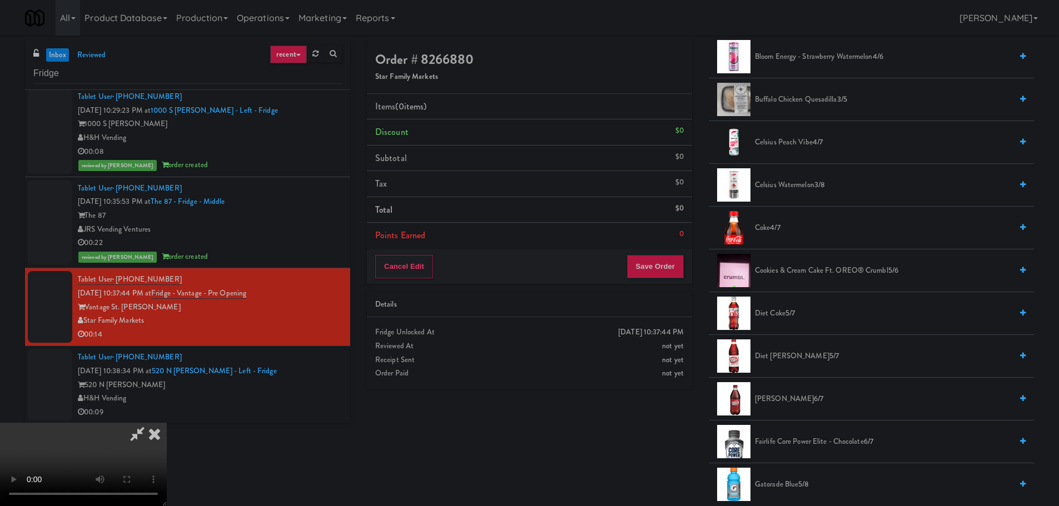
scroll to position [222, 0]
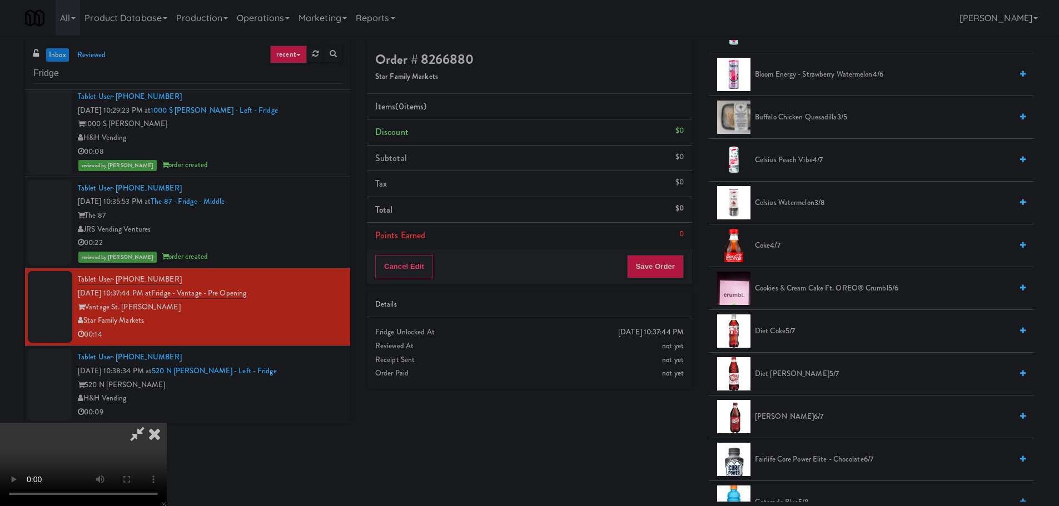
click at [786, 375] on span "Diet [PERSON_NAME] 5/7" at bounding box center [883, 374] width 257 height 14
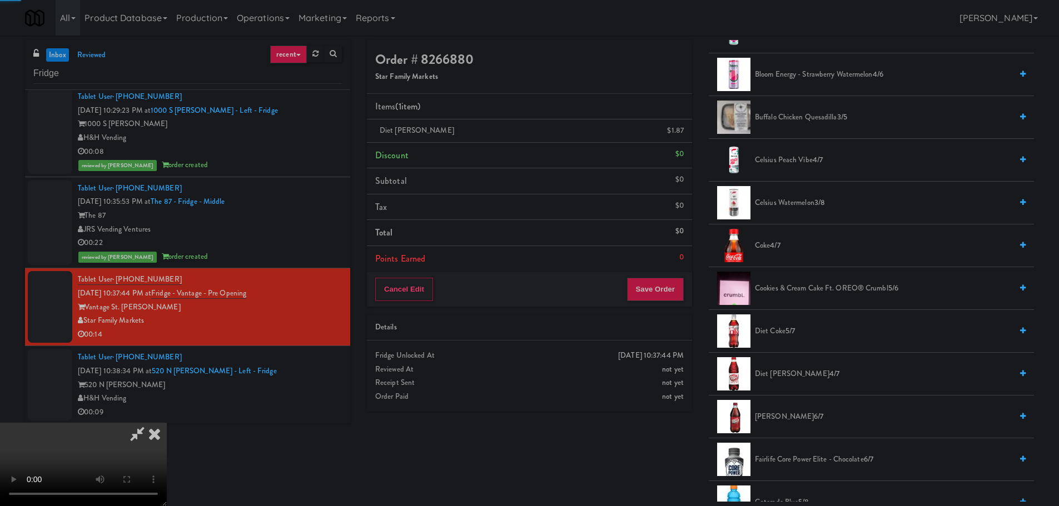
click at [167, 423] on video at bounding box center [83, 464] width 167 height 83
click at [780, 375] on span "Diet [PERSON_NAME] 4/7" at bounding box center [883, 374] width 257 height 14
click at [167, 423] on video at bounding box center [83, 464] width 167 height 83
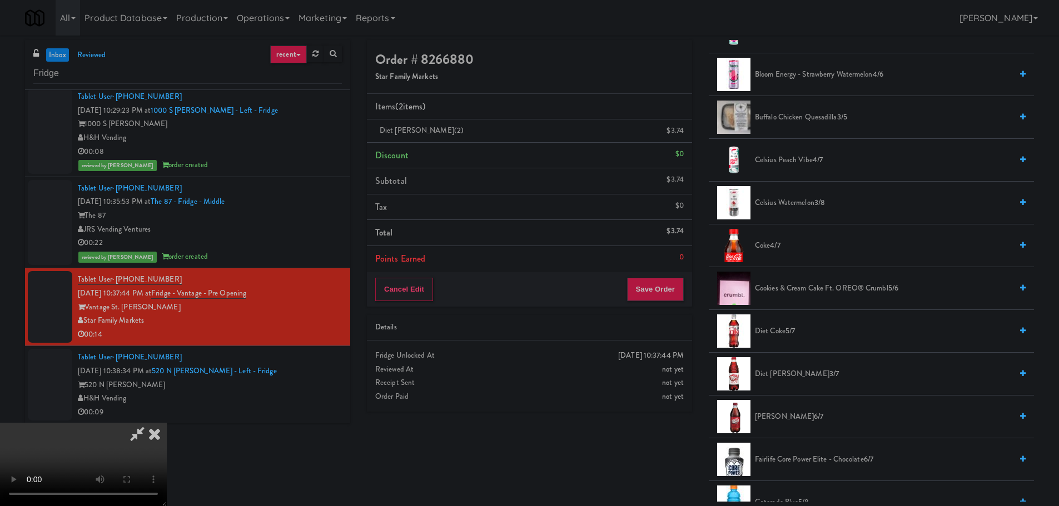
scroll to position [0, 0]
click at [167, 423] on video at bounding box center [83, 464] width 167 height 83
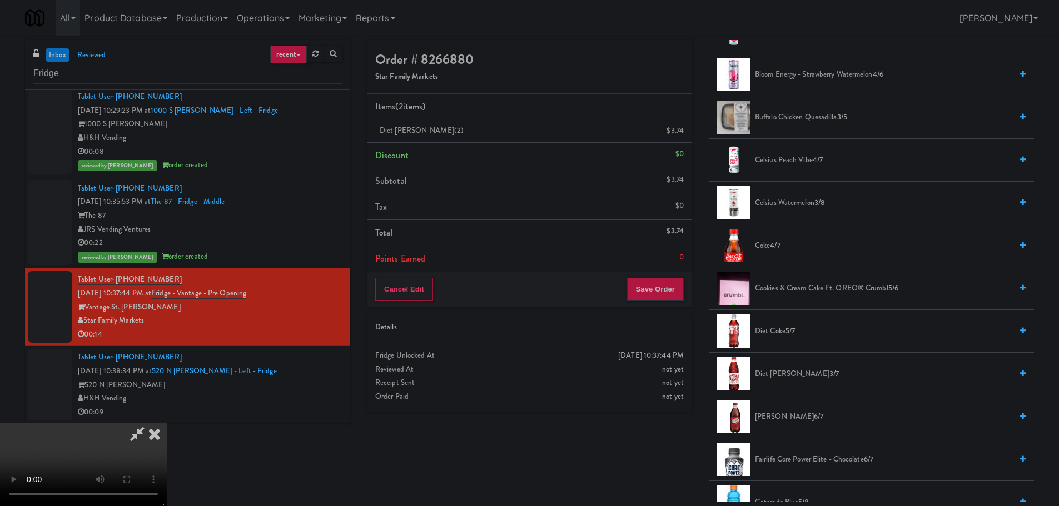
click at [167, 423] on video at bounding box center [83, 464] width 167 height 83
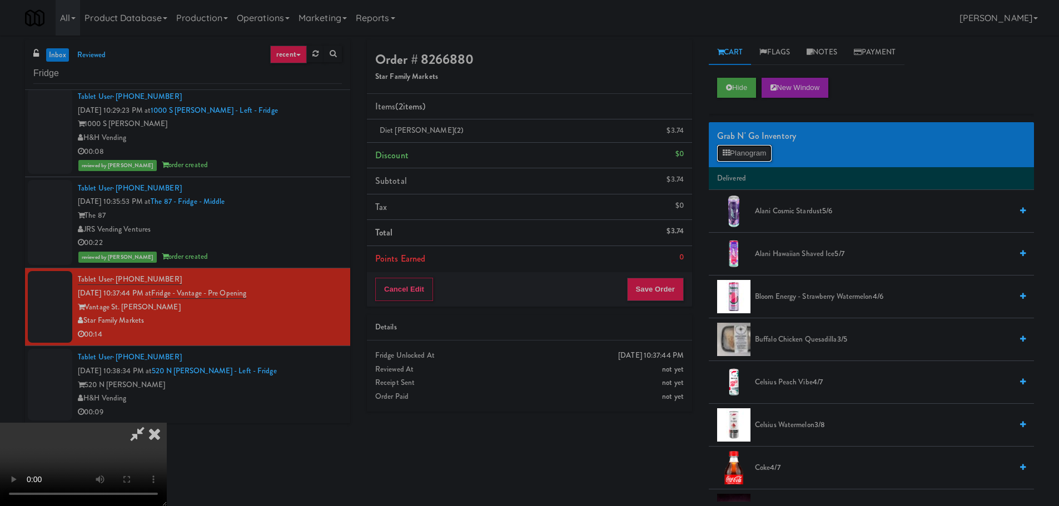
click at [755, 153] on button "Planogram" at bounding box center [744, 153] width 54 height 17
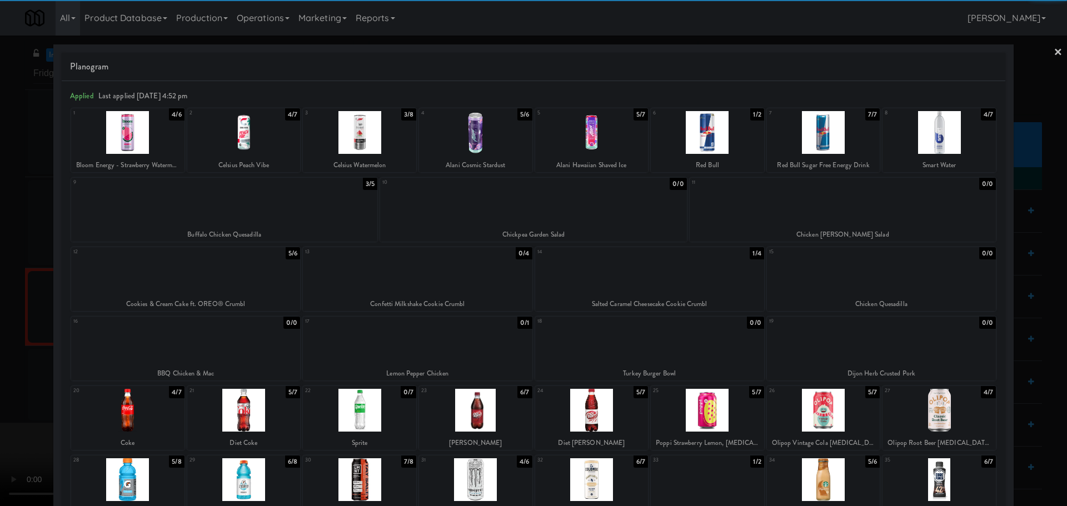
click at [261, 137] on div at bounding box center [243, 132] width 113 height 43
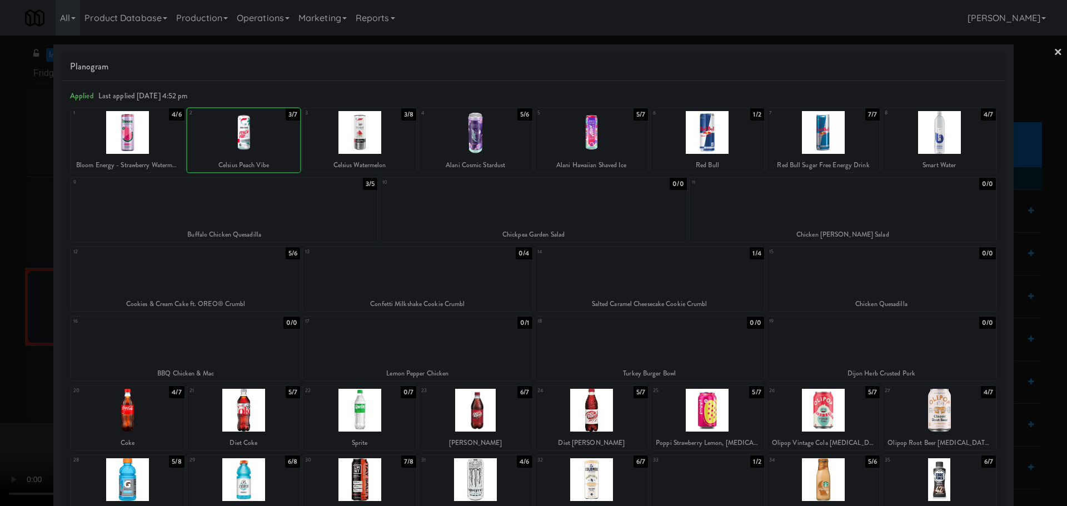
click at [345, 146] on div at bounding box center [359, 132] width 113 height 43
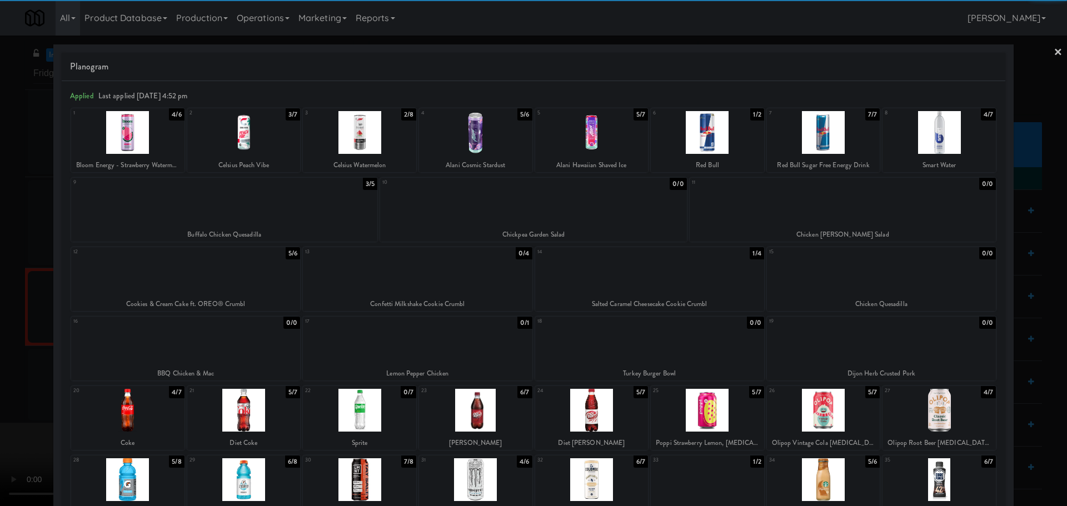
click at [0, 241] on div at bounding box center [533, 253] width 1067 height 506
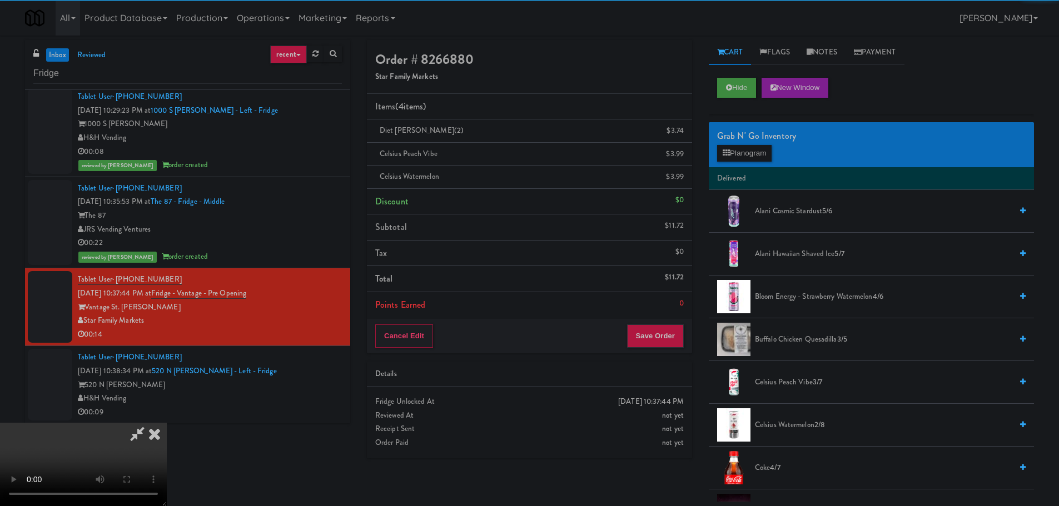
click at [167, 423] on video at bounding box center [83, 464] width 167 height 83
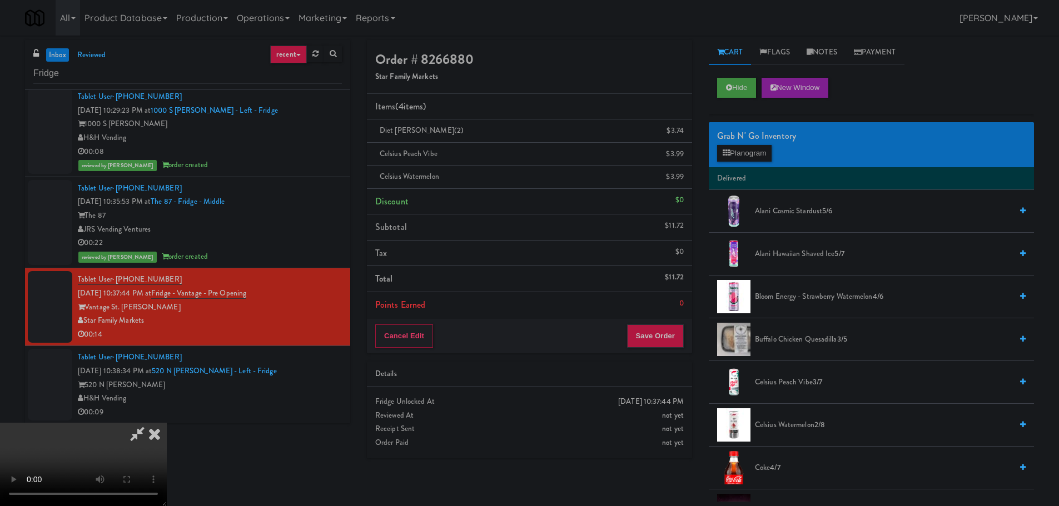
click at [167, 423] on video at bounding box center [83, 464] width 167 height 83
drag, startPoint x: 315, startPoint y: 302, endPoint x: 310, endPoint y: 309, distance: 8.3
click at [167, 423] on video at bounding box center [83, 464] width 167 height 83
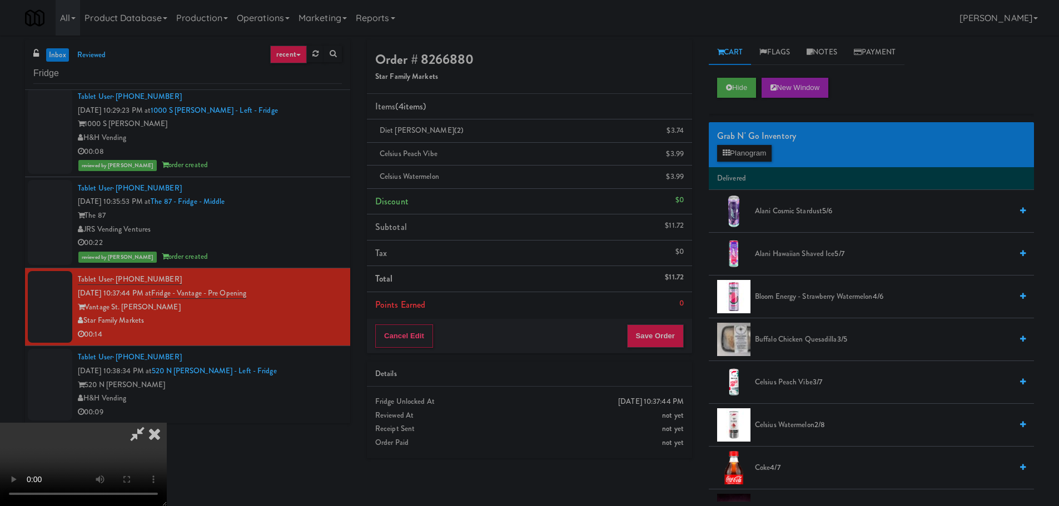
click at [167, 423] on video at bounding box center [83, 464] width 167 height 83
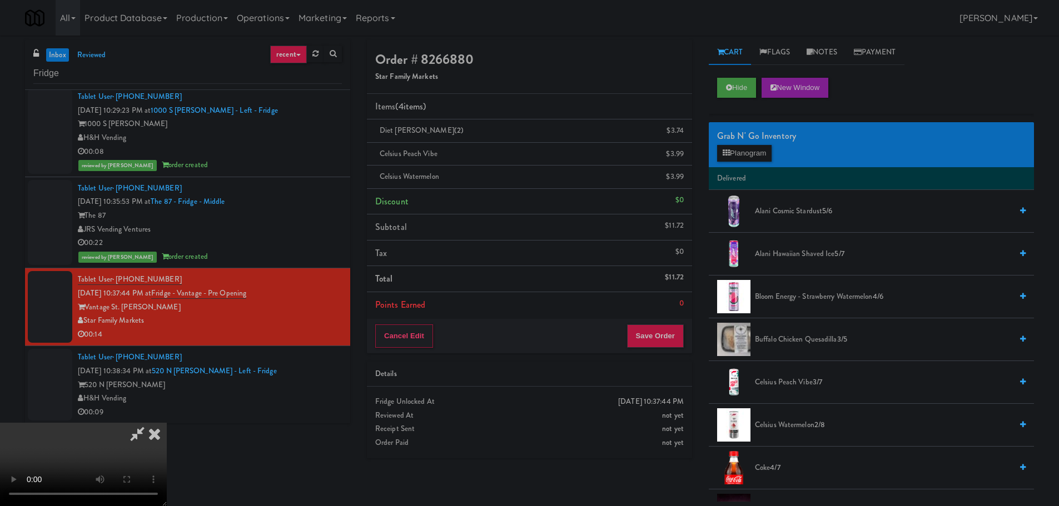
click at [167, 423] on video at bounding box center [83, 464] width 167 height 83
click at [680, 337] on button "Save Order" at bounding box center [655, 336] width 57 height 23
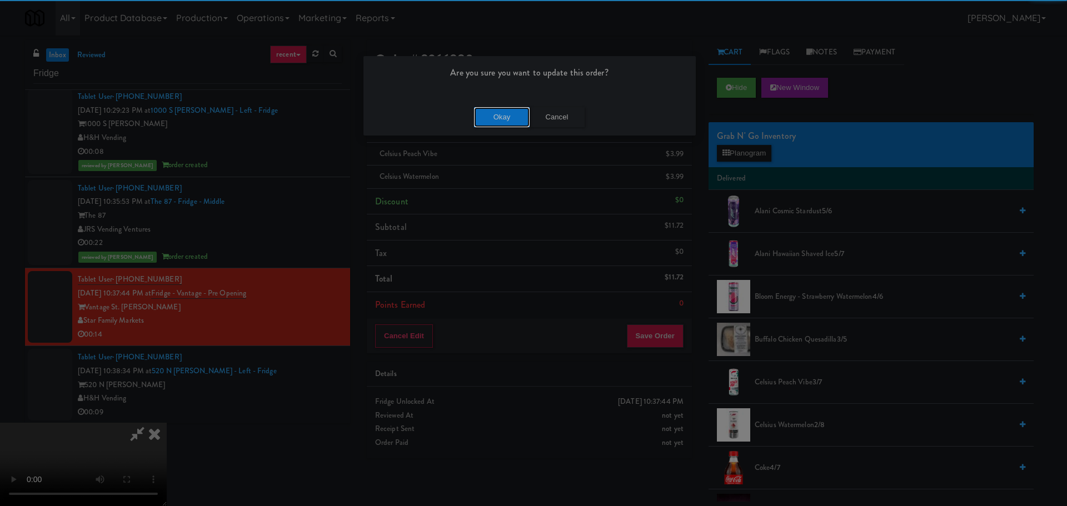
click at [498, 113] on button "Okay" at bounding box center [502, 117] width 56 height 20
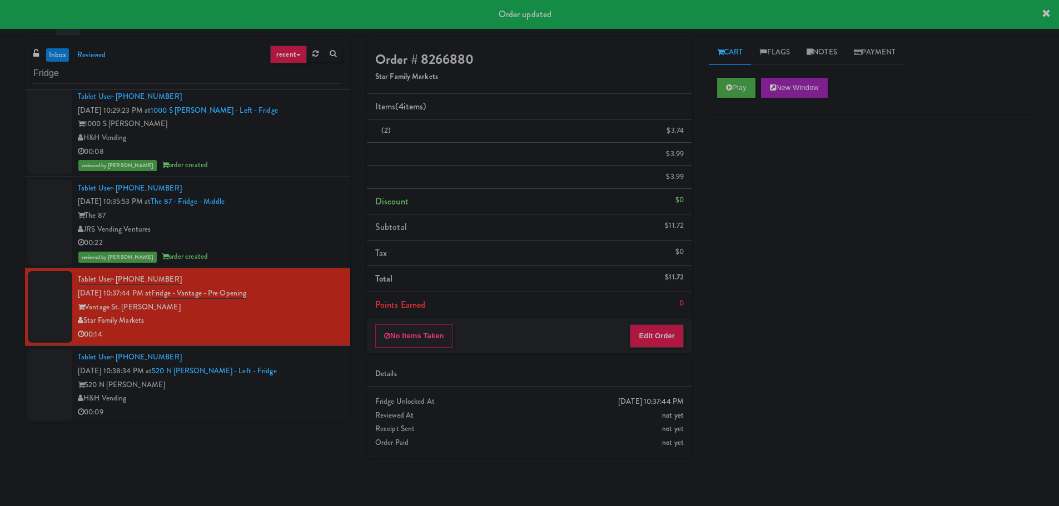
scroll to position [0, 0]
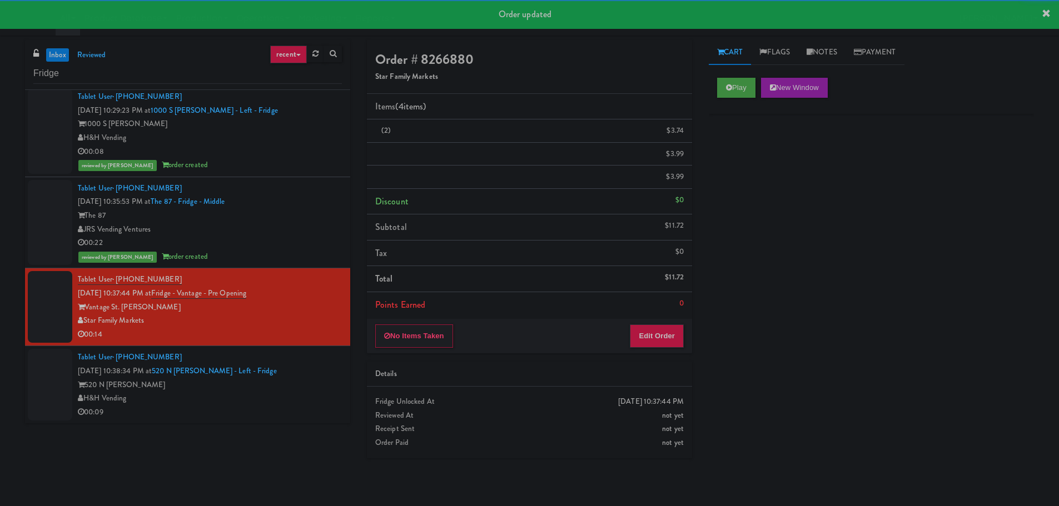
click at [307, 400] on div "Tablet User · (708) 707-6131 [DATE] 10:38:34 PM at [STREET_ADDRESS][PERSON_NAME…" at bounding box center [210, 385] width 264 height 68
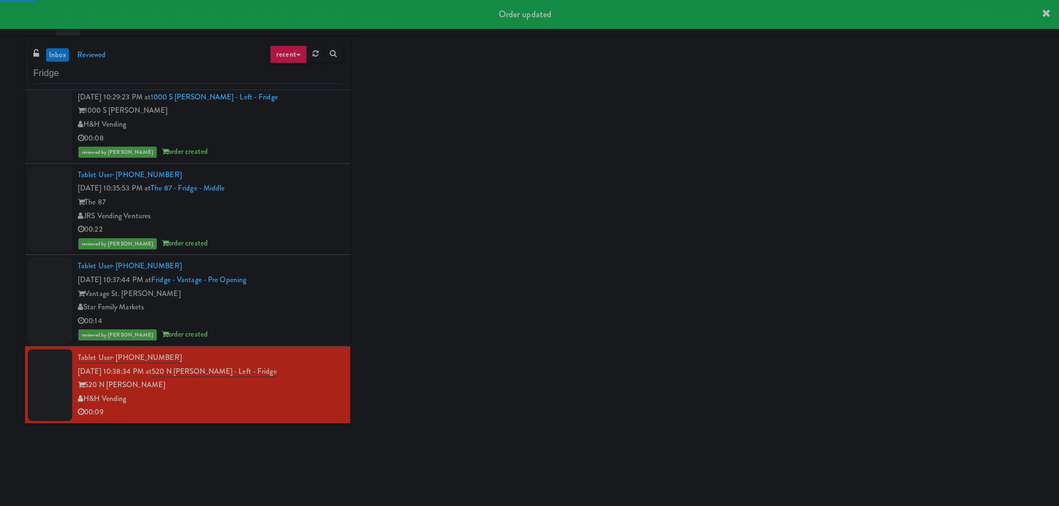
scroll to position [3311, 0]
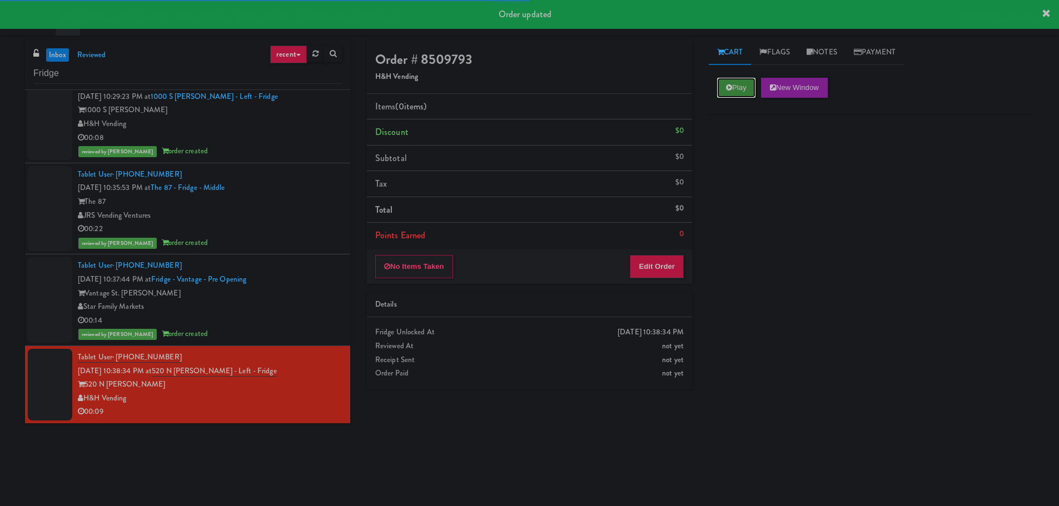
click at [752, 91] on button "Play" at bounding box center [736, 88] width 38 height 20
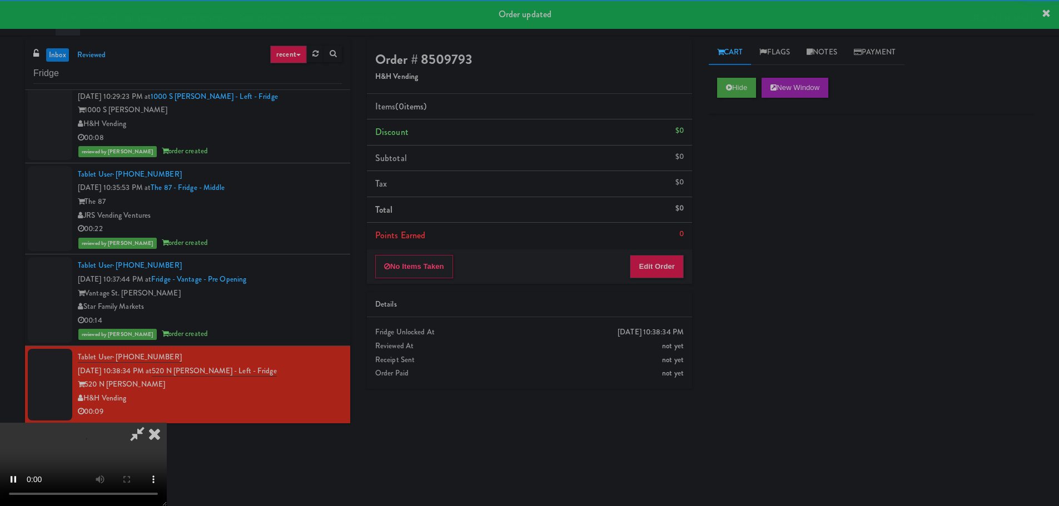
click at [666, 232] on li "Points Earned 0" at bounding box center [529, 236] width 325 height 26
click at [666, 259] on button "Edit Order" at bounding box center [657, 266] width 54 height 23
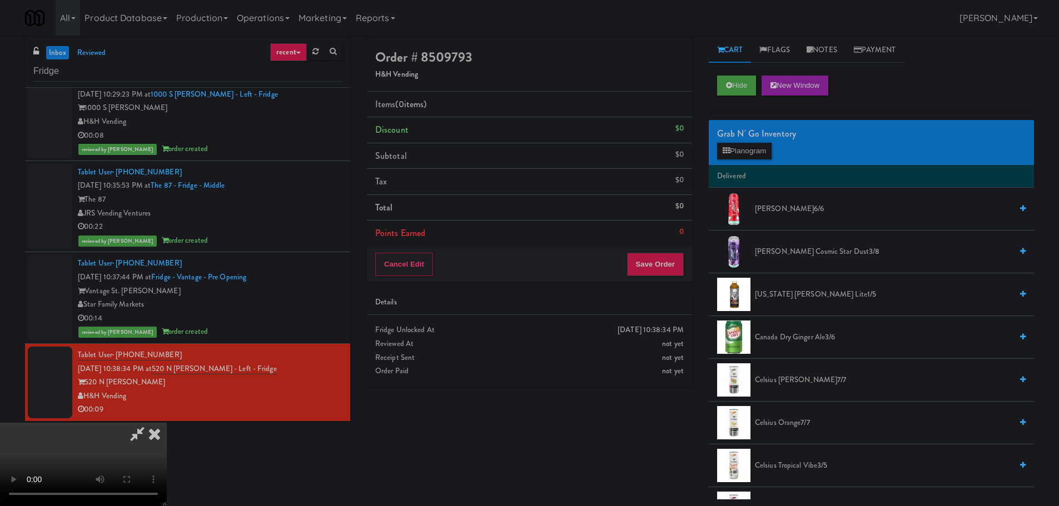
scroll to position [0, 0]
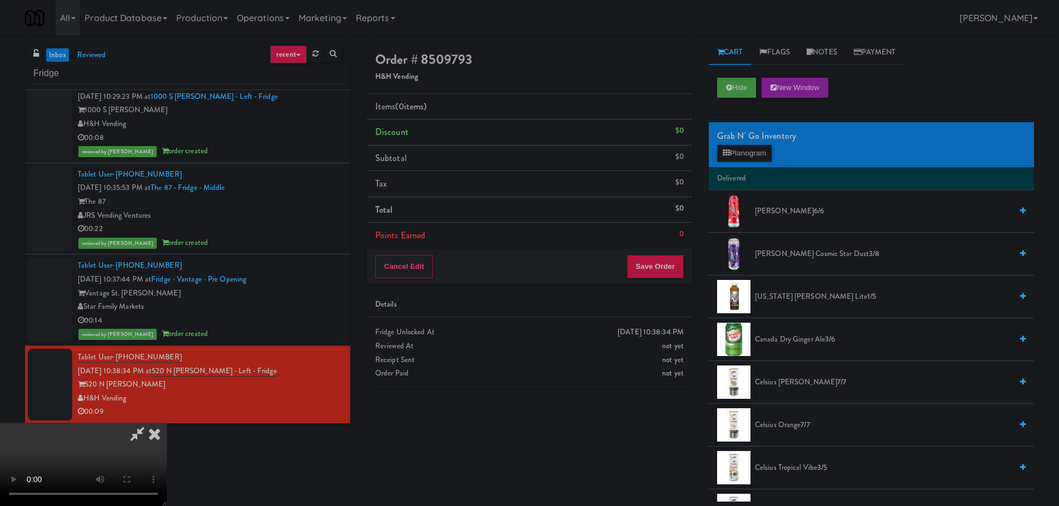
click at [167, 423] on video at bounding box center [83, 464] width 167 height 83
drag, startPoint x: 406, startPoint y: 282, endPoint x: 415, endPoint y: 279, distance: 9.5
click at [167, 423] on video at bounding box center [83, 464] width 167 height 83
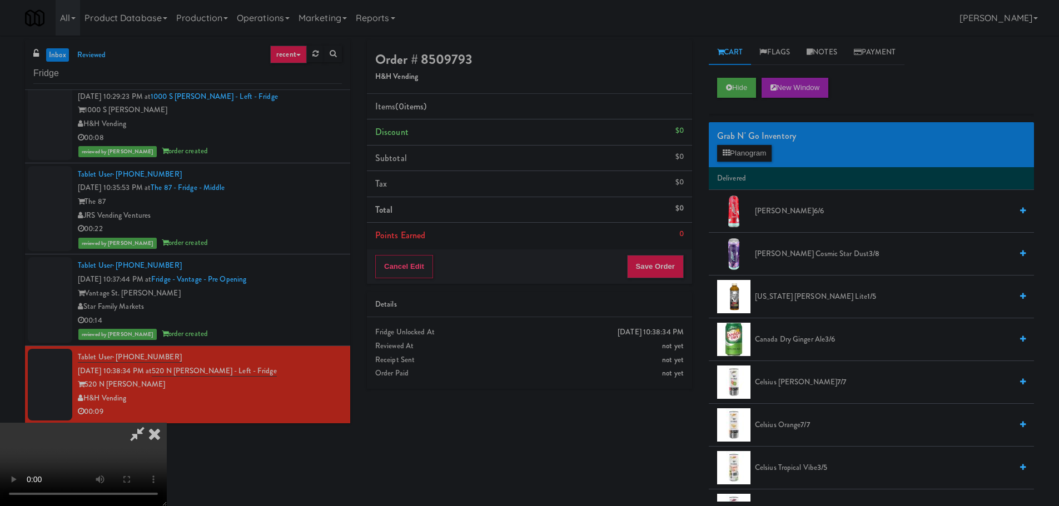
click at [167, 423] on video at bounding box center [83, 464] width 167 height 83
click at [732, 152] on button "Planogram" at bounding box center [744, 153] width 54 height 17
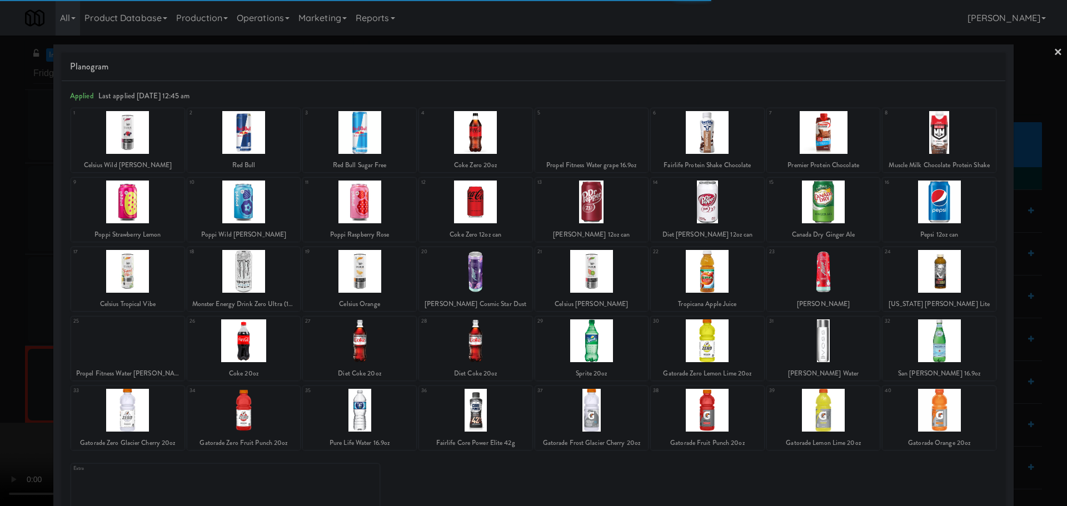
click at [584, 347] on div at bounding box center [591, 341] width 113 height 43
click at [3, 307] on div at bounding box center [533, 253] width 1067 height 506
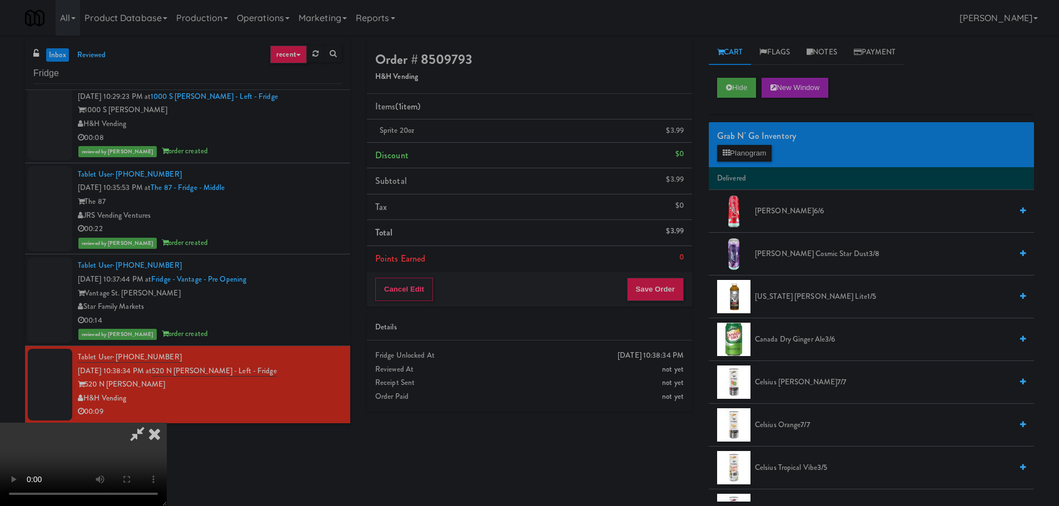
drag, startPoint x: 403, startPoint y: 349, endPoint x: 408, endPoint y: 331, distance: 18.5
click at [167, 423] on video at bounding box center [83, 464] width 167 height 83
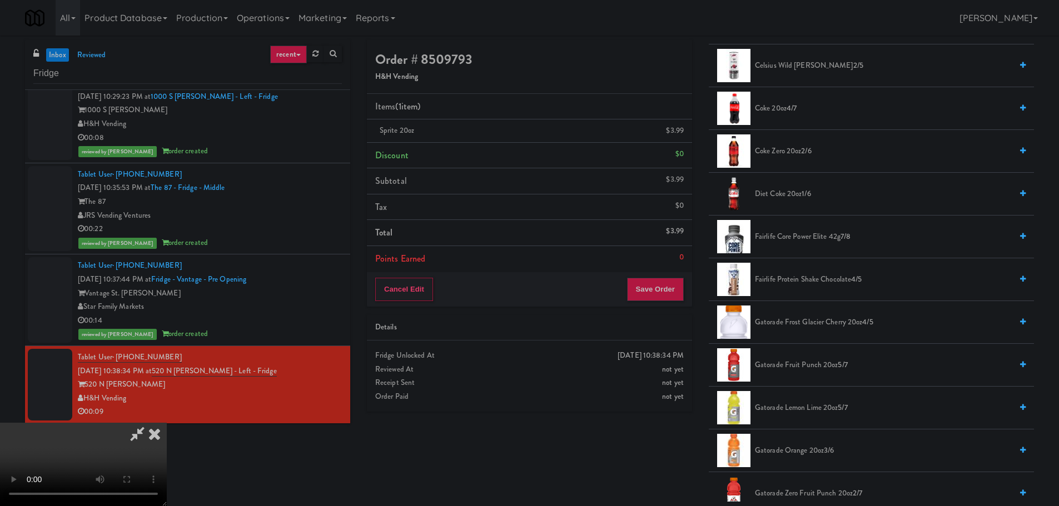
scroll to position [556, 0]
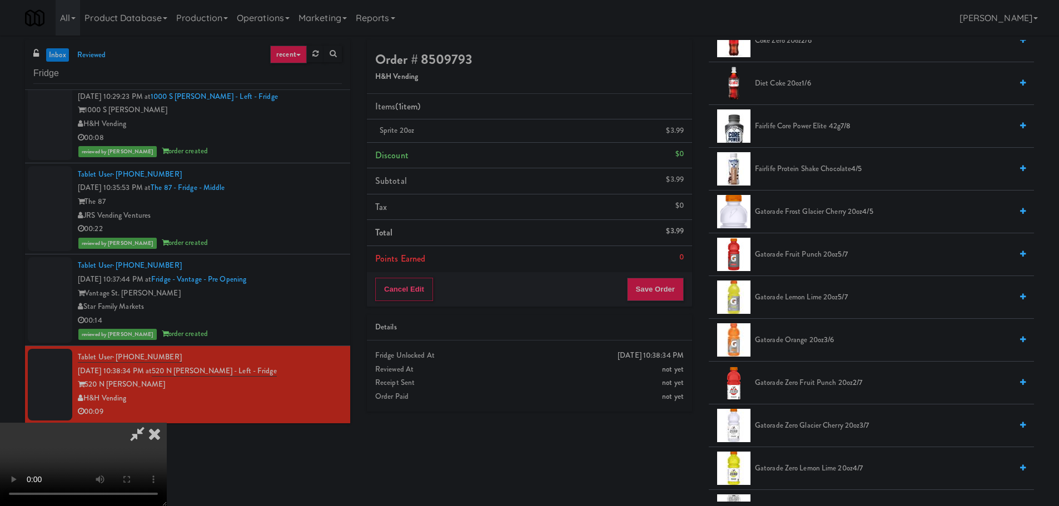
click at [809, 375] on li "Gatorade Zero Fruit Punch 20oz 2/7" at bounding box center [871, 383] width 325 height 43
click at [809, 381] on span "Gatorade Zero Fruit Punch 20oz 2/7" at bounding box center [883, 383] width 257 height 14
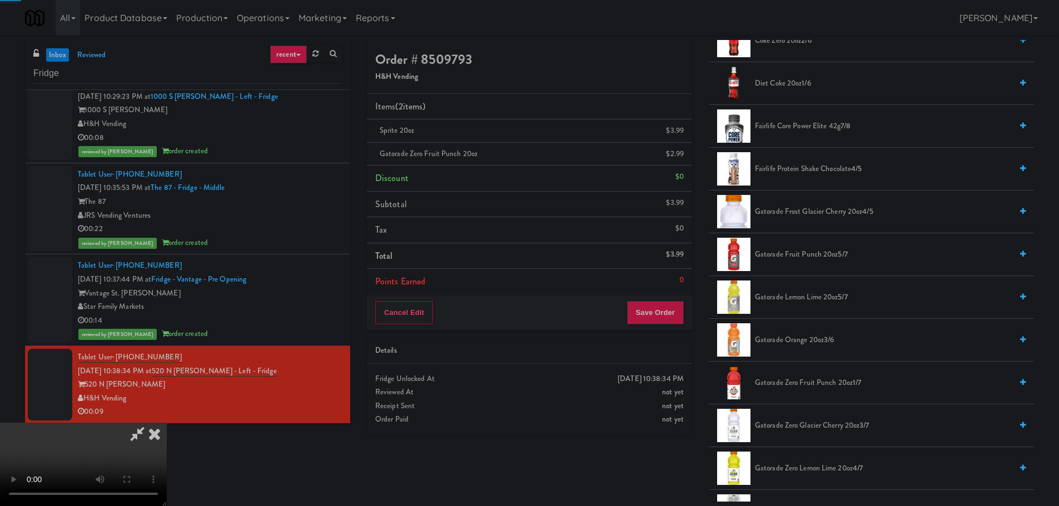
click at [167, 423] on video at bounding box center [83, 464] width 167 height 83
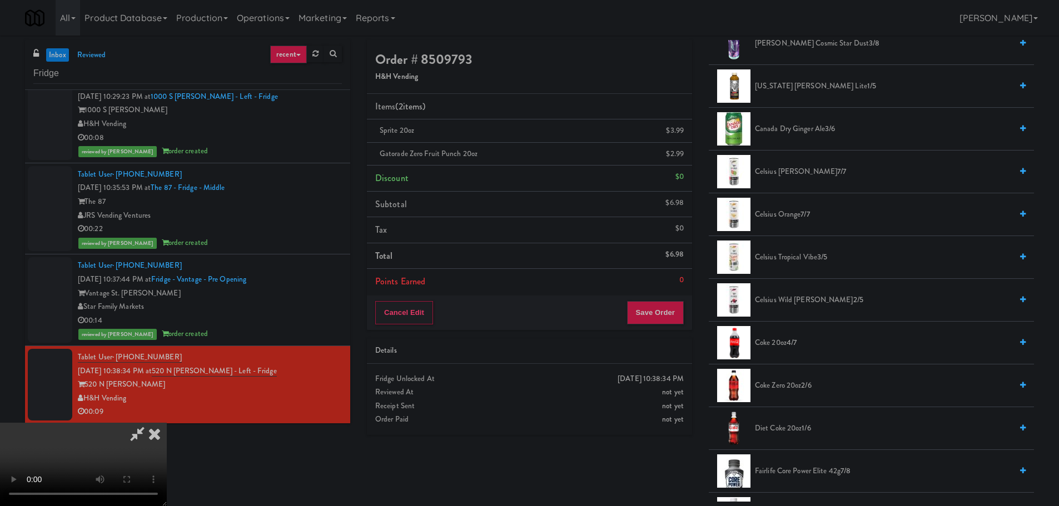
scroll to position [222, 0]
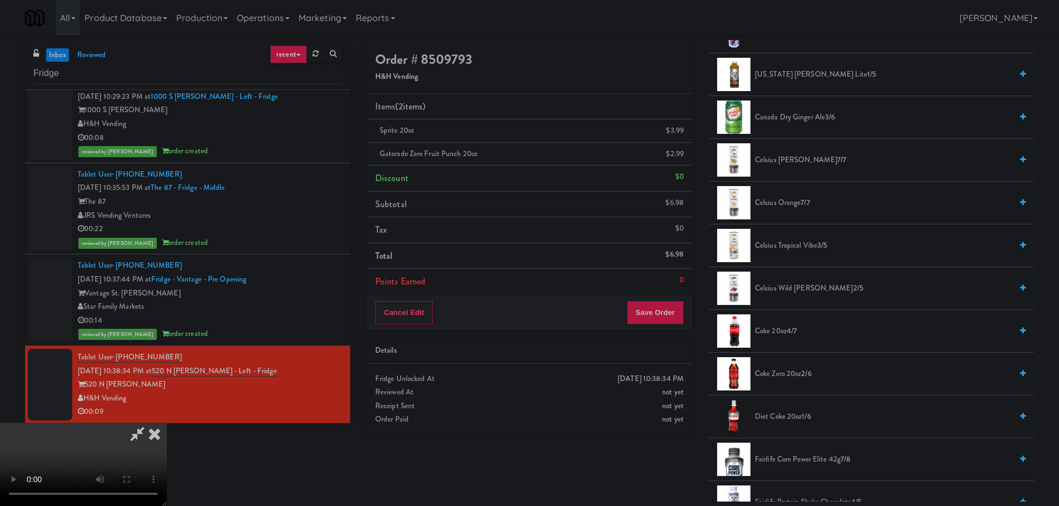
click at [776, 369] on span "Coke Zero 20oz 2/6" at bounding box center [883, 374] width 257 height 14
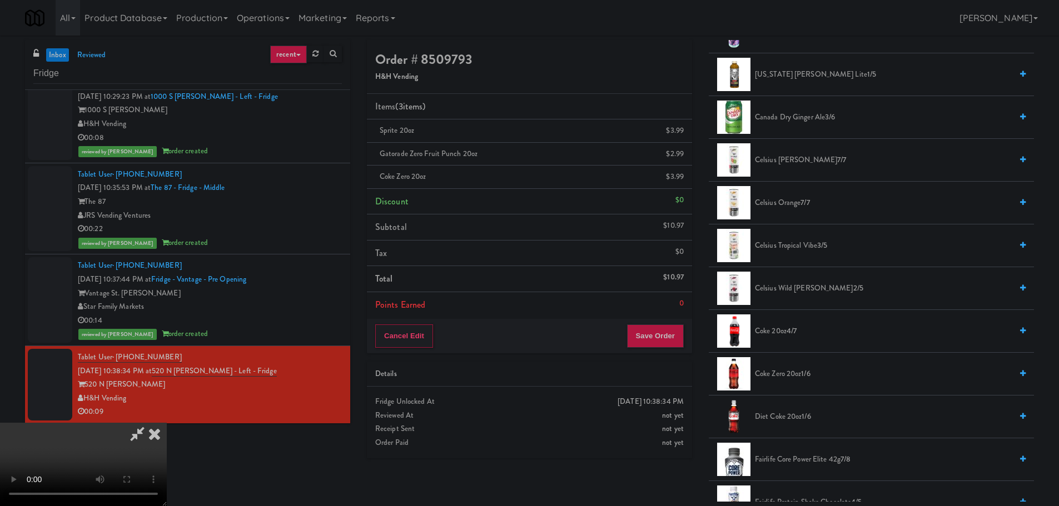
click at [167, 423] on video at bounding box center [83, 464] width 167 height 83
click at [670, 349] on div "Cancel Edit Save Order" at bounding box center [529, 336] width 325 height 34
click at [670, 341] on button "Save Order" at bounding box center [655, 336] width 57 height 23
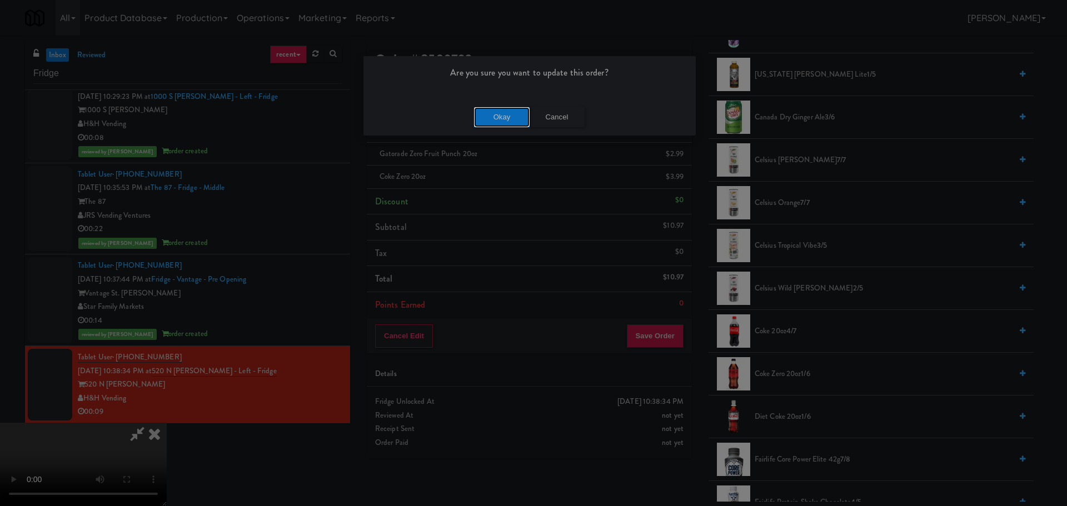
click at [505, 114] on button "Okay" at bounding box center [502, 117] width 56 height 20
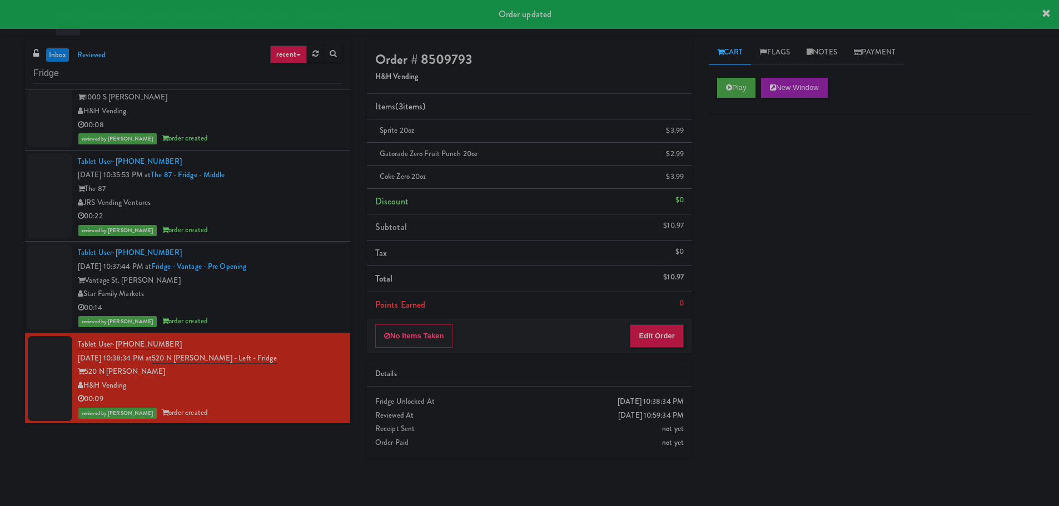
scroll to position [3324, 0]
